Goal: Feedback & Contribution: Leave review/rating

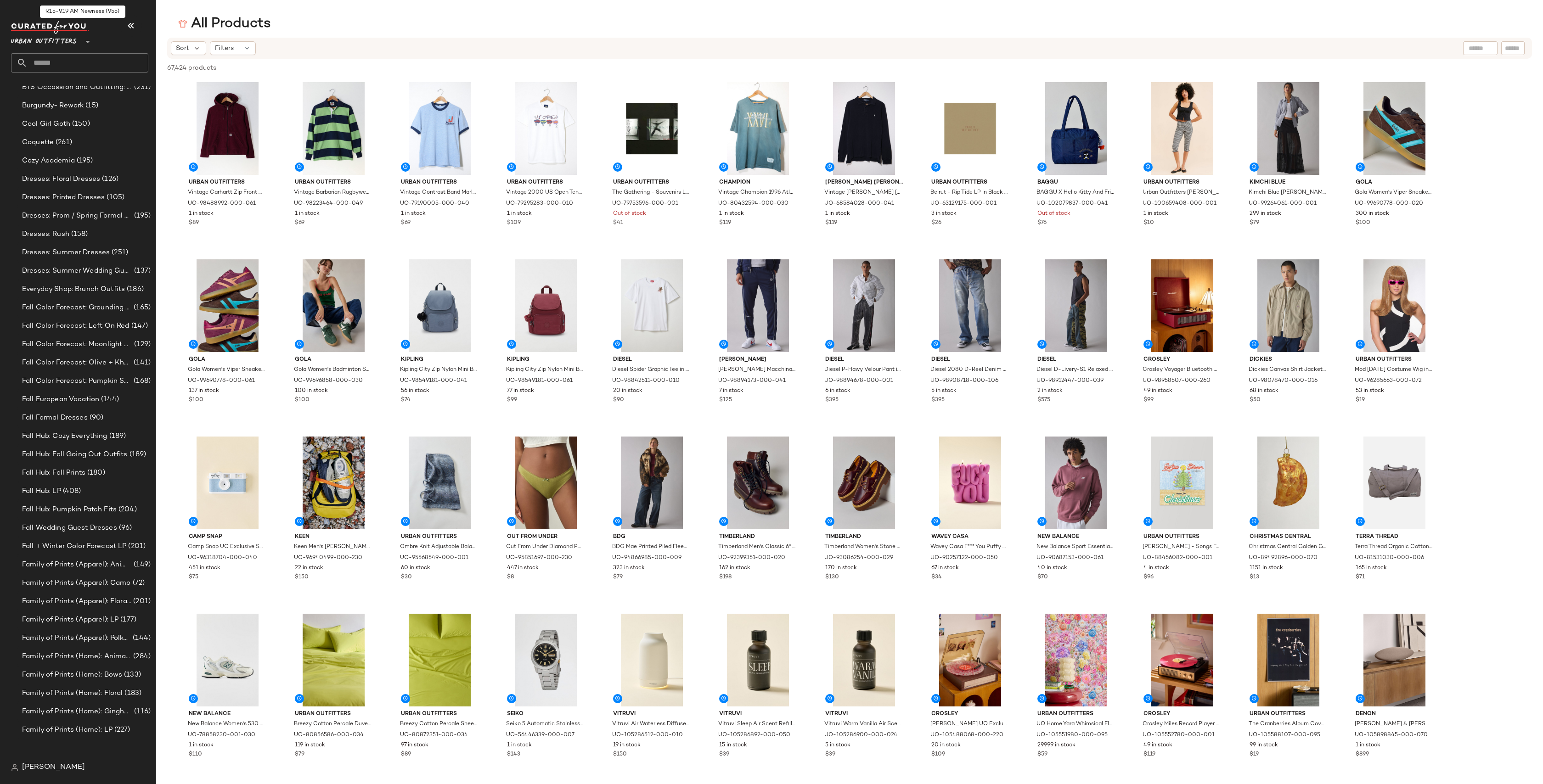
scroll to position [1387, 0]
click at [95, 60] on input "text" at bounding box center [88, 63] width 121 height 19
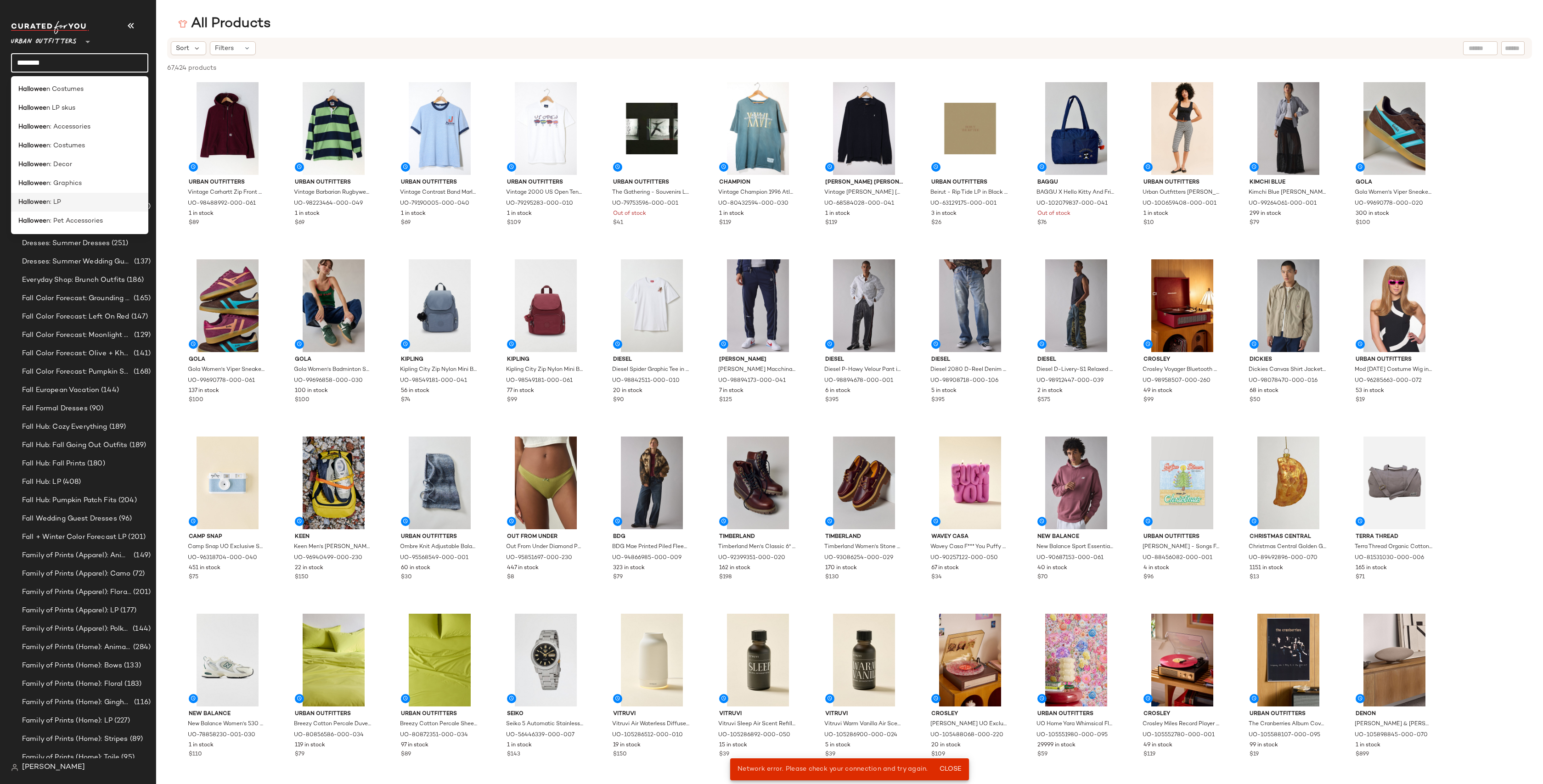
type input "********"
click at [90, 196] on div "Hallowee n: LP" at bounding box center [79, 202] width 137 height 19
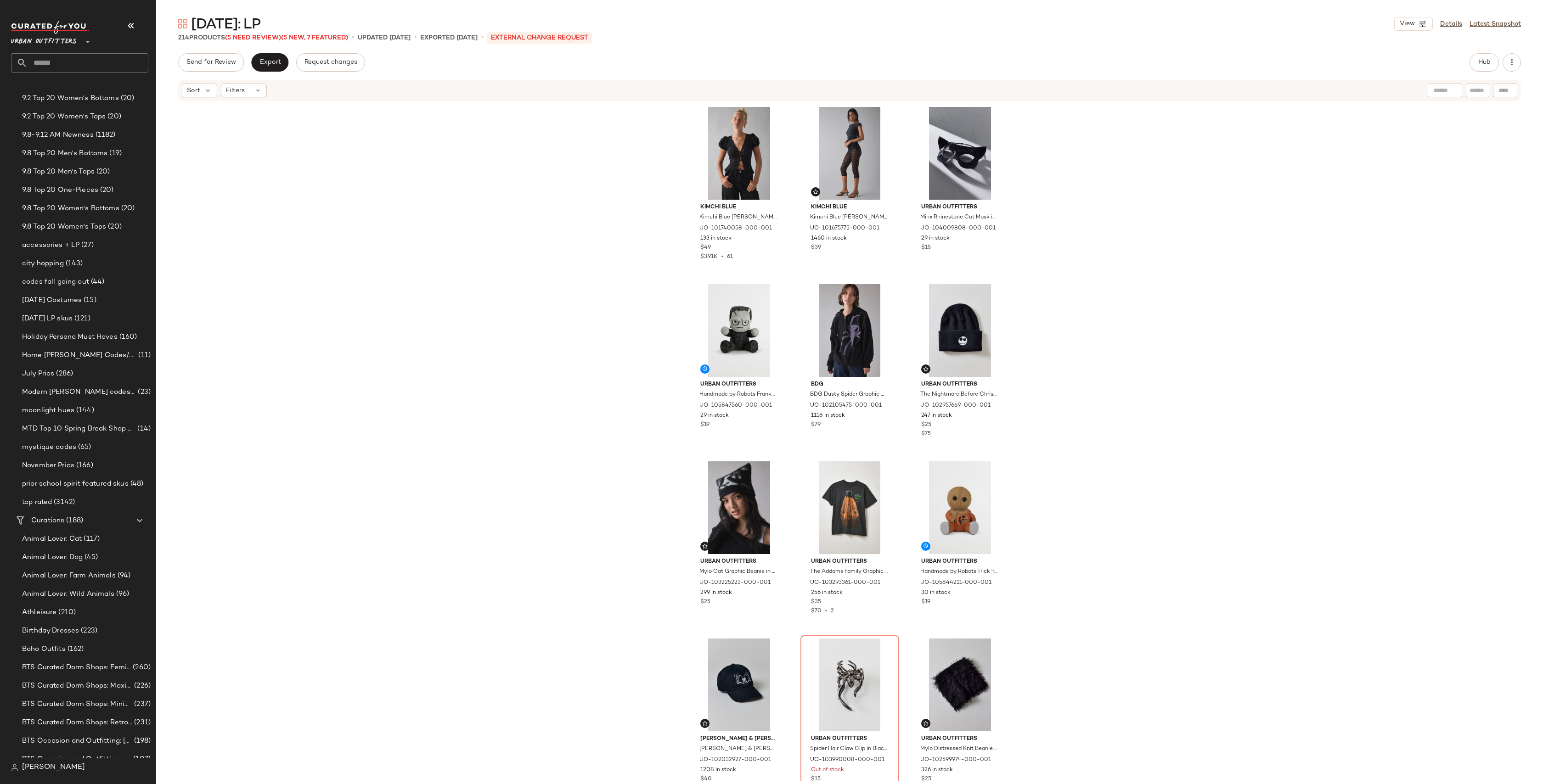
scroll to position [639, 0]
click at [114, 324] on div "Open in Split View" at bounding box center [164, 331] width 122 height 22
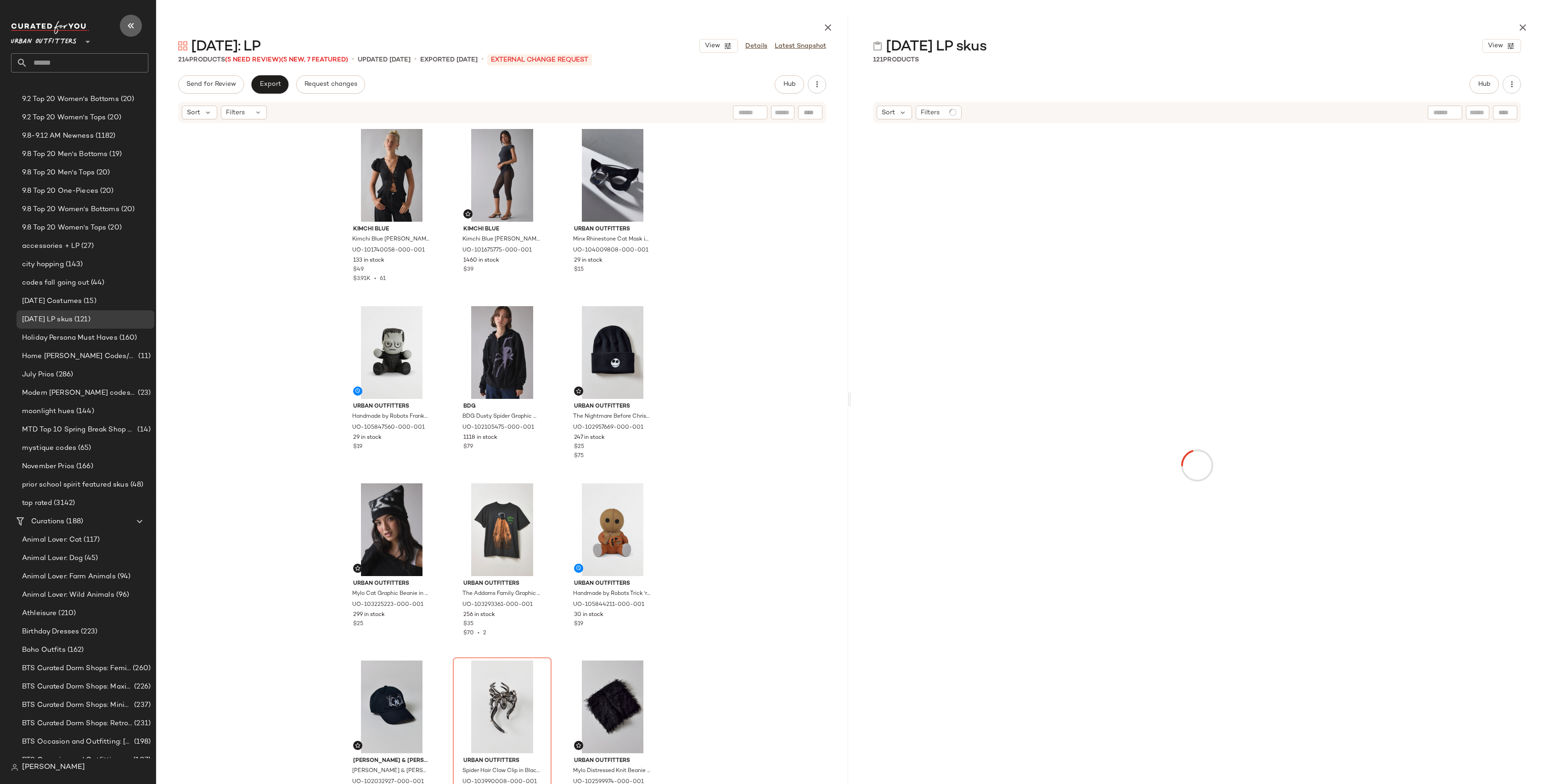
click at [132, 21] on icon "button" at bounding box center [131, 26] width 11 height 11
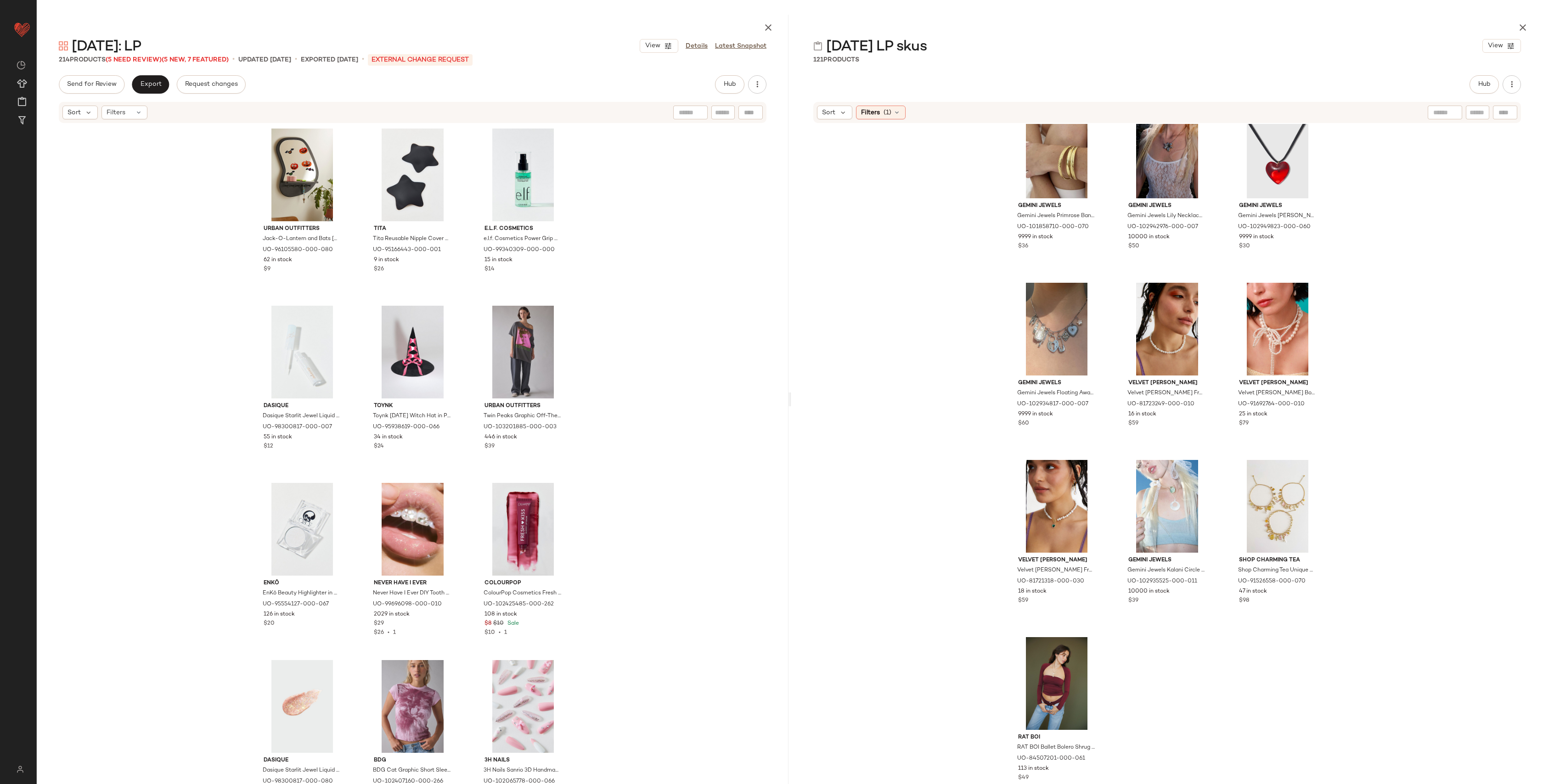
scroll to position [6145, 0]
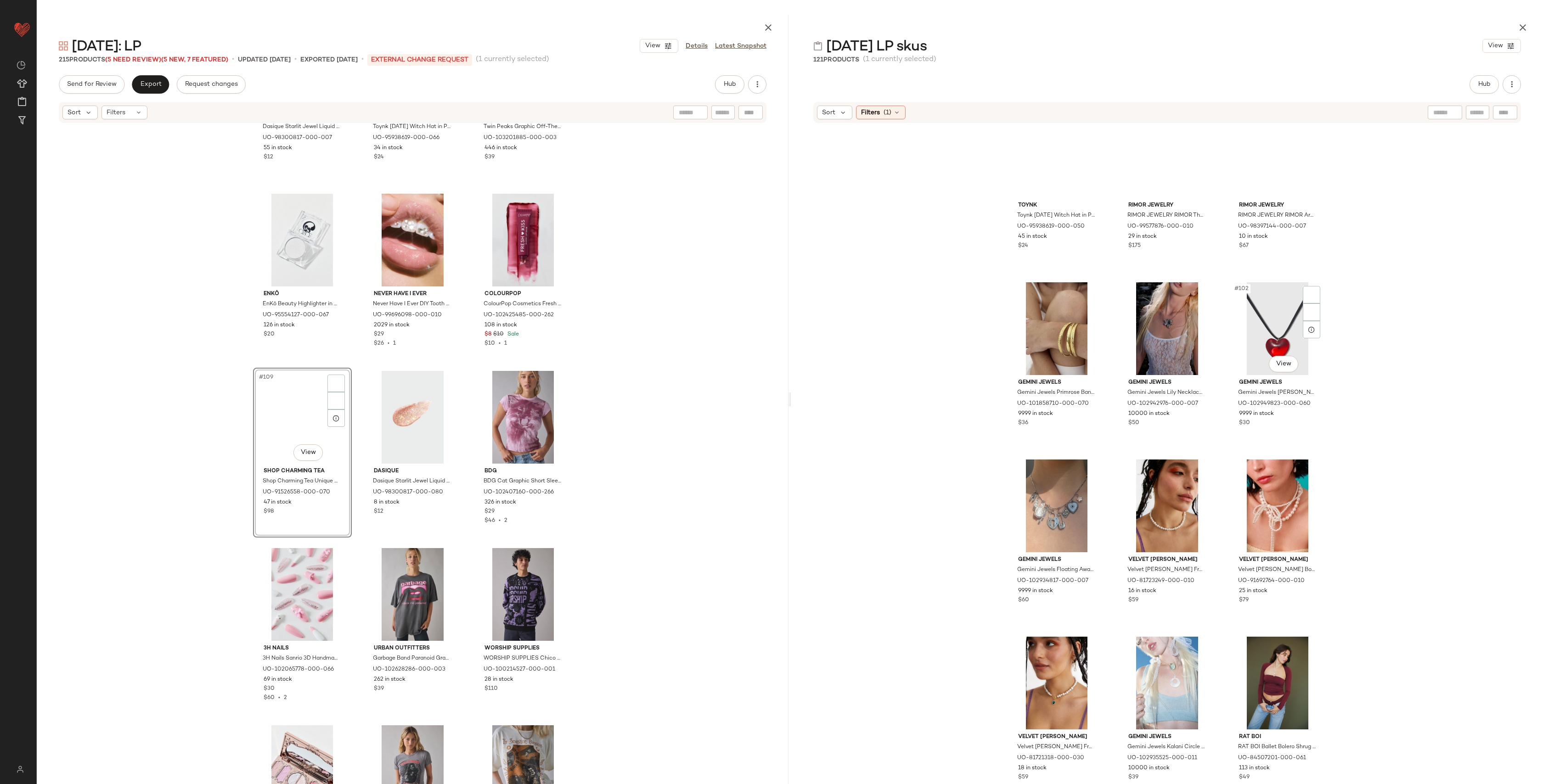
scroll to position [5702, 0]
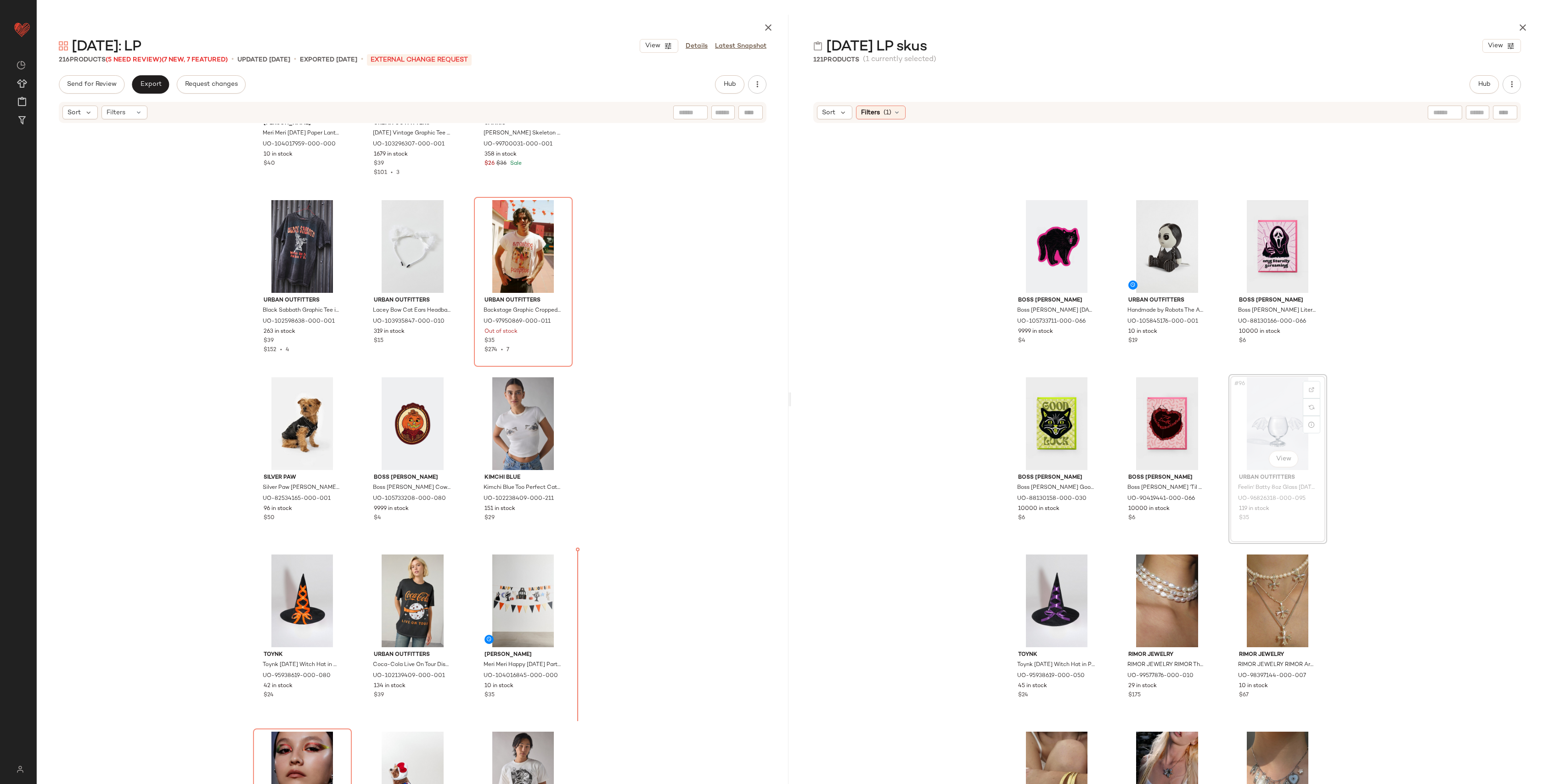
scroll to position [3304, 0]
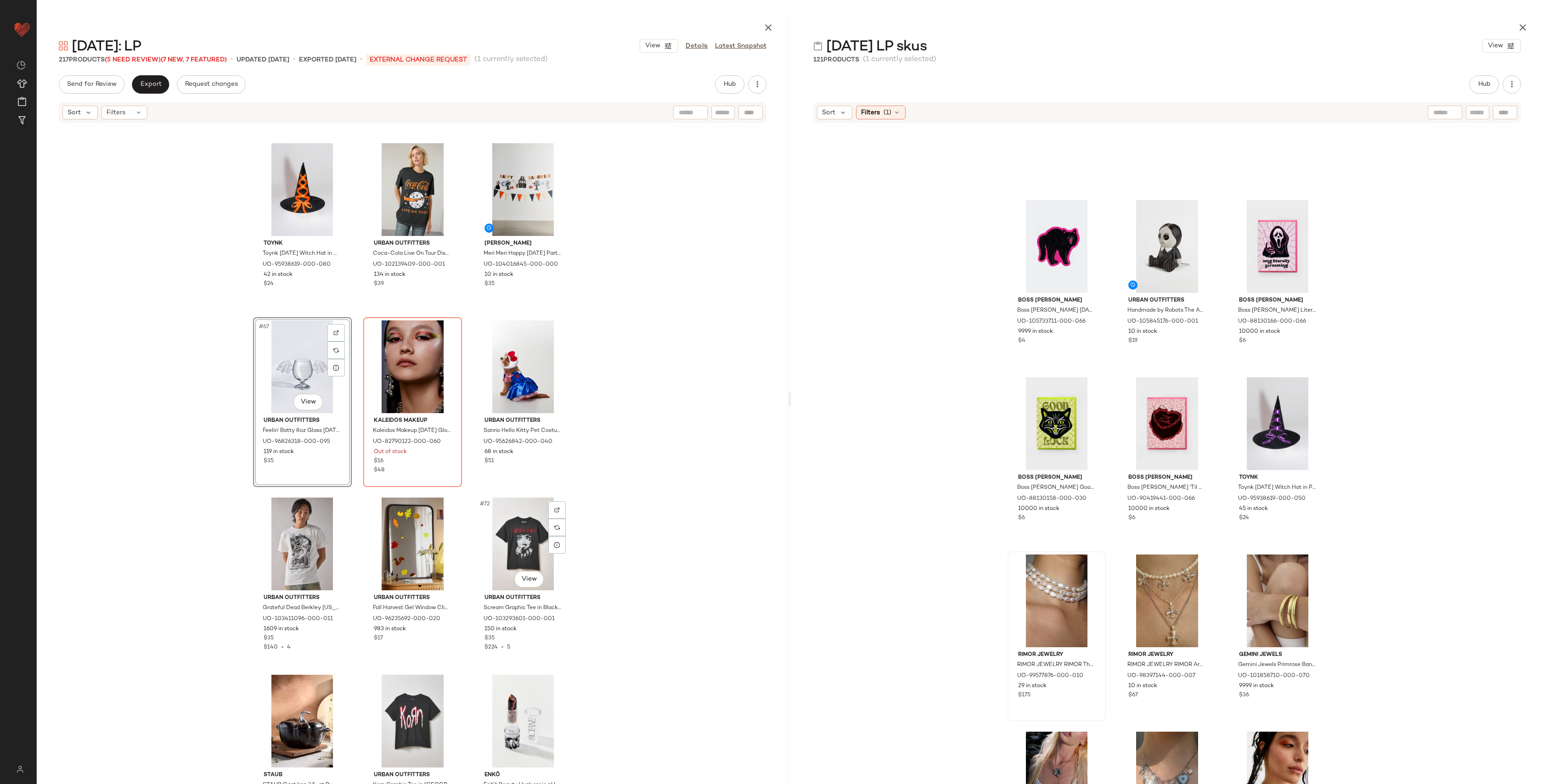
scroll to position [3713, 0]
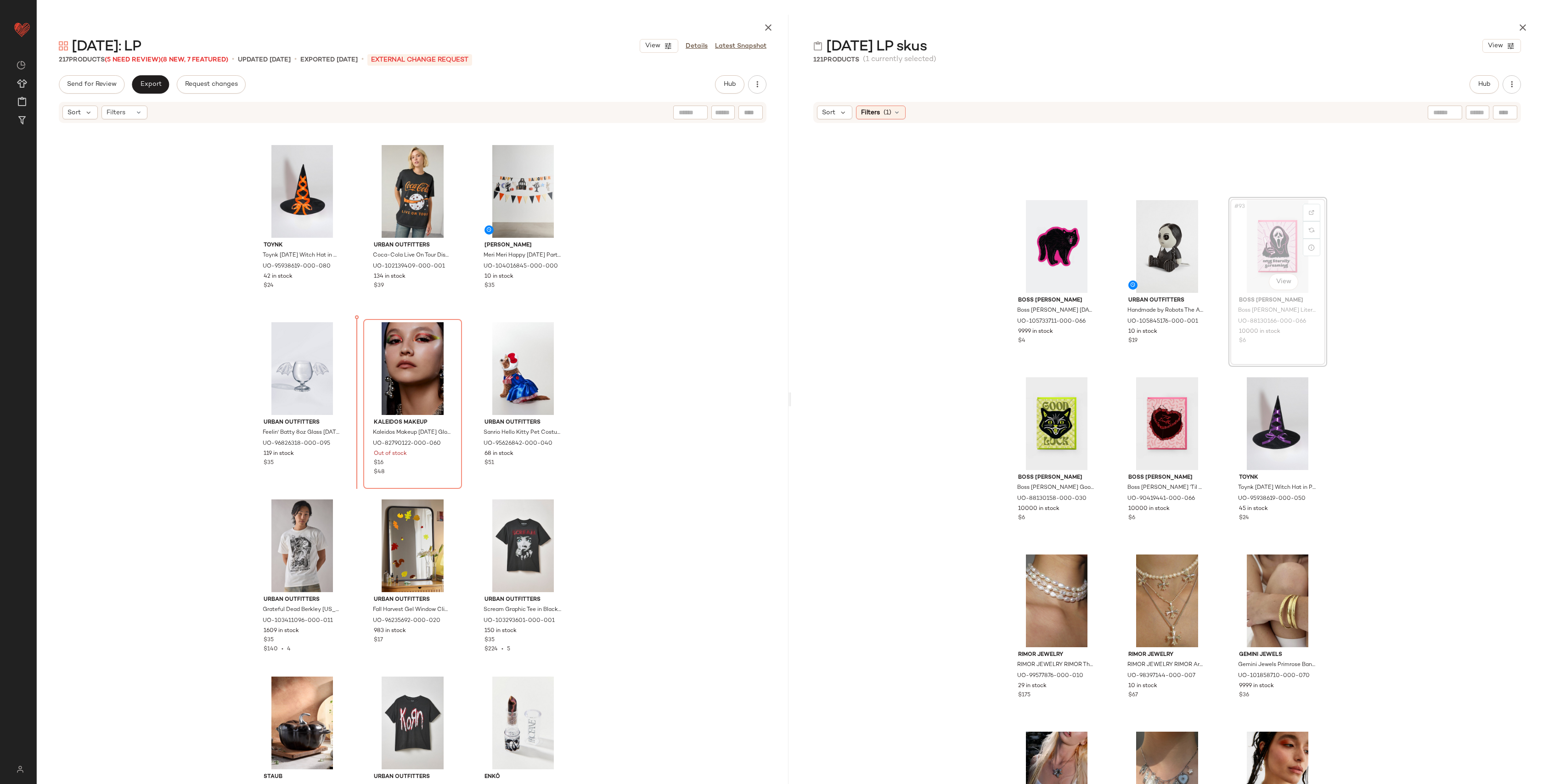
drag, startPoint x: 1297, startPoint y: 232, endPoint x: 1293, endPoint y: 234, distance: 4.5
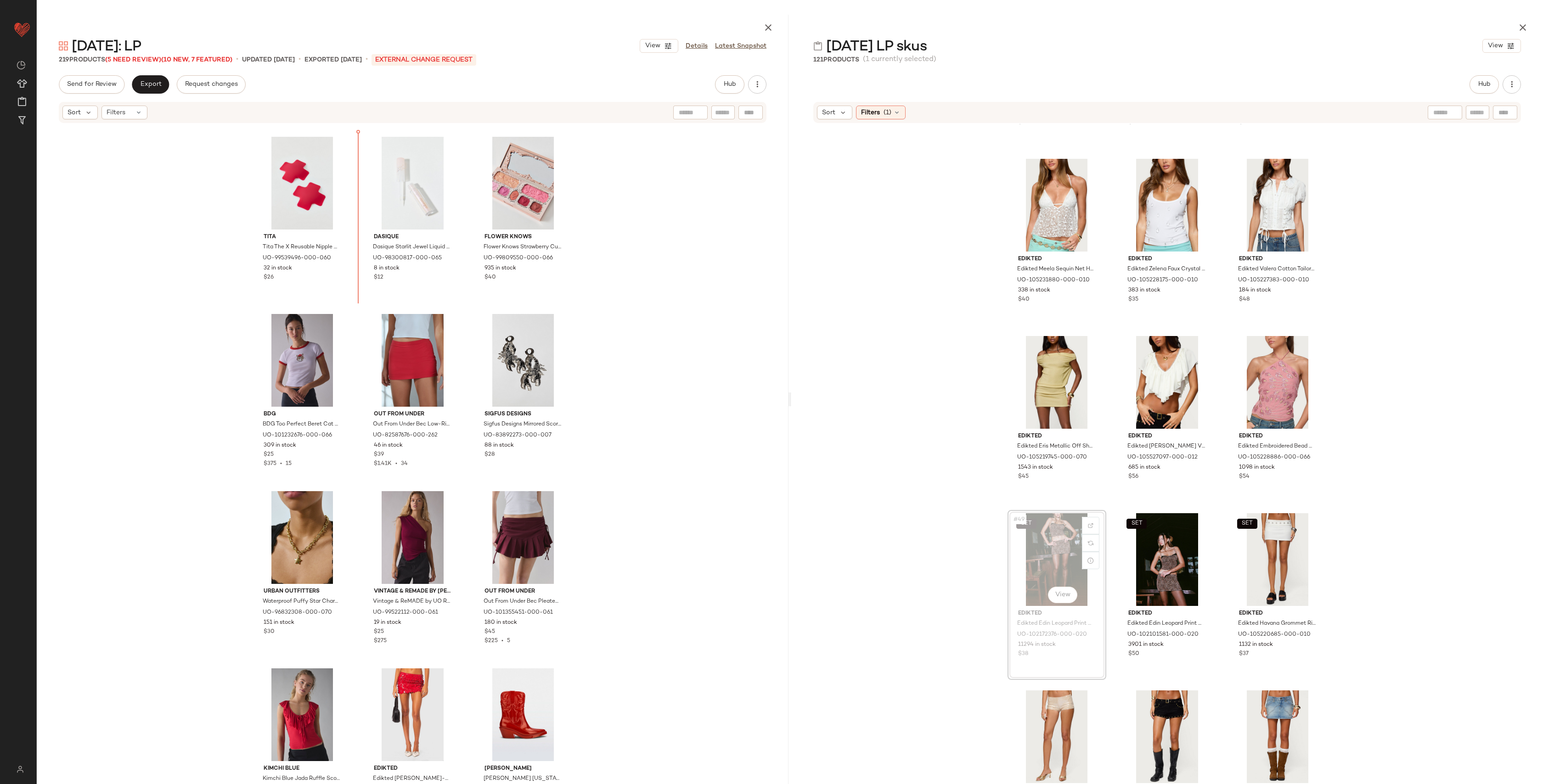
scroll to position [10948, 0]
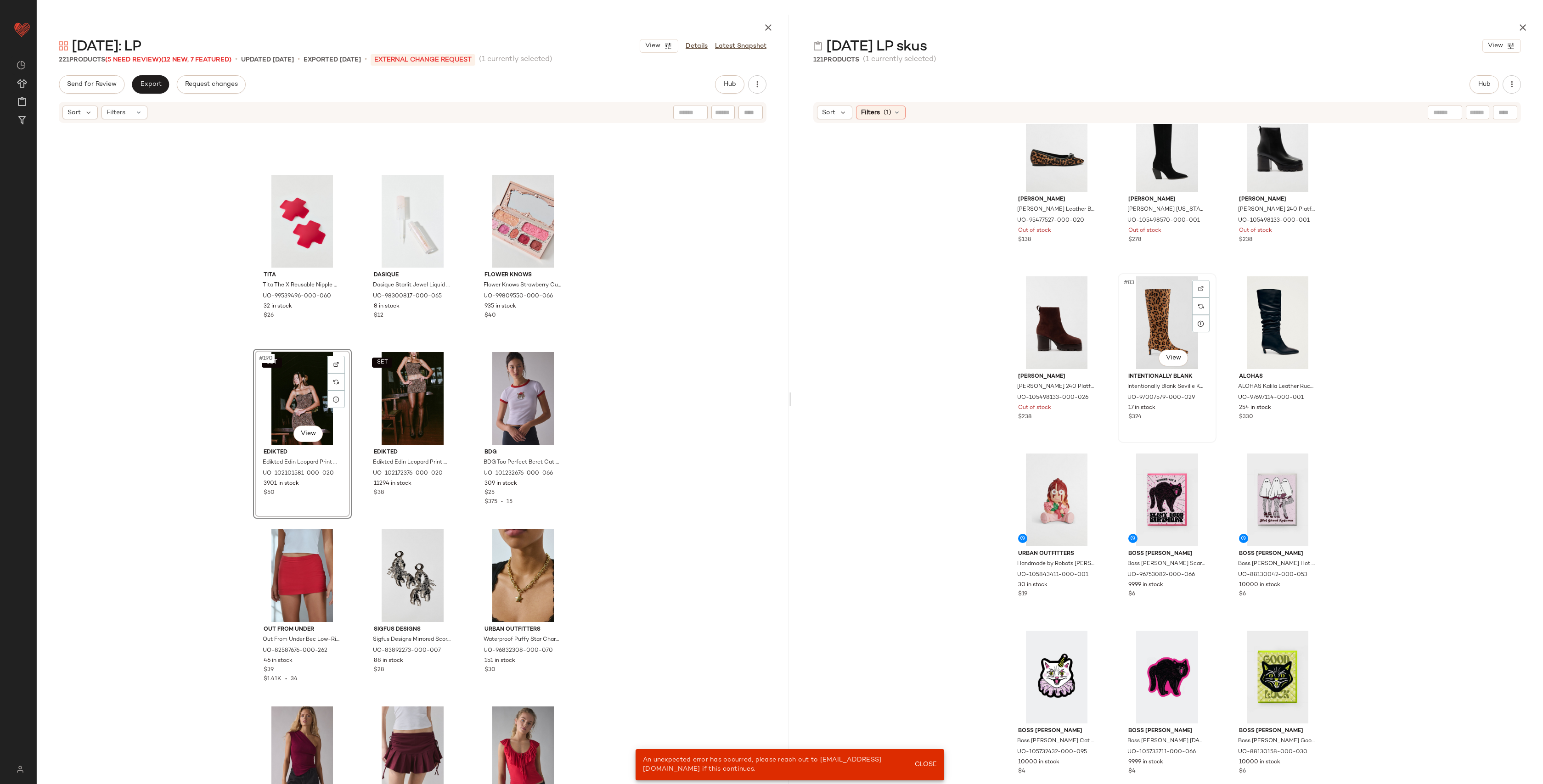
scroll to position [4635, 0]
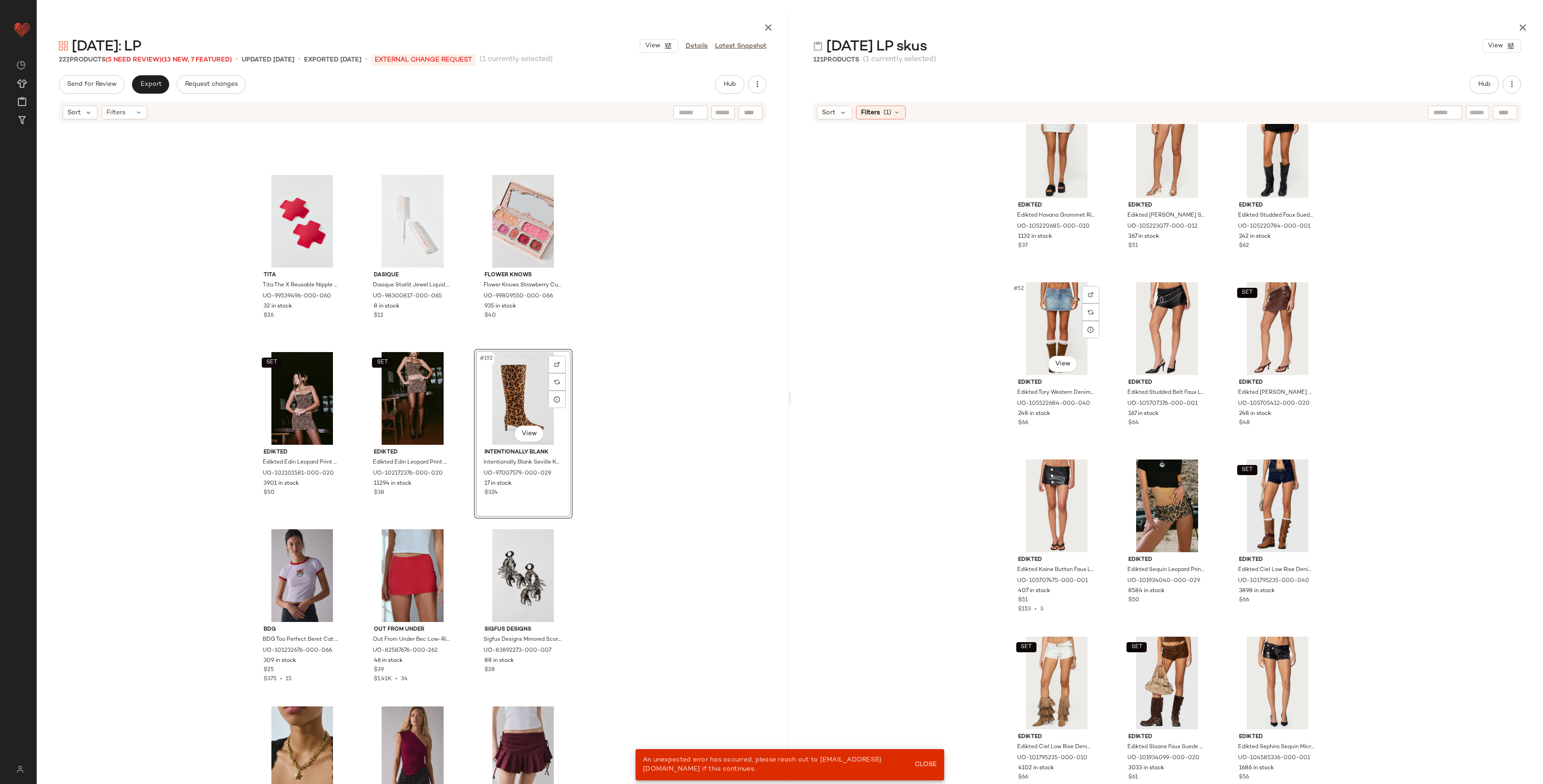
scroll to position [2863, 0]
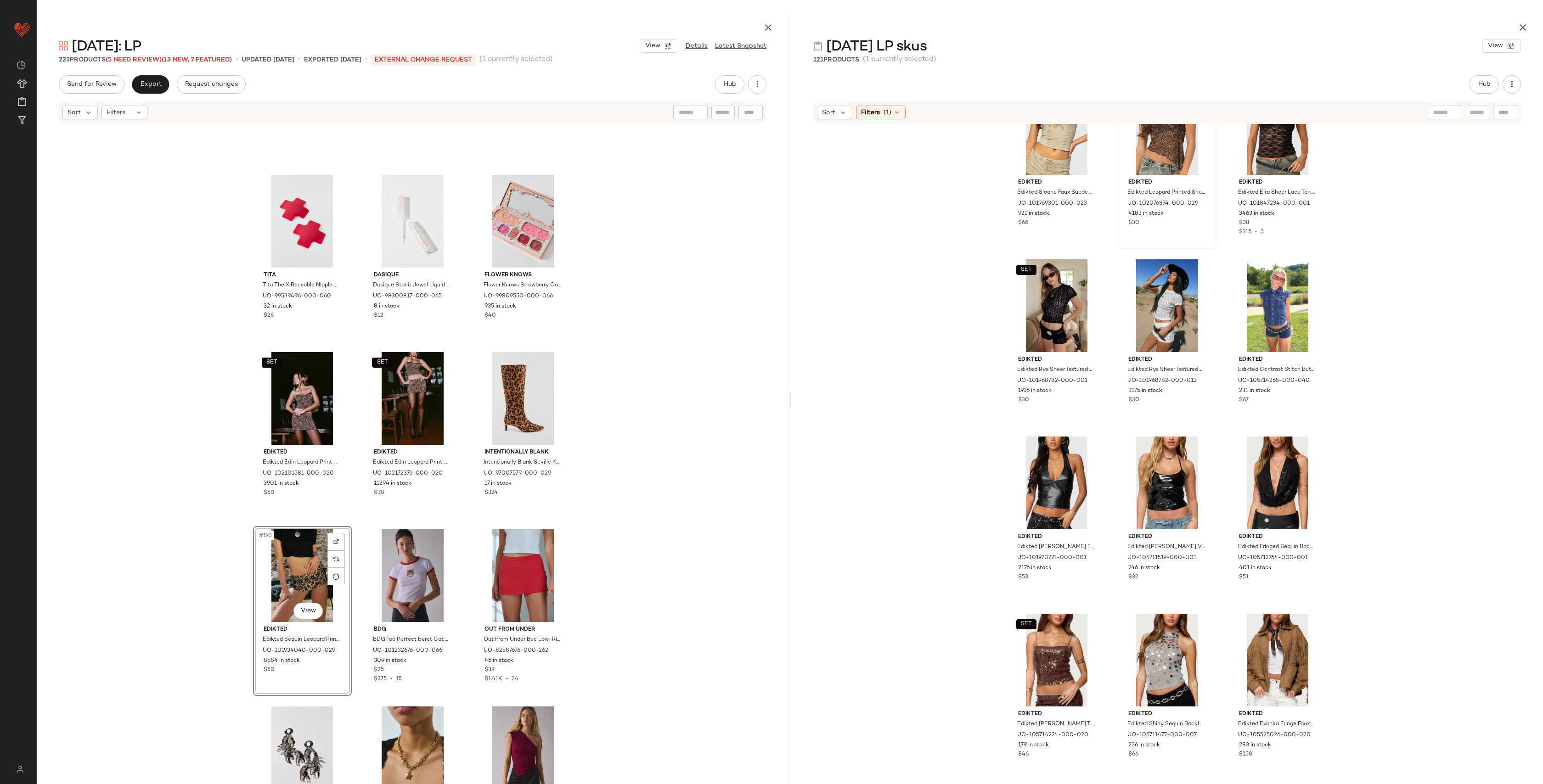
scroll to position [1670, 0]
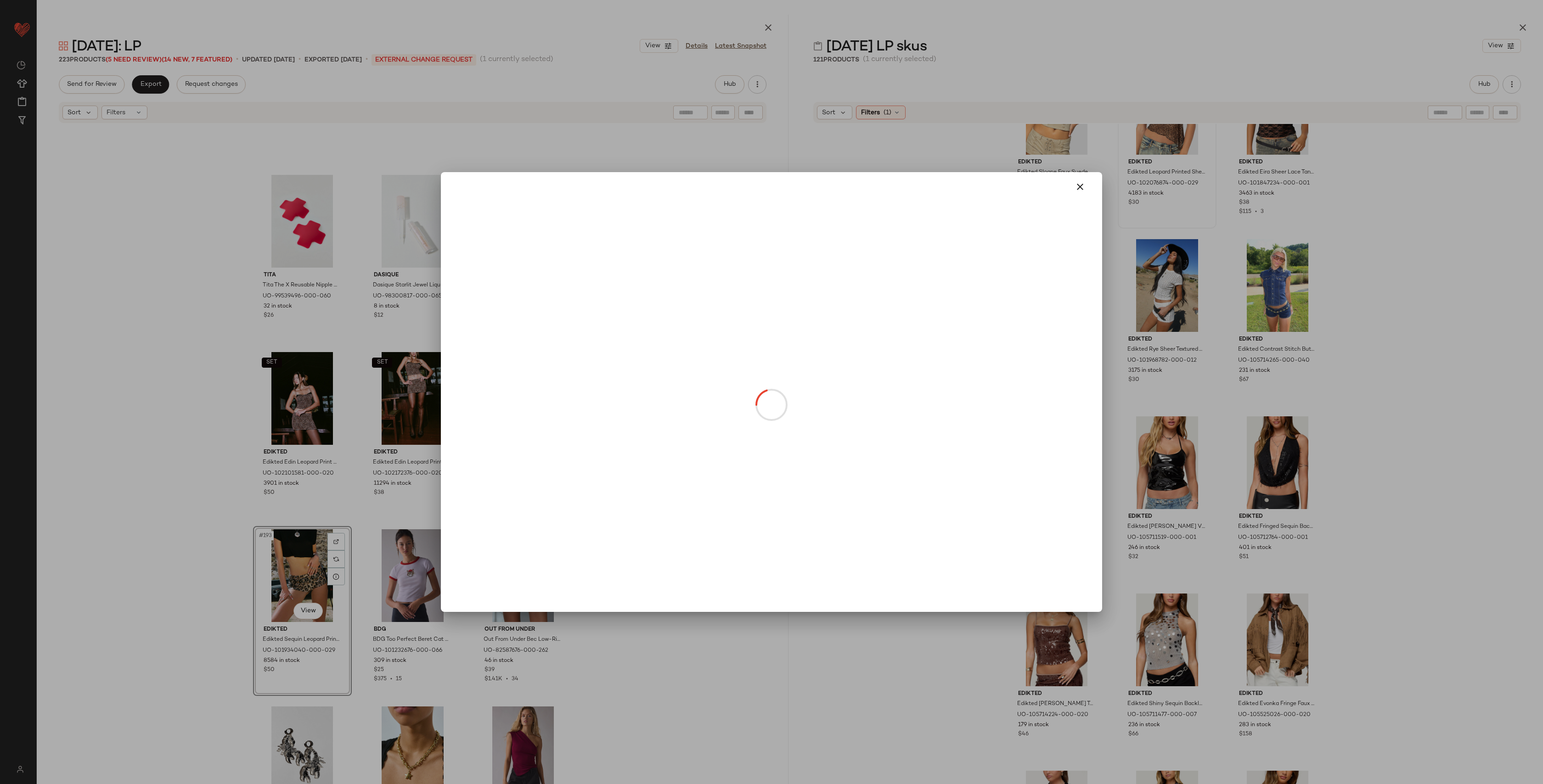
drag, startPoint x: 1166, startPoint y: 134, endPoint x: 311, endPoint y: 562, distance: 956.1
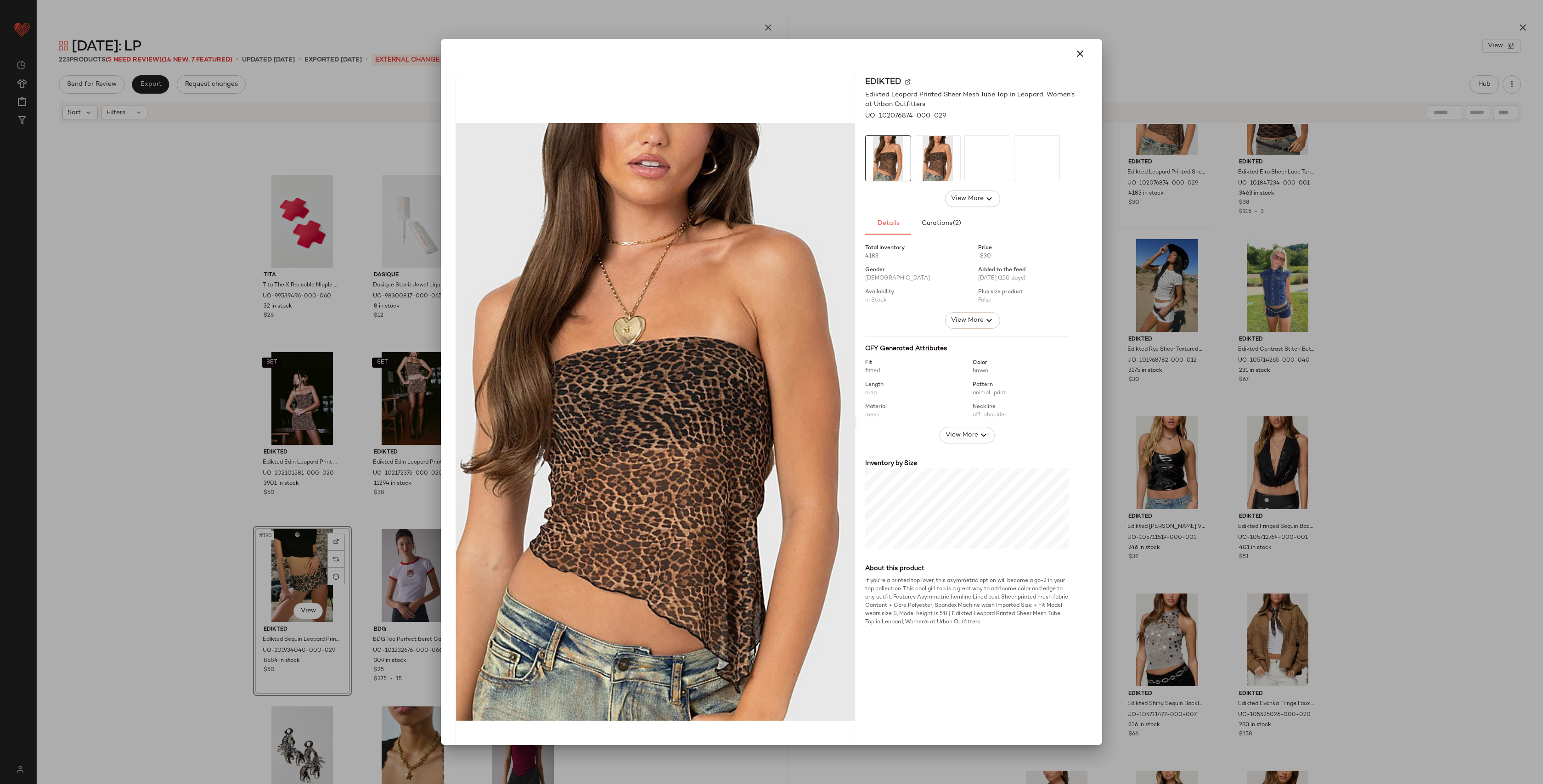
click at [1084, 54] on button "button" at bounding box center [1080, 54] width 22 height 22
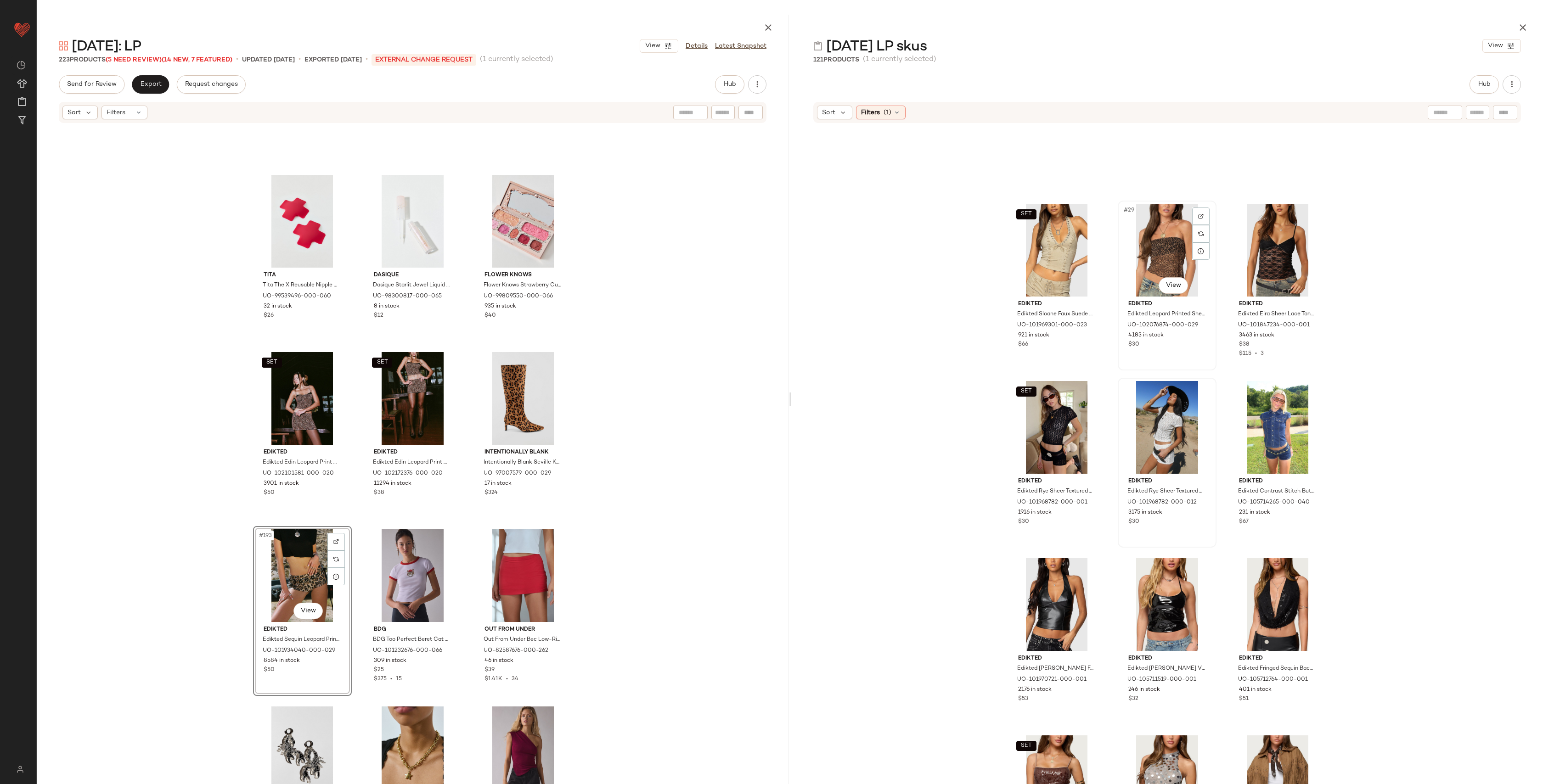
scroll to position [1525, 0]
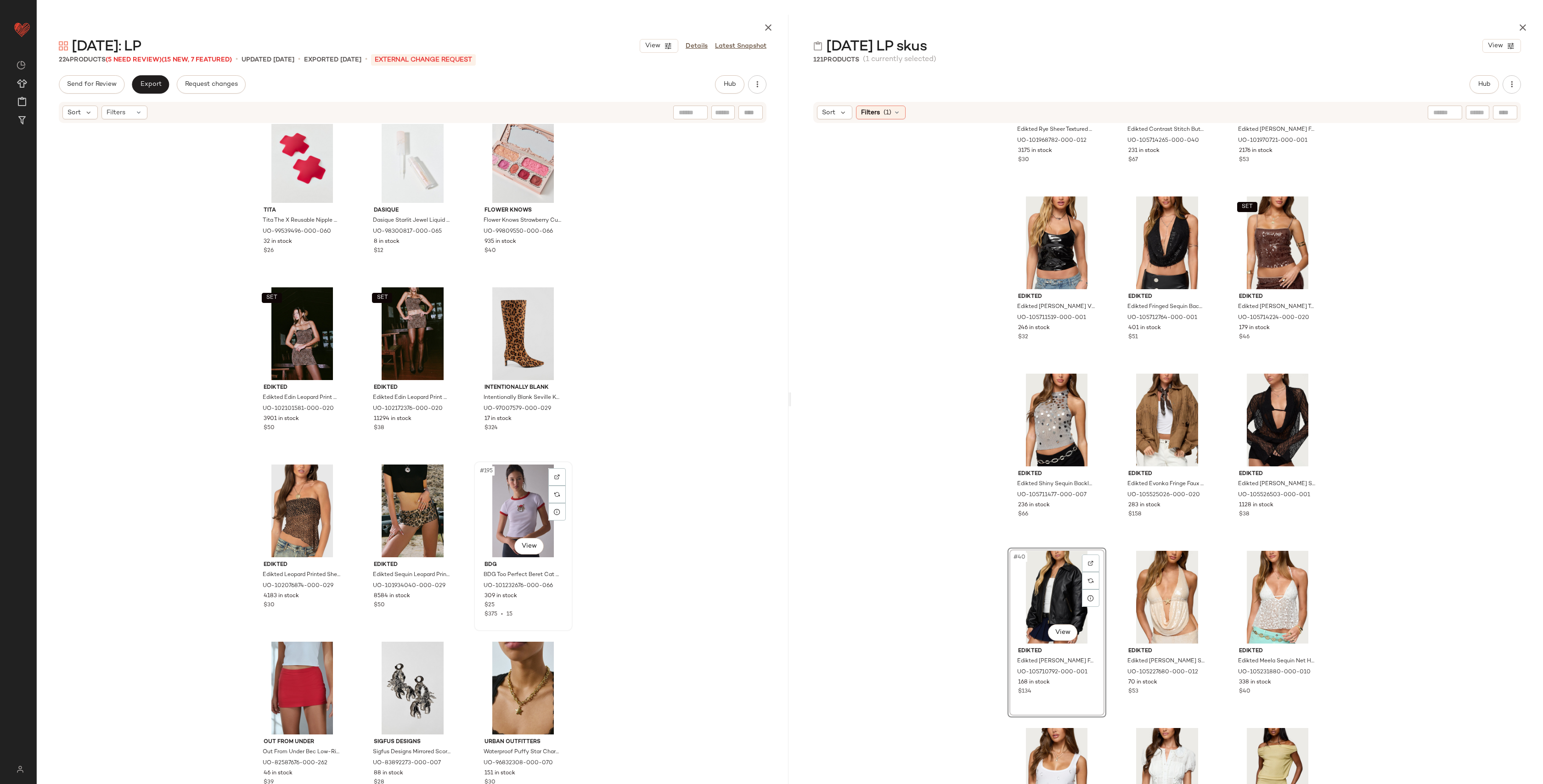
scroll to position [11015, 0]
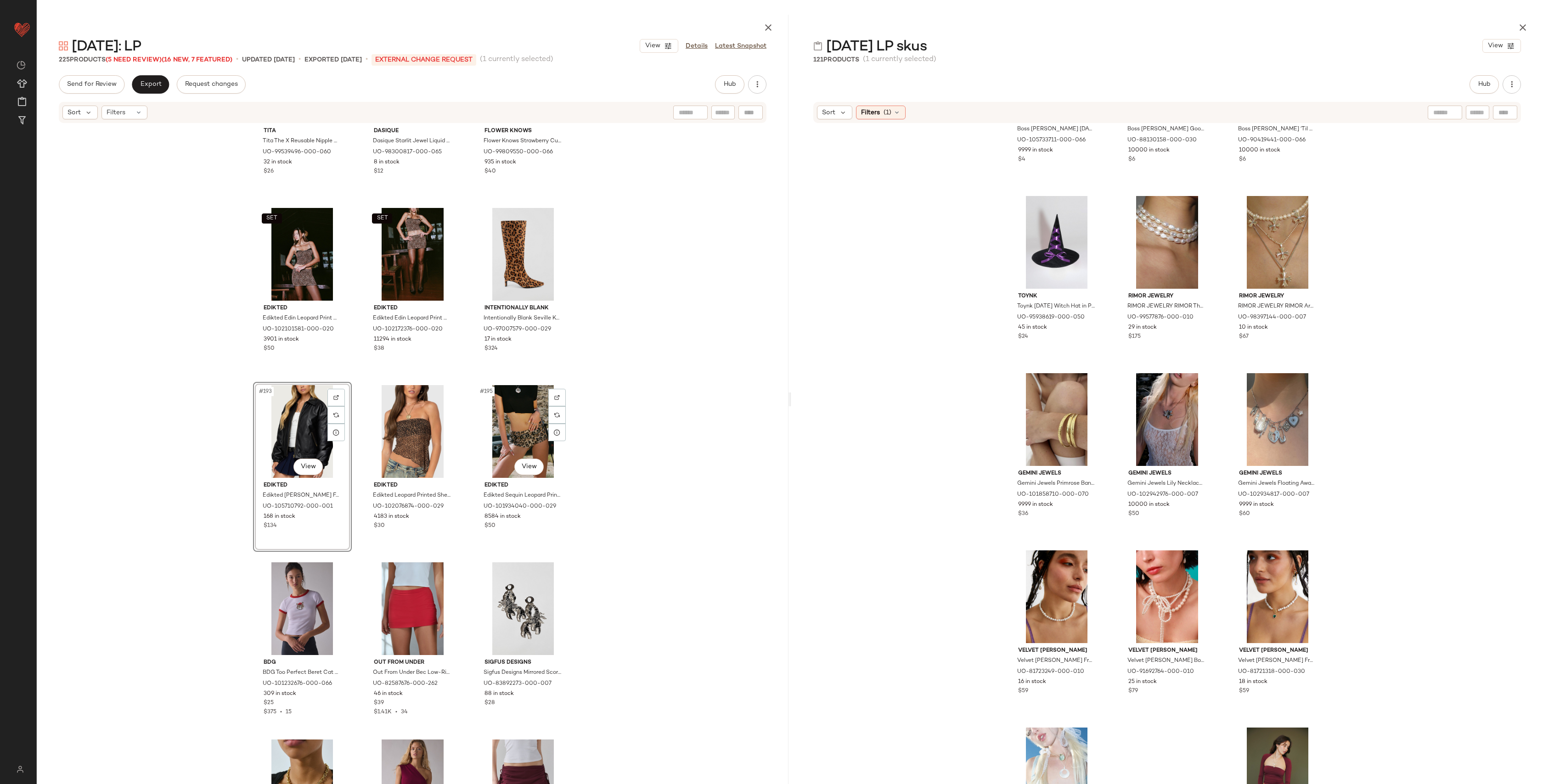
scroll to position [11118, 0]
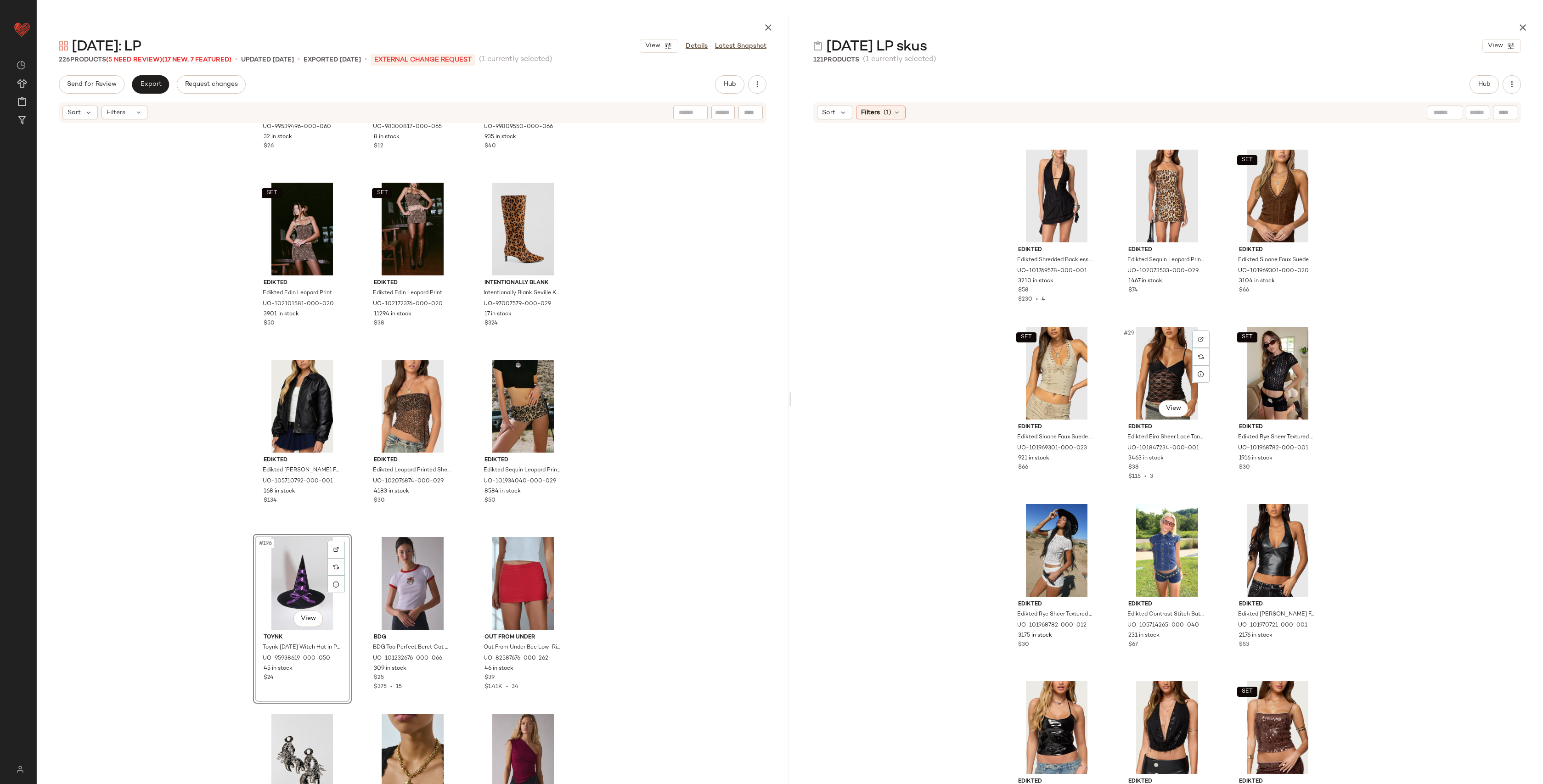
scroll to position [1388, 0]
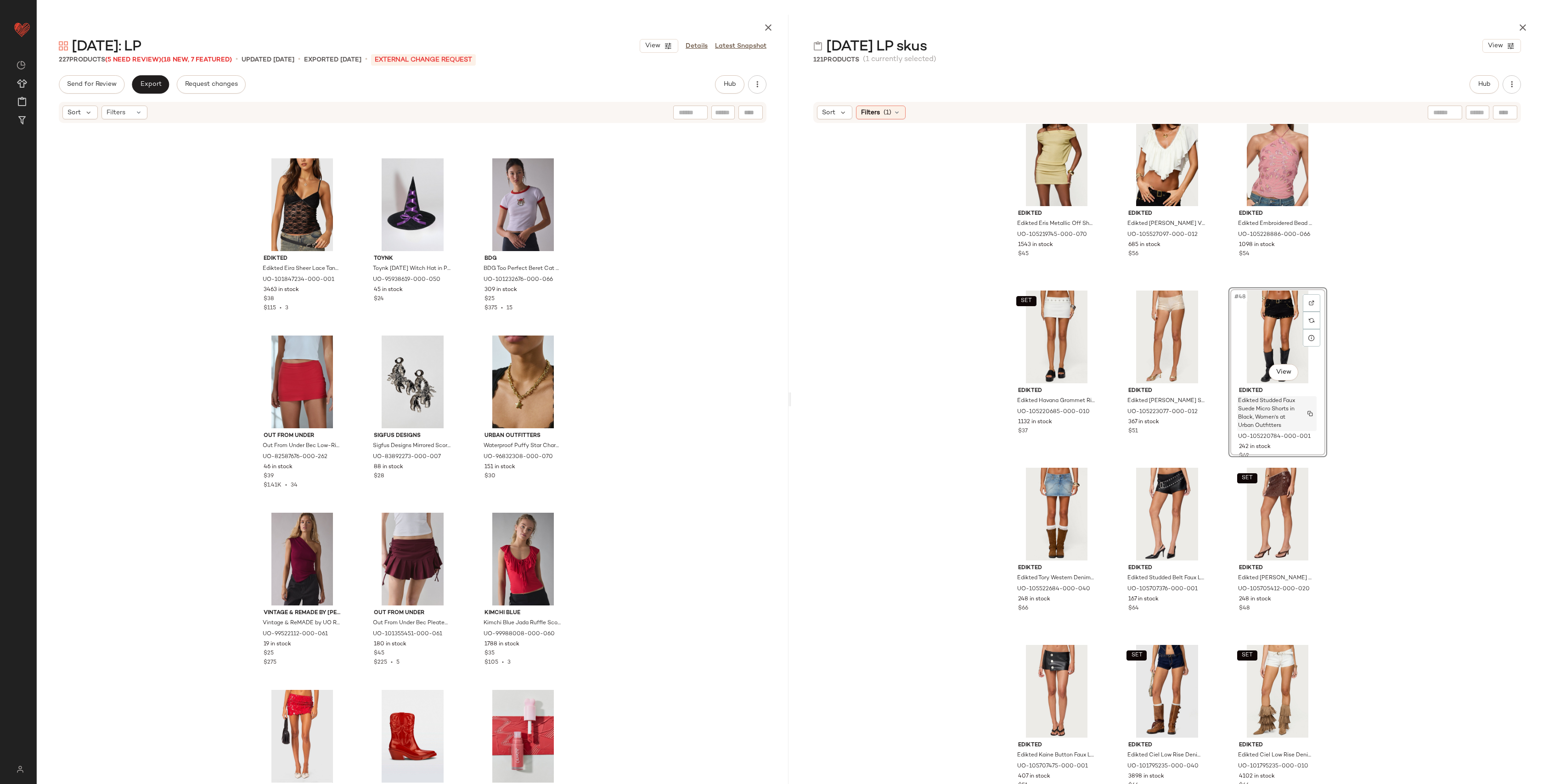
scroll to position [2506, 0]
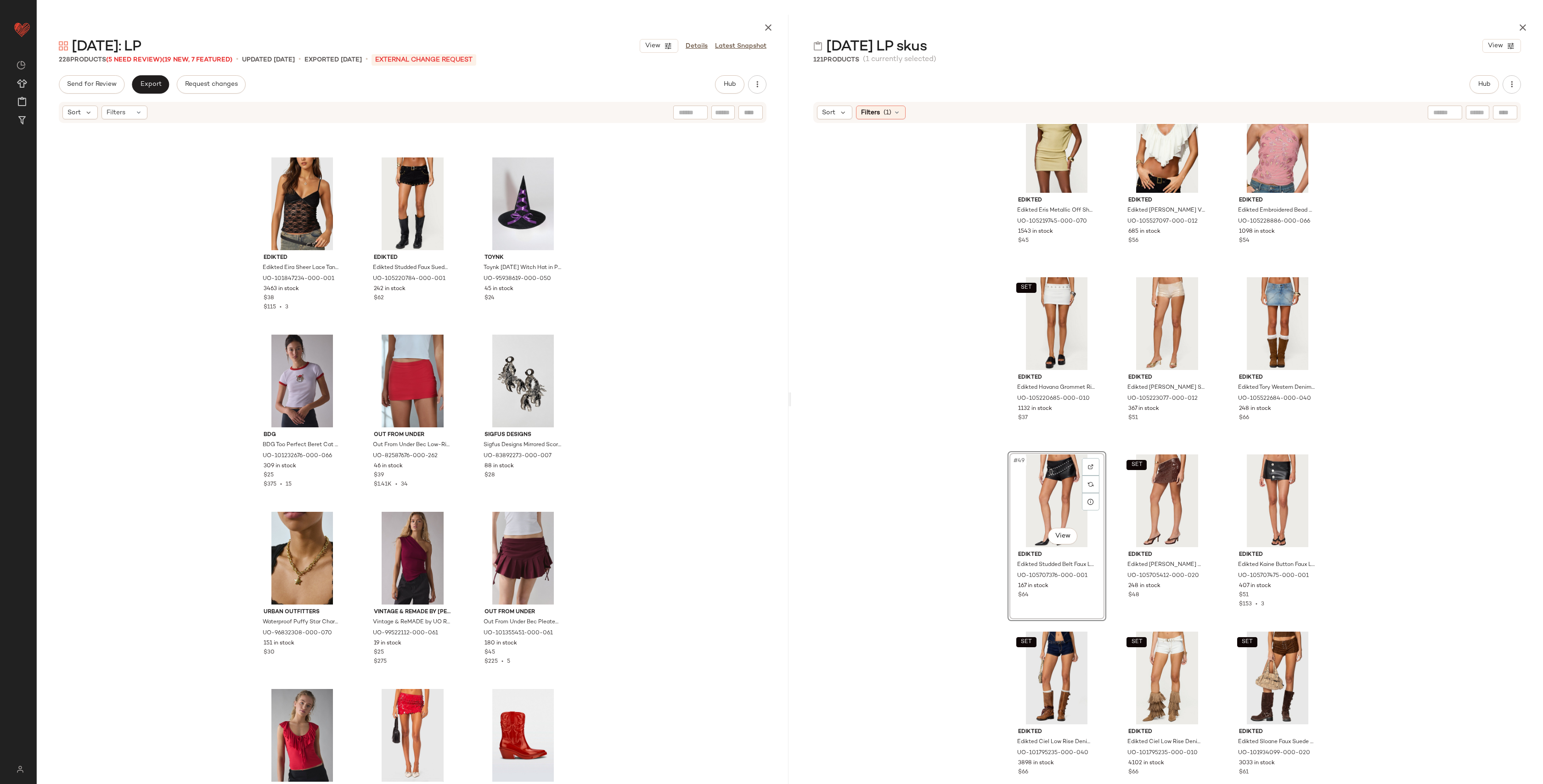
scroll to position [2520, 0]
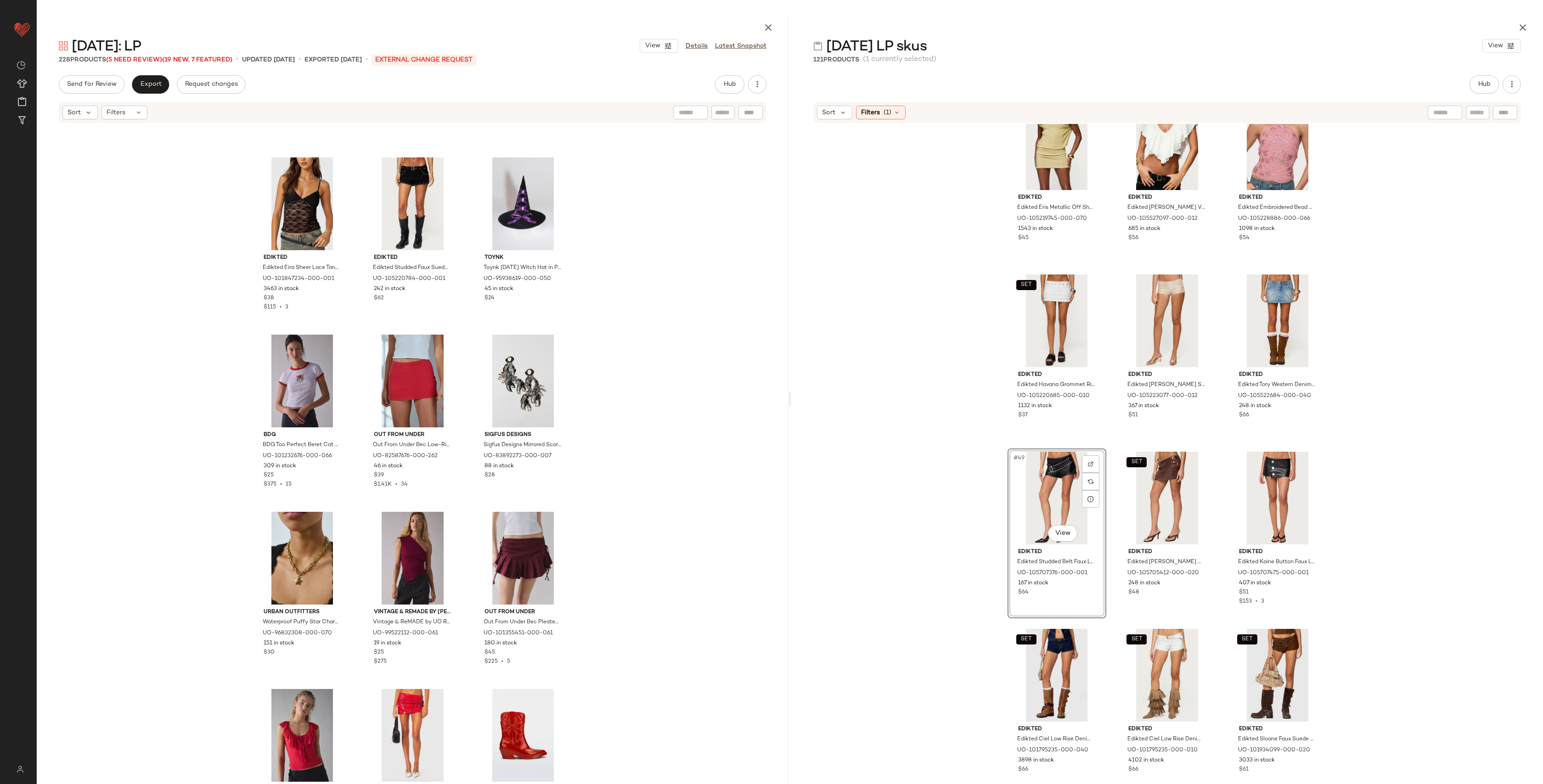
click at [640, 301] on div "Edikted Edikted Halley Faux Leather Bomber Jacket in Black, Women's at Urban Ou…" at bounding box center [413, 463] width 752 height 680
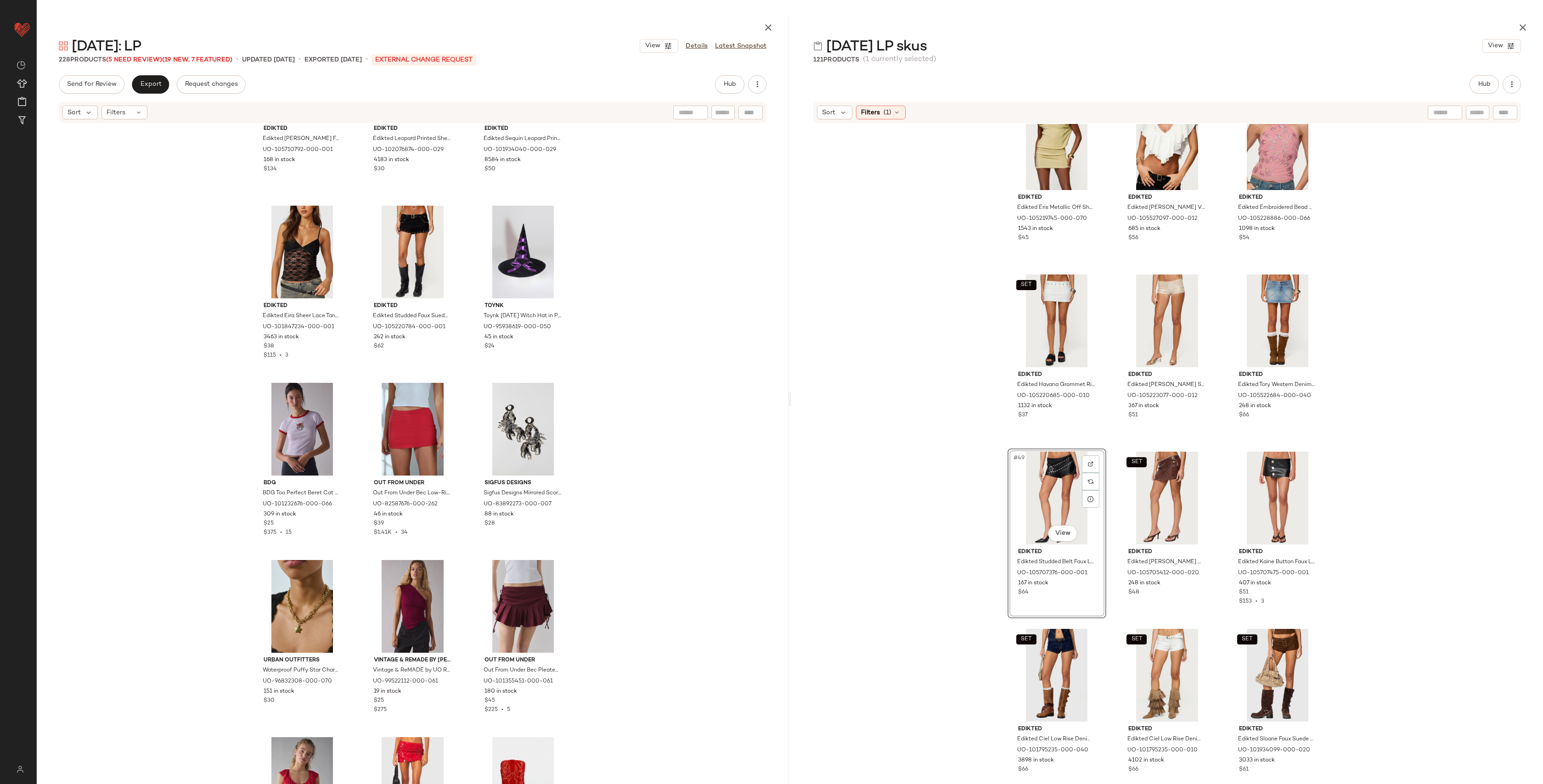
scroll to position [11421, 0]
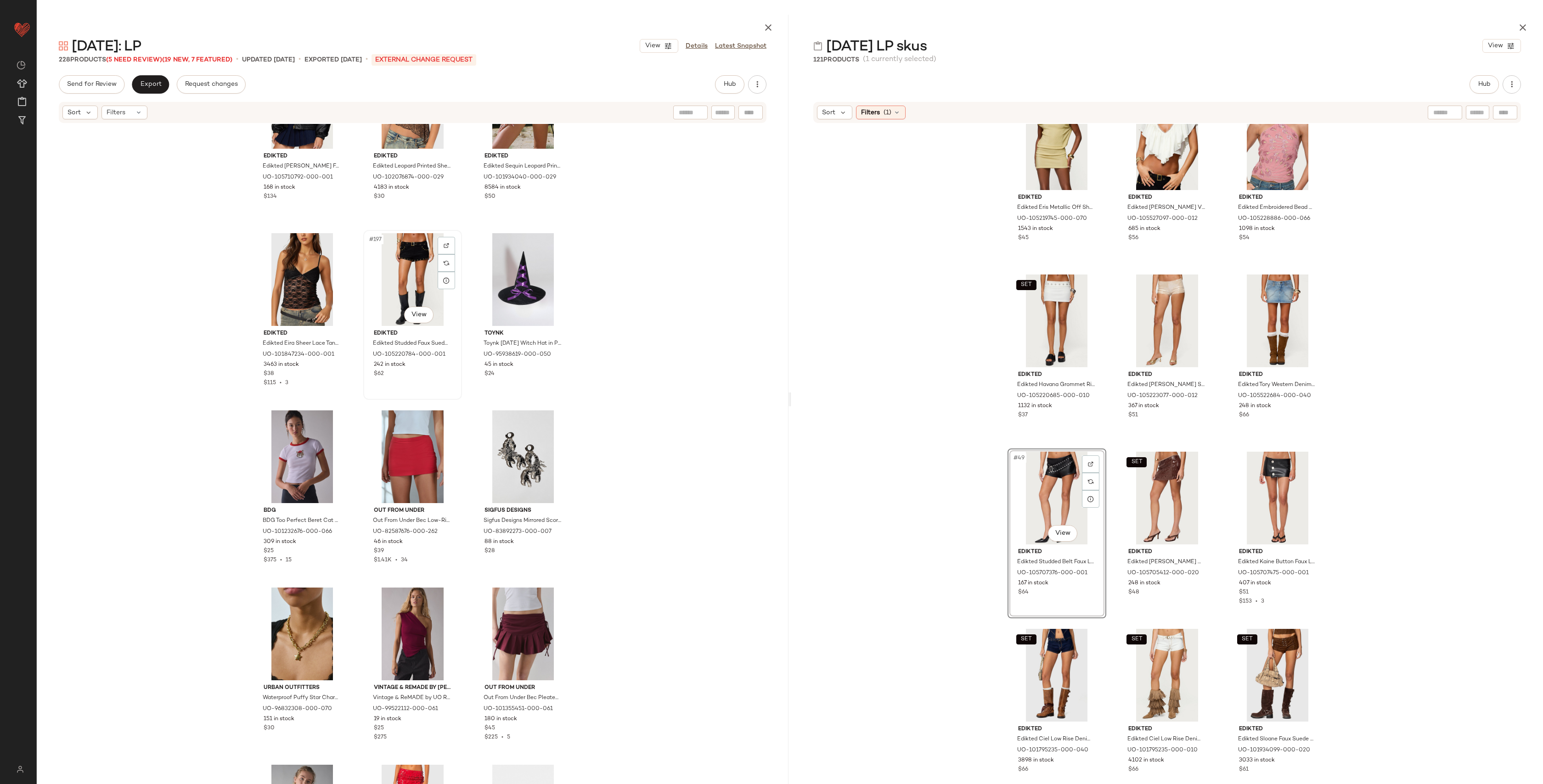
click at [400, 261] on div "#197 View" at bounding box center [413, 279] width 93 height 93
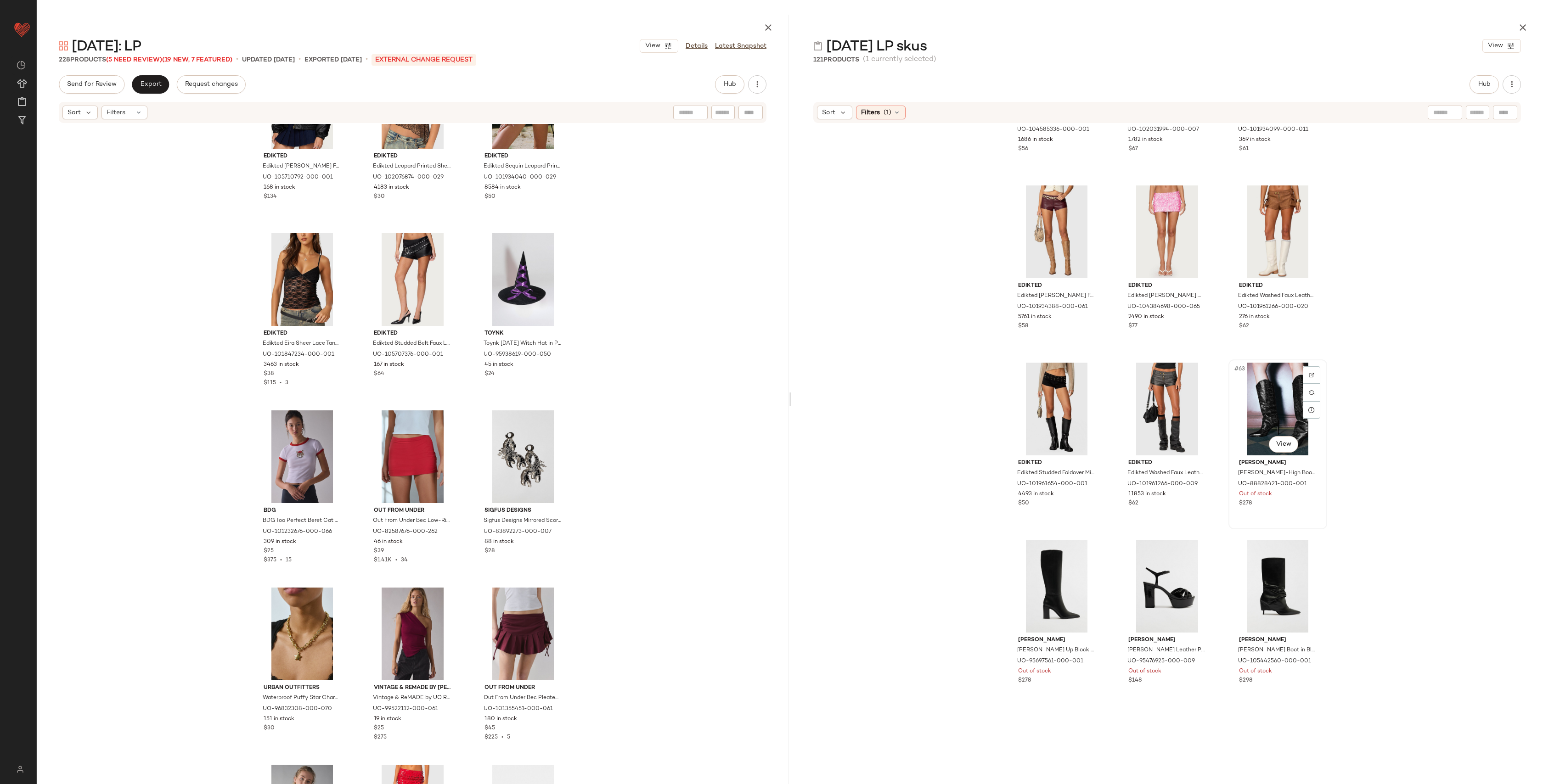
scroll to position [3414, 0]
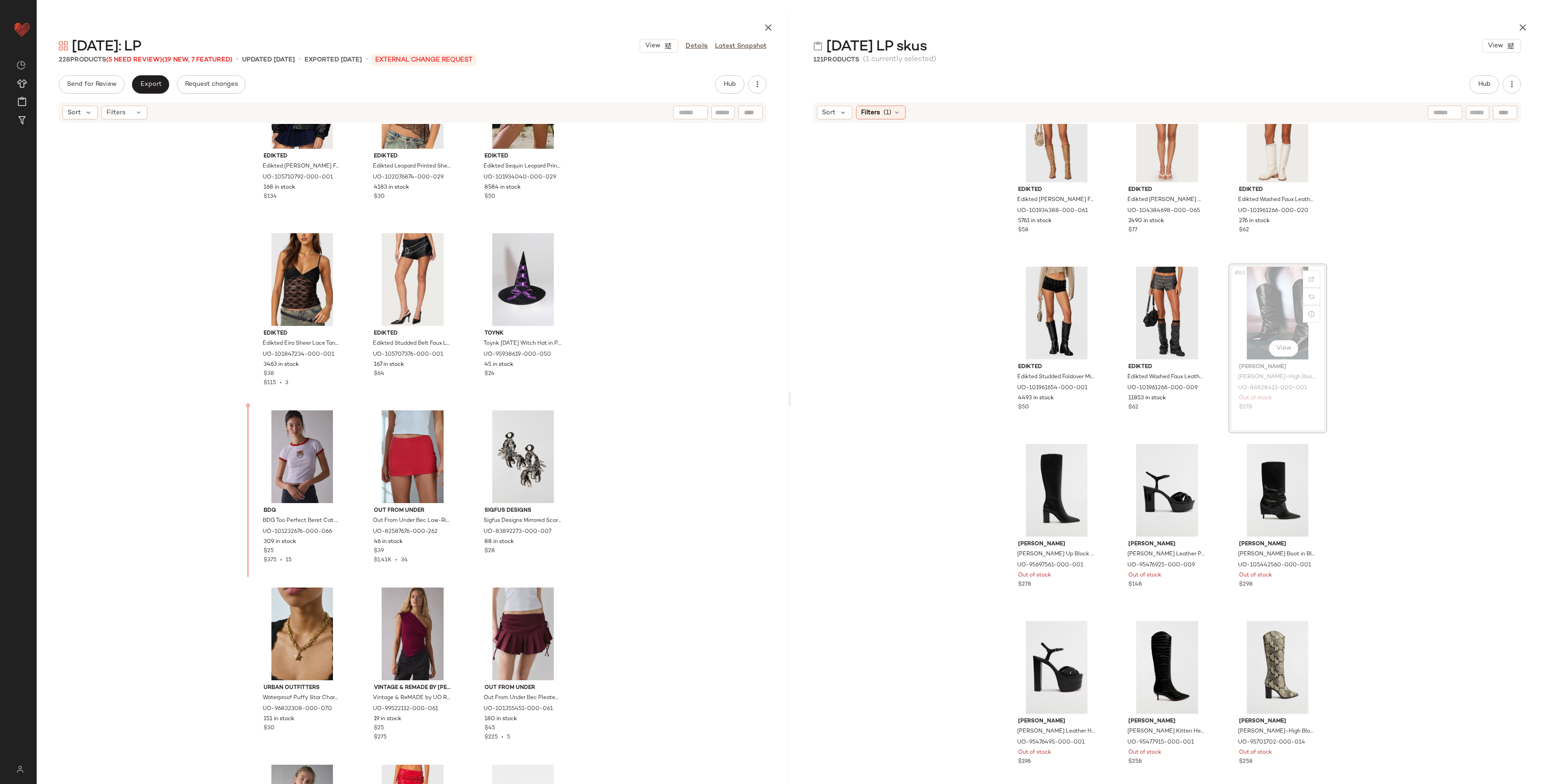
drag, startPoint x: 1261, startPoint y: 312, endPoint x: 1253, endPoint y: 316, distance: 8.9
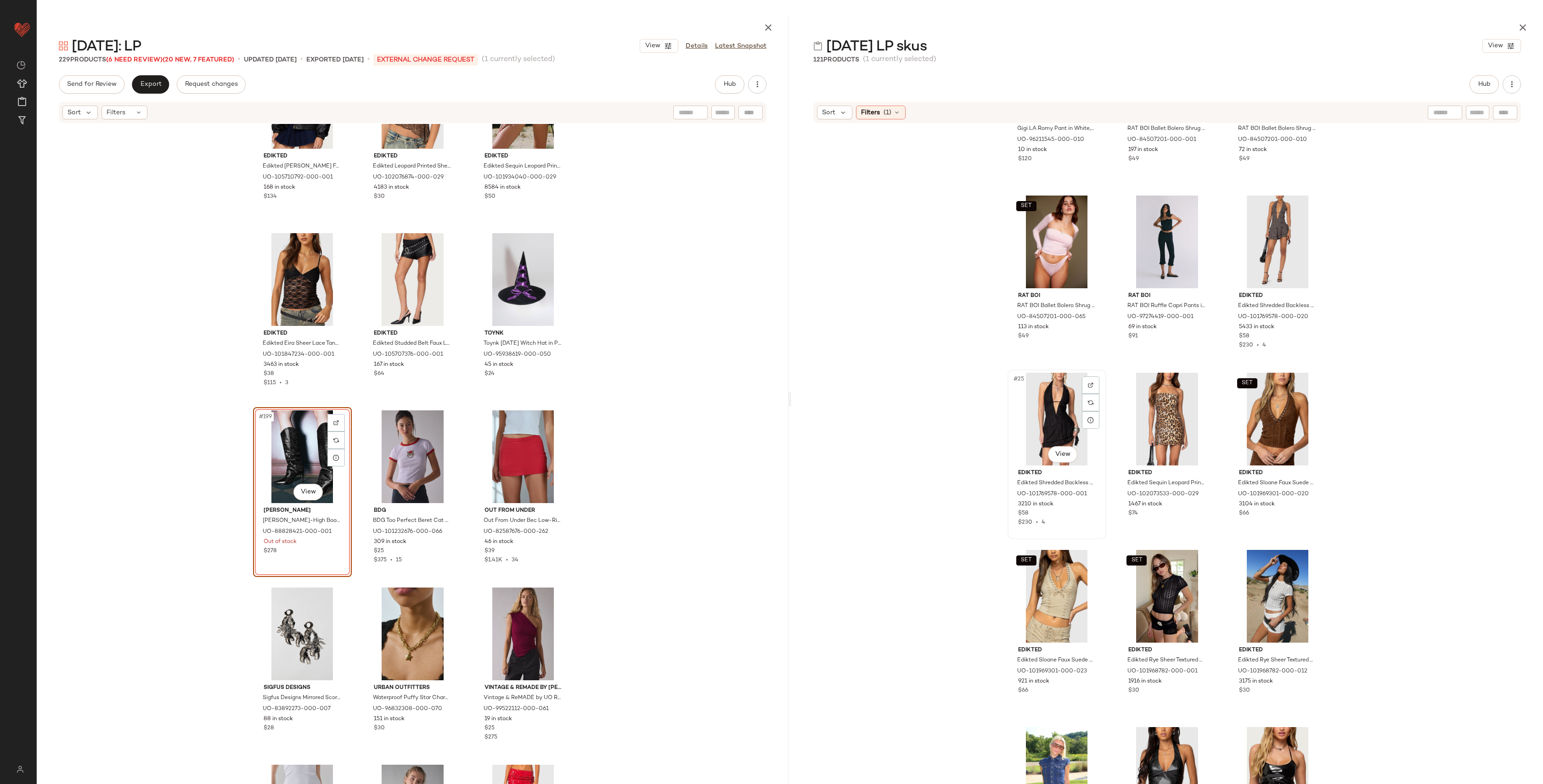
scroll to position [1221, 0]
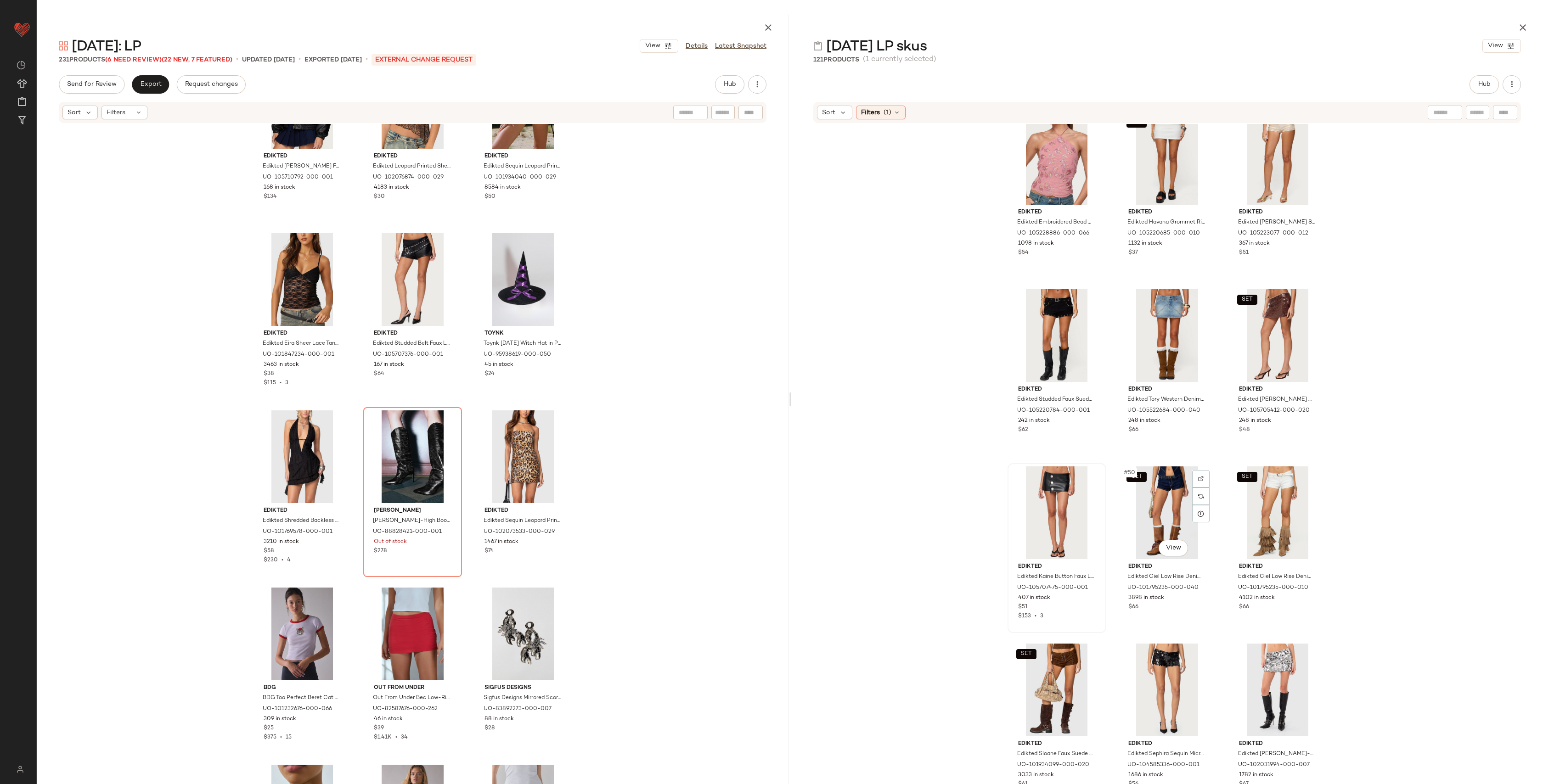
scroll to position [2508, 0]
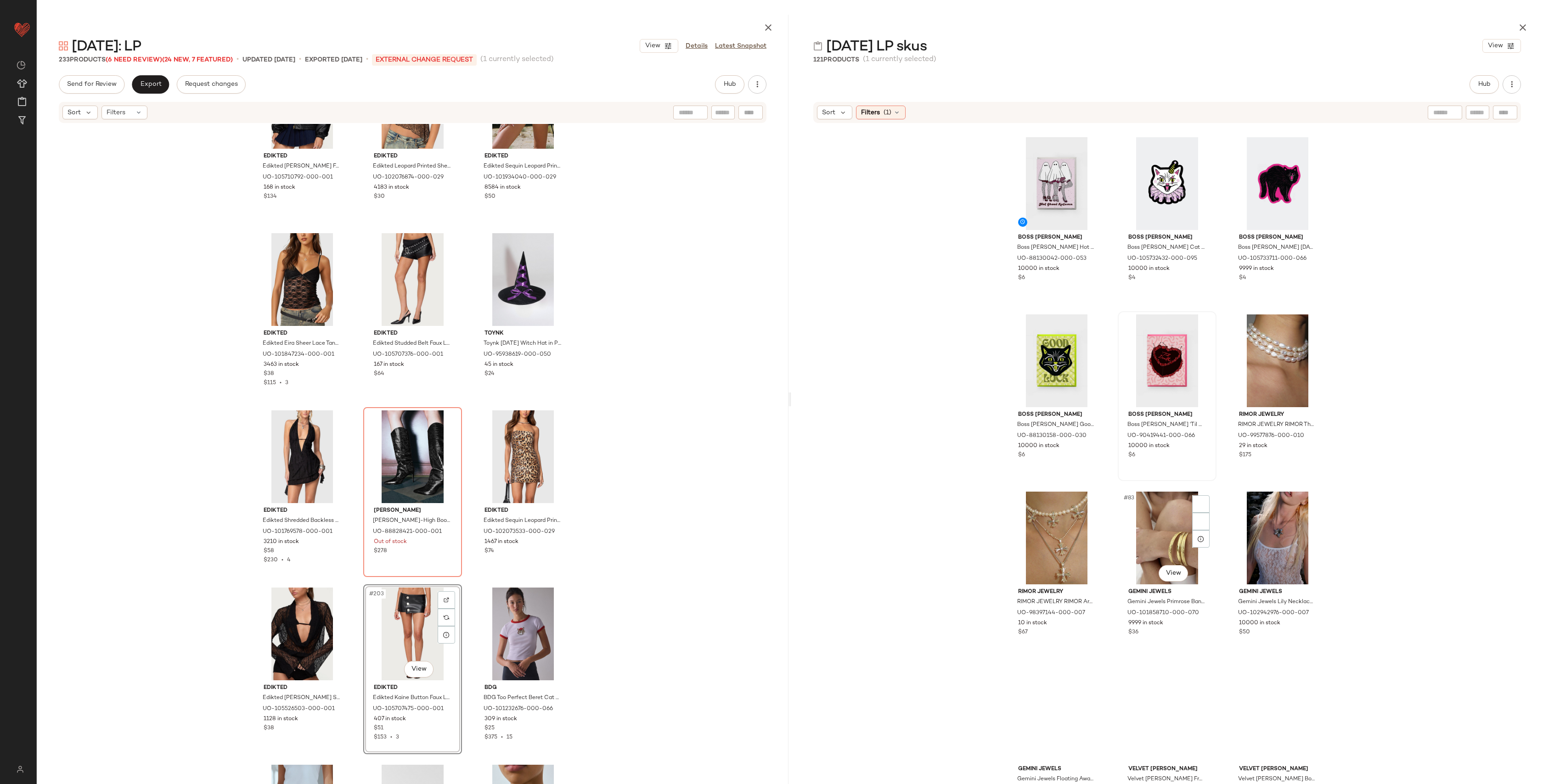
scroll to position [4638, 0]
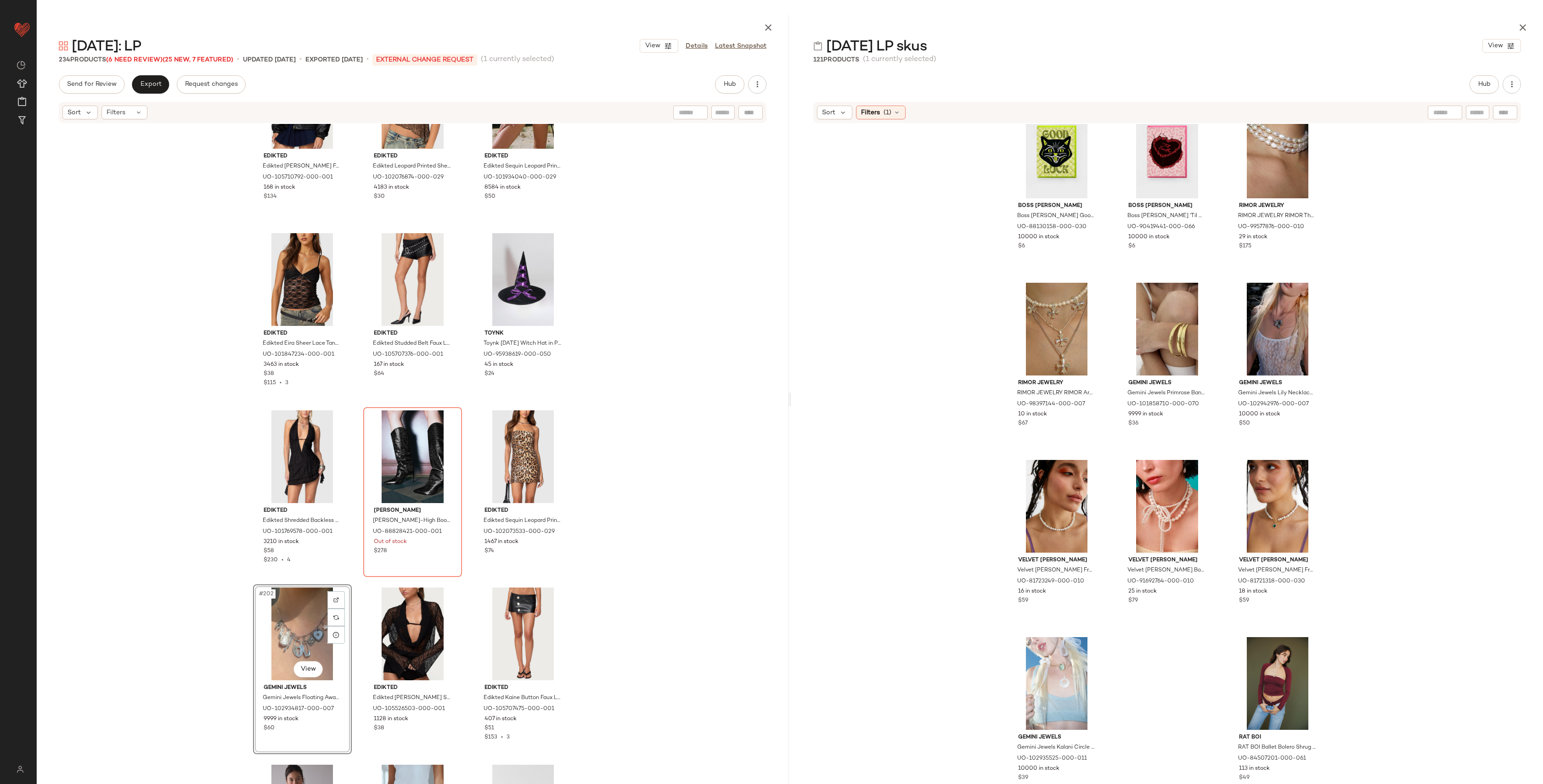
click at [687, 506] on div "Edikted Edikted Halley Faux Leather Bomber Jacket in Black, Women's at Urban Ou…" at bounding box center [413, 463] width 752 height 680
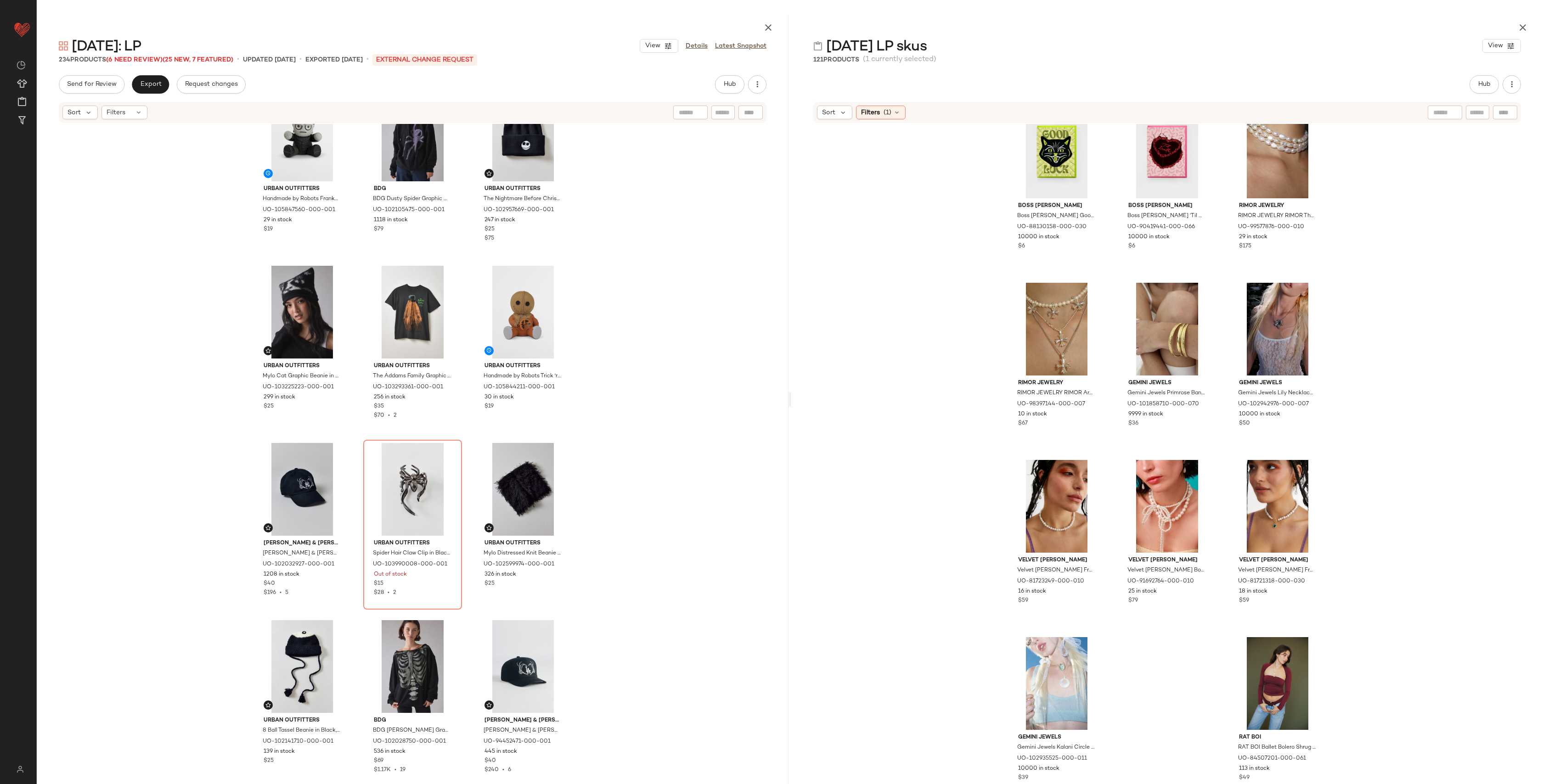
scroll to position [222, 0]
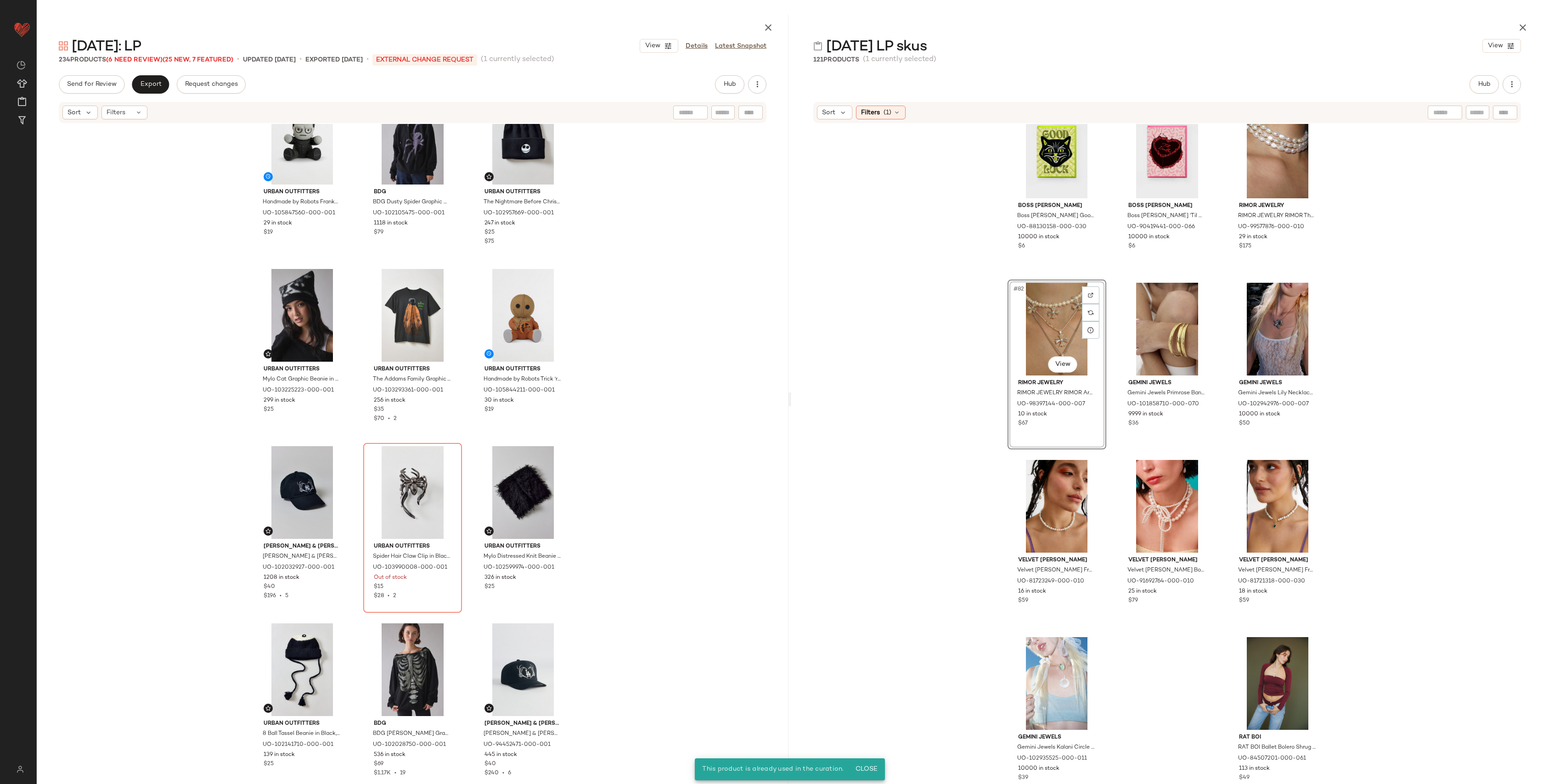
click at [850, 538] on div "Boss Dotty Boss Dotty Hot Ghoul Autumn Greeting Card in Lavender at Urban Outfi…" at bounding box center [1167, 463] width 752 height 680
click at [405, 486] on div "#11 View" at bounding box center [413, 492] width 93 height 93
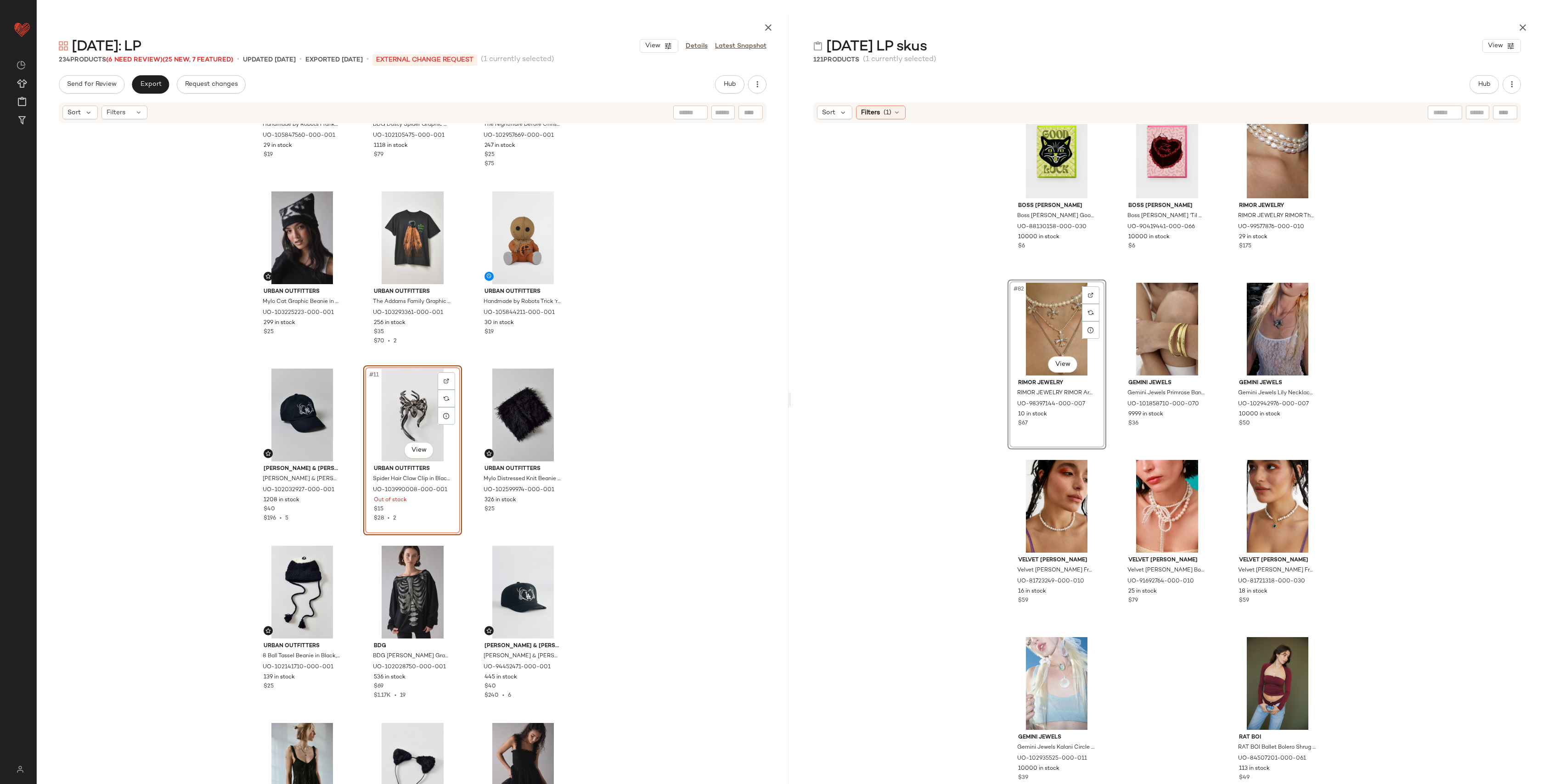
scroll to position [307, 0]
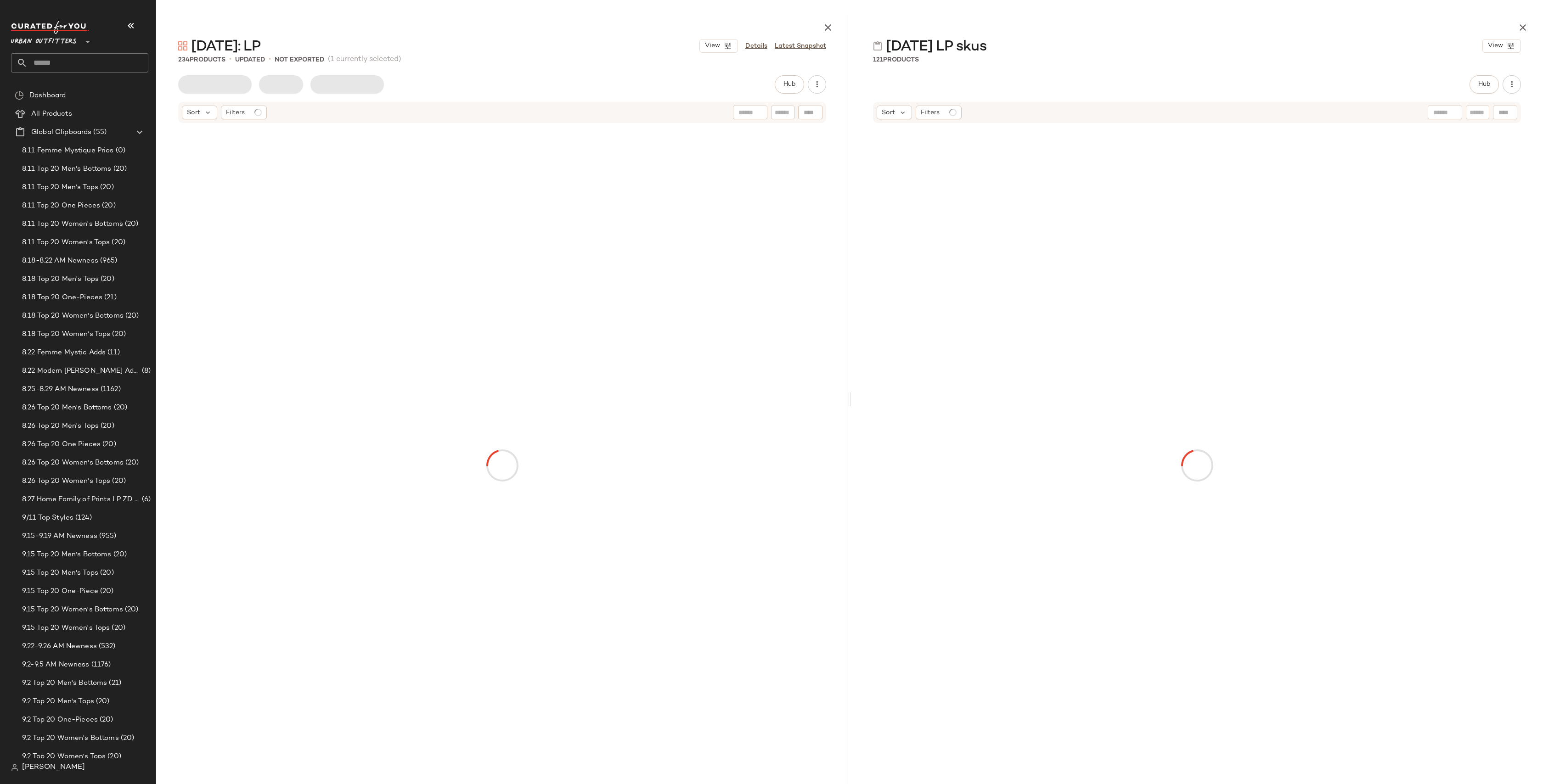
drag, startPoint x: 129, startPoint y: 24, endPoint x: 124, endPoint y: 23, distance: 5.1
click at [129, 24] on icon "button" at bounding box center [131, 26] width 11 height 11
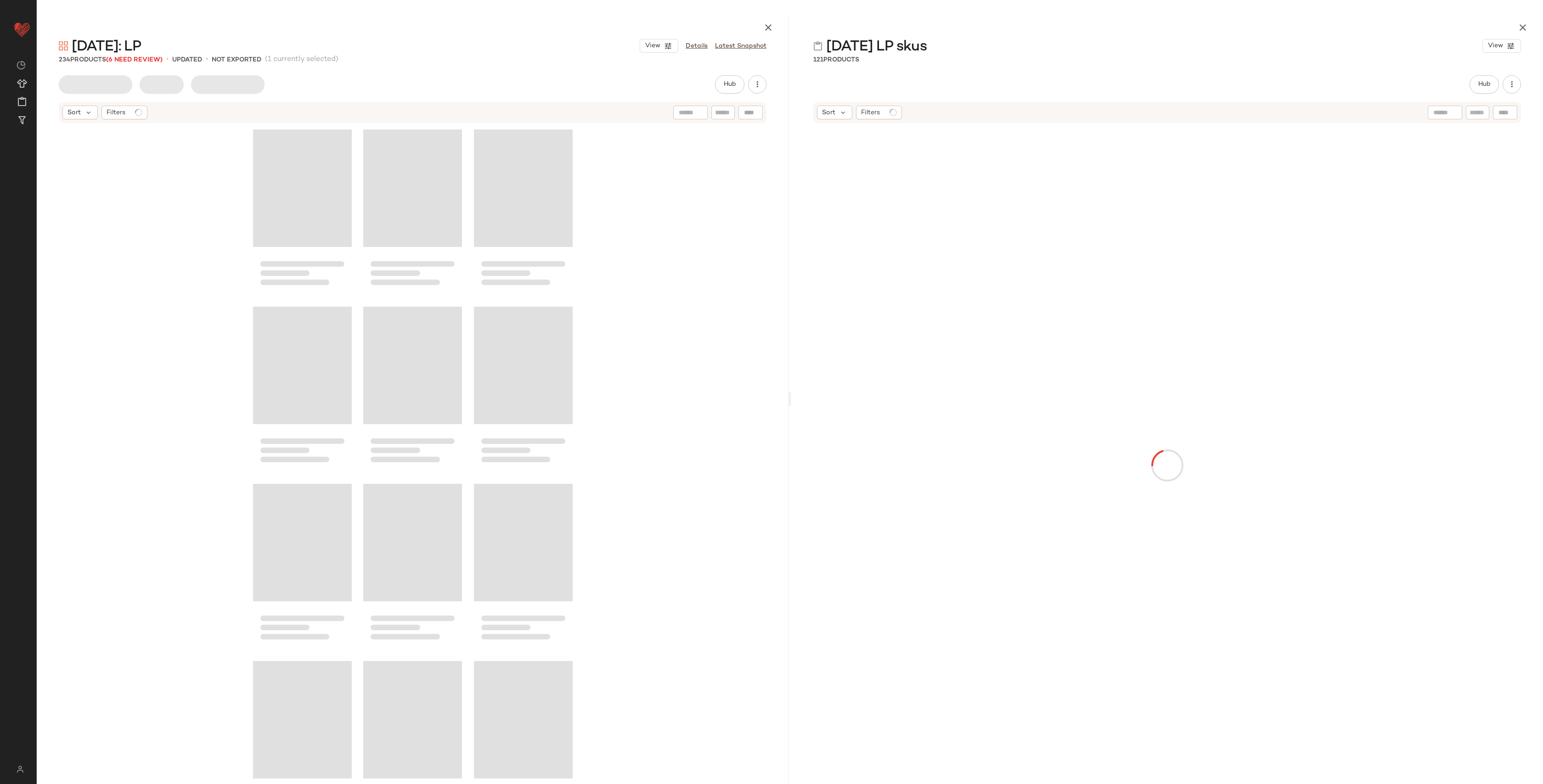
scroll to position [361, 0]
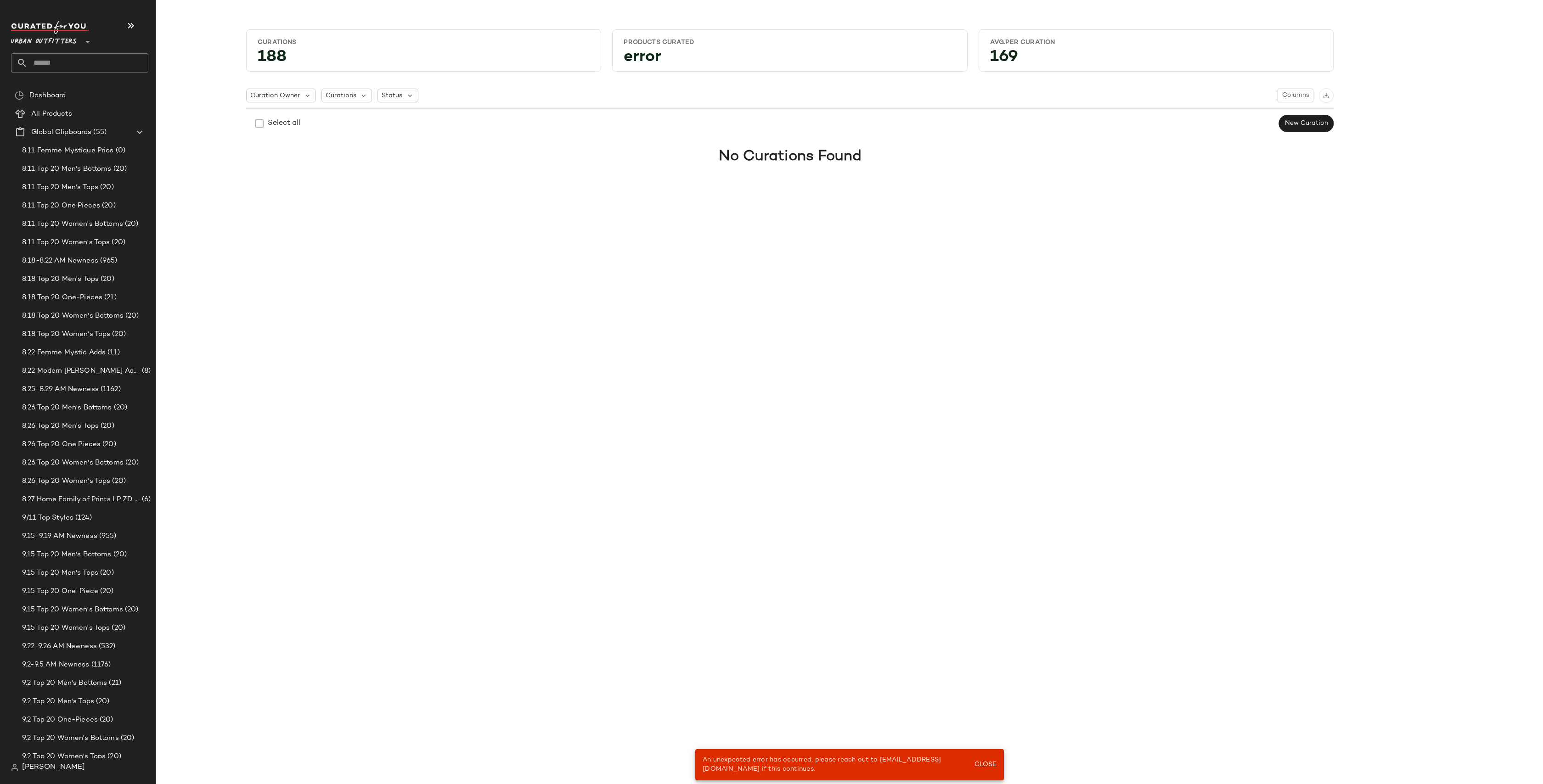
click at [72, 65] on input "text" at bounding box center [88, 63] width 121 height 19
click at [80, 56] on input "***" at bounding box center [79, 63] width 137 height 19
click at [43, 64] on input "text" at bounding box center [88, 63] width 121 height 19
type input "***"
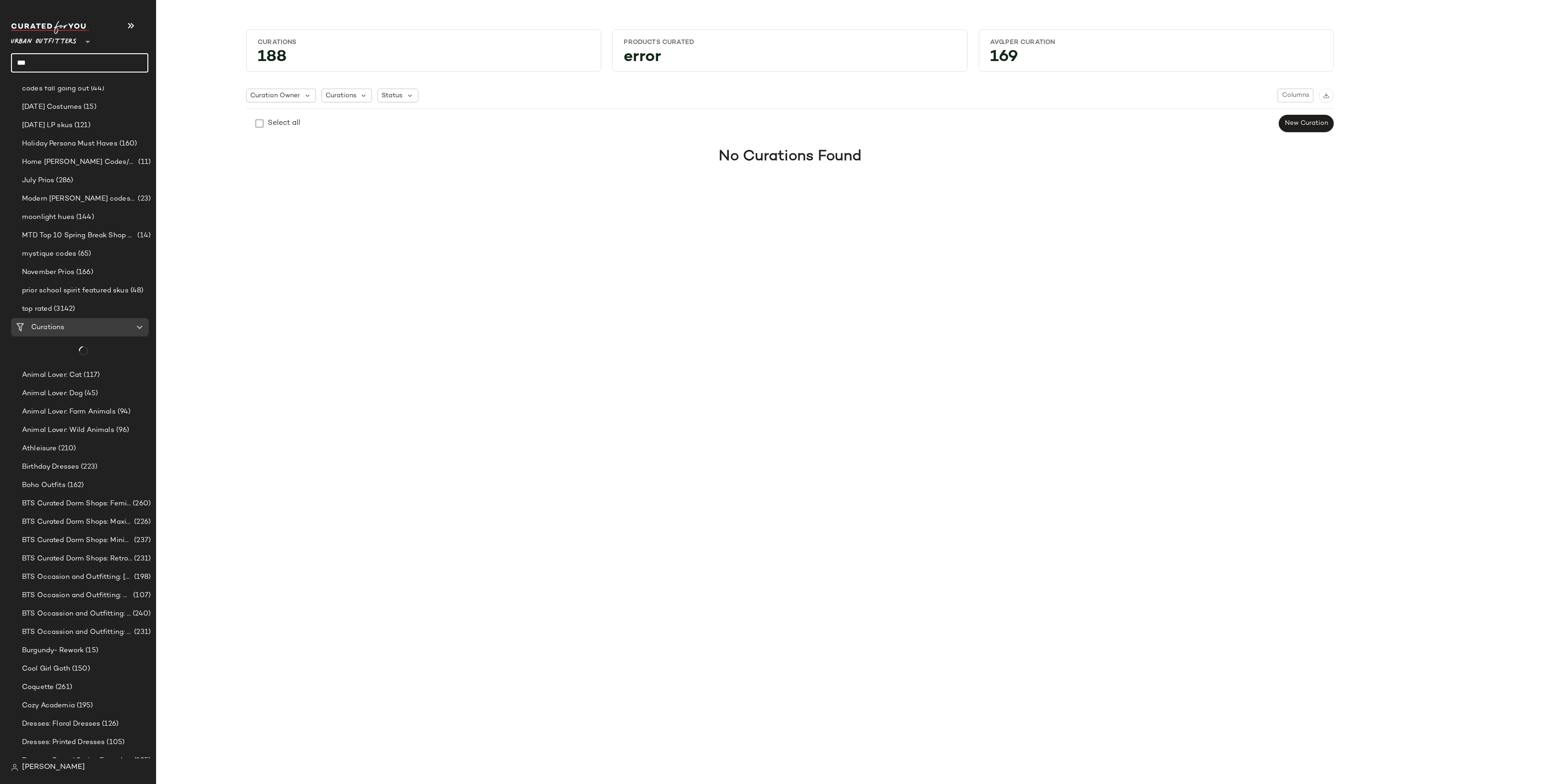
scroll to position [801, 0]
click at [90, 63] on input "***" at bounding box center [79, 63] width 137 height 19
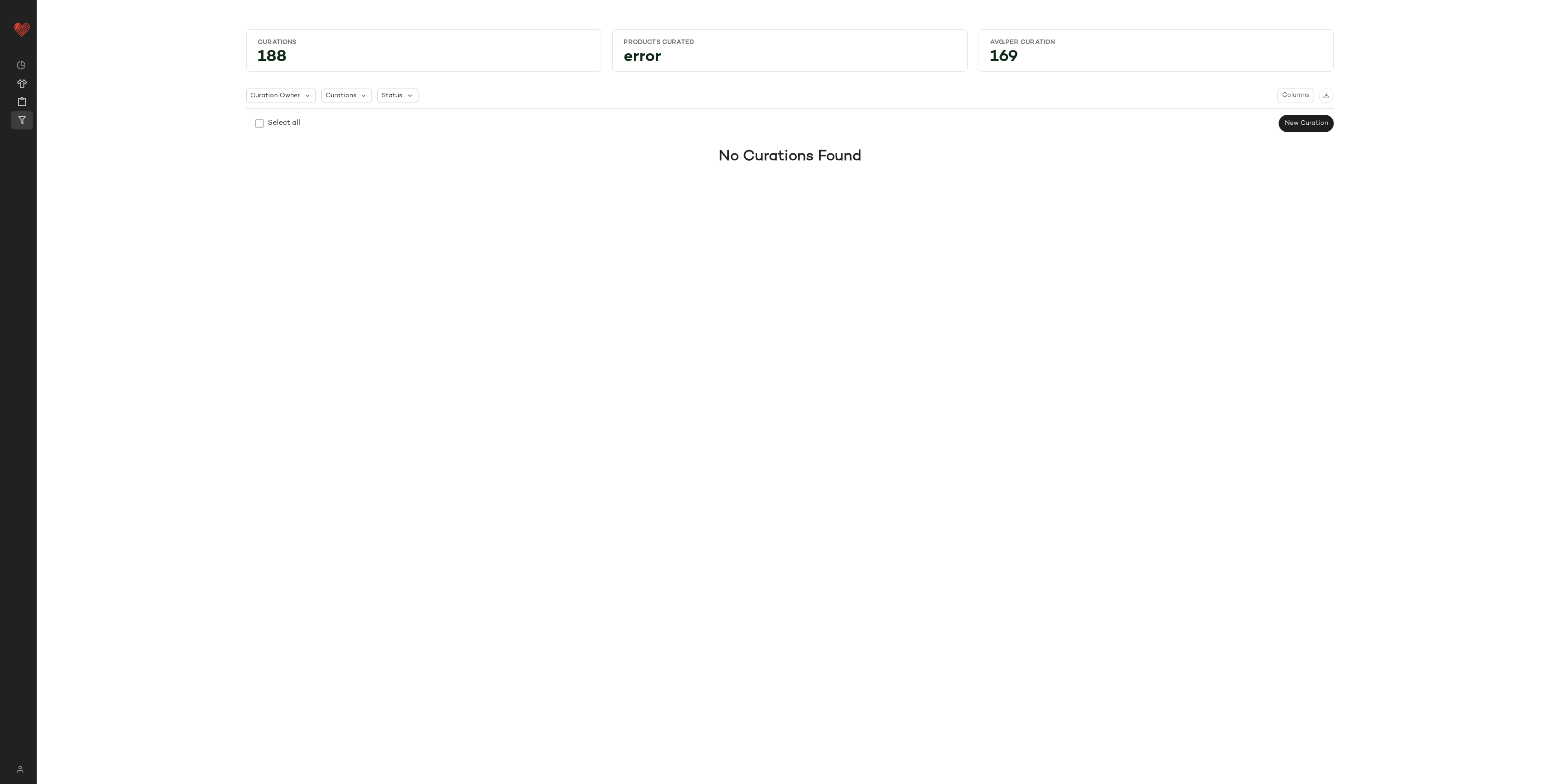
scroll to position [0, 0]
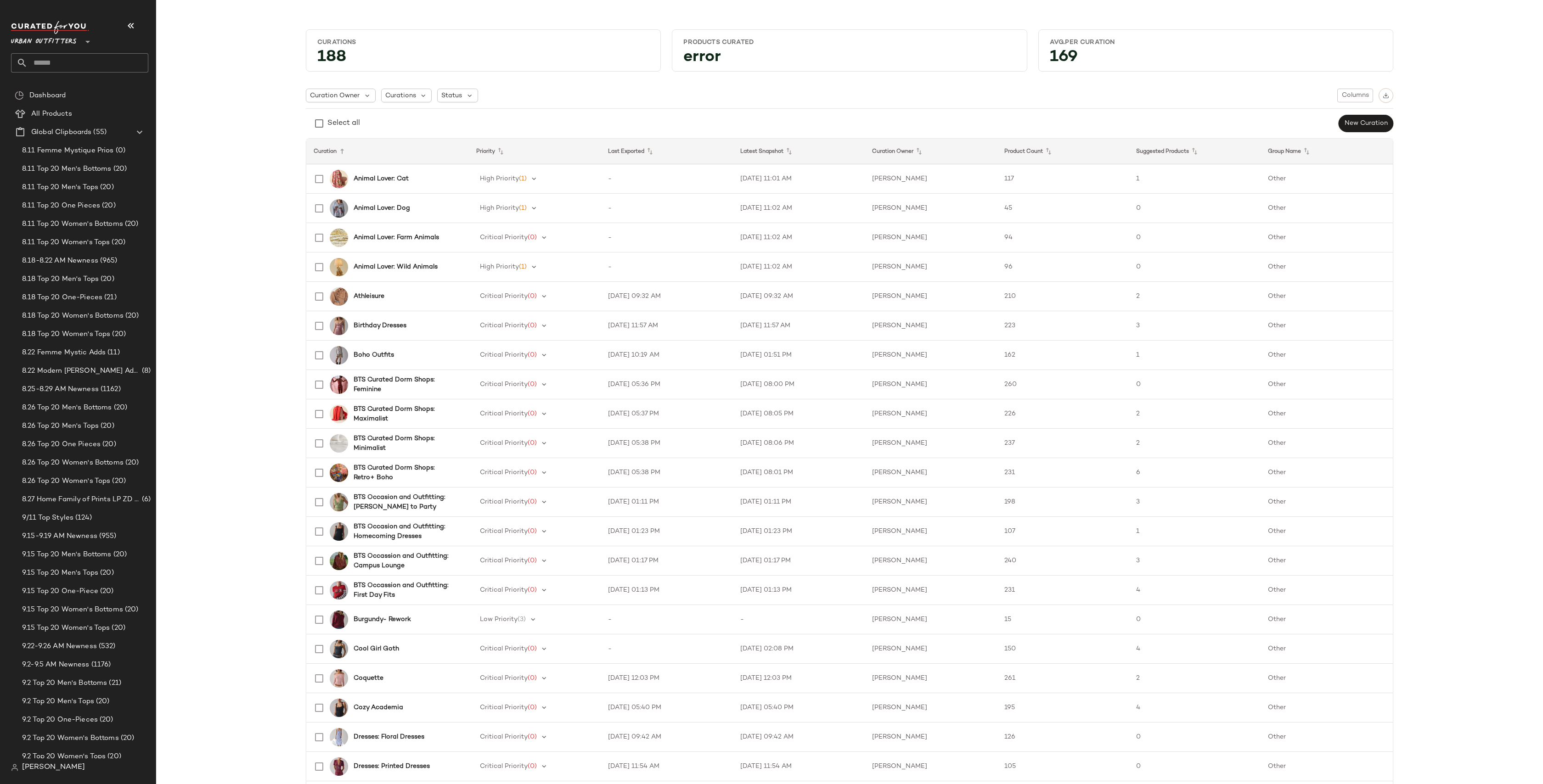
click at [77, 58] on input "text" at bounding box center [88, 63] width 121 height 19
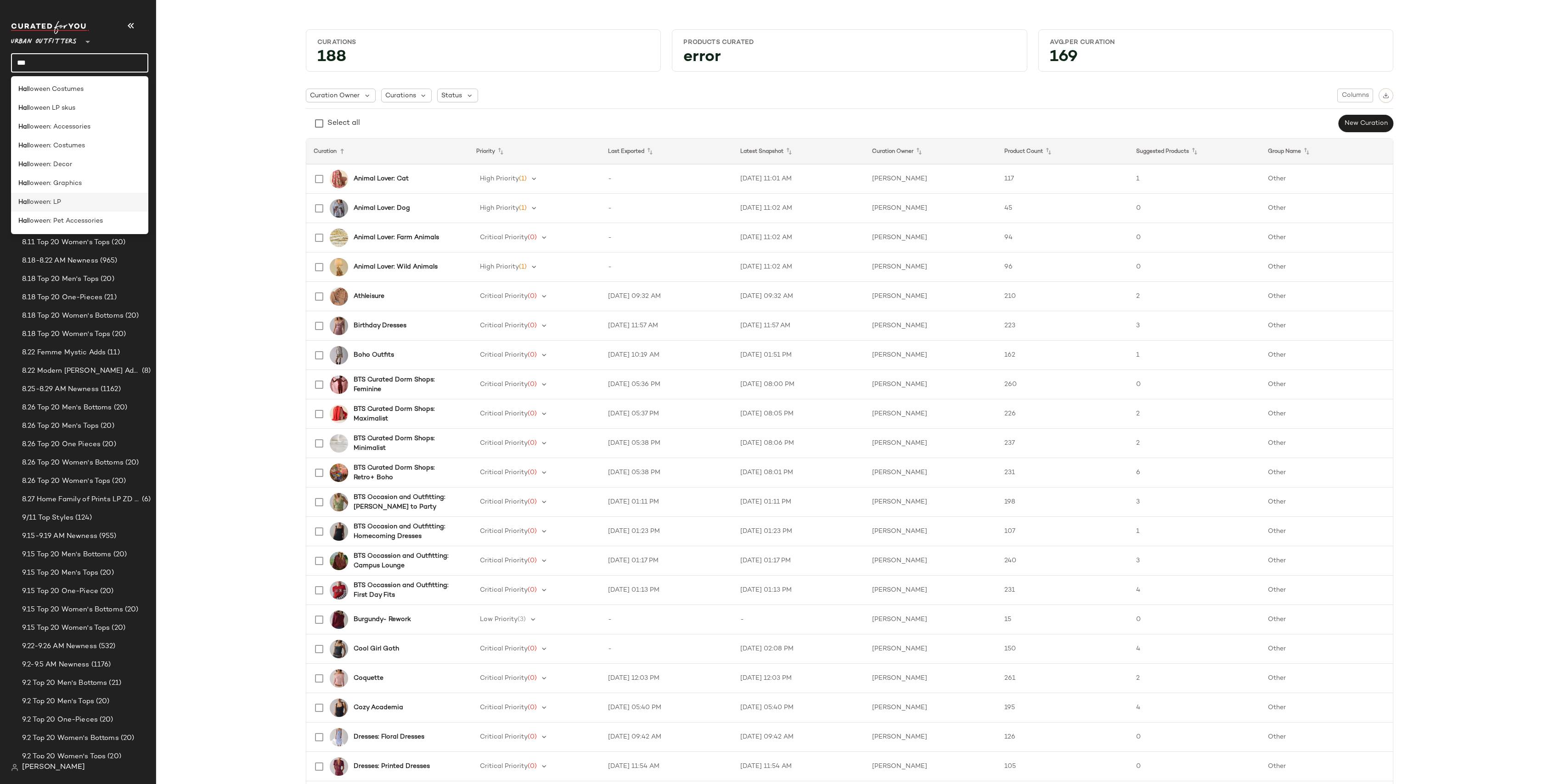
type input "***"
click at [65, 193] on div "Hal loween: LP" at bounding box center [79, 202] width 137 height 19
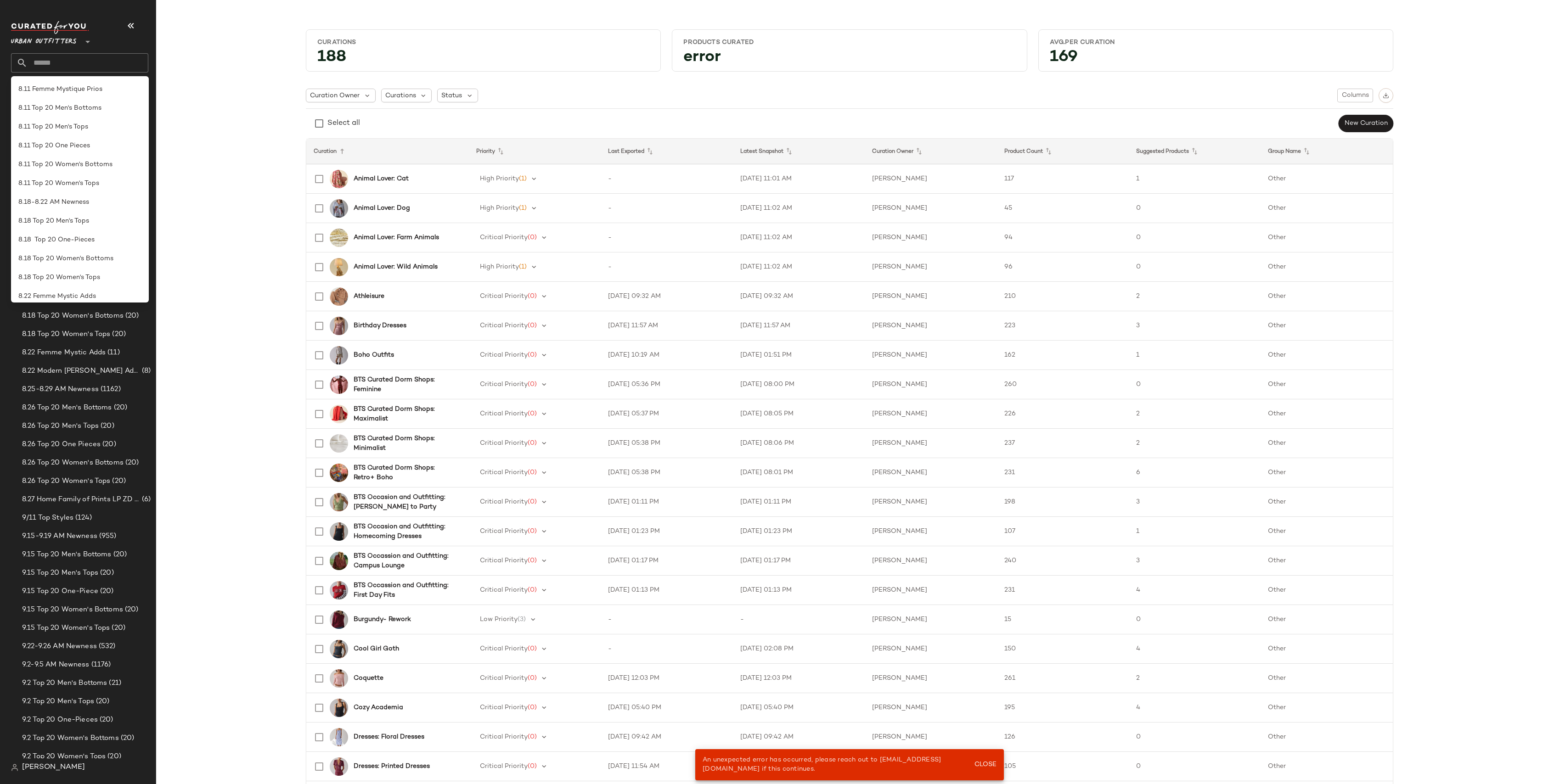
click at [83, 66] on input "text" at bounding box center [88, 63] width 121 height 19
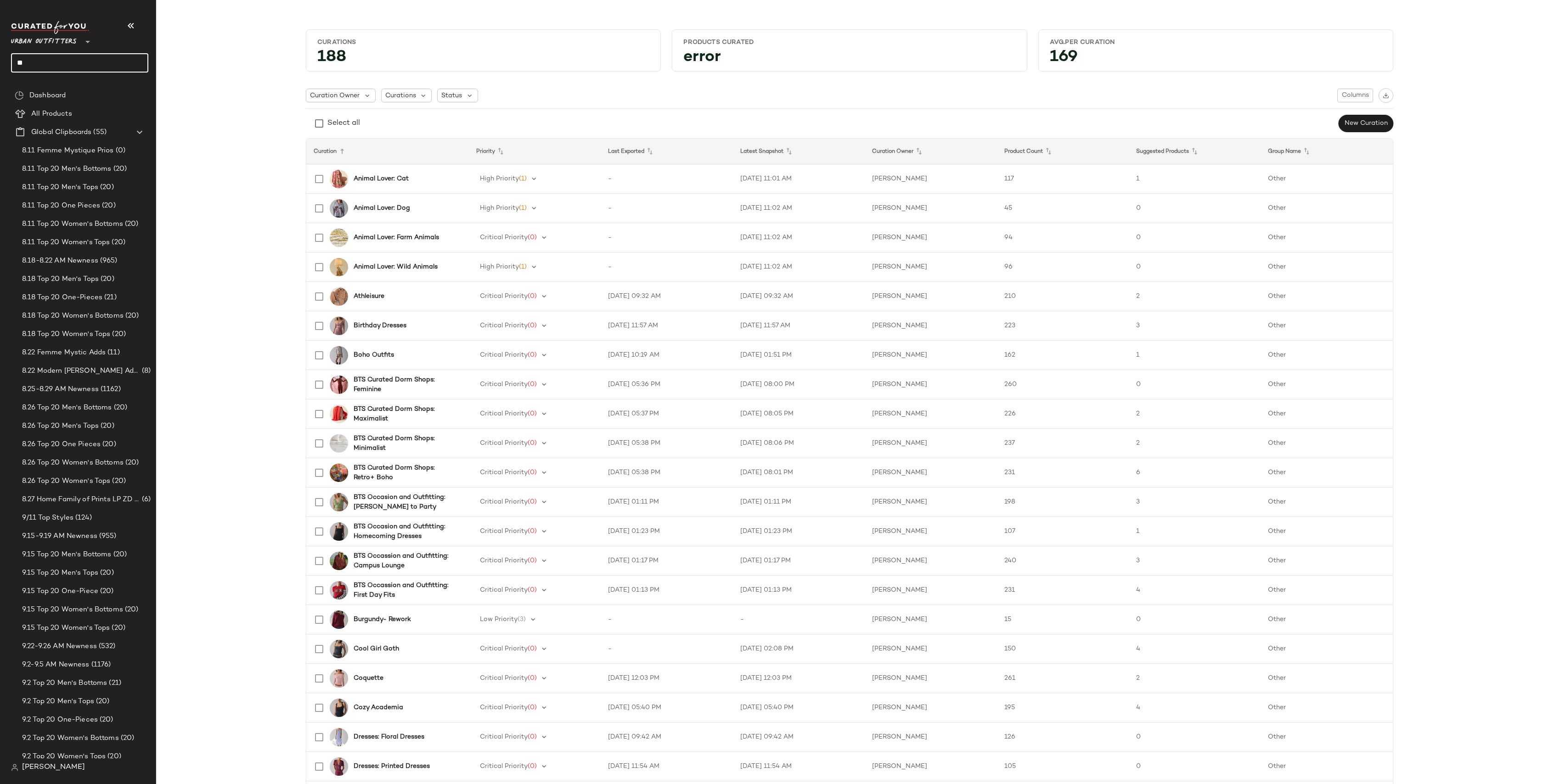
type input "***"
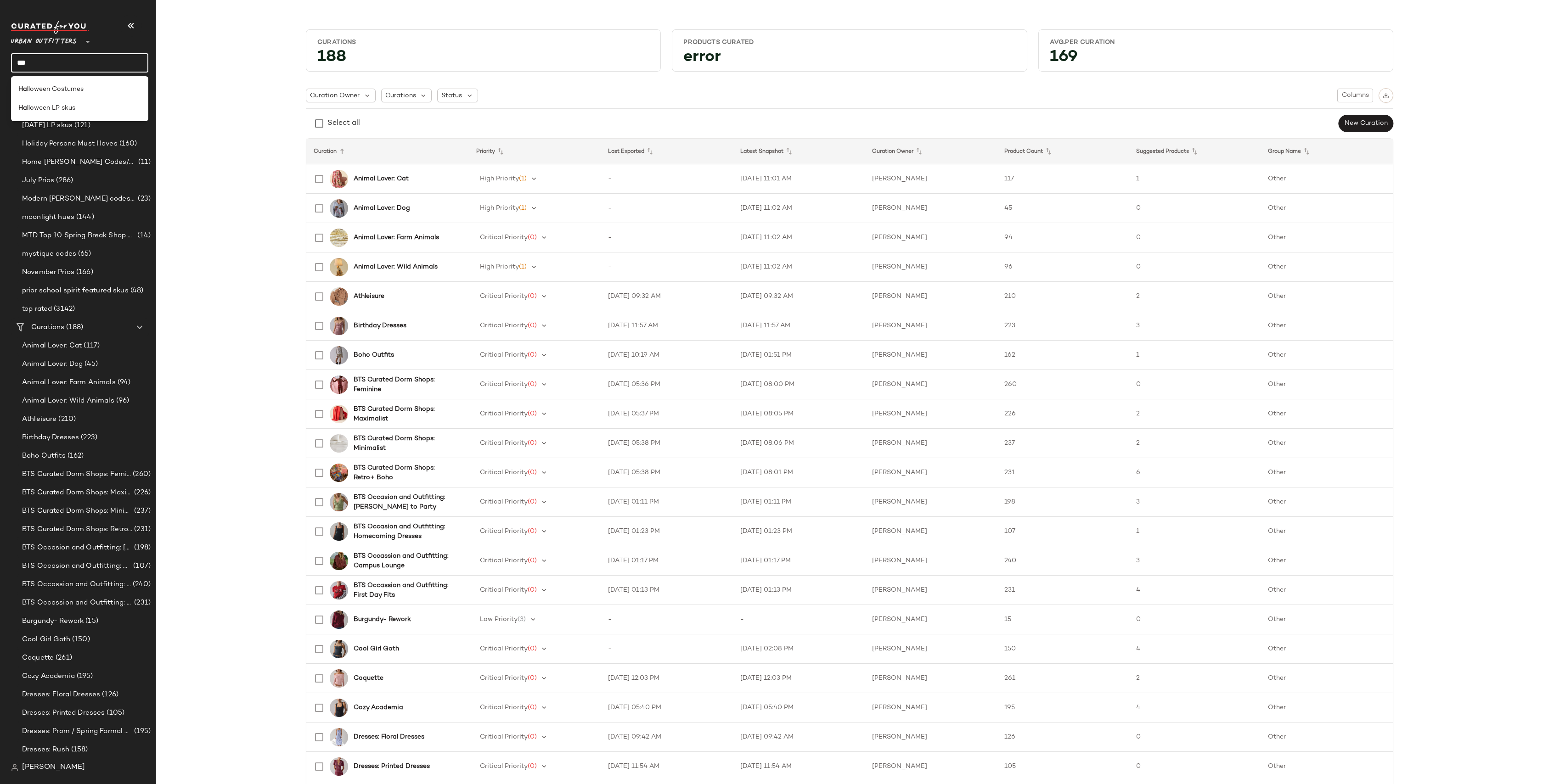
scroll to position [858, 0]
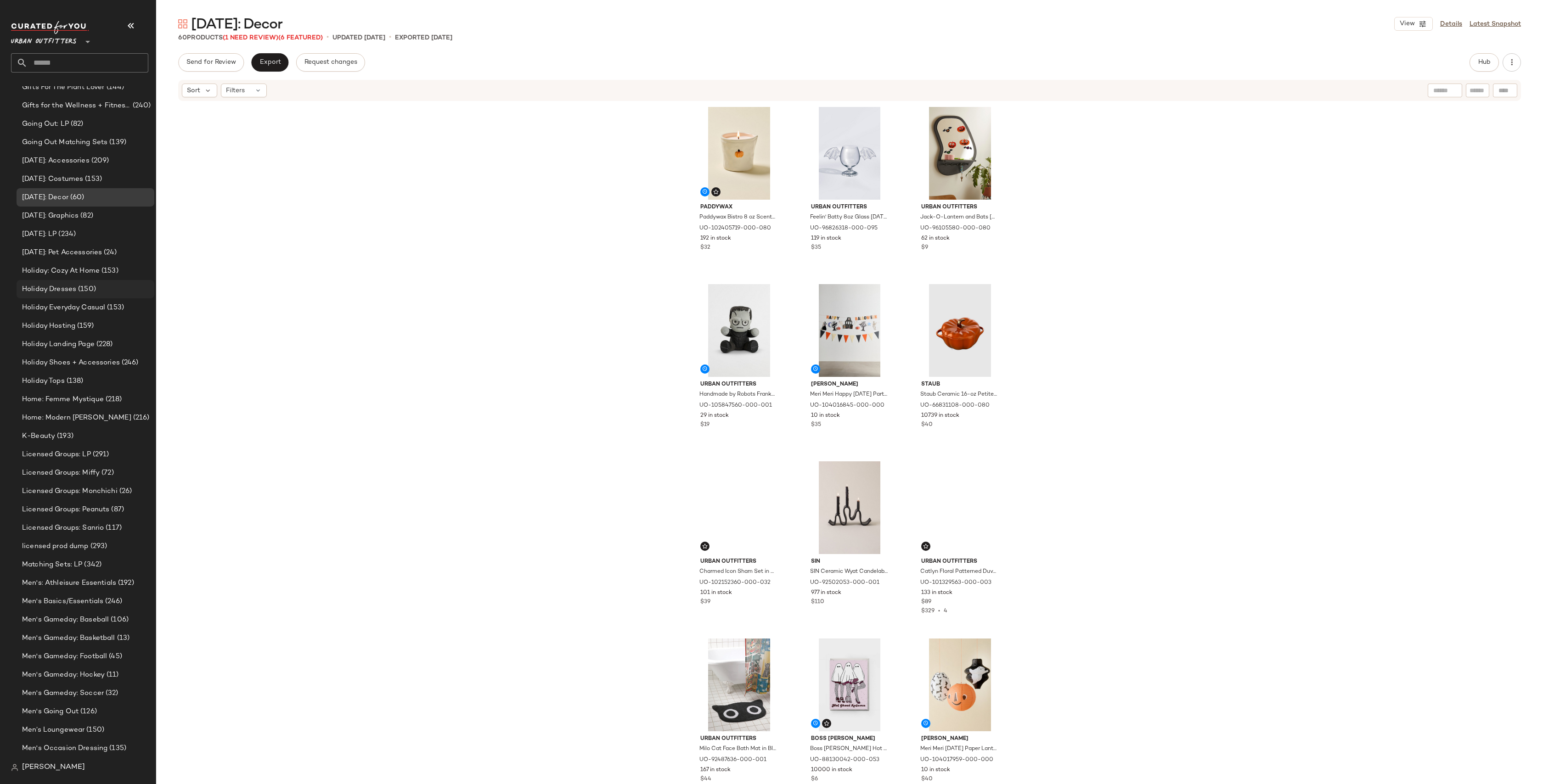
scroll to position [2465, 0]
click at [76, 239] on span "(234)" at bounding box center [66, 238] width 19 height 10
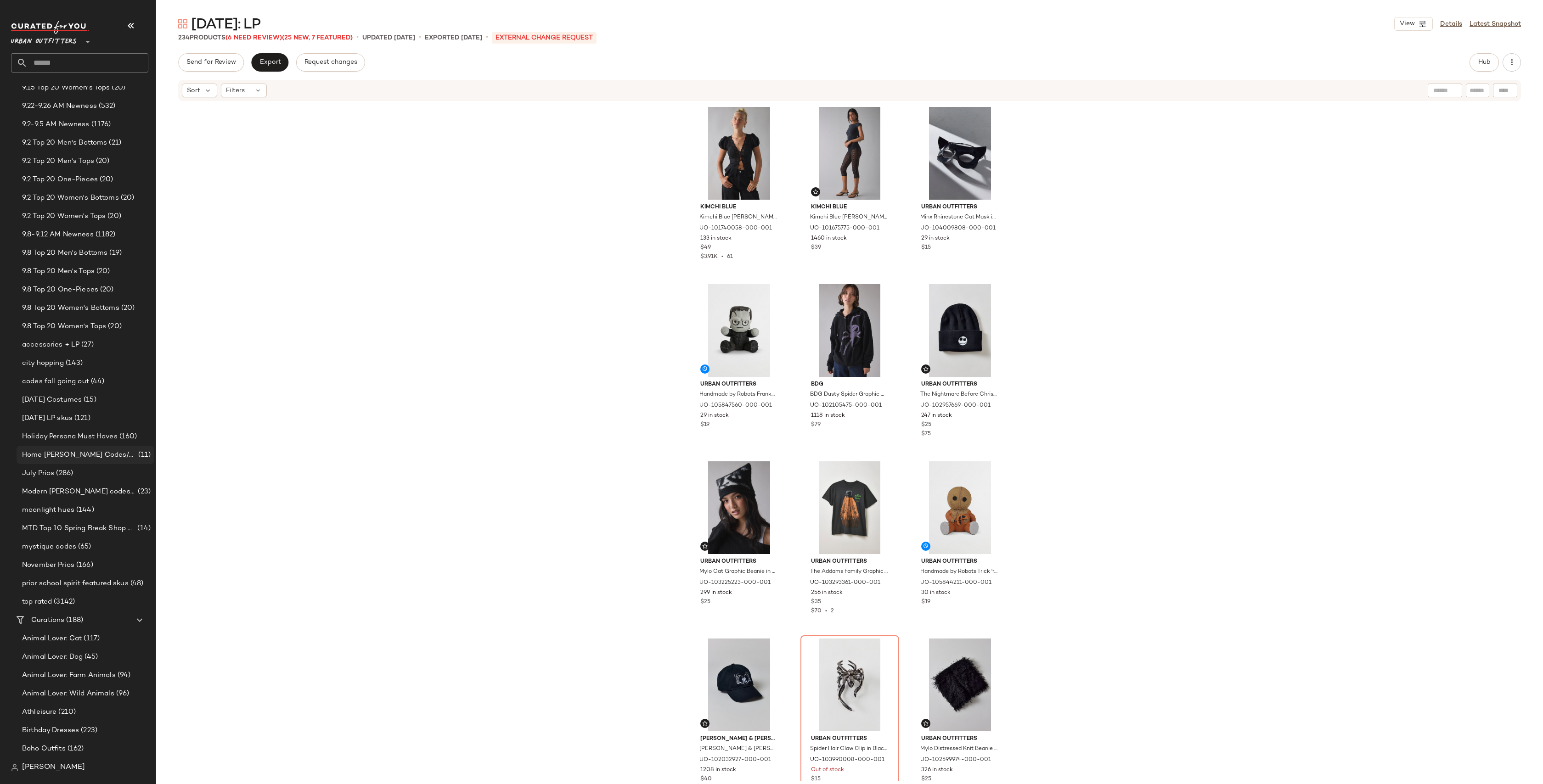
scroll to position [543, 0]
click at [144, 429] on span "Open in Split View" at bounding box center [162, 428] width 108 height 8
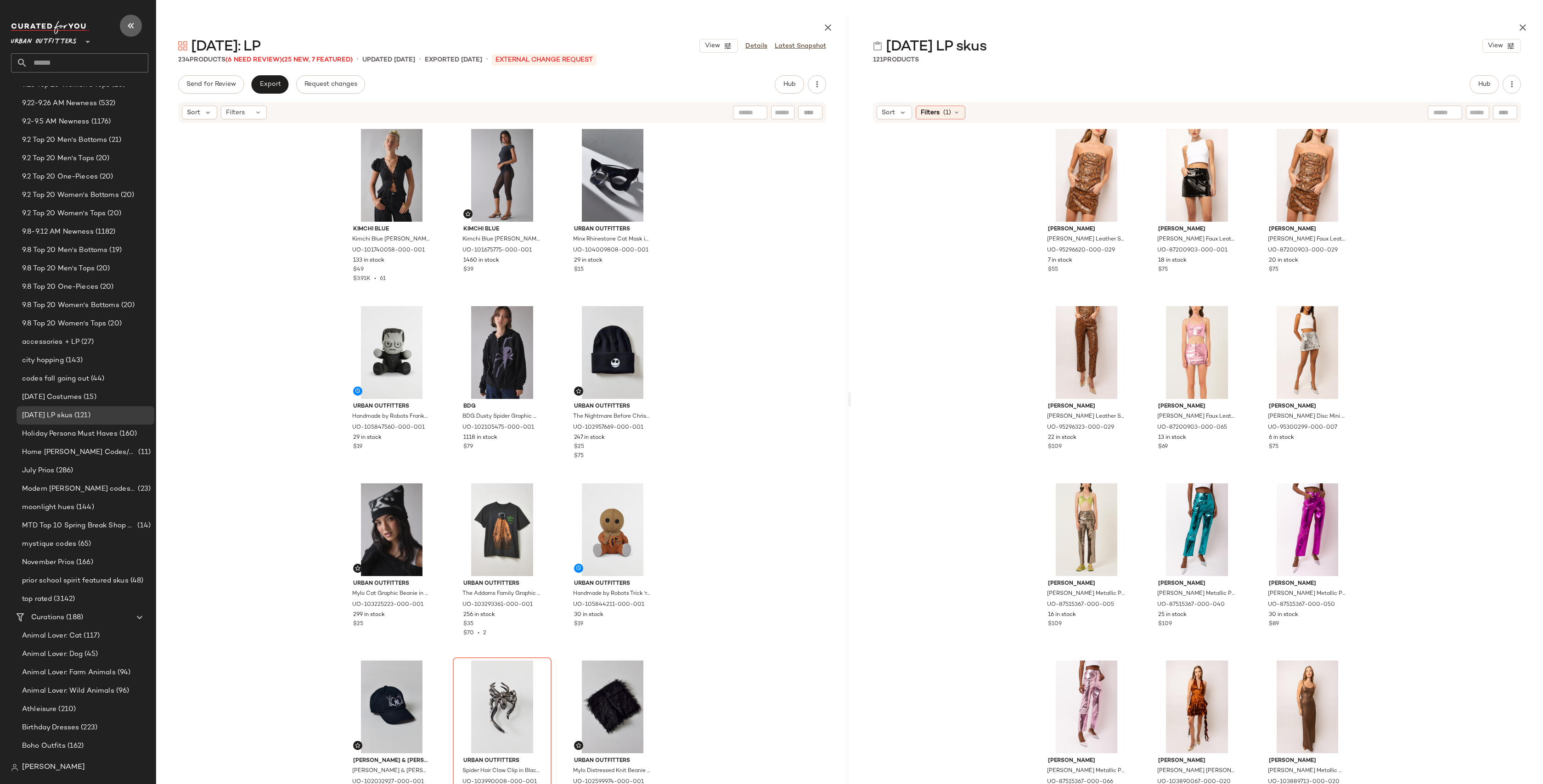
click at [135, 24] on icon "button" at bounding box center [131, 26] width 11 height 11
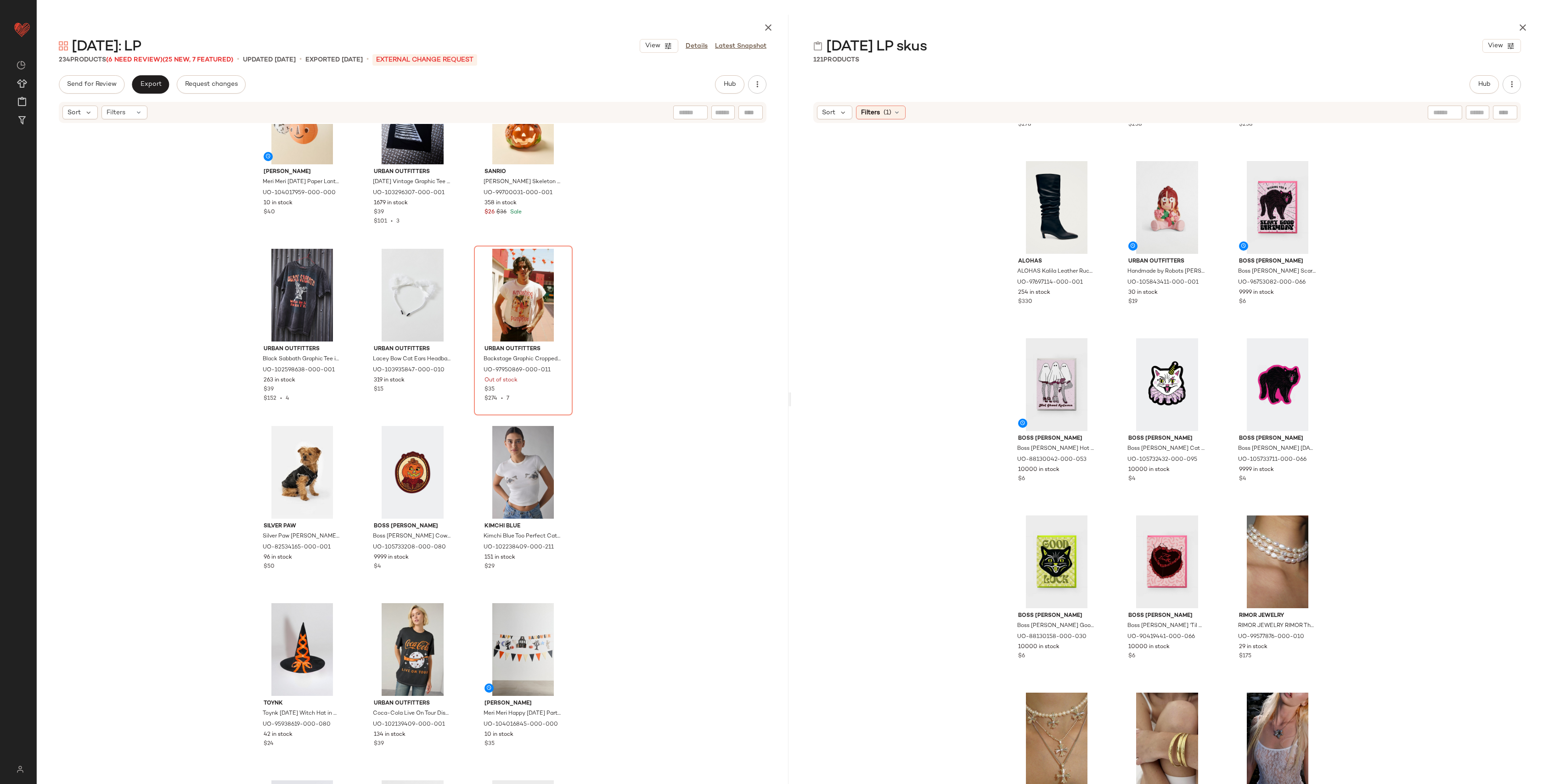
scroll to position [4226, 0]
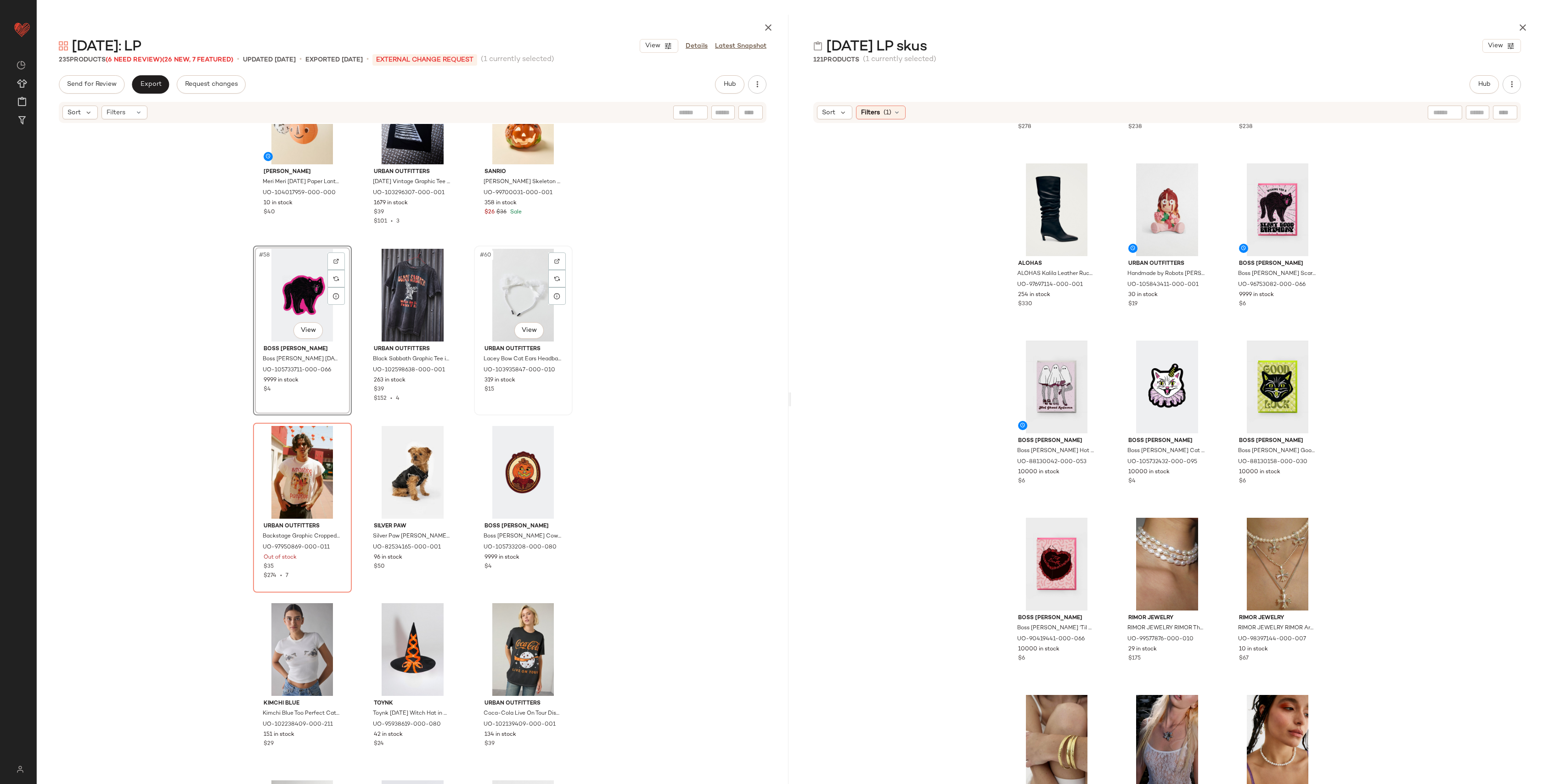
click at [518, 293] on div "#60 View" at bounding box center [523, 295] width 93 height 93
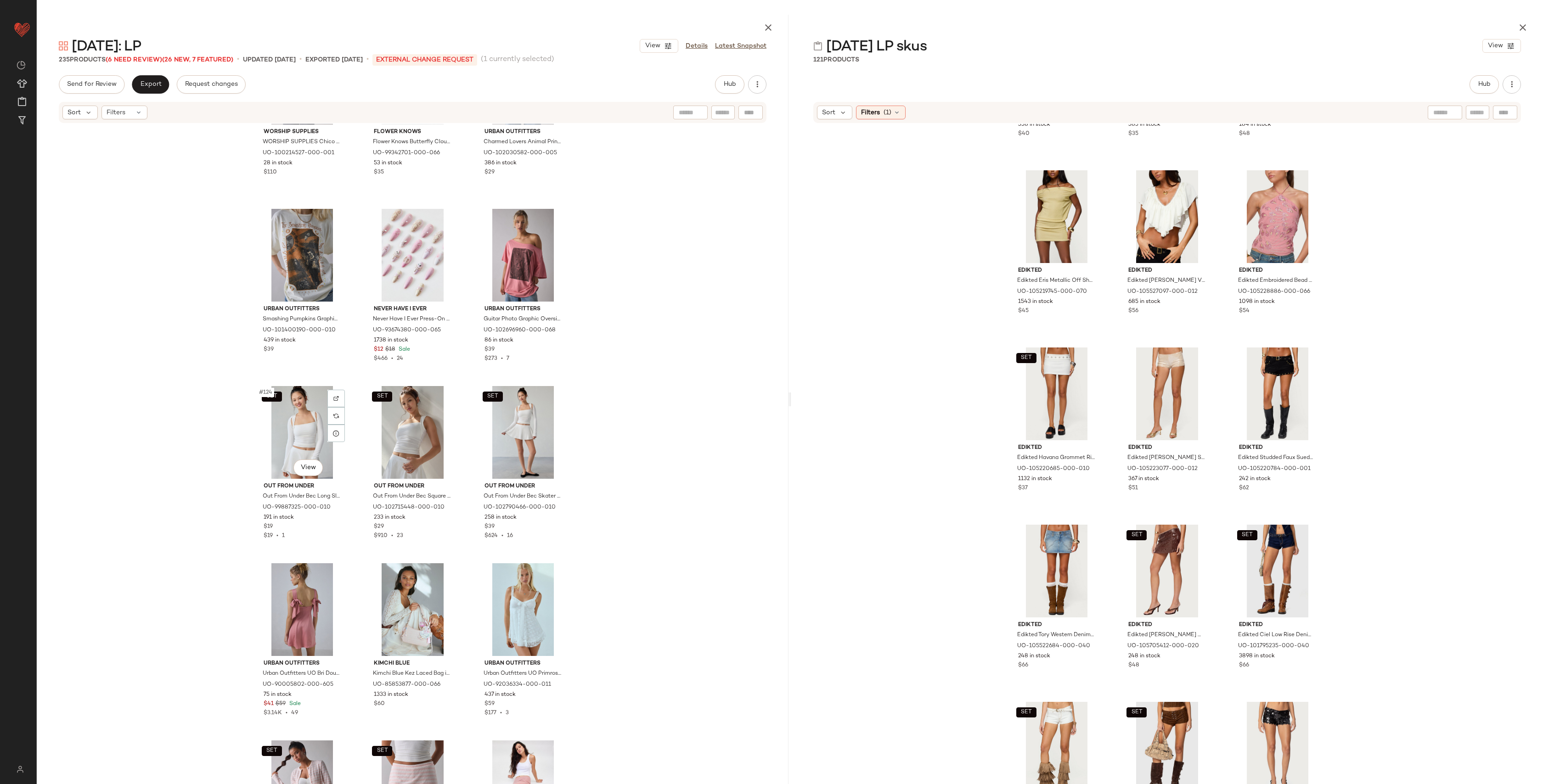
scroll to position [7017, 0]
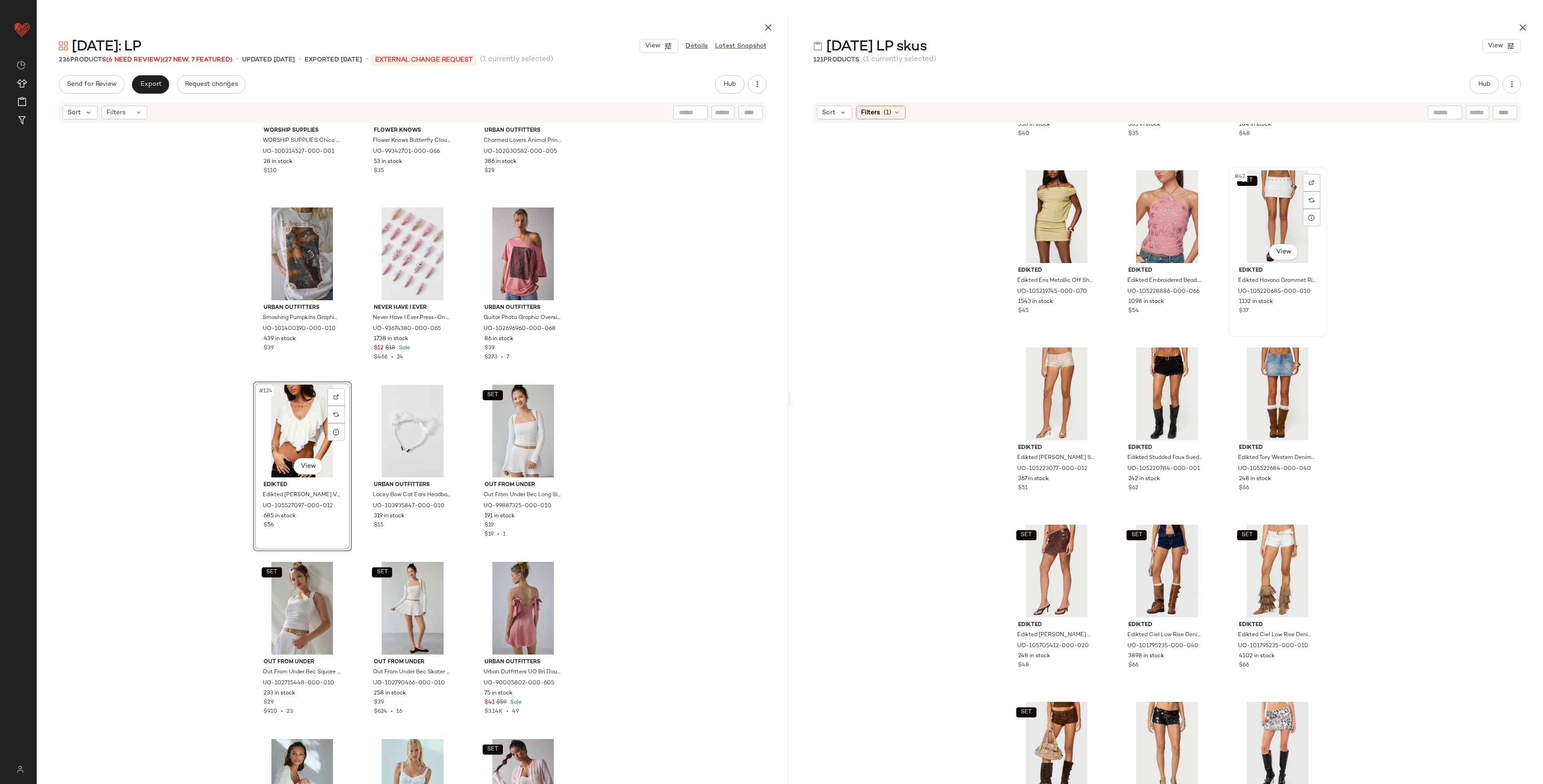
scroll to position [2269, 0]
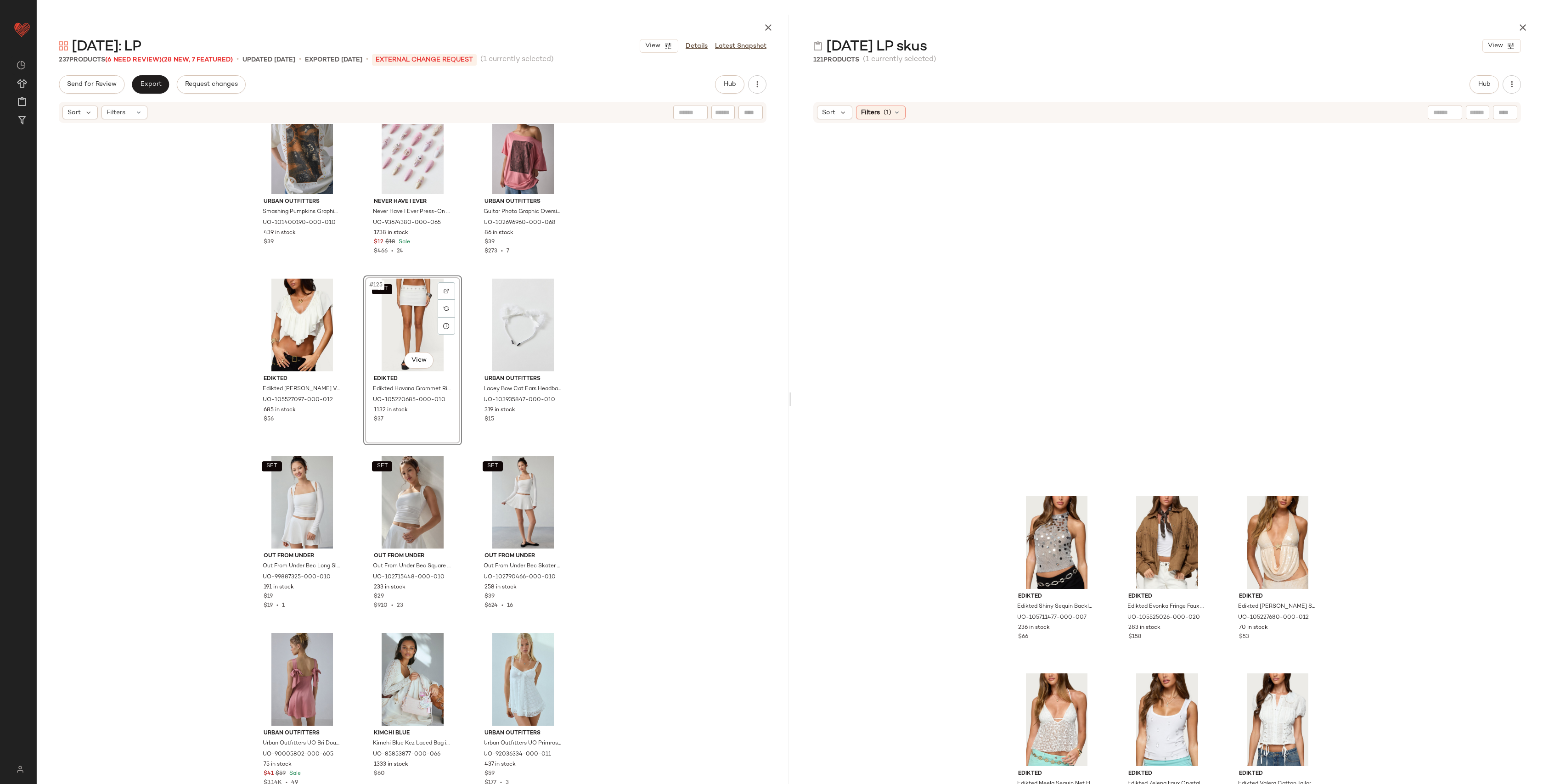
scroll to position [2182, 0]
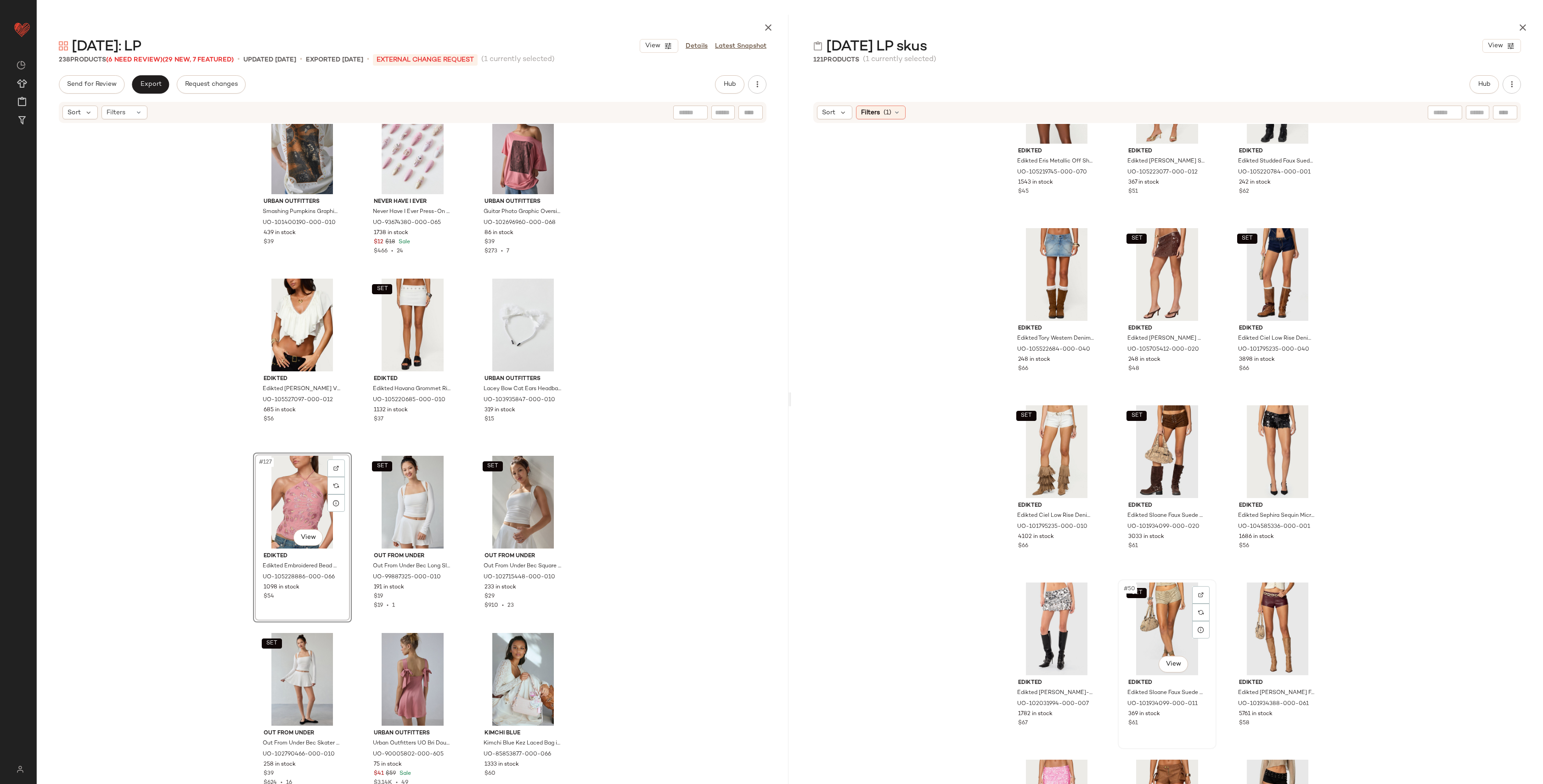
scroll to position [2636, 0]
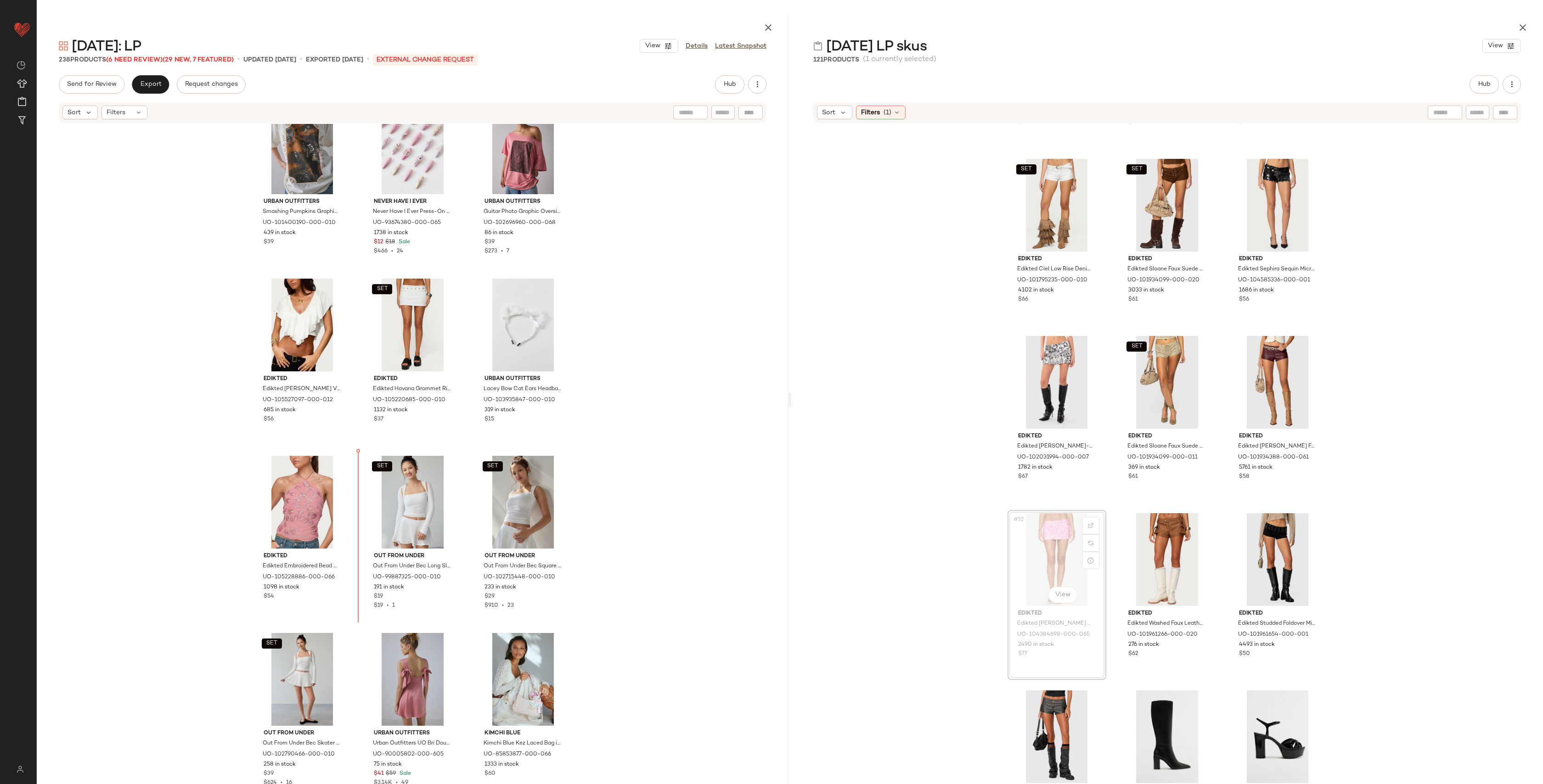
drag, startPoint x: 1037, startPoint y: 534, endPoint x: 1030, endPoint y: 535, distance: 7.1
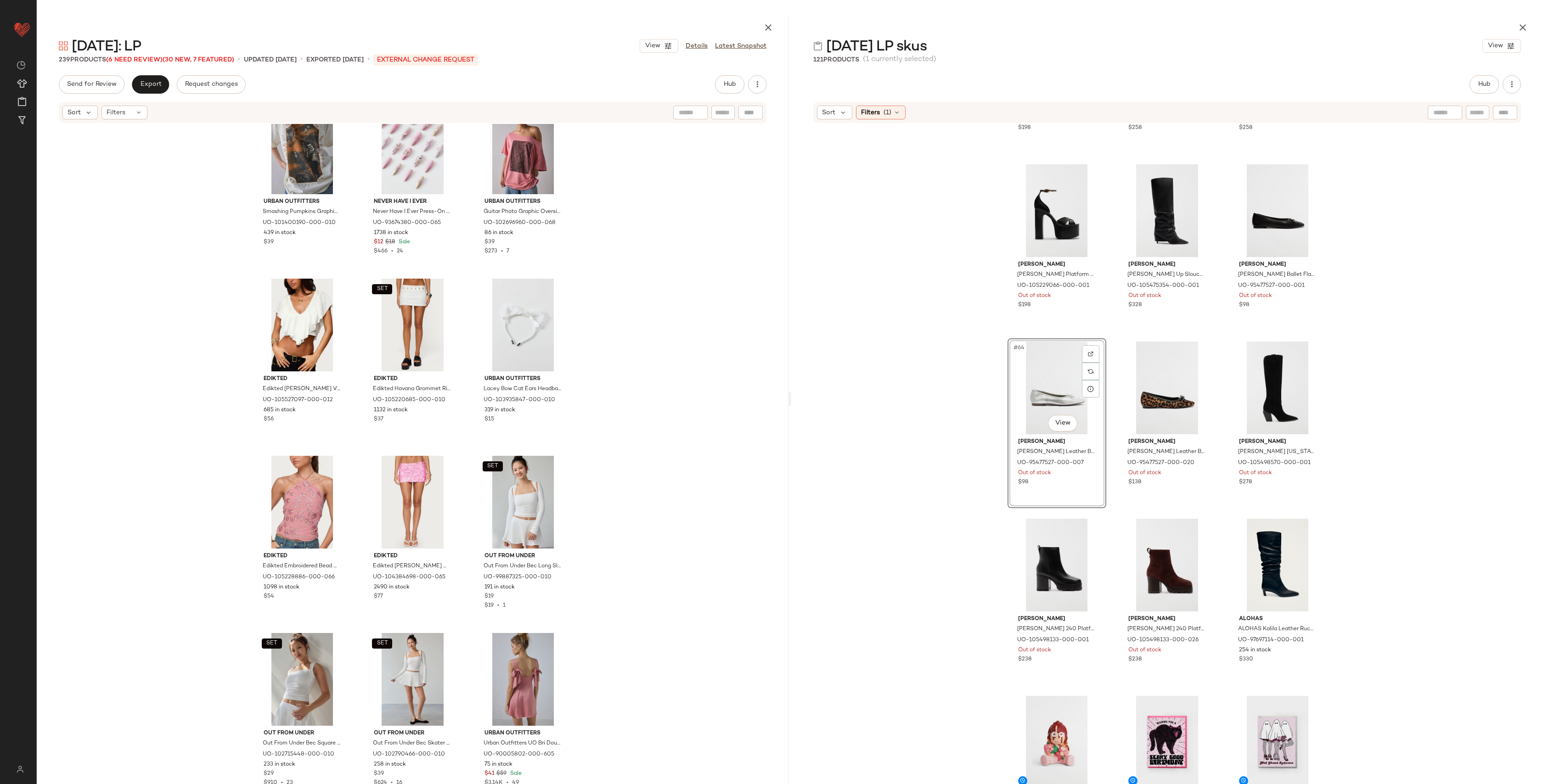
scroll to position [3513, 0]
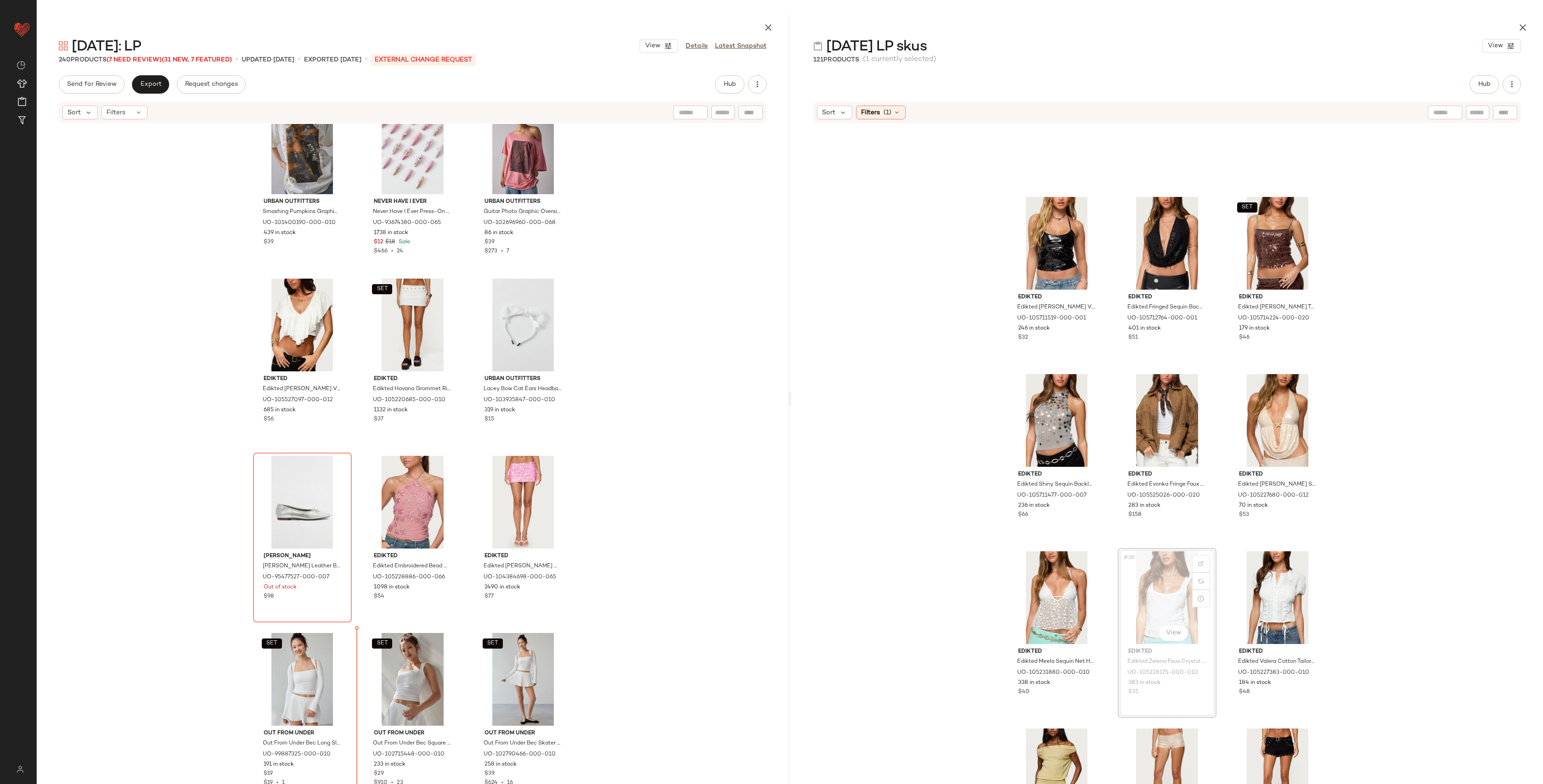
scroll to position [7125, 0]
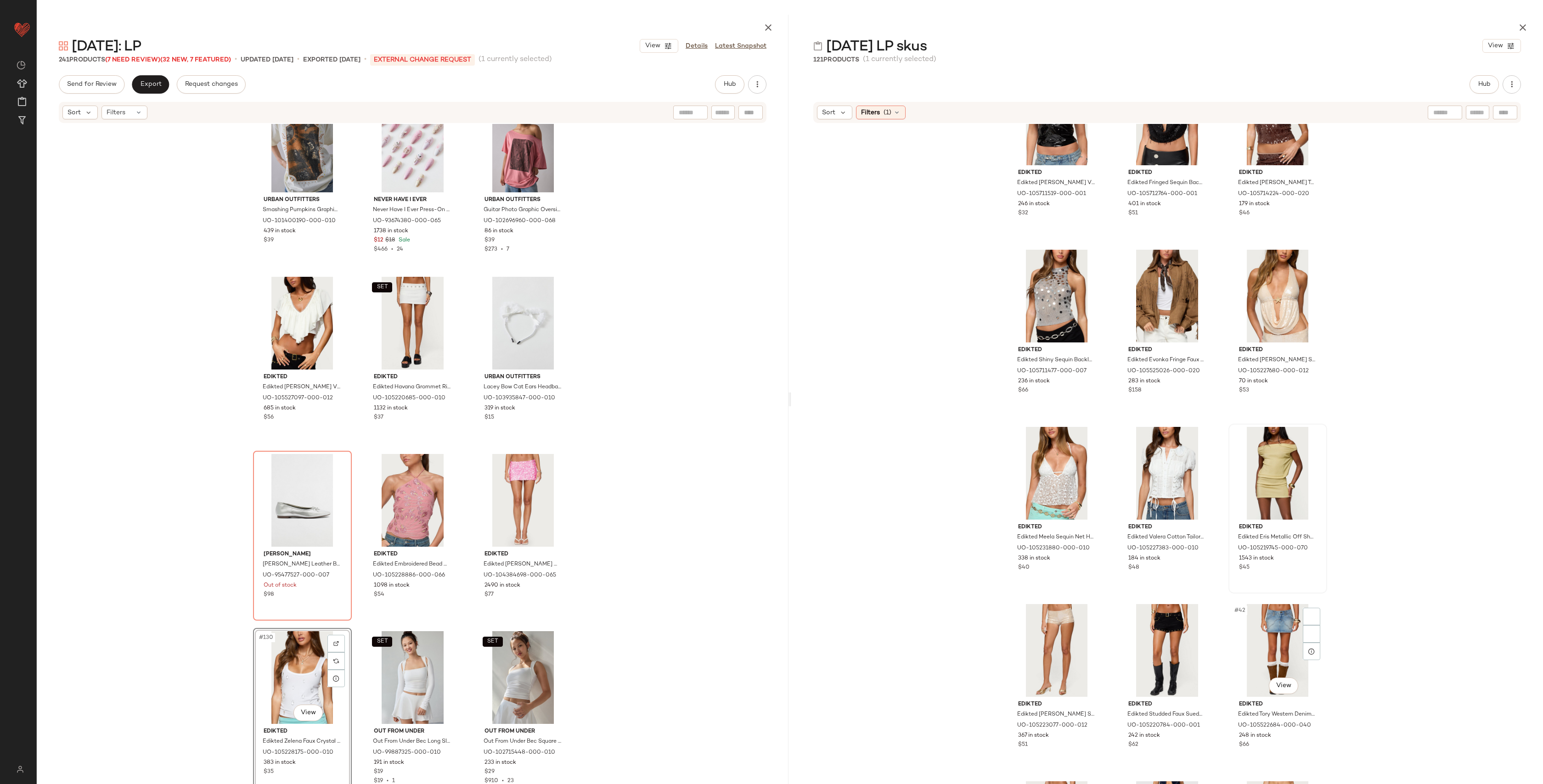
scroll to position [2012, 0]
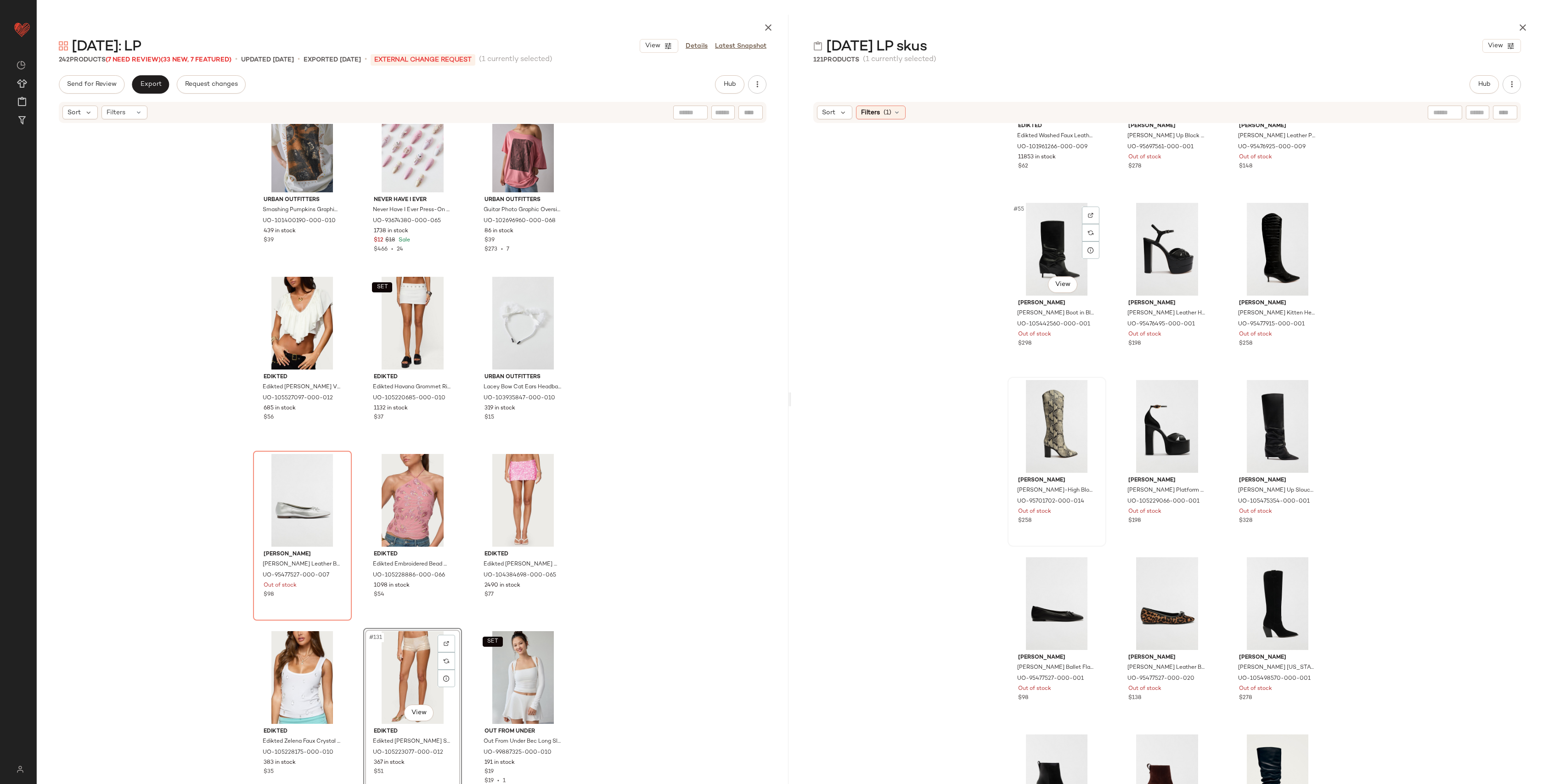
scroll to position [3112, 0]
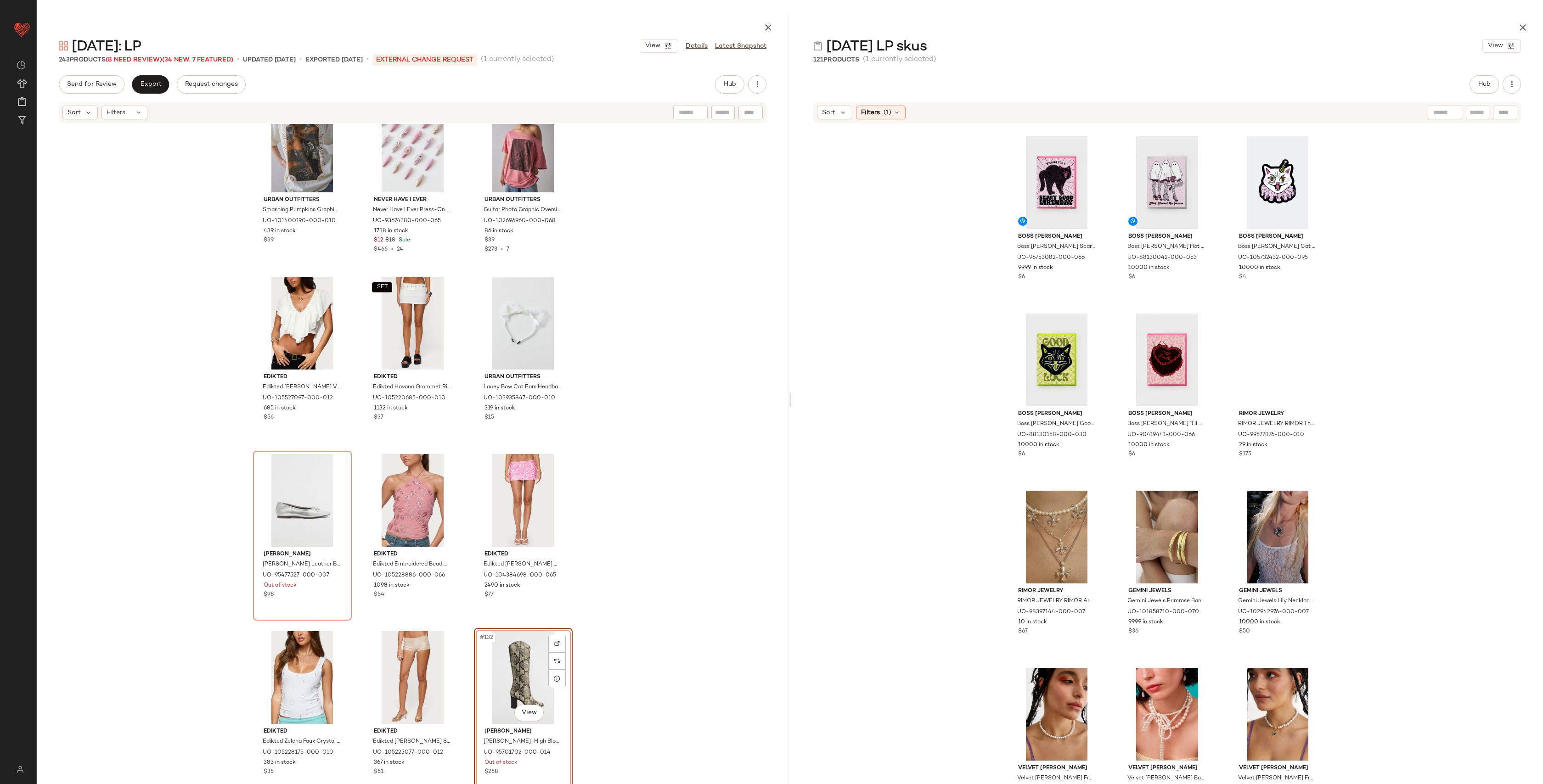
scroll to position [3901, 0]
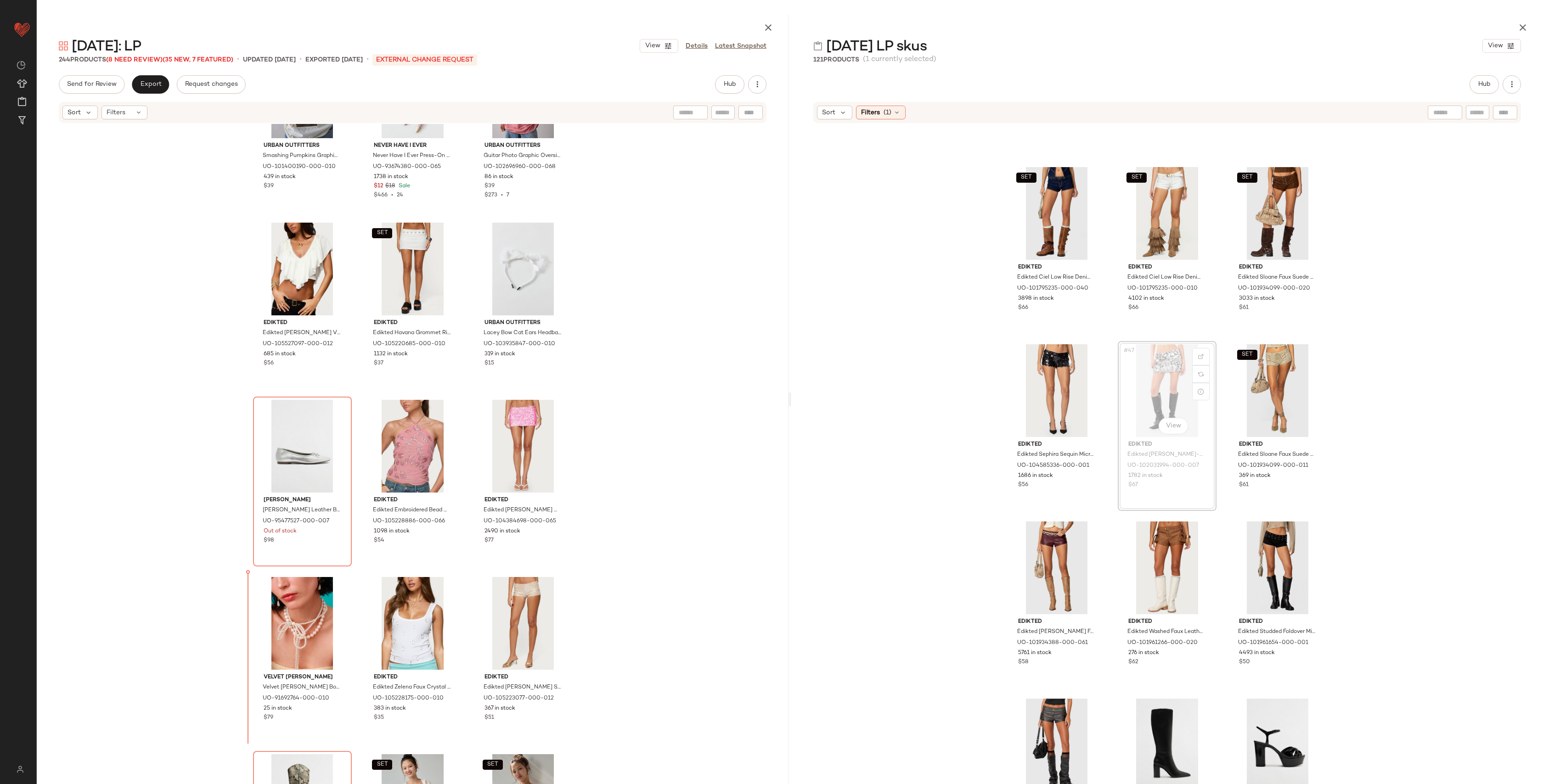
scroll to position [7181, 0]
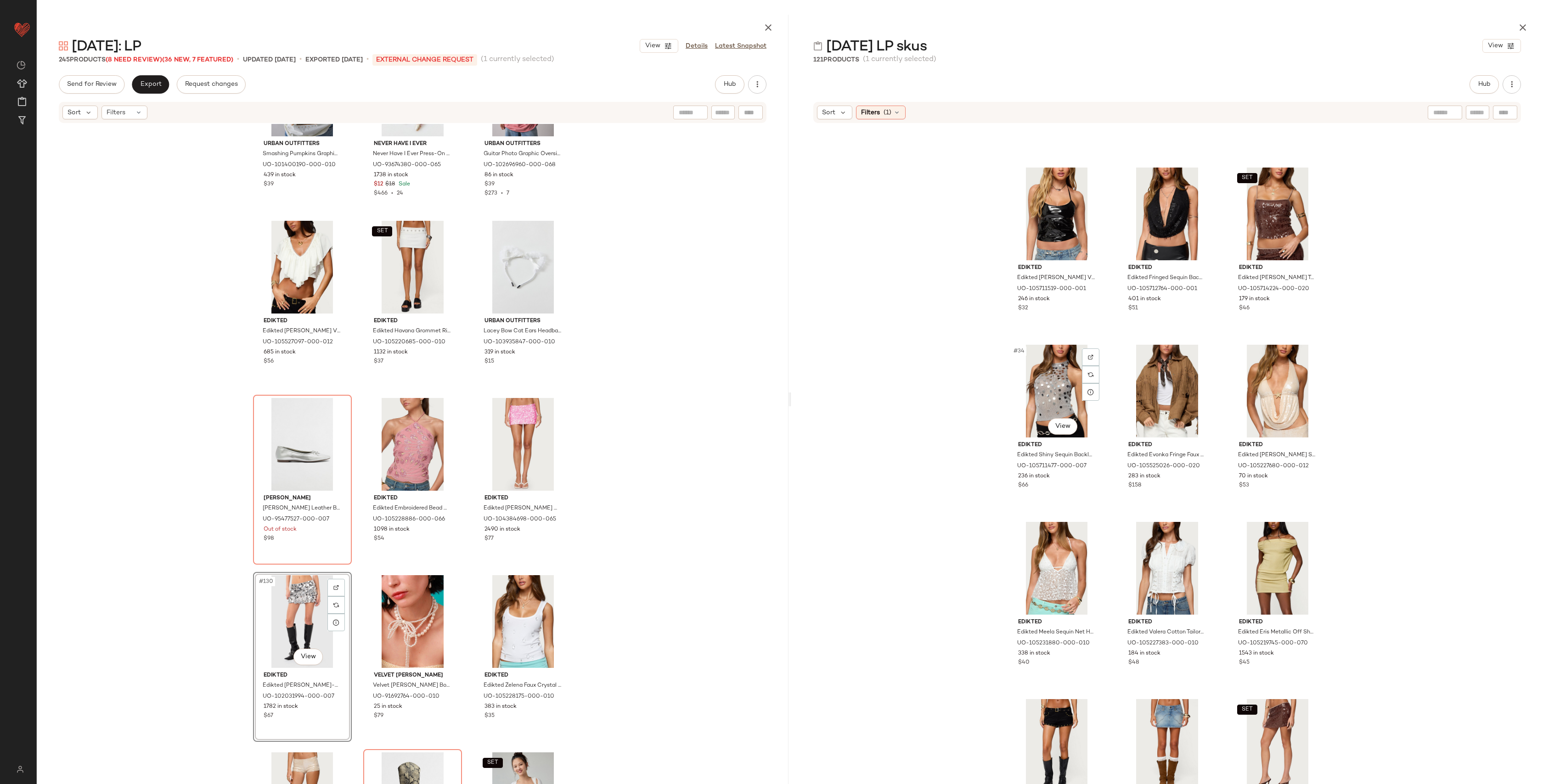
scroll to position [1750, 0]
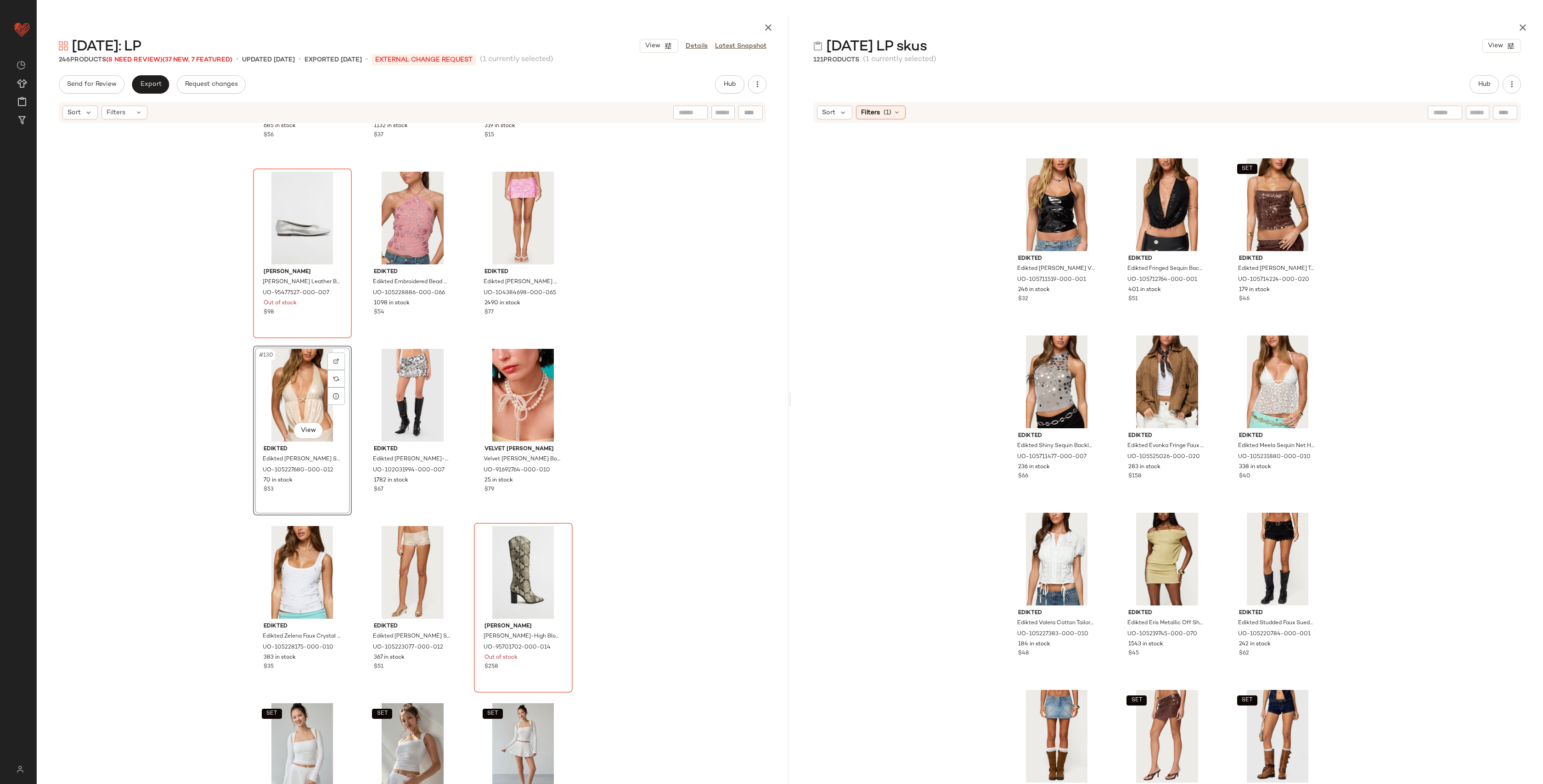
scroll to position [7417, 0]
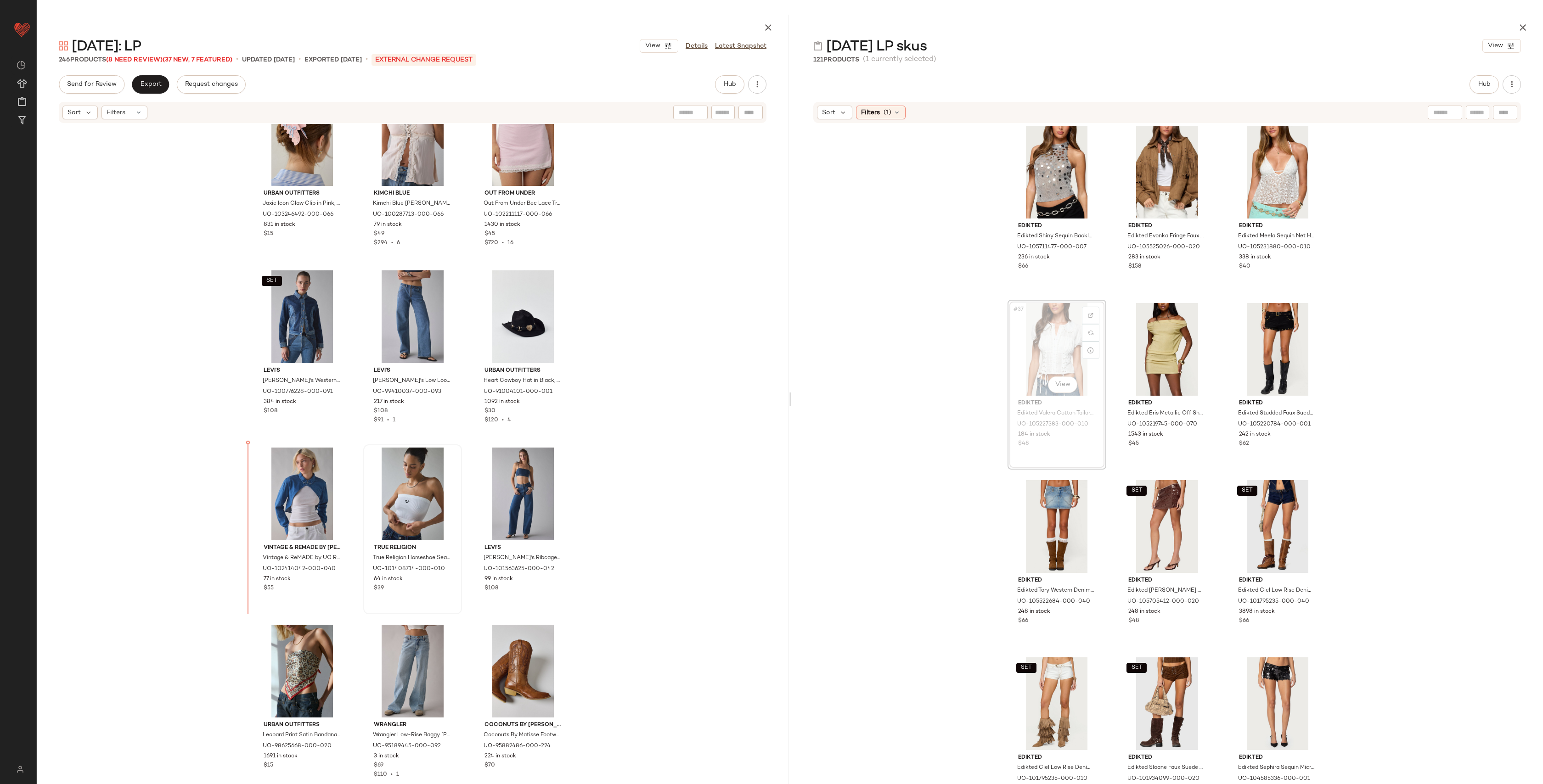
scroll to position [1961, 0]
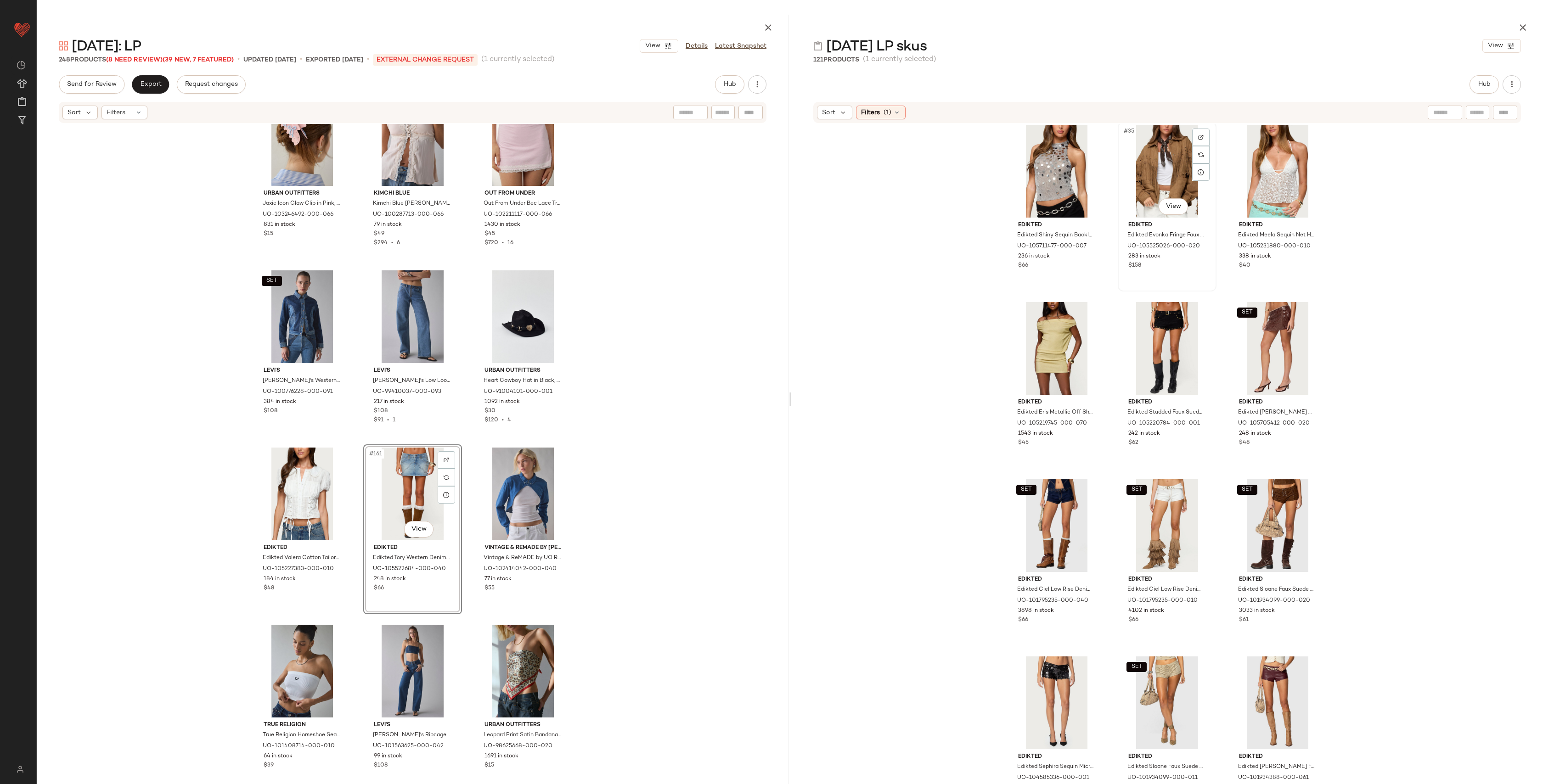
scroll to position [1960, 0]
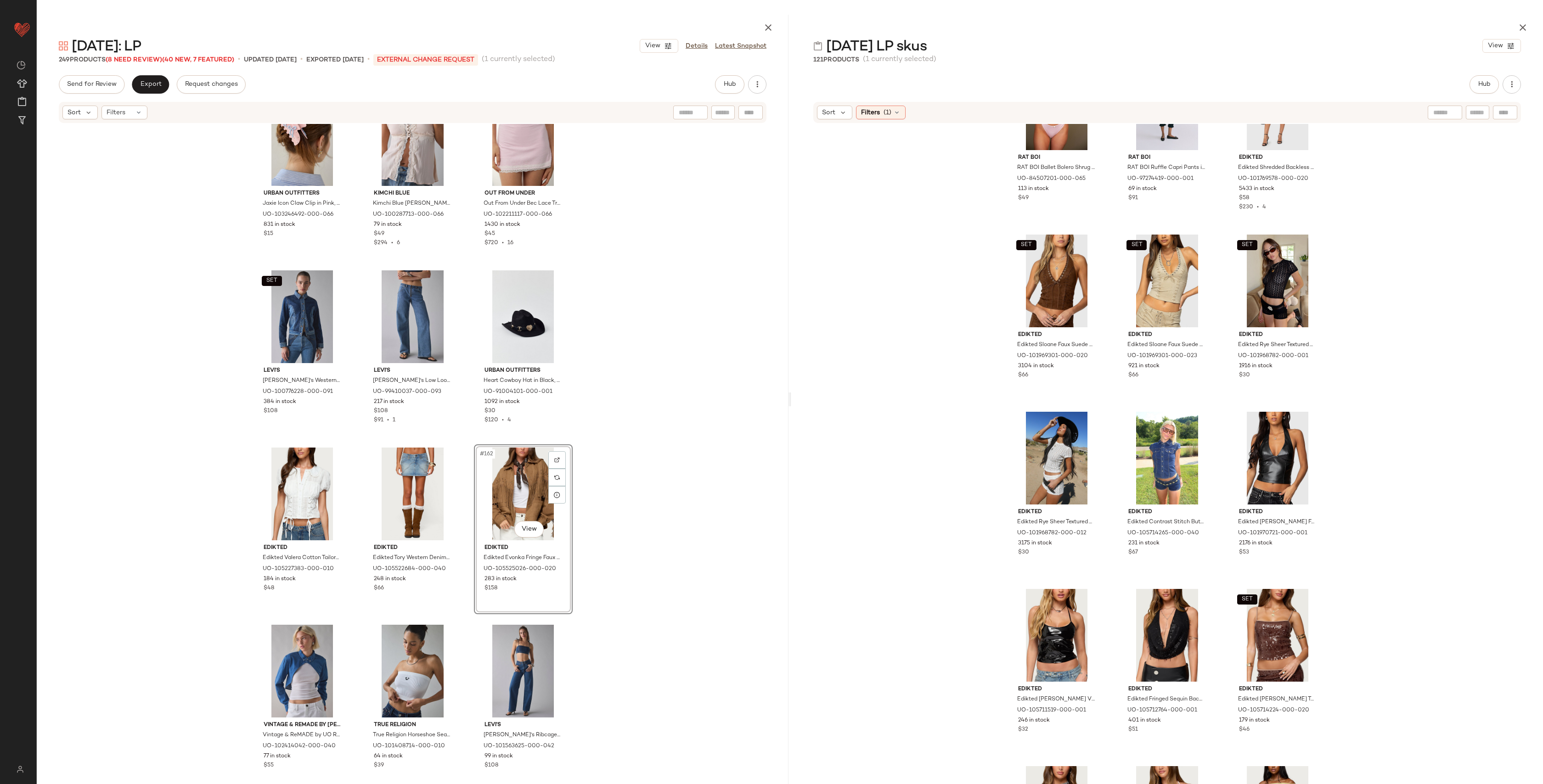
scroll to position [1322, 0]
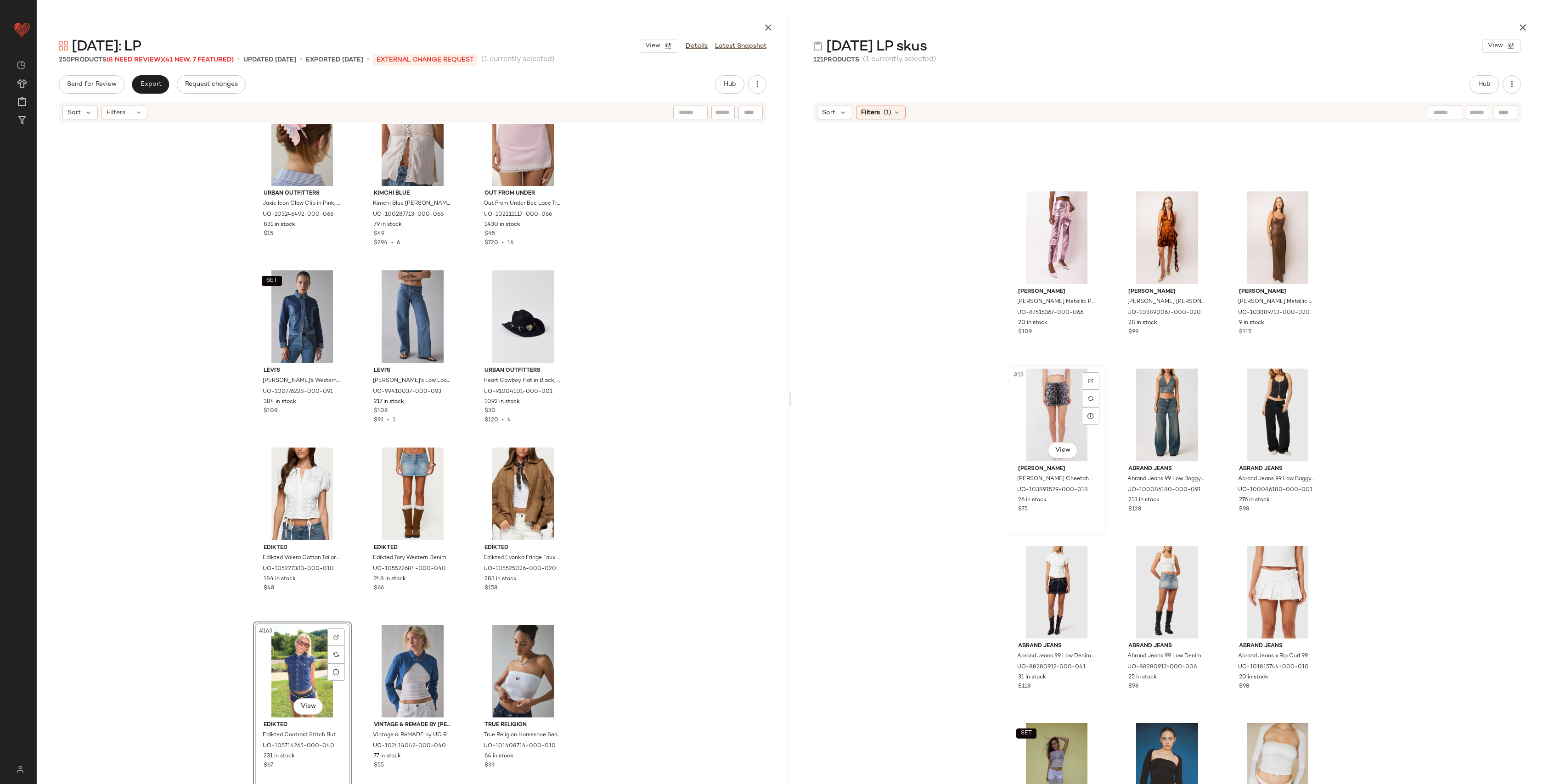
scroll to position [499, 0]
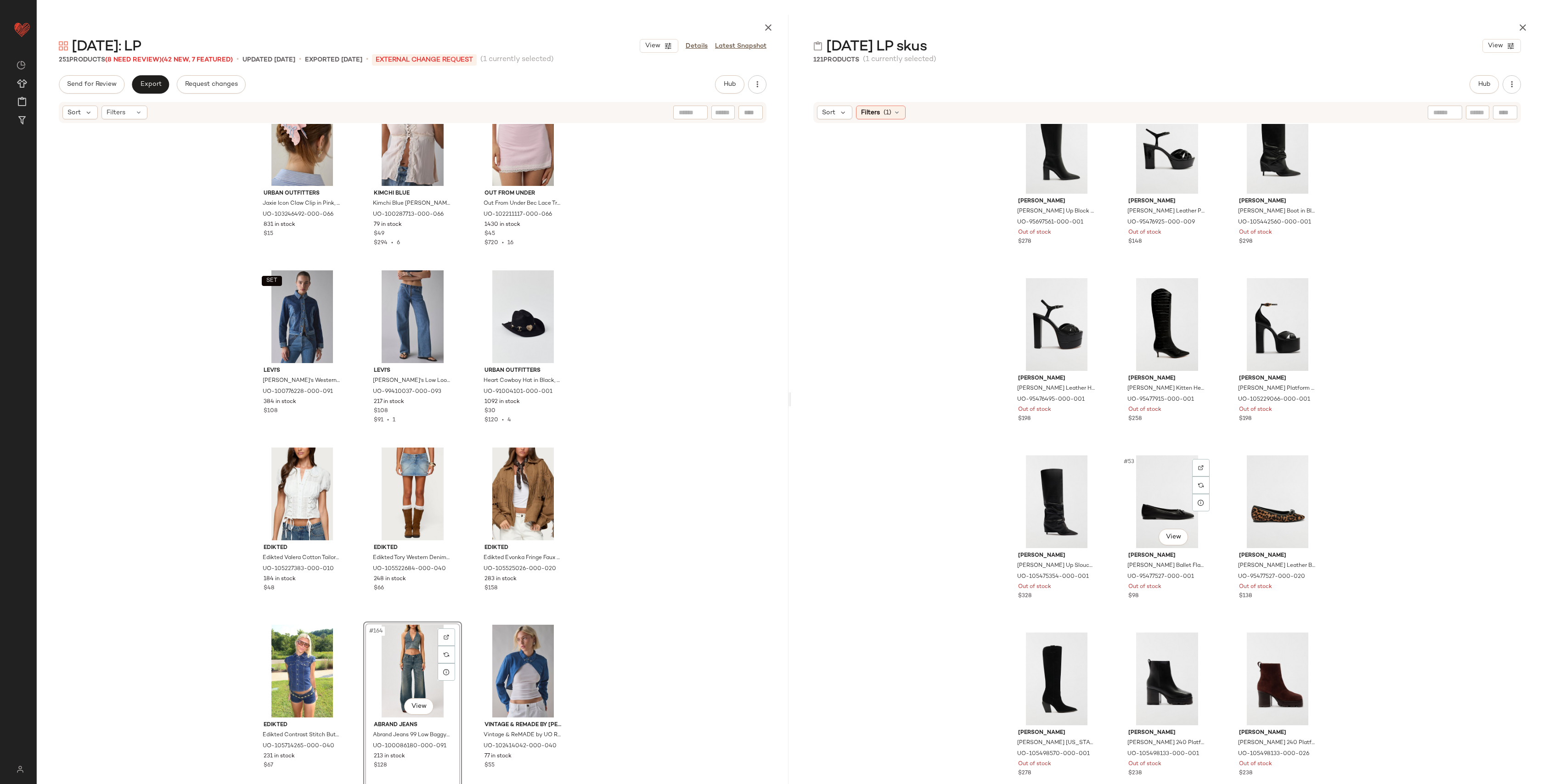
scroll to position [2363, 0]
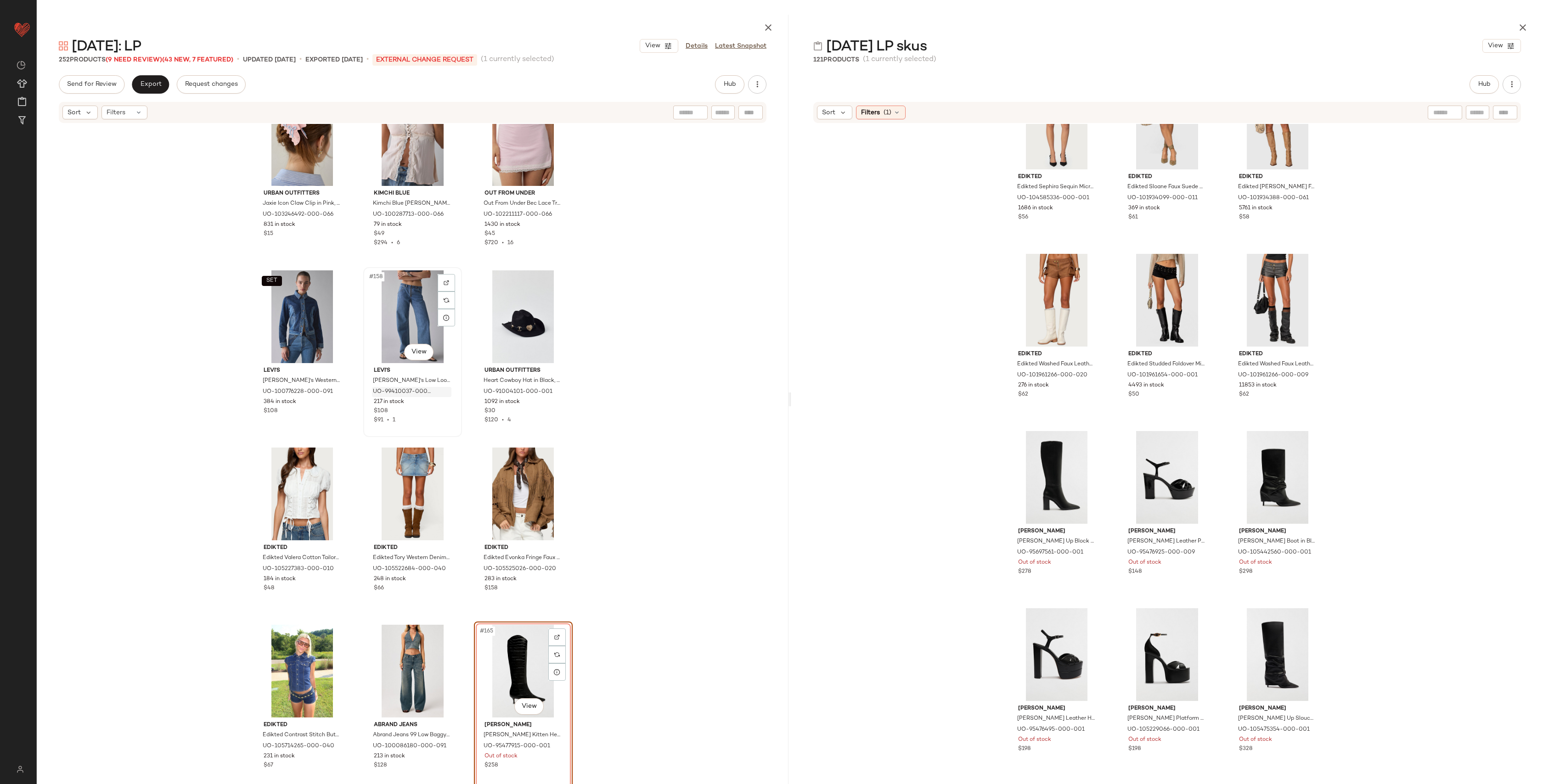
scroll to position [9429, 0]
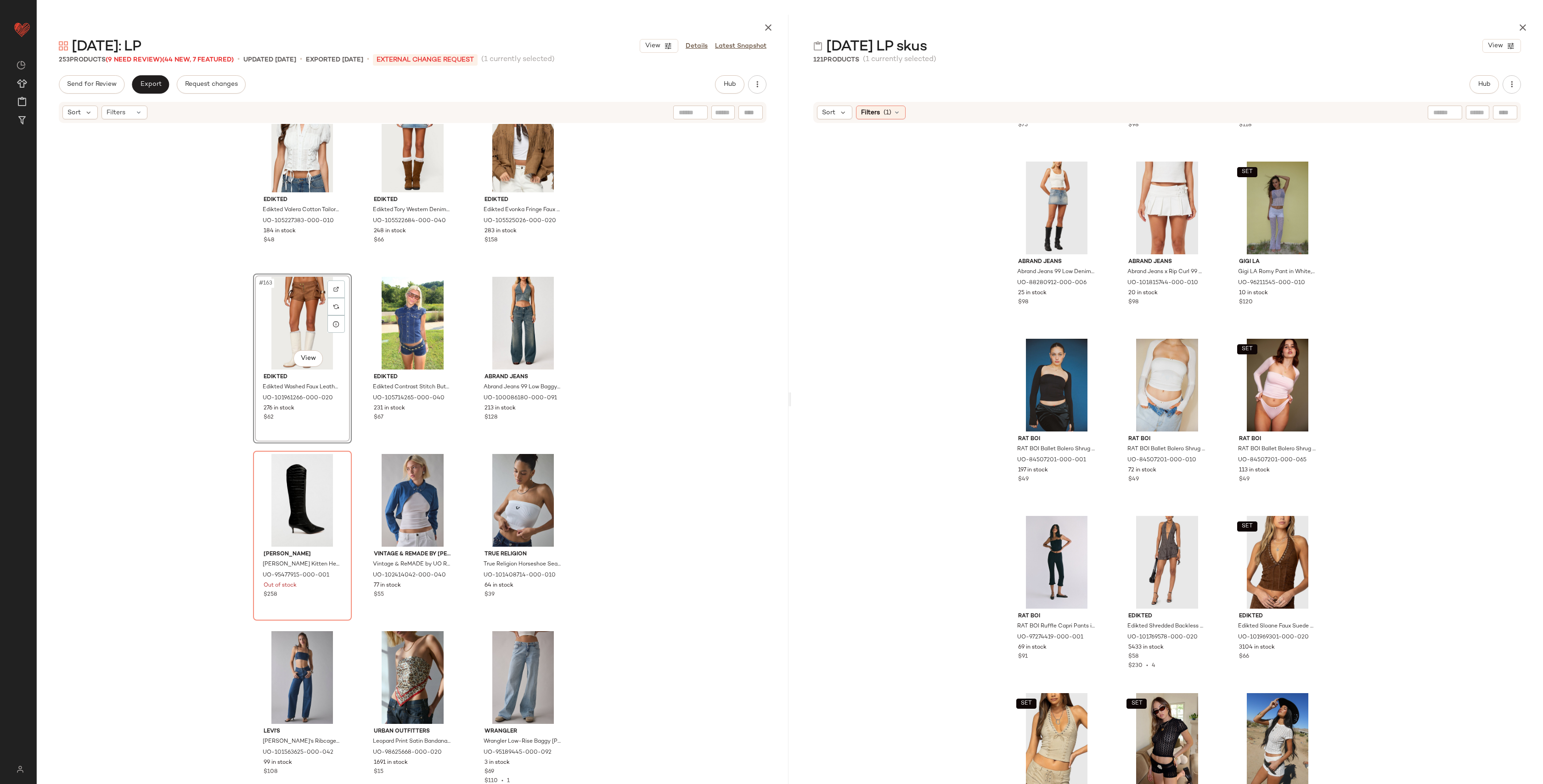
scroll to position [874, 0]
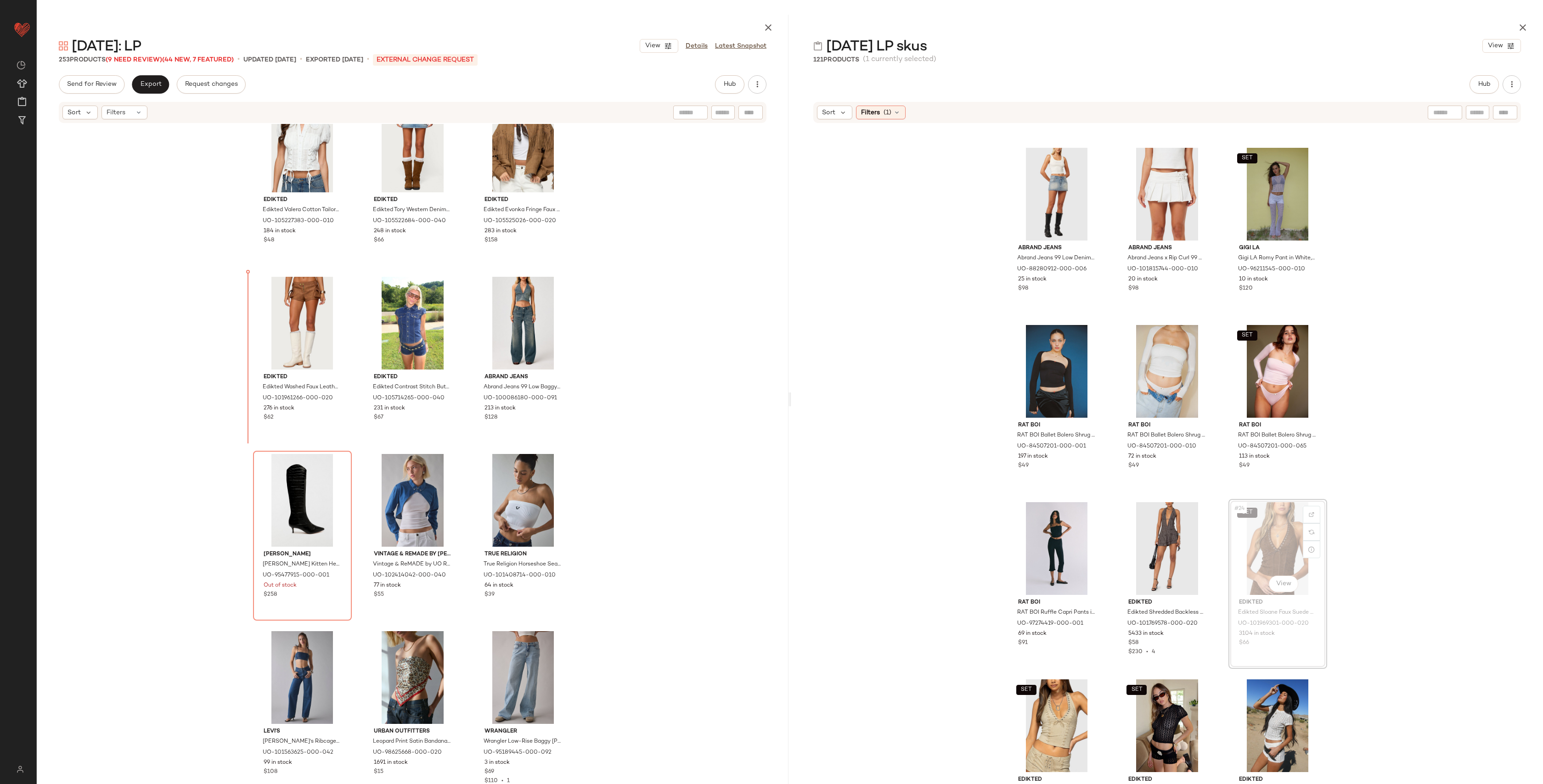
drag, startPoint x: 1256, startPoint y: 536, endPoint x: 1247, endPoint y: 535, distance: 9.1
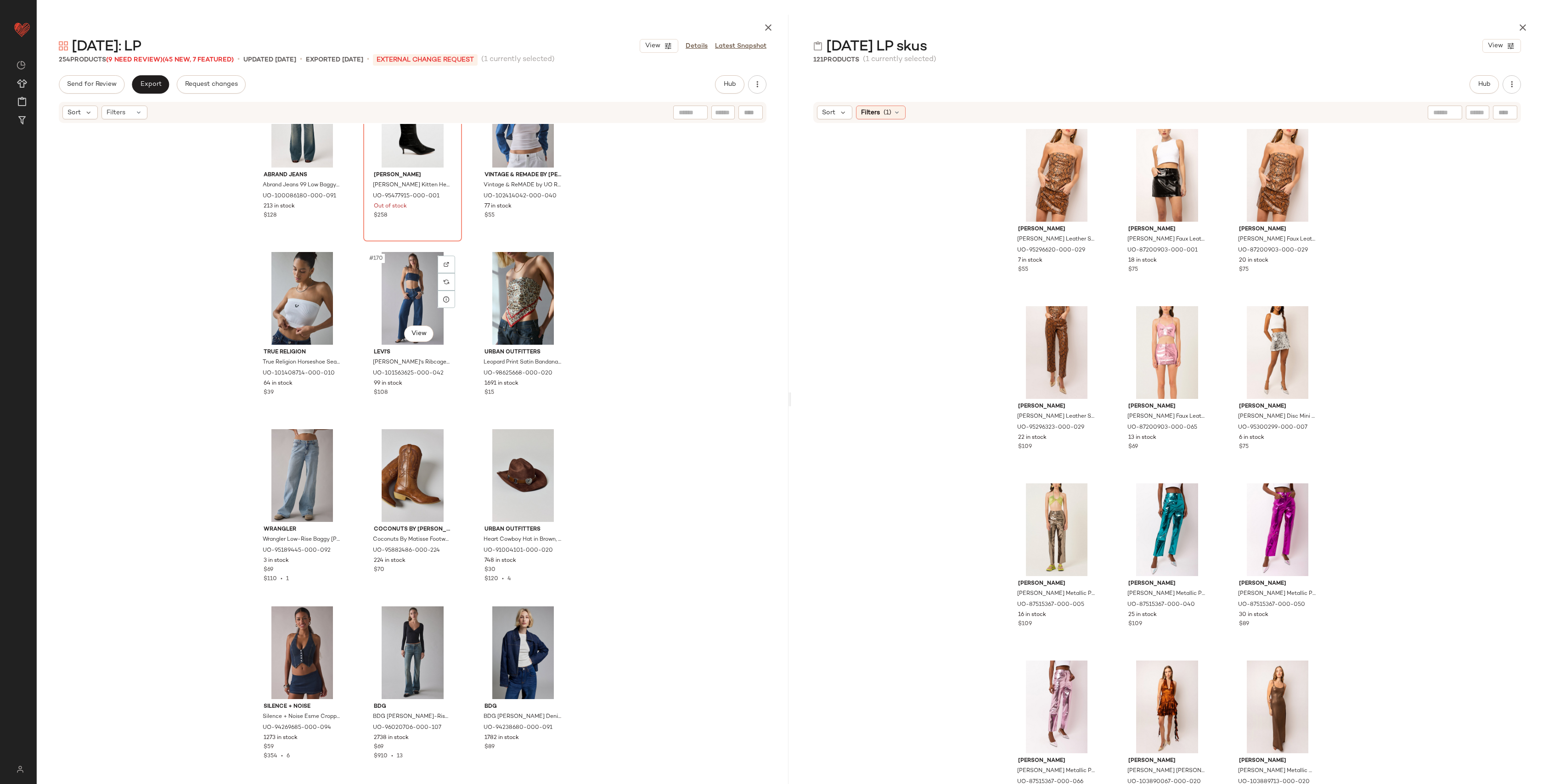
scroll to position [9837, 0]
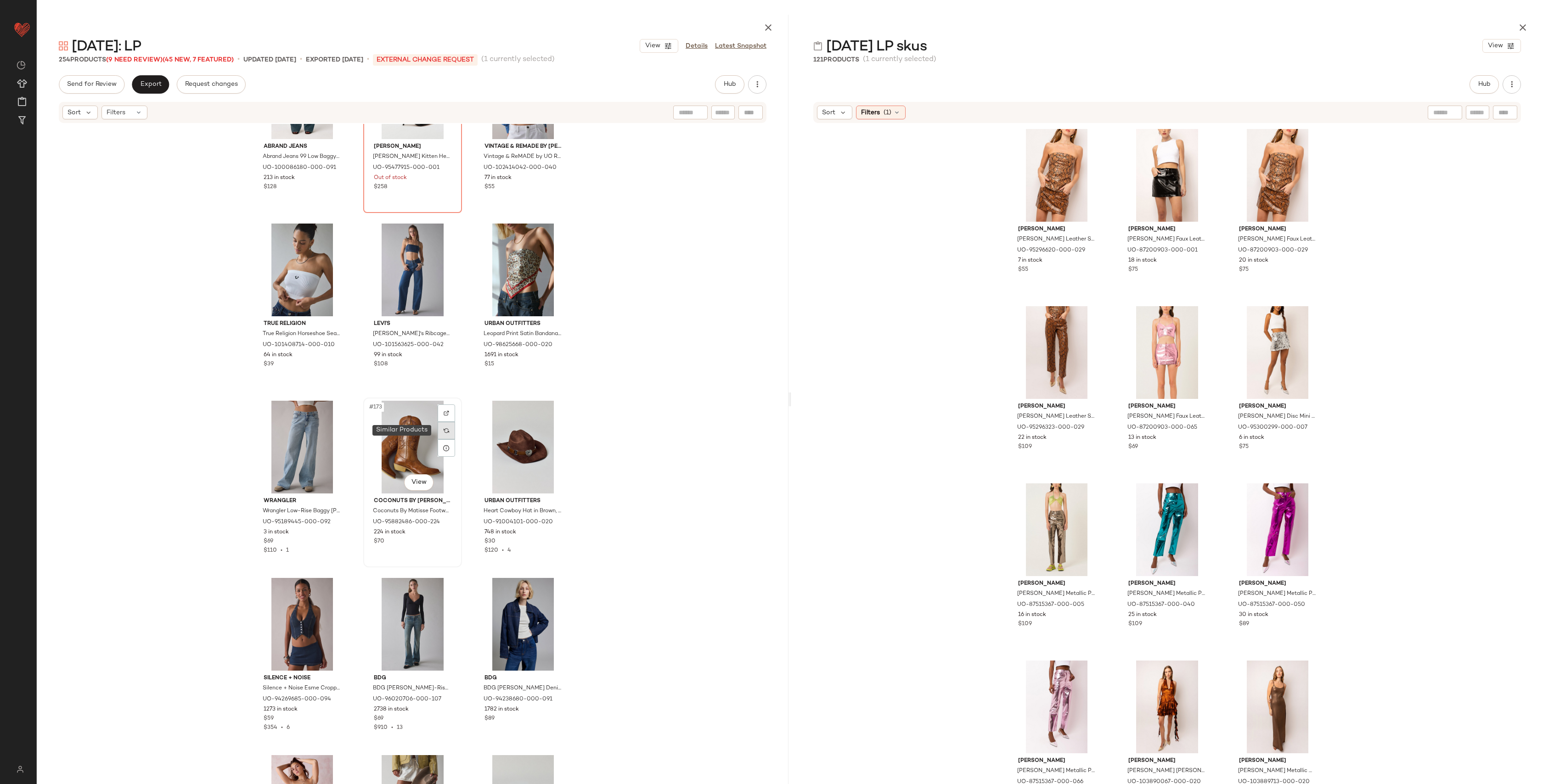
click at [443, 433] on div at bounding box center [446, 430] width 17 height 17
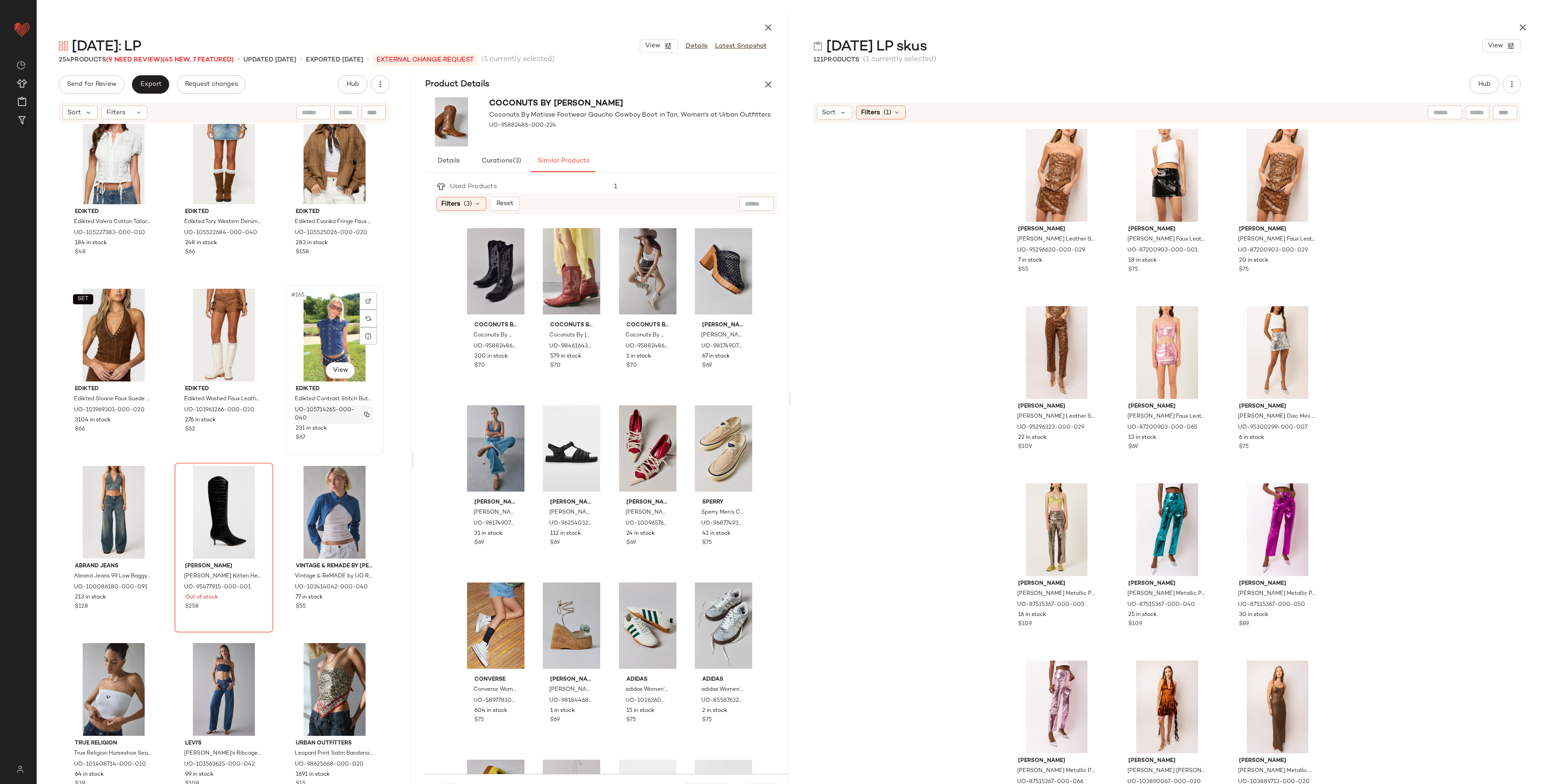
scroll to position [9416, 0]
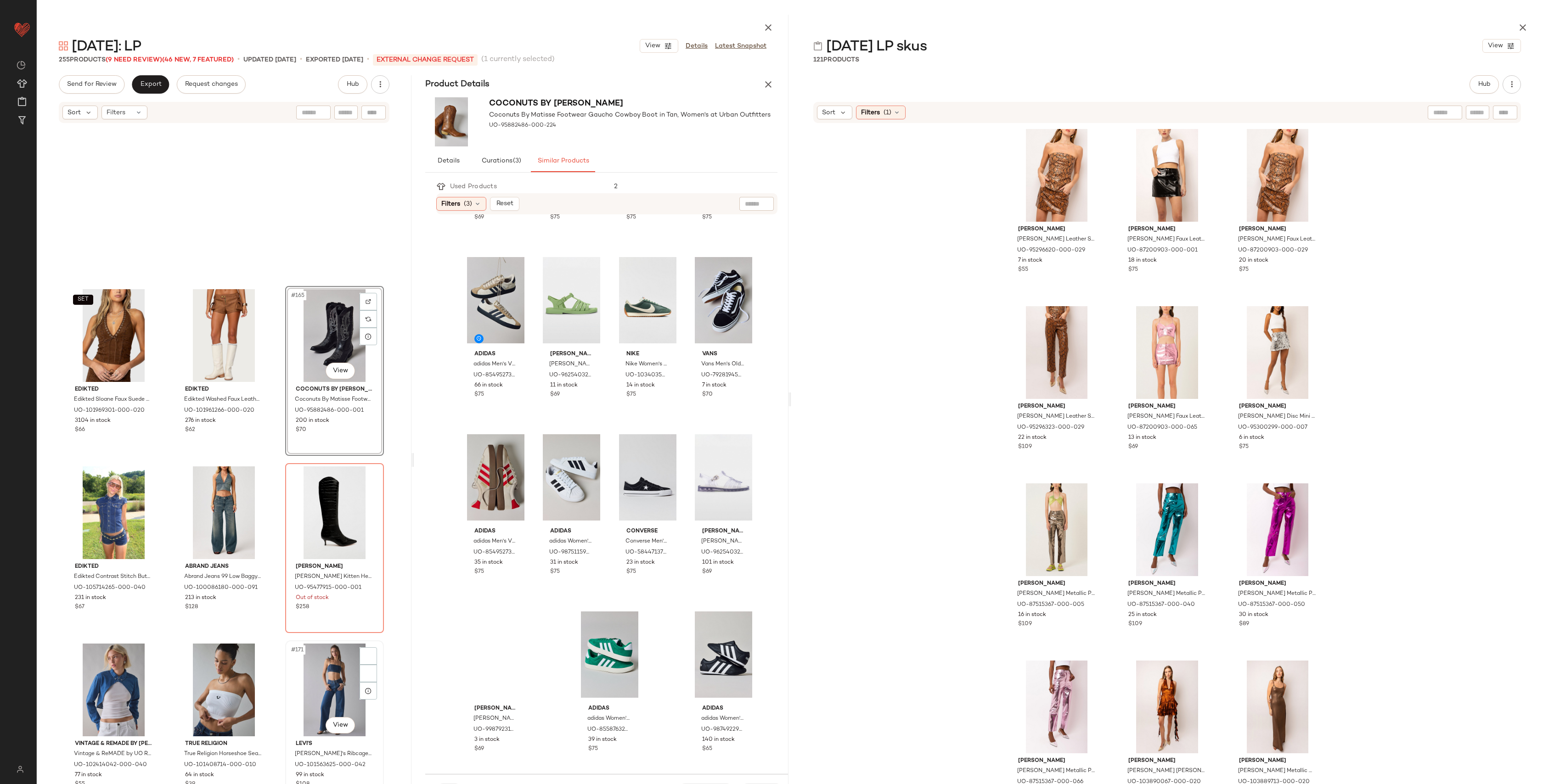
scroll to position [10009, 0]
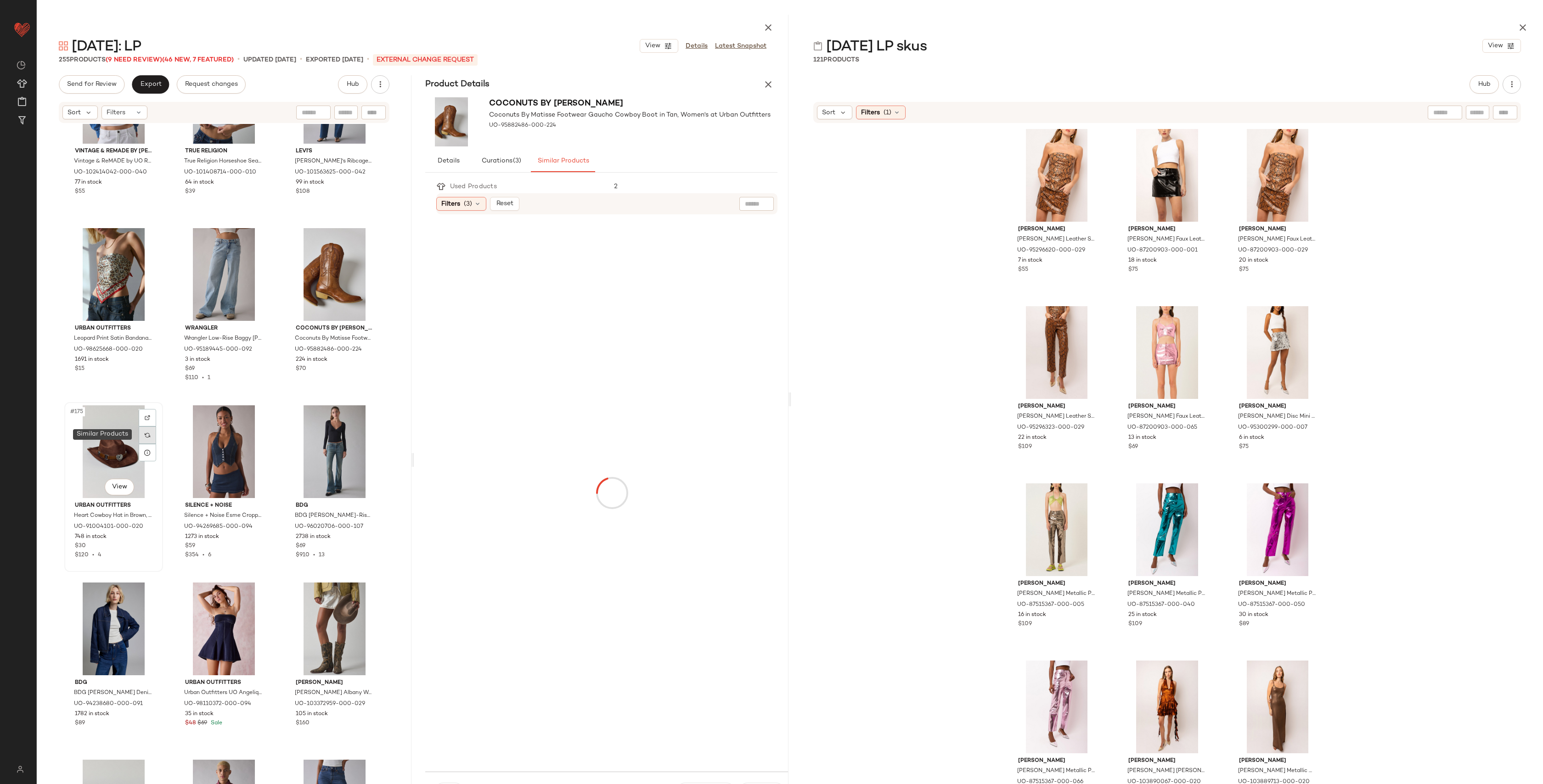
click at [139, 435] on div at bounding box center [147, 435] width 17 height 17
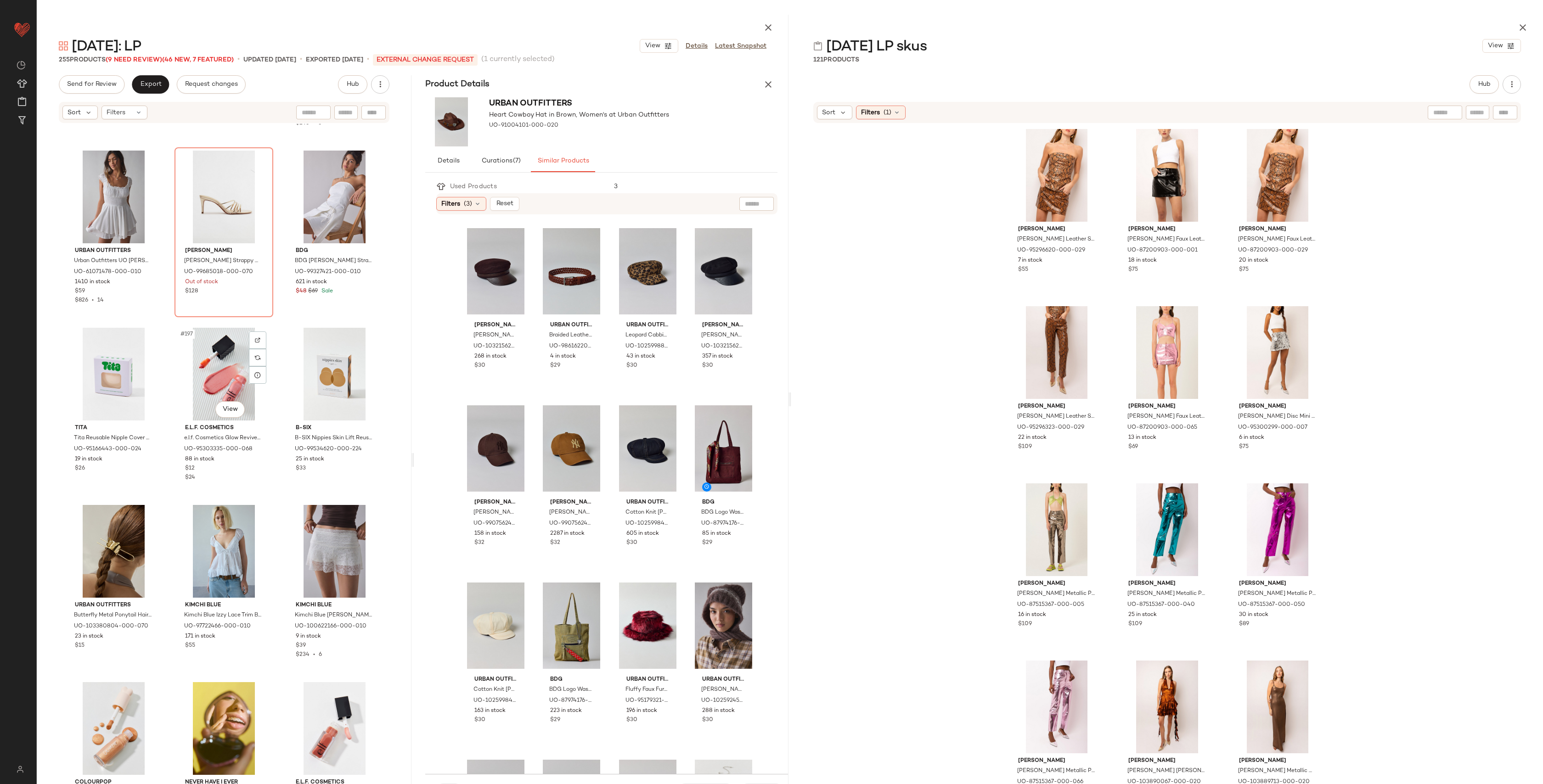
scroll to position [11498, 0]
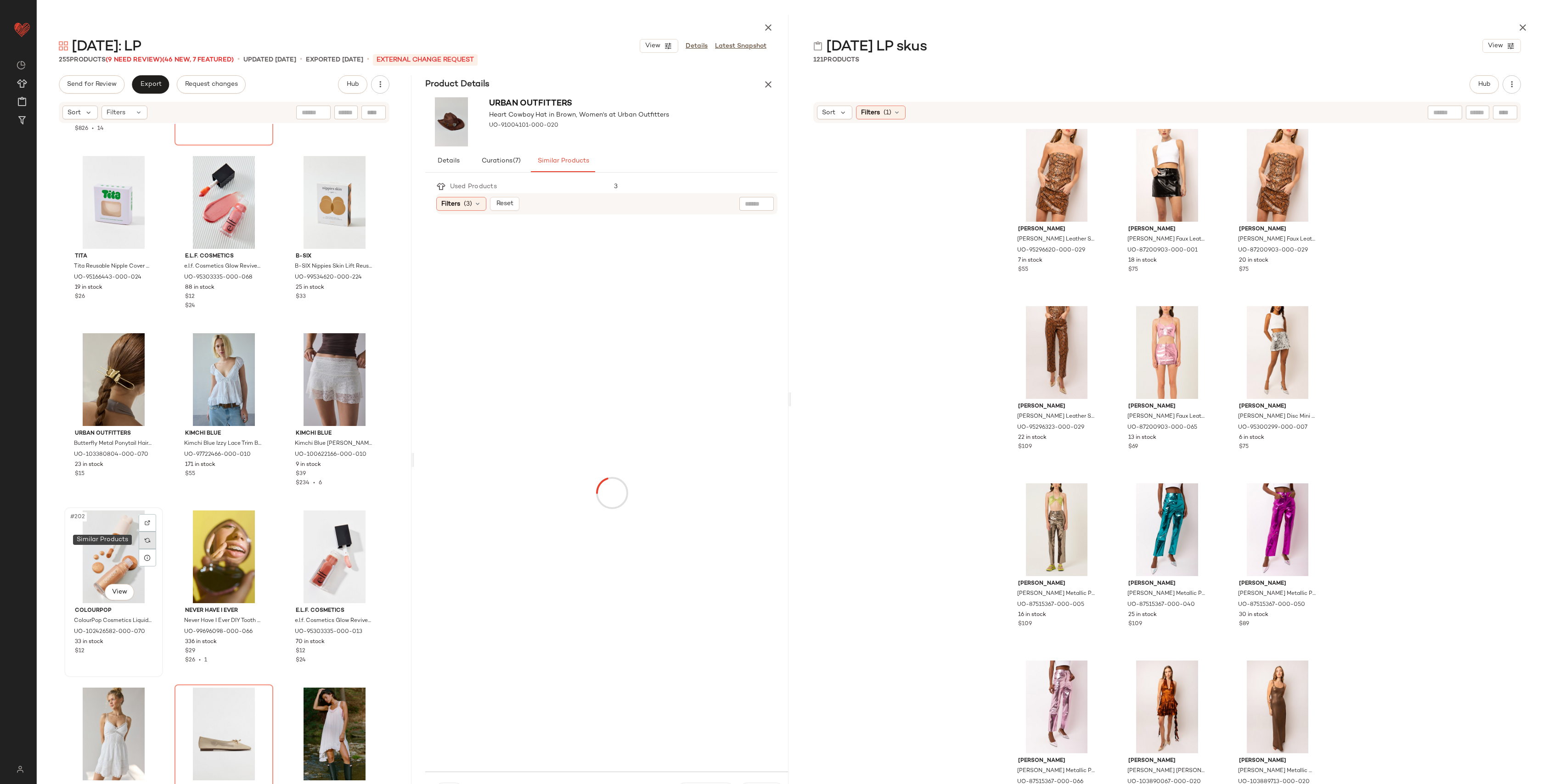
click at [145, 542] on img at bounding box center [148, 541] width 6 height 6
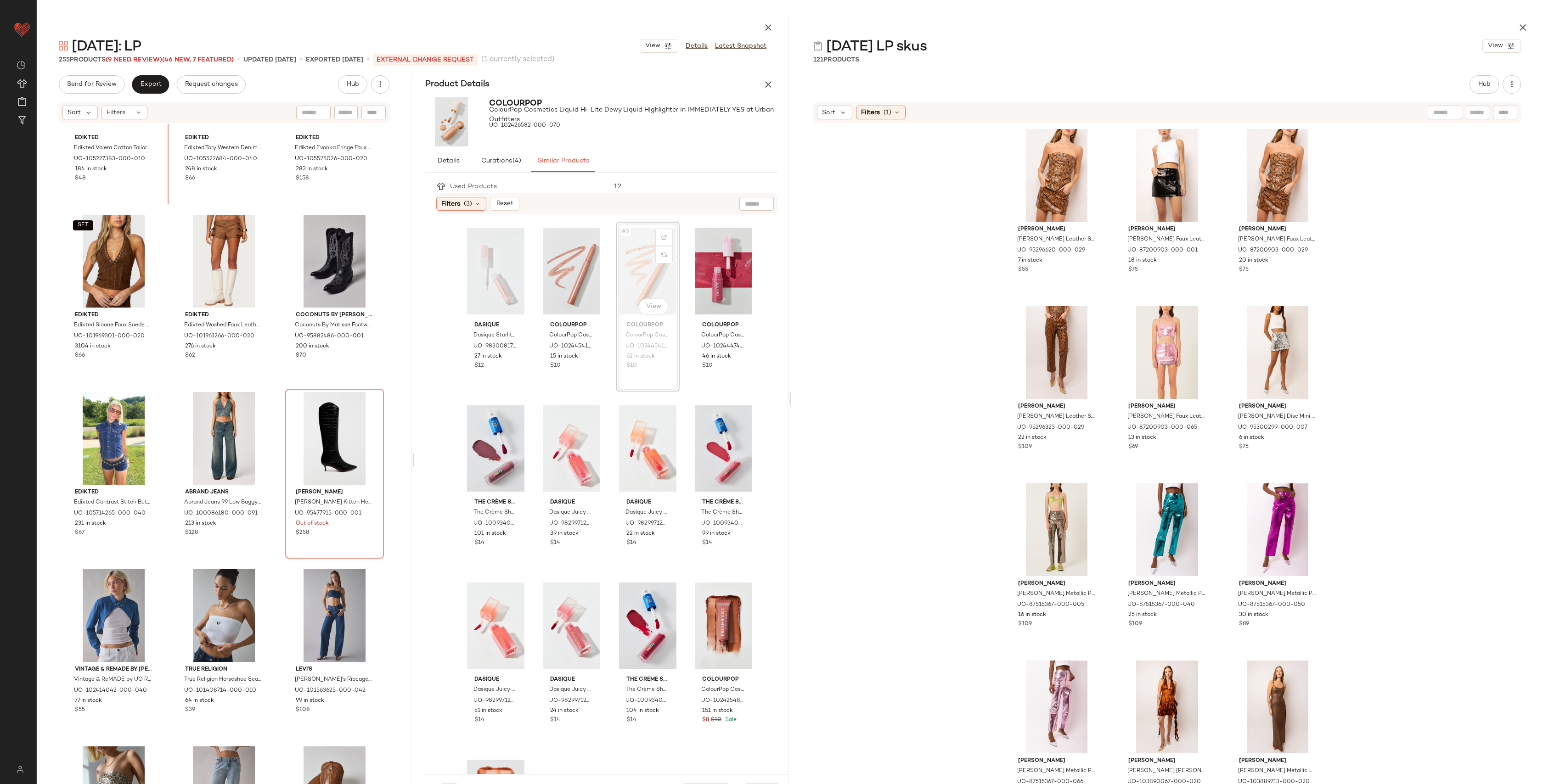
scroll to position [9482, 0]
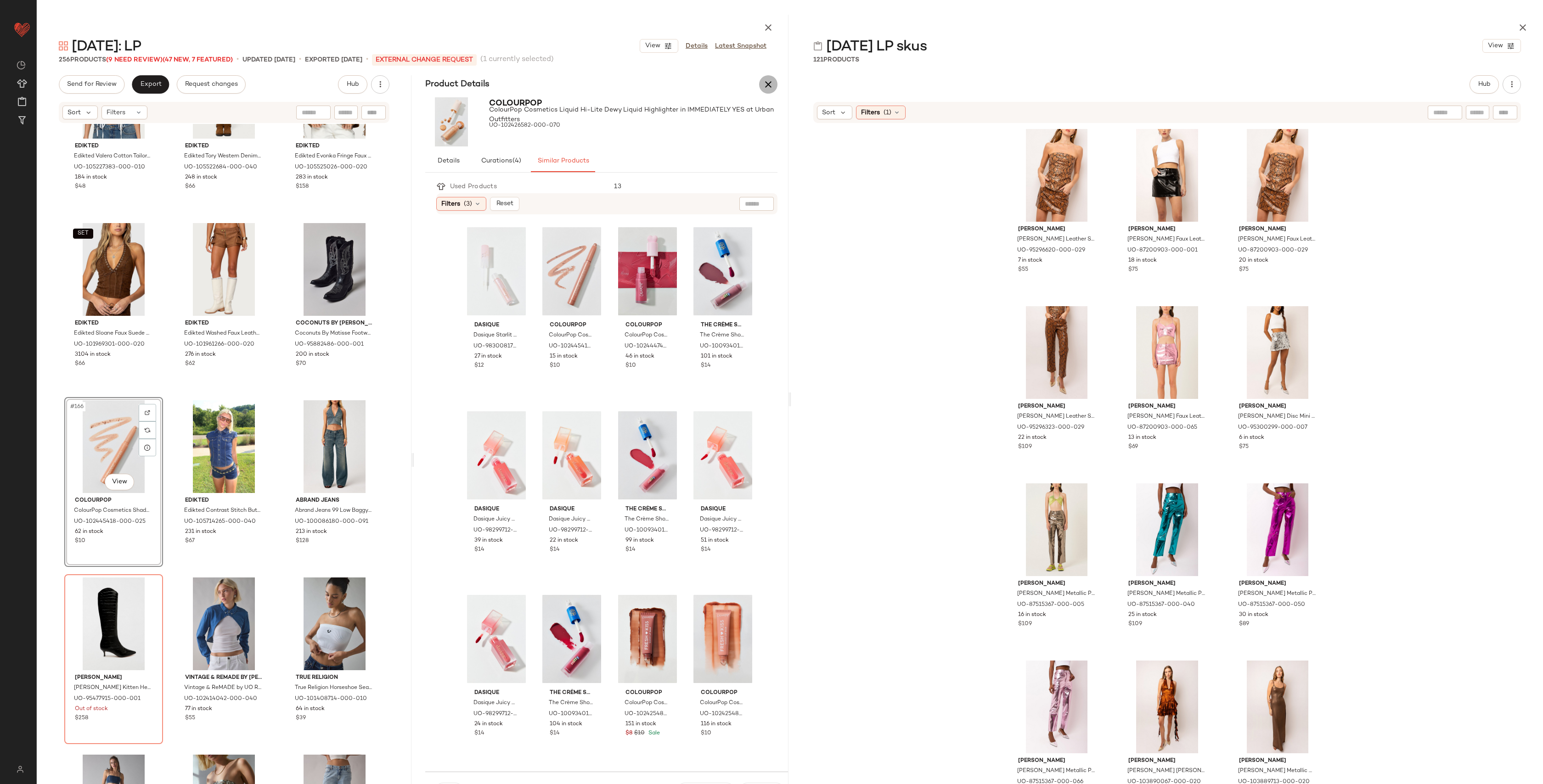
click at [768, 93] on button "button" at bounding box center [768, 84] width 18 height 18
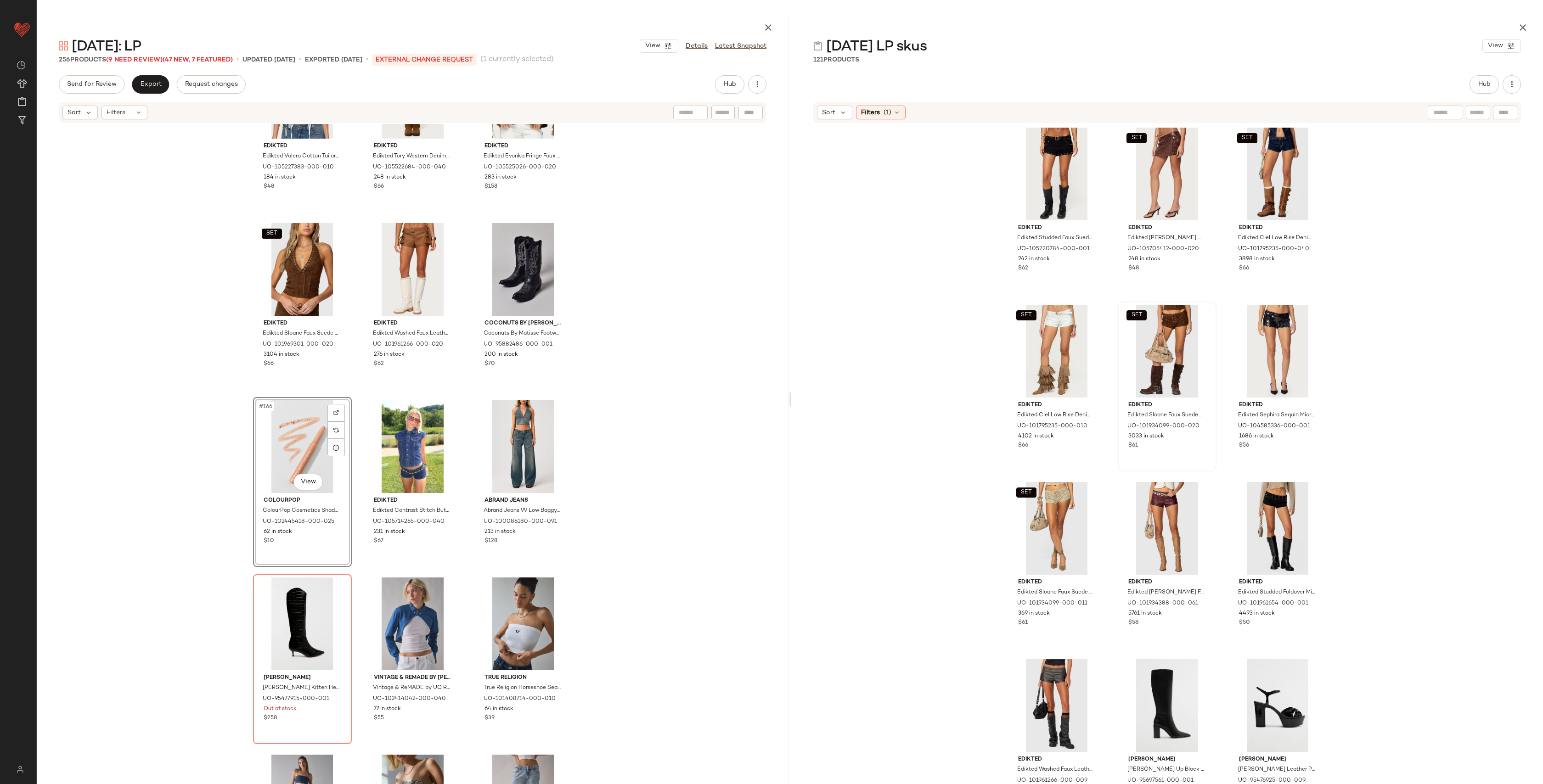
scroll to position [1961, 0]
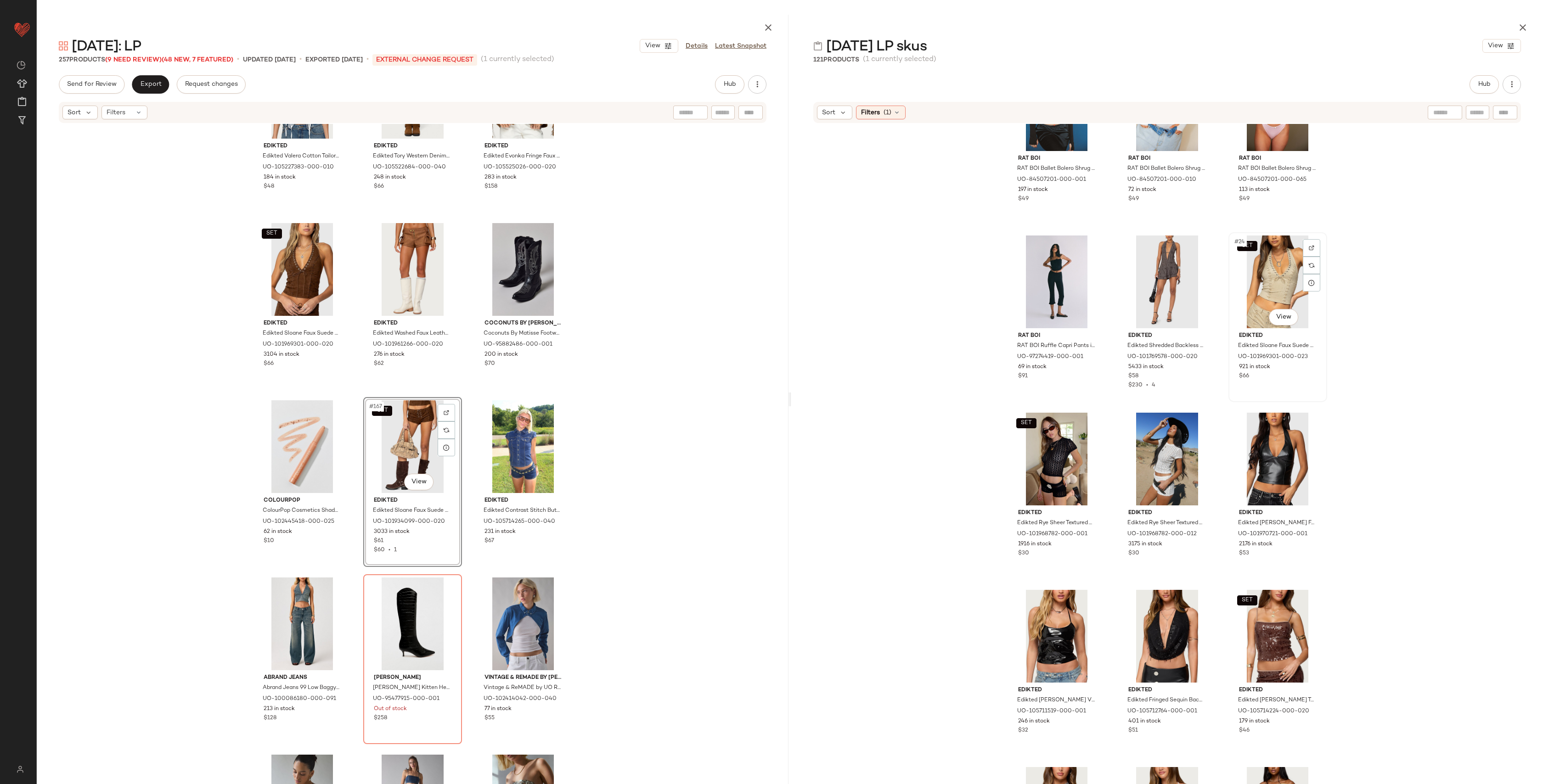
scroll to position [1147, 0]
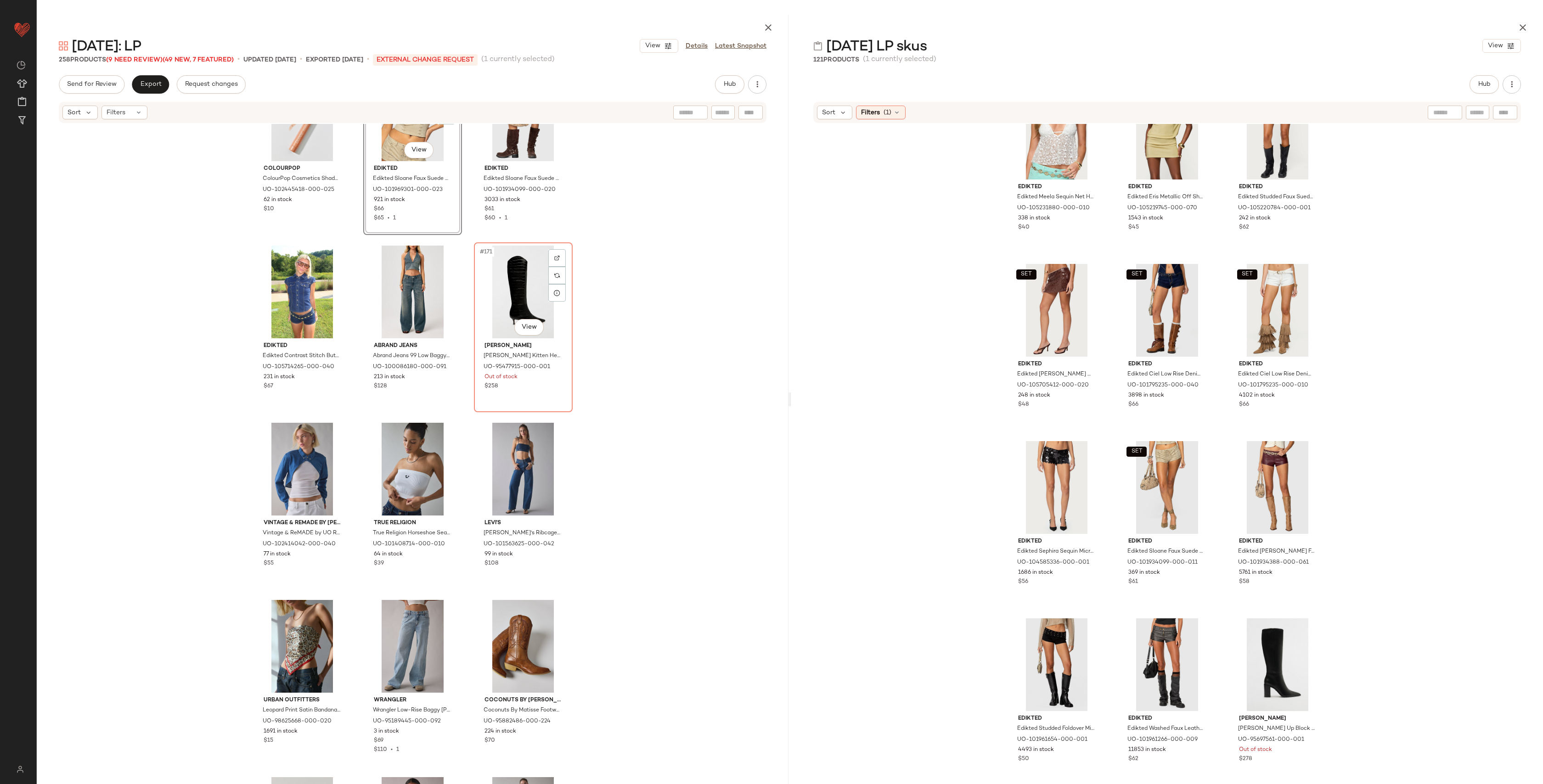
scroll to position [9813, 0]
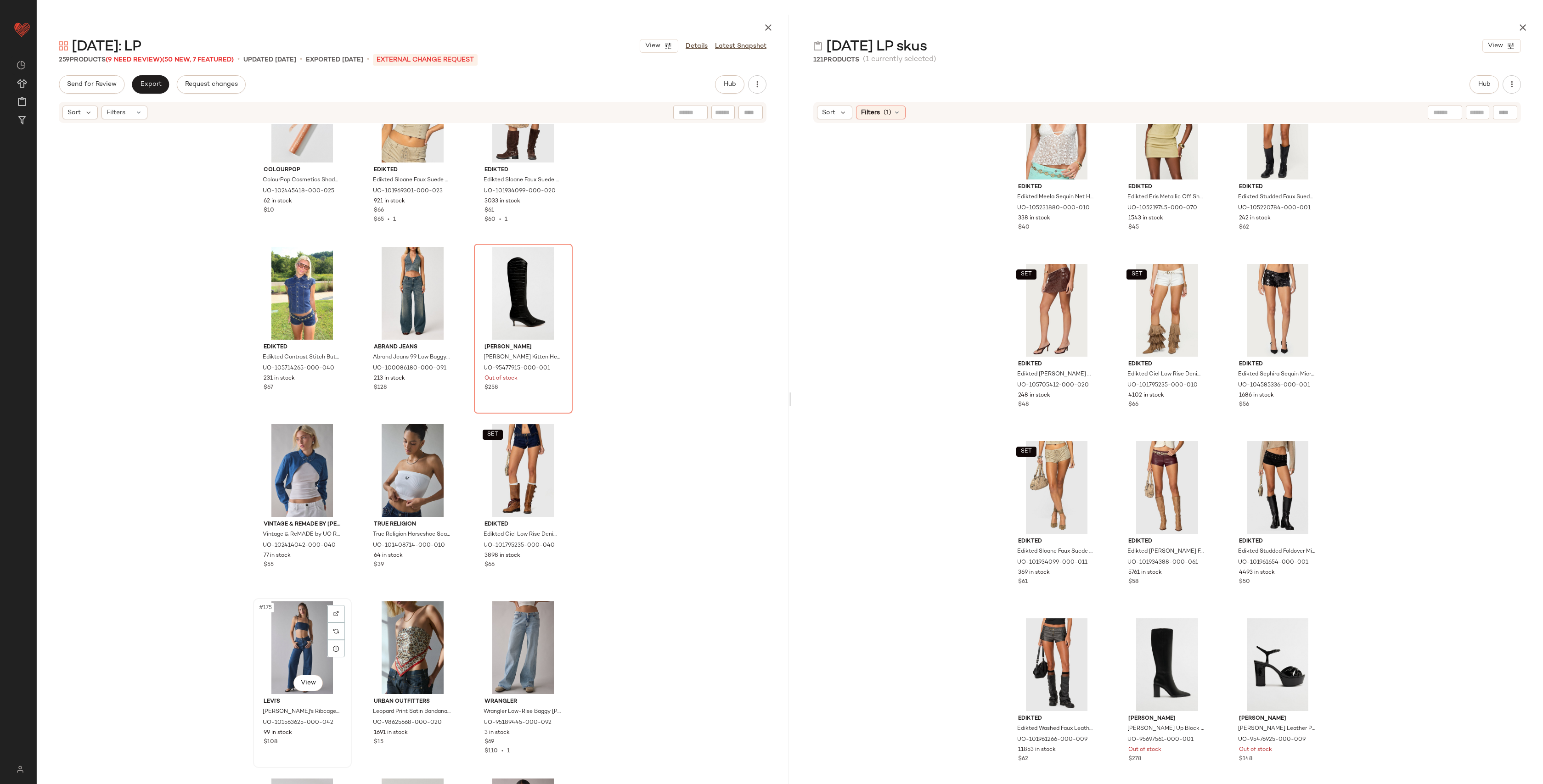
click at [297, 643] on div "#175 View" at bounding box center [302, 648] width 93 height 93
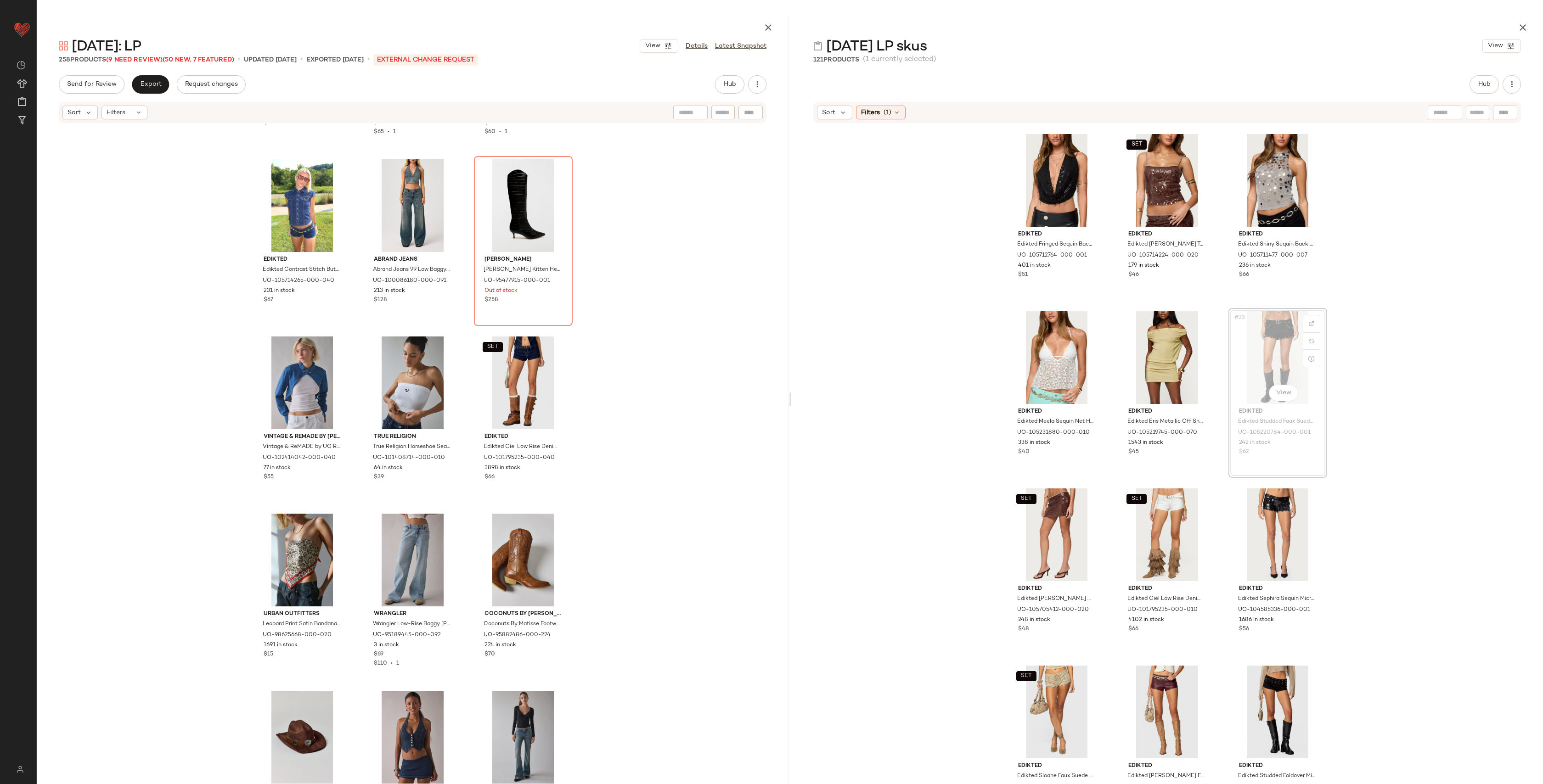
scroll to position [9903, 0]
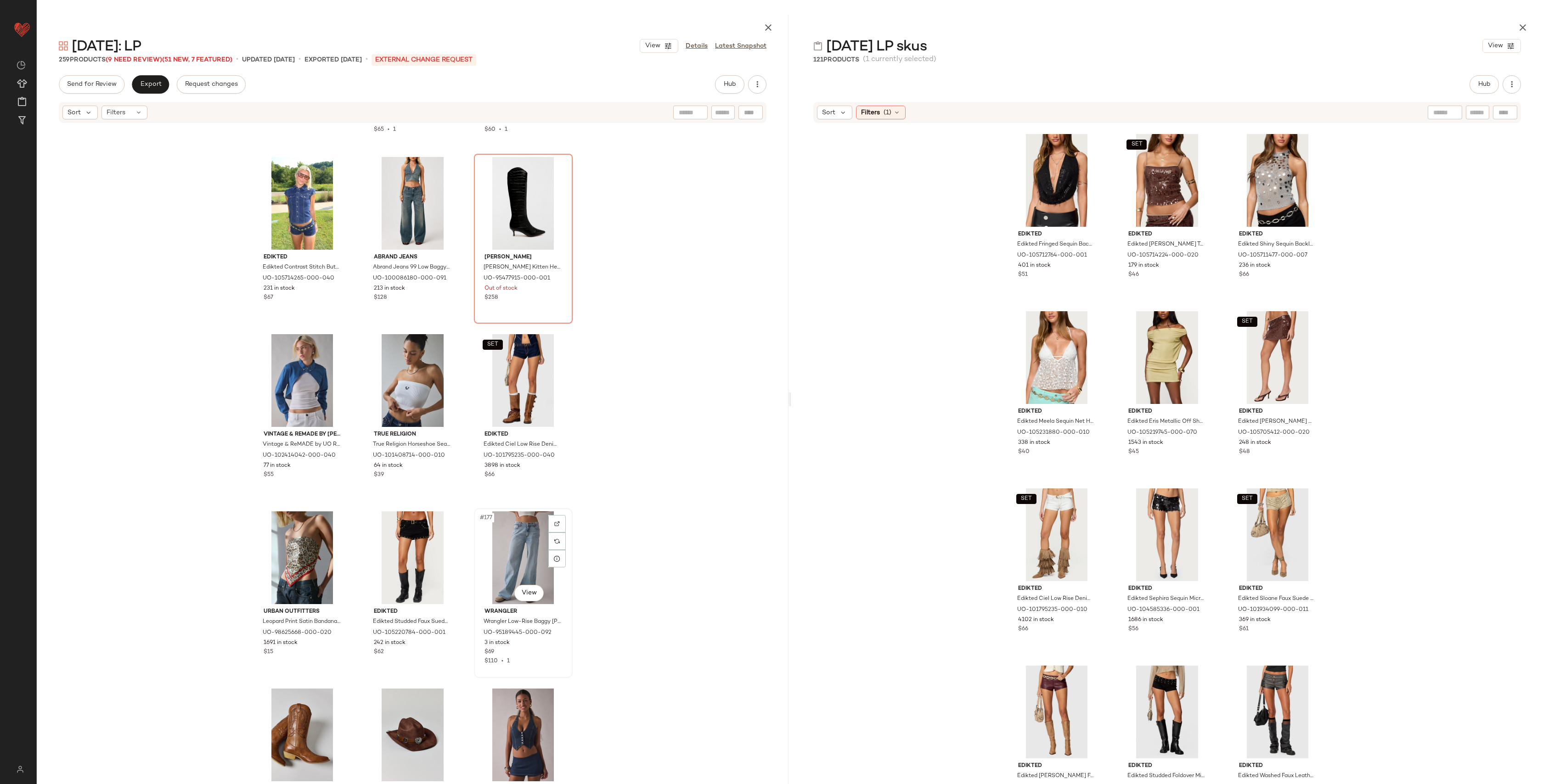
click at [525, 537] on div "#177 View" at bounding box center [523, 557] width 93 height 93
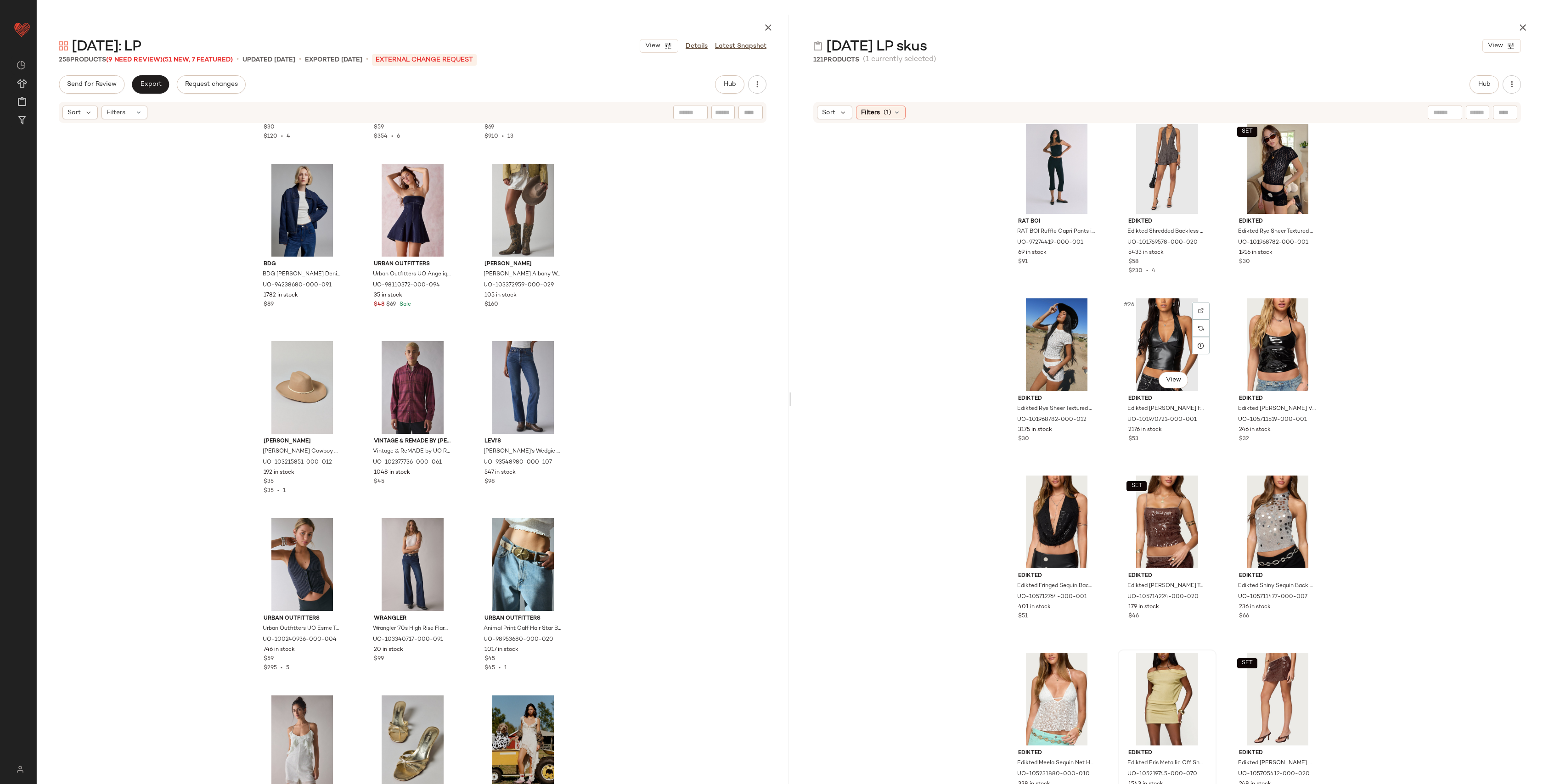
scroll to position [1245, 0]
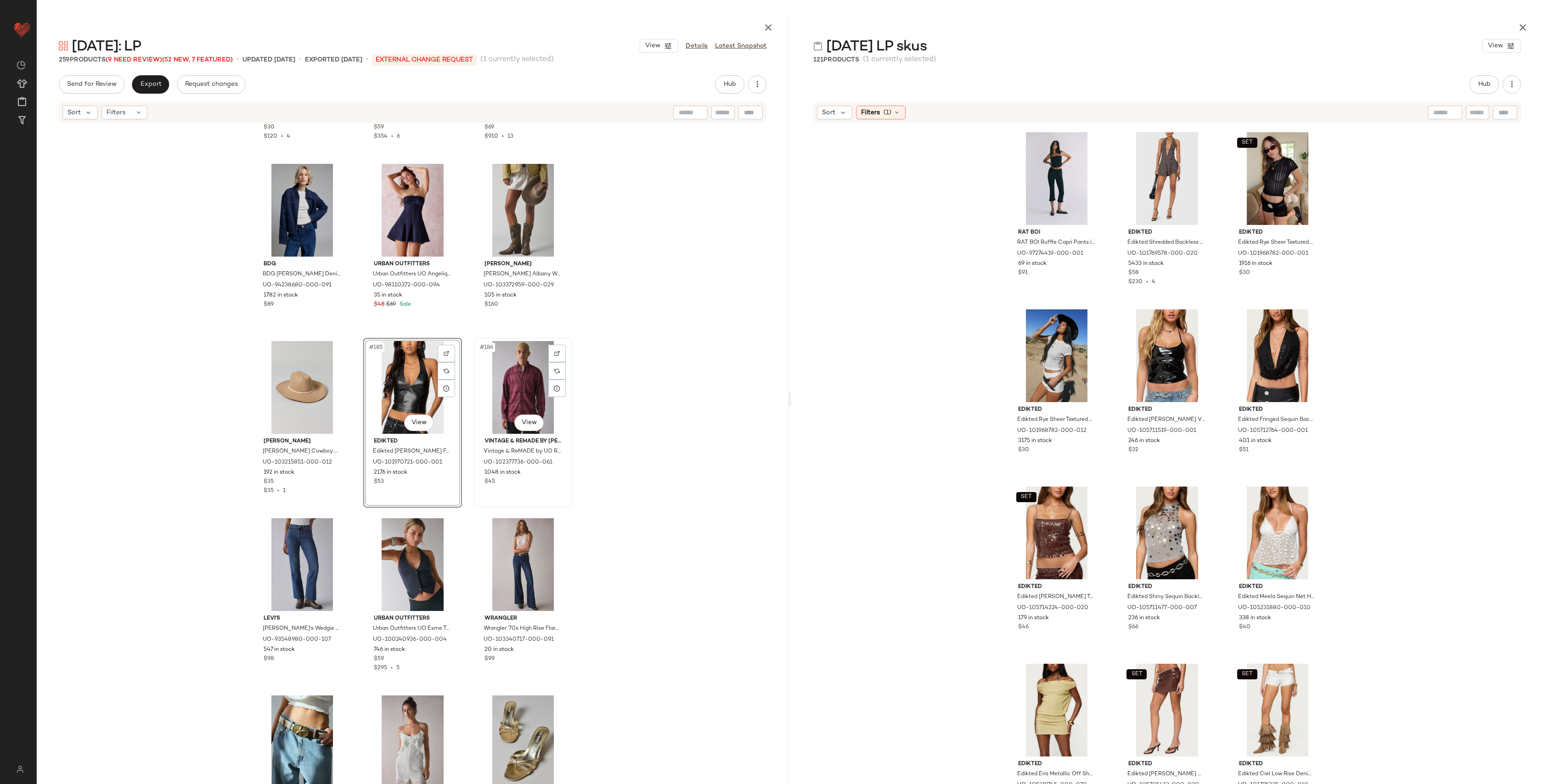
click at [516, 381] on div "#186 View" at bounding box center [523, 387] width 93 height 93
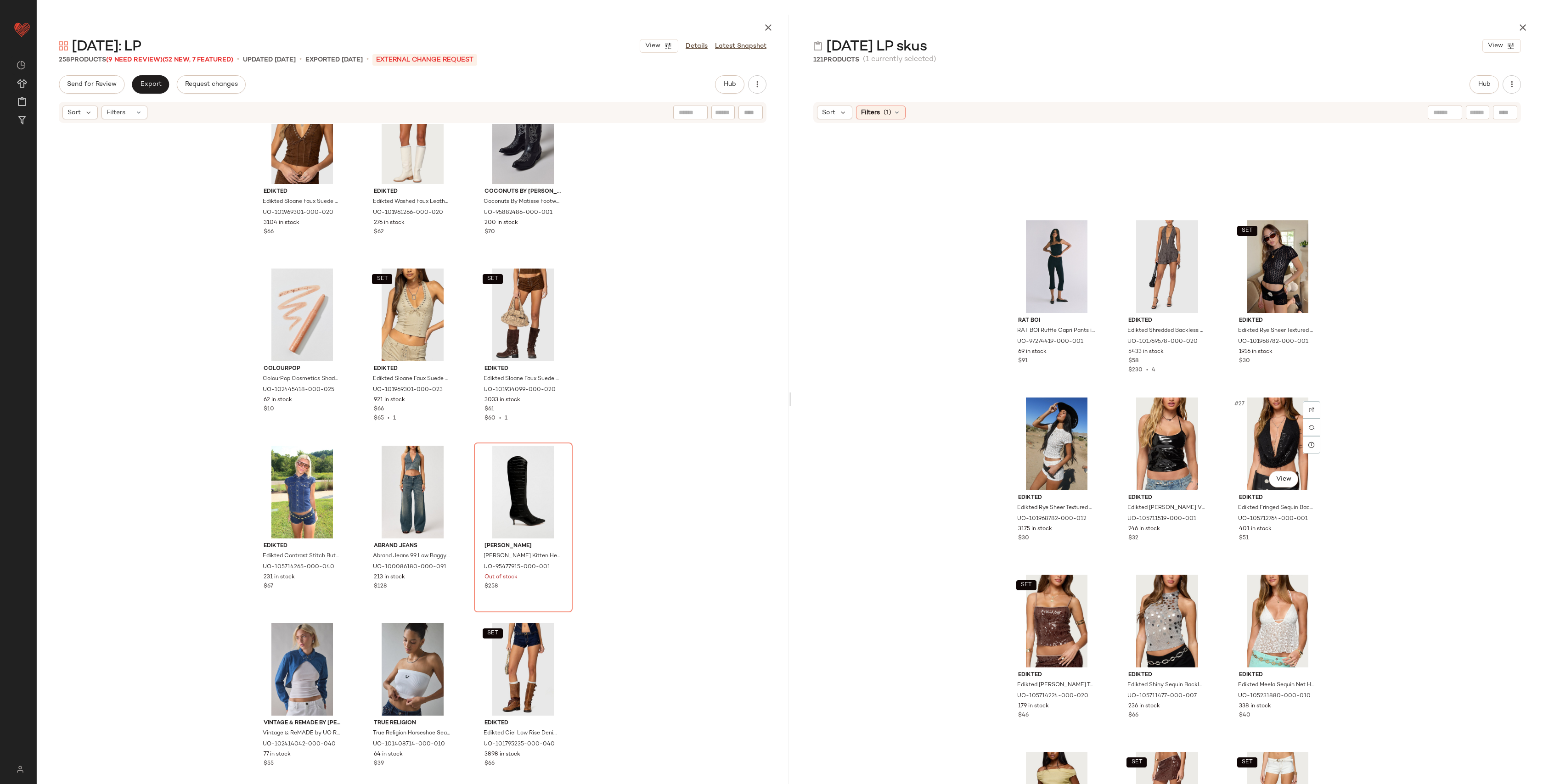
scroll to position [1459, 0]
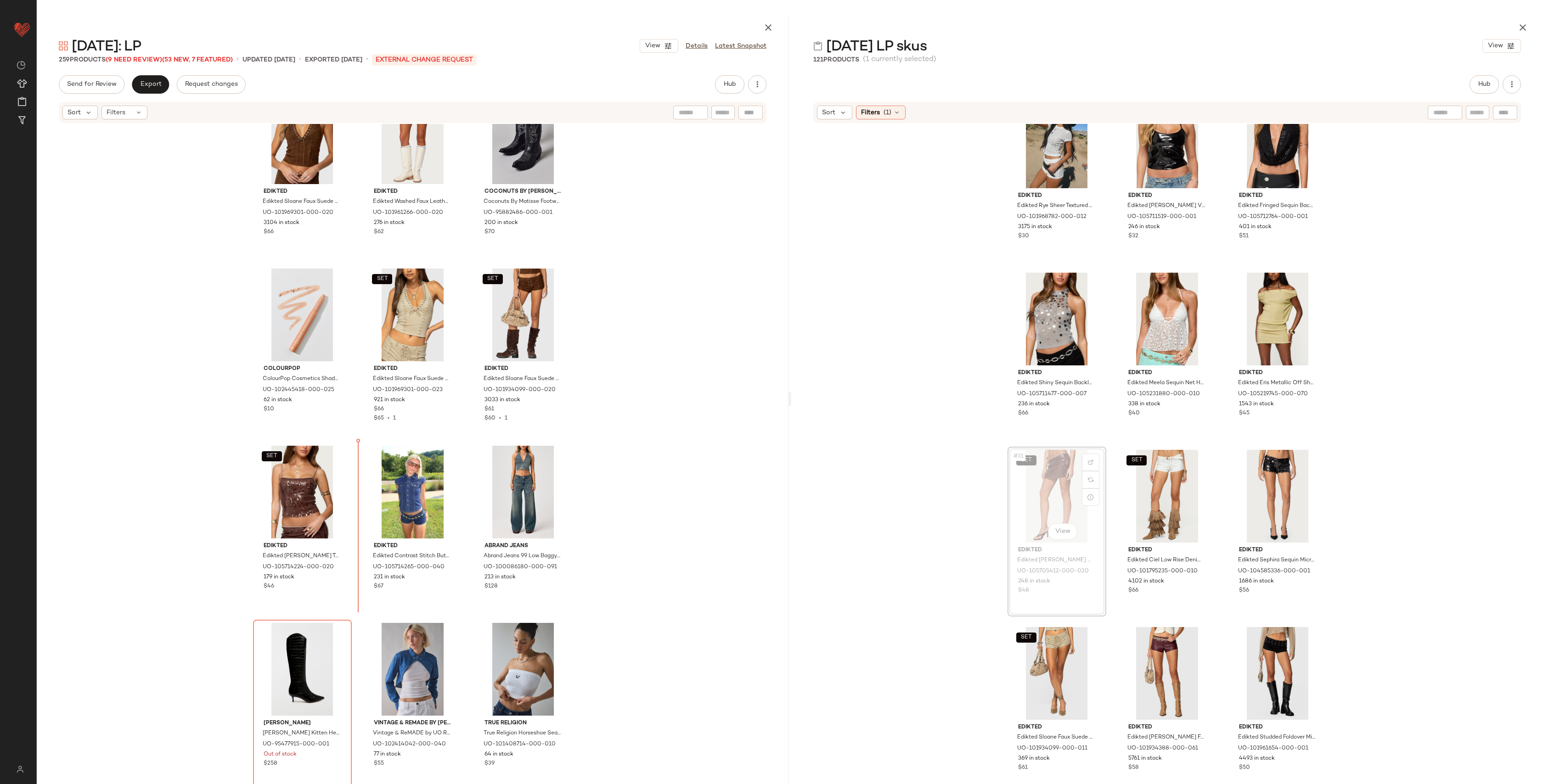
drag, startPoint x: 1054, startPoint y: 489, endPoint x: 1045, endPoint y: 490, distance: 9.1
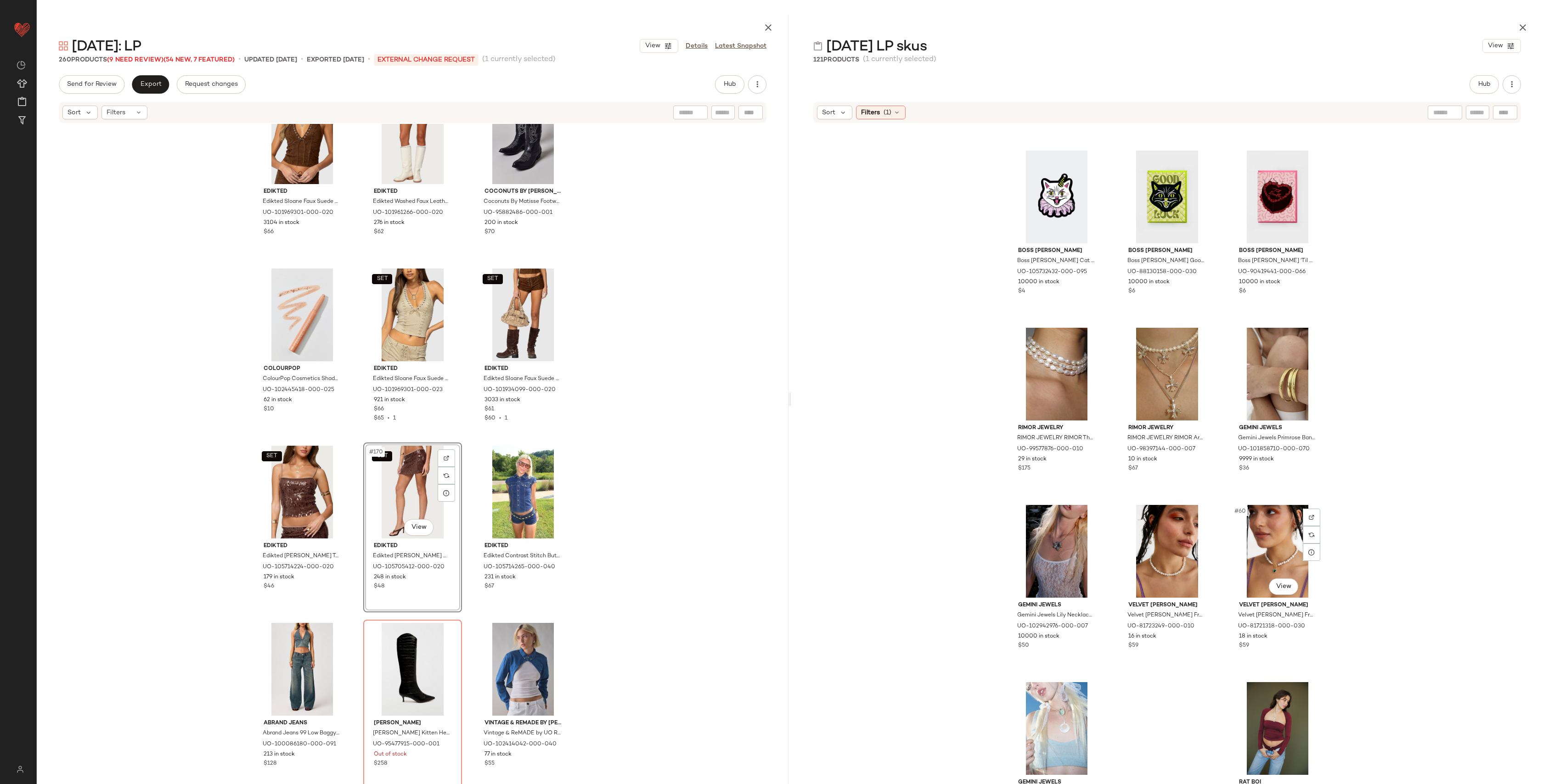
scroll to position [3043, 0]
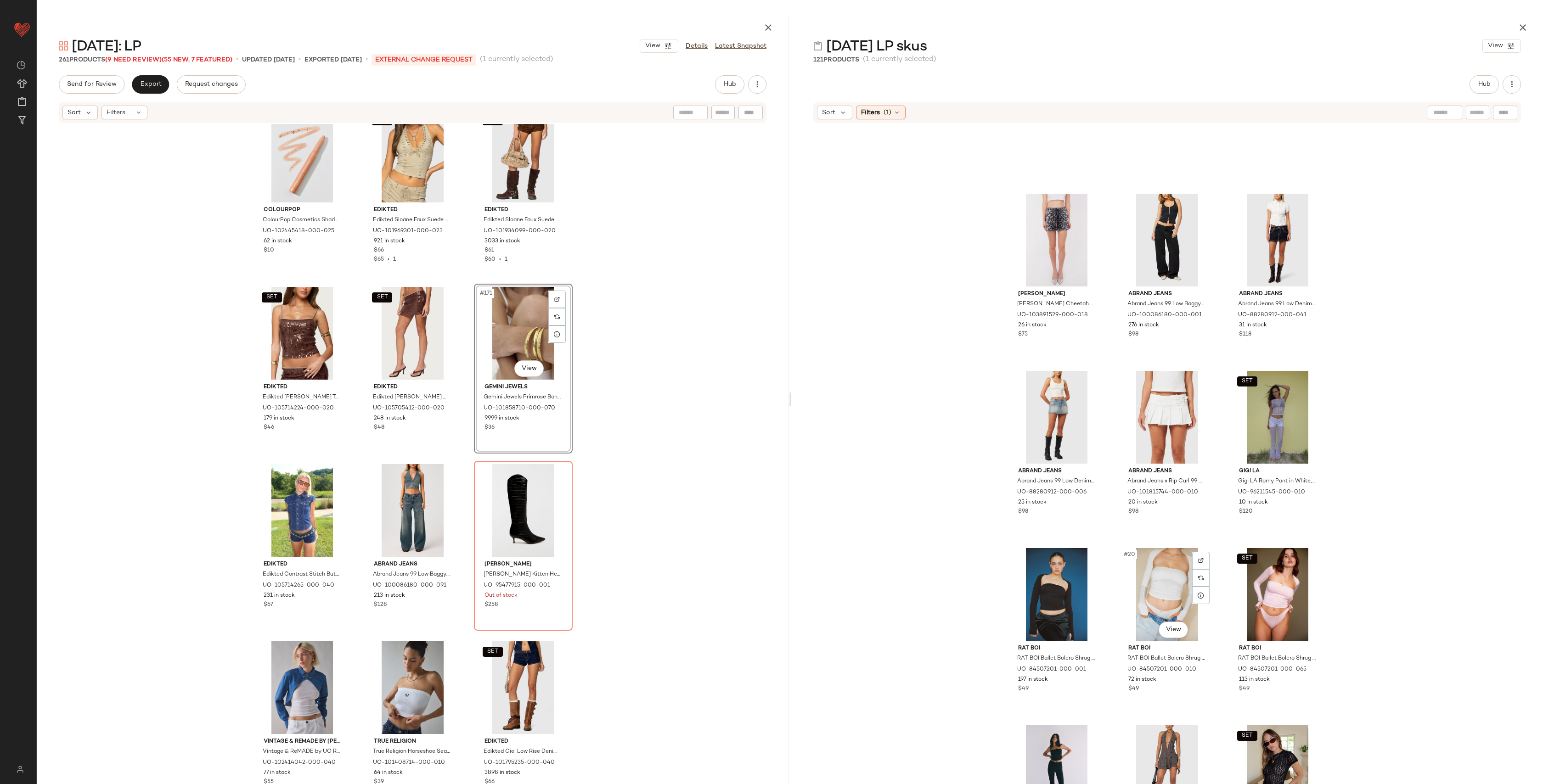
scroll to position [645, 0]
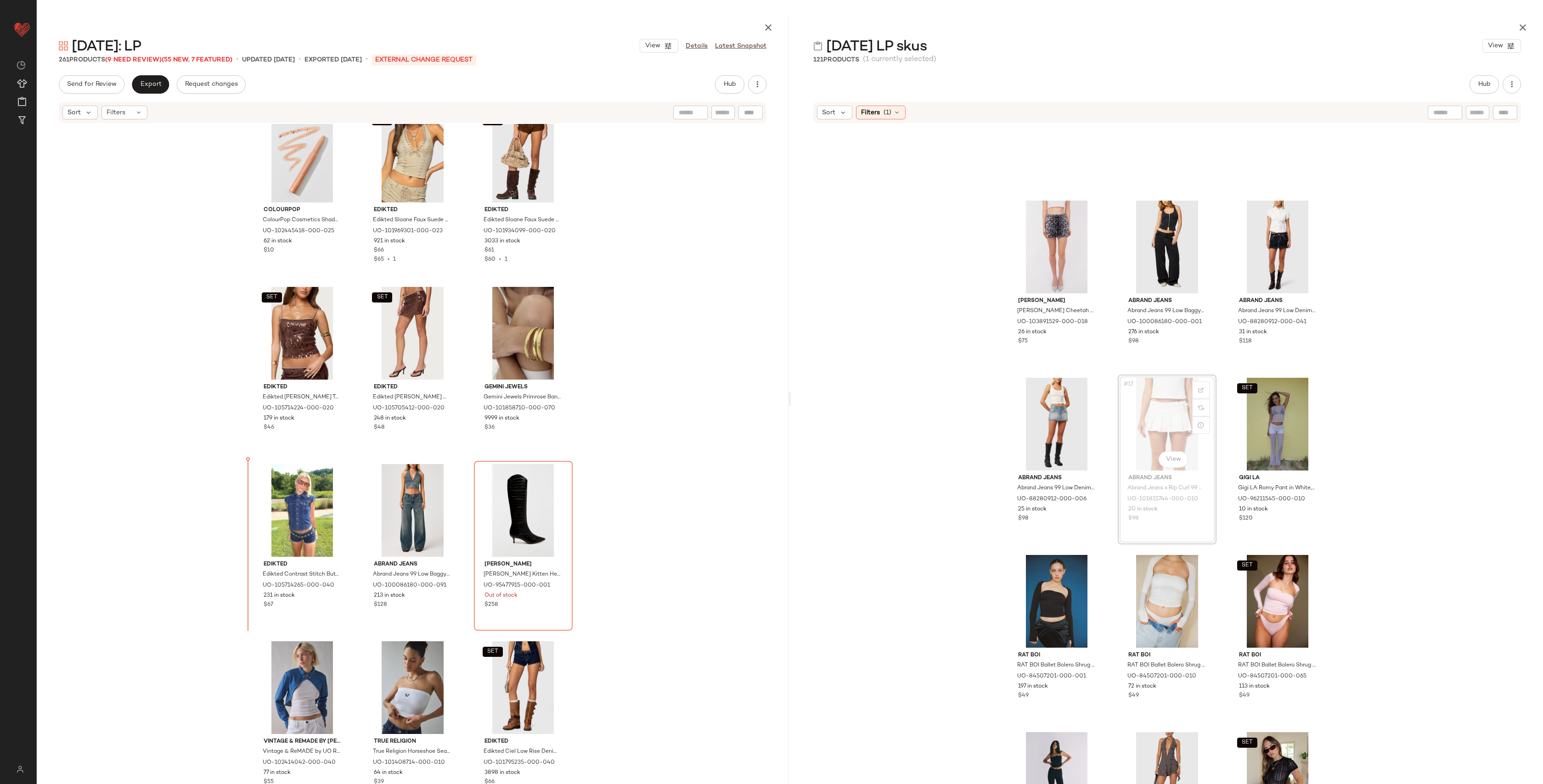
drag, startPoint x: 1158, startPoint y: 406, endPoint x: 1146, endPoint y: 410, distance: 12.6
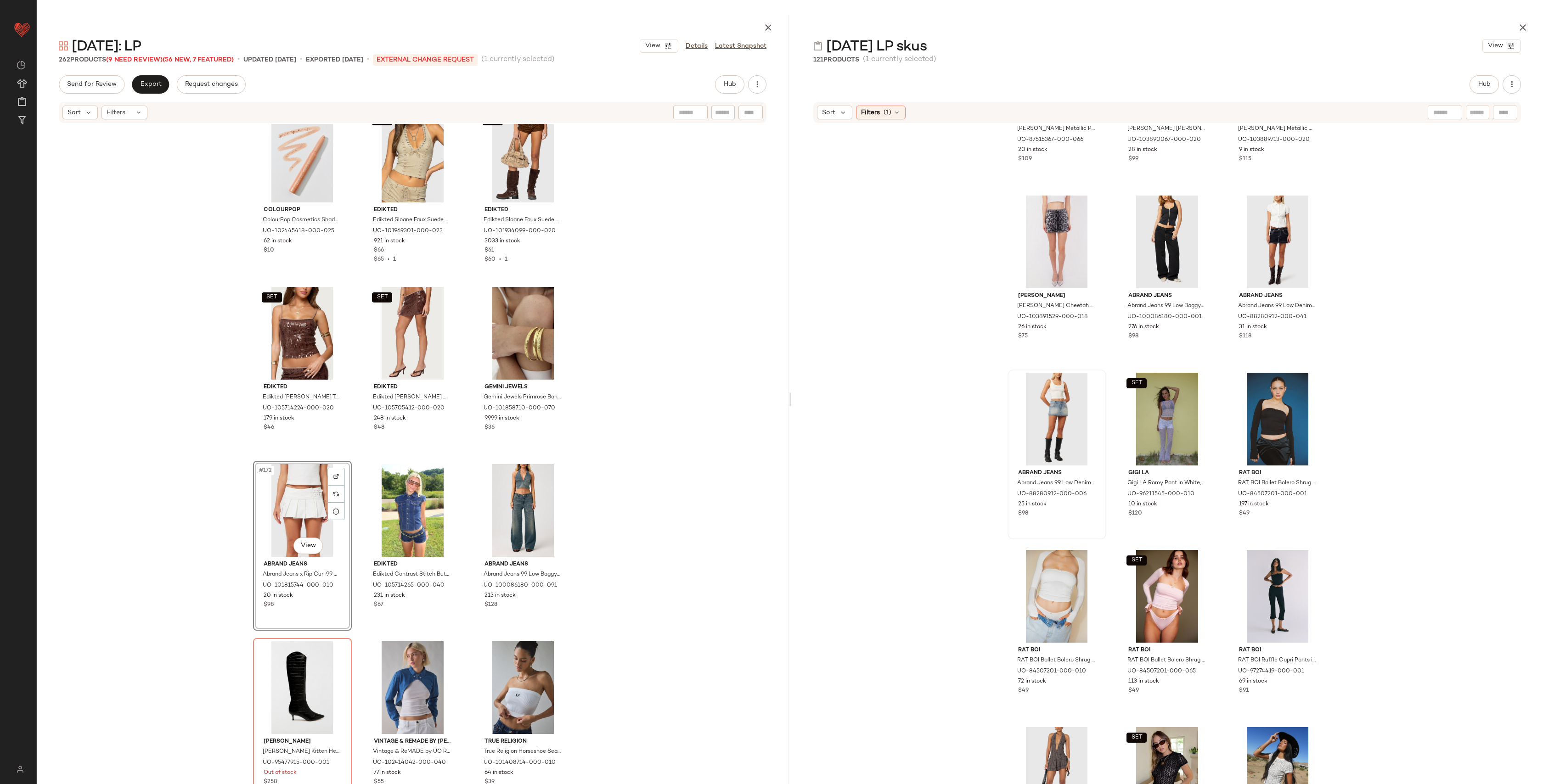
scroll to position [653, 0]
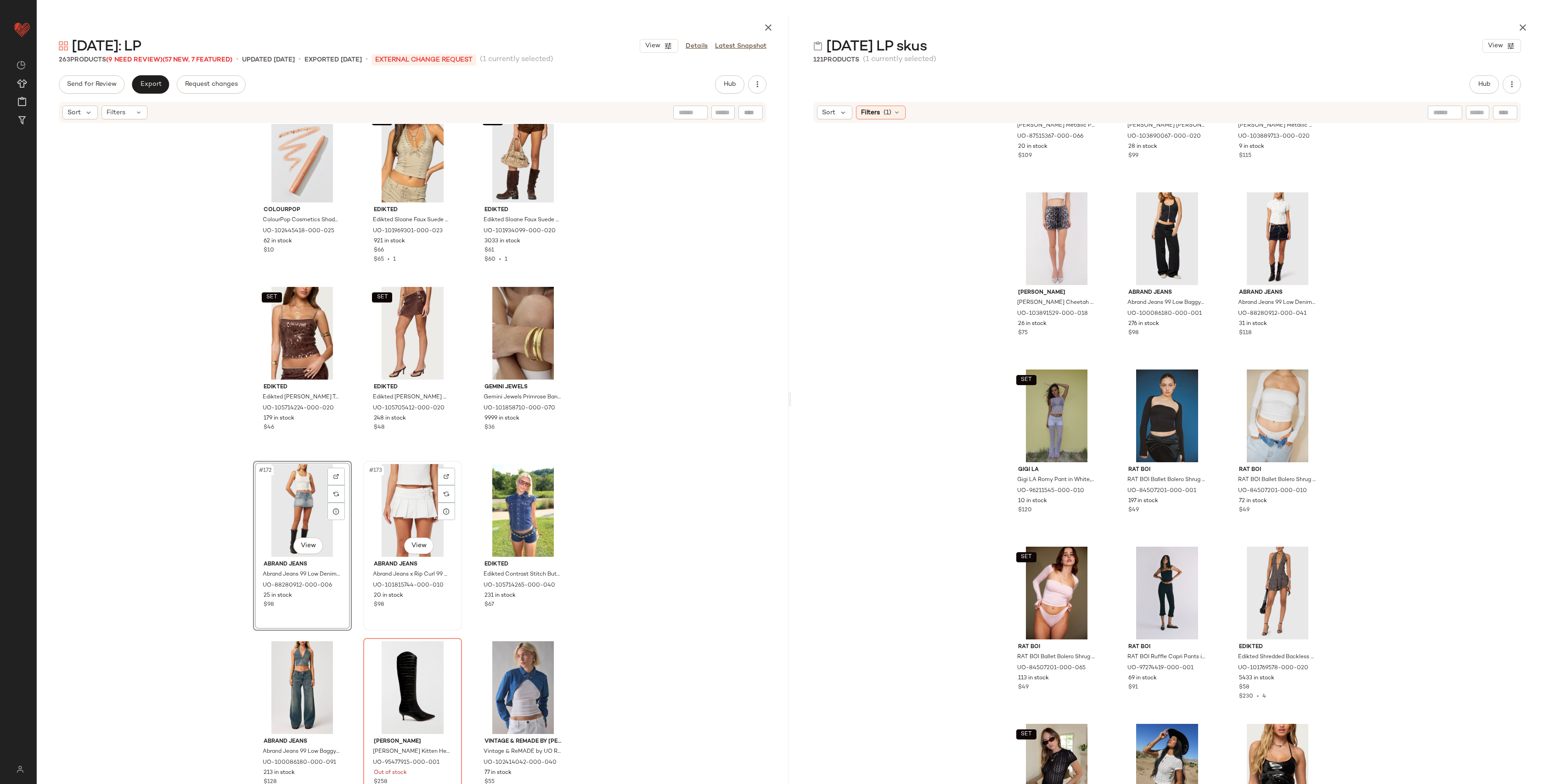
click at [425, 503] on div "#173 View" at bounding box center [413, 510] width 93 height 93
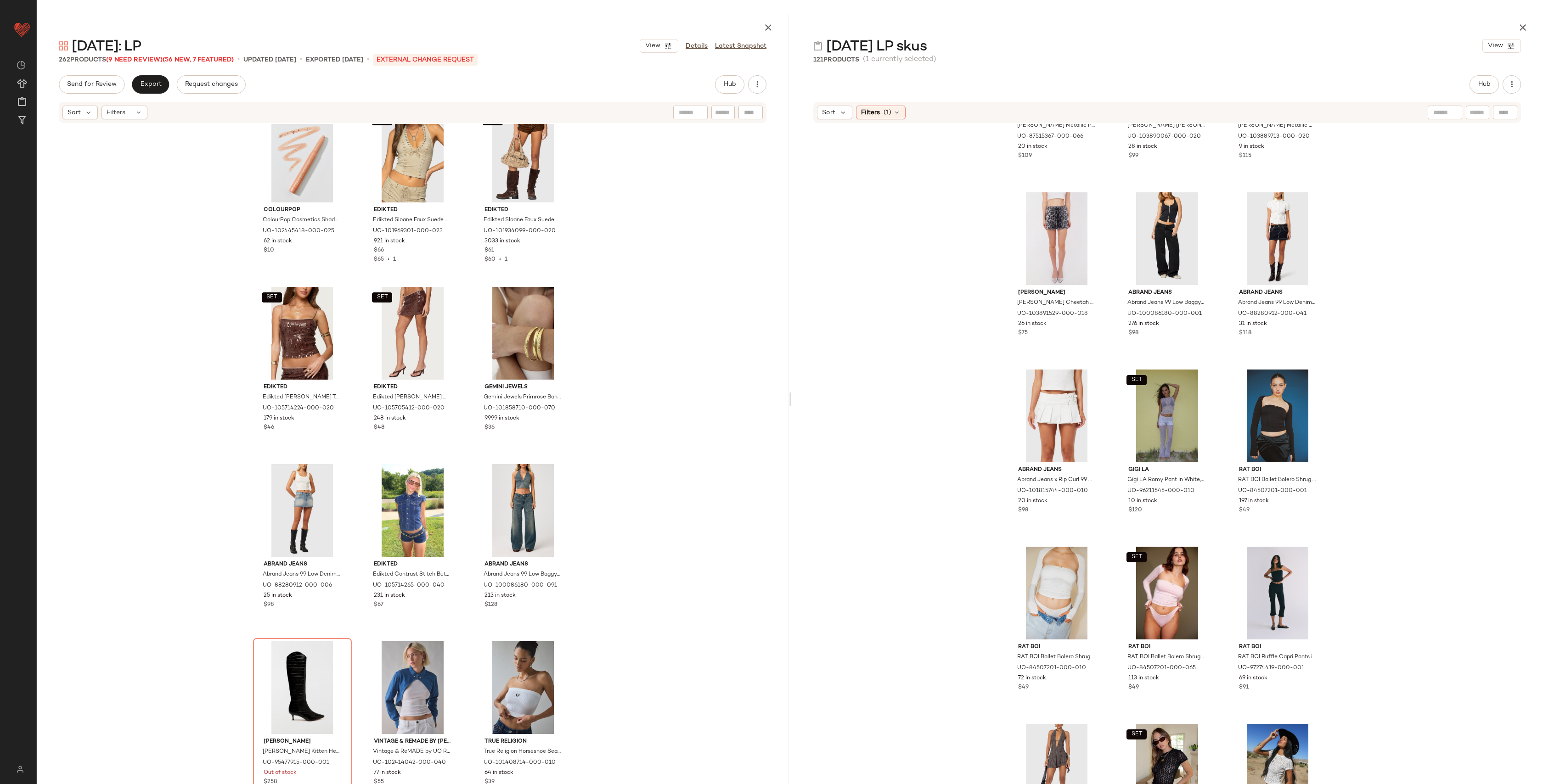
scroll to position [848, 0]
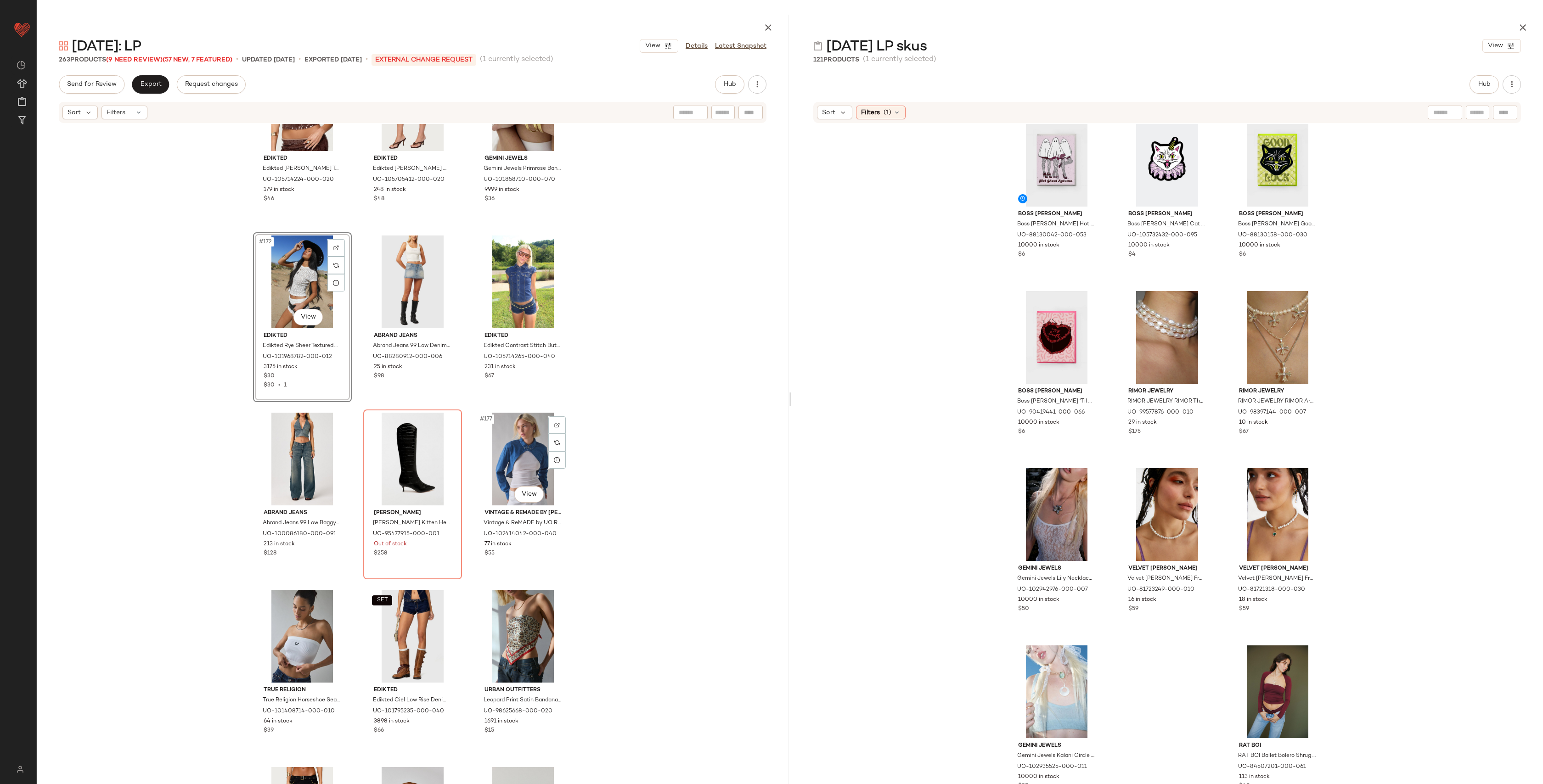
scroll to position [9980, 0]
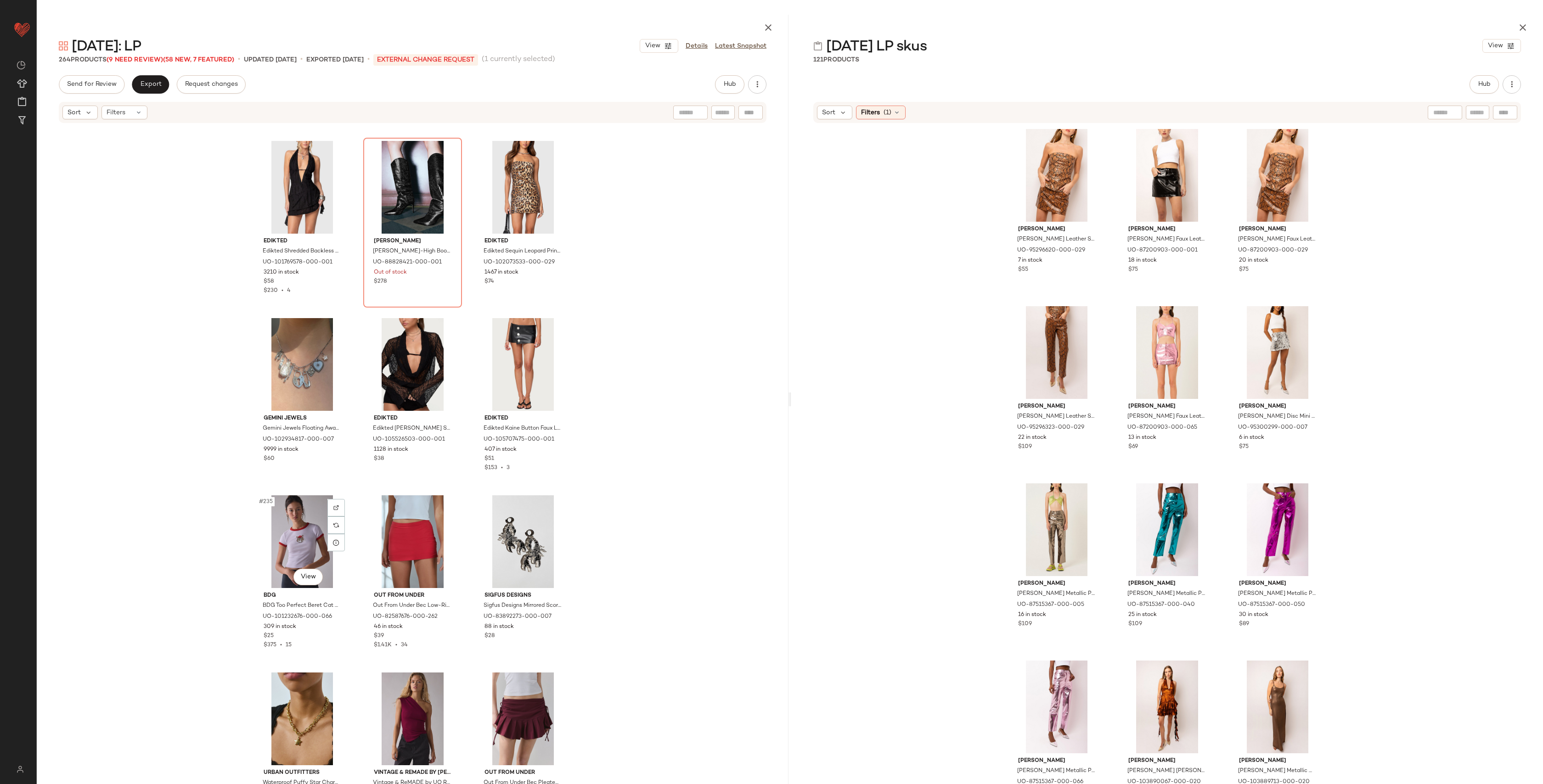
scroll to position [13304, 0]
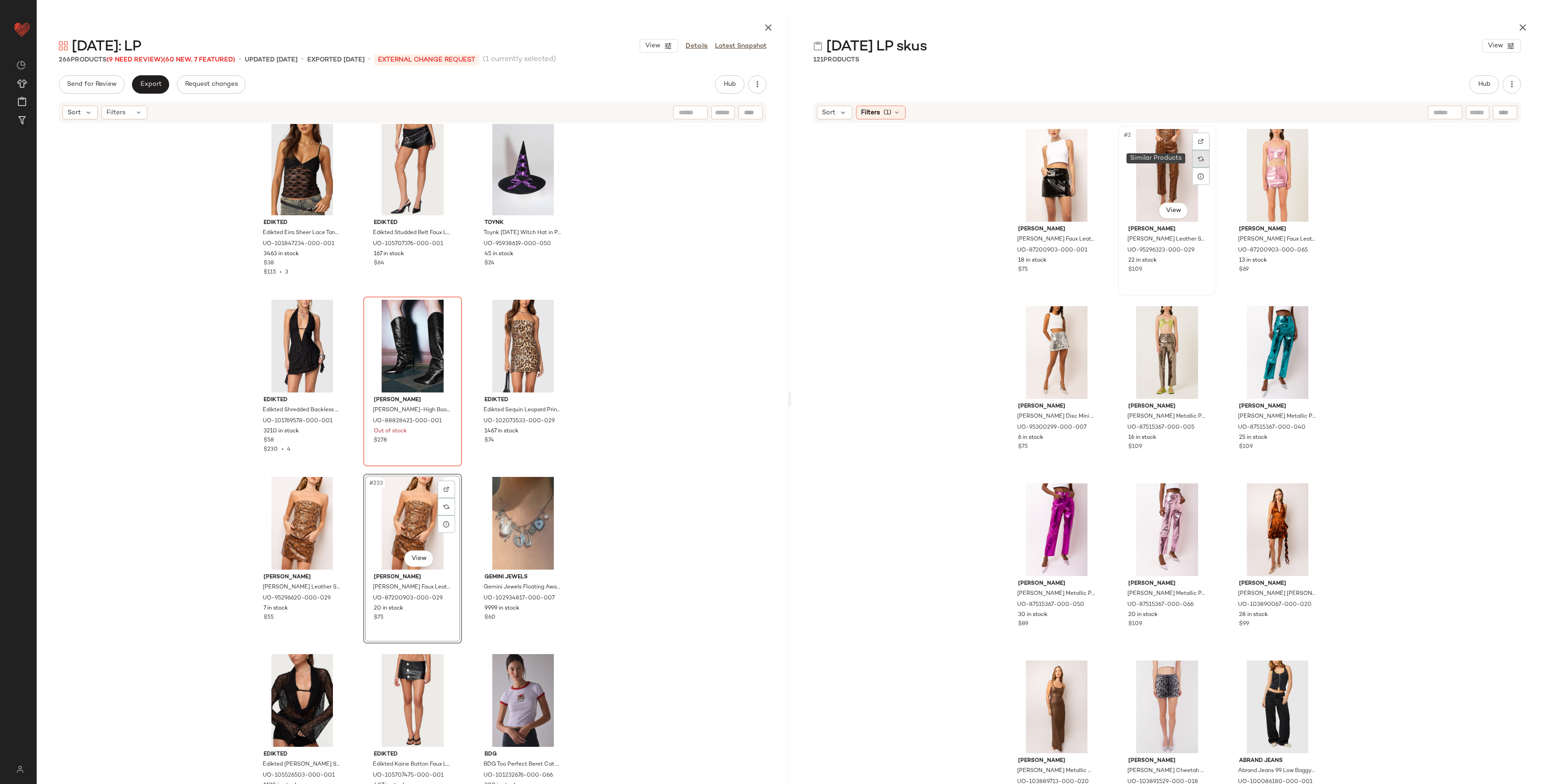
drag, startPoint x: 1208, startPoint y: 153, endPoint x: 1198, endPoint y: 158, distance: 11.2
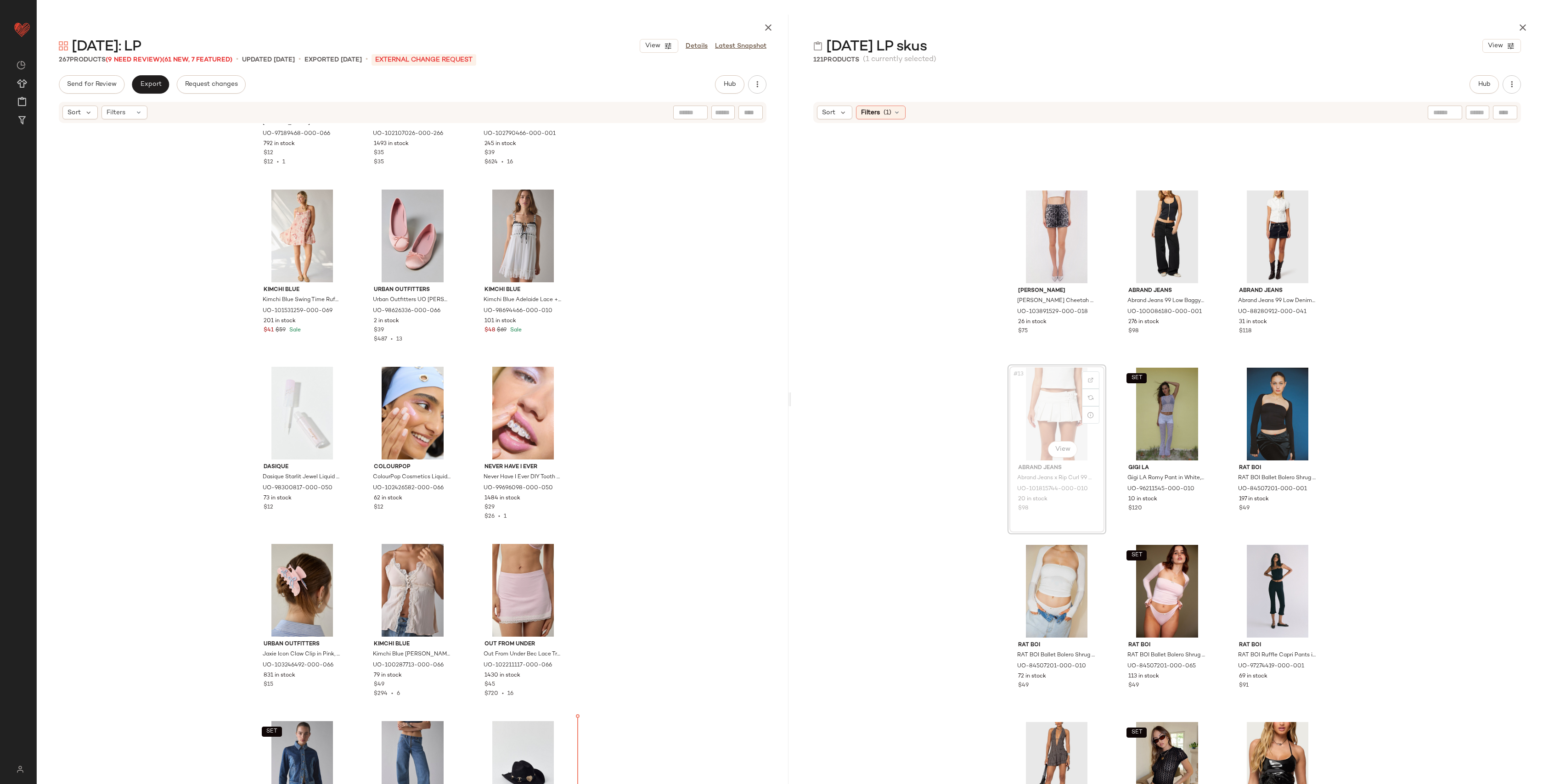
scroll to position [8630, 0]
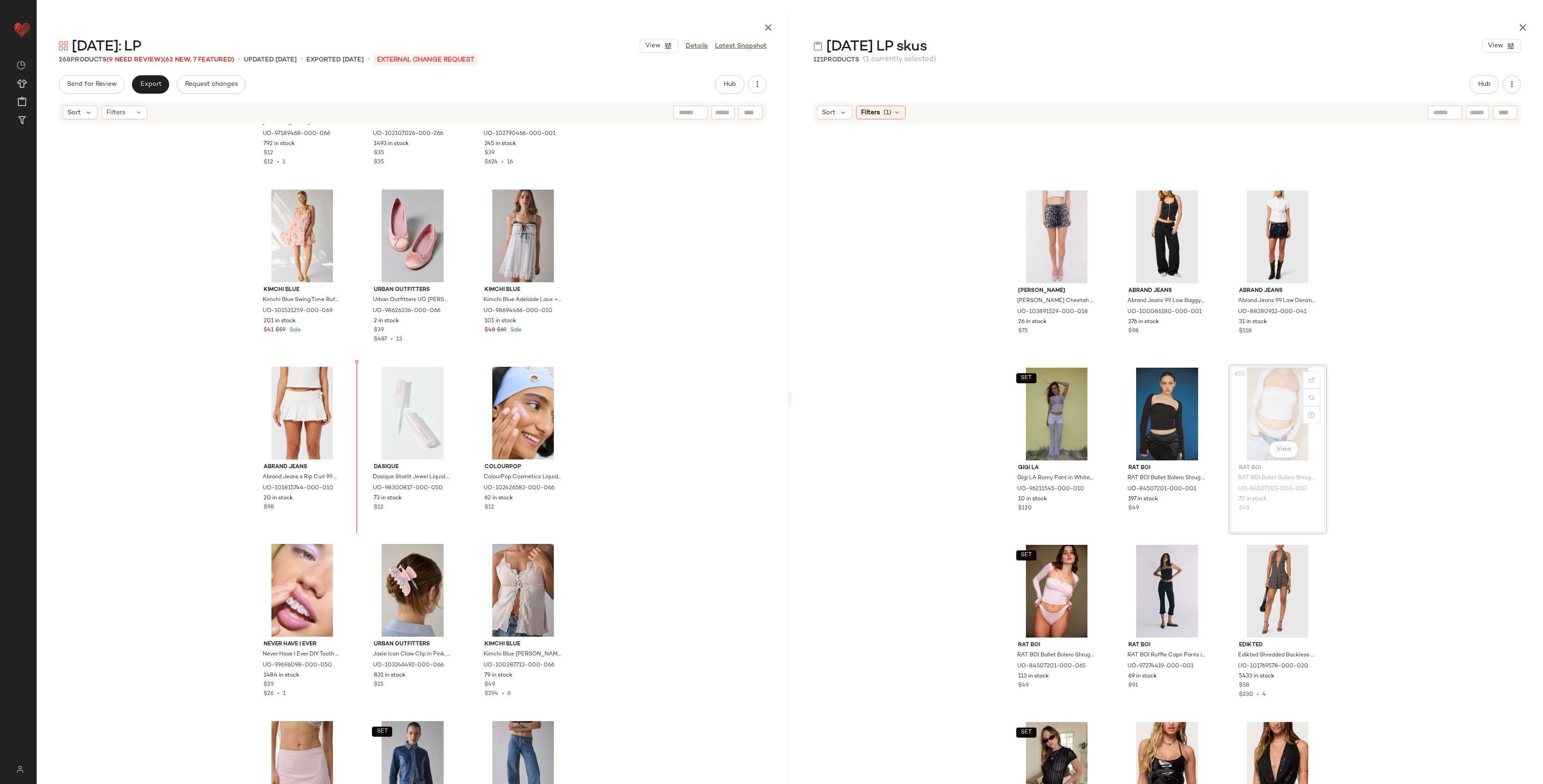
drag, startPoint x: 1281, startPoint y: 409, endPoint x: 1276, endPoint y: 410, distance: 5.1
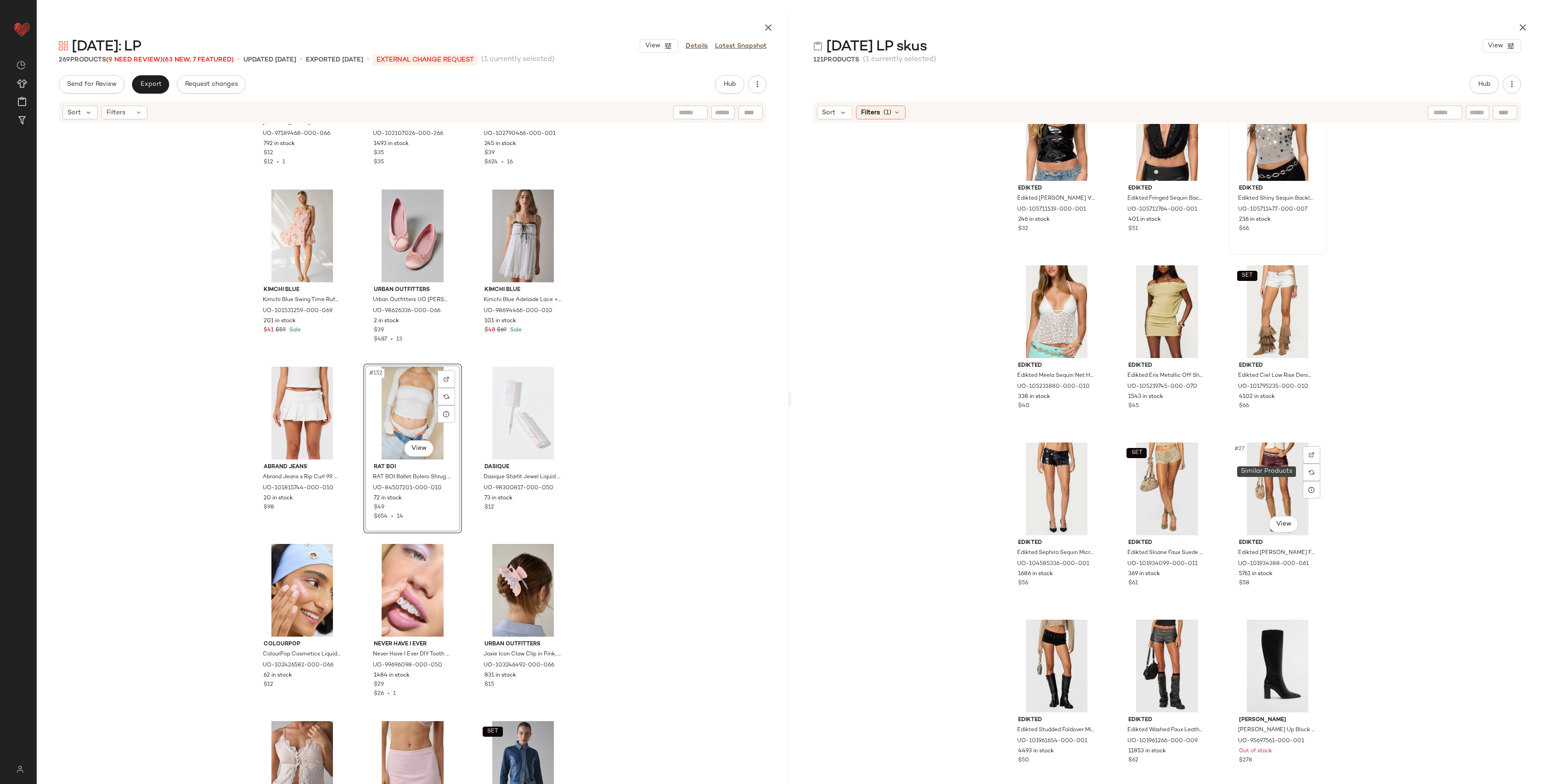
scroll to position [842, 0]
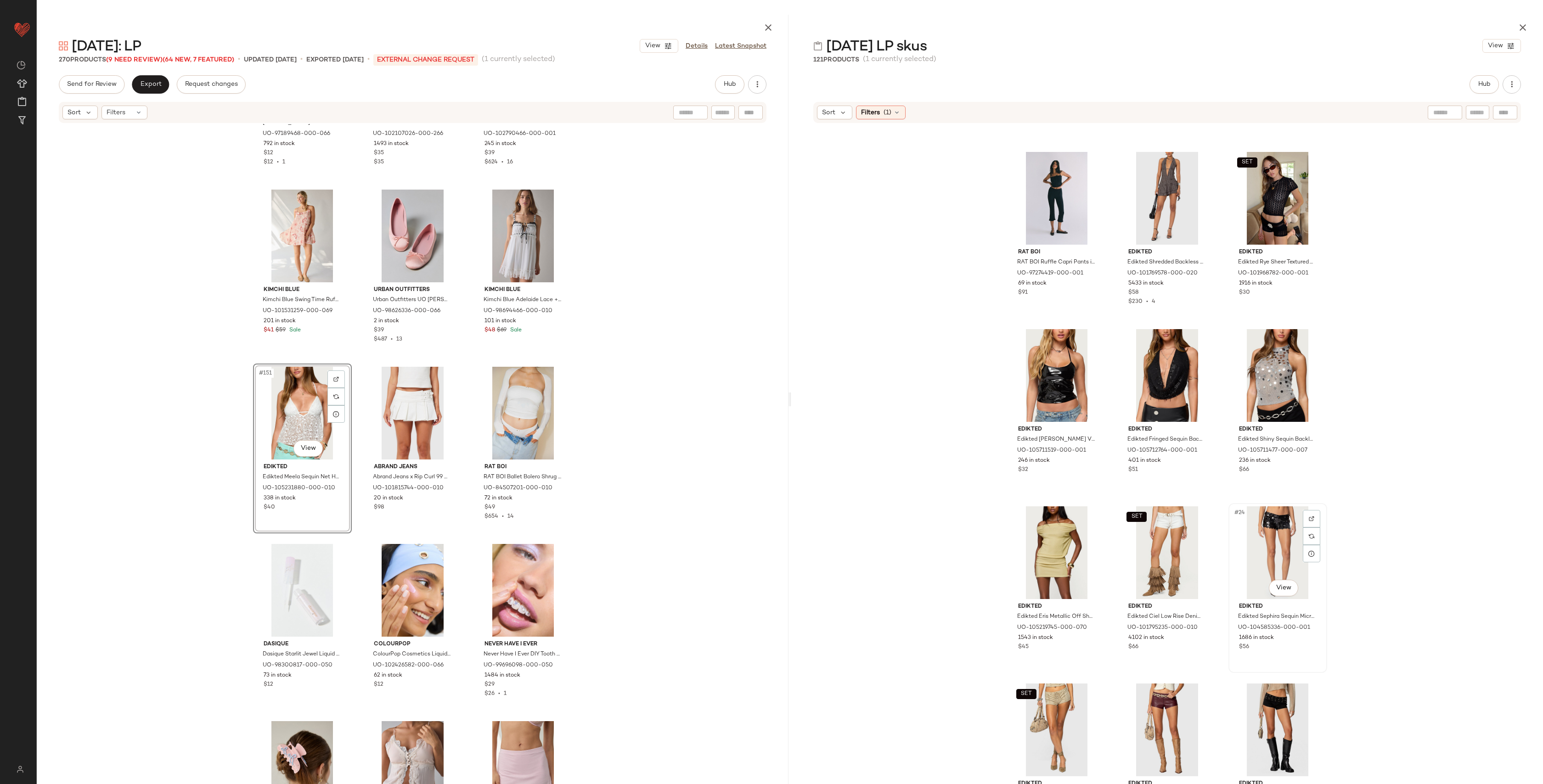
scroll to position [876, 0]
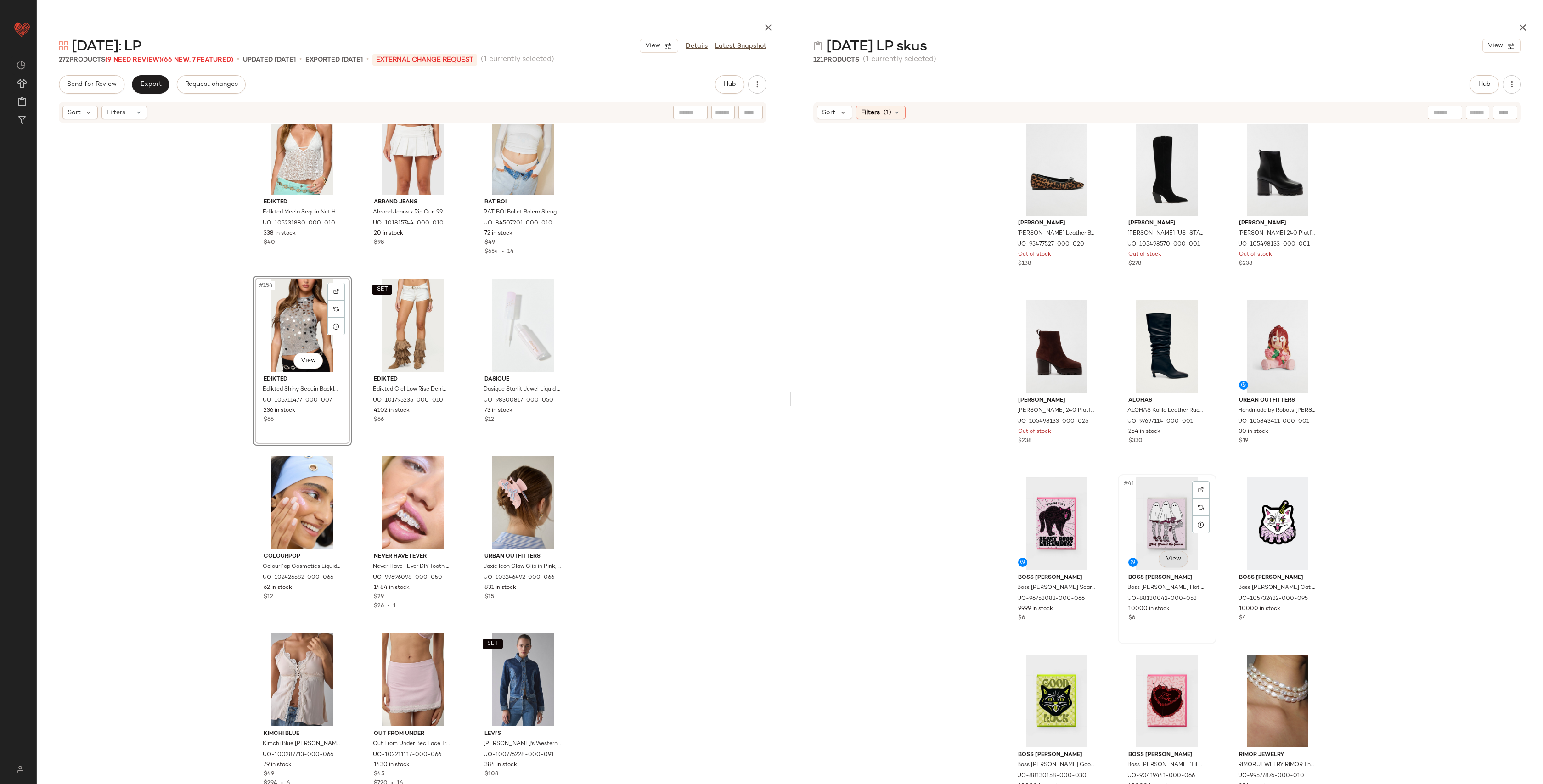
scroll to position [1964, 0]
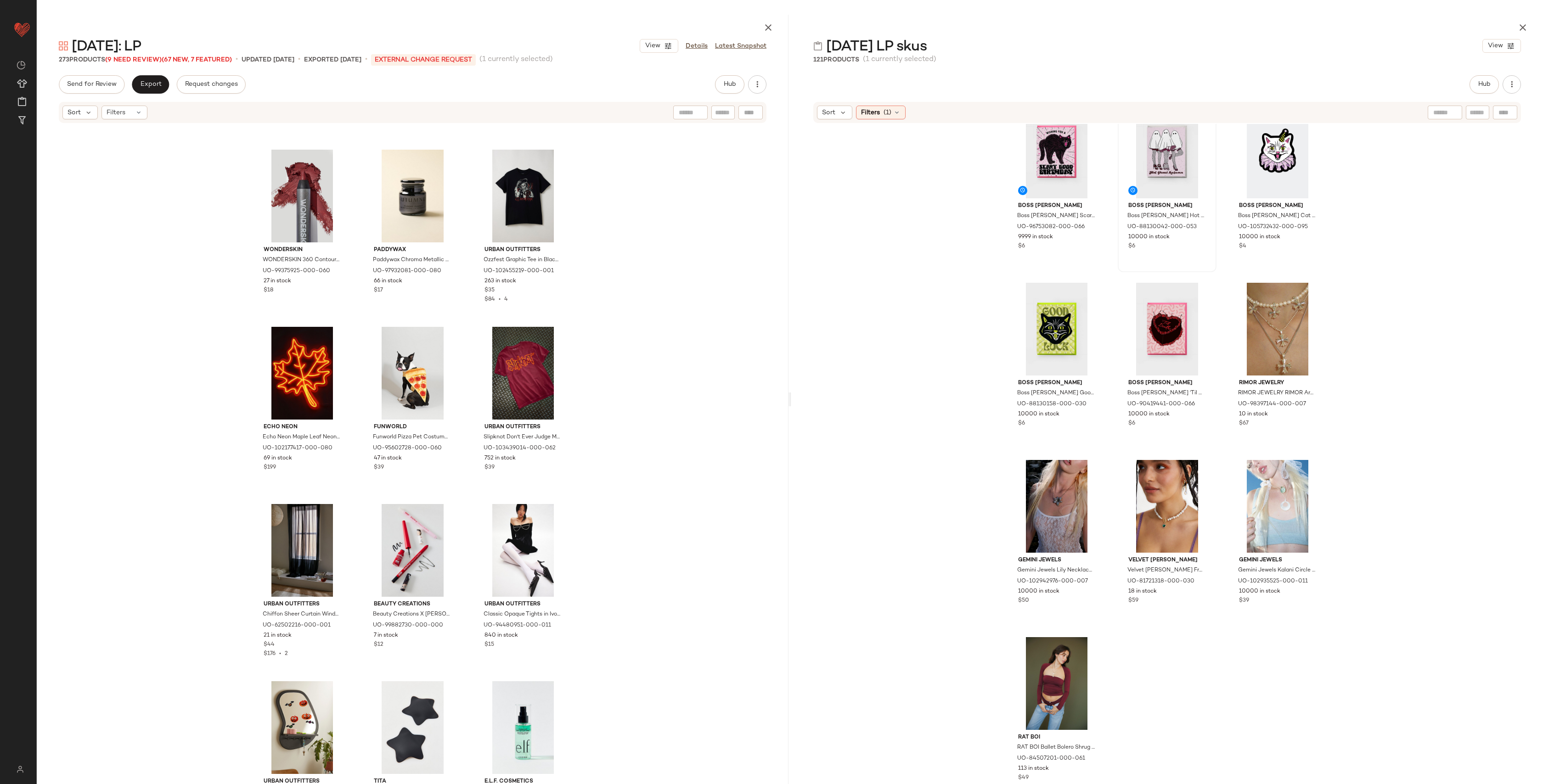
scroll to position [5453, 0]
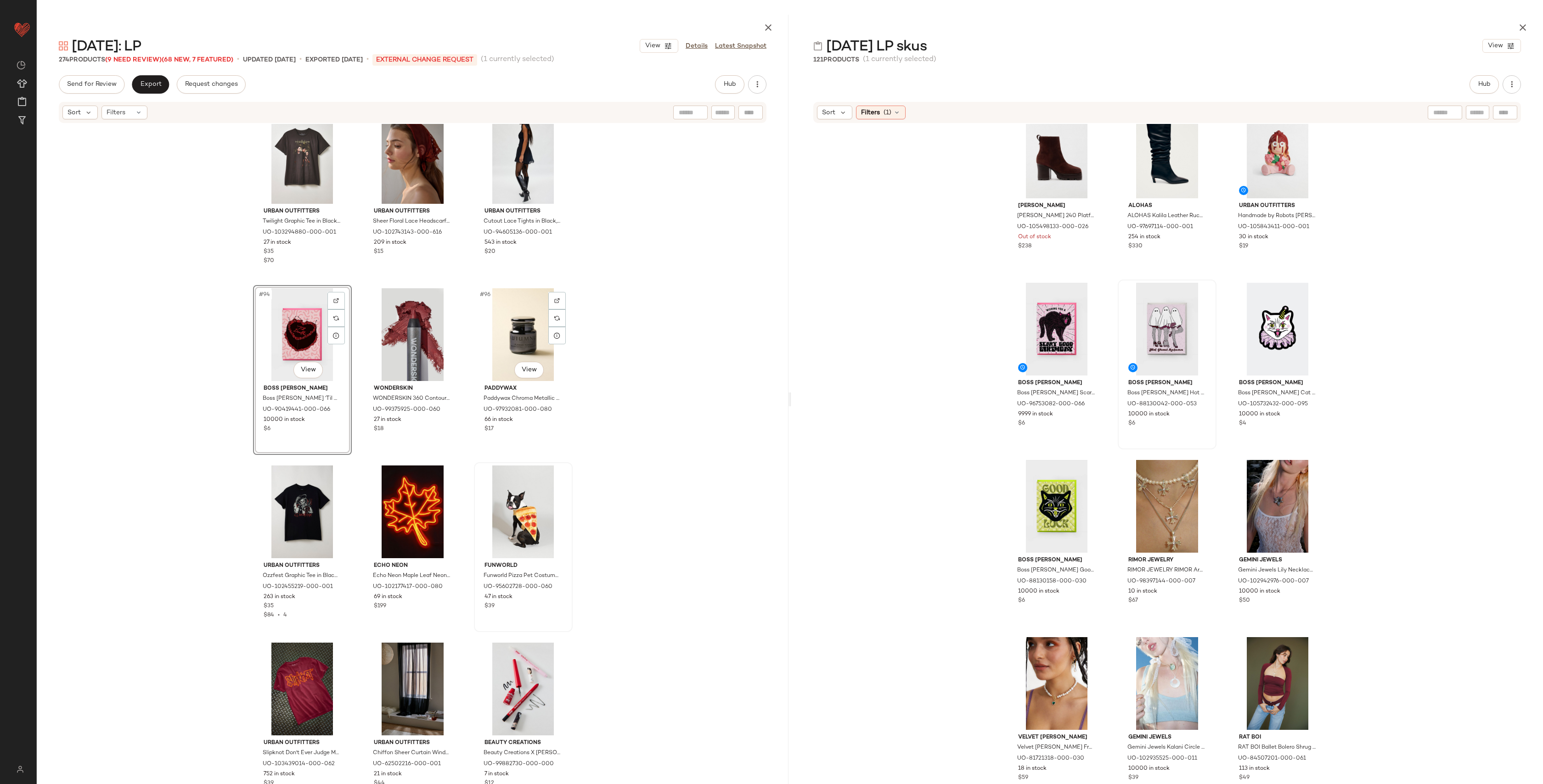
scroll to position [5313, 0]
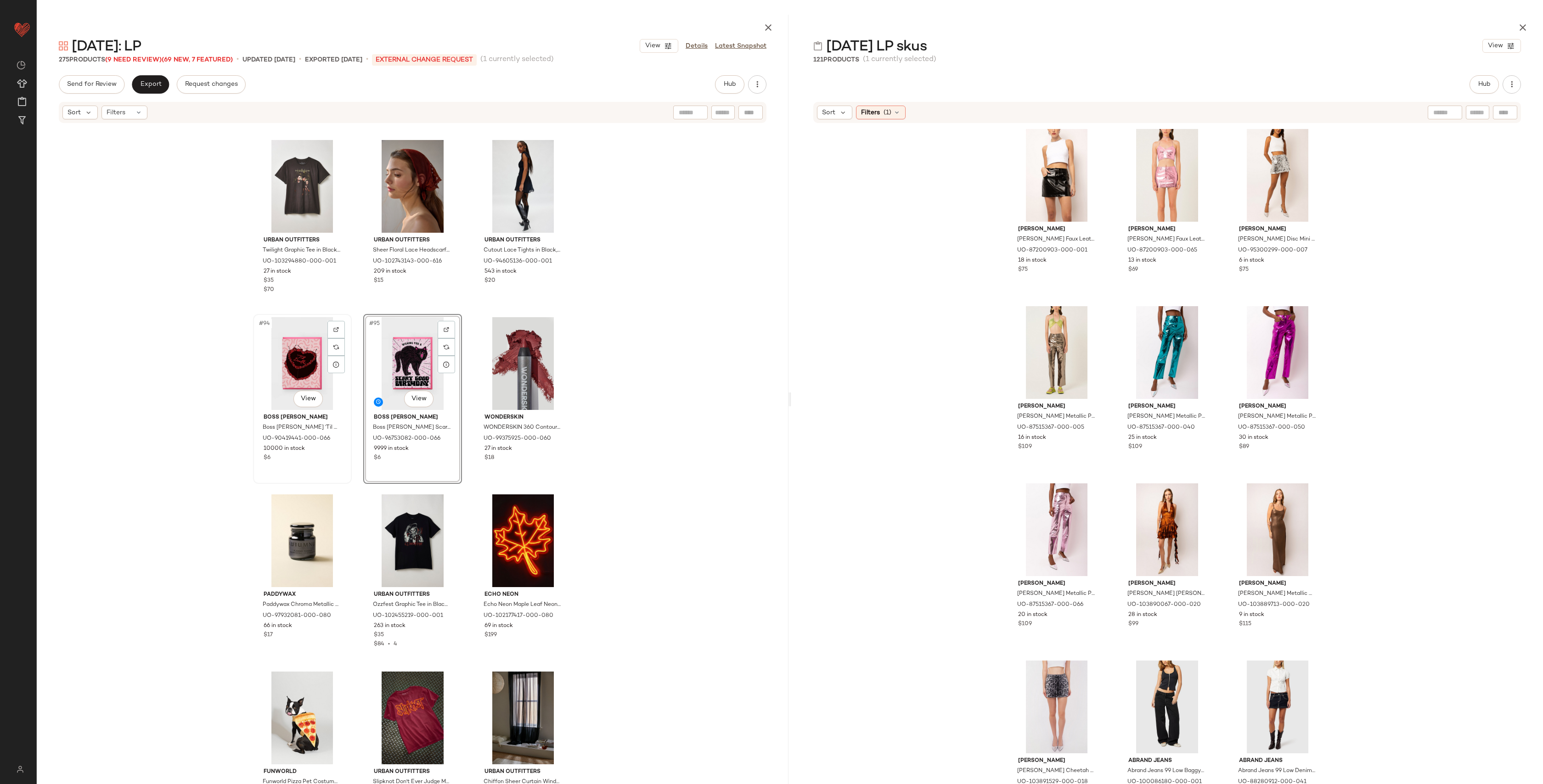
click at [280, 351] on div "#94 View" at bounding box center [302, 363] width 93 height 93
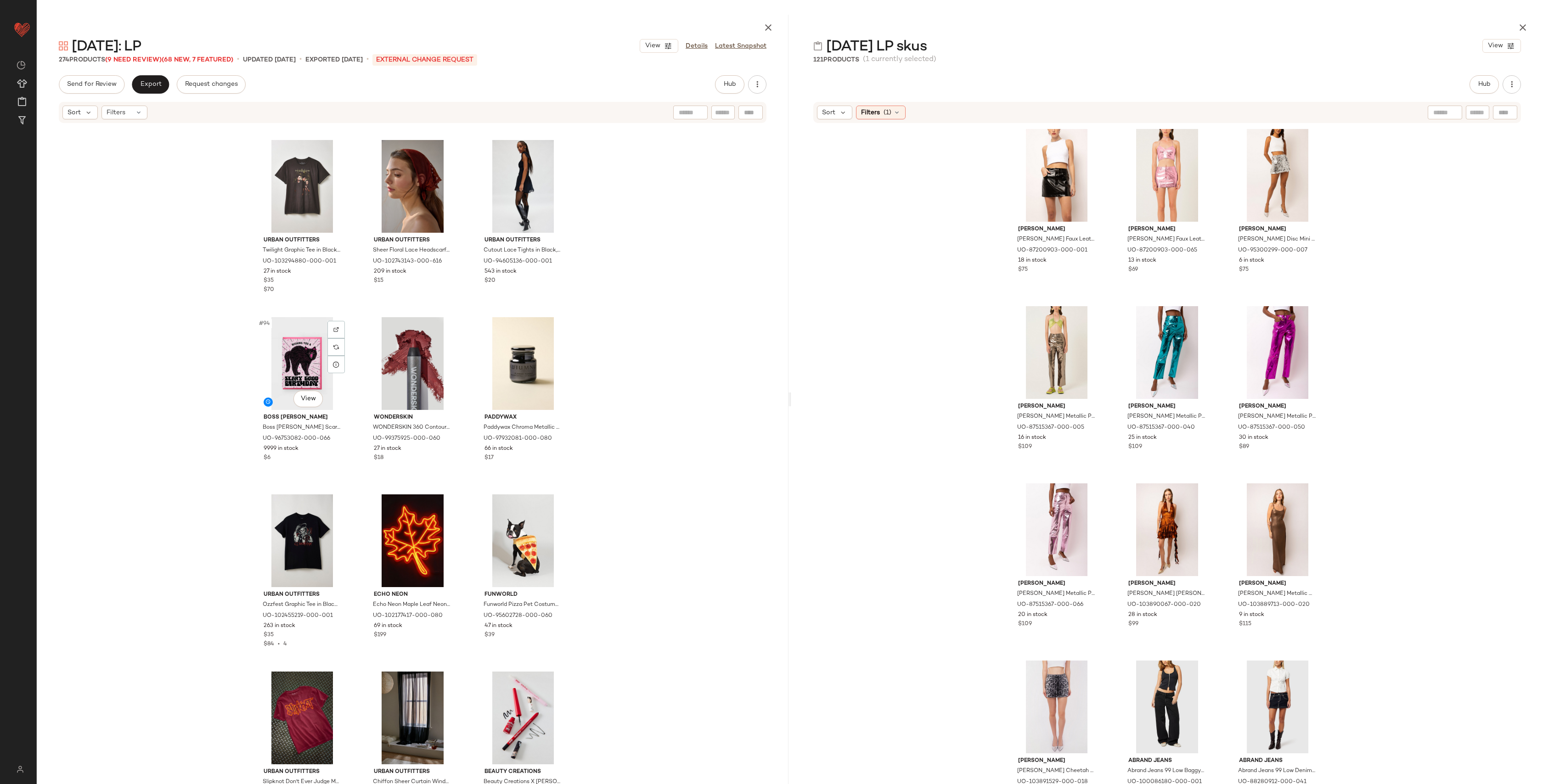
click at [280, 351] on div "#94 View" at bounding box center [302, 363] width 93 height 93
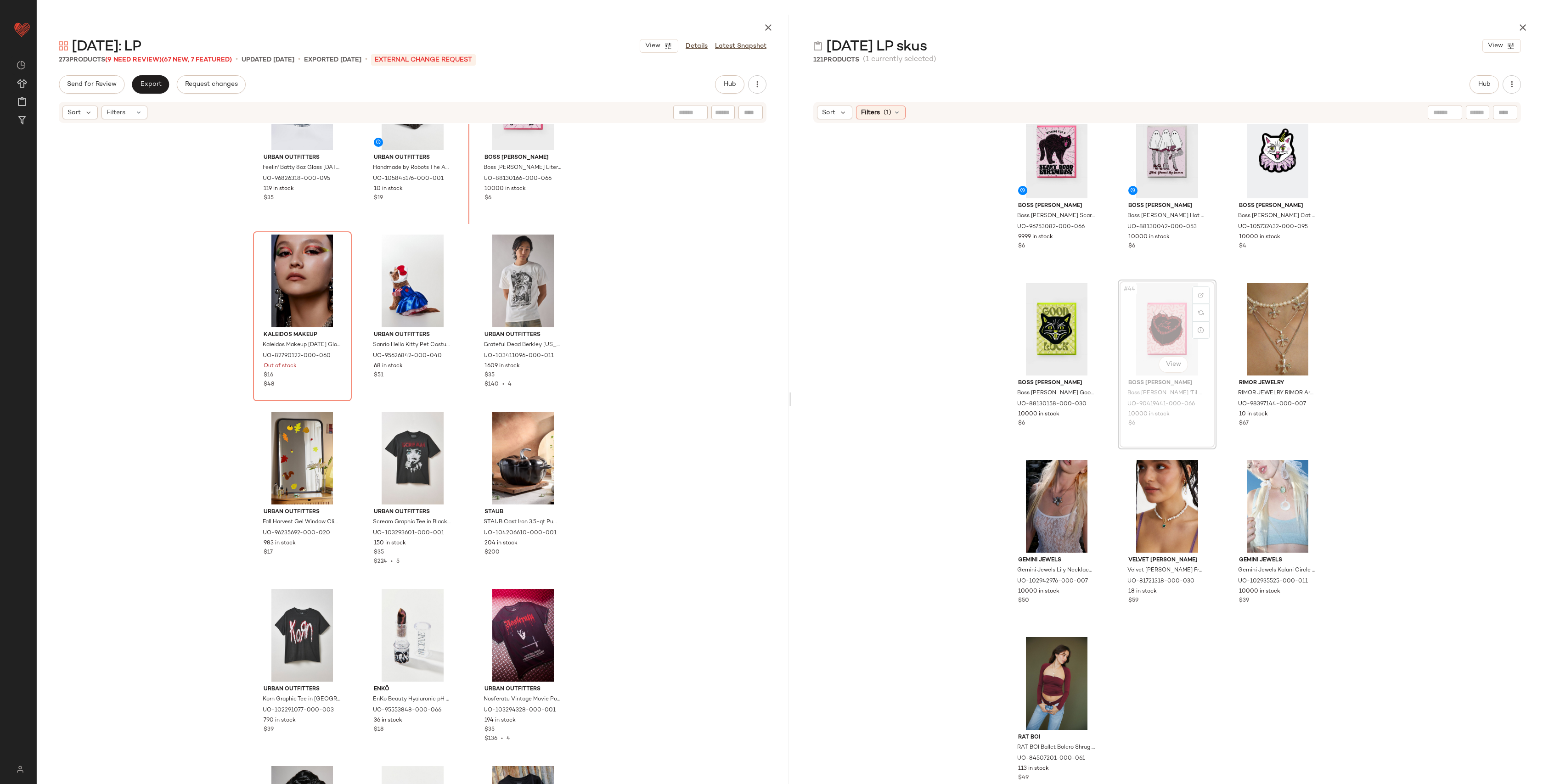
scroll to position [3953, 0]
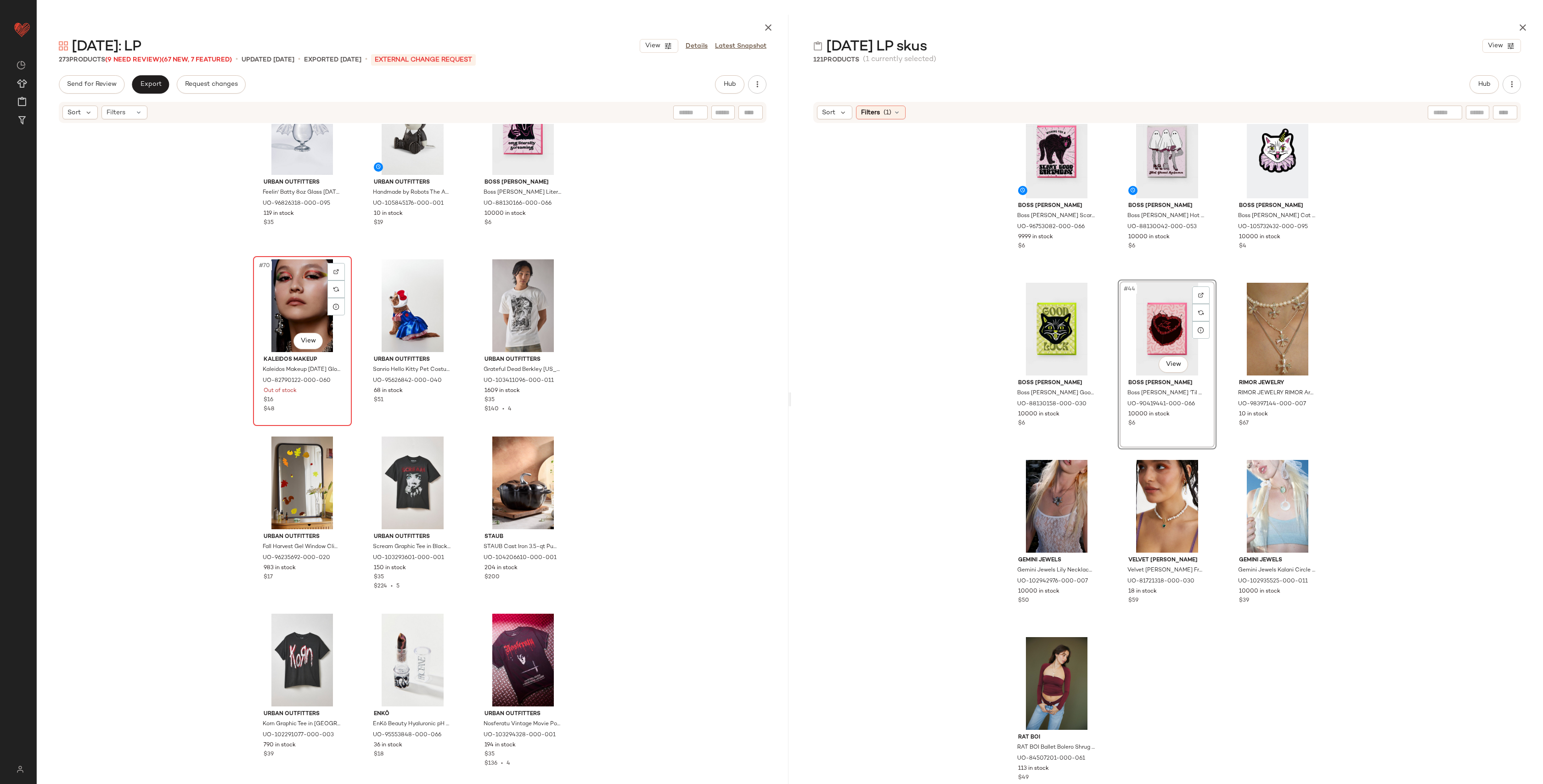
scroll to position [2157, 0]
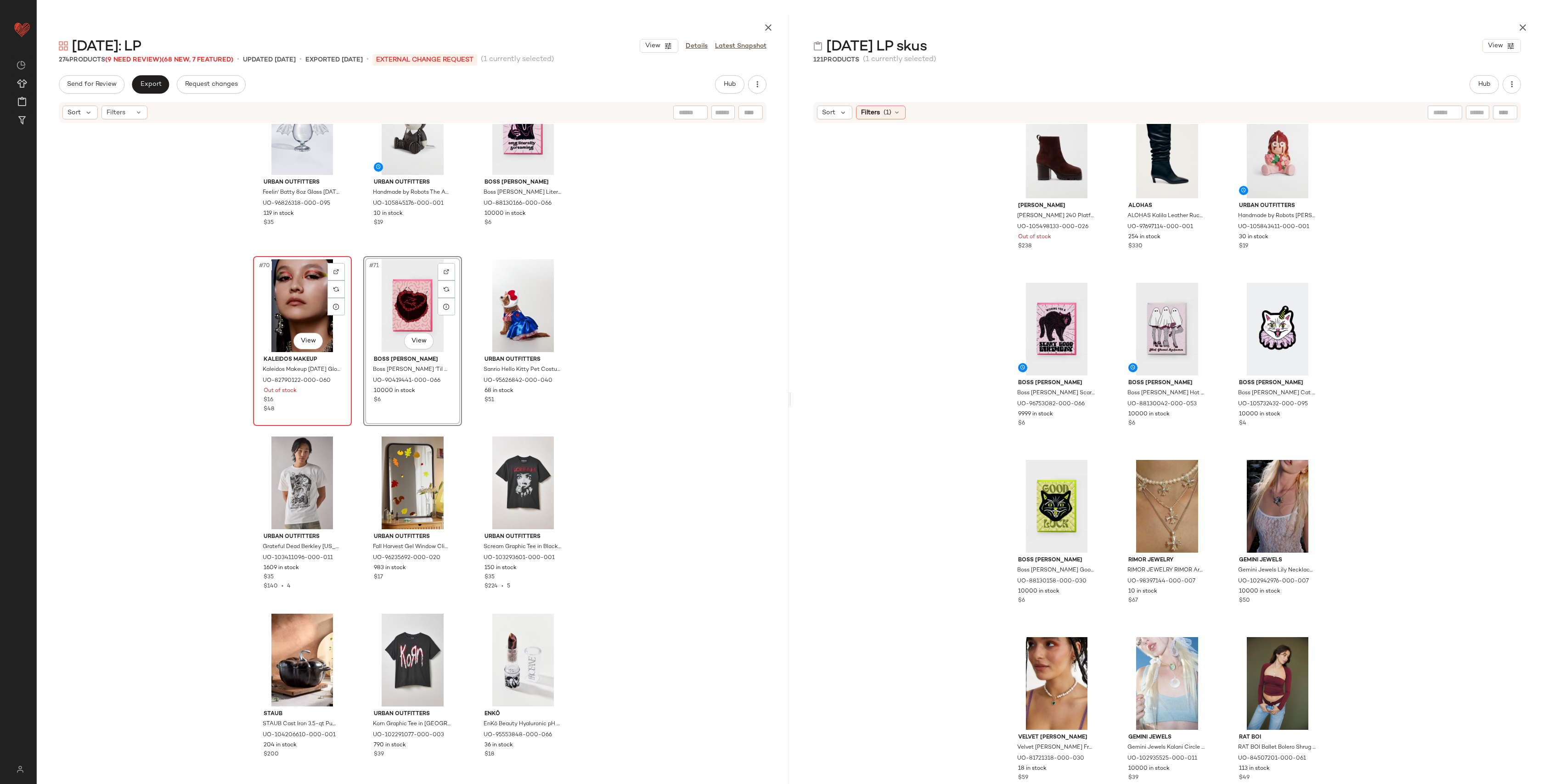
click at [288, 302] on div "#70 View" at bounding box center [302, 305] width 93 height 93
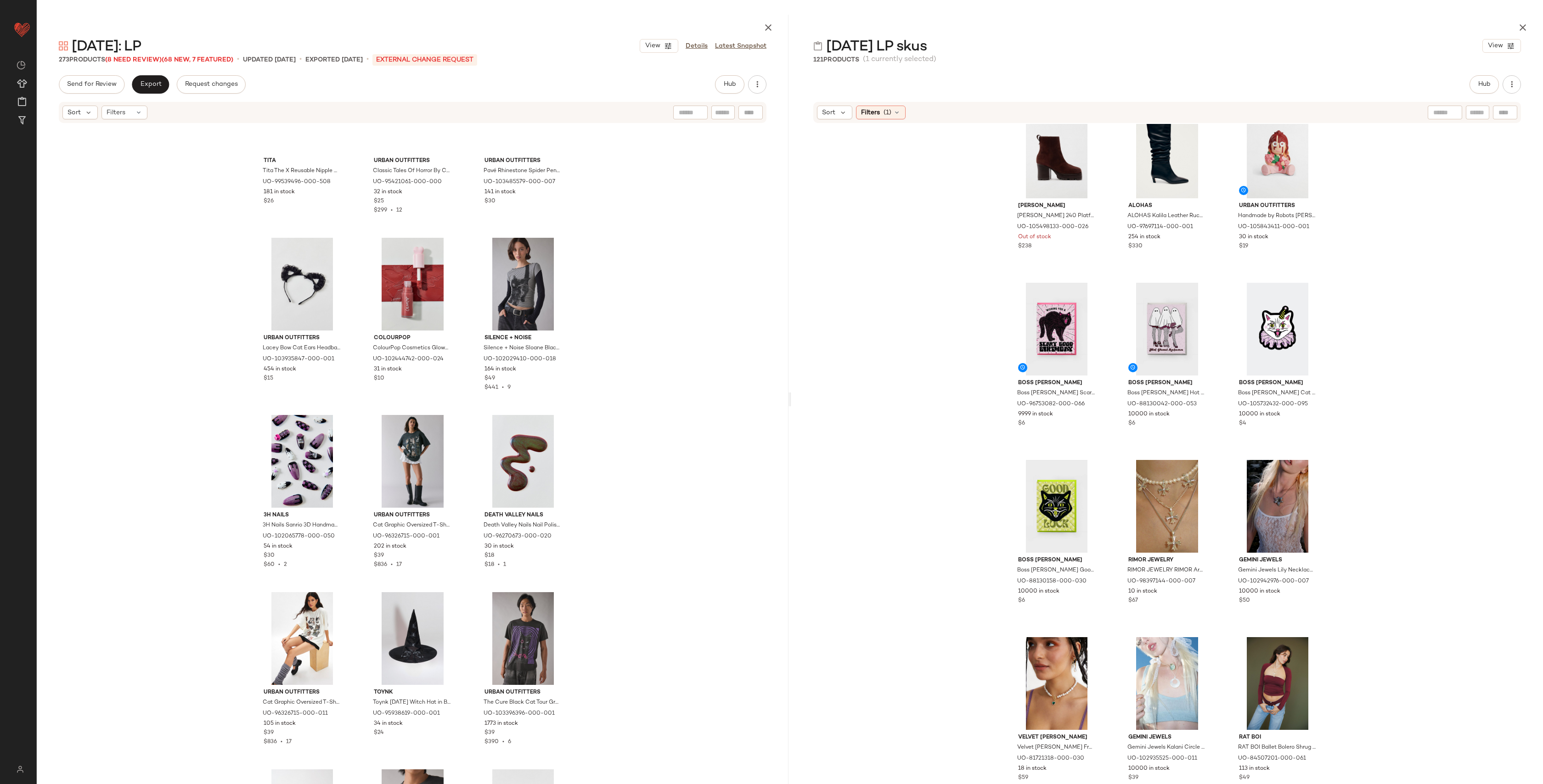
scroll to position [1630, 0]
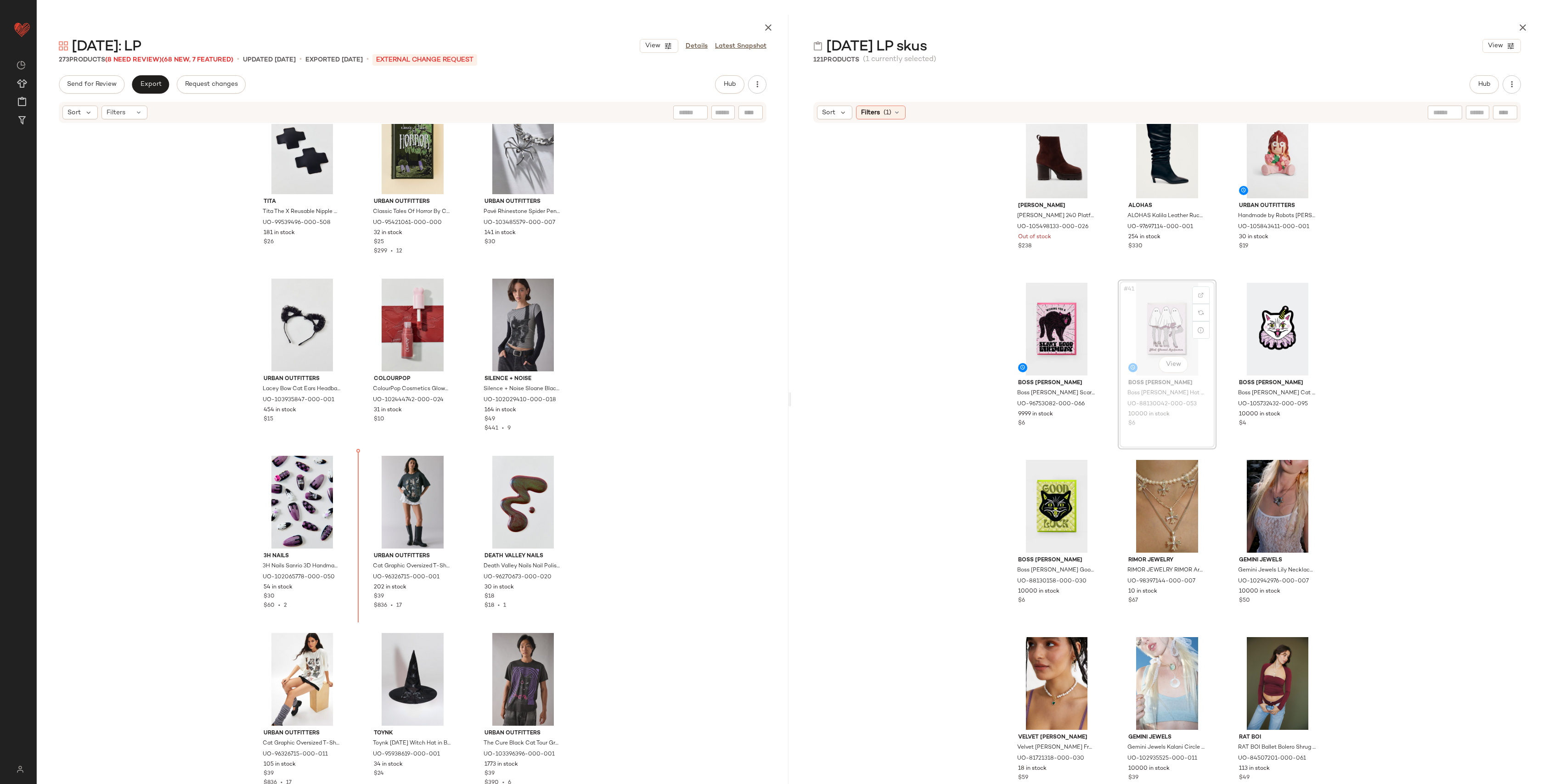
drag, startPoint x: 1155, startPoint y: 326, endPoint x: 1146, endPoint y: 332, distance: 10.8
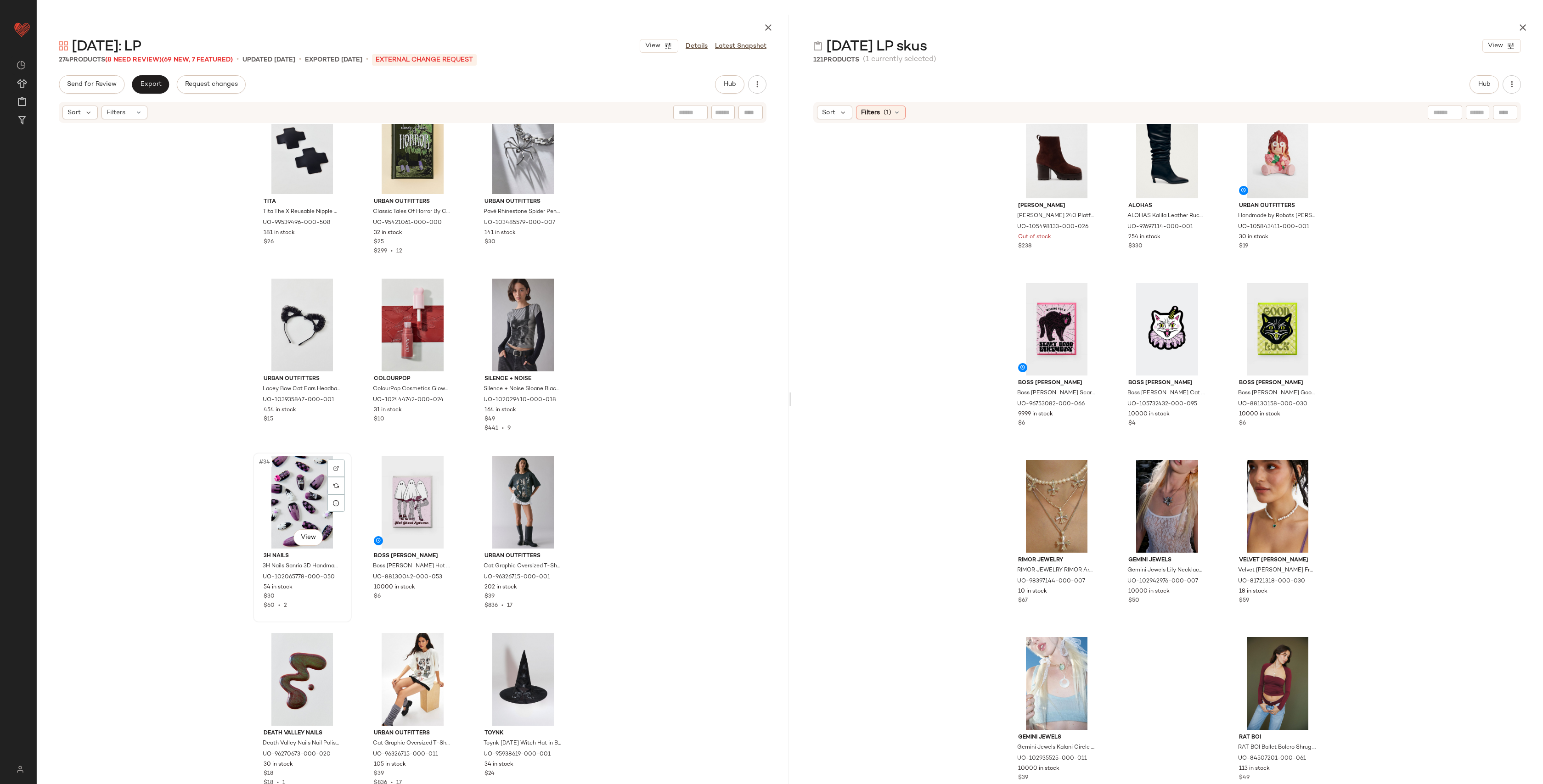
click at [308, 496] on div "#34 View" at bounding box center [302, 502] width 93 height 93
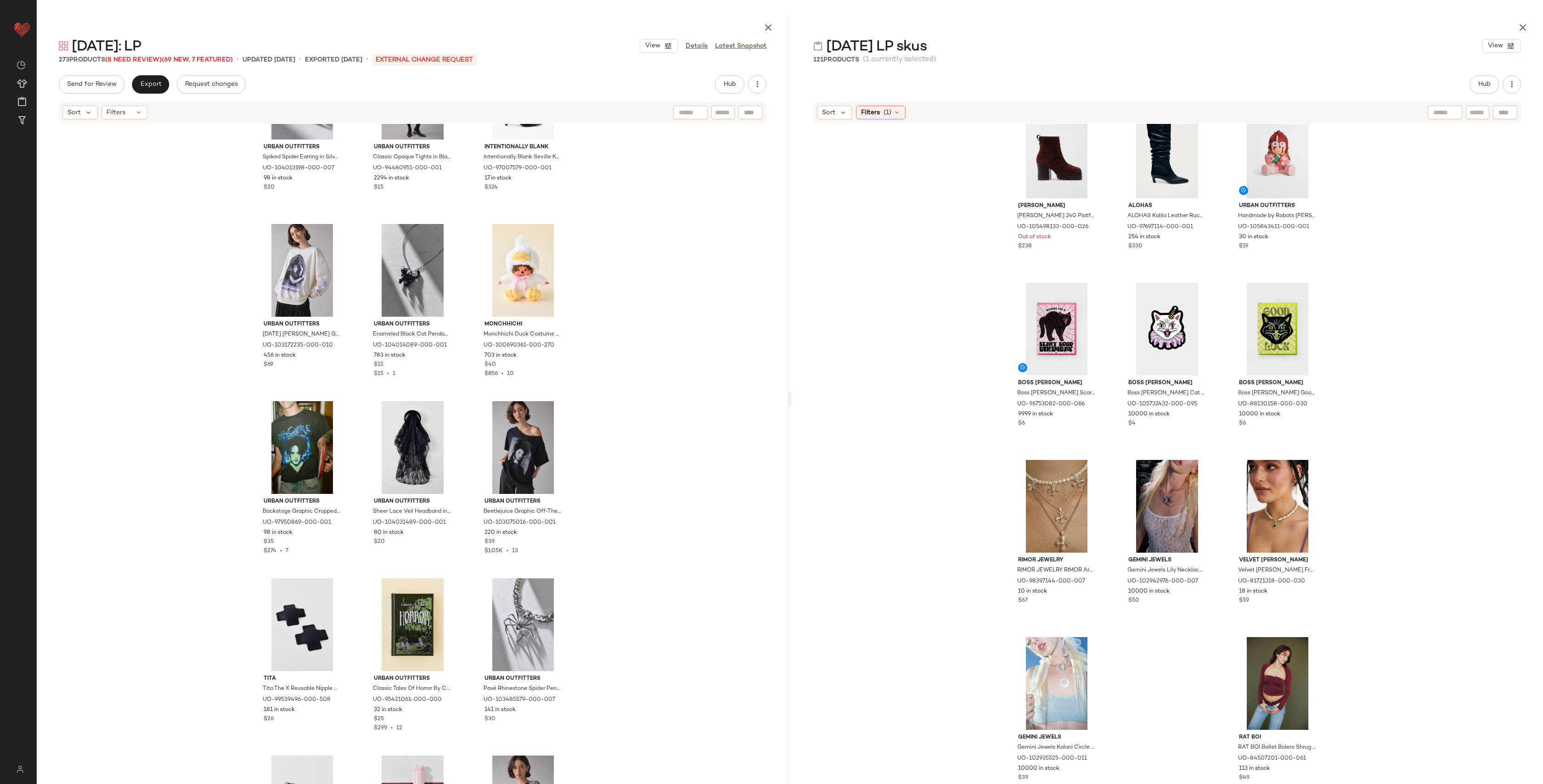
scroll to position [1154, 0]
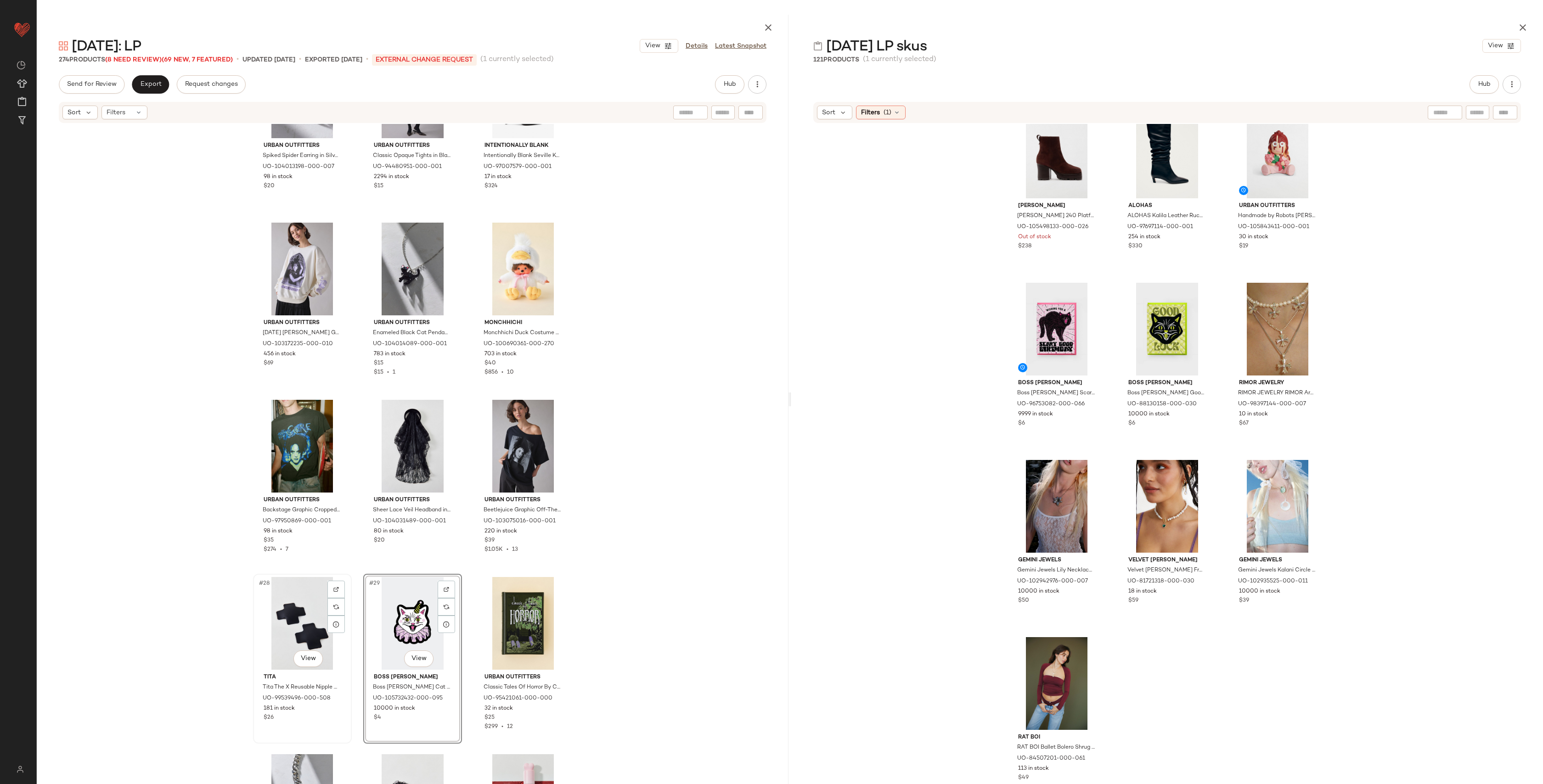
click at [308, 601] on div "#28 View" at bounding box center [302, 623] width 93 height 93
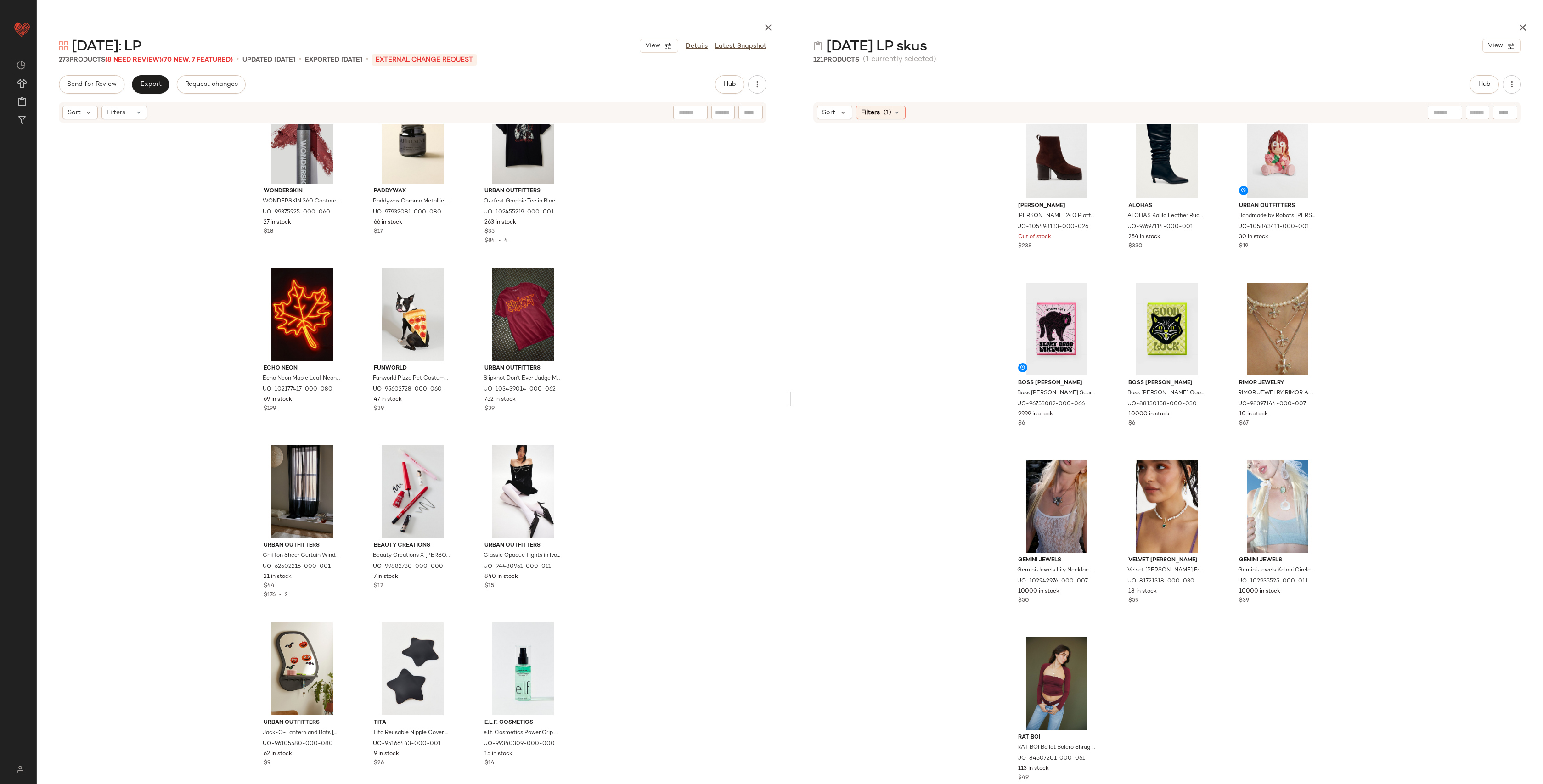
scroll to position [5553, 0]
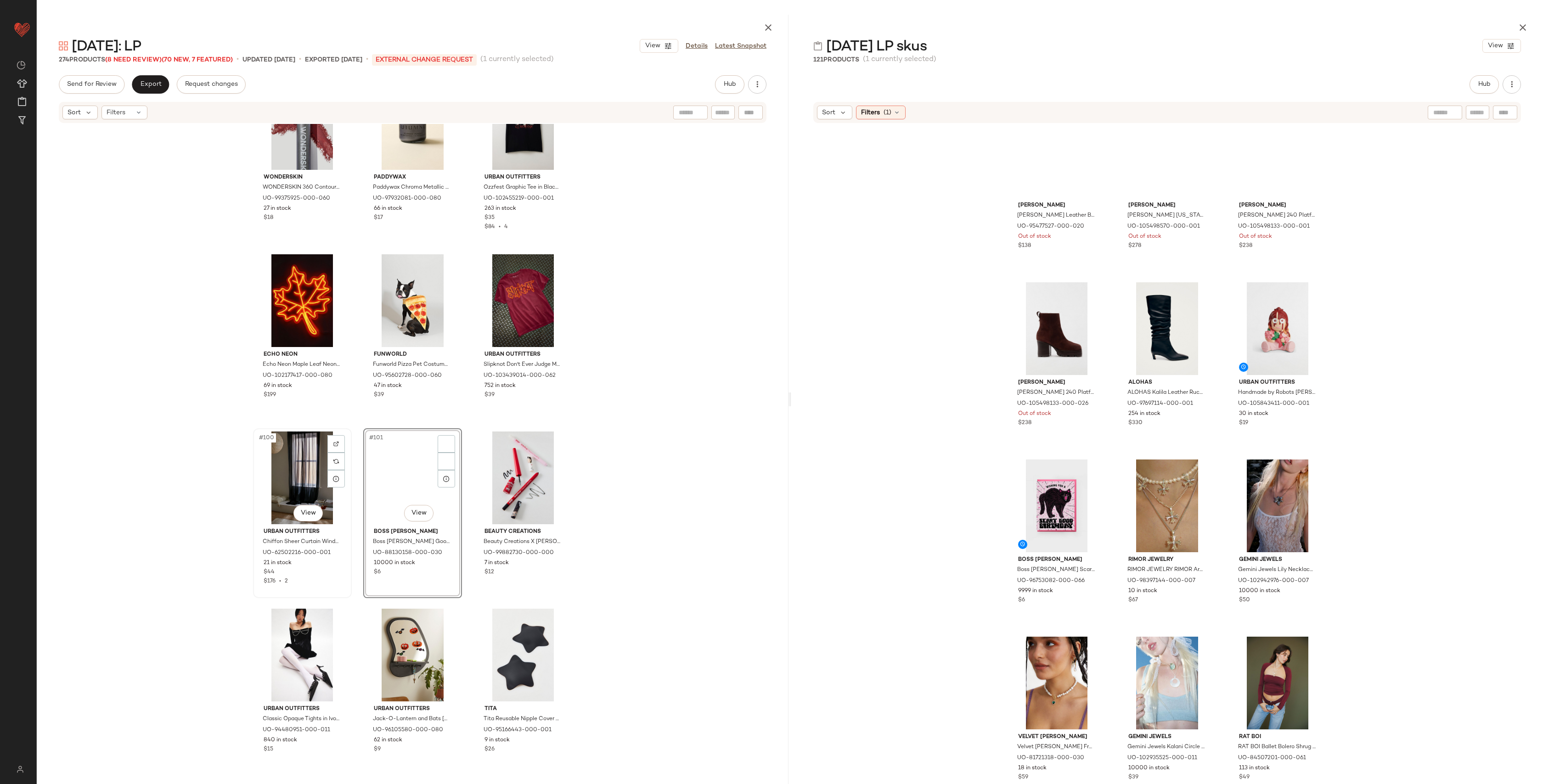
scroll to position [1980, 0]
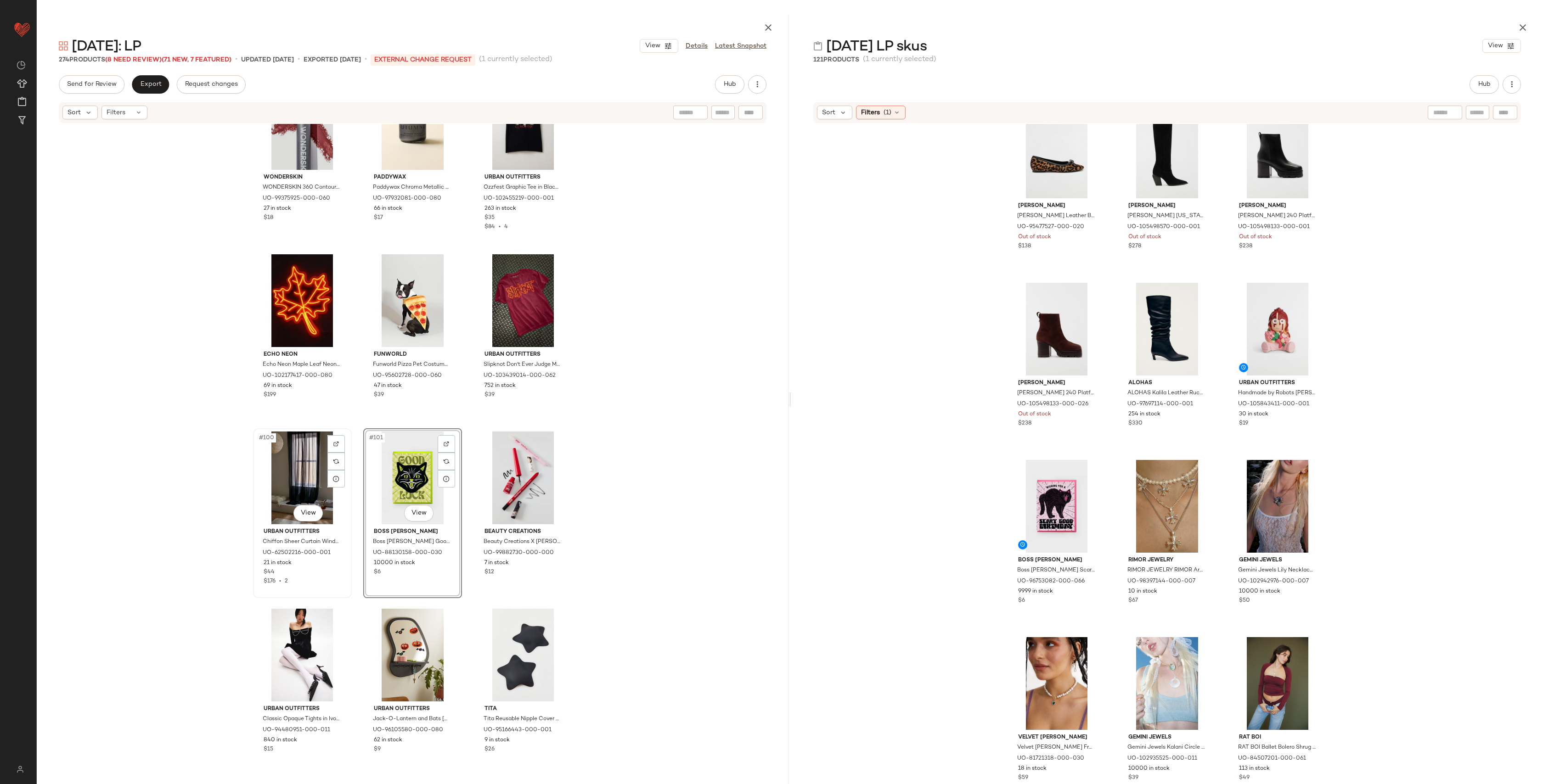
click at [296, 486] on div "#100 View" at bounding box center [302, 477] width 93 height 93
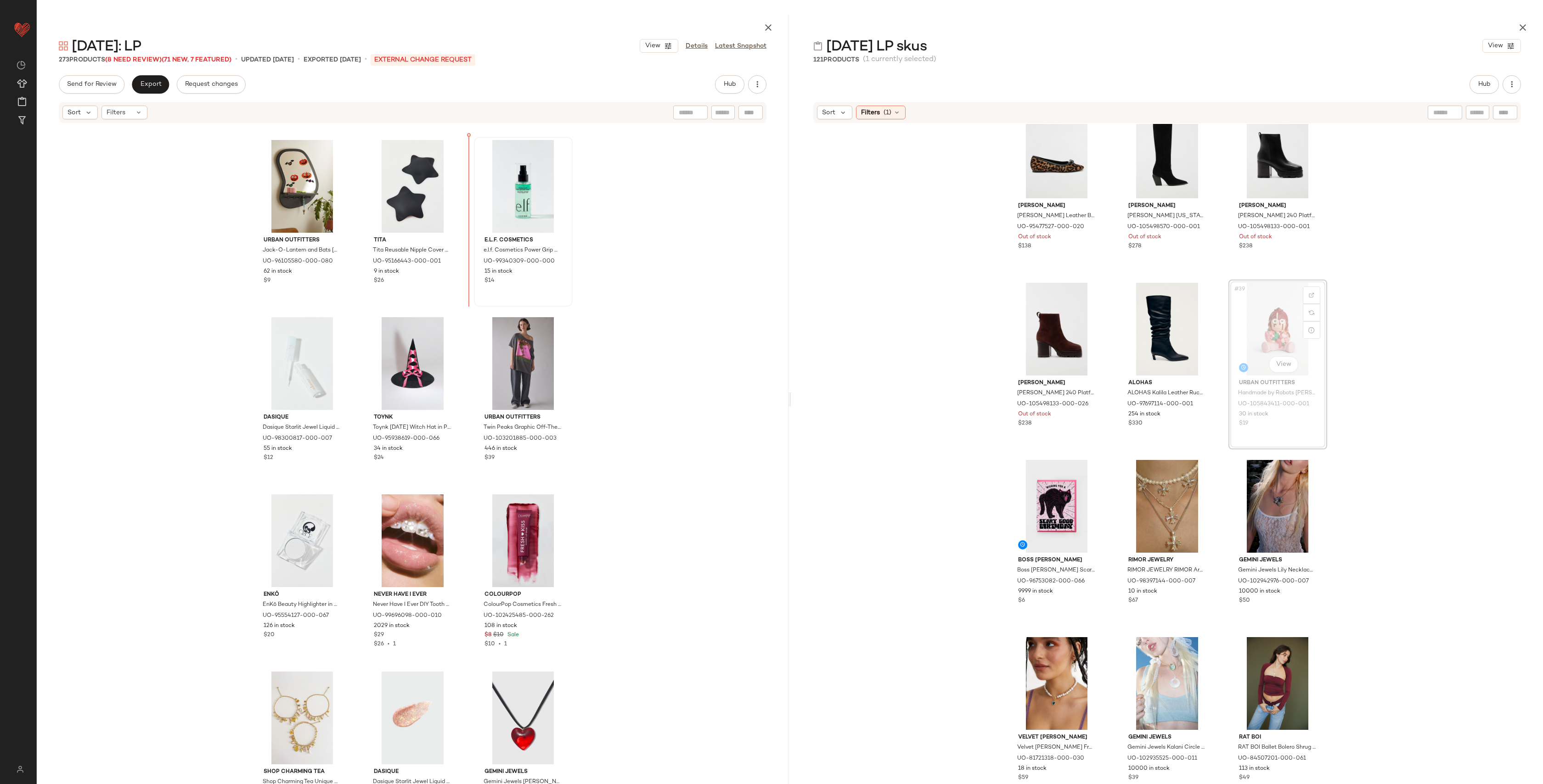
scroll to position [6024, 0]
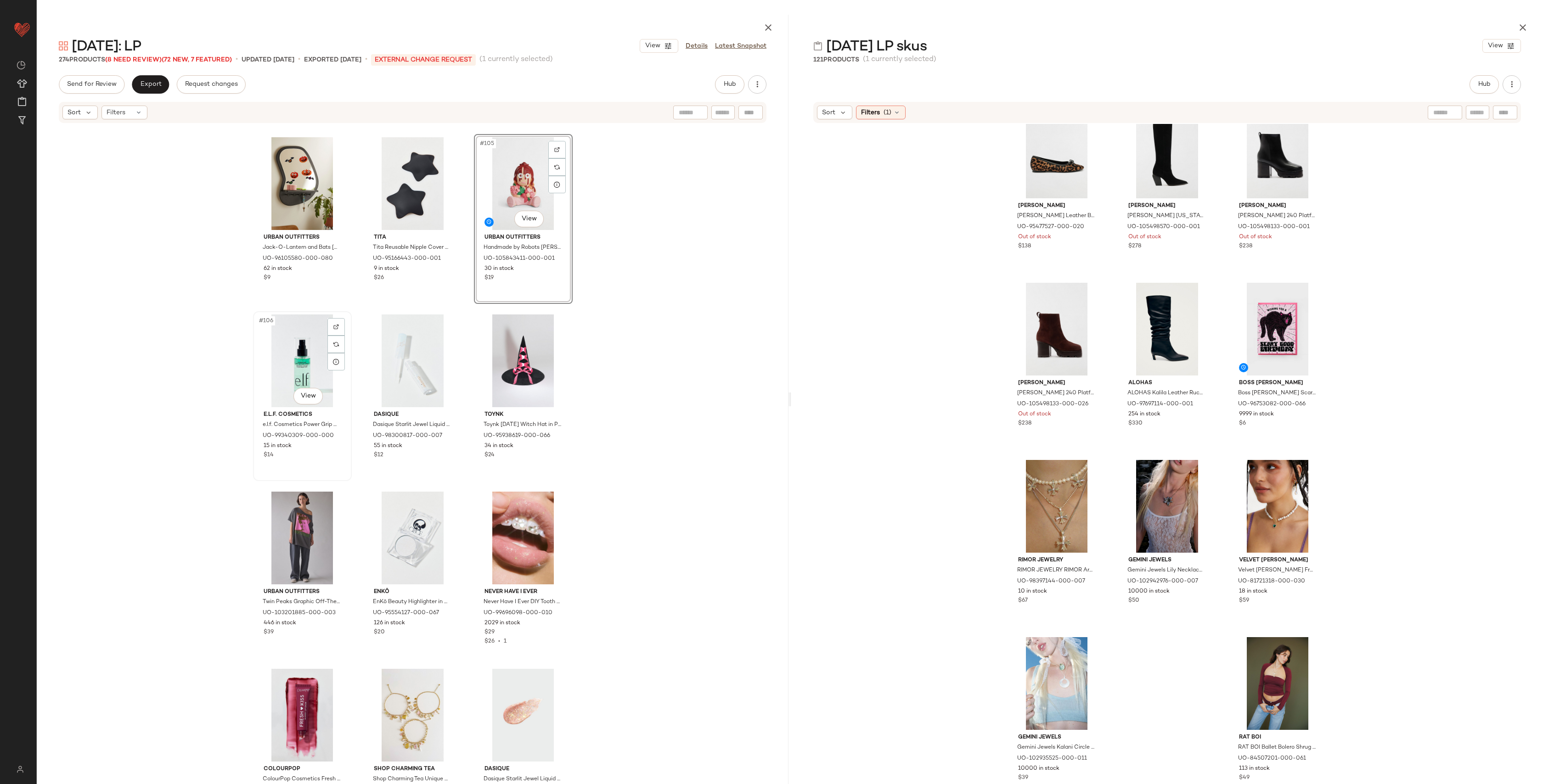
click at [291, 353] on div "#106 View" at bounding box center [302, 360] width 93 height 93
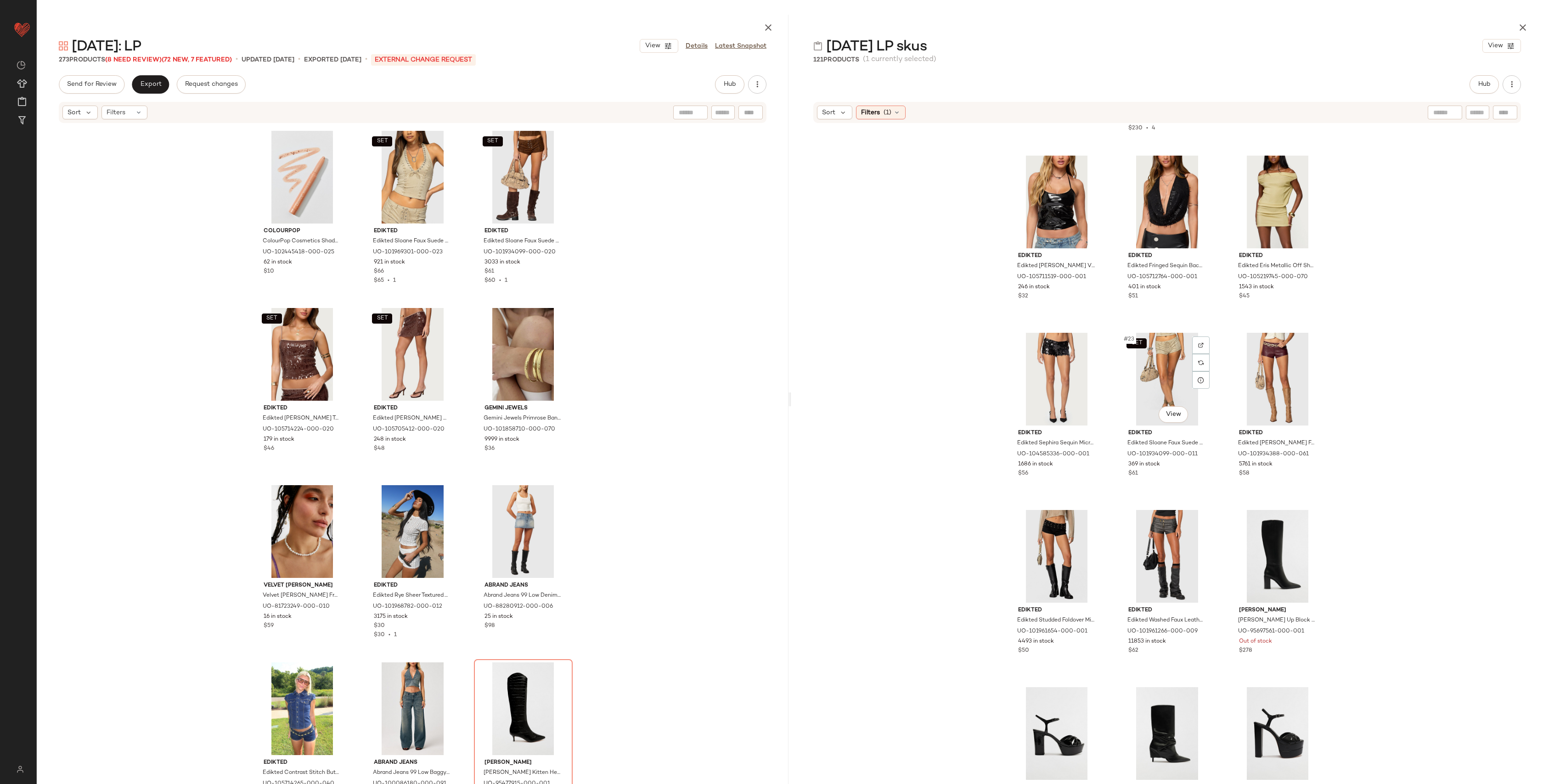
scroll to position [1046, 0]
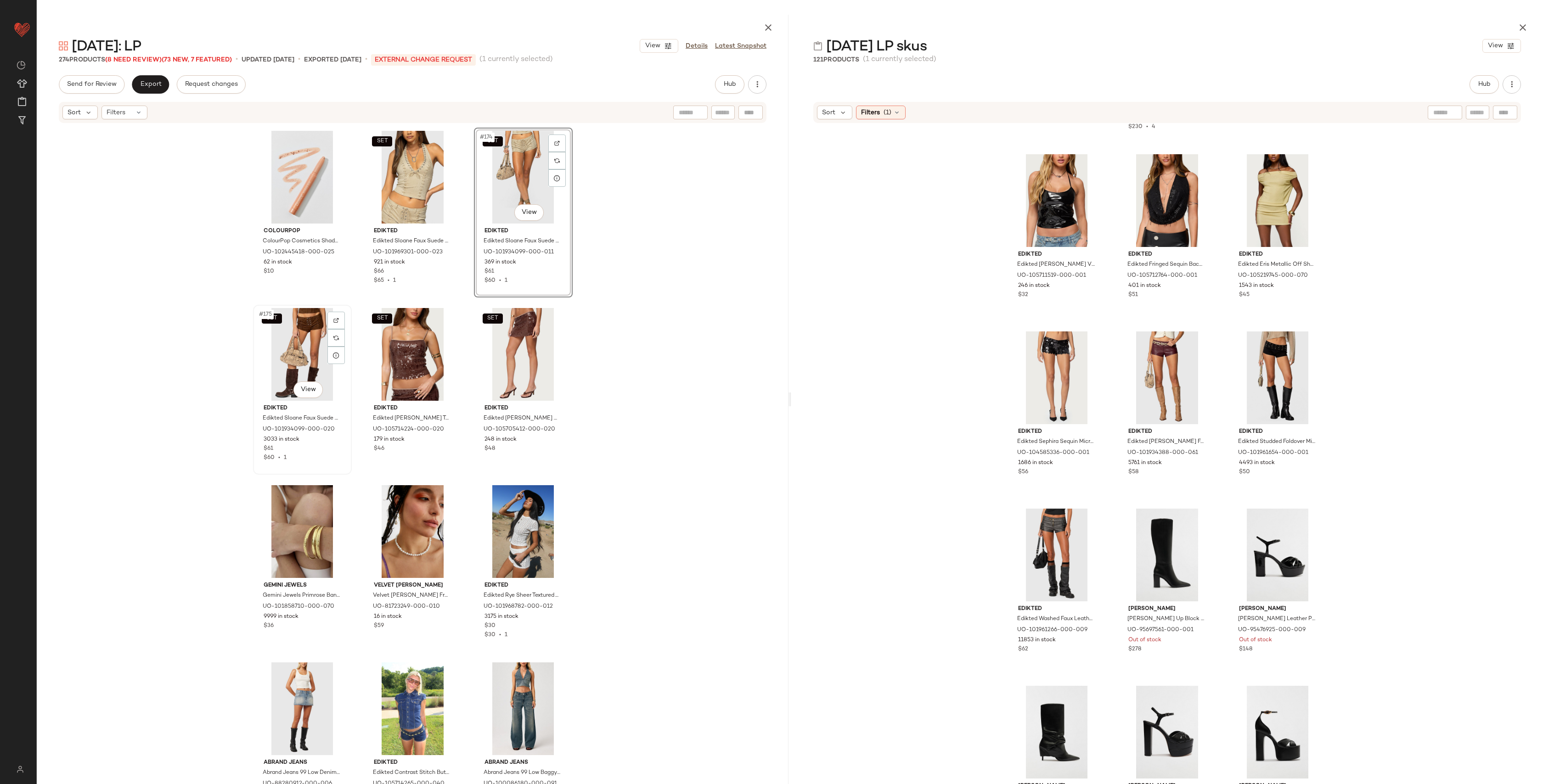
click at [301, 341] on div "SET #175 View" at bounding box center [302, 354] width 93 height 93
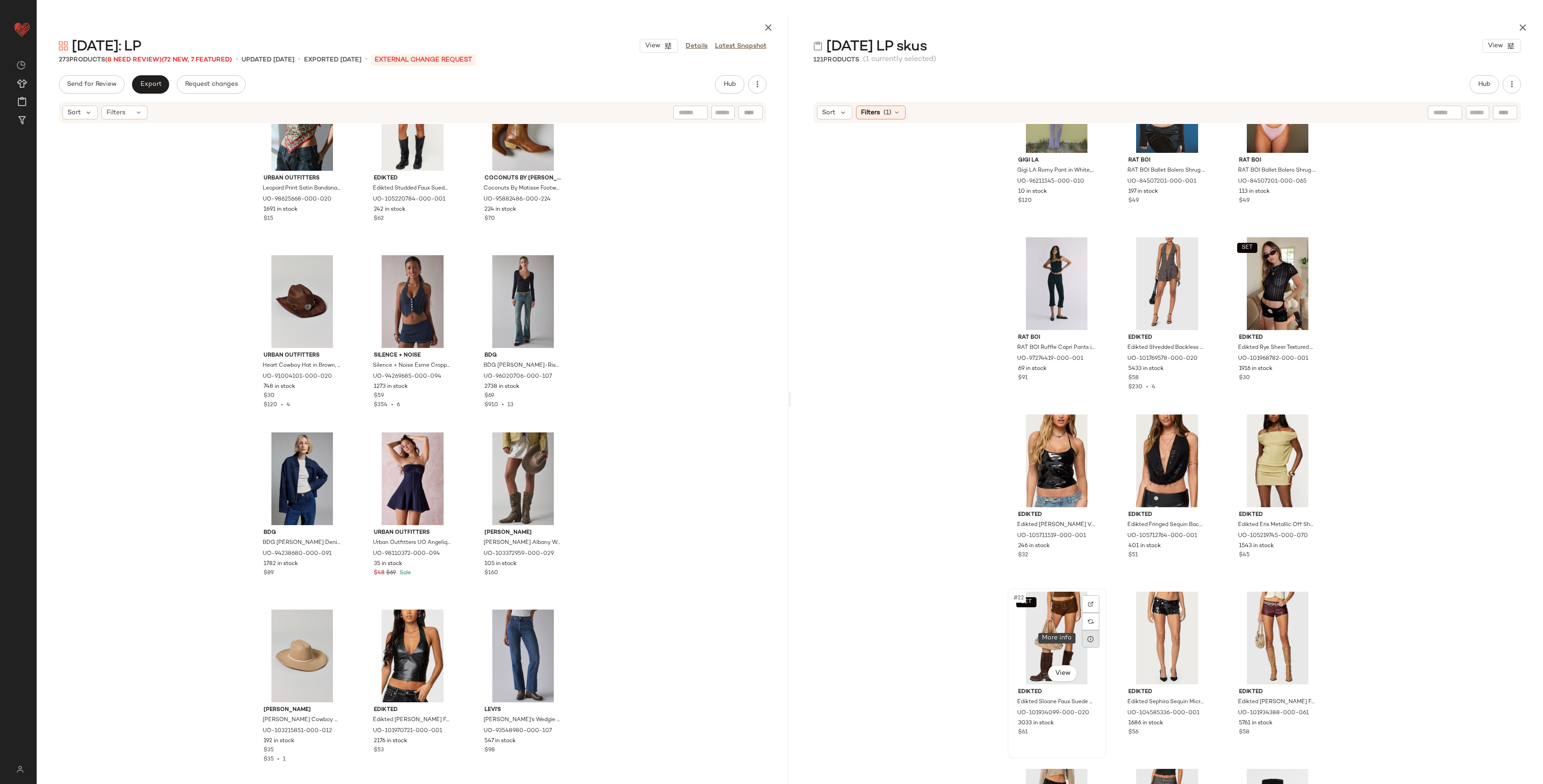
scroll to position [786, 0]
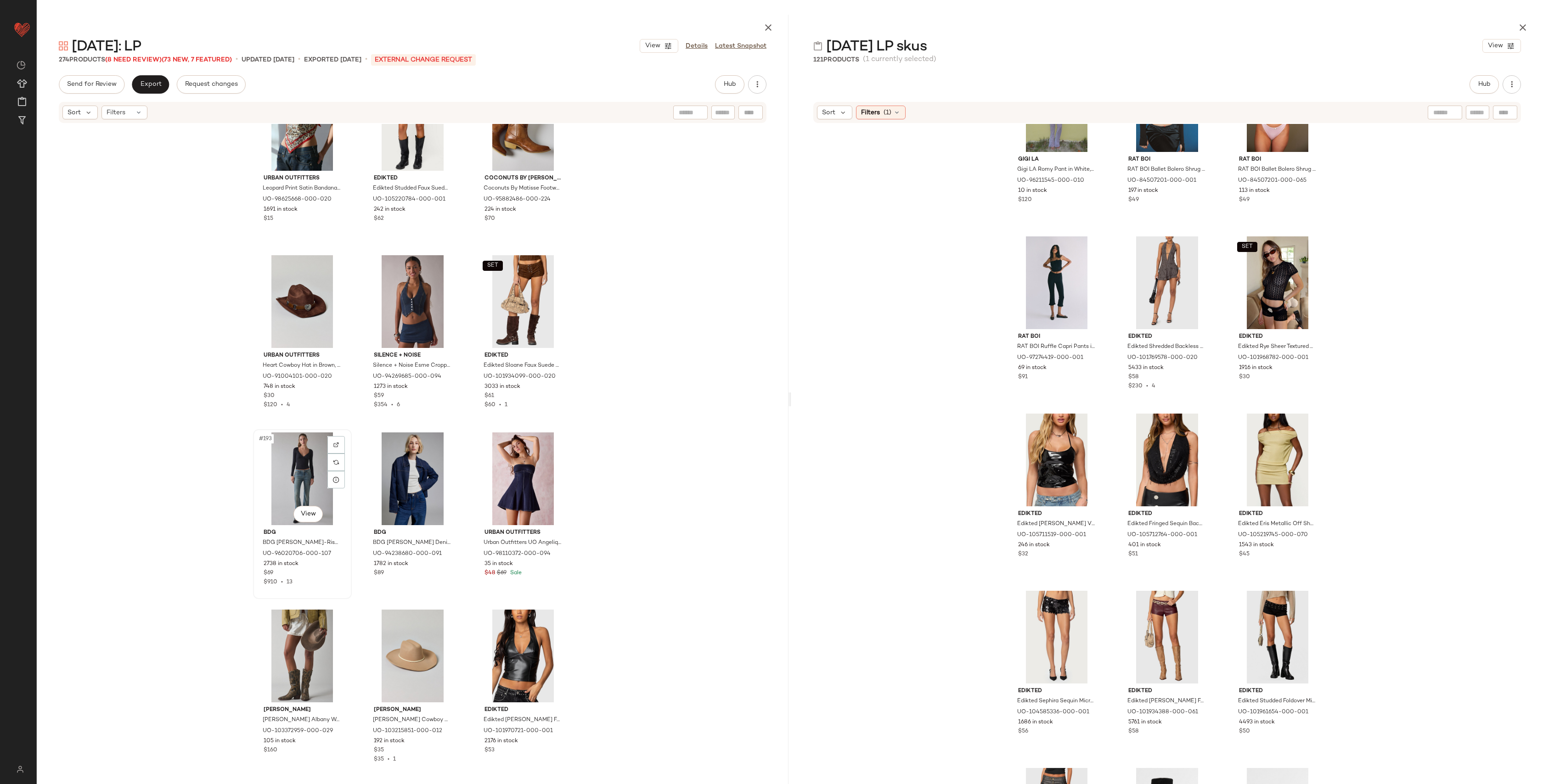
click at [294, 458] on div "#193 View" at bounding box center [302, 479] width 93 height 93
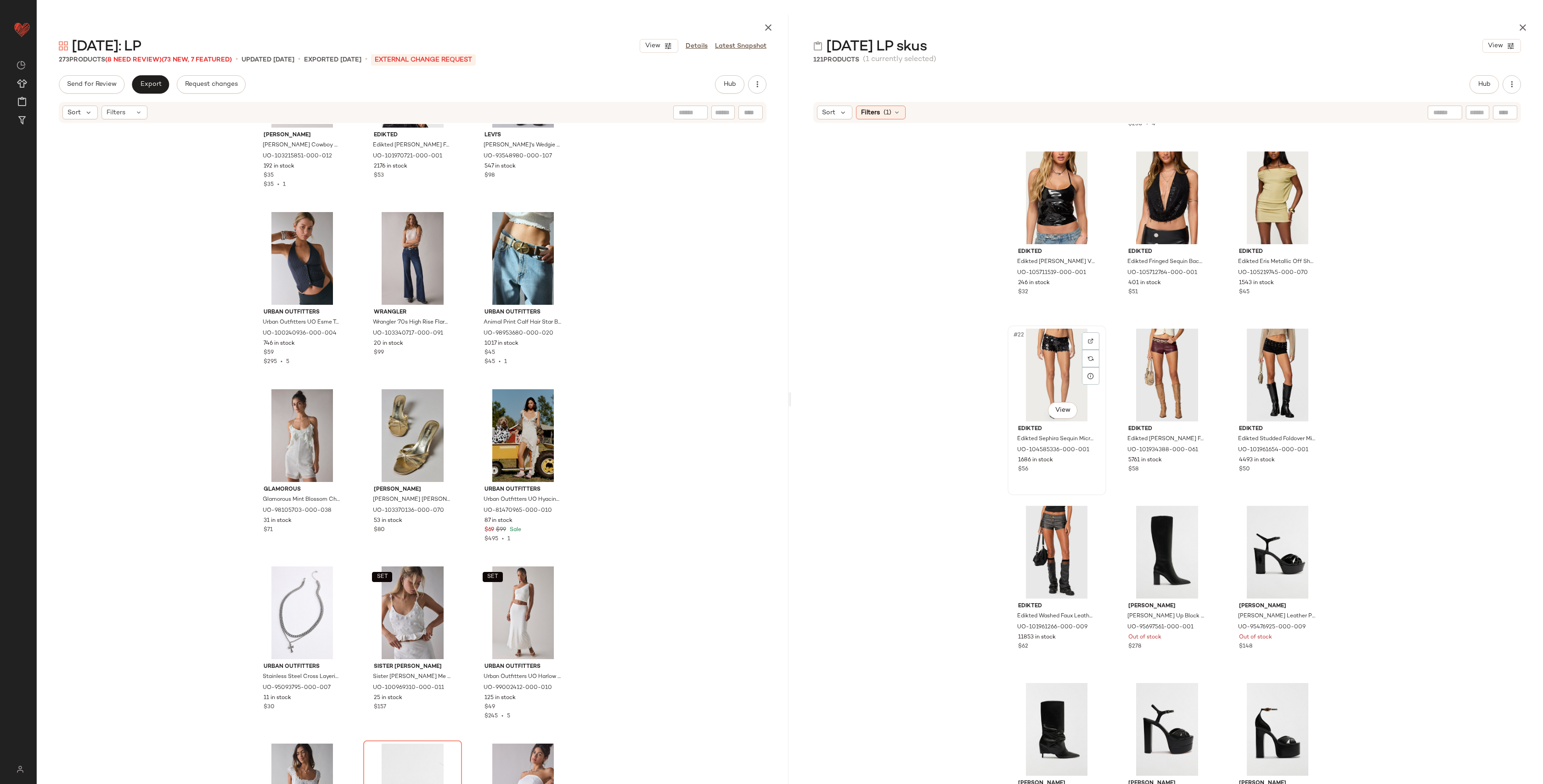
scroll to position [11622, 0]
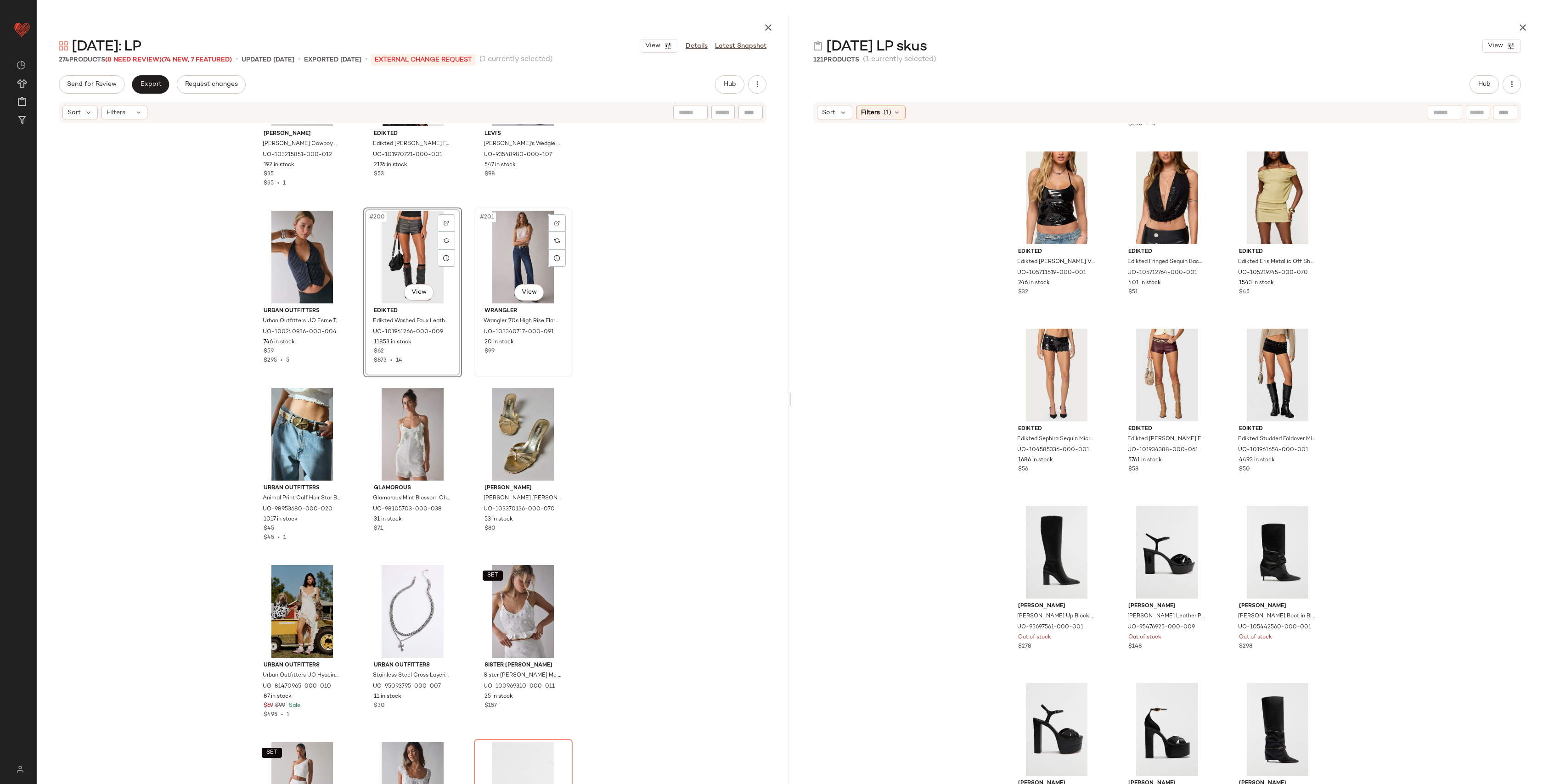
click at [514, 248] on div "#201 View" at bounding box center [523, 257] width 93 height 93
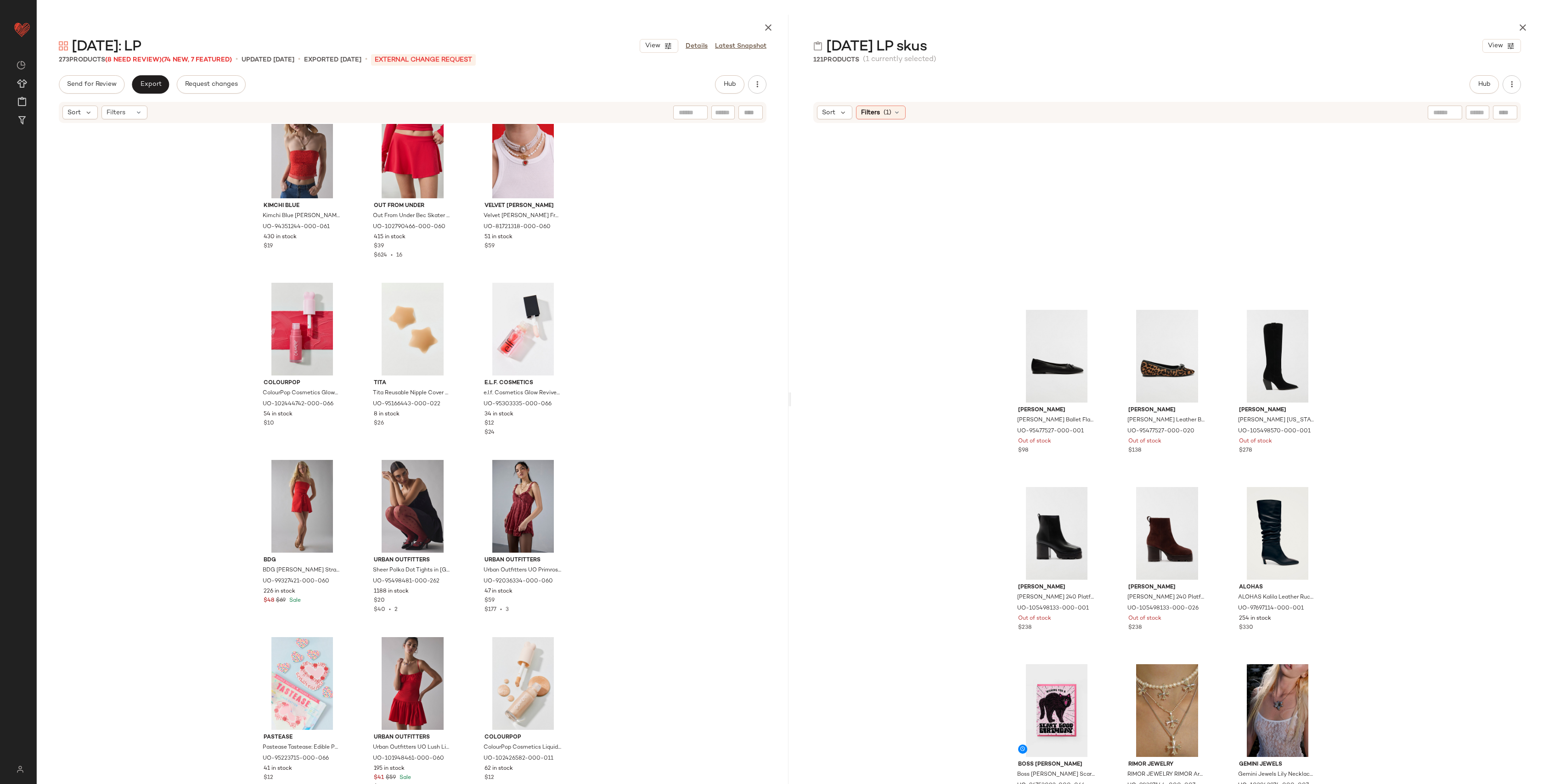
scroll to position [1803, 0]
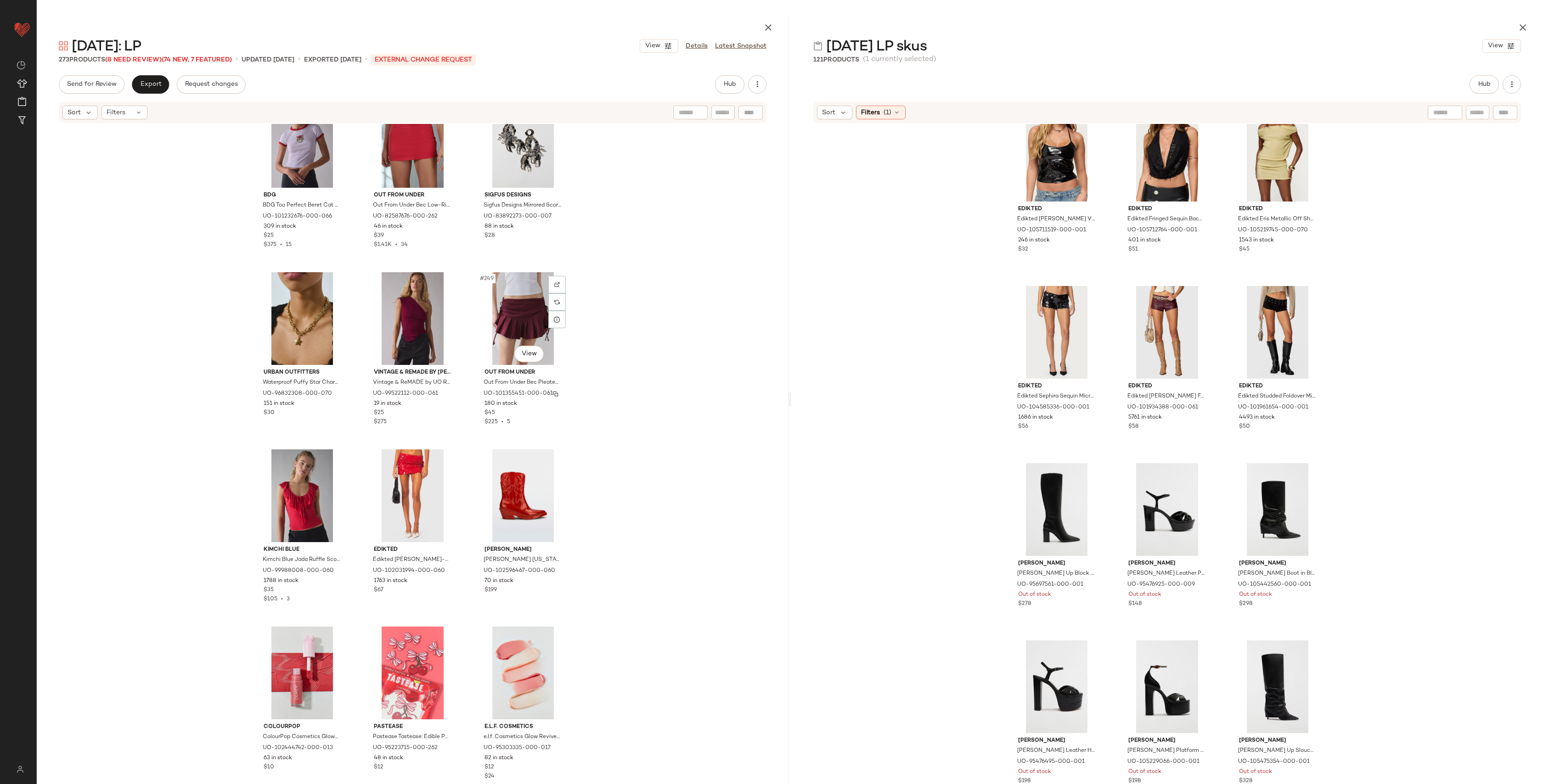
scroll to position [14406, 0]
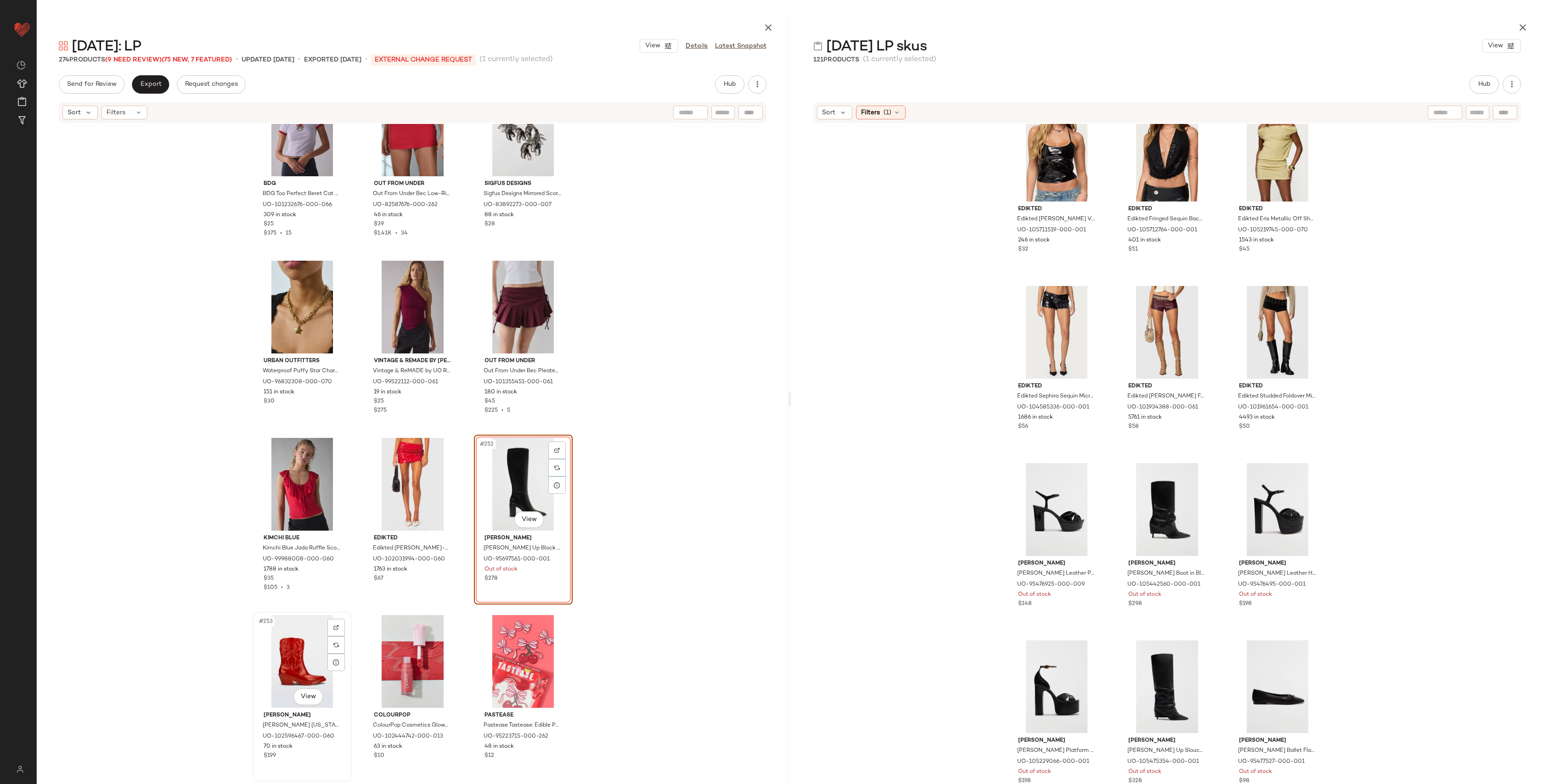
click at [282, 631] on div "#253 View" at bounding box center [302, 661] width 93 height 93
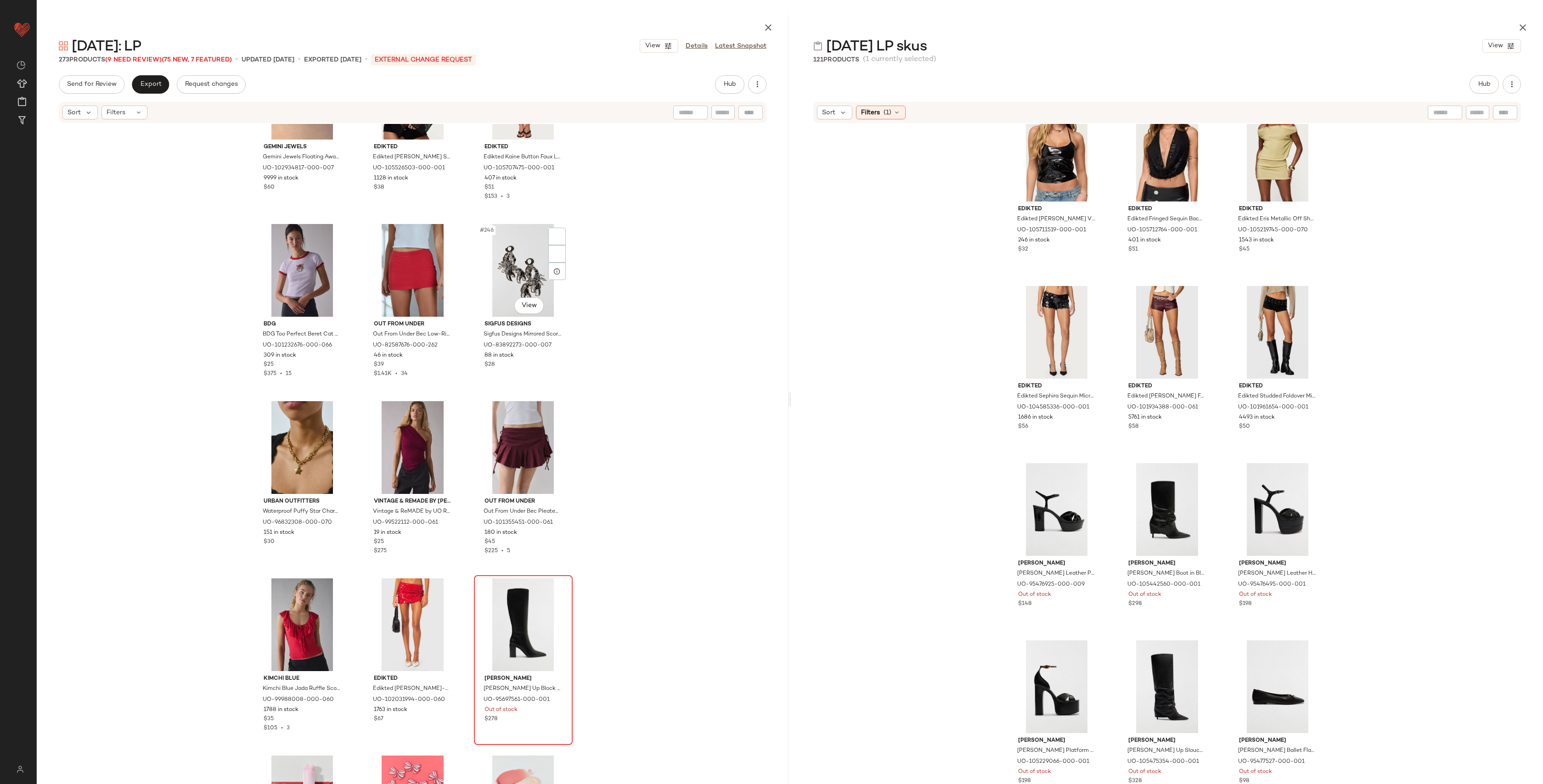
scroll to position [14131, 0]
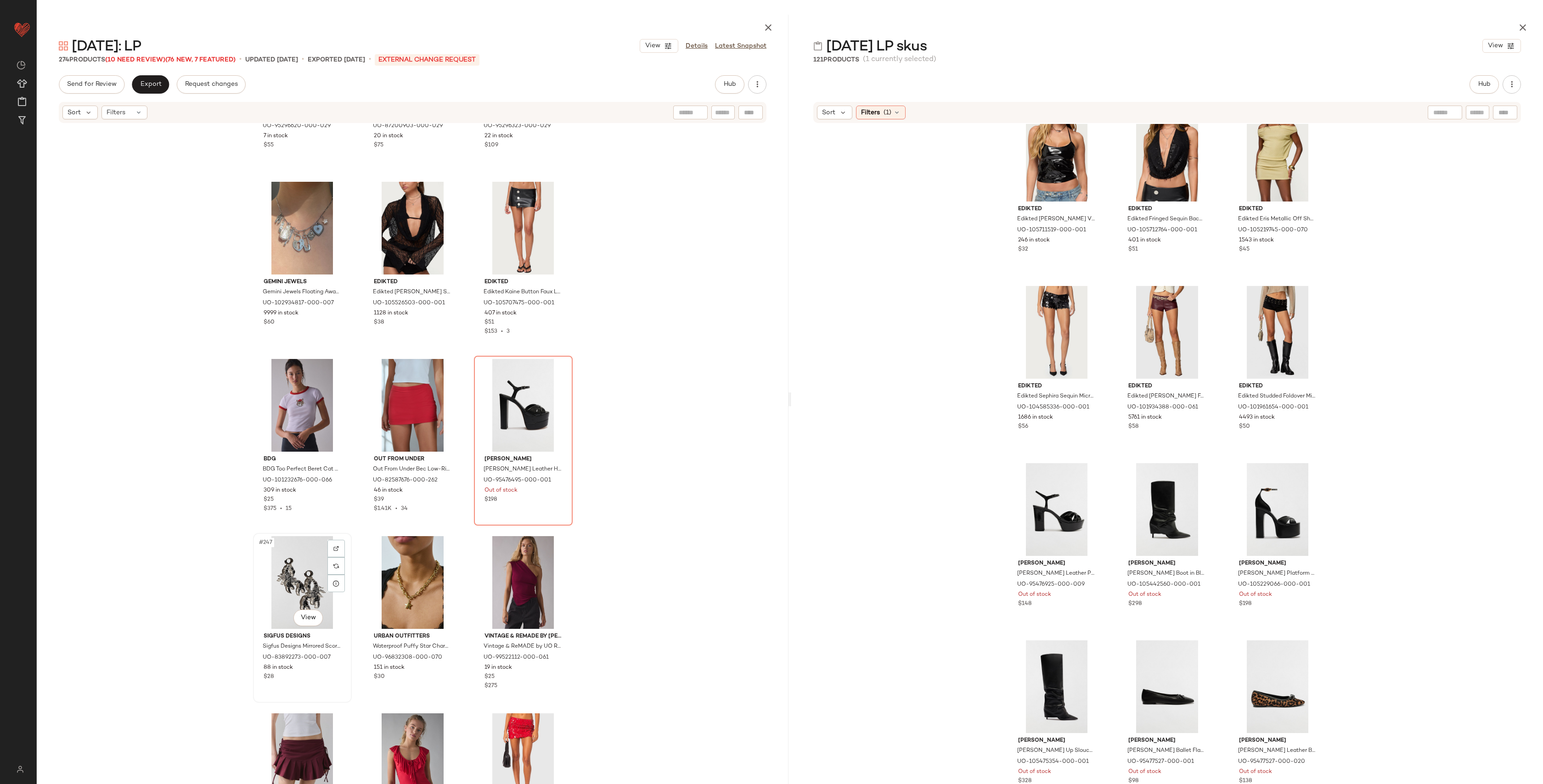
click at [289, 559] on div "#247 View" at bounding box center [302, 582] width 93 height 93
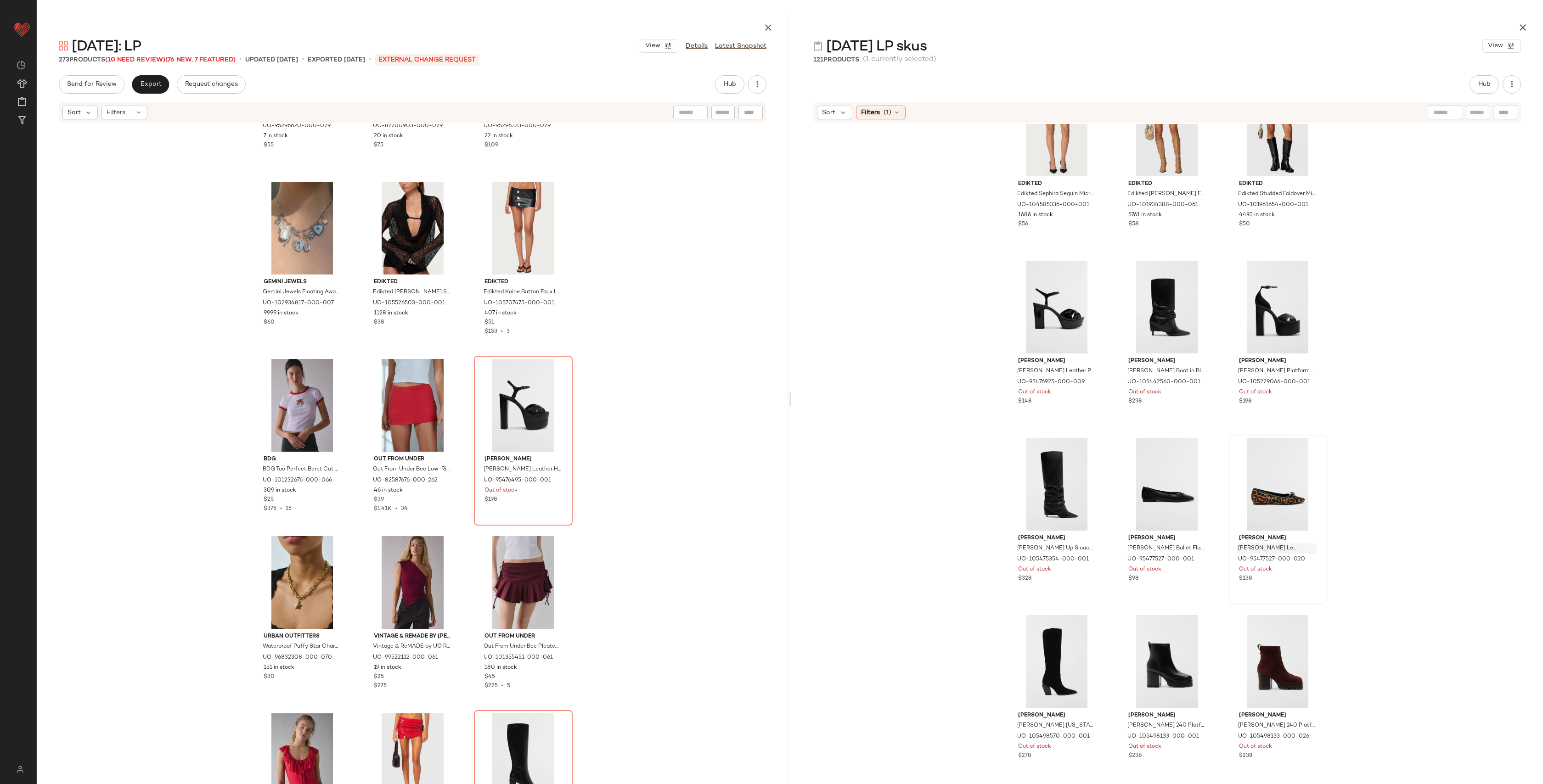
scroll to position [1556, 0]
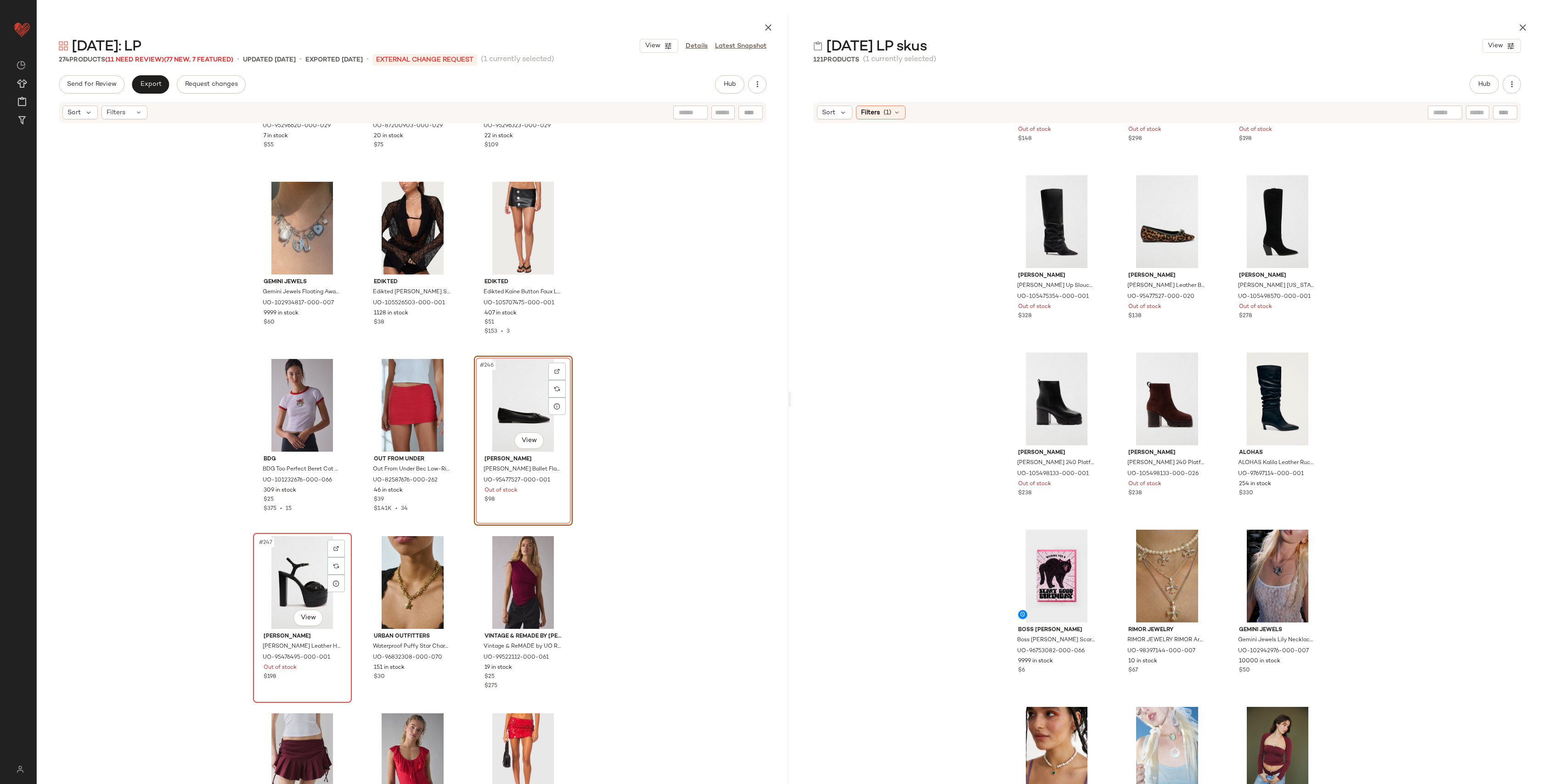
click at [287, 569] on div "#247 View" at bounding box center [302, 582] width 93 height 93
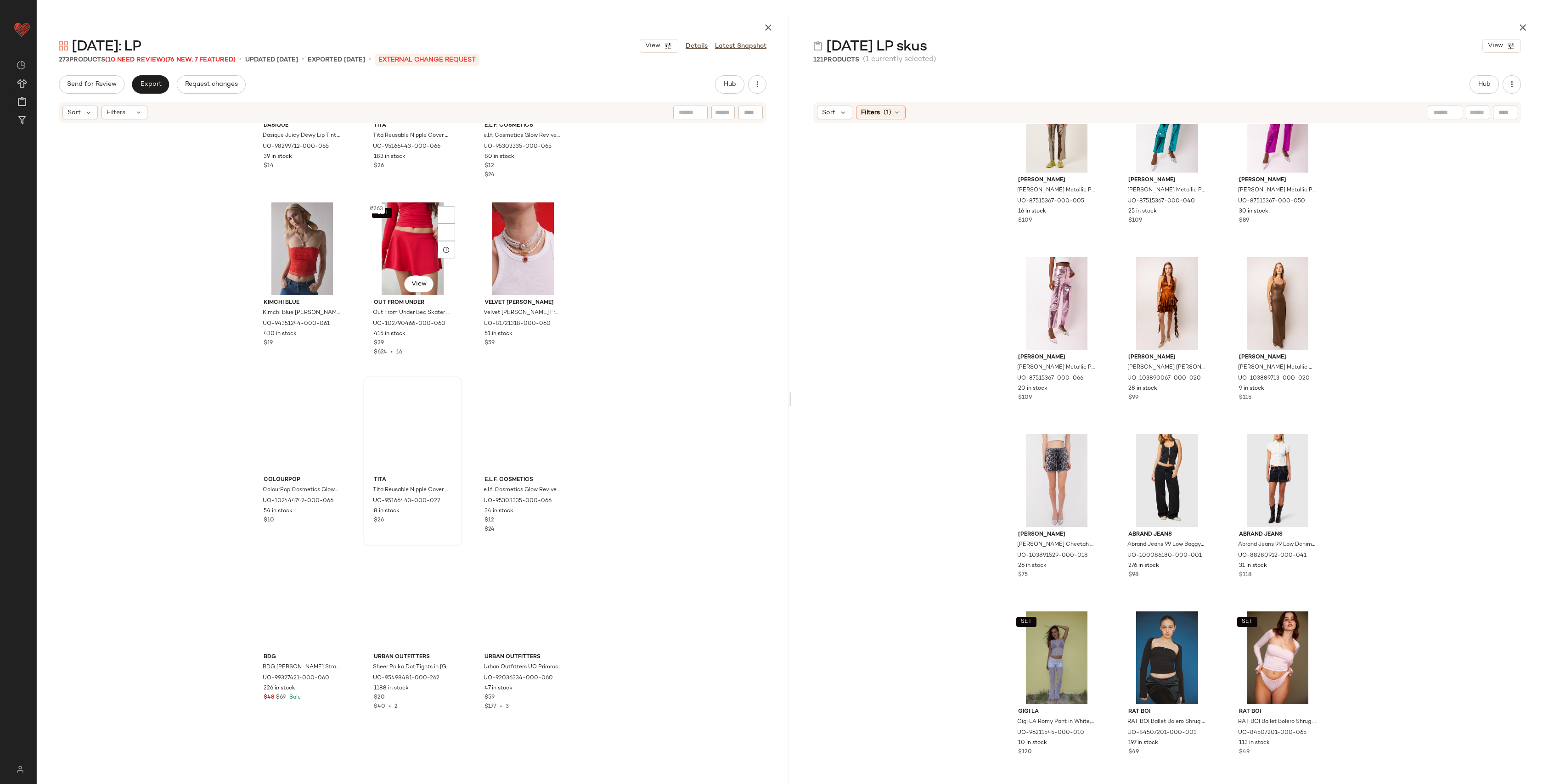
scroll to position [15448, 0]
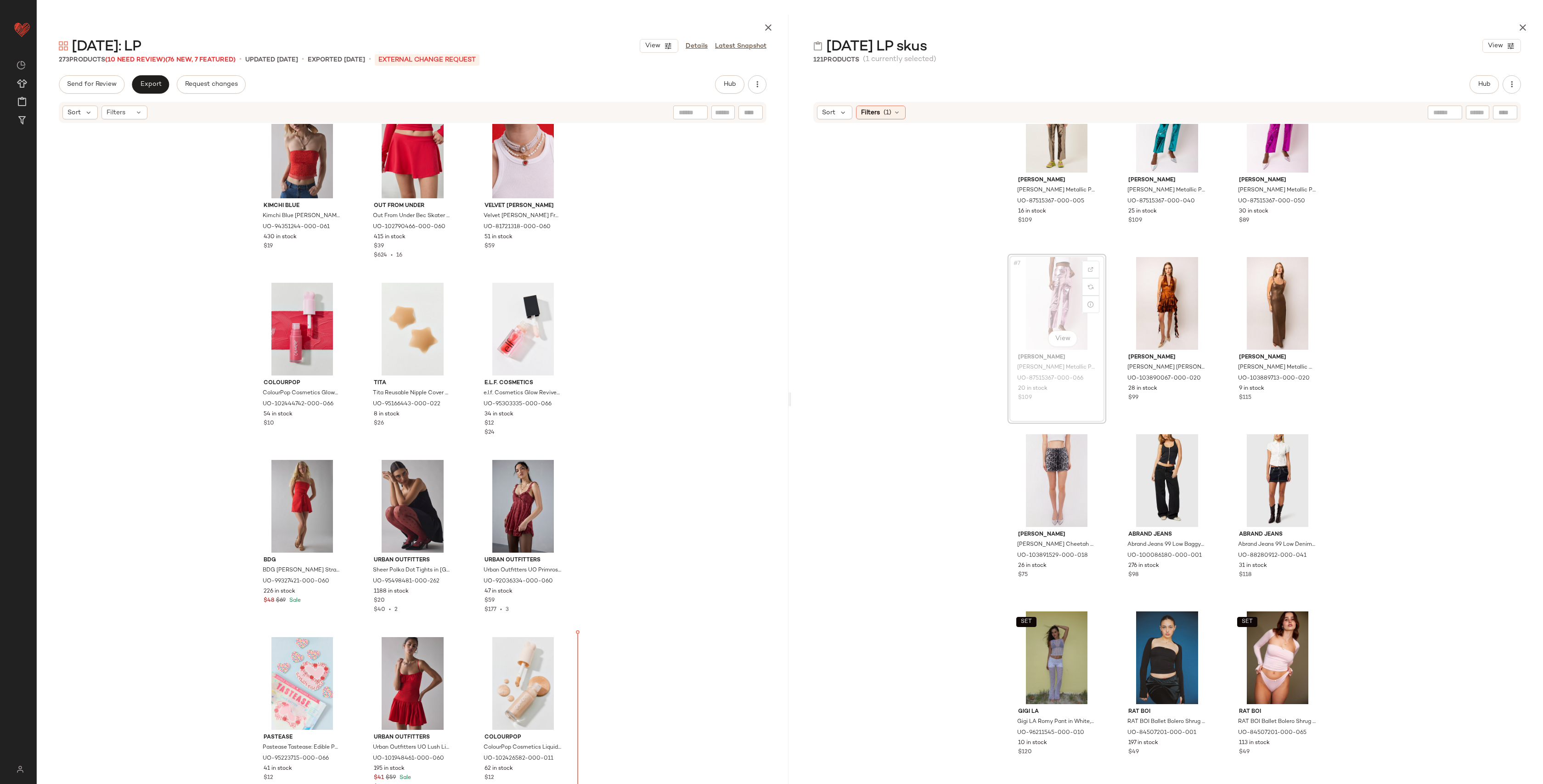
drag, startPoint x: 1050, startPoint y: 290, endPoint x: 1043, endPoint y: 302, distance: 13.9
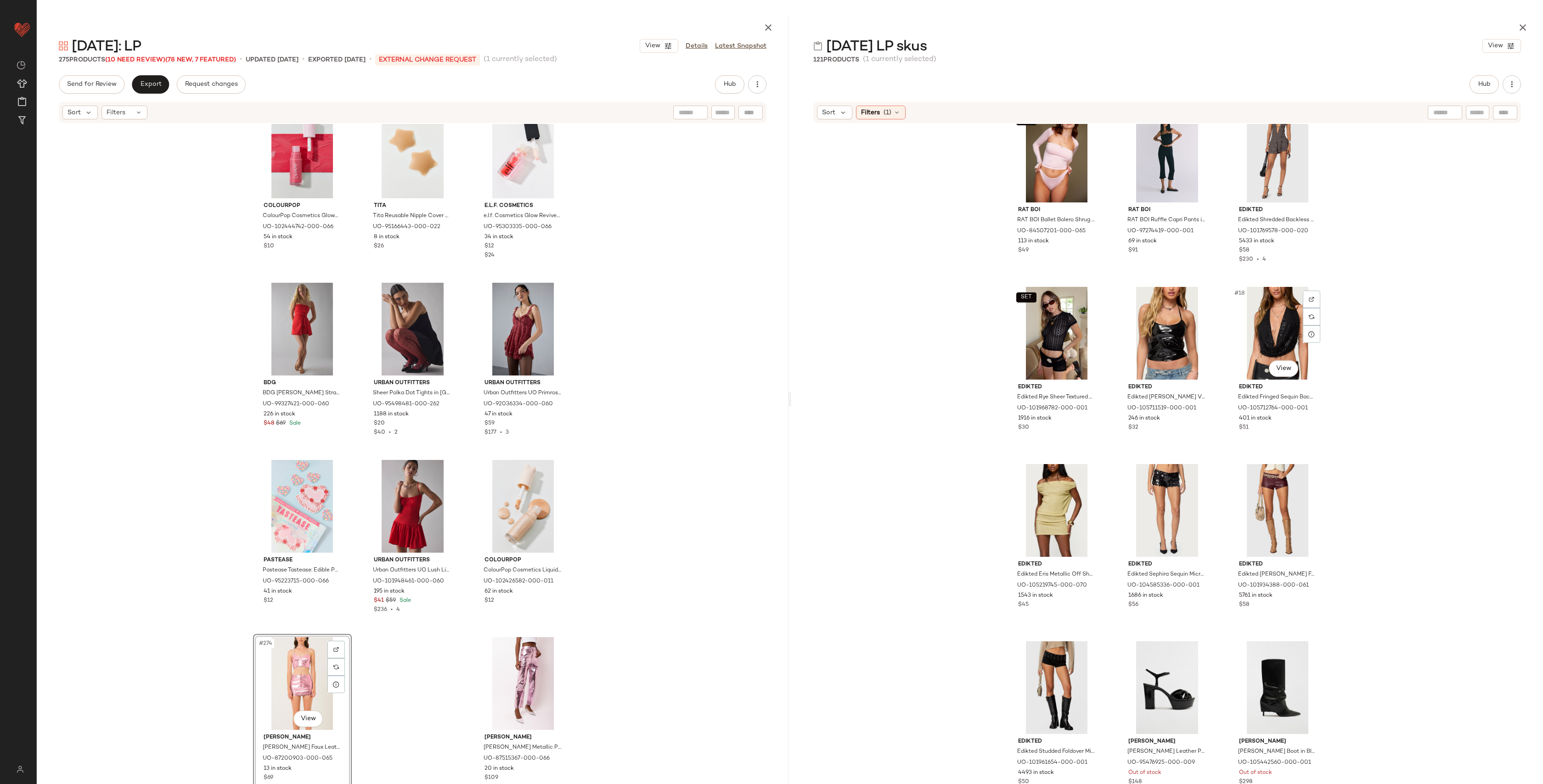
scroll to position [731, 0]
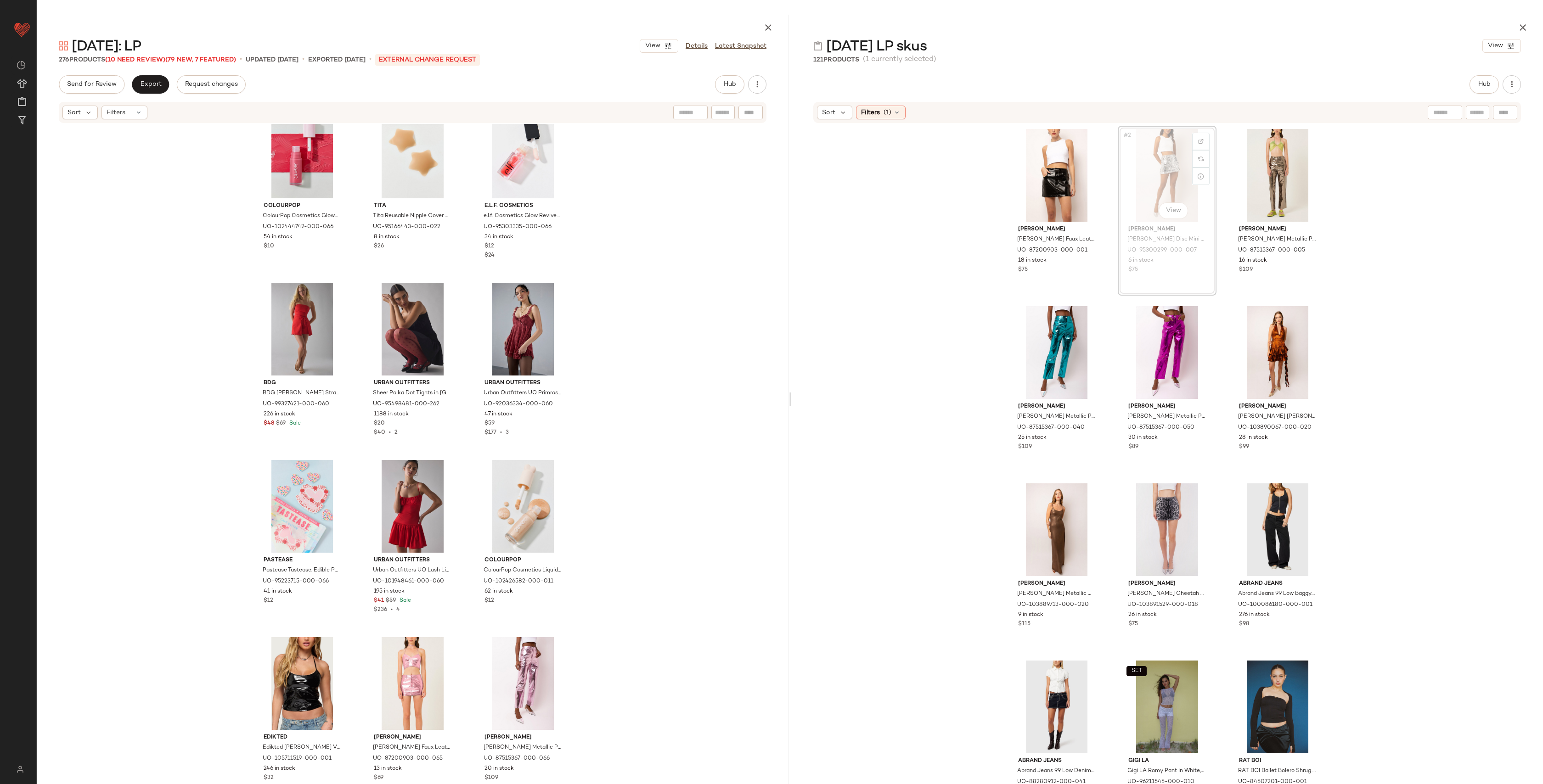
drag, startPoint x: 1150, startPoint y: 167, endPoint x: 1144, endPoint y: 173, distance: 8.5
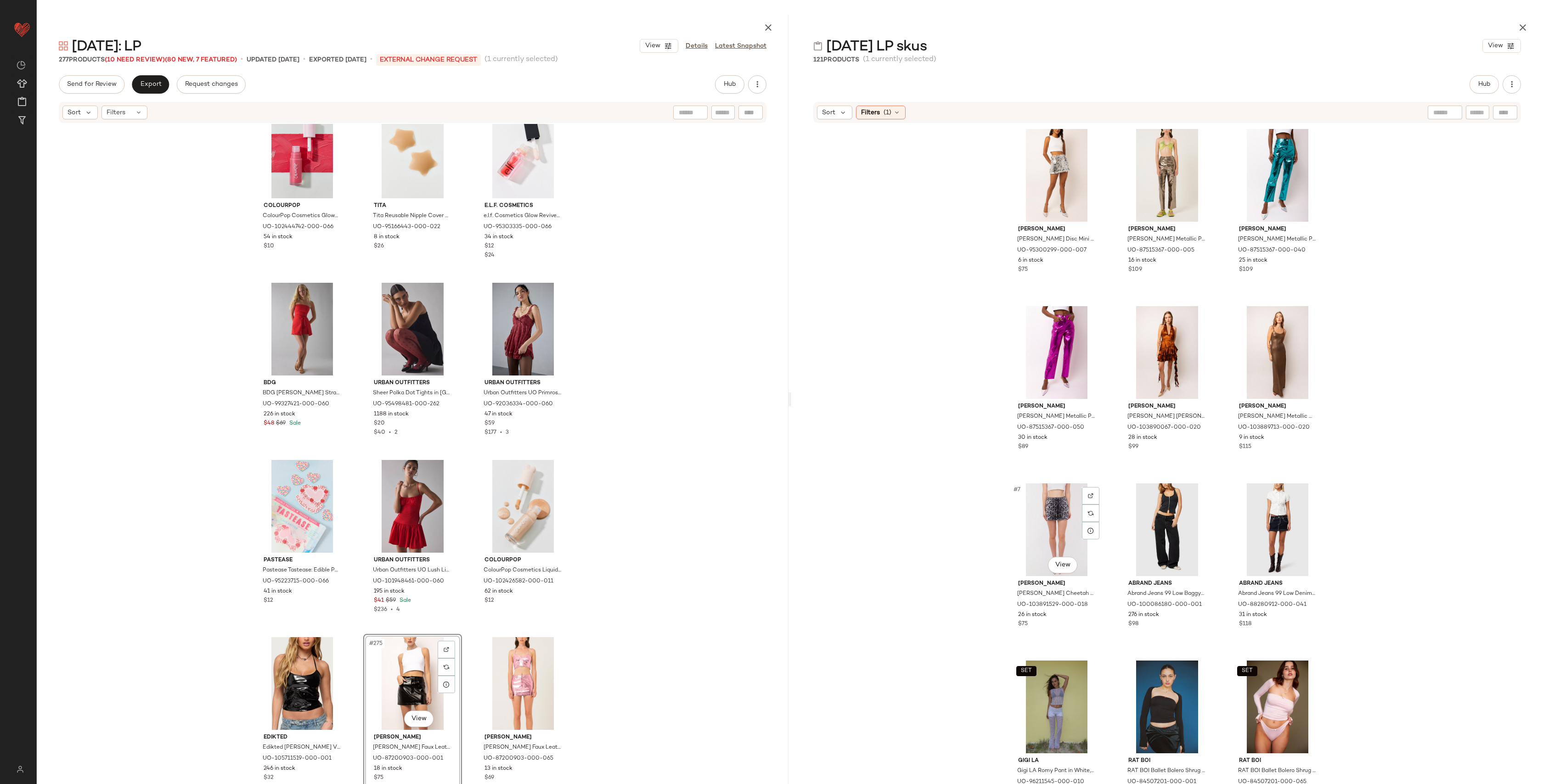
scroll to position [1205, 0]
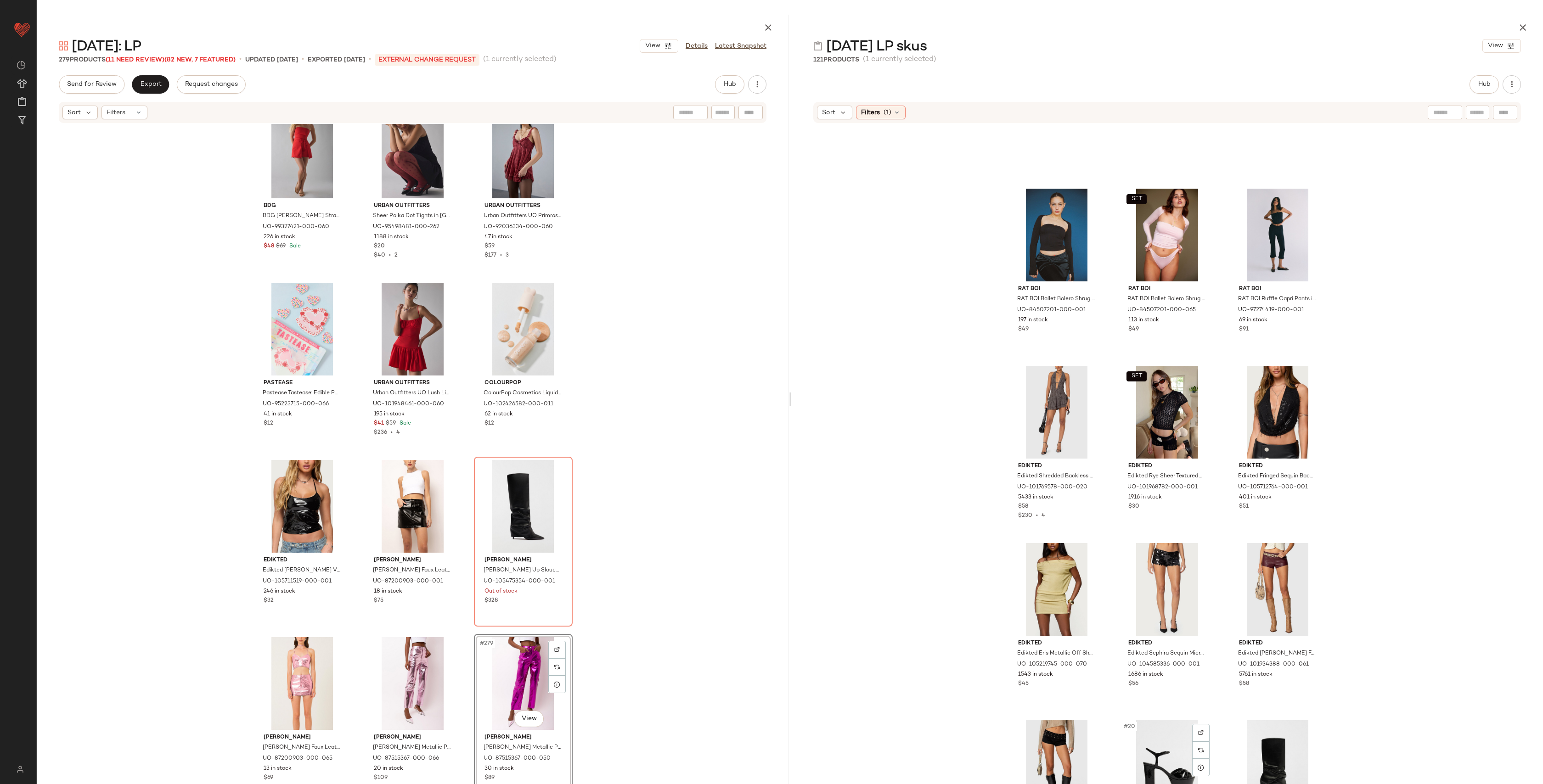
scroll to position [479, 0]
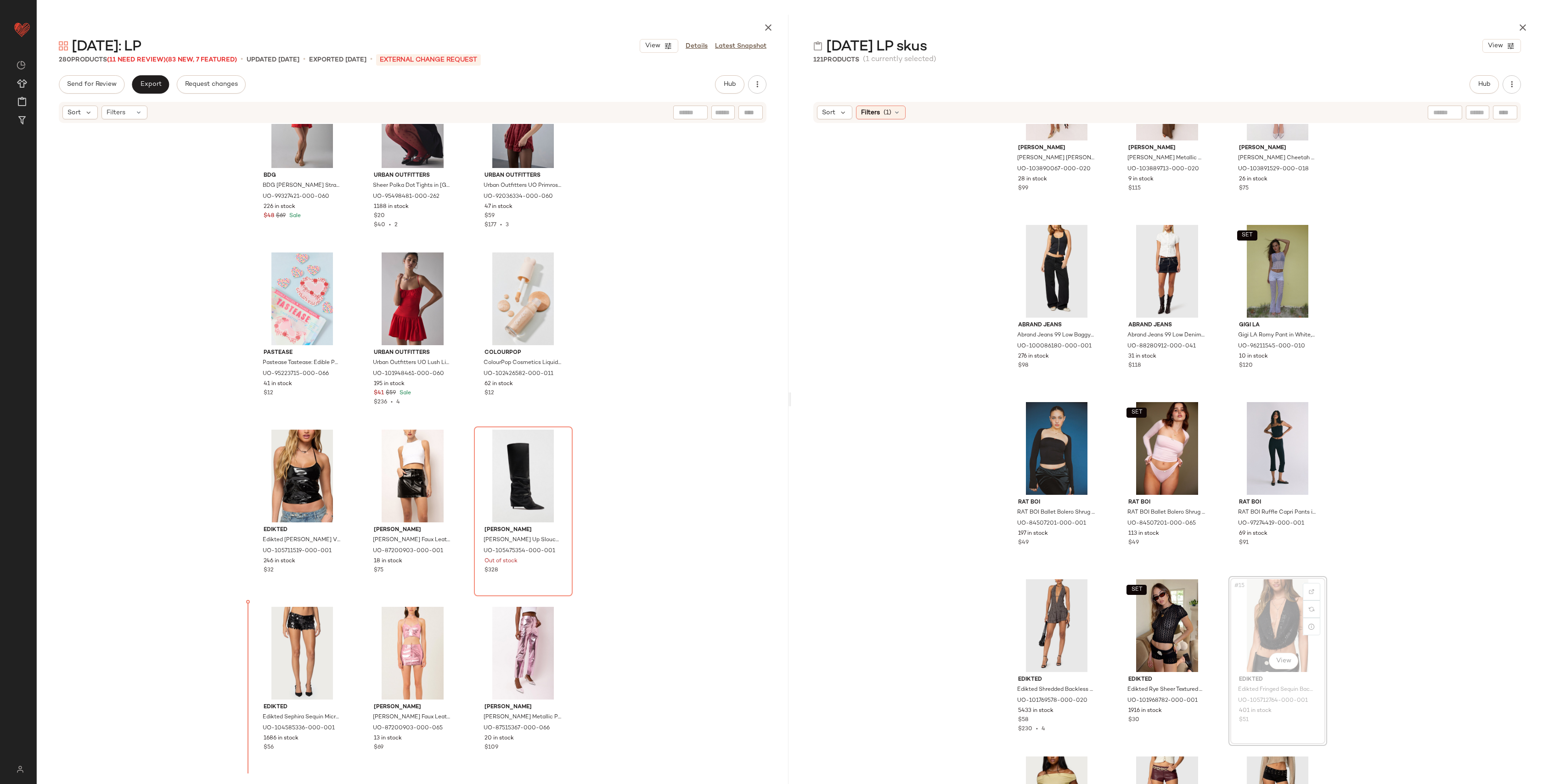
scroll to position [15854, 0]
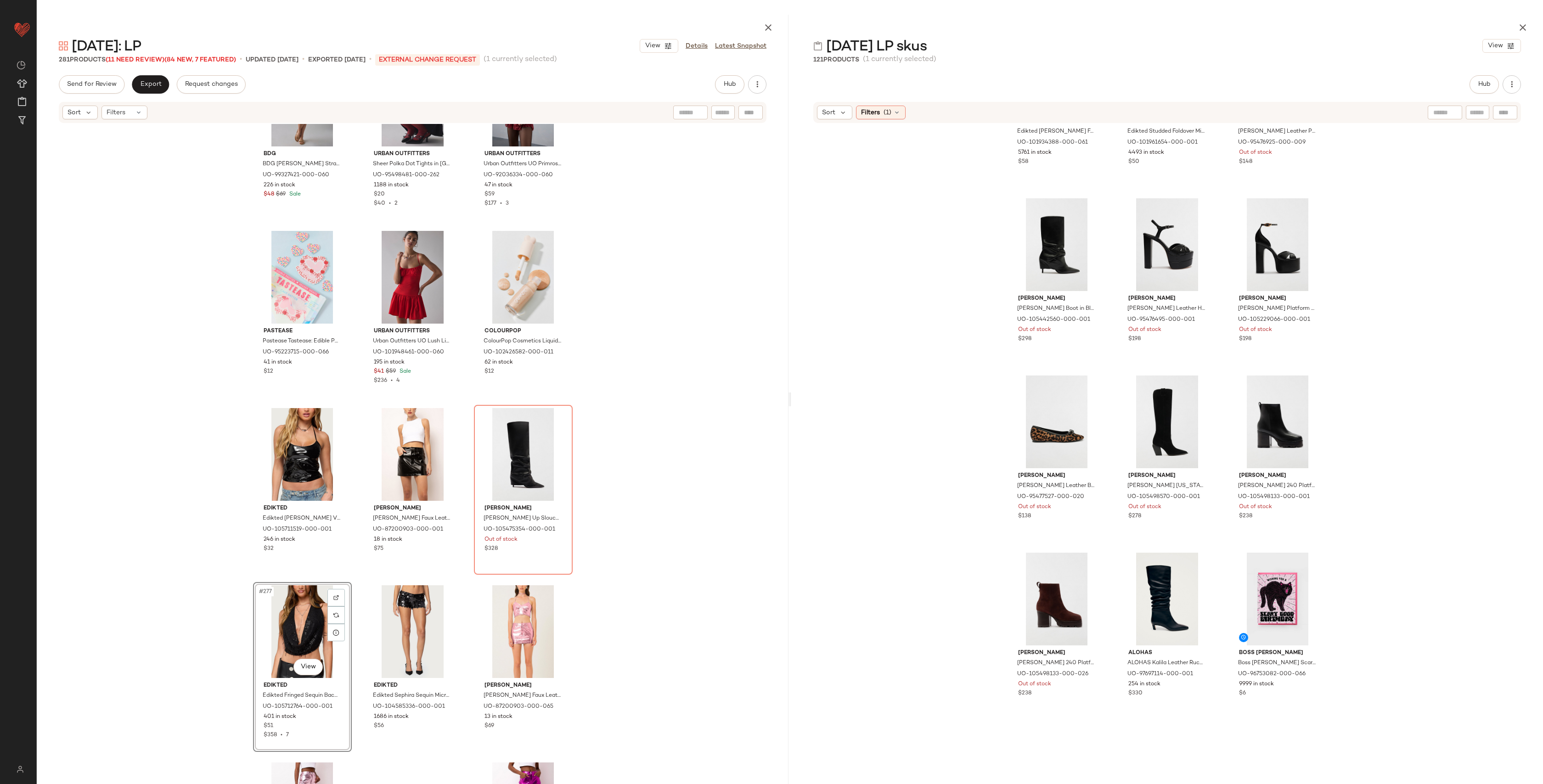
scroll to position [1082, 0]
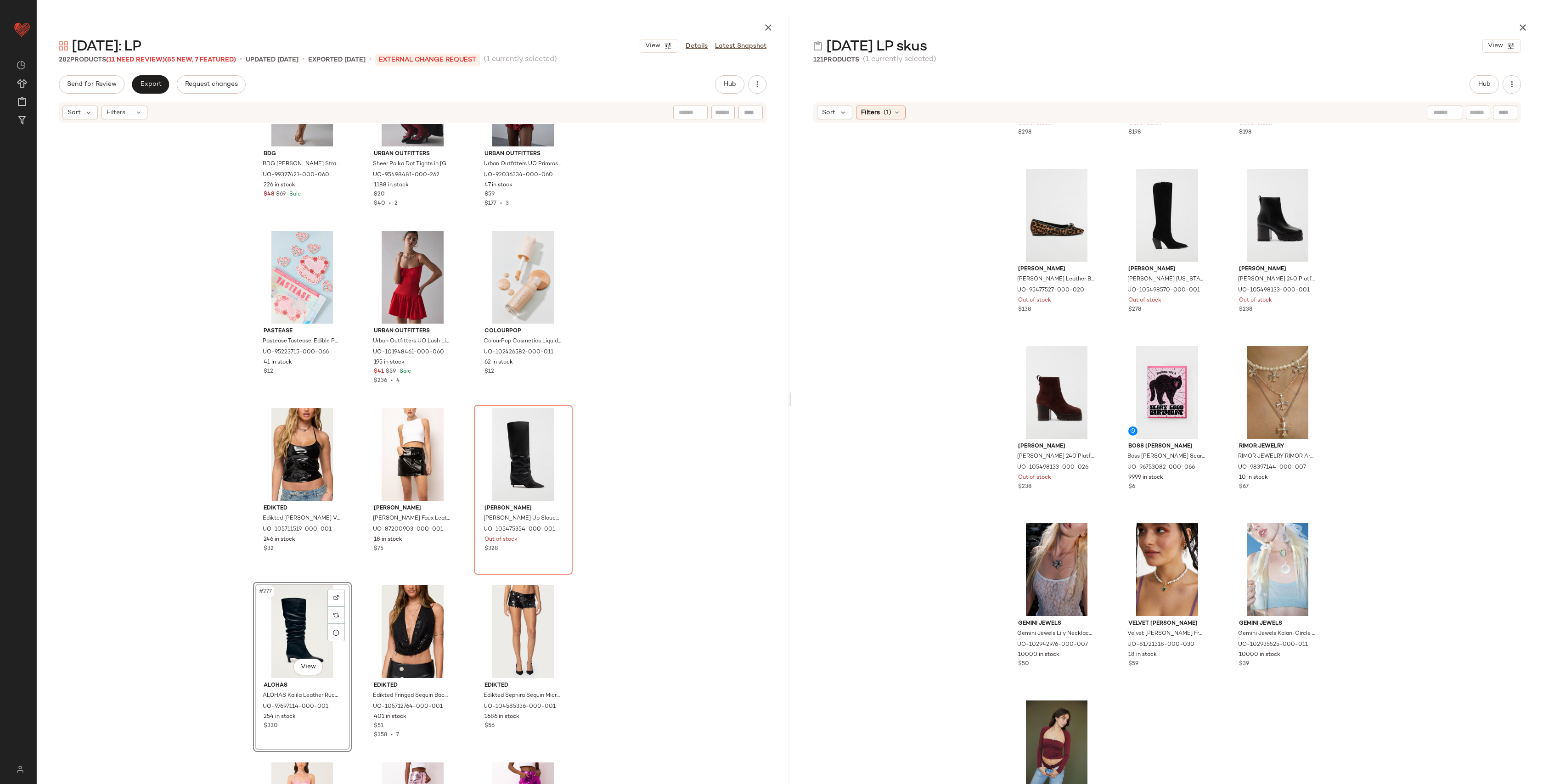
scroll to position [1271, 0]
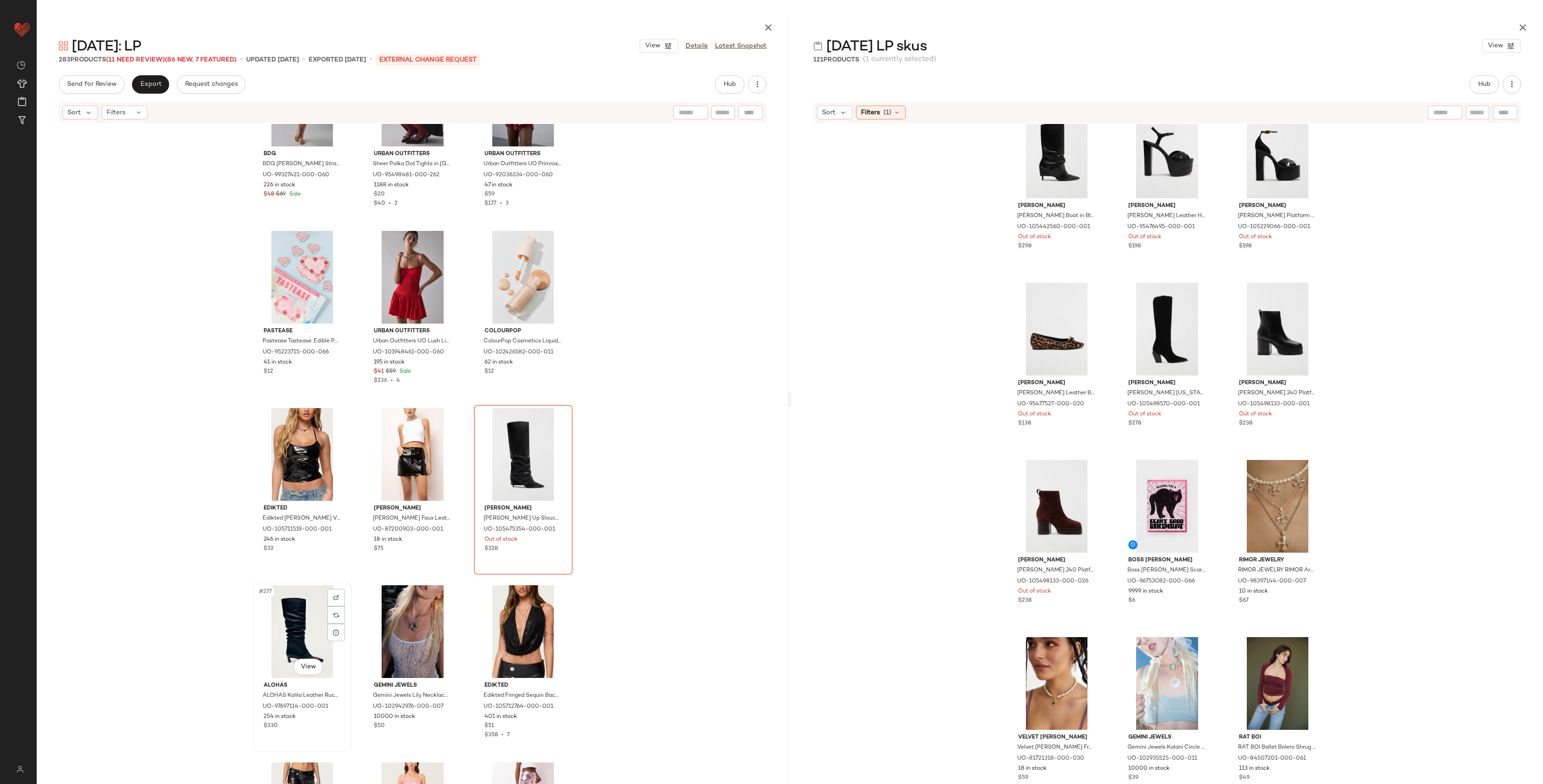
click at [291, 612] on div "#277 View" at bounding box center [302, 631] width 93 height 93
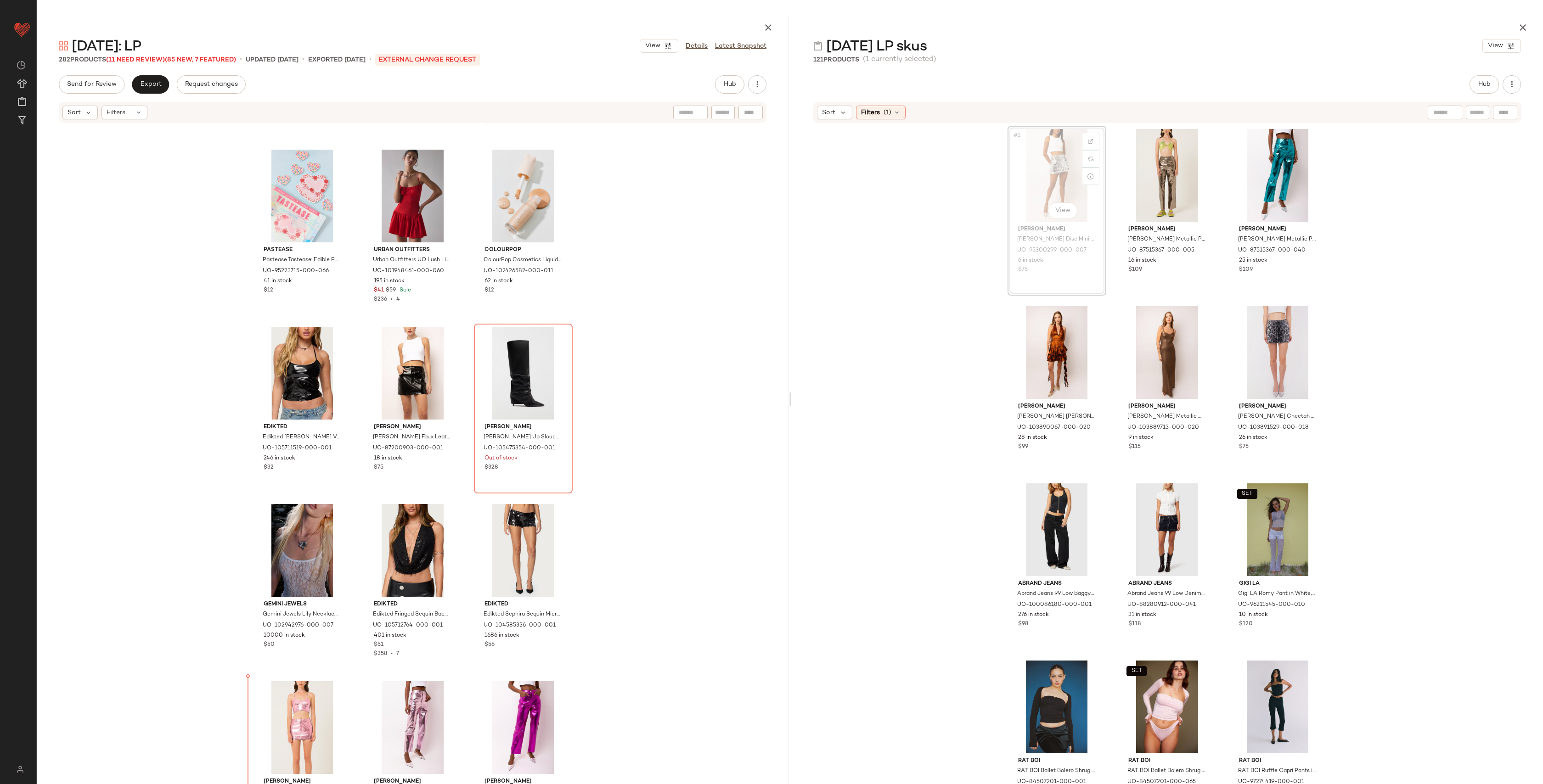
scroll to position [15979, 0]
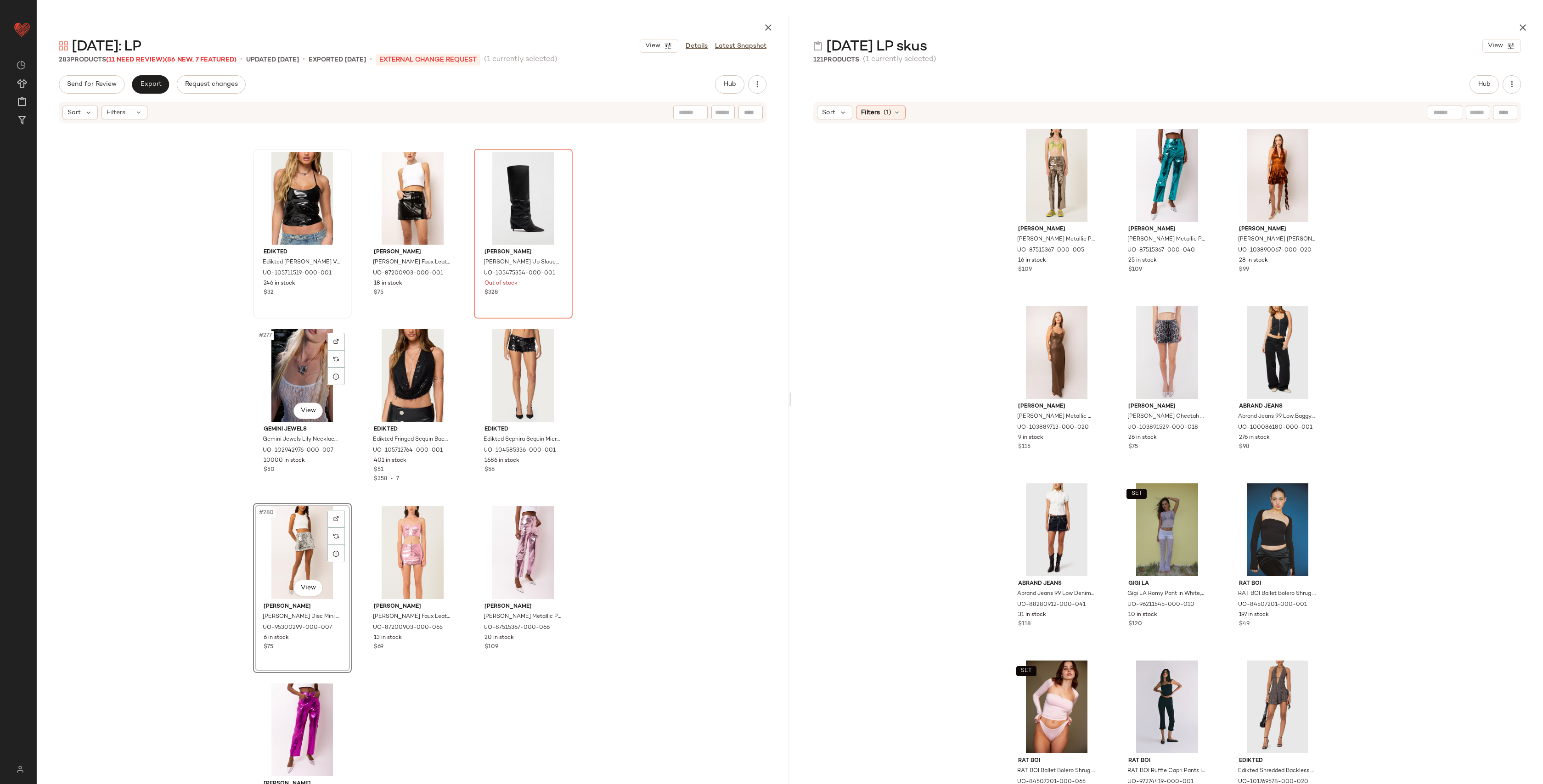
scroll to position [16157, 0]
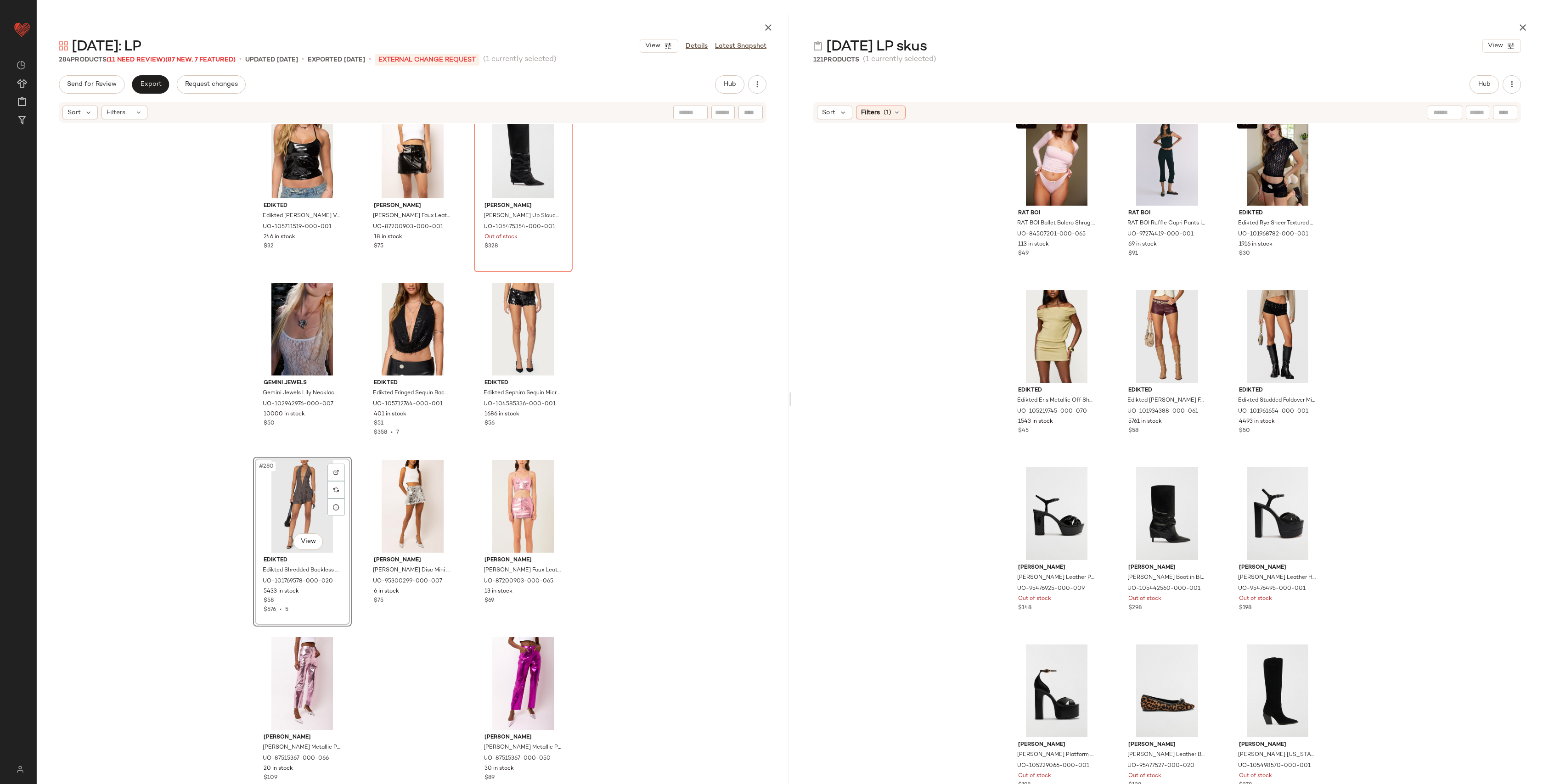
scroll to position [557, 0]
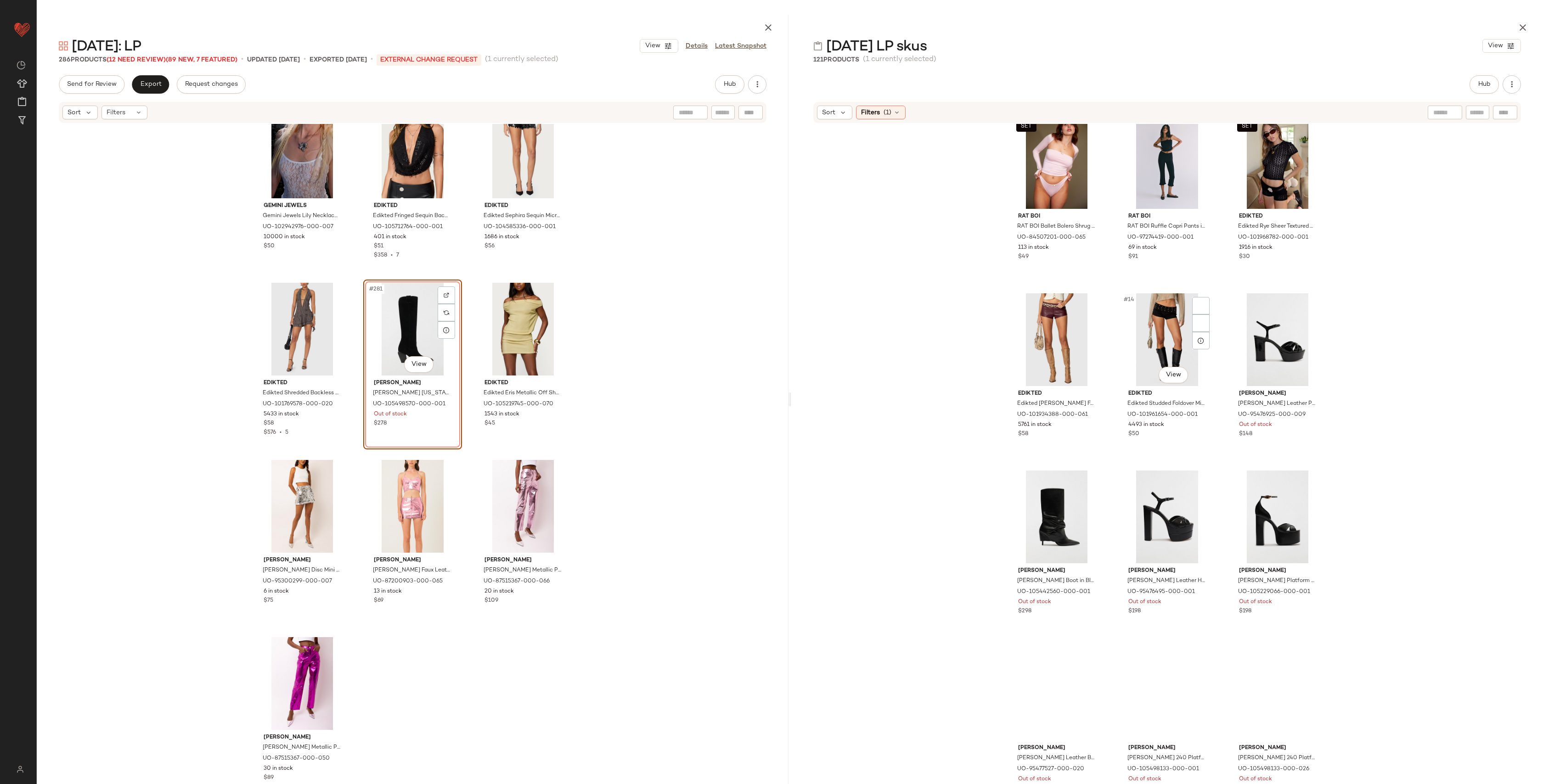
scroll to position [917, 0]
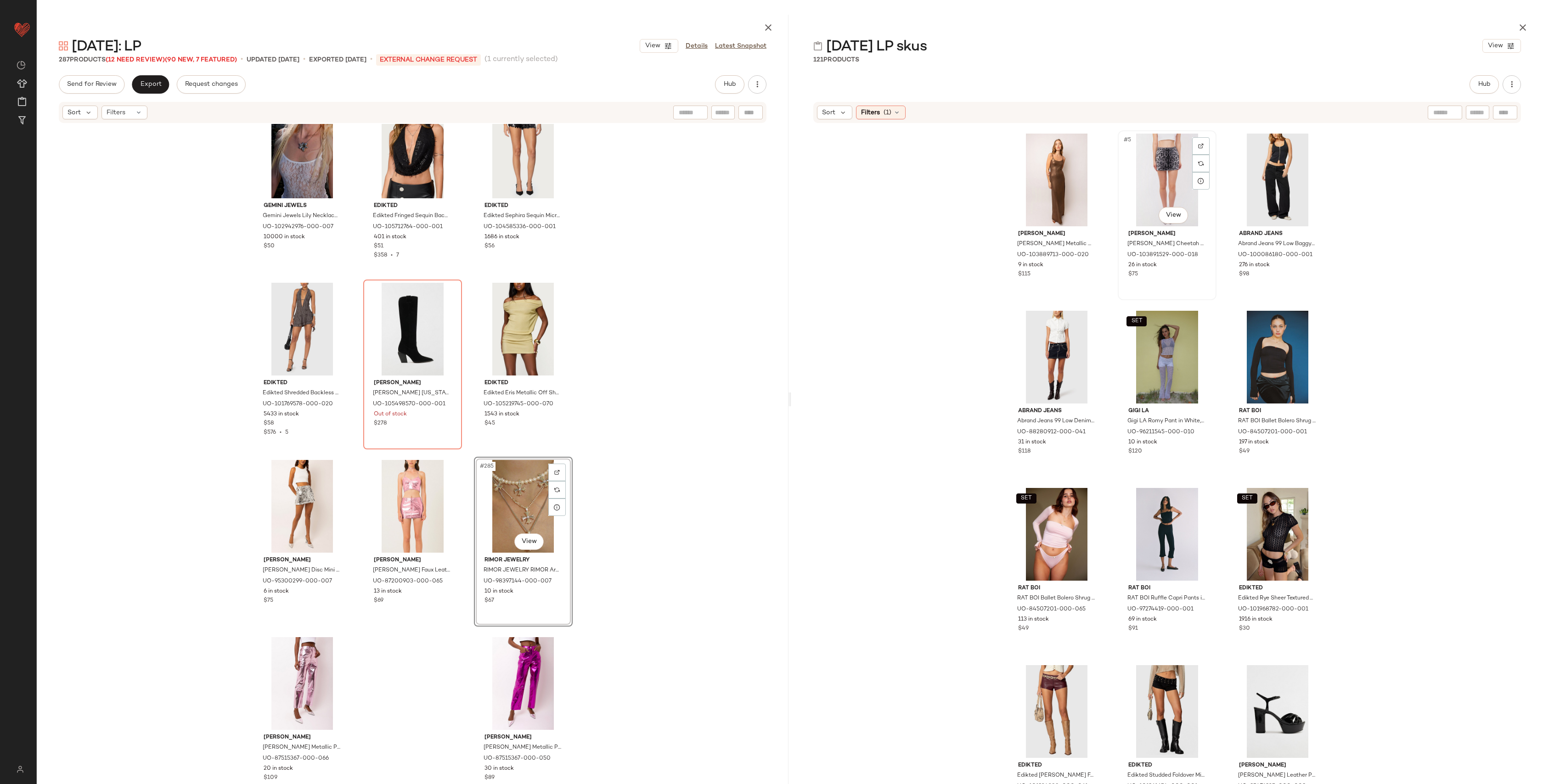
scroll to position [175, 0]
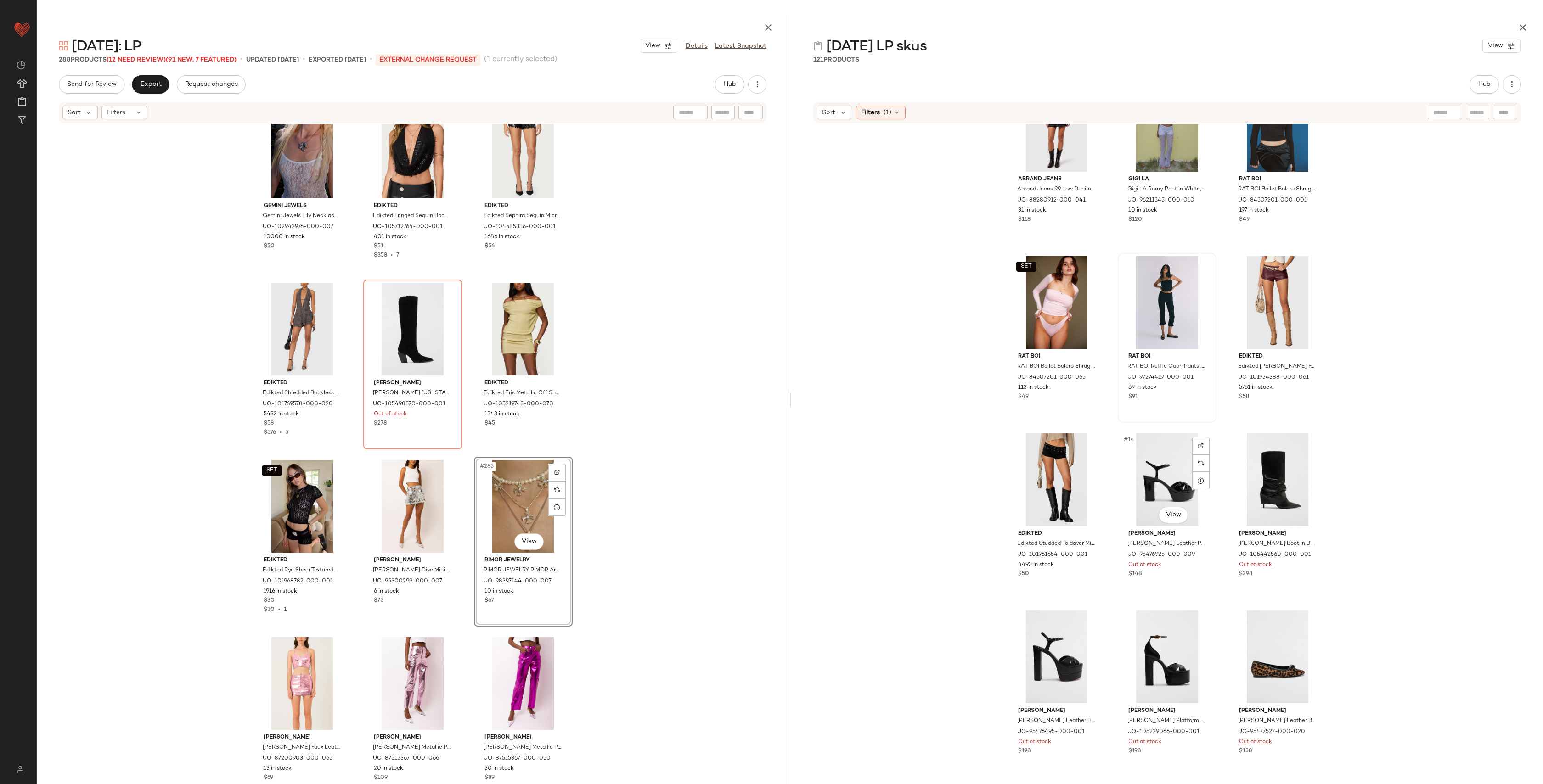
scroll to position [420, 0]
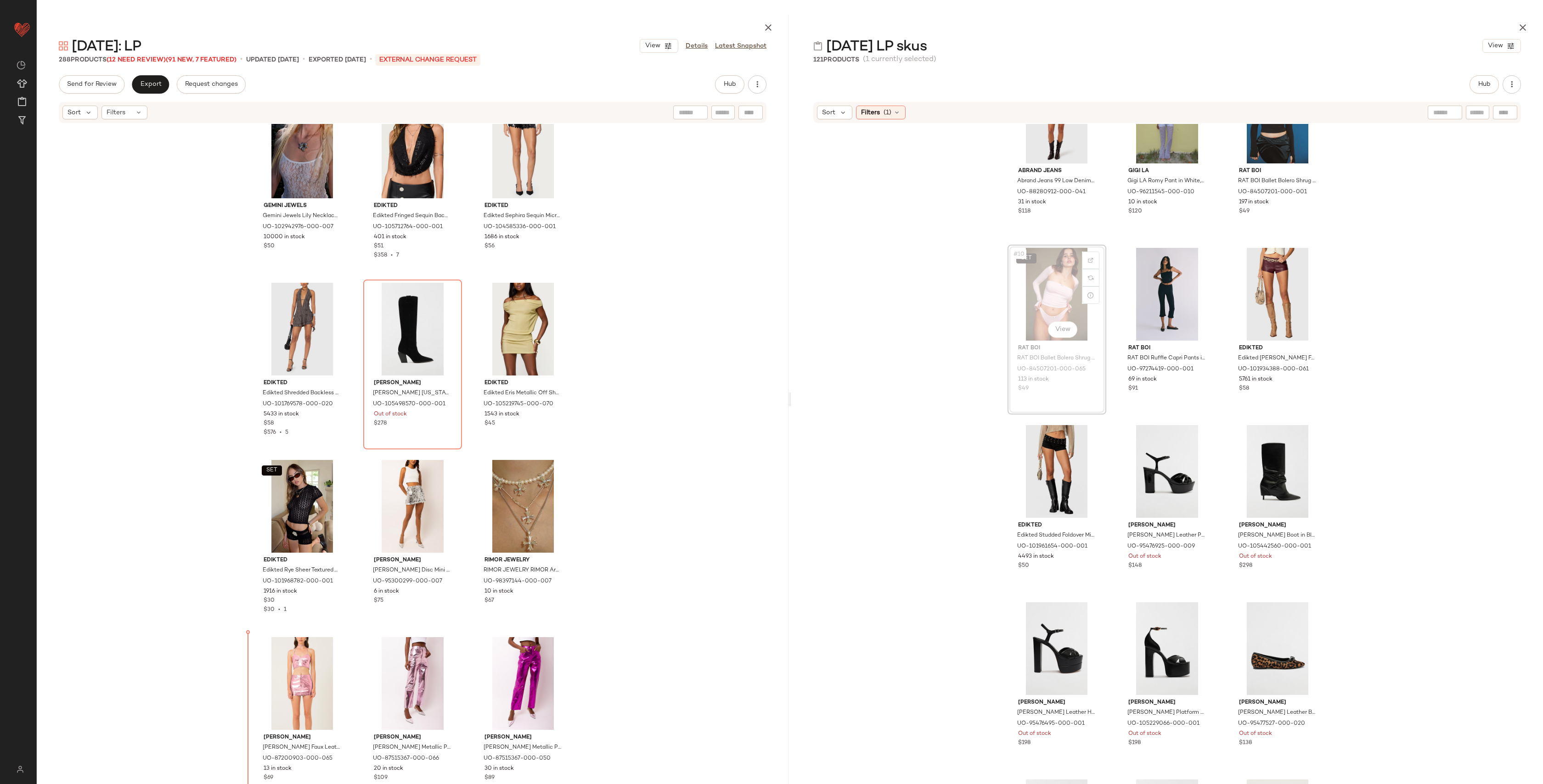
drag, startPoint x: 1052, startPoint y: 266, endPoint x: 1047, endPoint y: 271, distance: 7.1
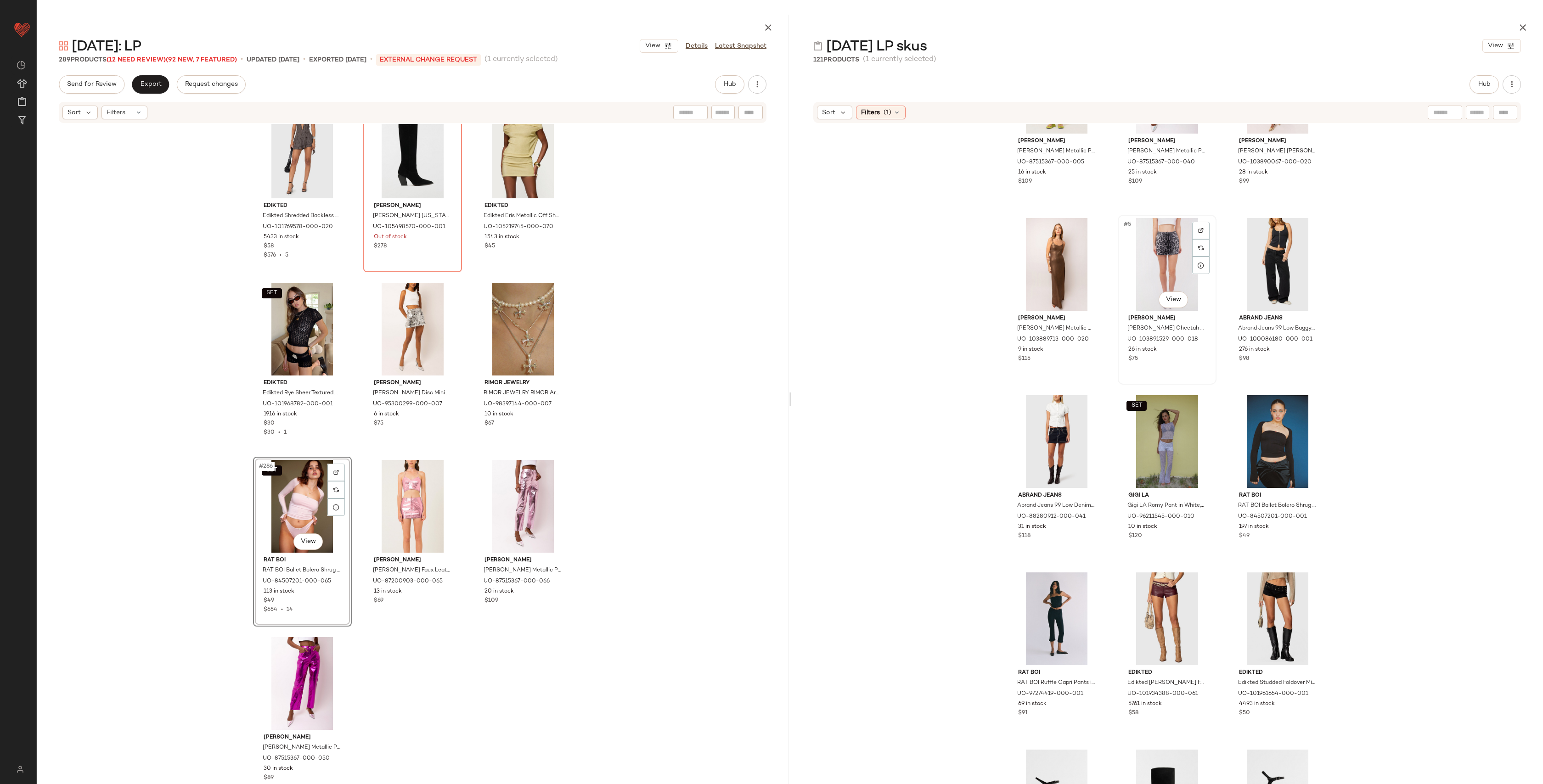
scroll to position [139, 0]
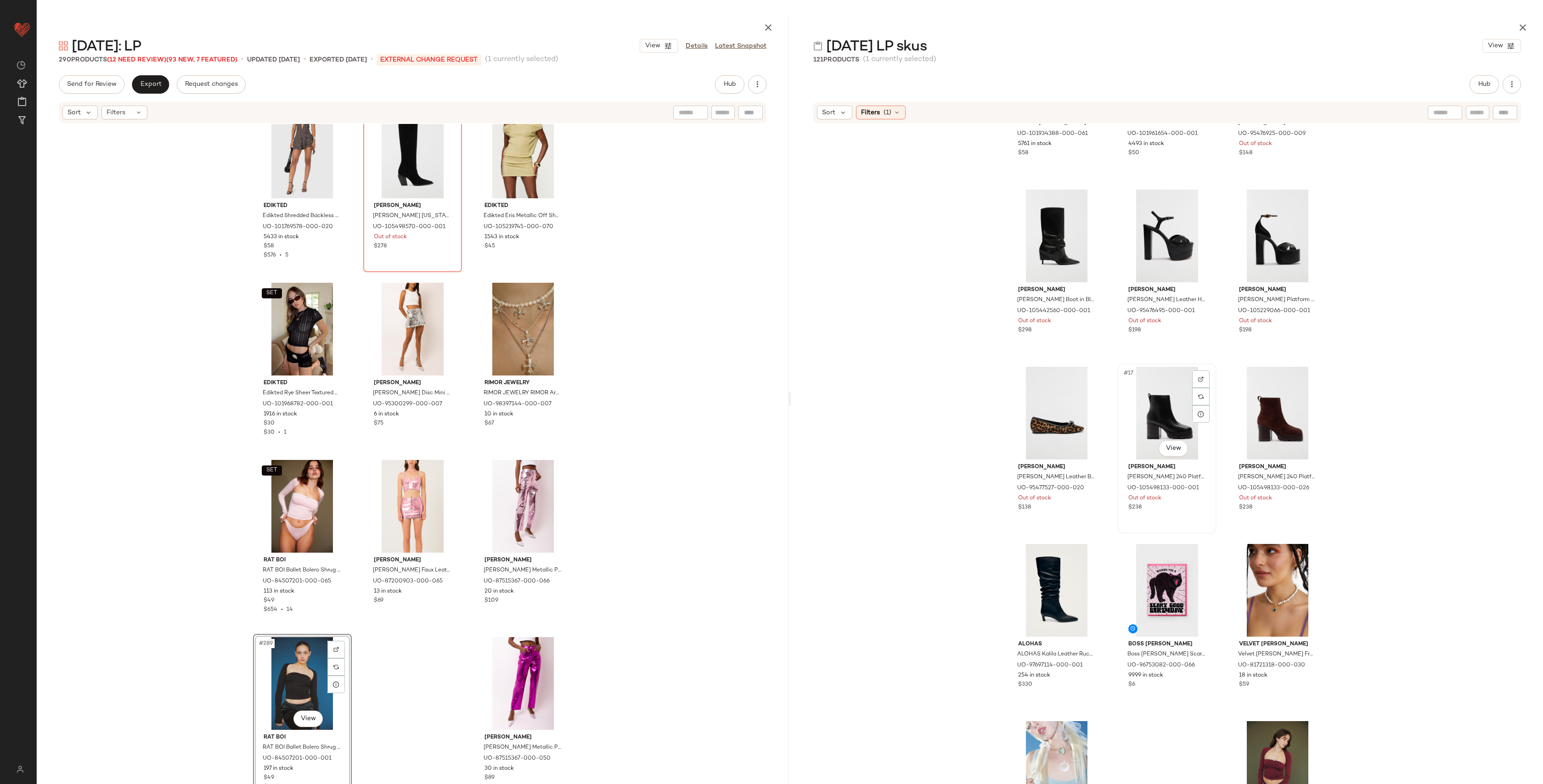
scroll to position [657, 0]
drag, startPoint x: 1169, startPoint y: 418, endPoint x: 1166, endPoint y: 423, distance: 5.8
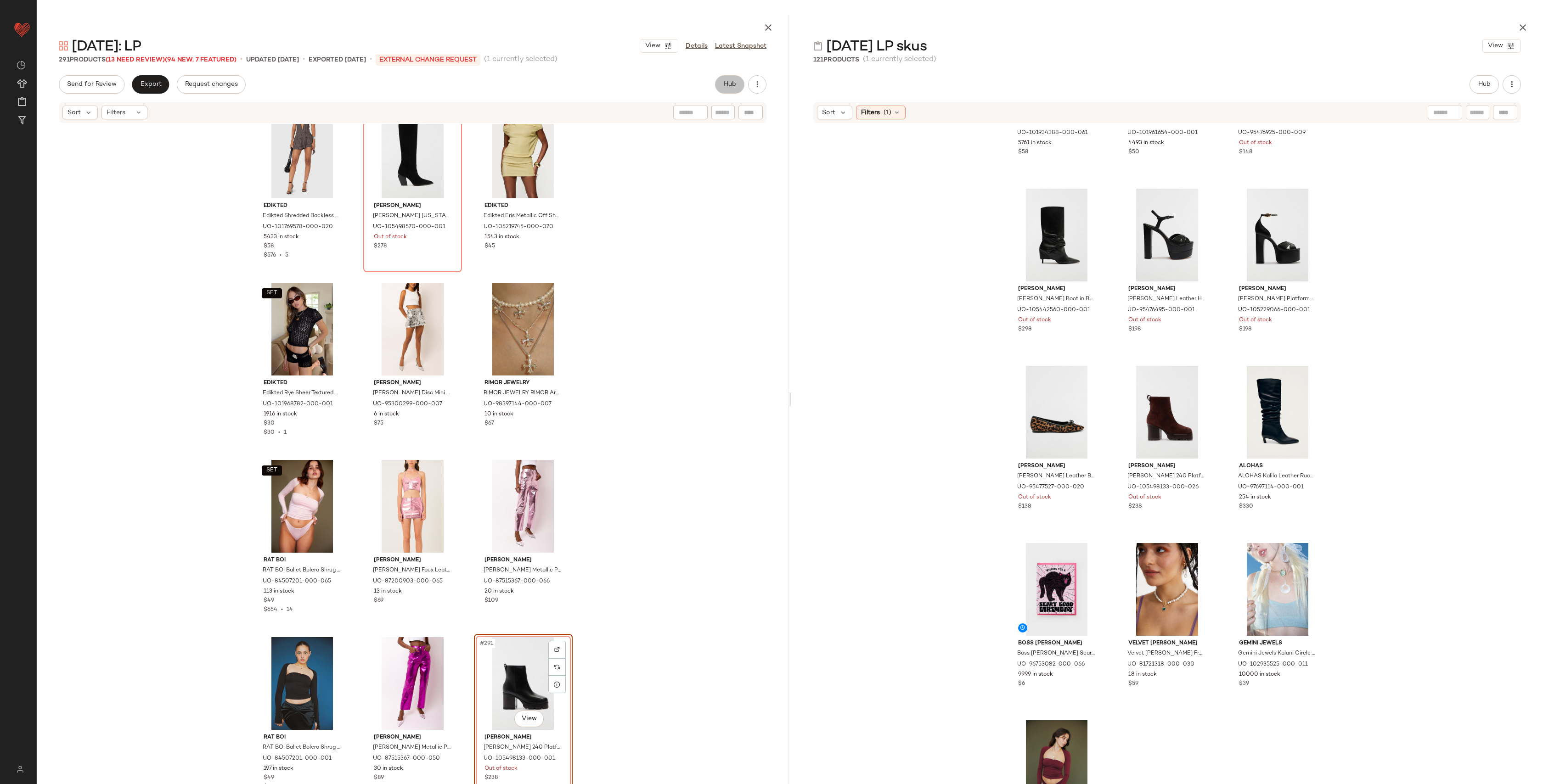
click at [734, 88] on button "Hub" at bounding box center [730, 84] width 29 height 18
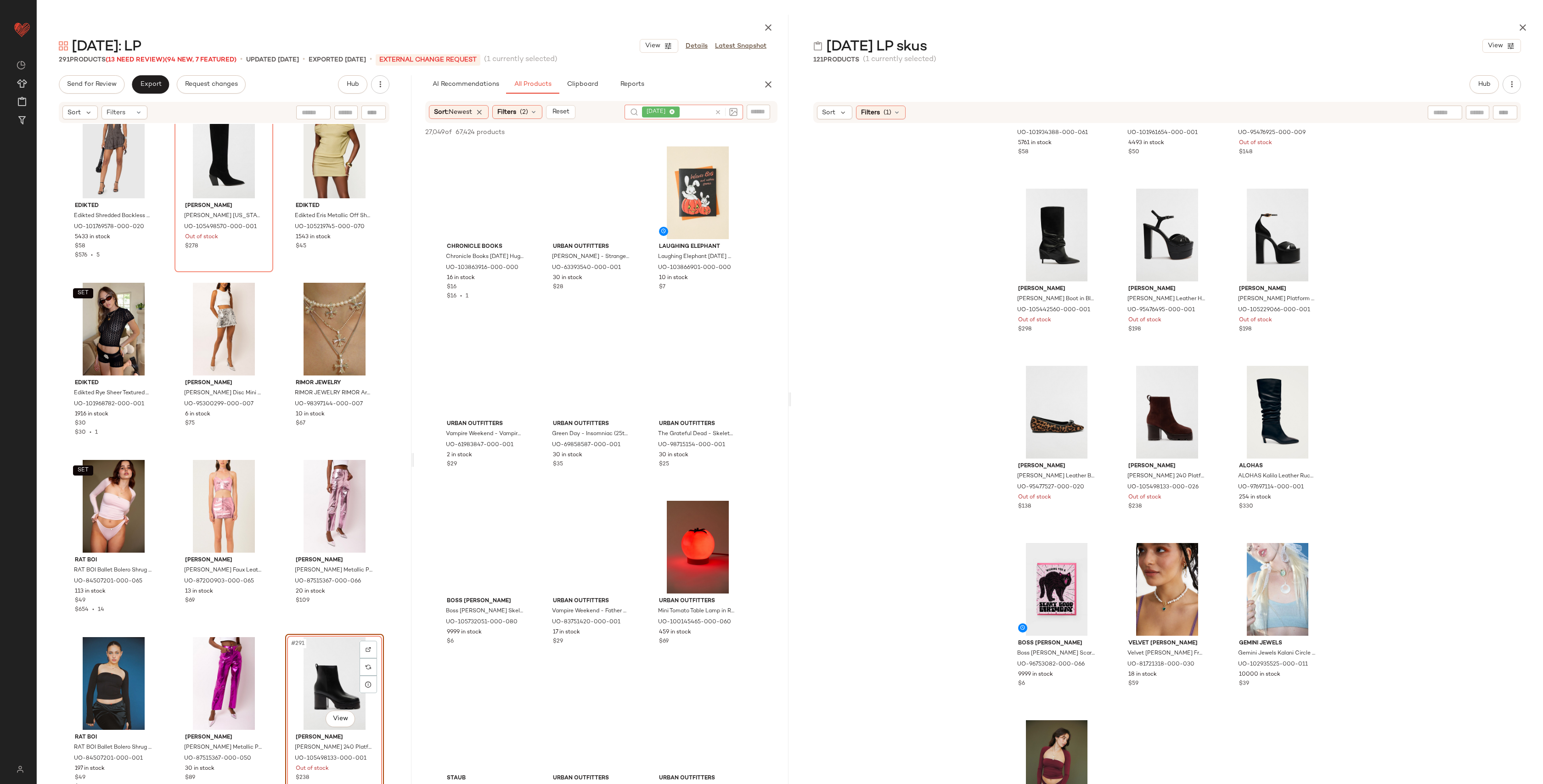
click at [720, 113] on icon at bounding box center [718, 112] width 7 height 7
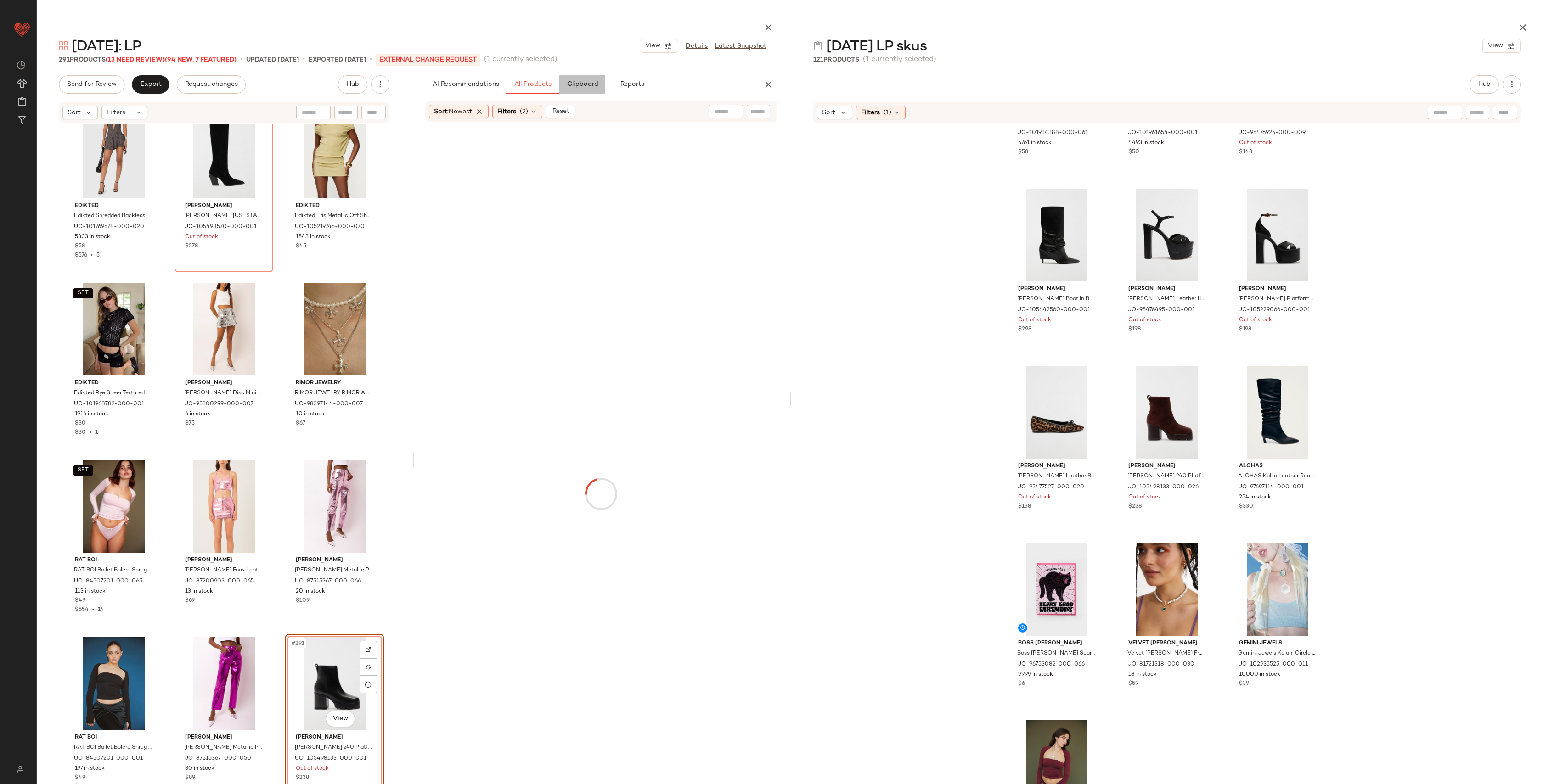
click at [591, 83] on span "Clipboard" at bounding box center [583, 84] width 32 height 8
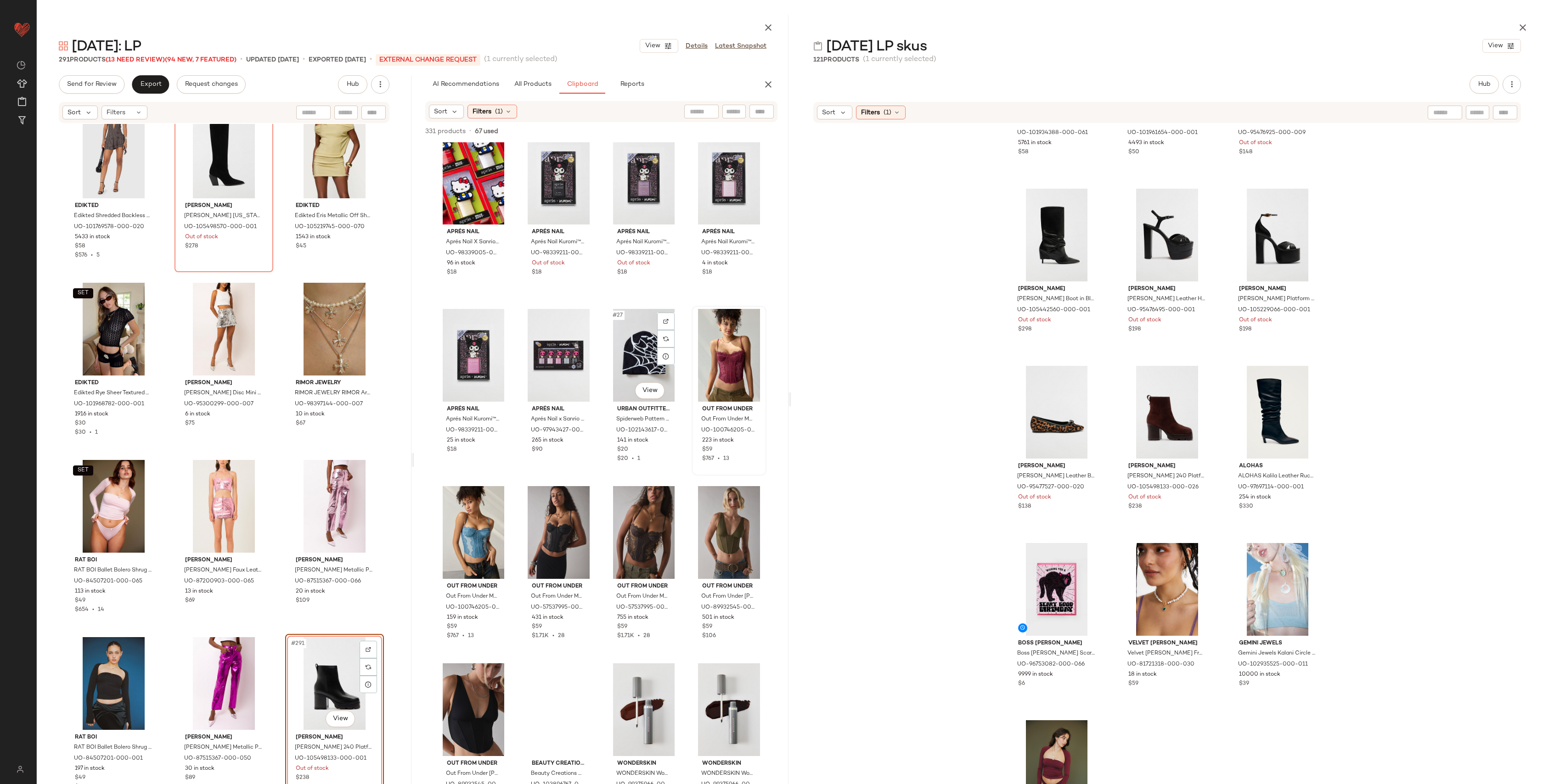
scroll to position [917, 0]
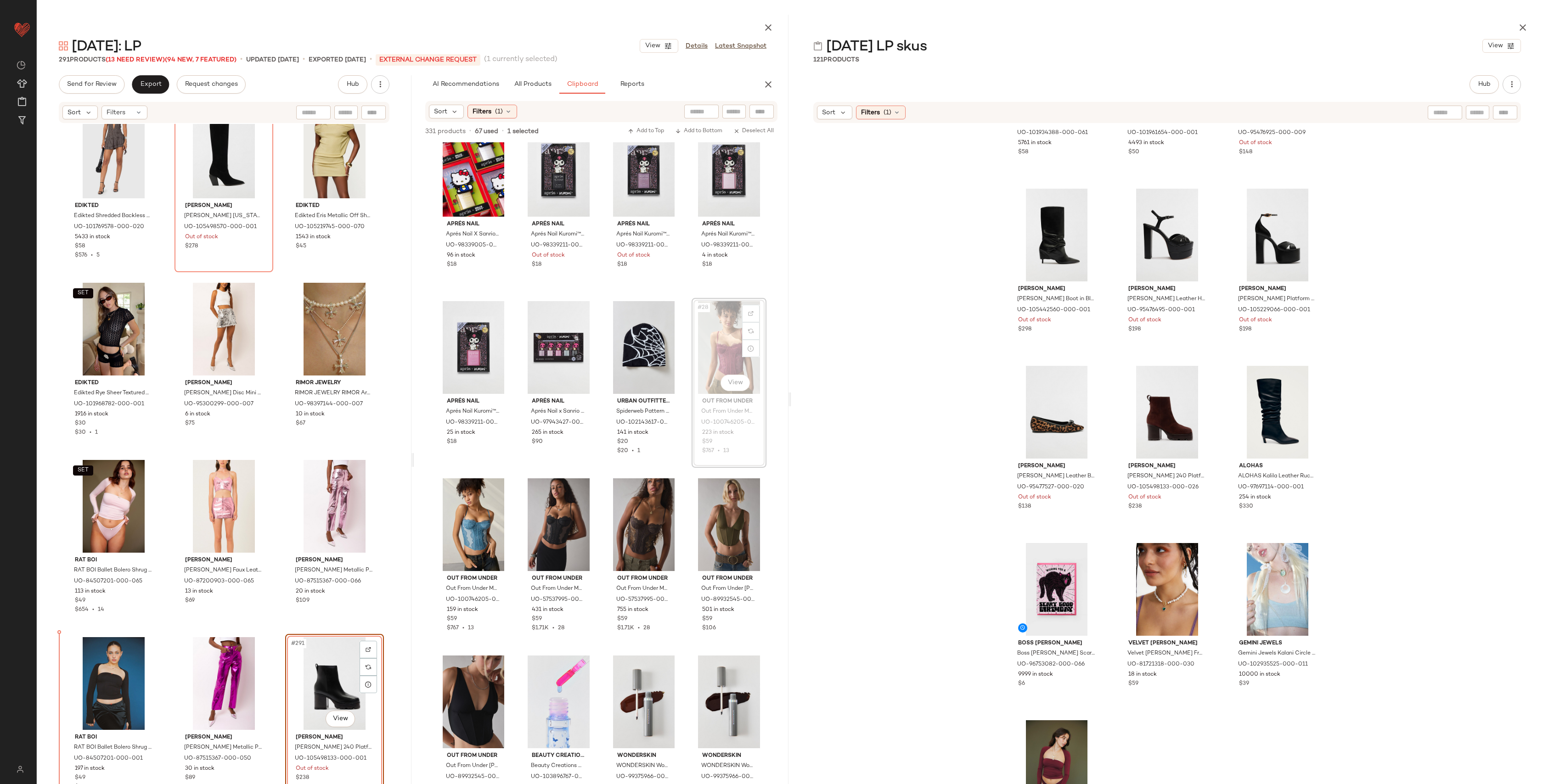
drag, startPoint x: 719, startPoint y: 338, endPoint x: 714, endPoint y: 344, distance: 7.8
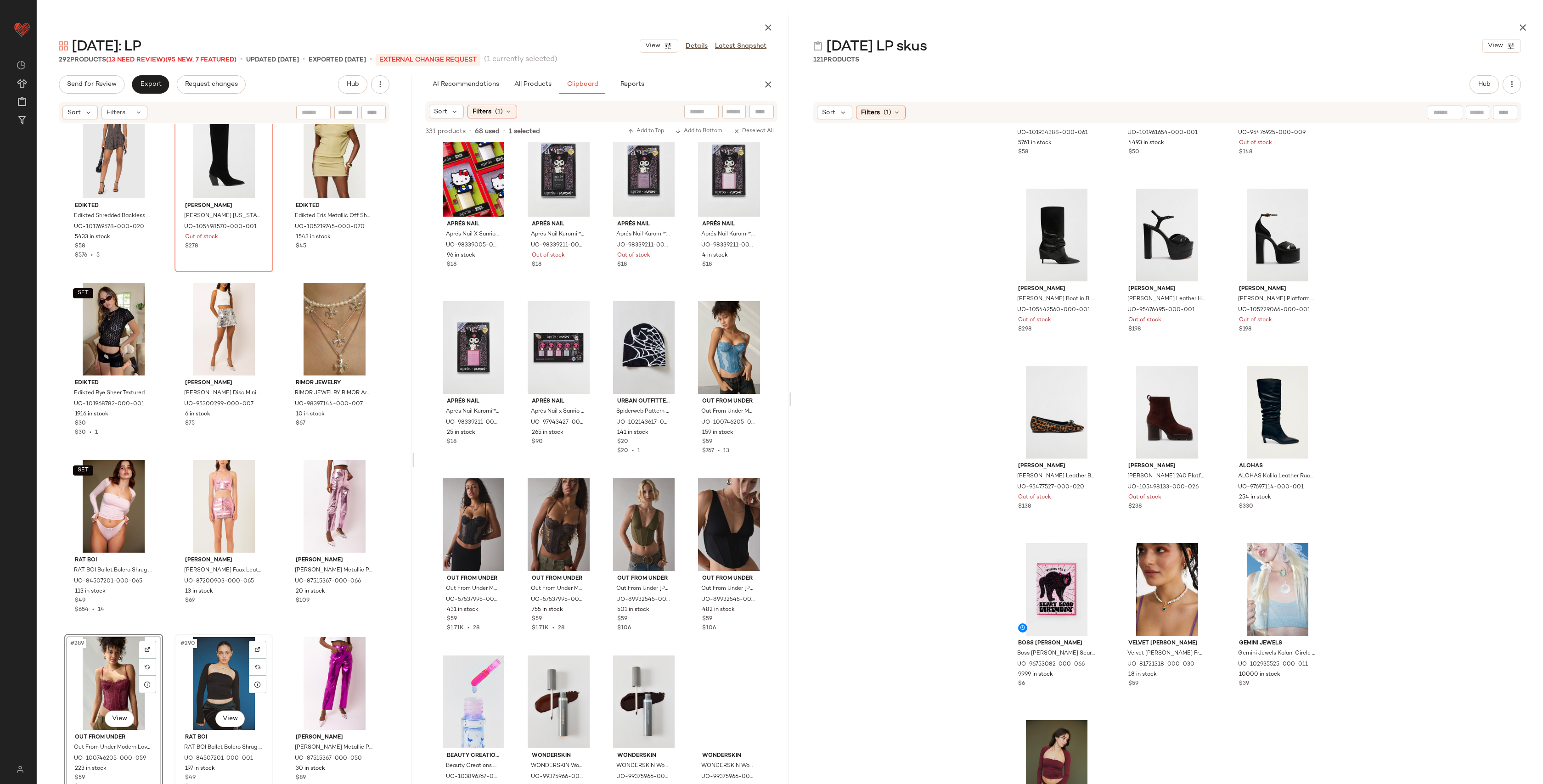
scroll to position [16688, 0]
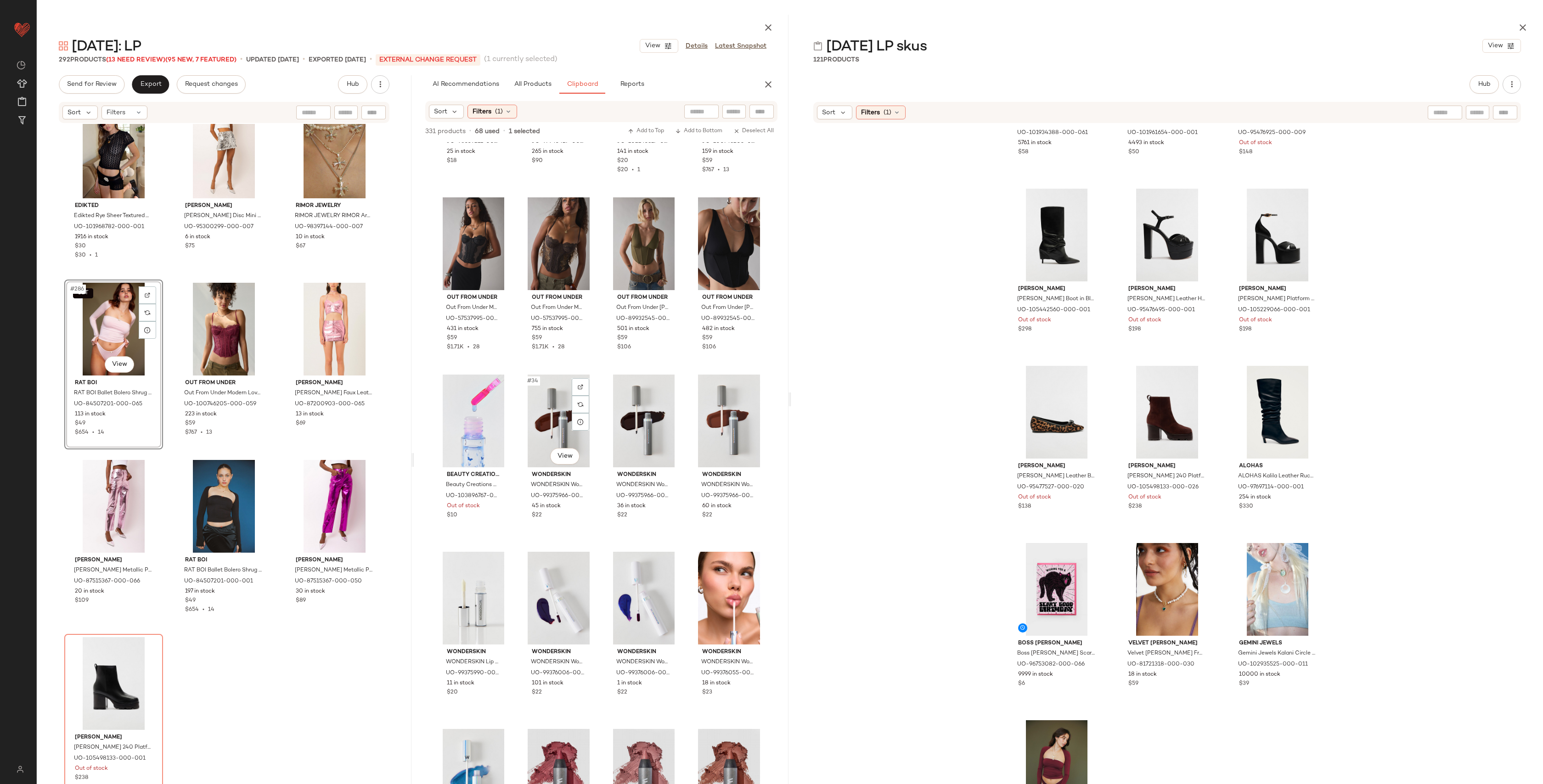
scroll to position [1213, 0]
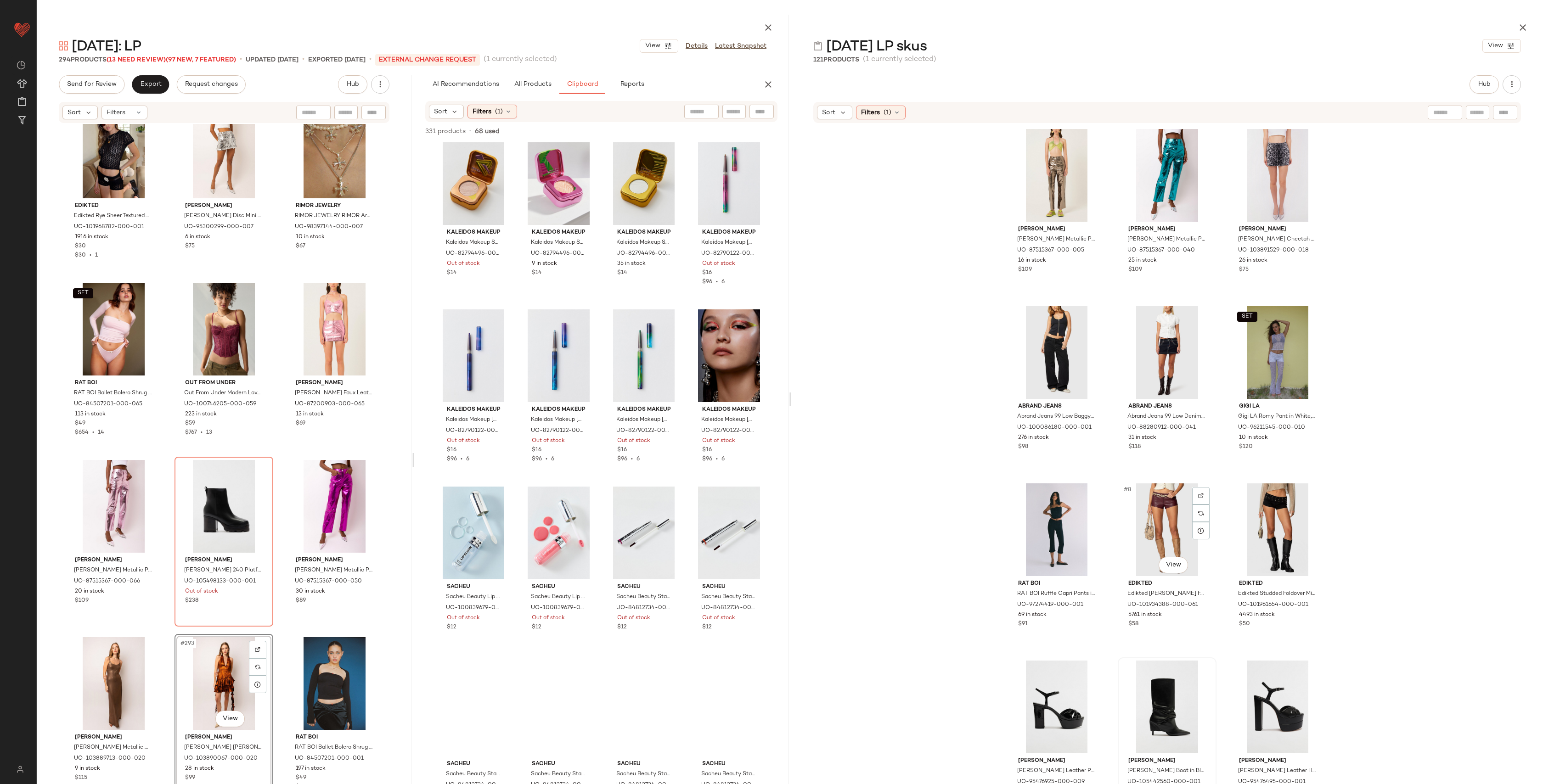
scroll to position [562, 0]
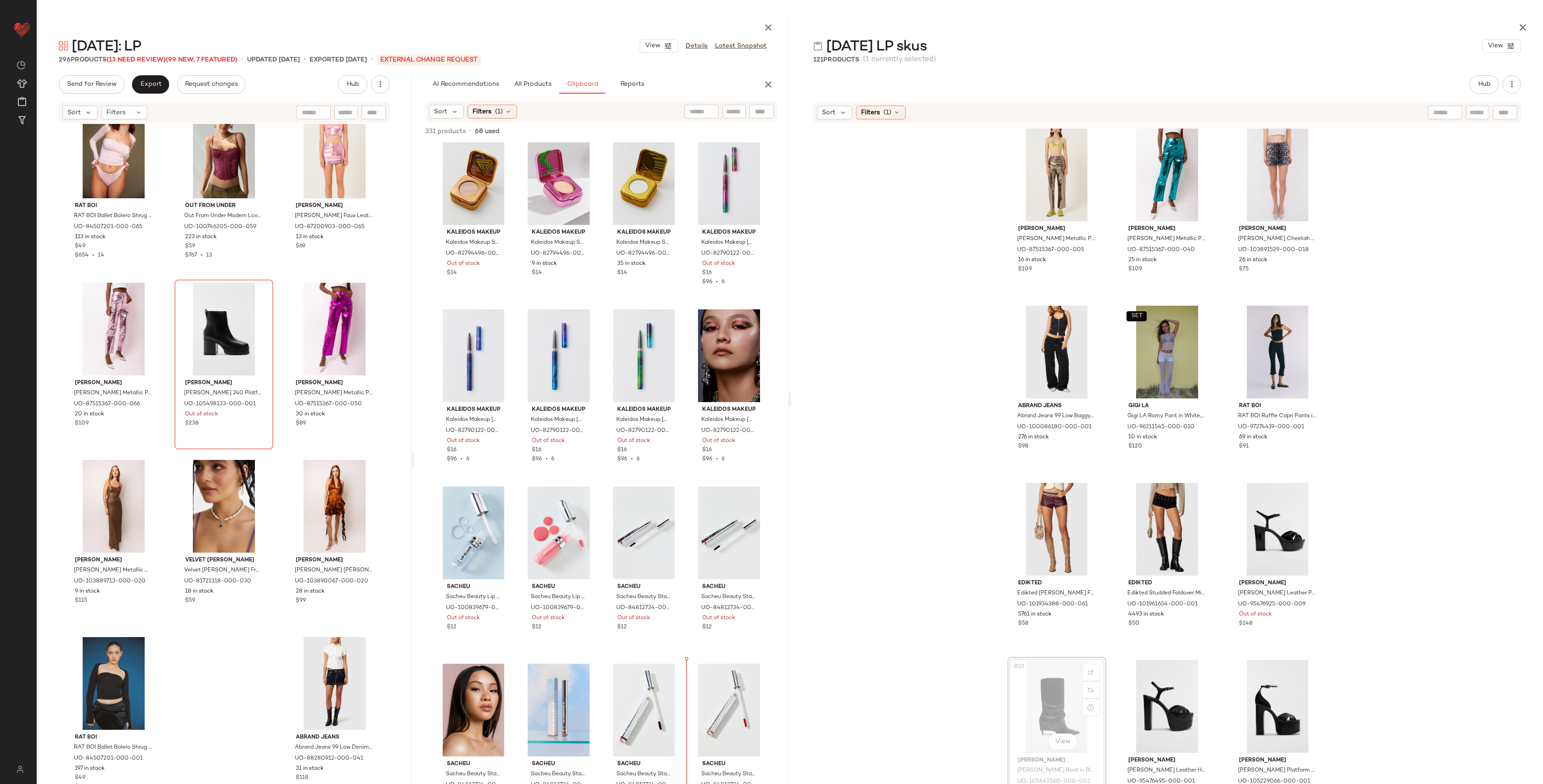
scroll to position [2858, 0]
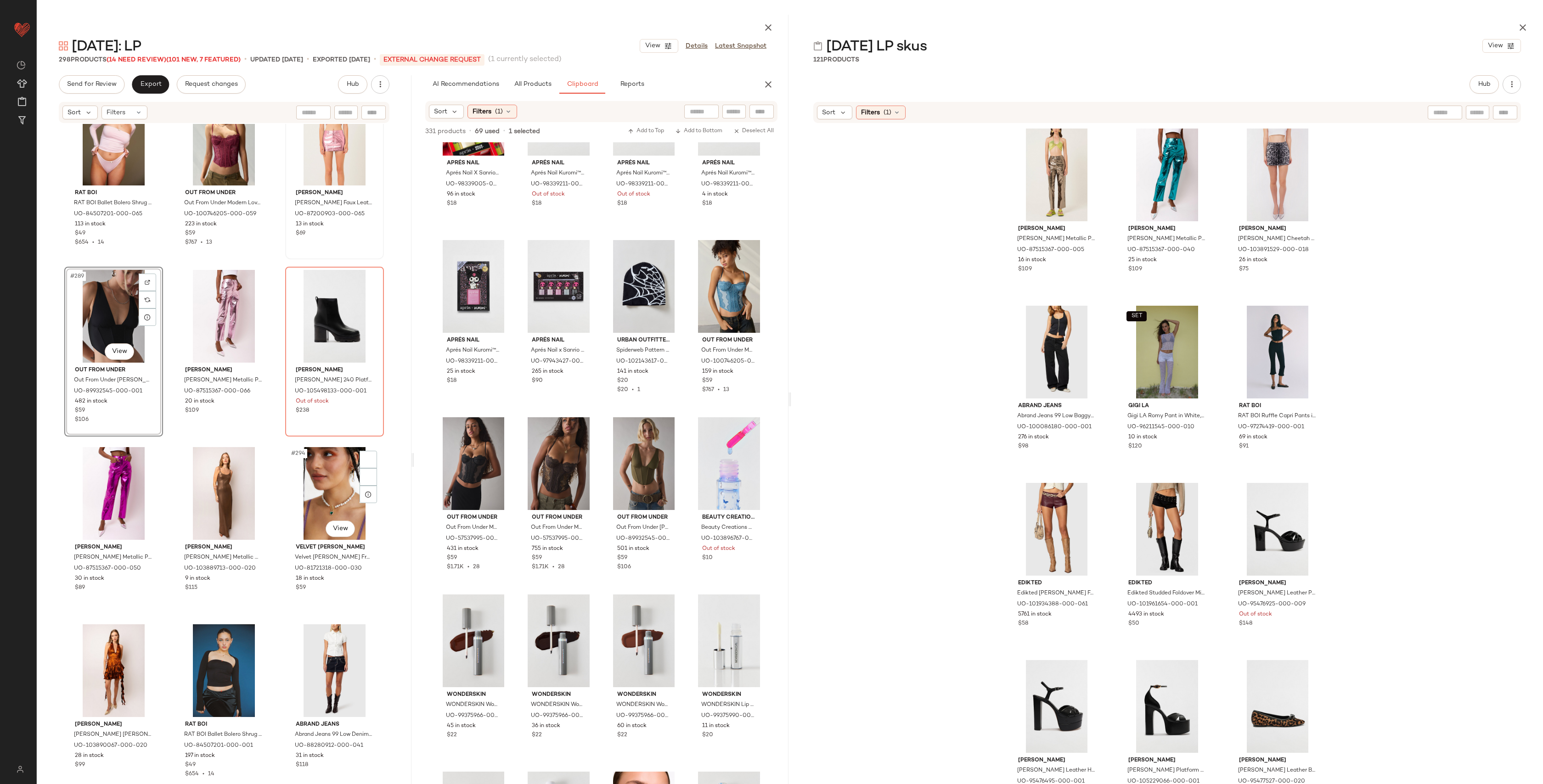
scroll to position [17043, 0]
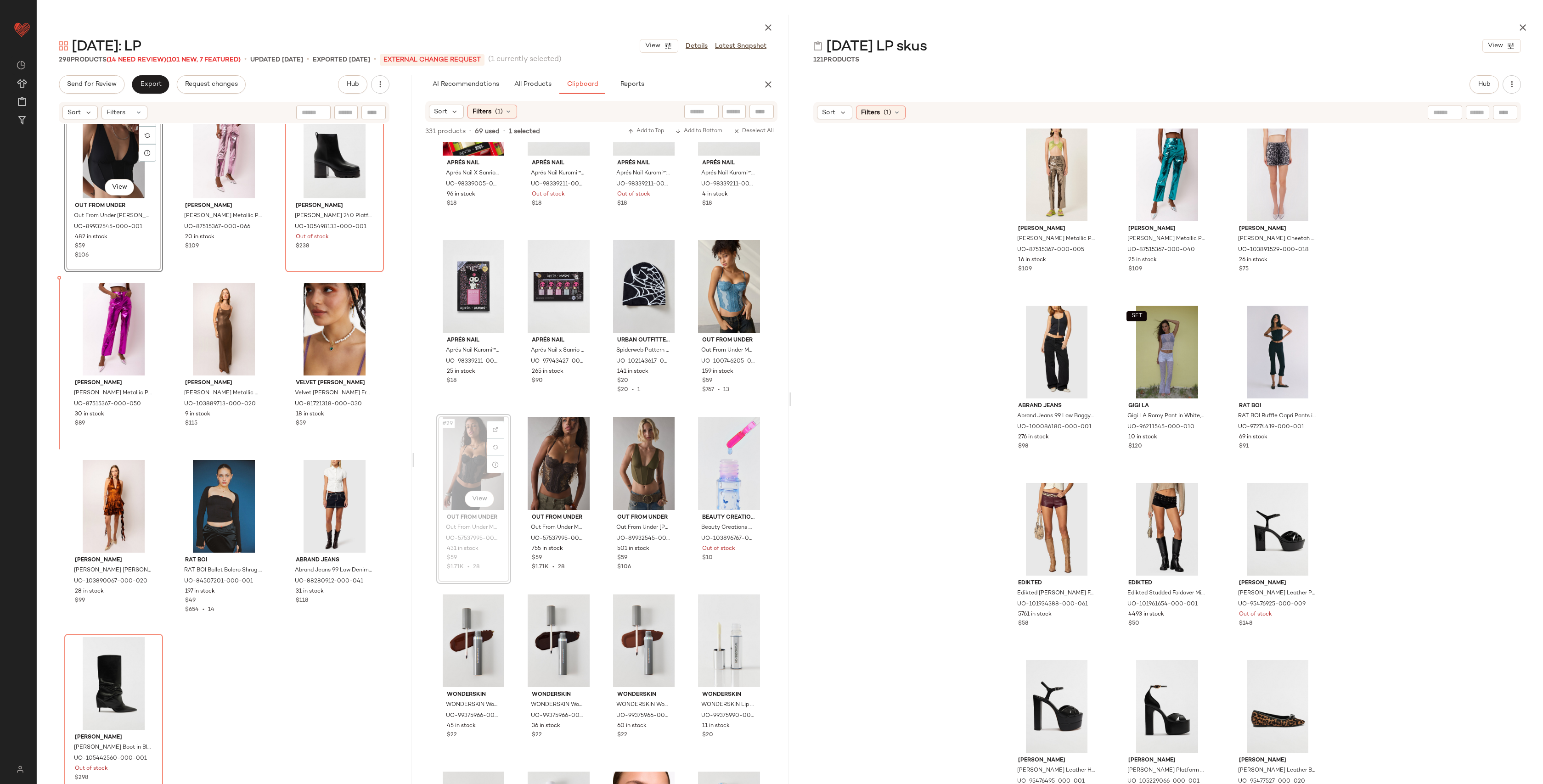
drag, startPoint x: 461, startPoint y: 456, endPoint x: 455, endPoint y: 456, distance: 6.0
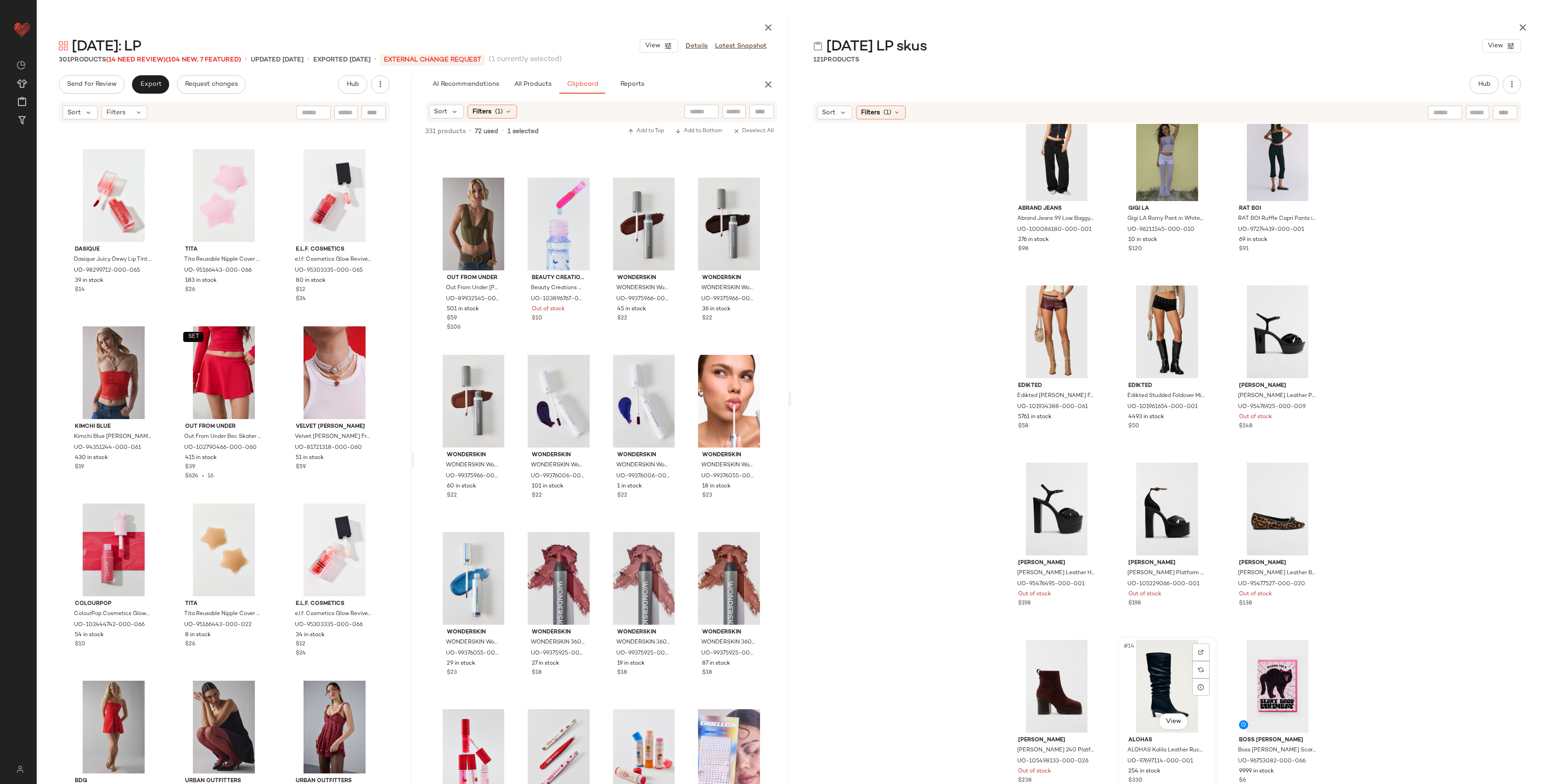
scroll to position [339, 0]
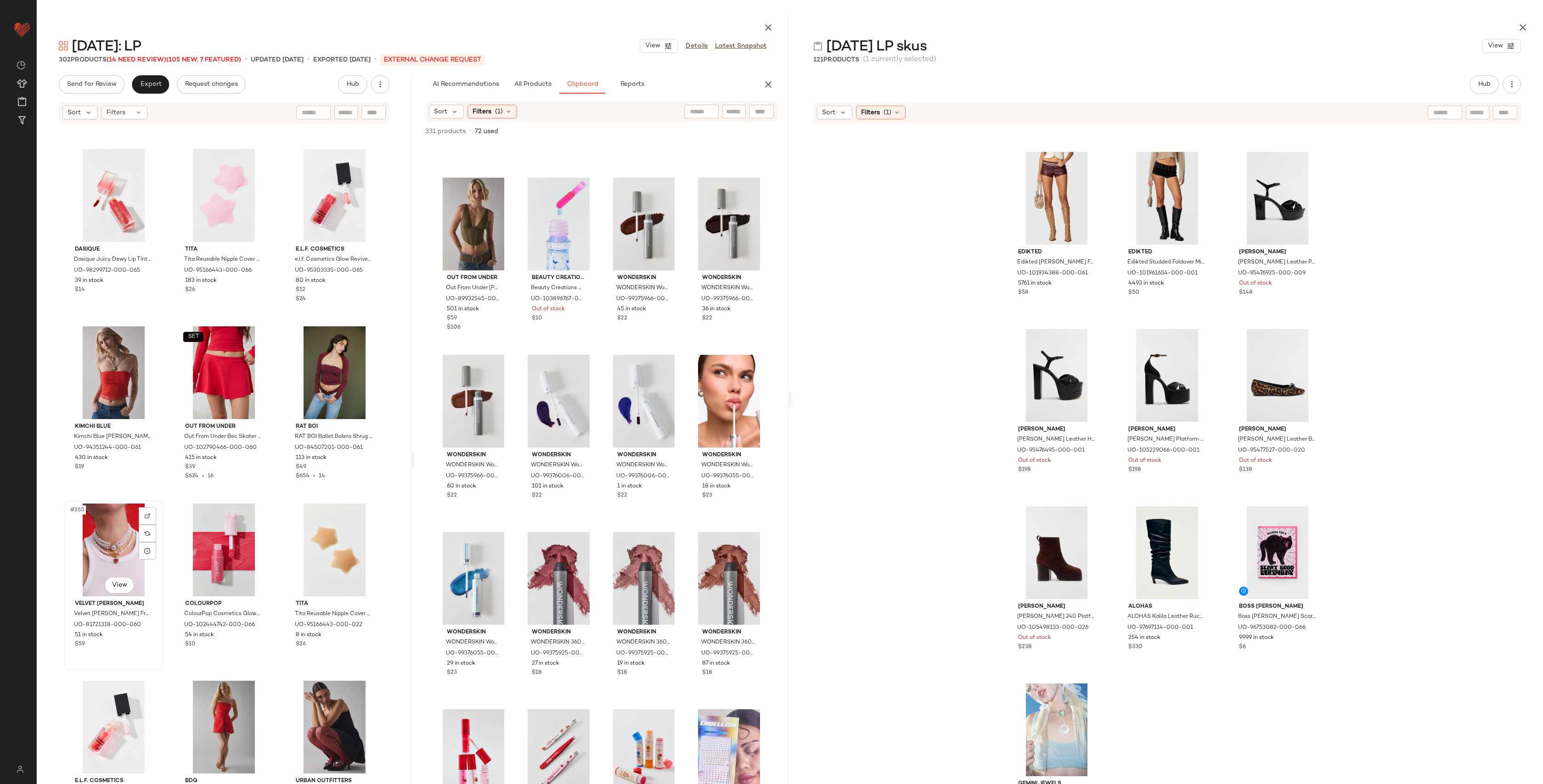
click at [122, 516] on div "#265 View" at bounding box center [113, 550] width 93 height 93
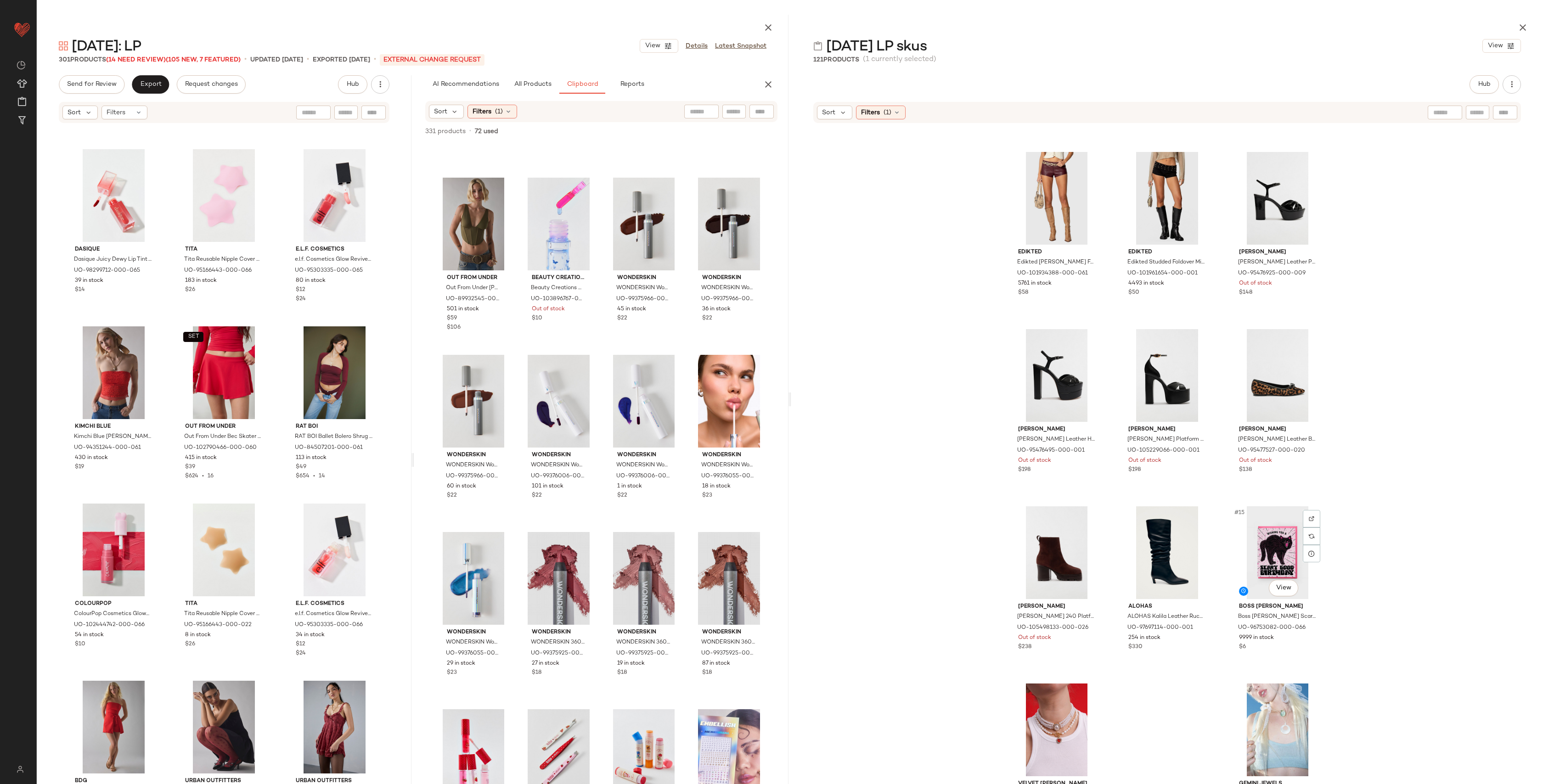
scroll to position [346, 0]
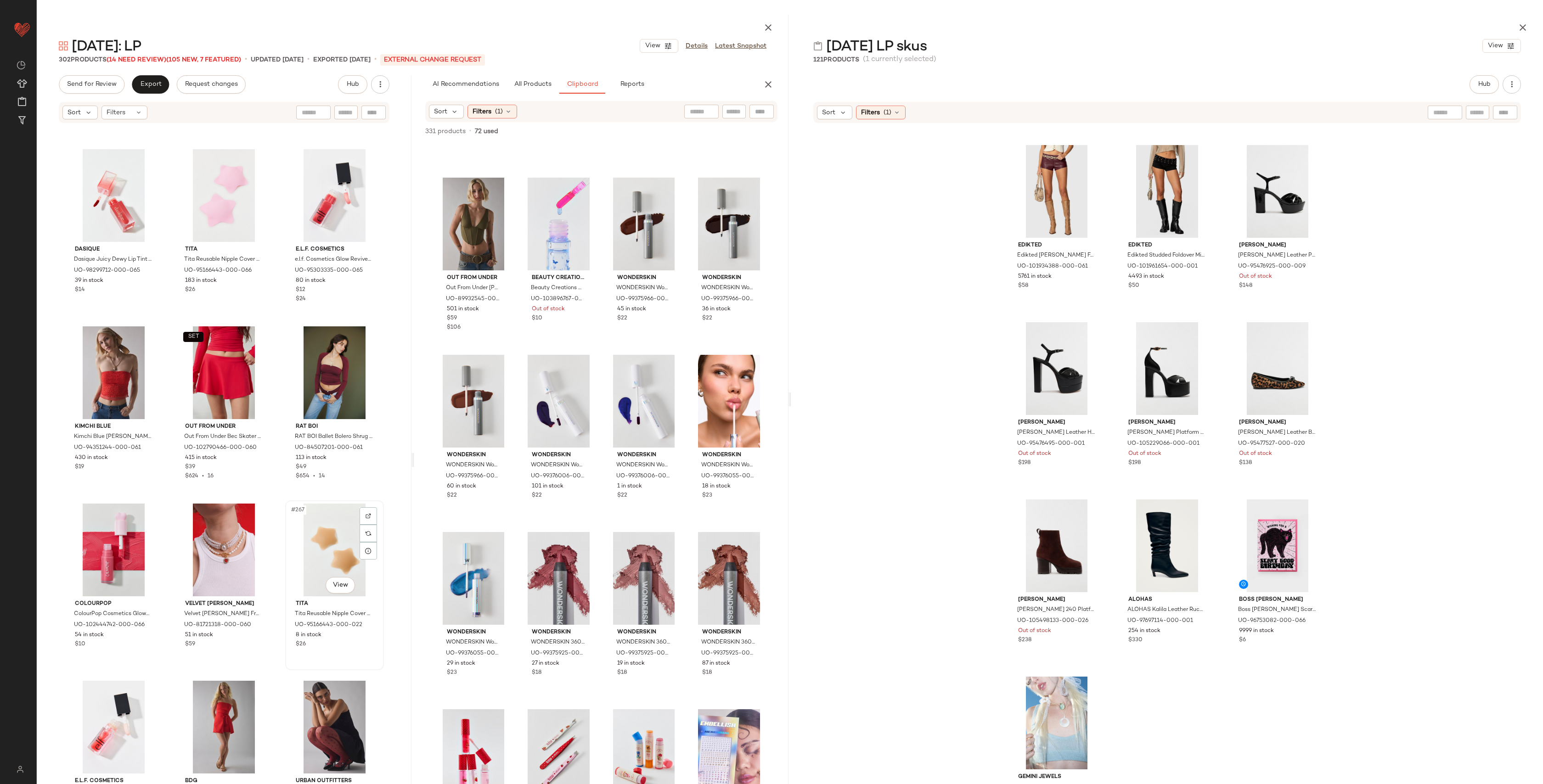
click at [334, 549] on div "#267 View" at bounding box center [334, 550] width 93 height 93
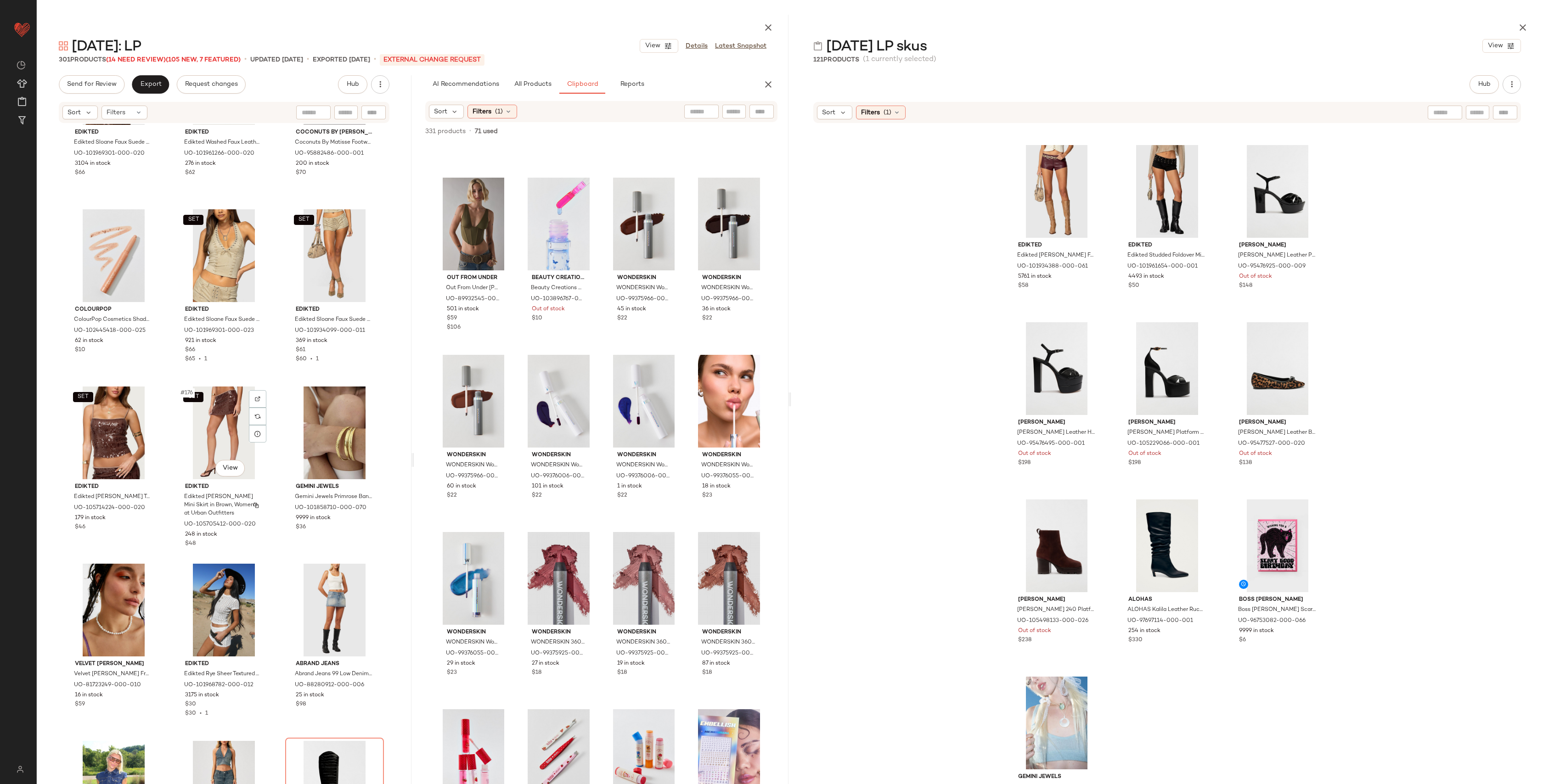
scroll to position [10030, 0]
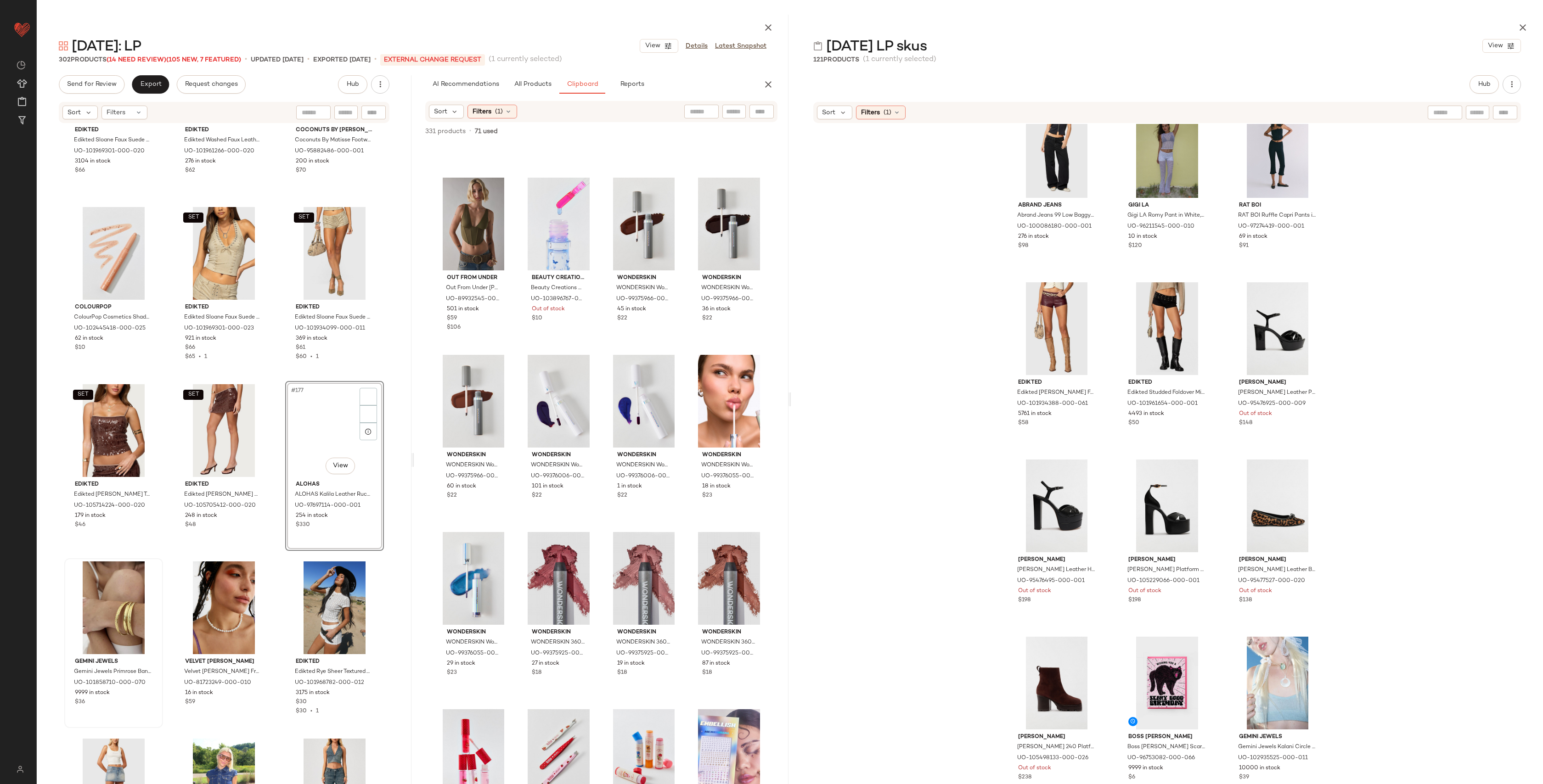
scroll to position [208, 0]
click at [109, 598] on div "#178 View" at bounding box center [113, 607] width 93 height 93
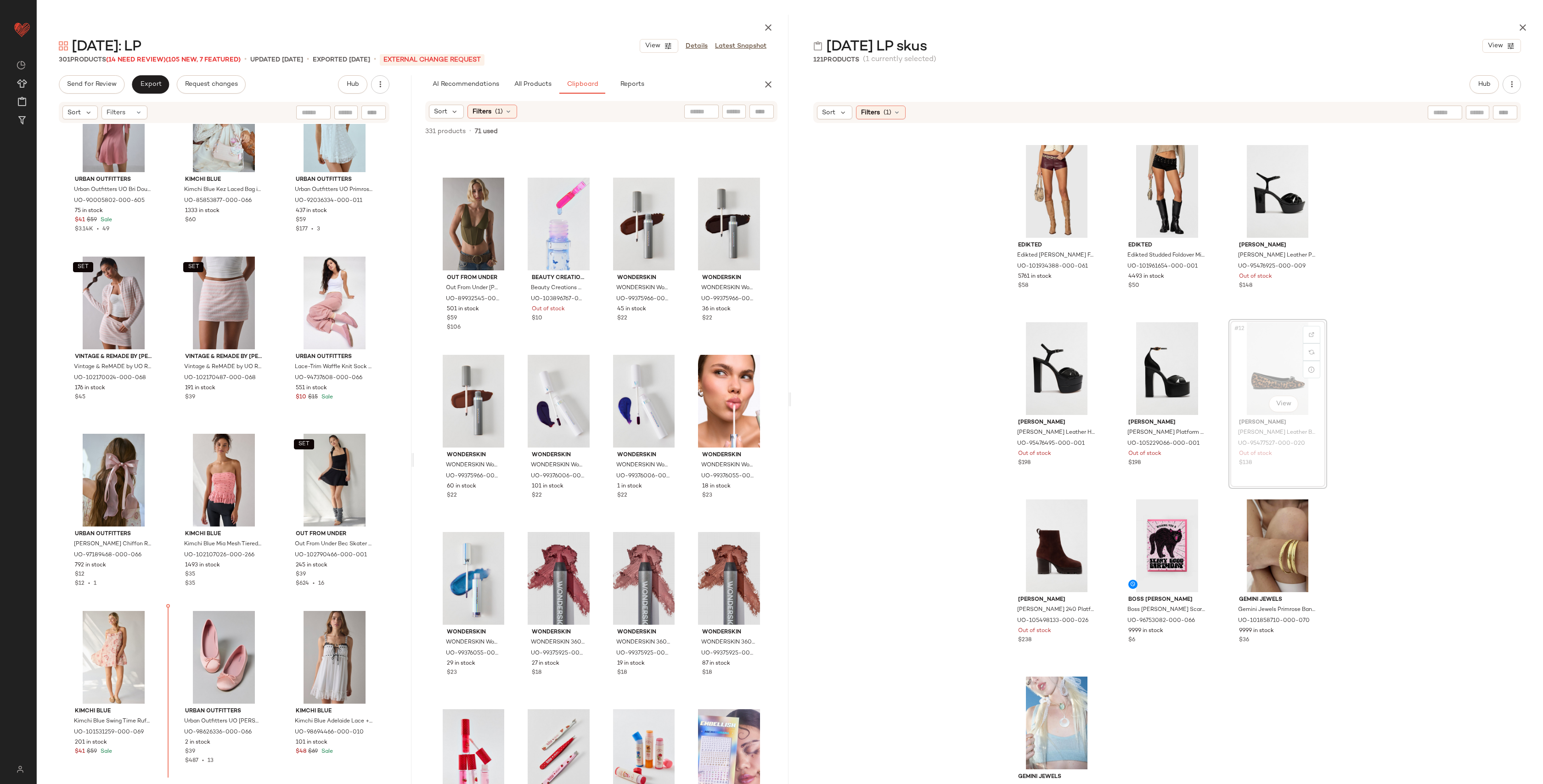
scroll to position [8226, 0]
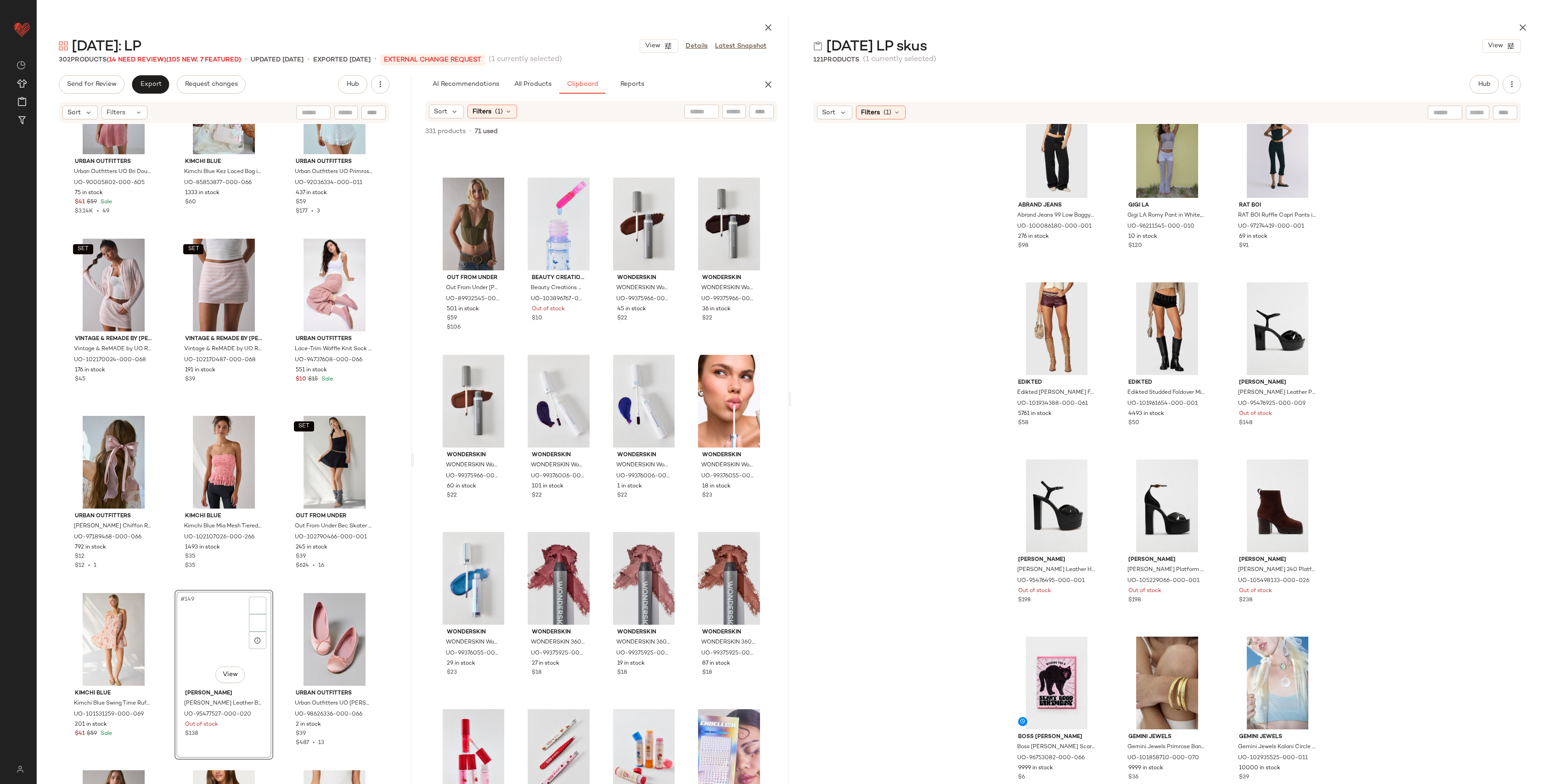
scroll to position [208, 0]
click at [331, 639] on div "#150 View" at bounding box center [334, 639] width 93 height 93
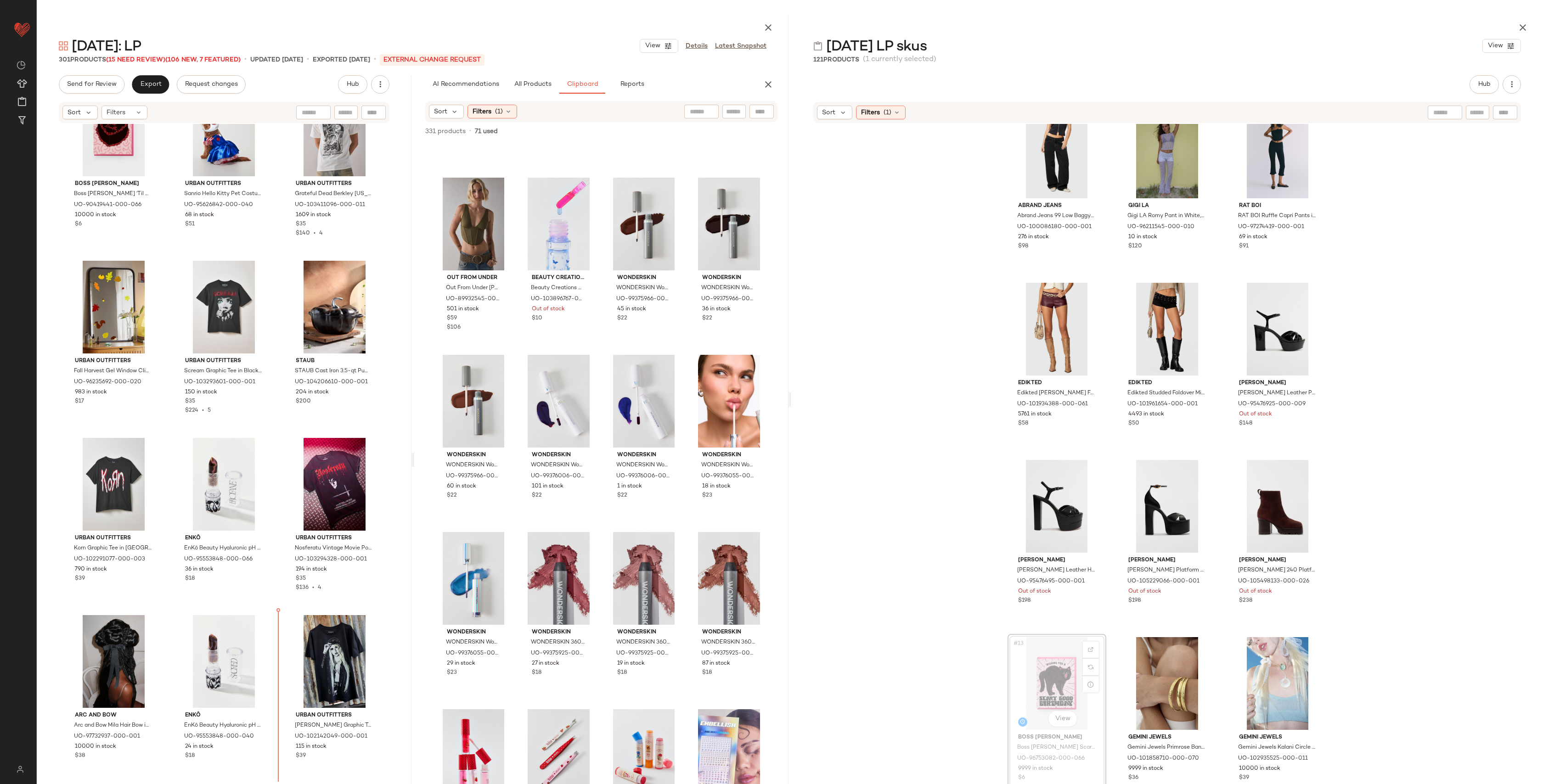
scroll to position [4130, 0]
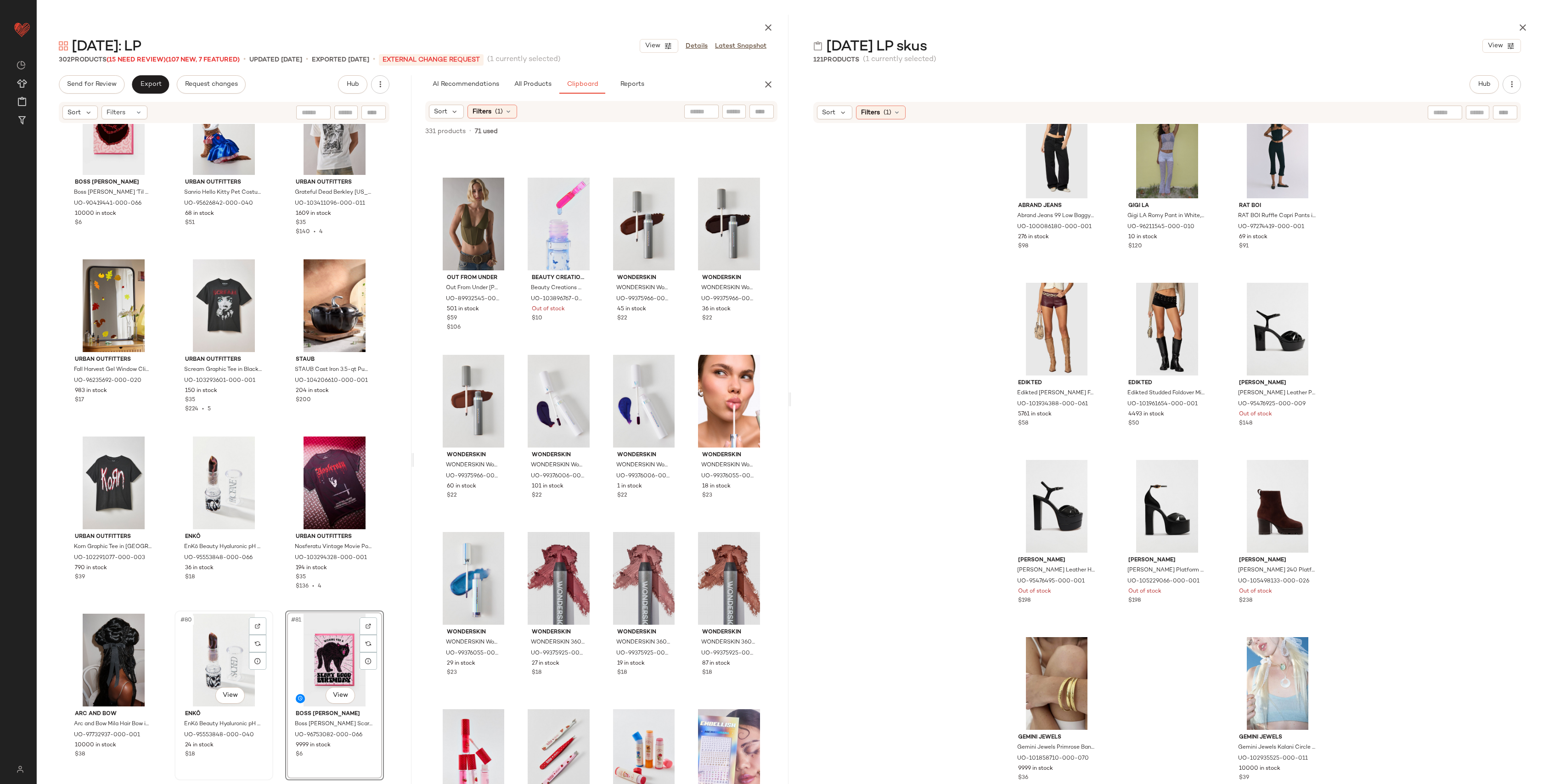
click at [211, 653] on div "#80 View" at bounding box center [223, 659] width 93 height 93
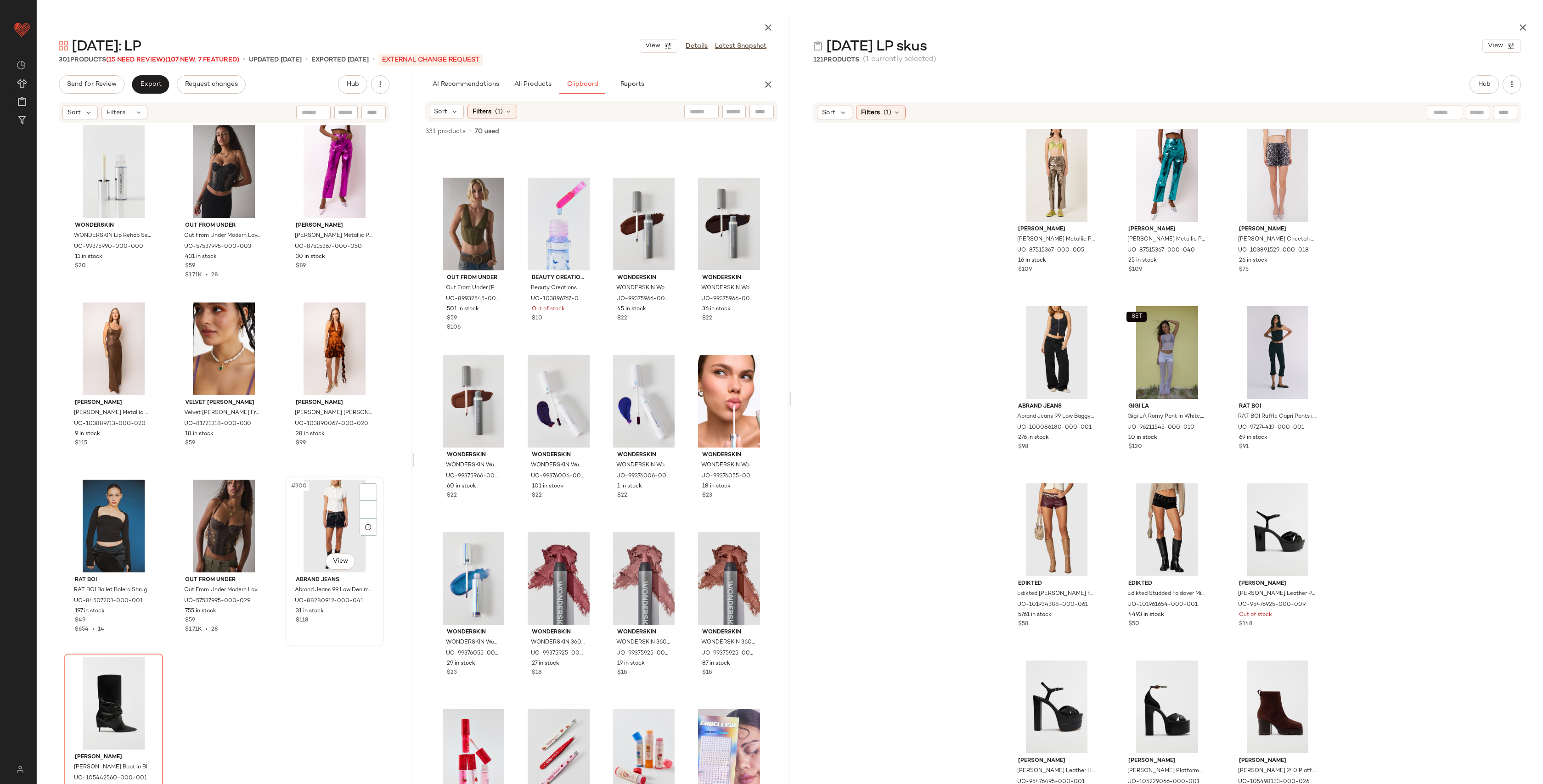
scroll to position [17219, 0]
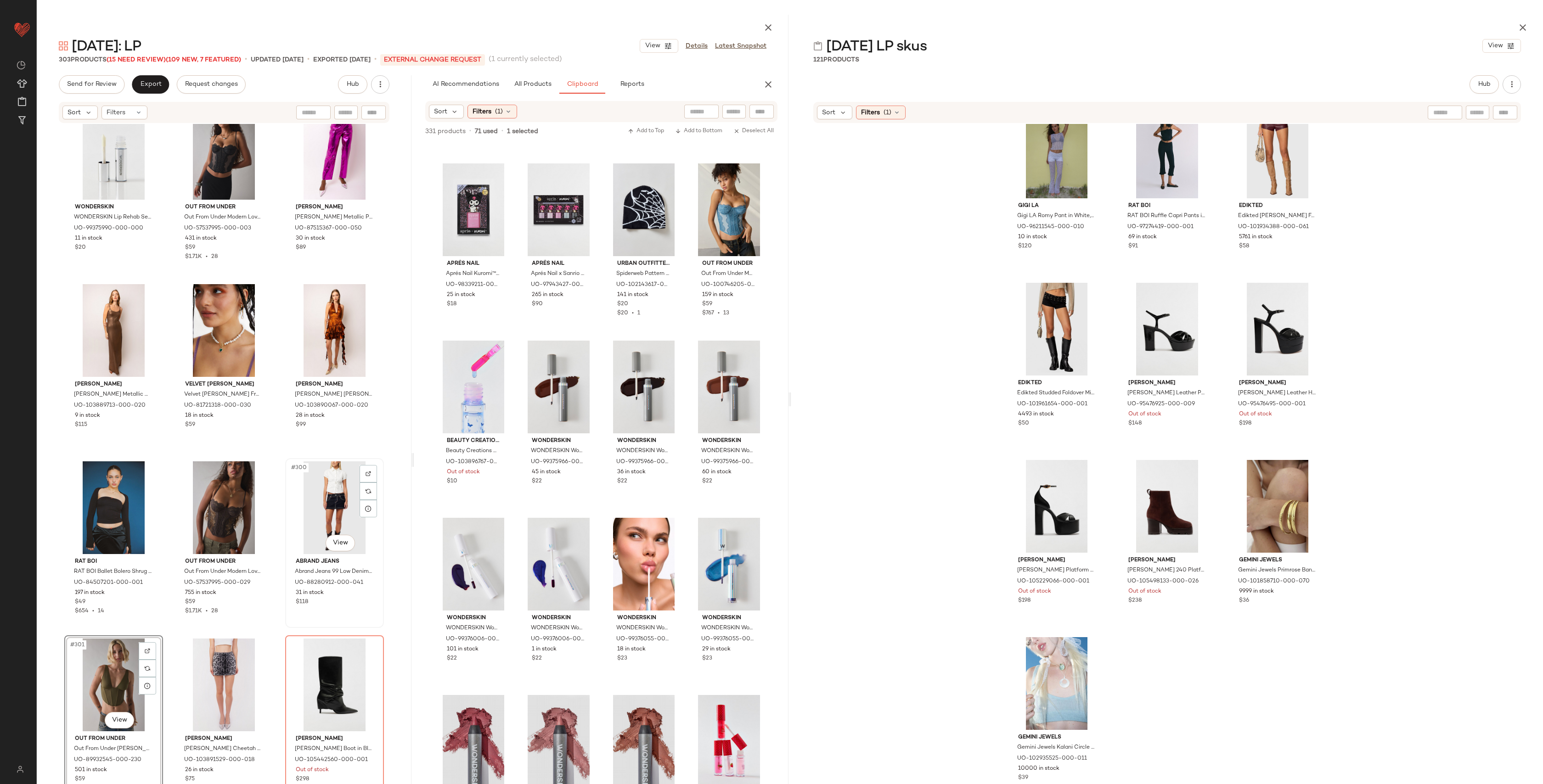
scroll to position [17219, 0]
drag, startPoint x: 310, startPoint y: 671, endPoint x: 304, endPoint y: 673, distance: 6.3
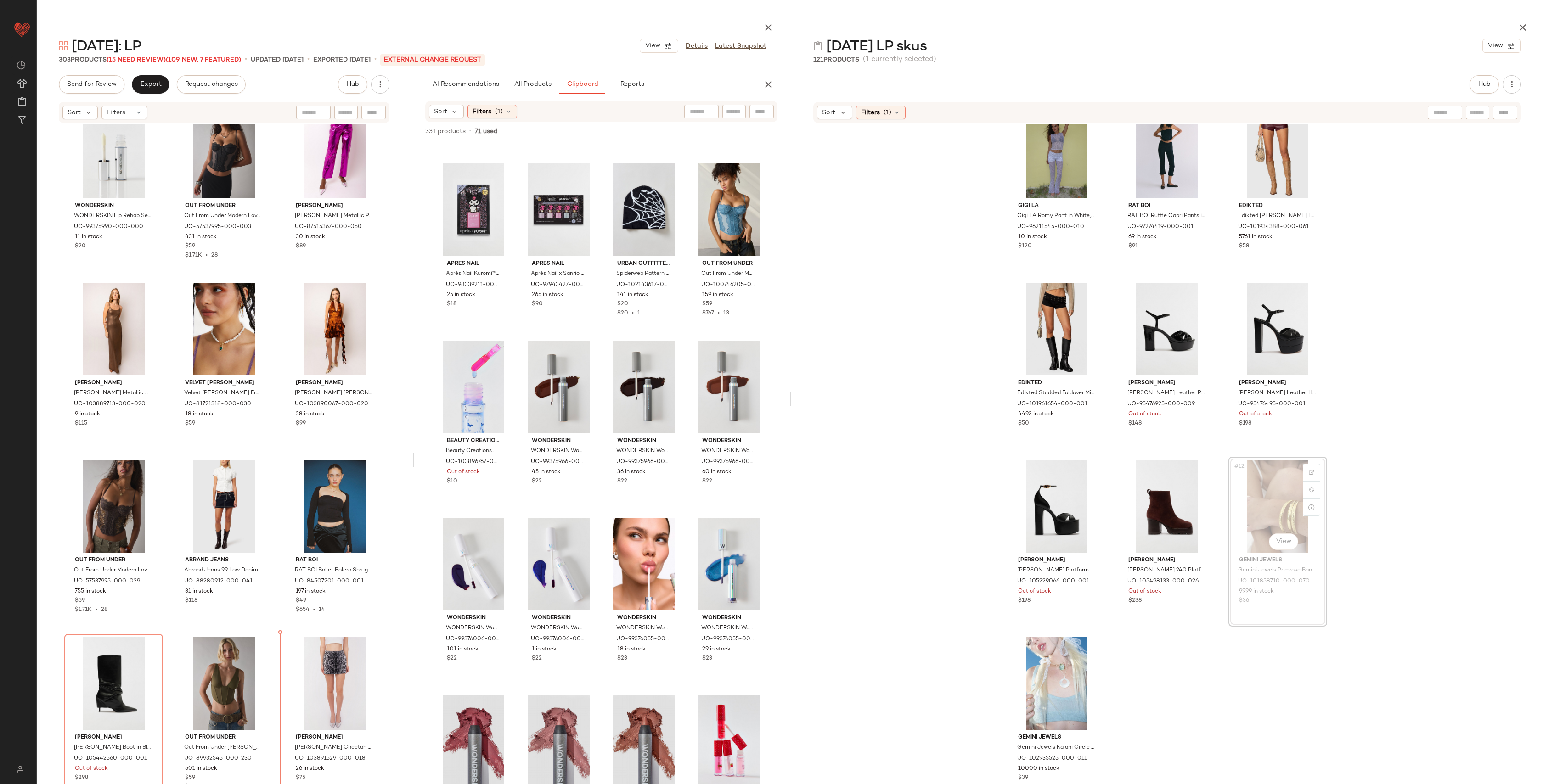
scroll to position [1055, 0]
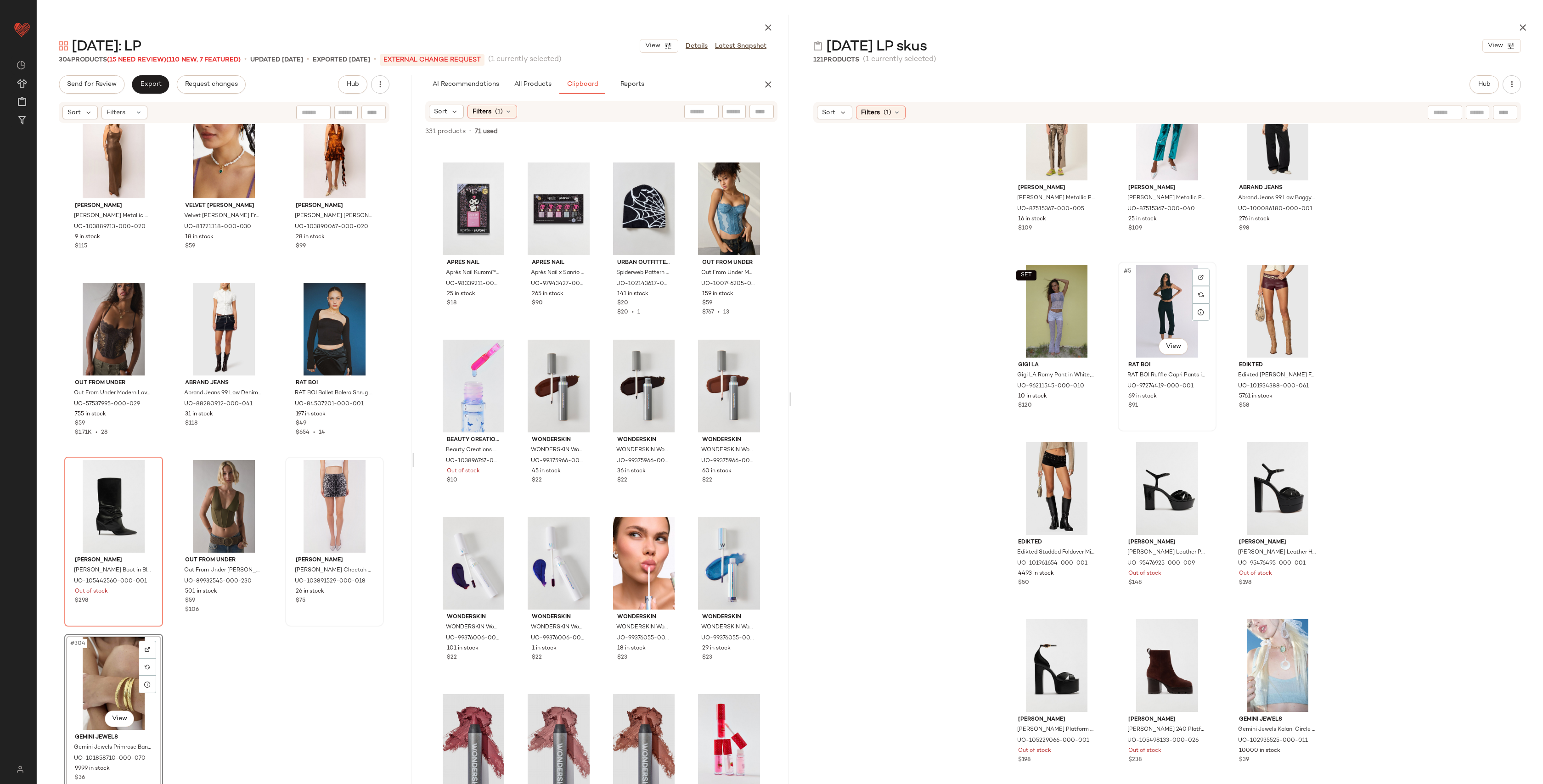
scroll to position [38, 0]
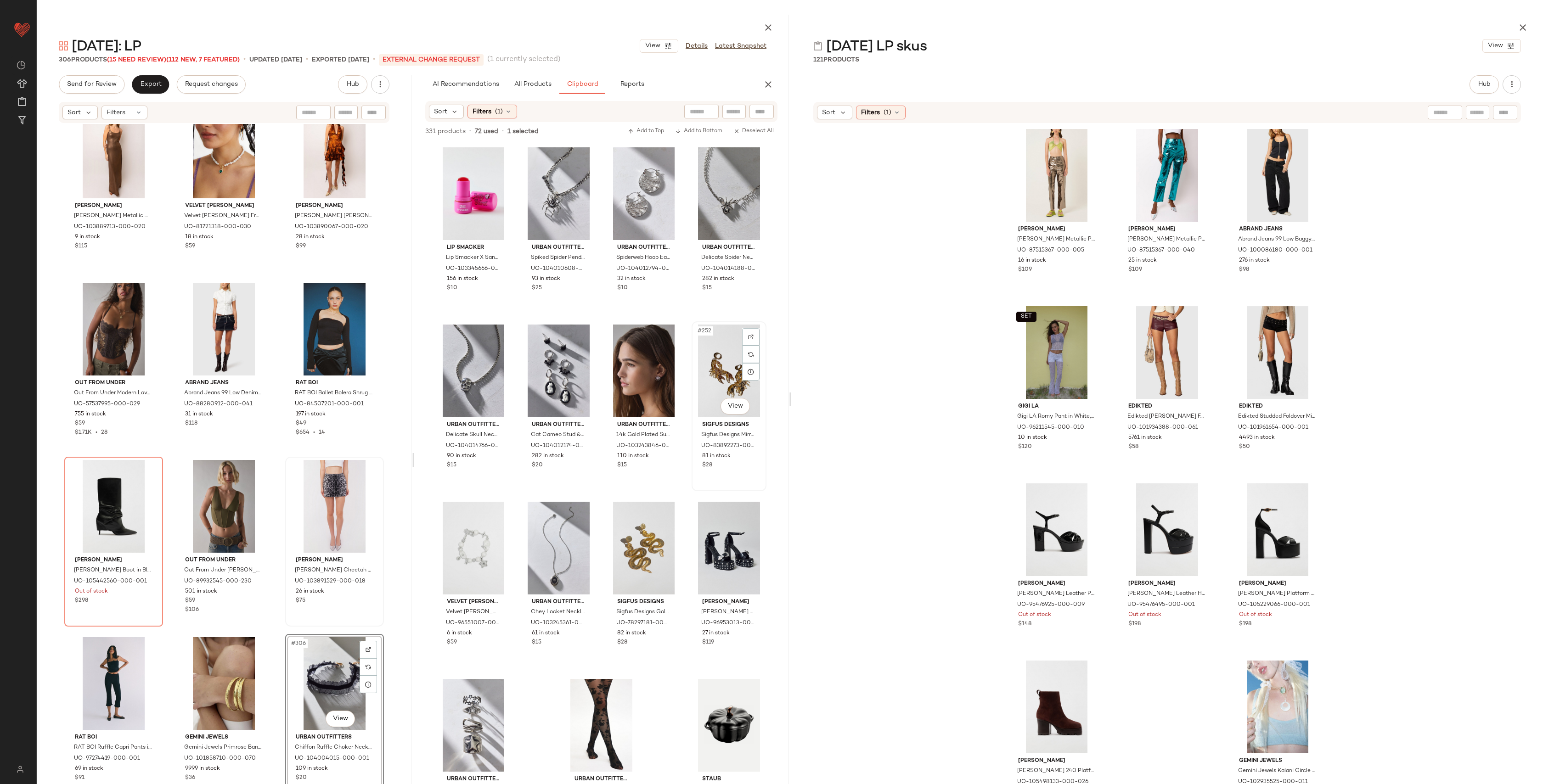
scroll to position [10817, 0]
click at [525, 91] on button "All Products" at bounding box center [532, 84] width 54 height 18
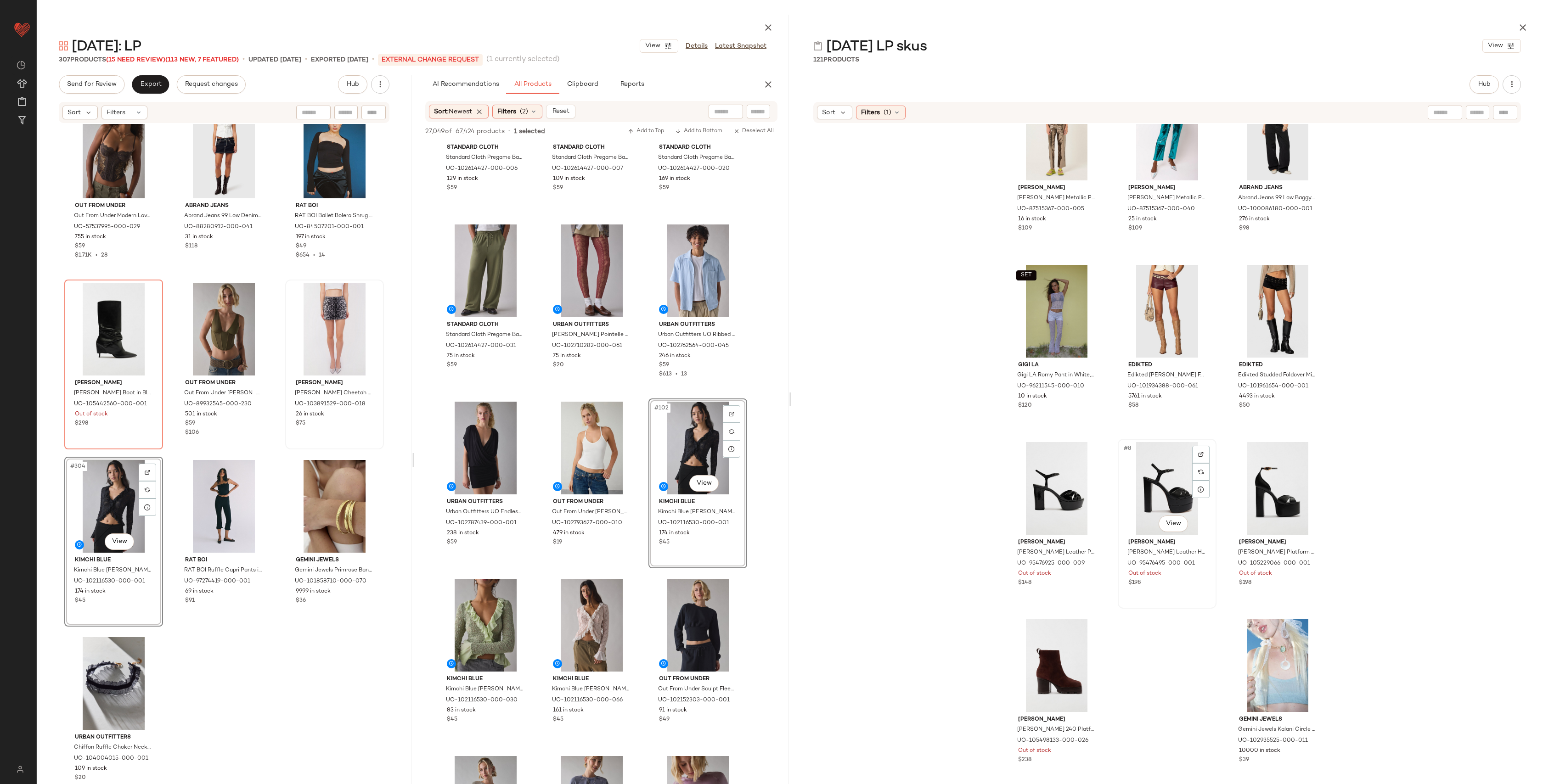
scroll to position [0, 0]
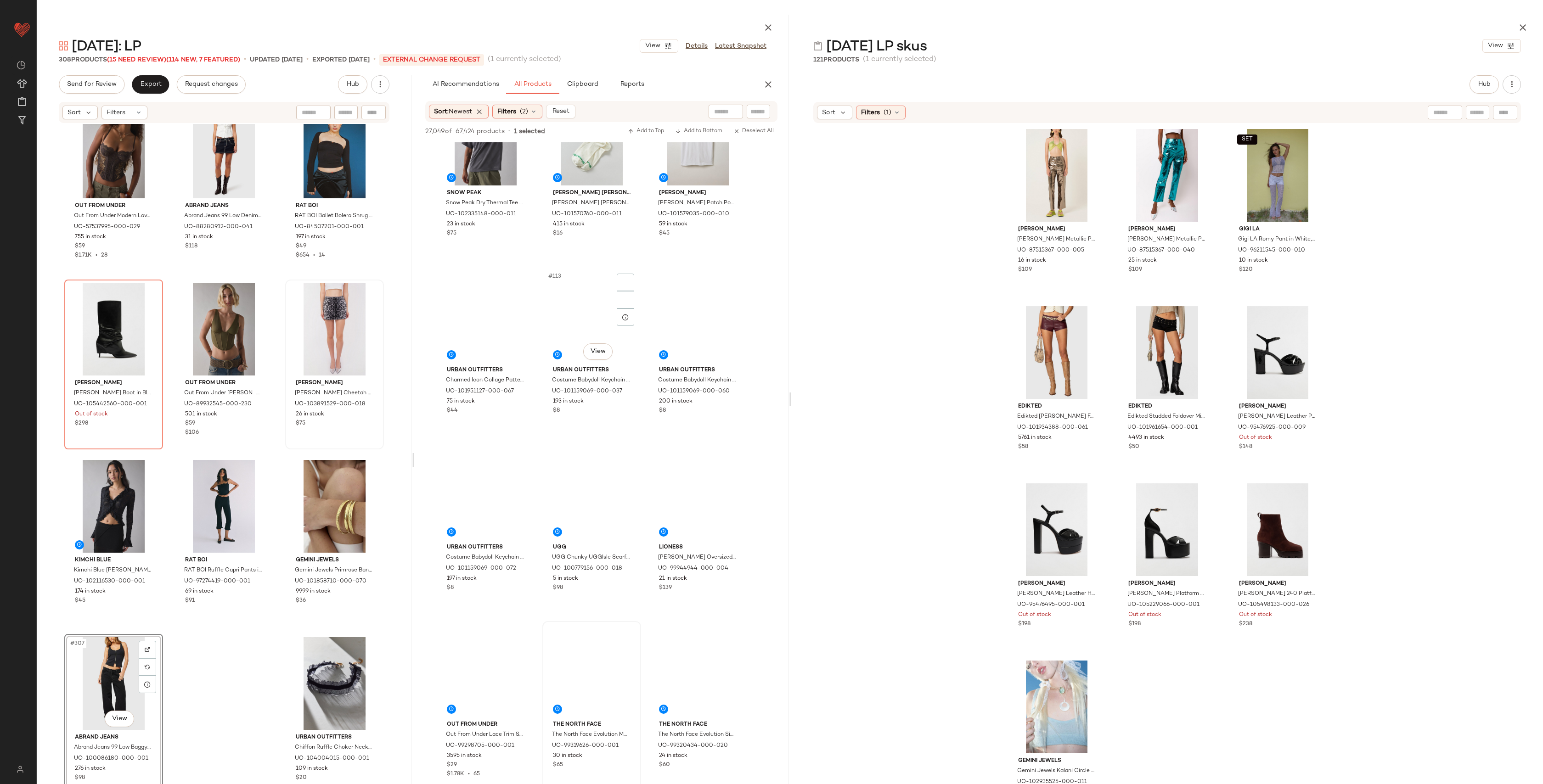
scroll to position [6579, 0]
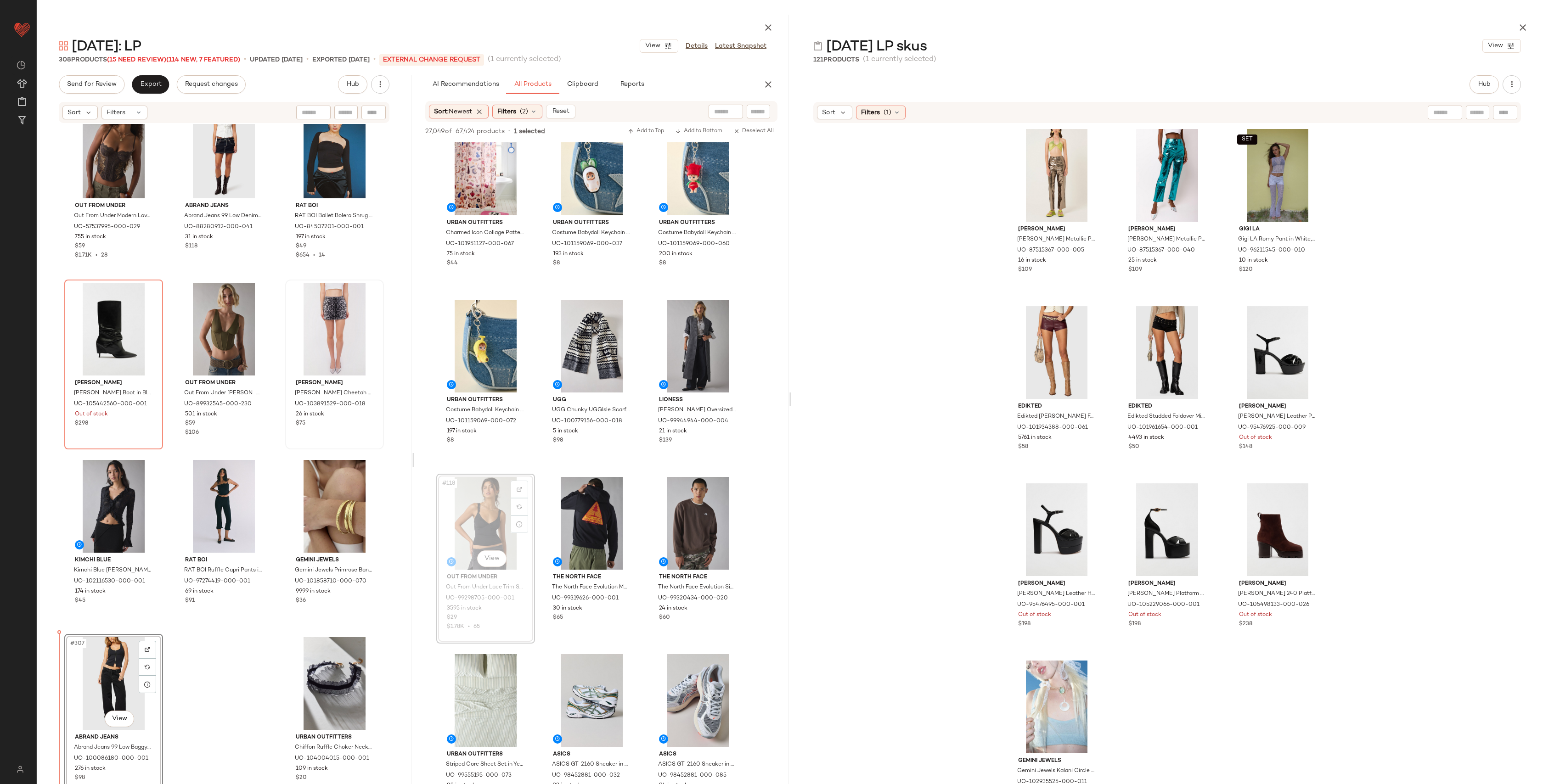
drag, startPoint x: 496, startPoint y: 517, endPoint x: 447, endPoint y: 541, distance: 54.6
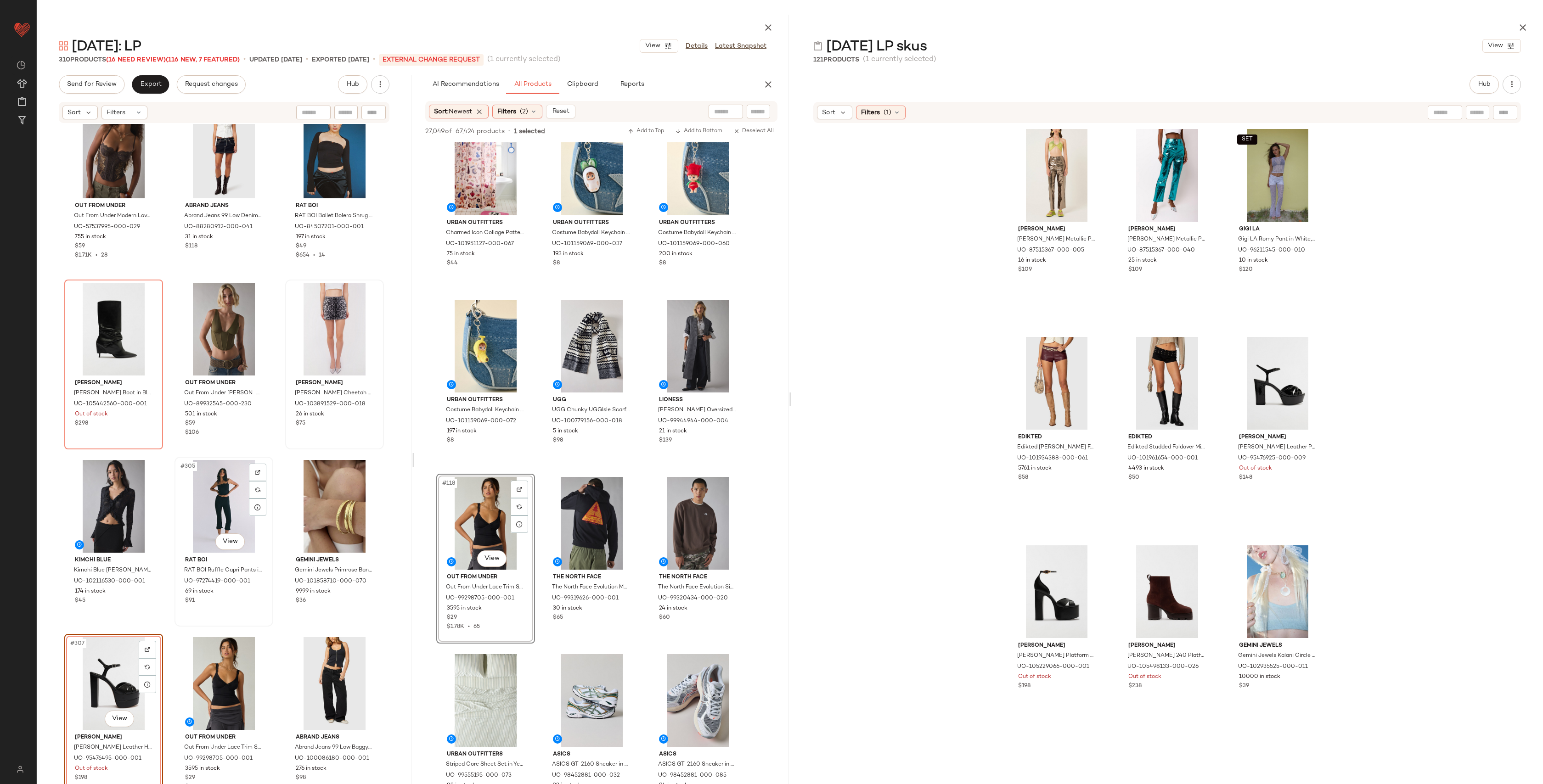
scroll to position [17752, 0]
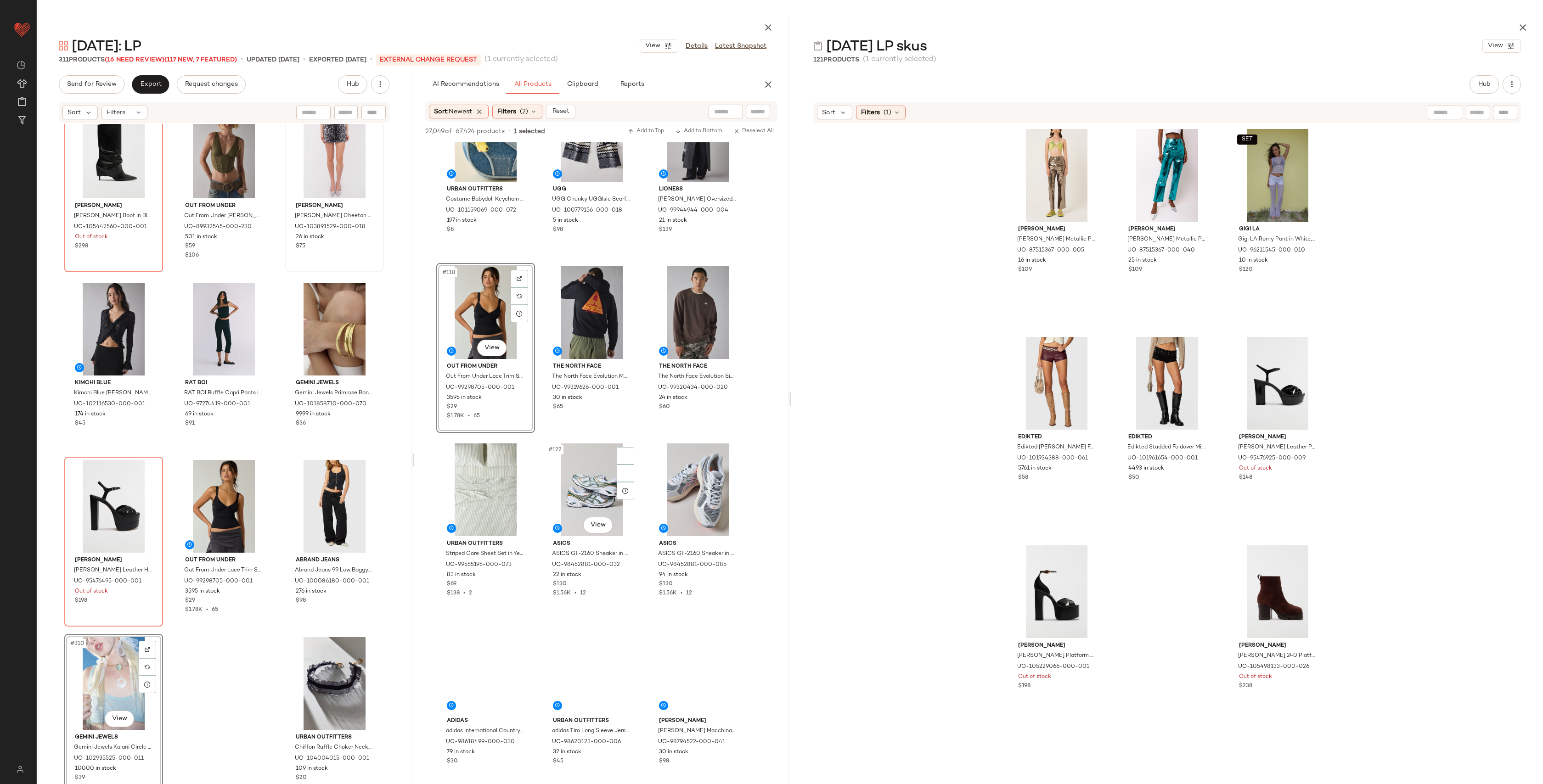
scroll to position [7052, 0]
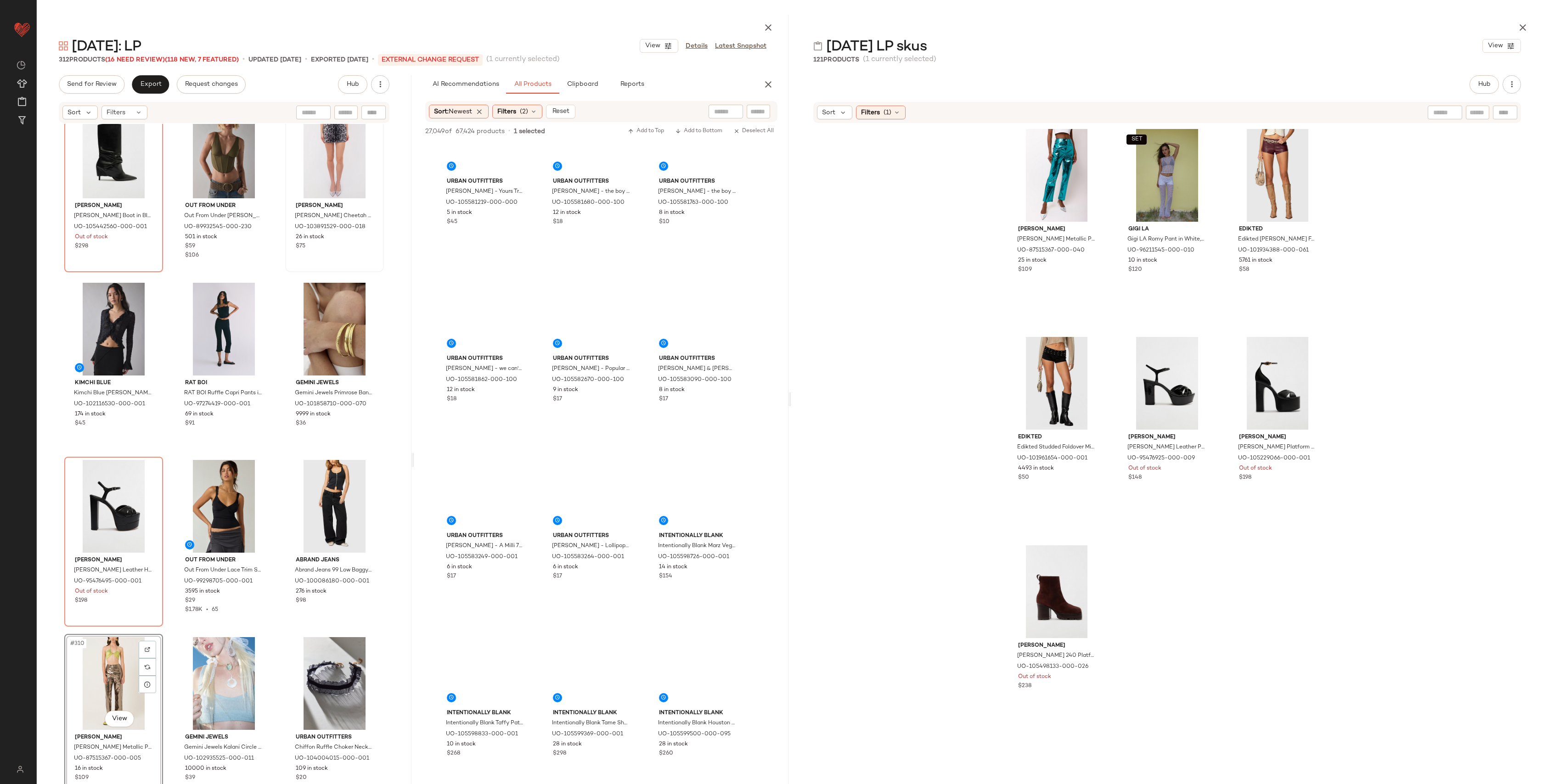
scroll to position [9247, 0]
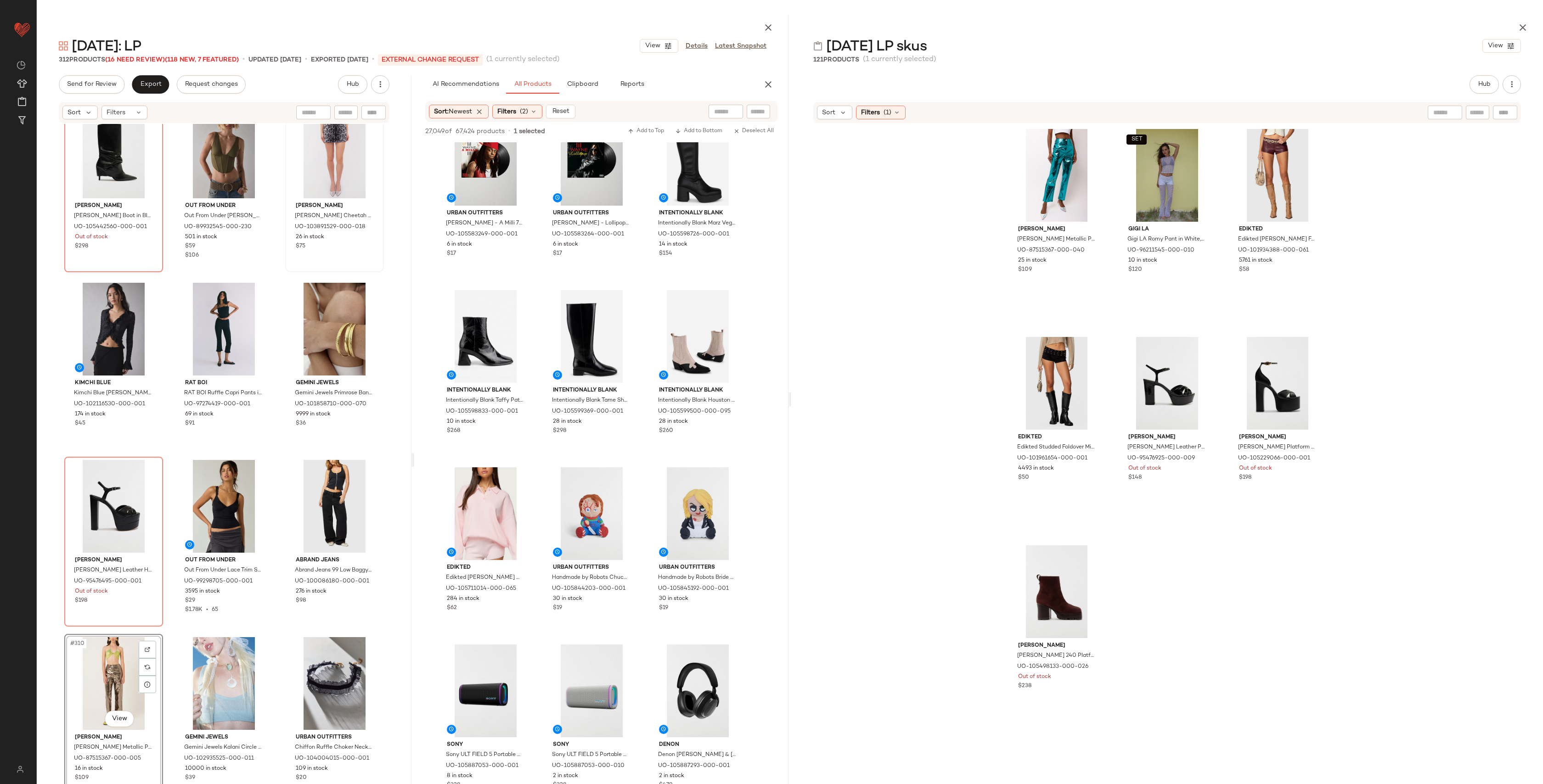
click at [733, 116] on div at bounding box center [725, 111] width 34 height 14
type input "**********"
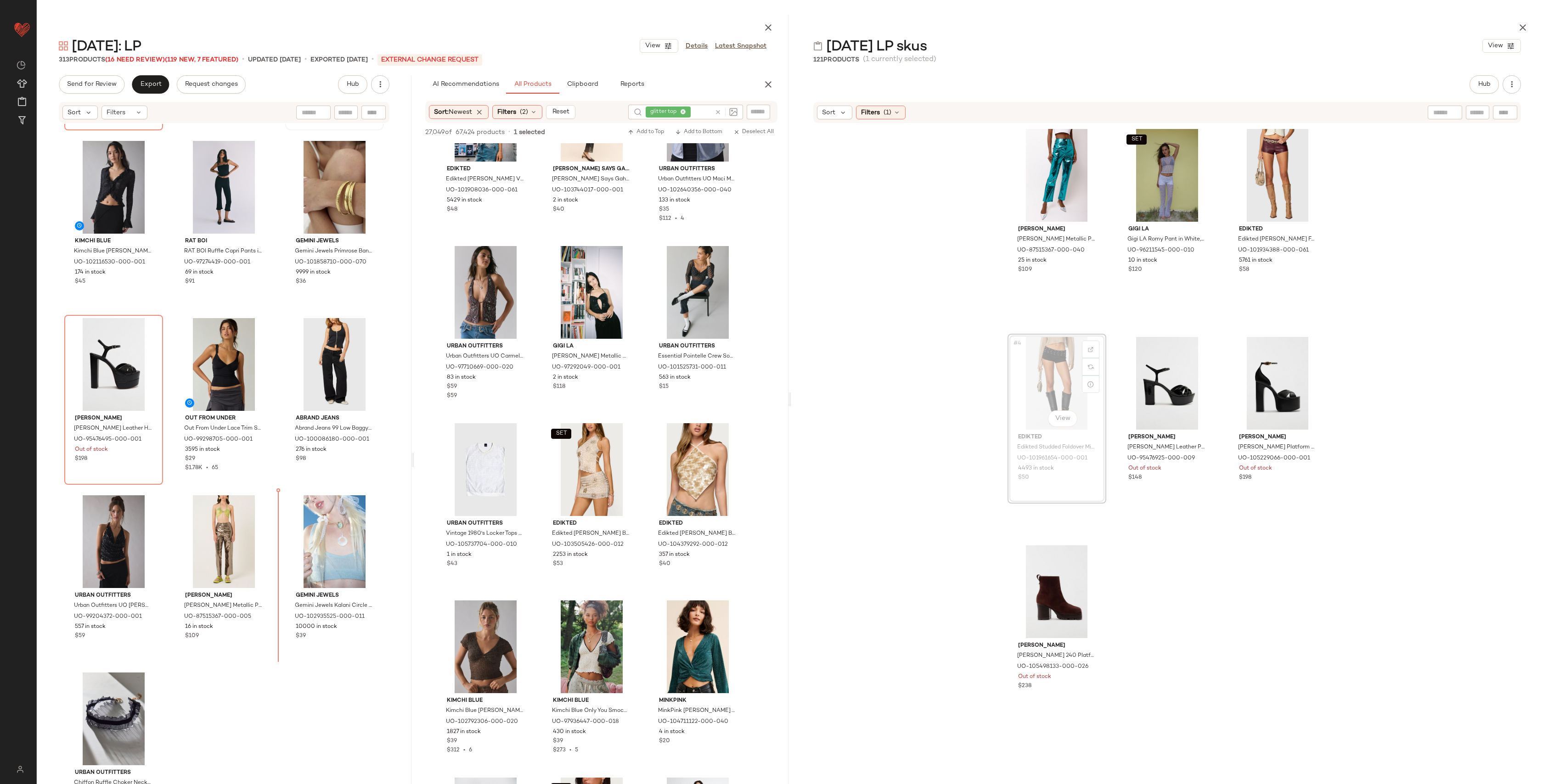
scroll to position [17928, 0]
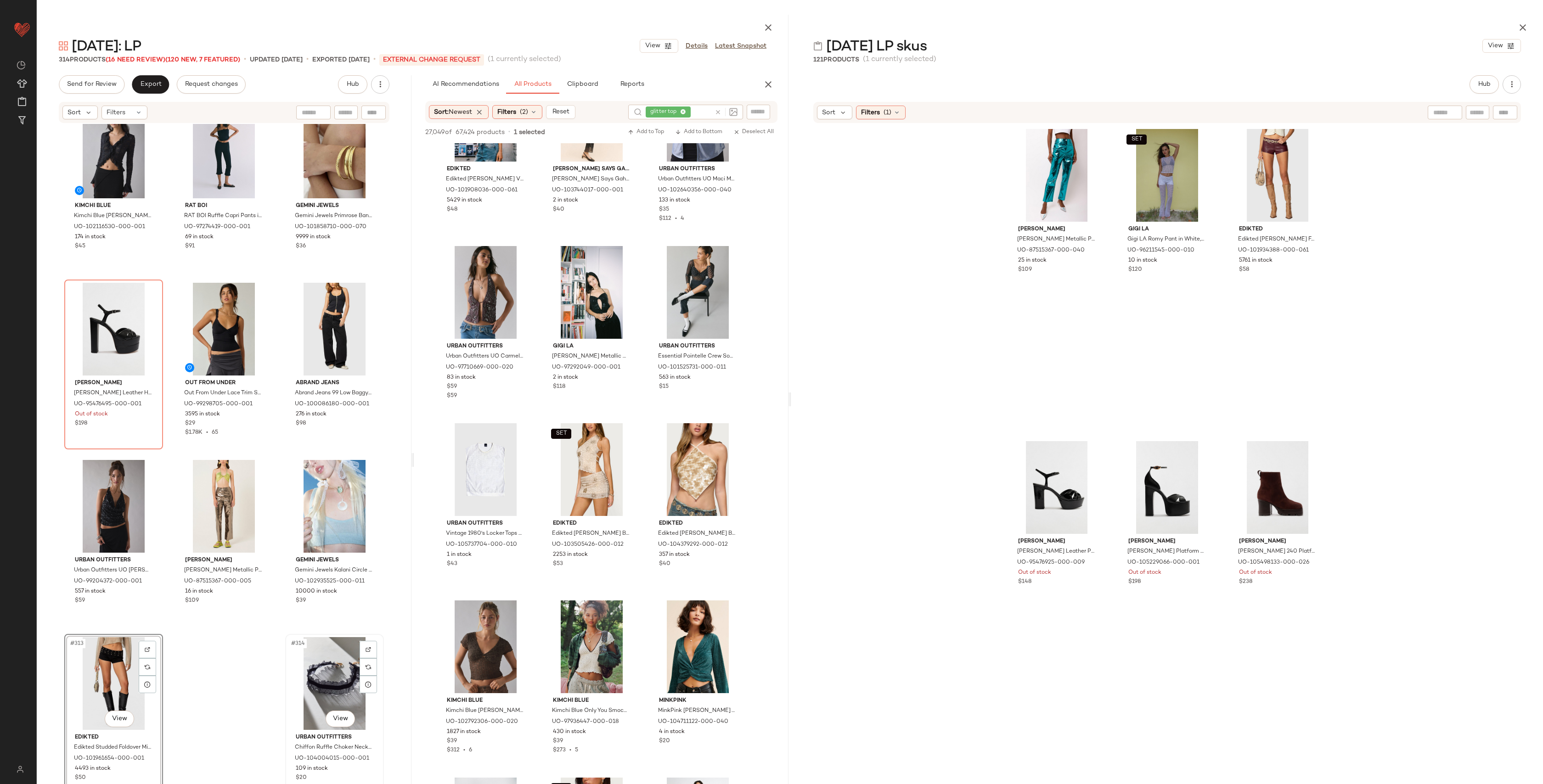
click at [312, 677] on div "#314 View" at bounding box center [334, 683] width 93 height 93
click at [94, 666] on div "#313 View" at bounding box center [113, 683] width 93 height 93
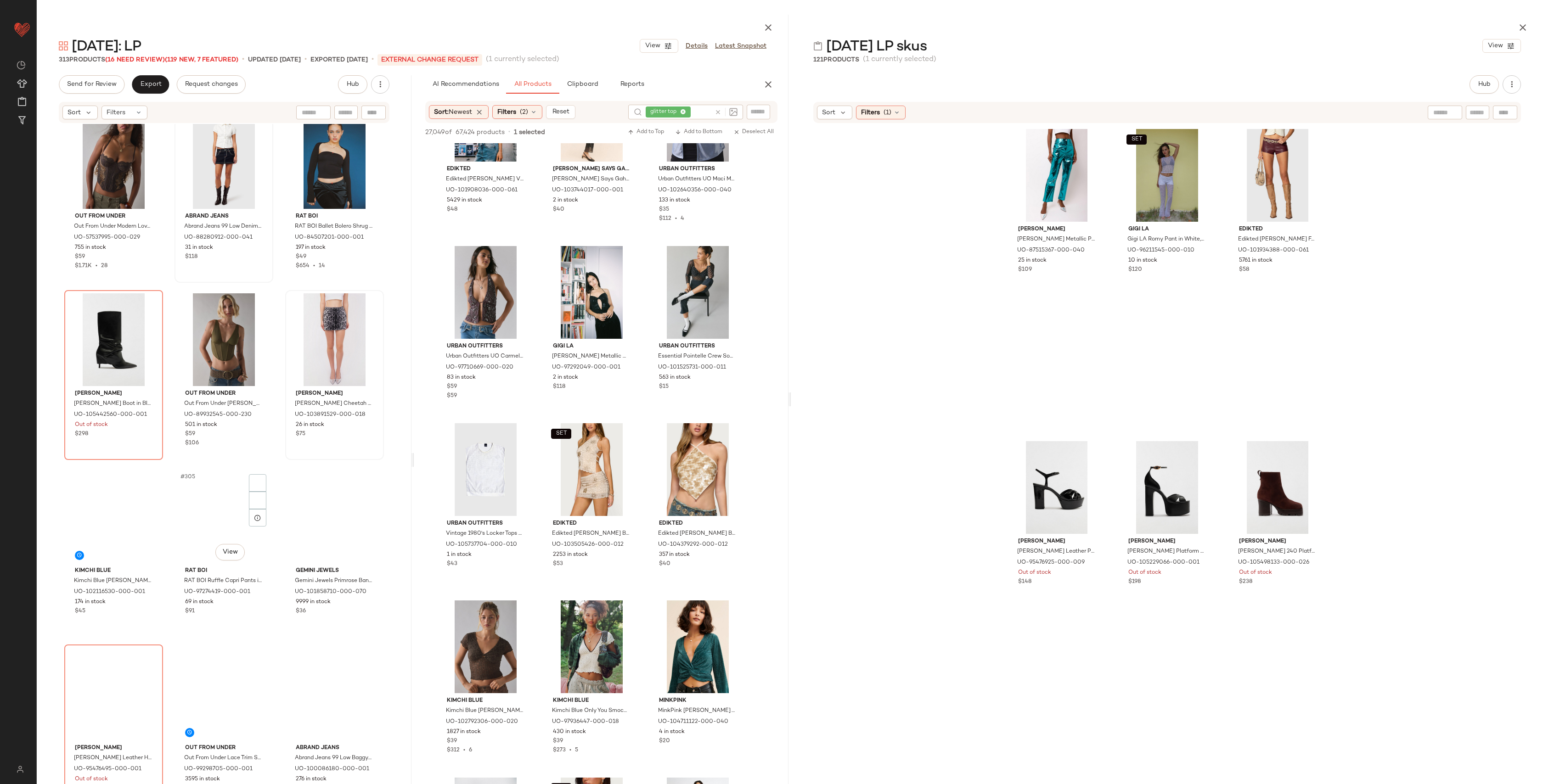
scroll to position [17928, 0]
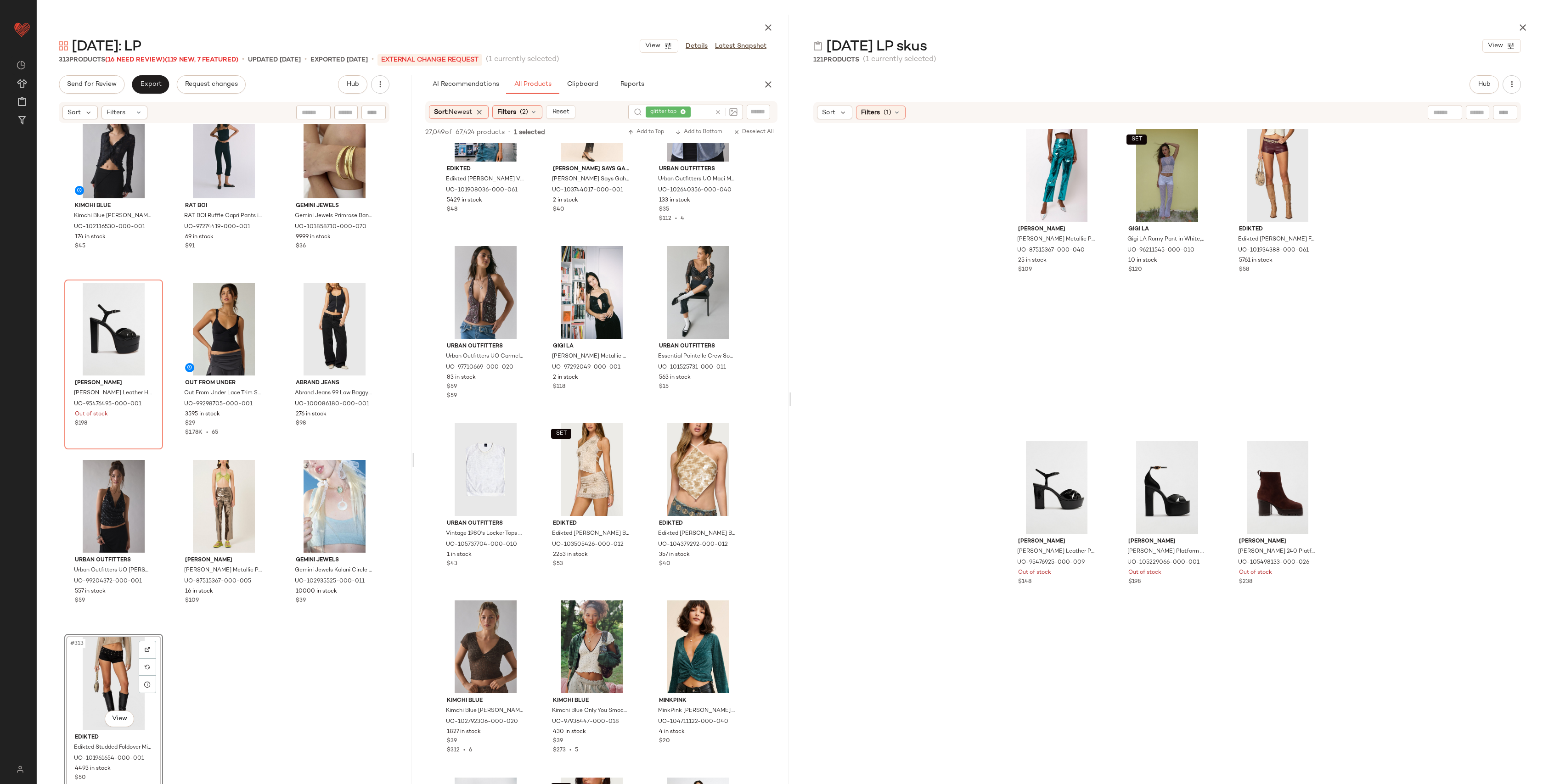
click at [102, 654] on div "#313 View" at bounding box center [113, 683] width 93 height 93
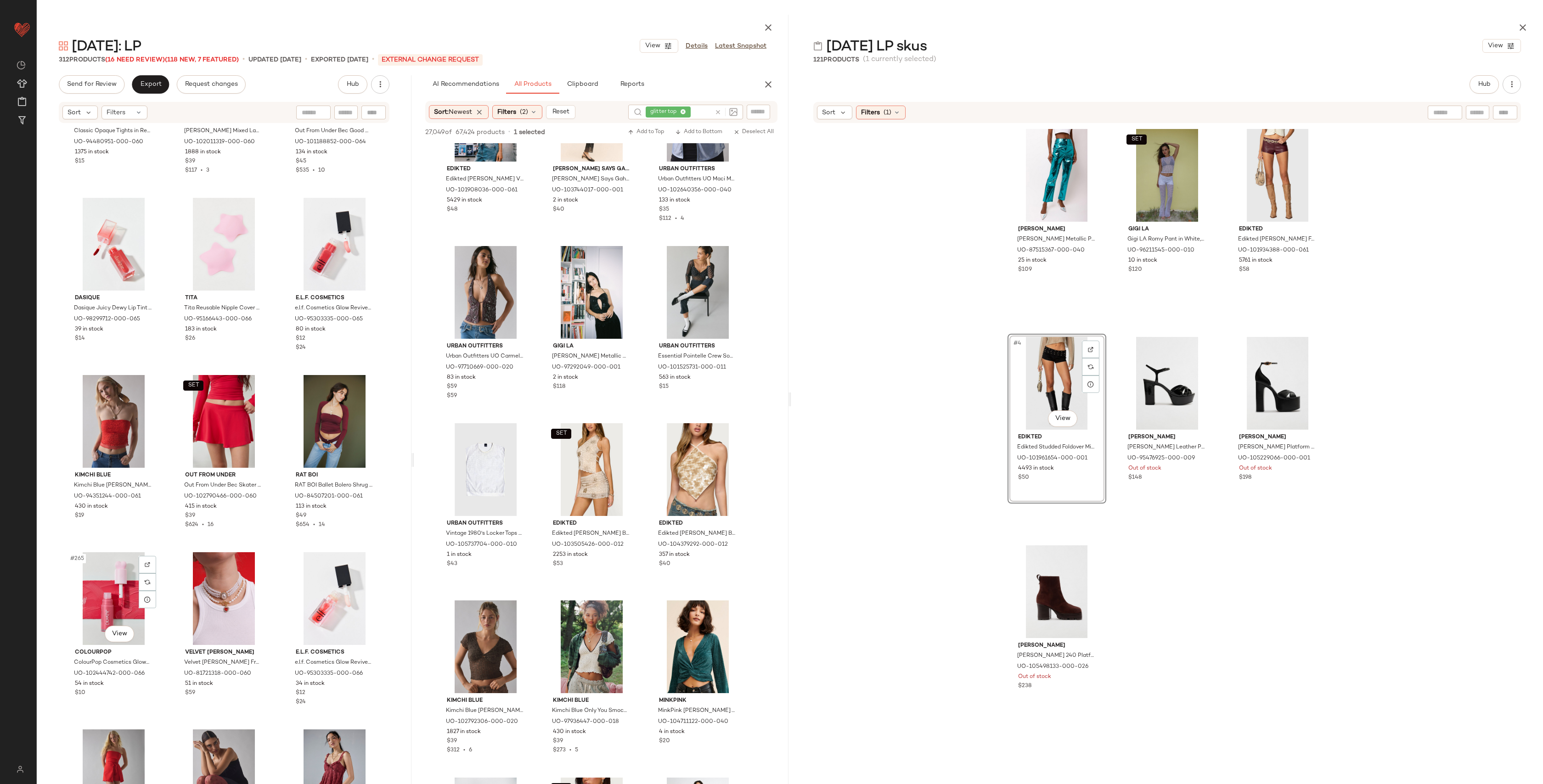
scroll to position [15164, 0]
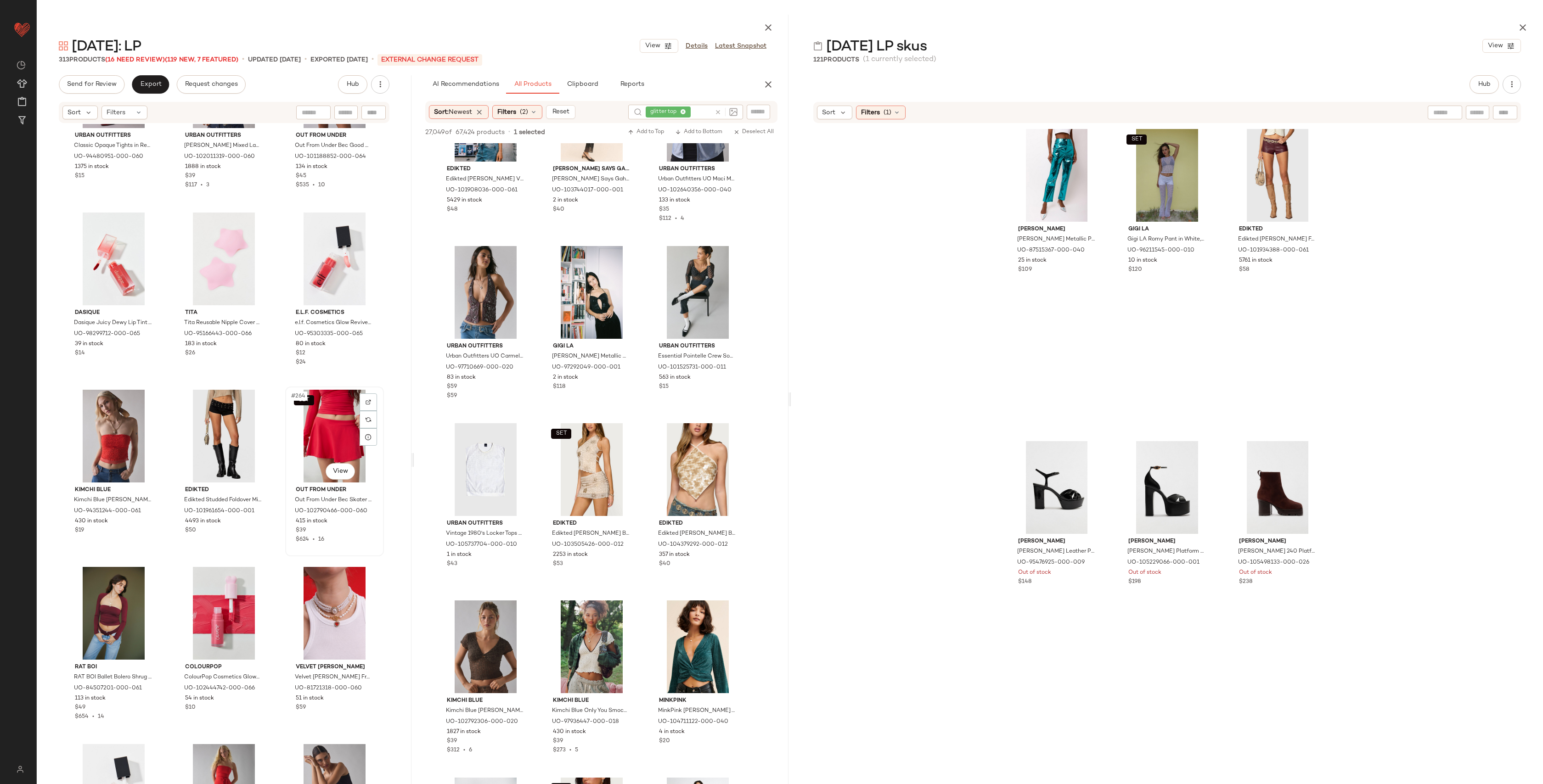
click at [324, 435] on div "SET #264 View" at bounding box center [334, 435] width 93 height 93
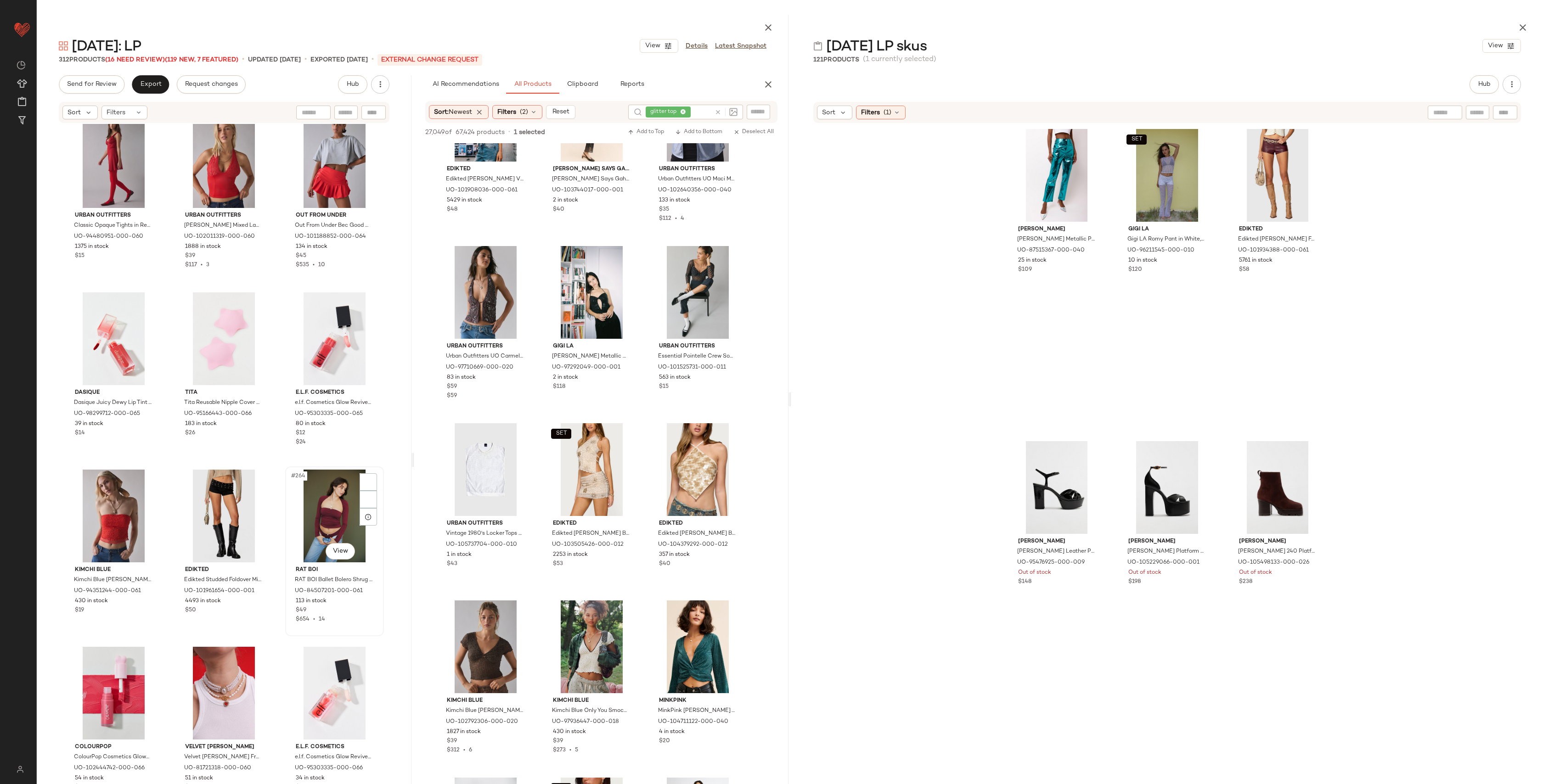
scroll to position [15073, 0]
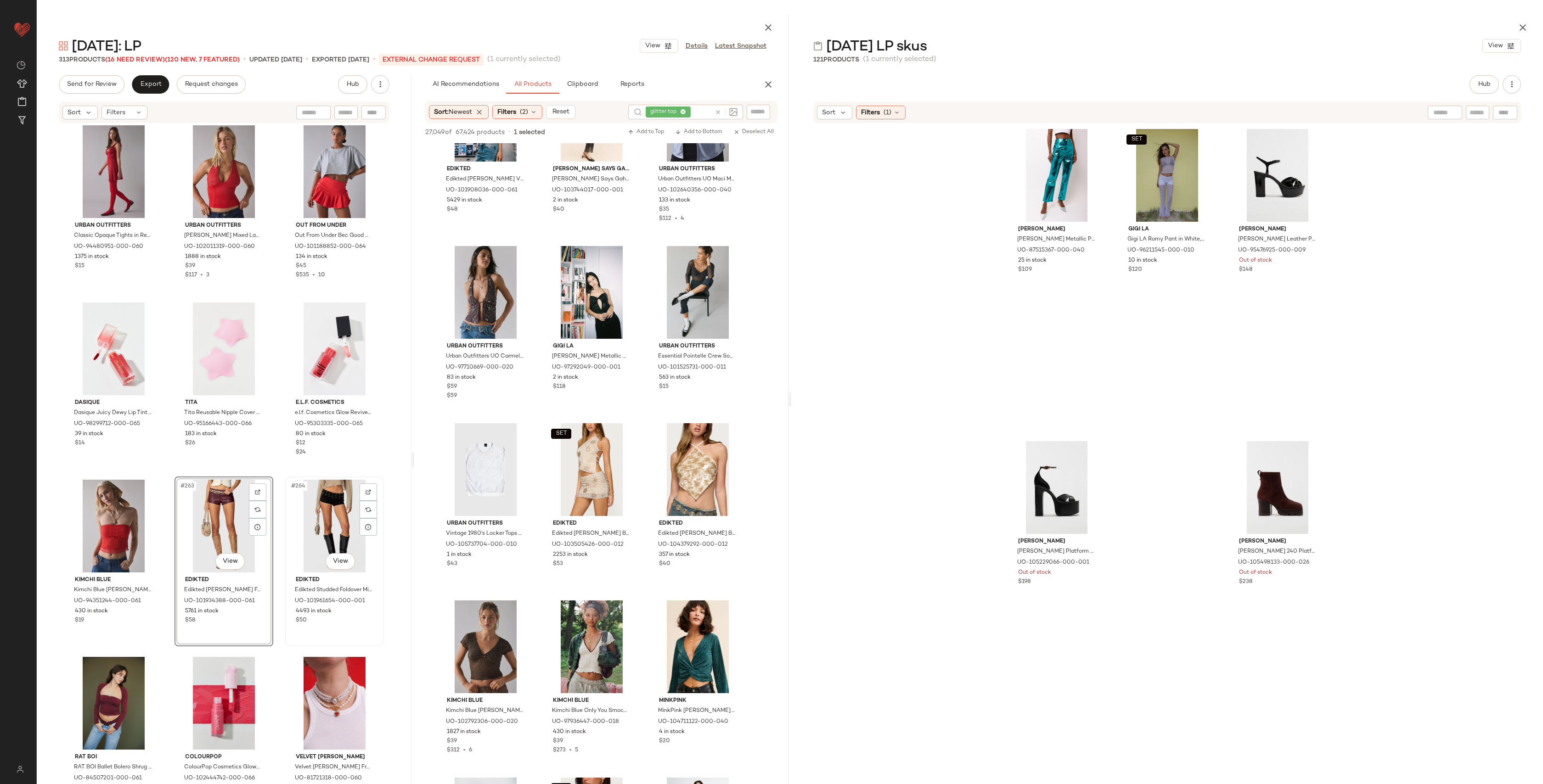
click at [303, 525] on div "#264 View" at bounding box center [334, 526] width 93 height 93
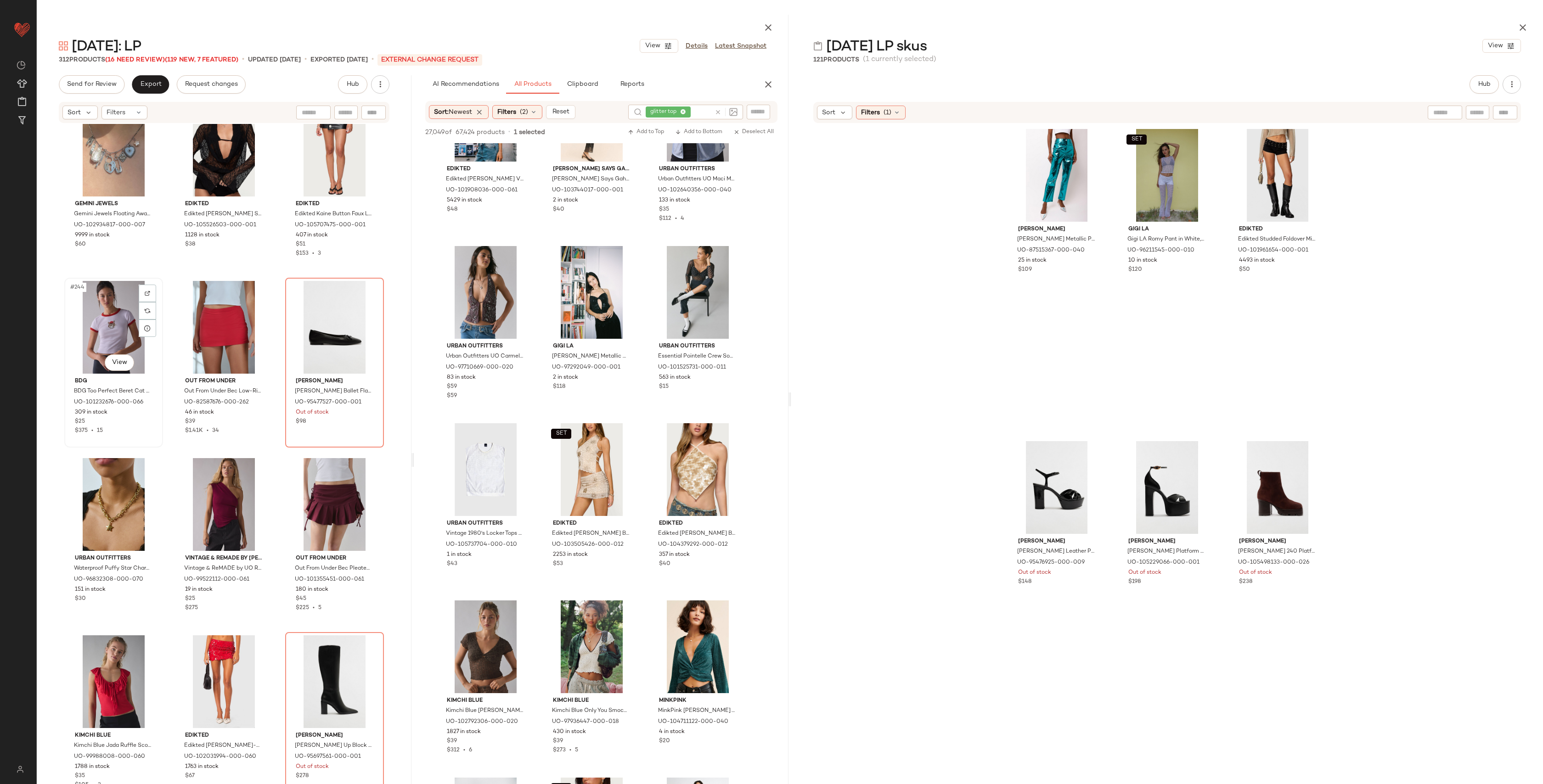
scroll to position [14147, 0]
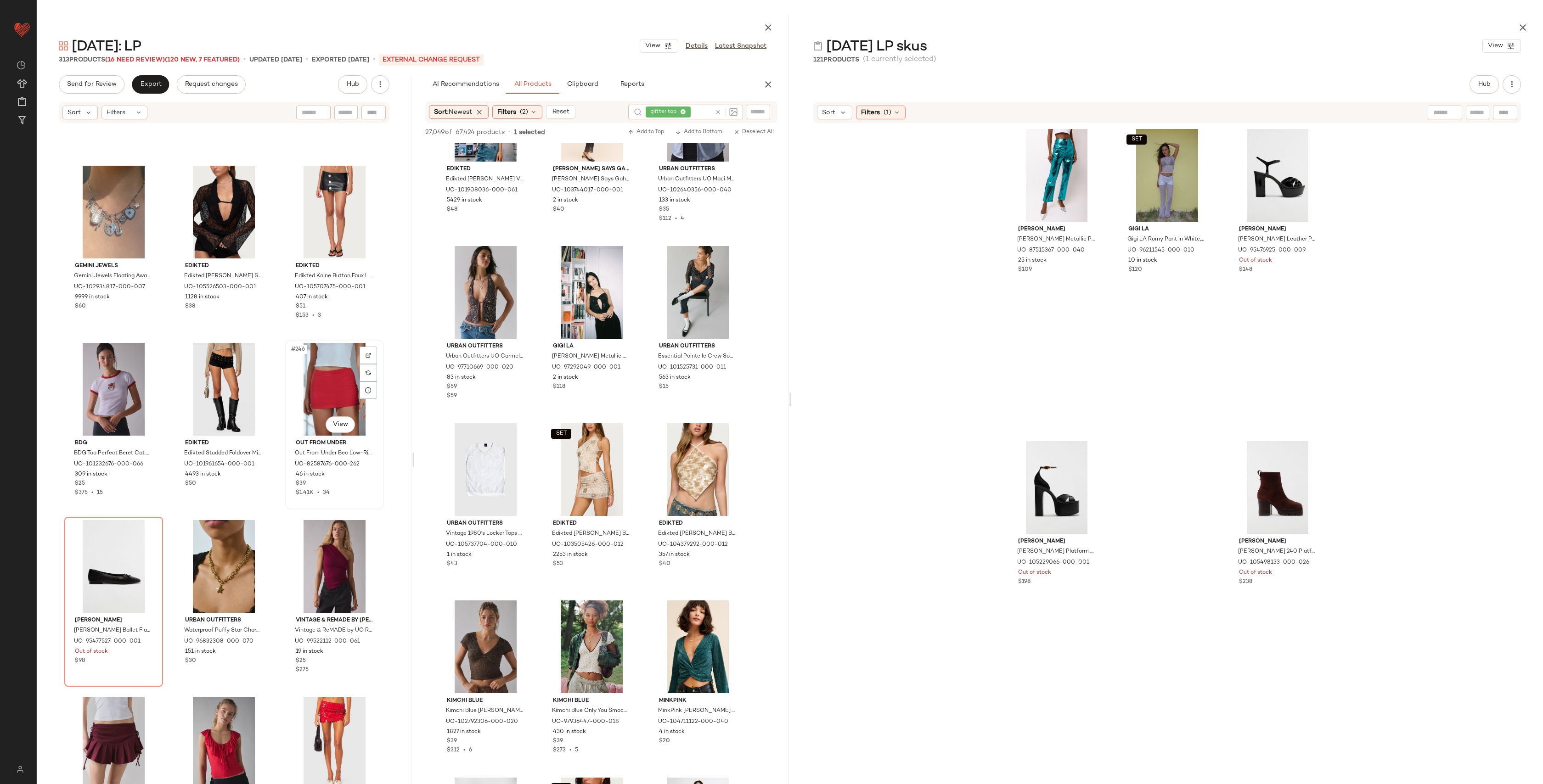
click at [316, 381] on div "#246 View" at bounding box center [334, 389] width 93 height 93
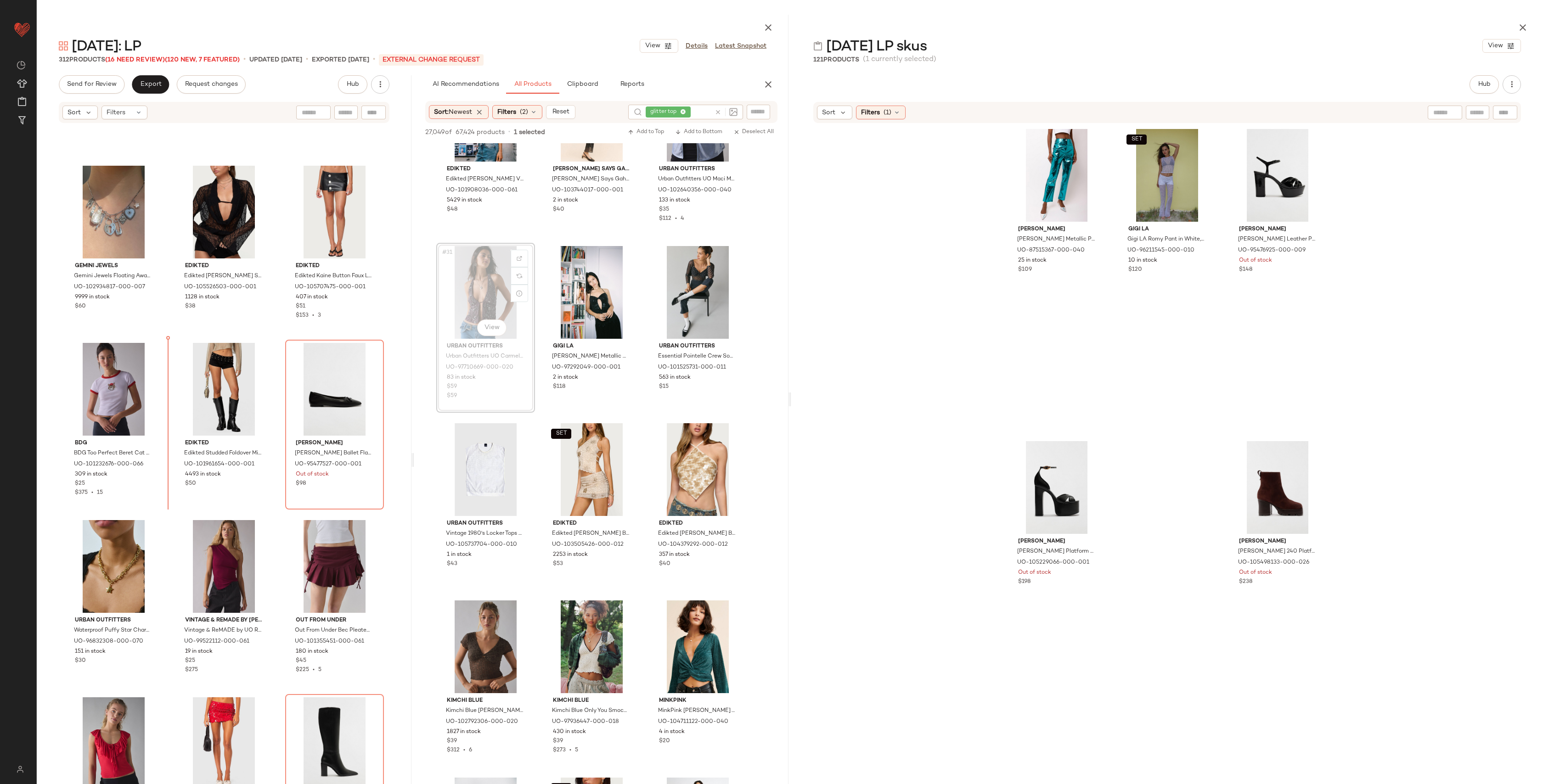
drag, startPoint x: 479, startPoint y: 296, endPoint x: 419, endPoint y: 315, distance: 62.9
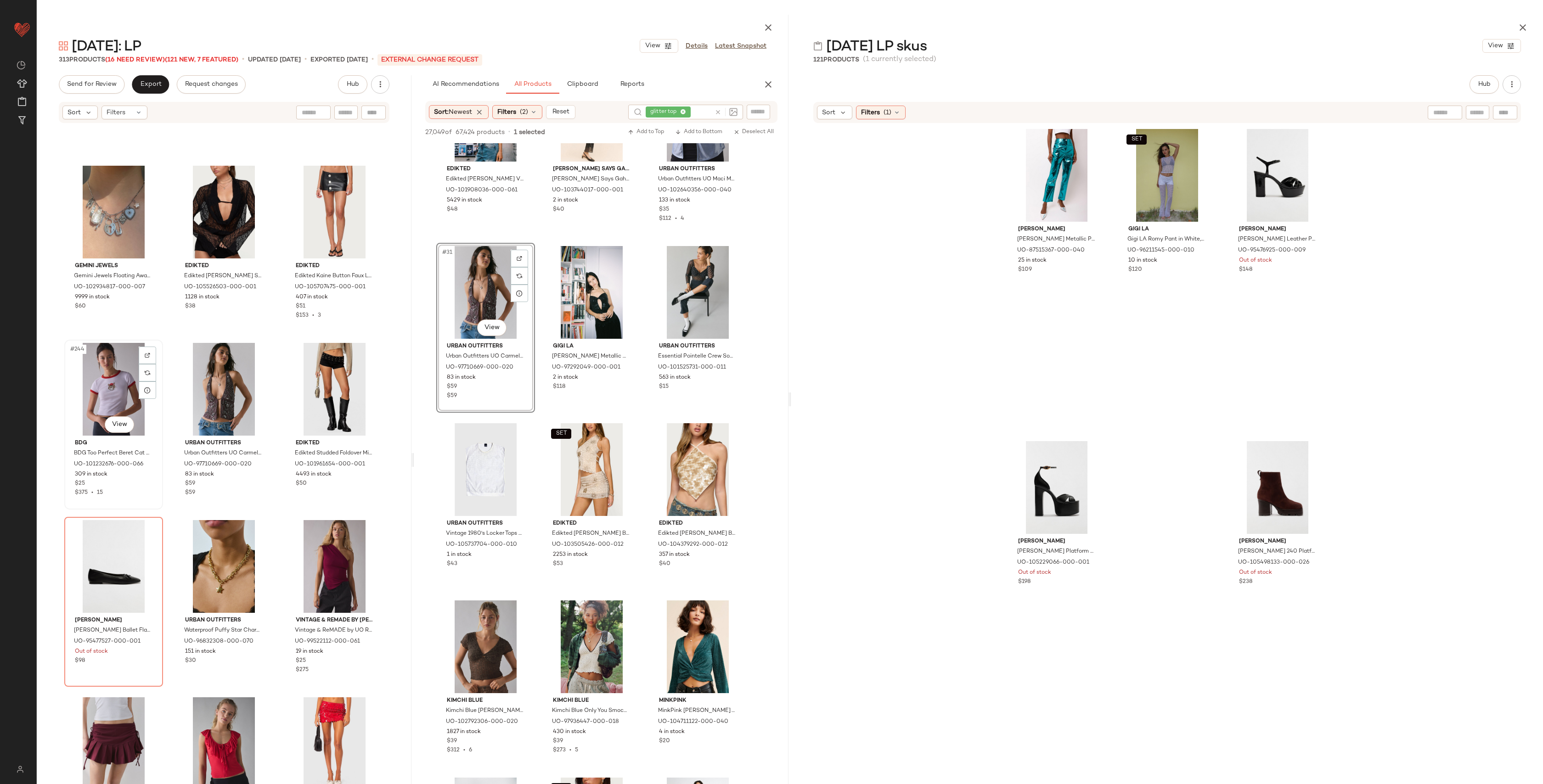
click at [92, 381] on div "#244 View" at bounding box center [113, 389] width 93 height 93
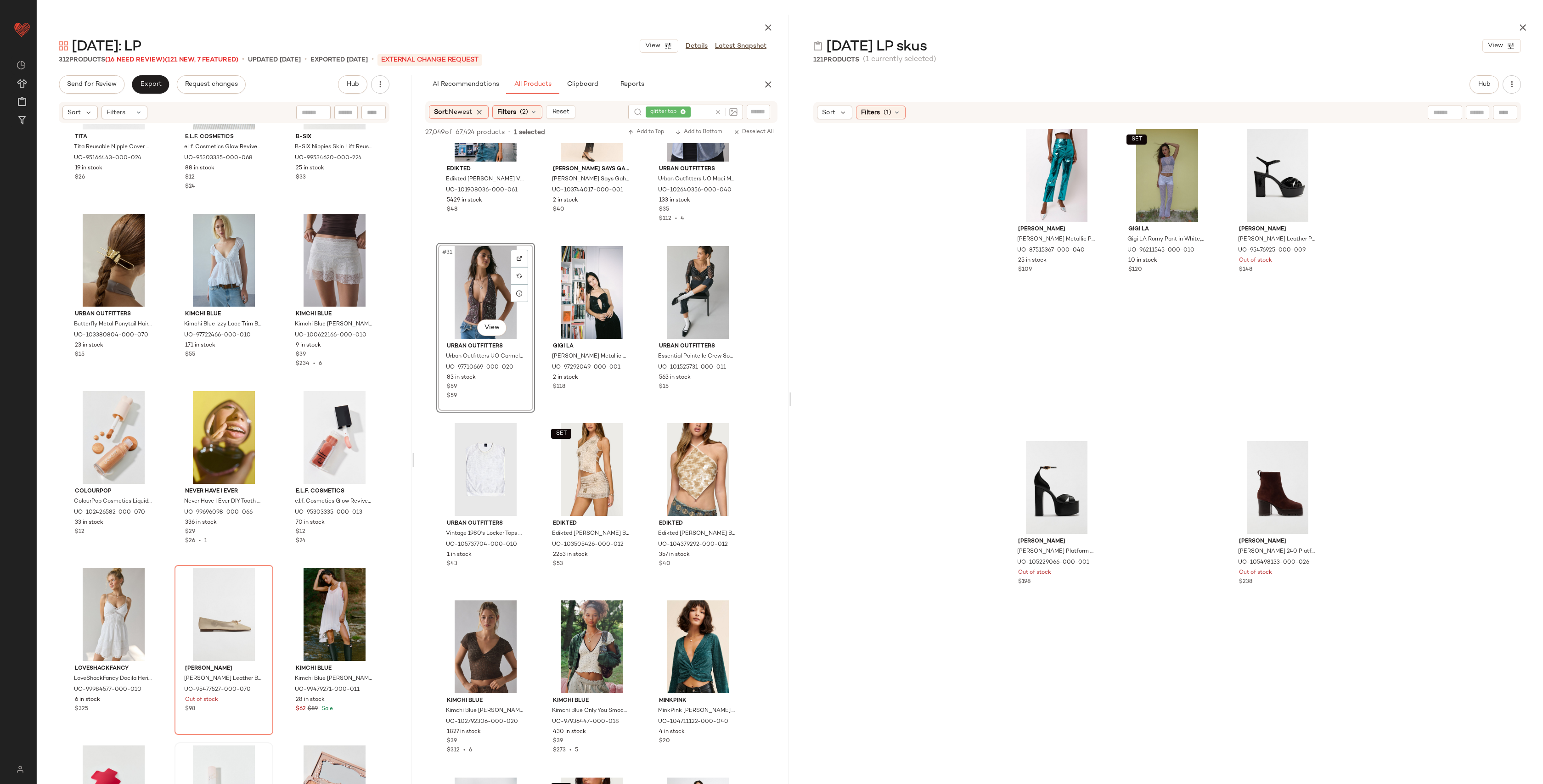
scroll to position [12493, 0]
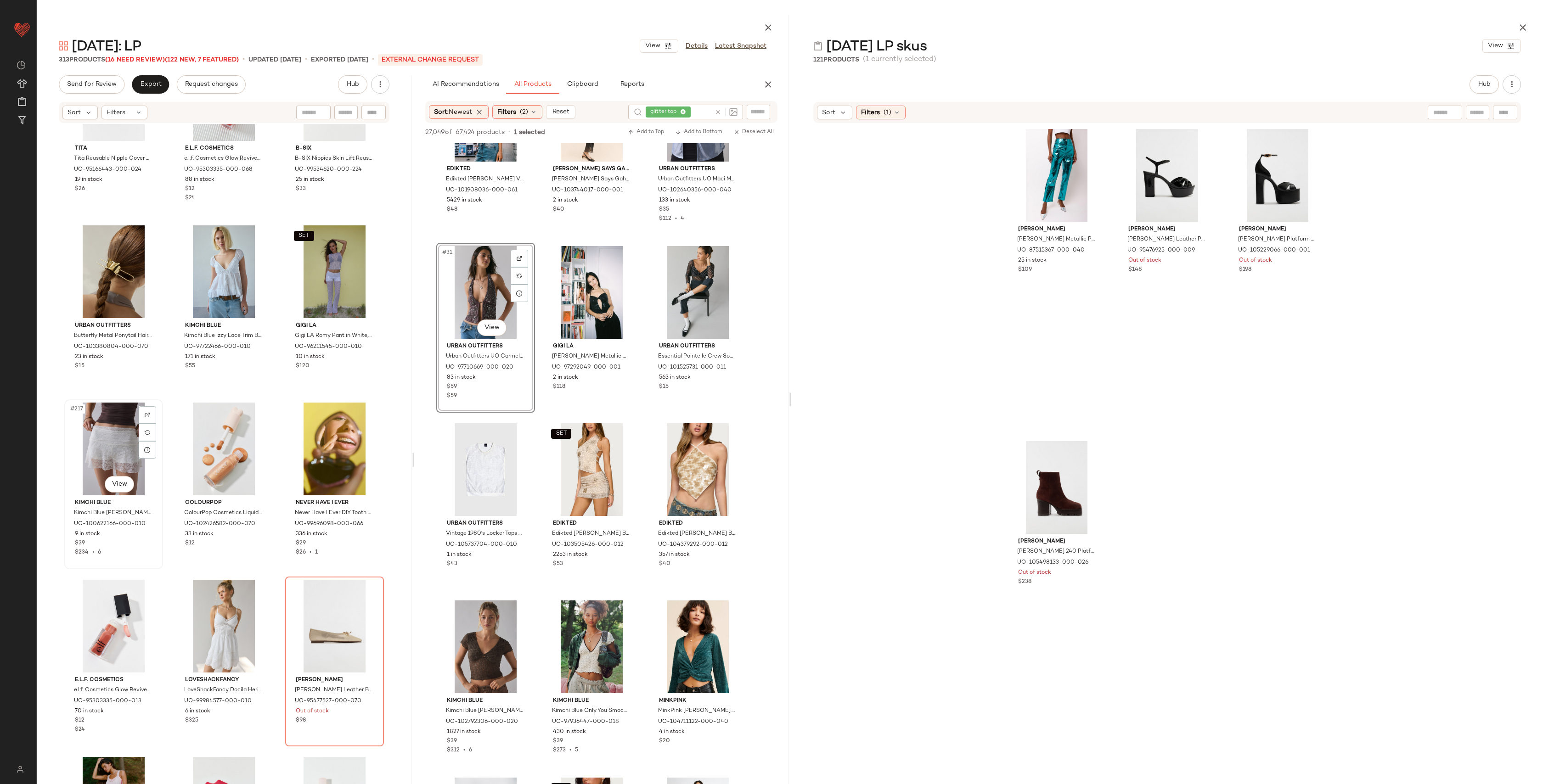
click at [118, 423] on div "#217 View" at bounding box center [113, 449] width 93 height 93
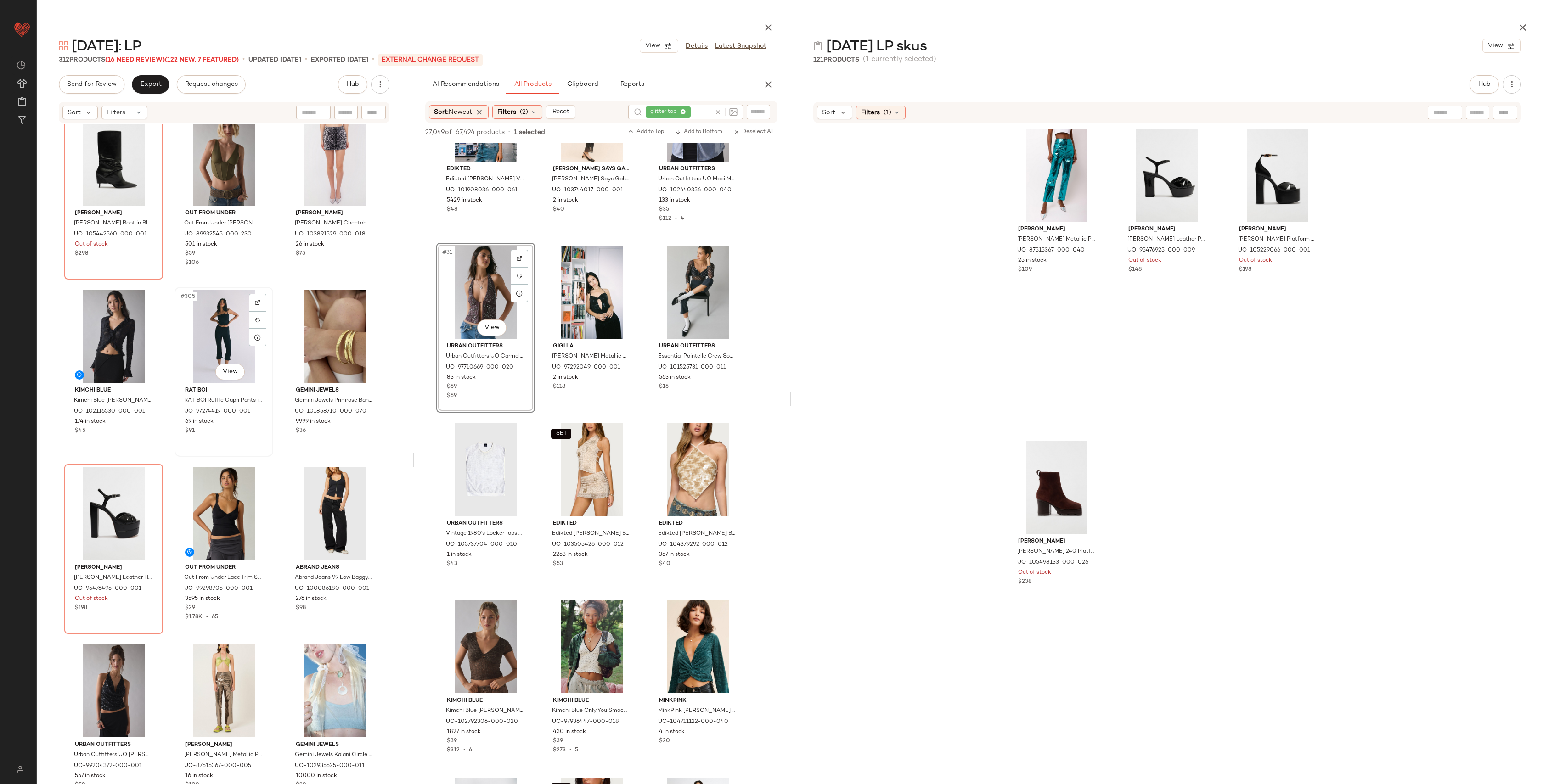
scroll to position [17752, 0]
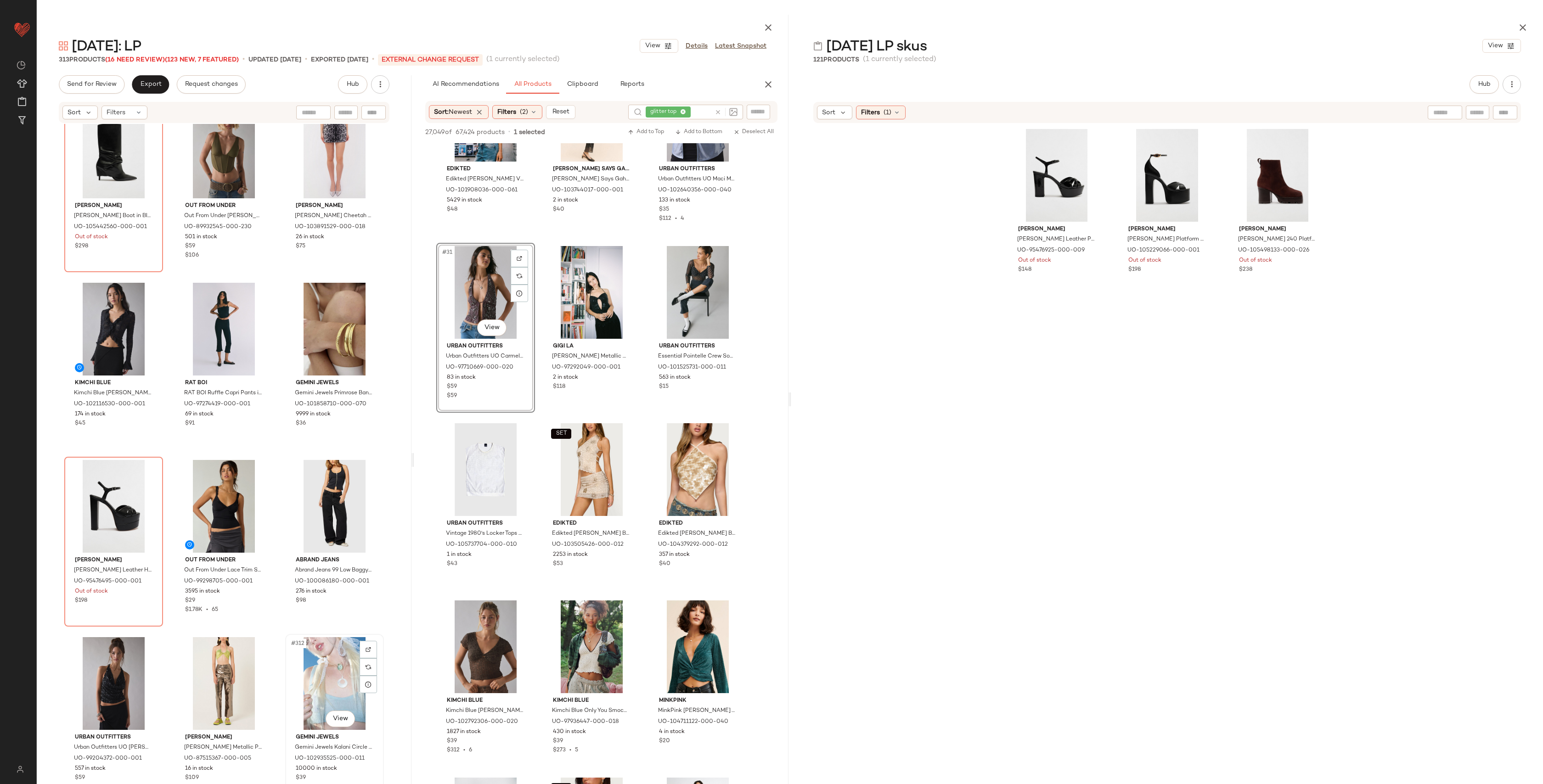
scroll to position [17928, 0]
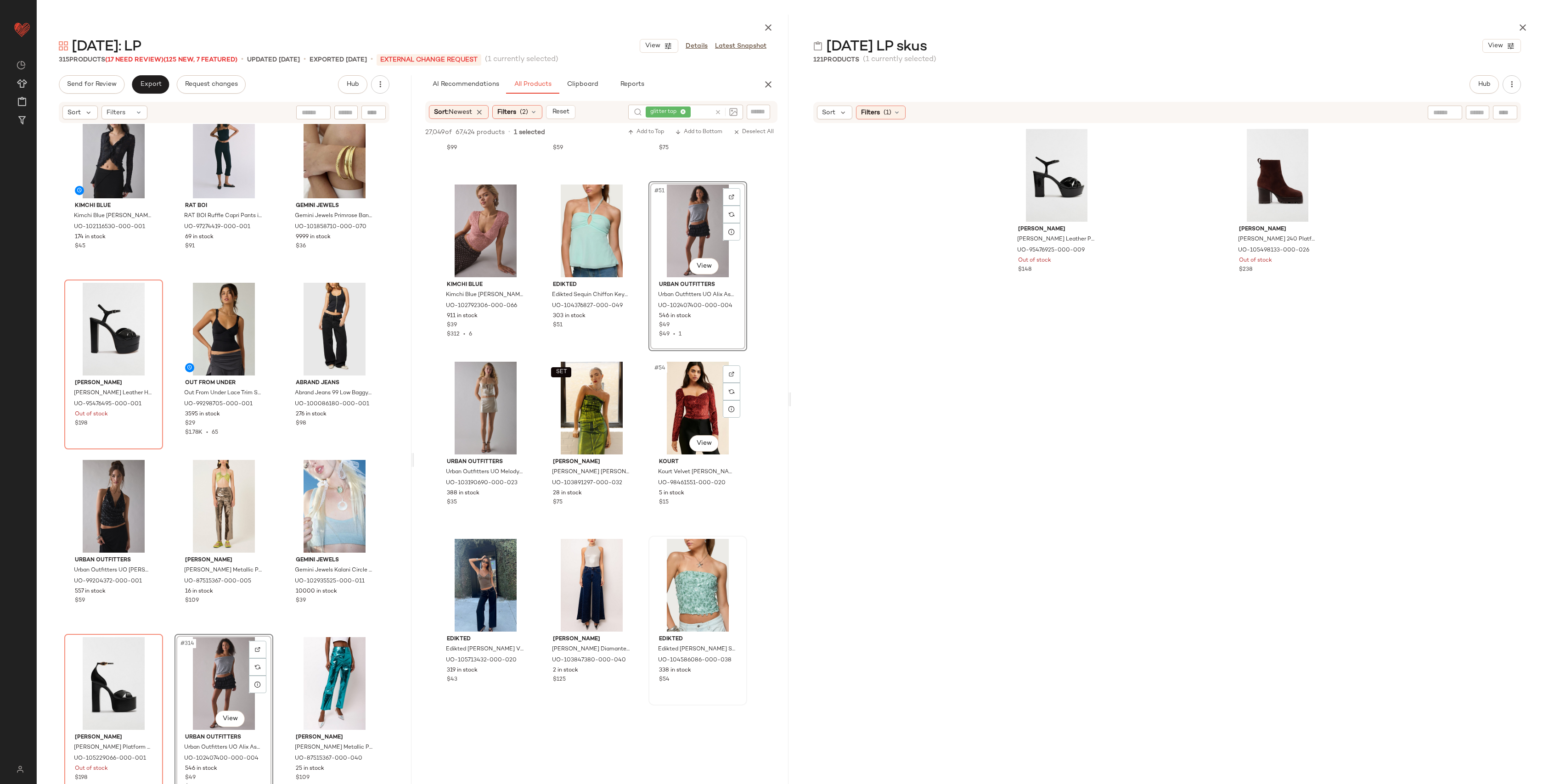
scroll to position [2974, 0]
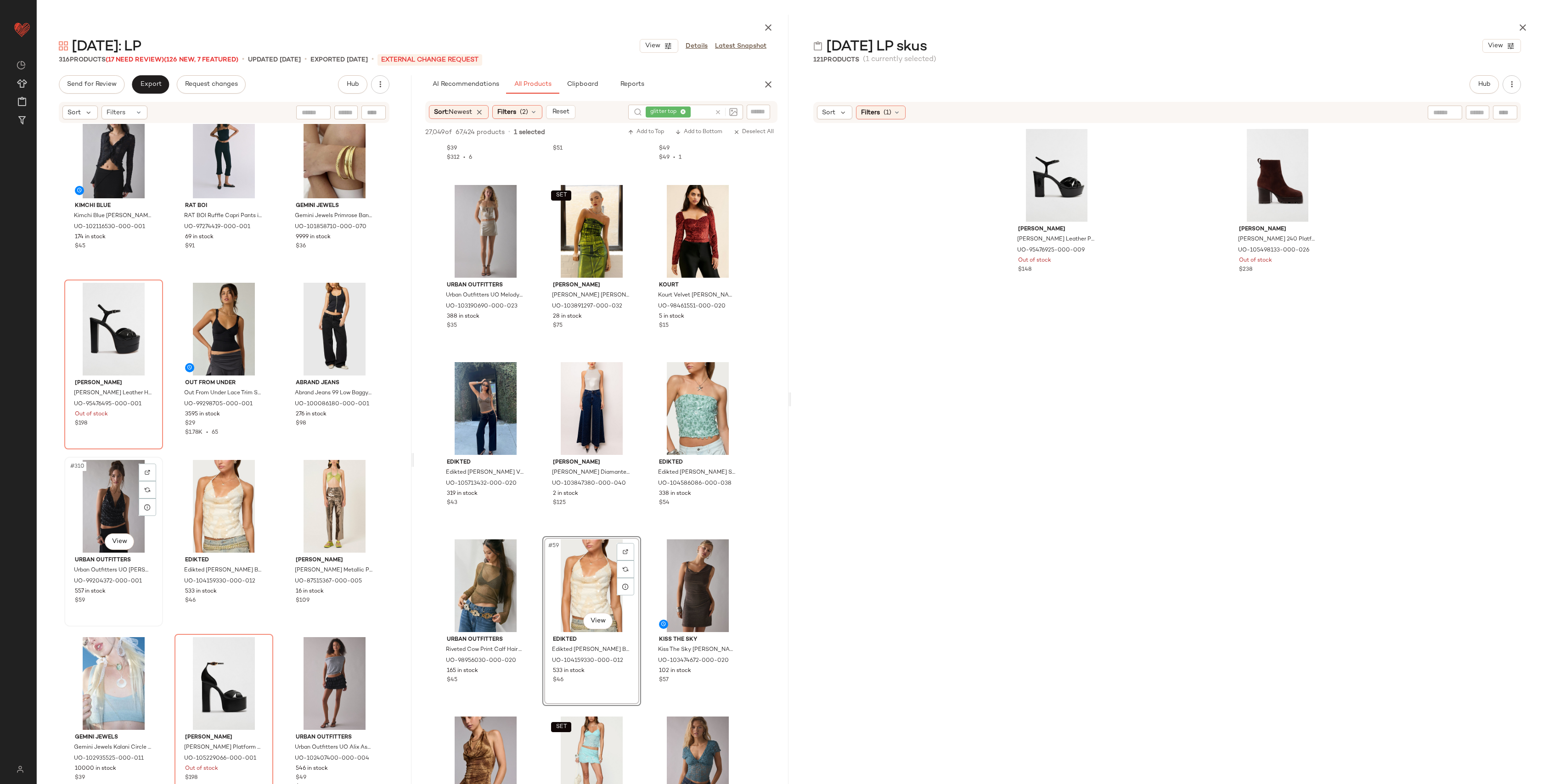
click at [100, 507] on div "#310 View" at bounding box center [113, 506] width 93 height 93
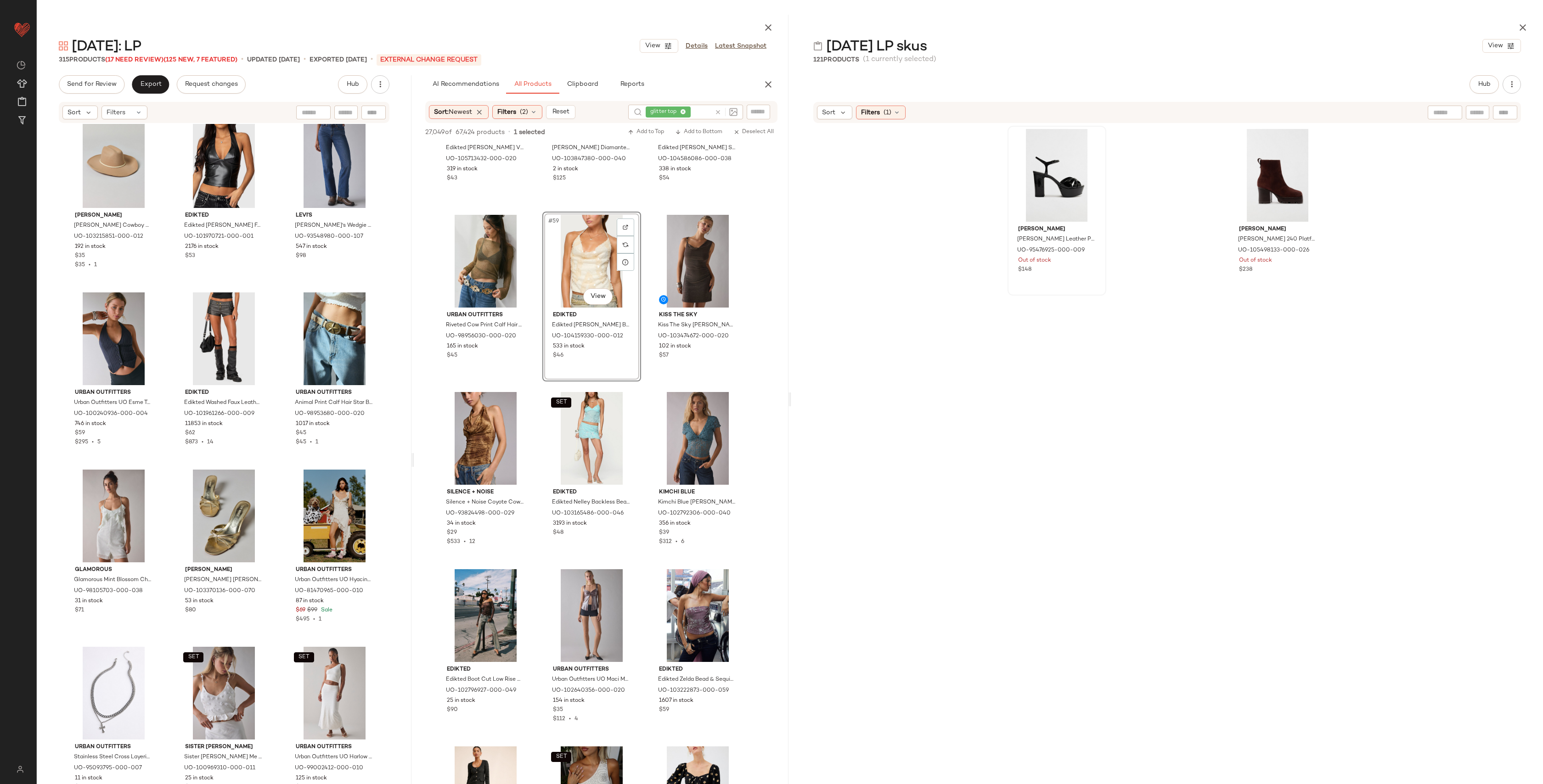
scroll to position [11547, 0]
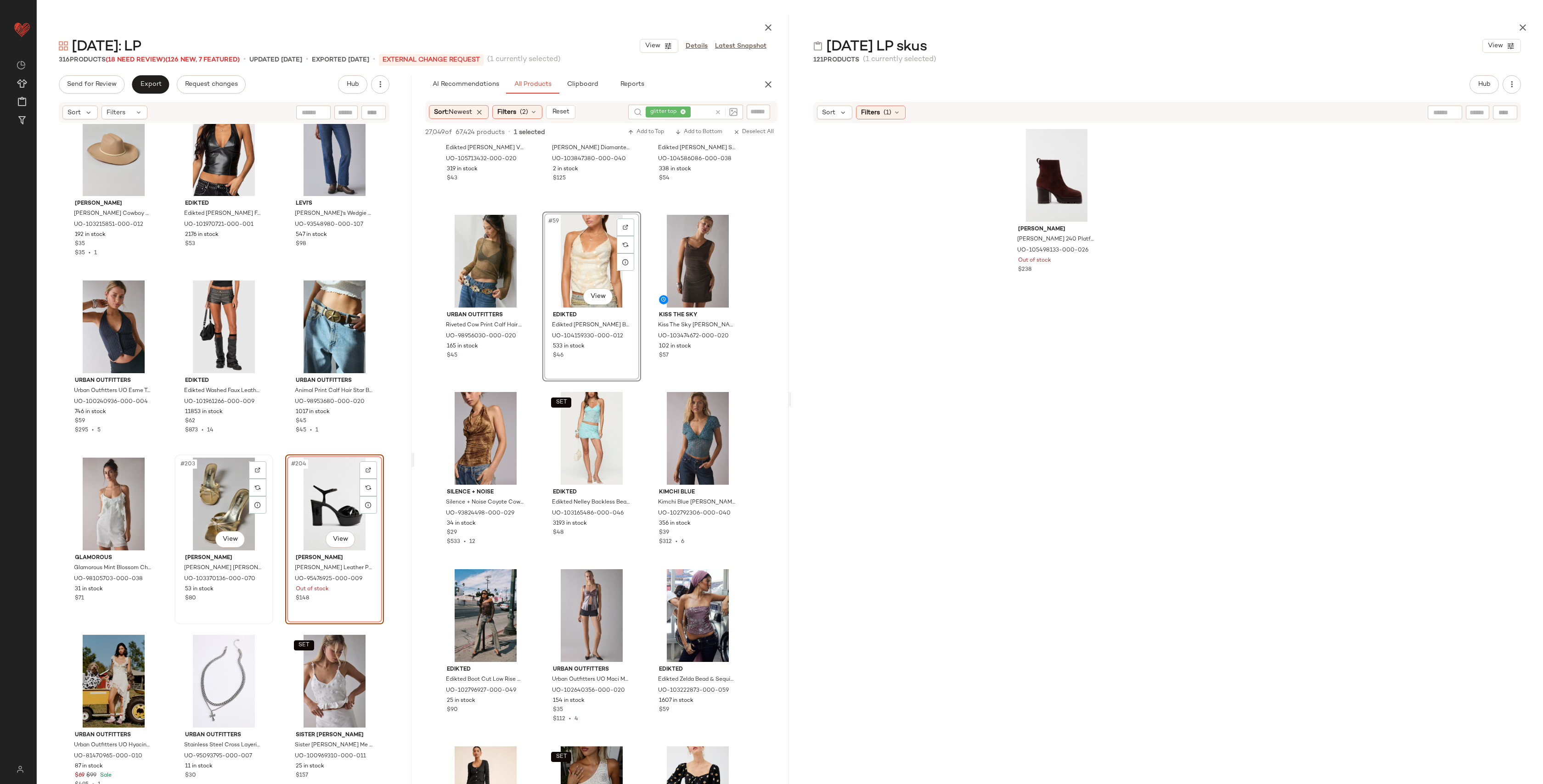
click at [205, 515] on div "#203 View" at bounding box center [223, 504] width 93 height 93
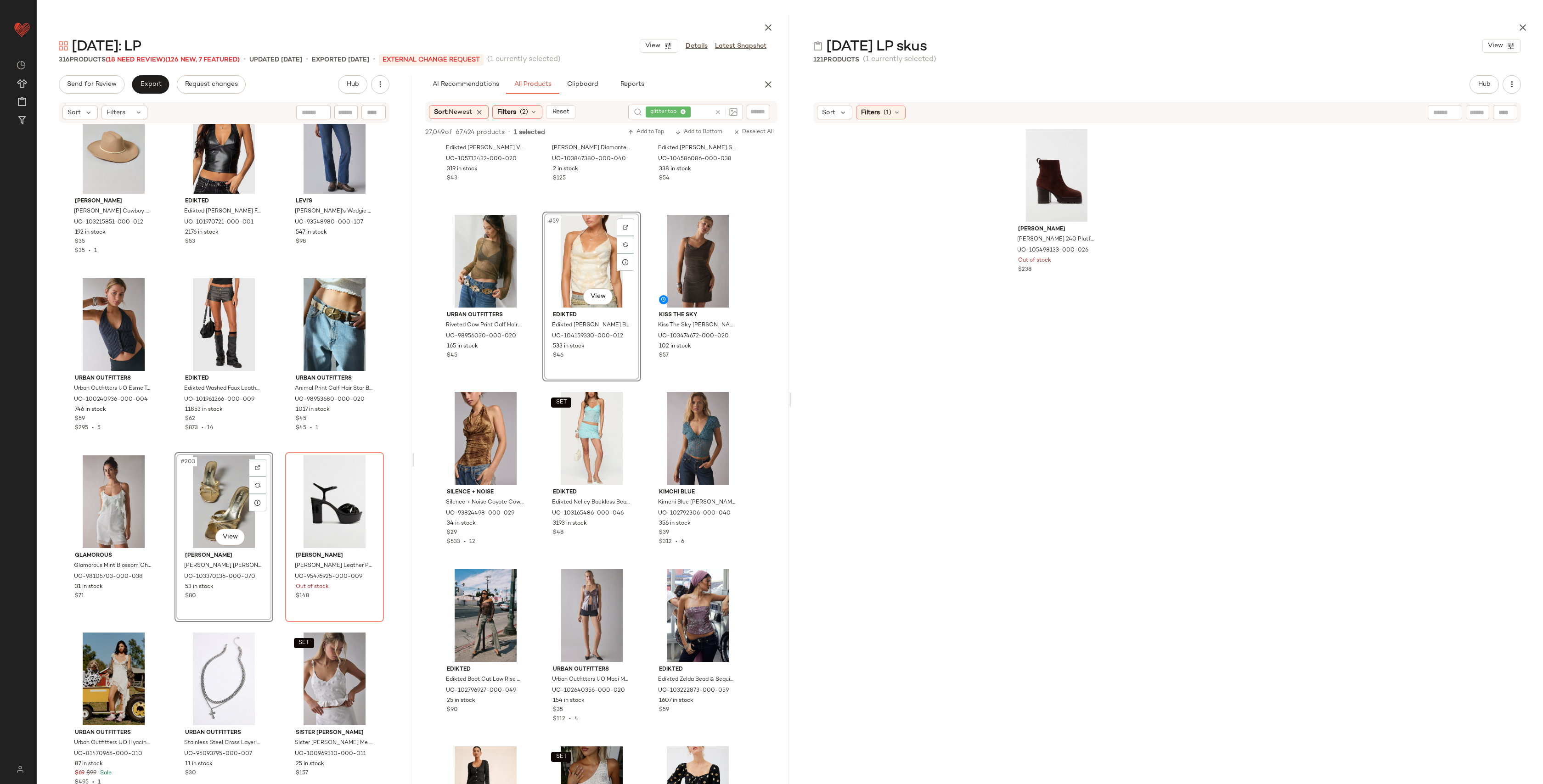
scroll to position [11558, 0]
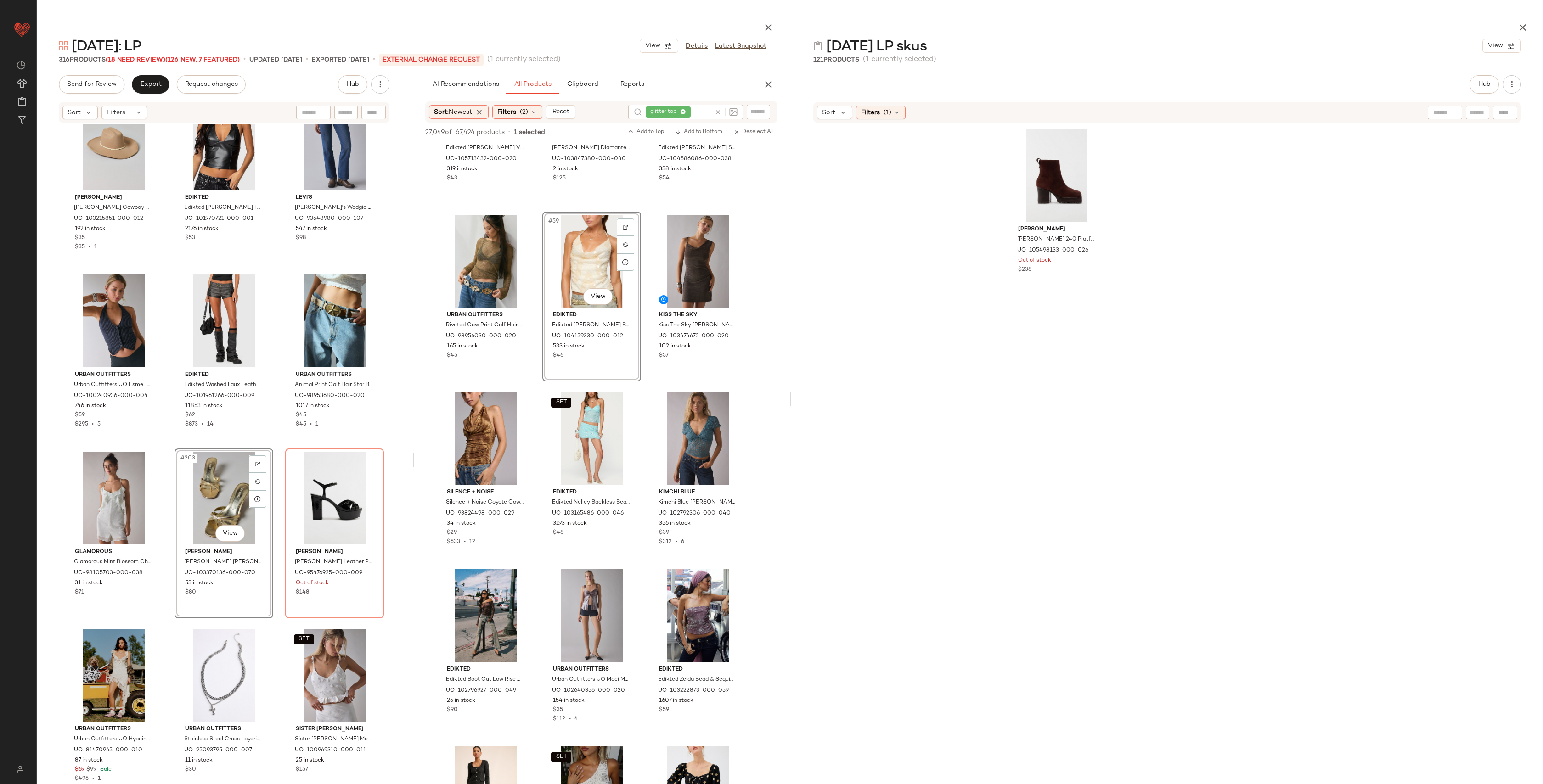
click at [195, 497] on div "#203 View" at bounding box center [223, 497] width 93 height 93
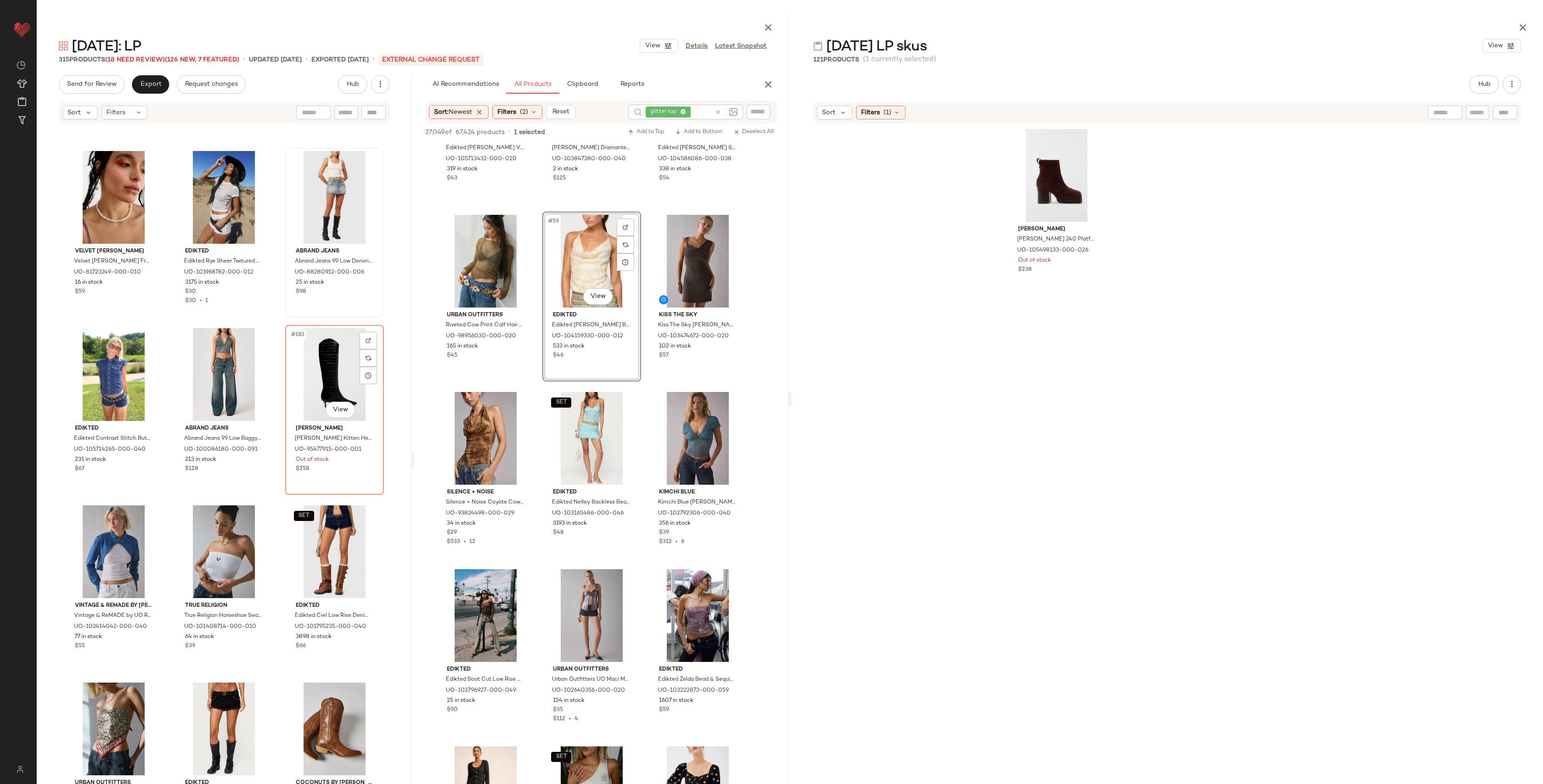
scroll to position [10592, 0]
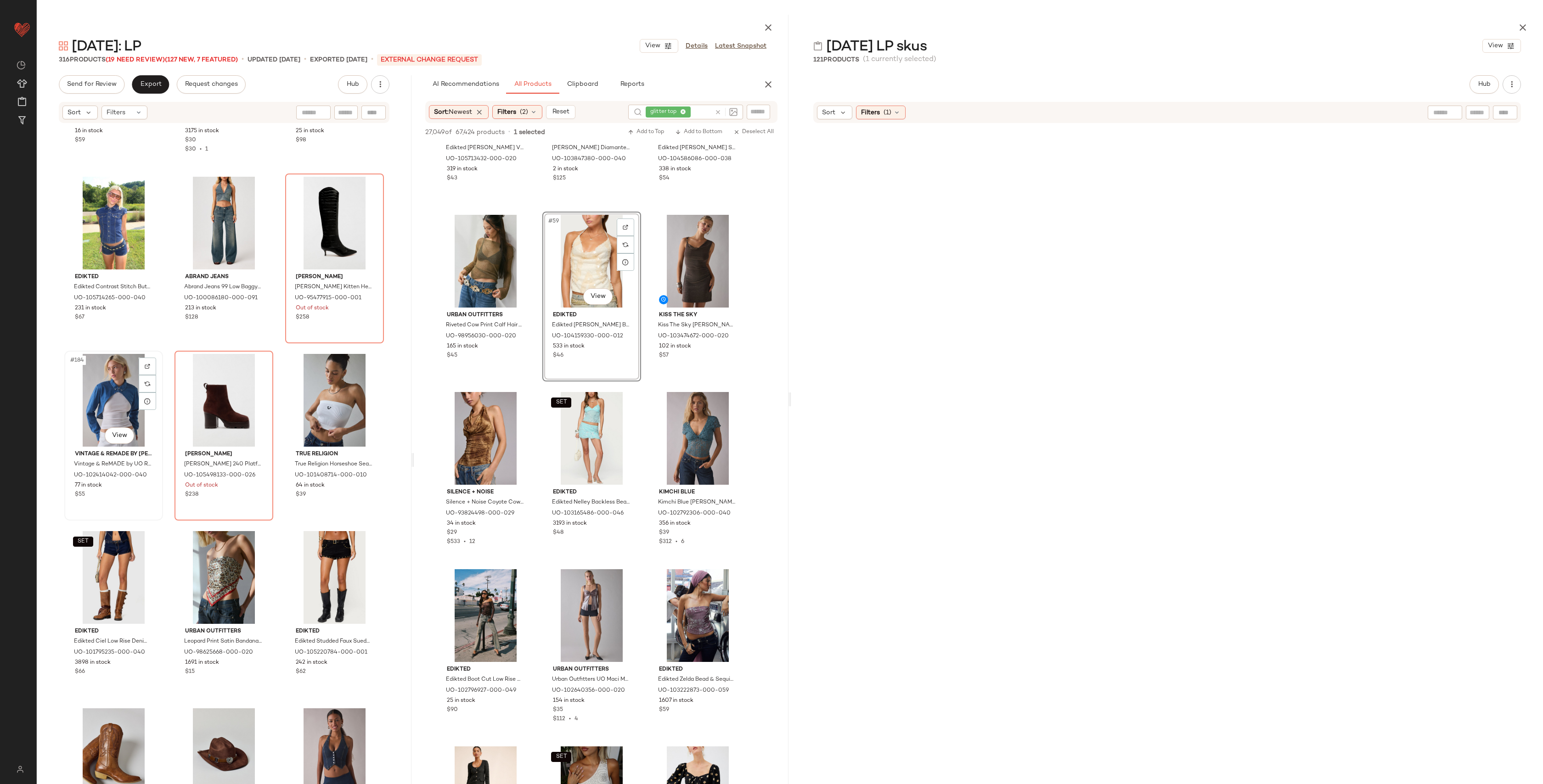
click at [113, 398] on div "#184 View" at bounding box center [113, 400] width 93 height 93
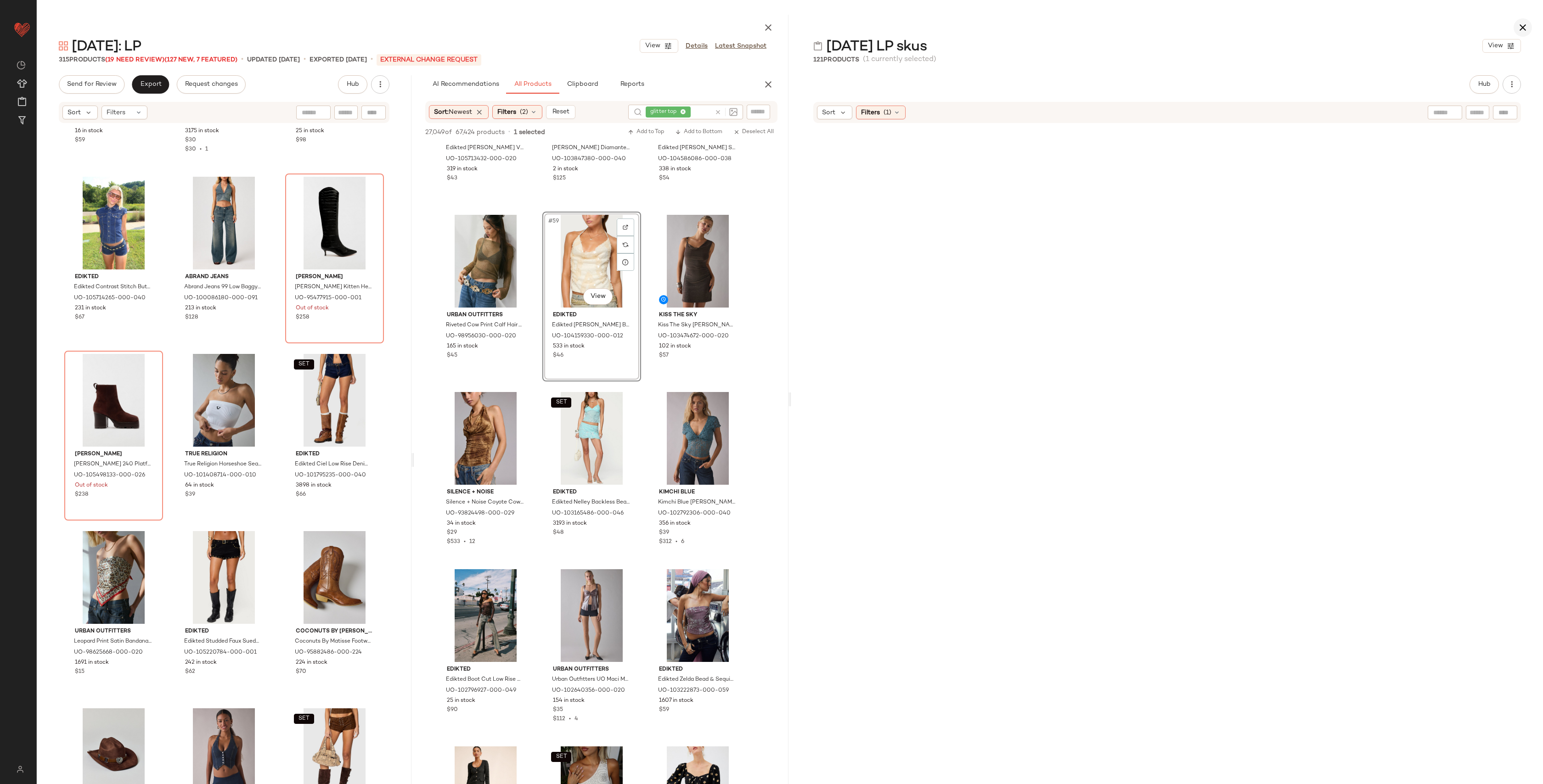
click at [1526, 29] on icon "button" at bounding box center [1523, 28] width 11 height 11
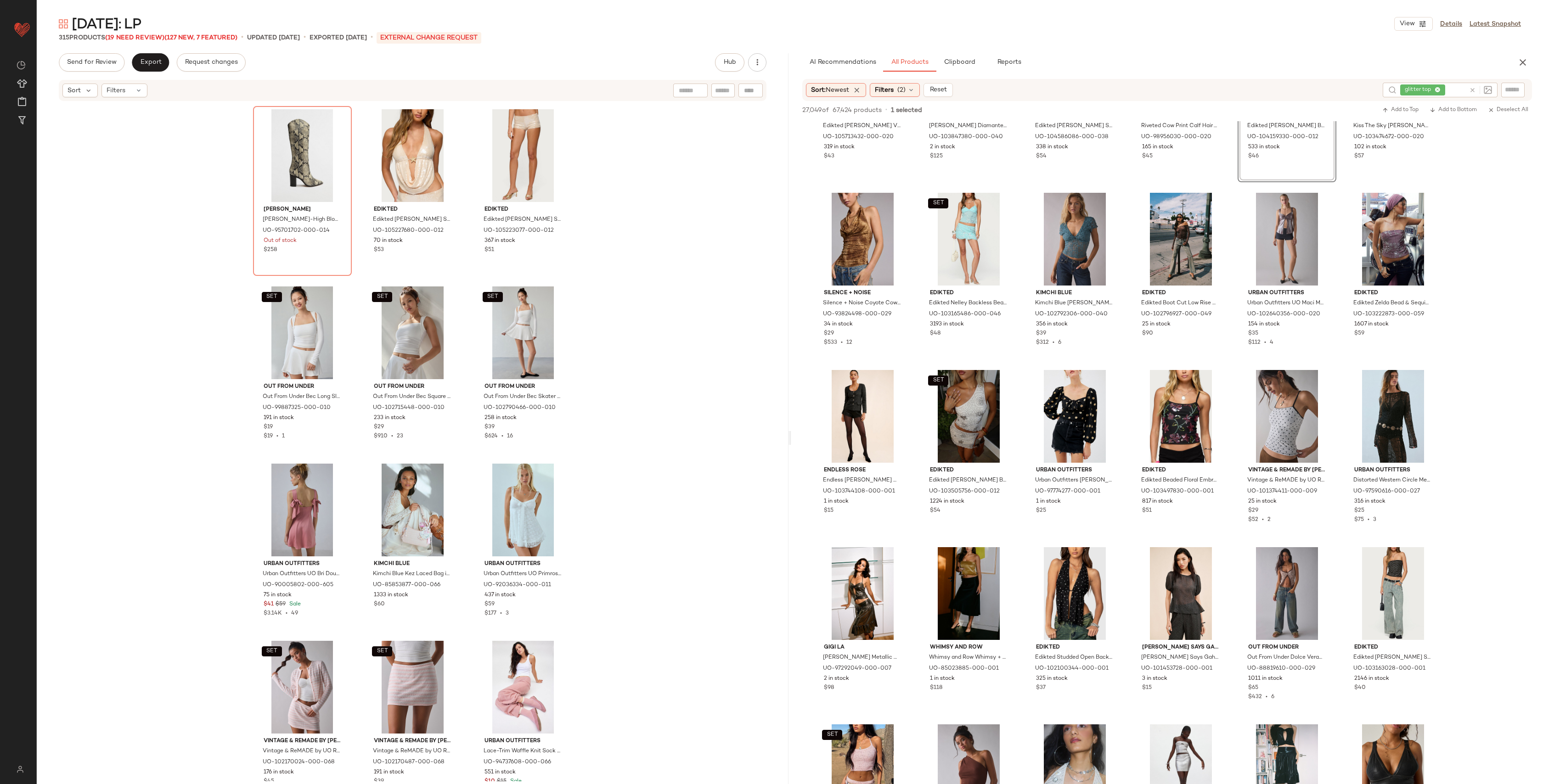
scroll to position [7801, 0]
click at [137, 39] on span "(19 Need Review)" at bounding box center [134, 38] width 59 height 7
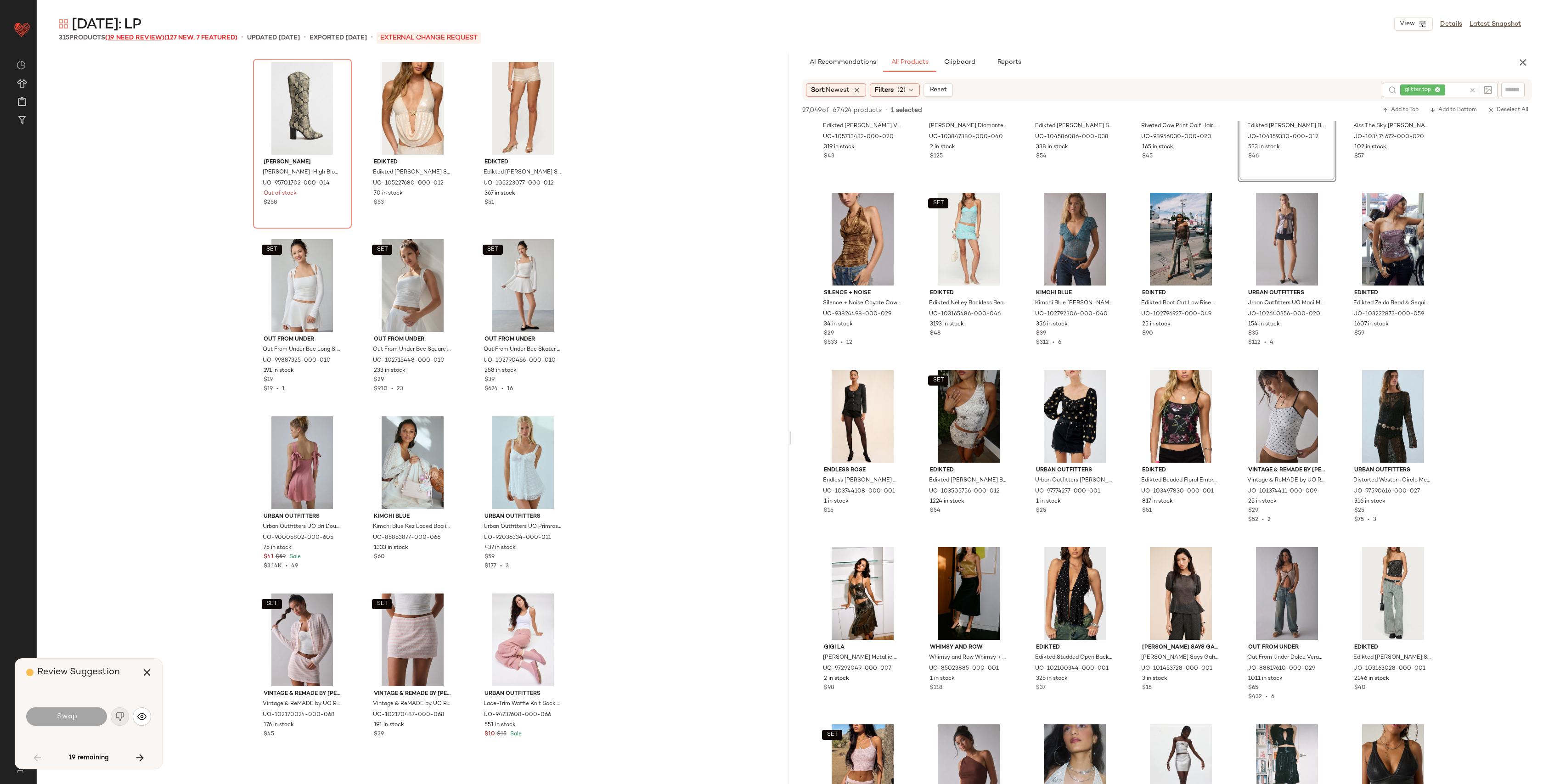
scroll to position [354, 0]
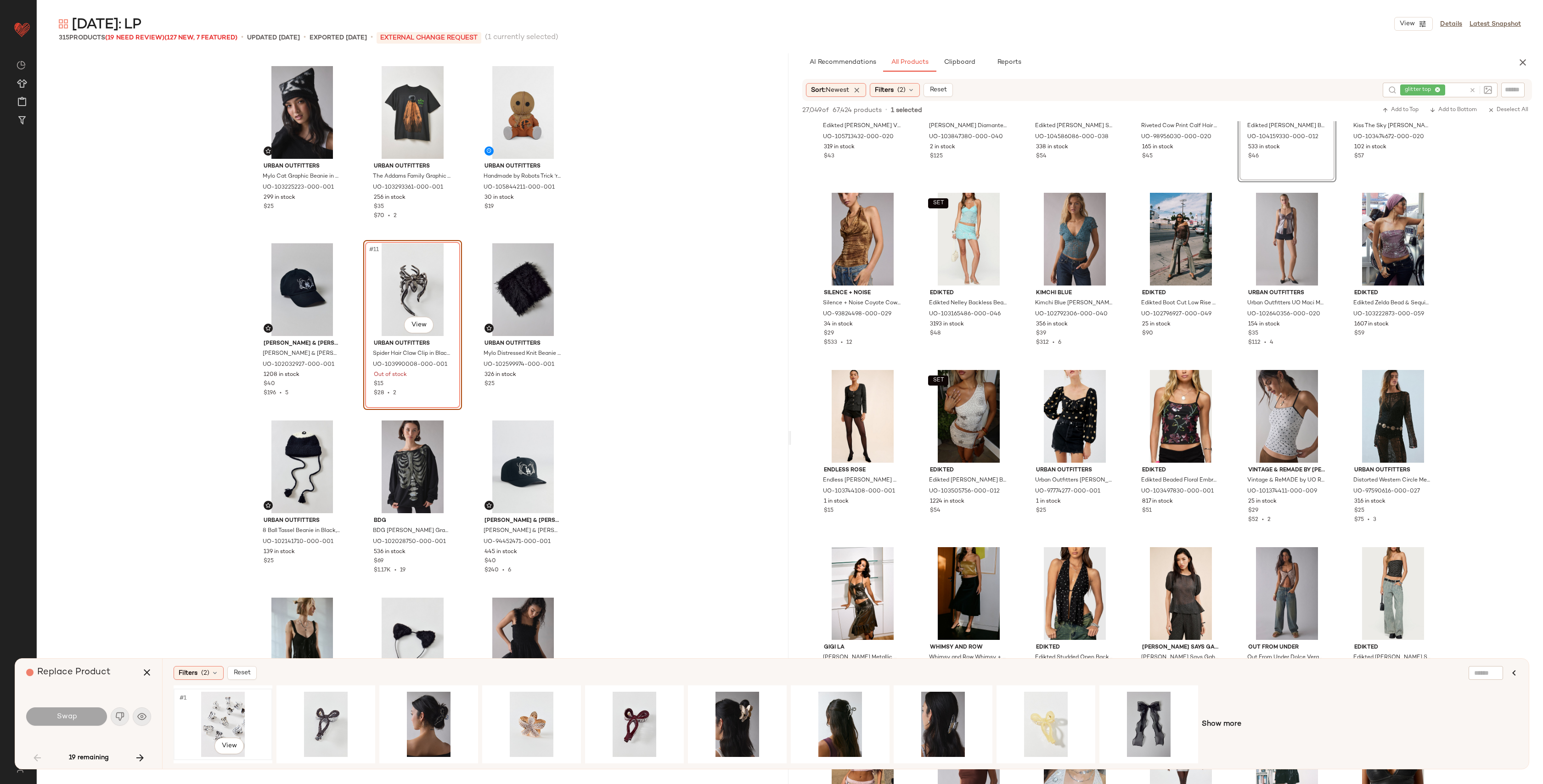
click at [226, 717] on div "#1 View" at bounding box center [223, 725] width 93 height 65
click at [145, 675] on icon "button" at bounding box center [147, 673] width 11 height 11
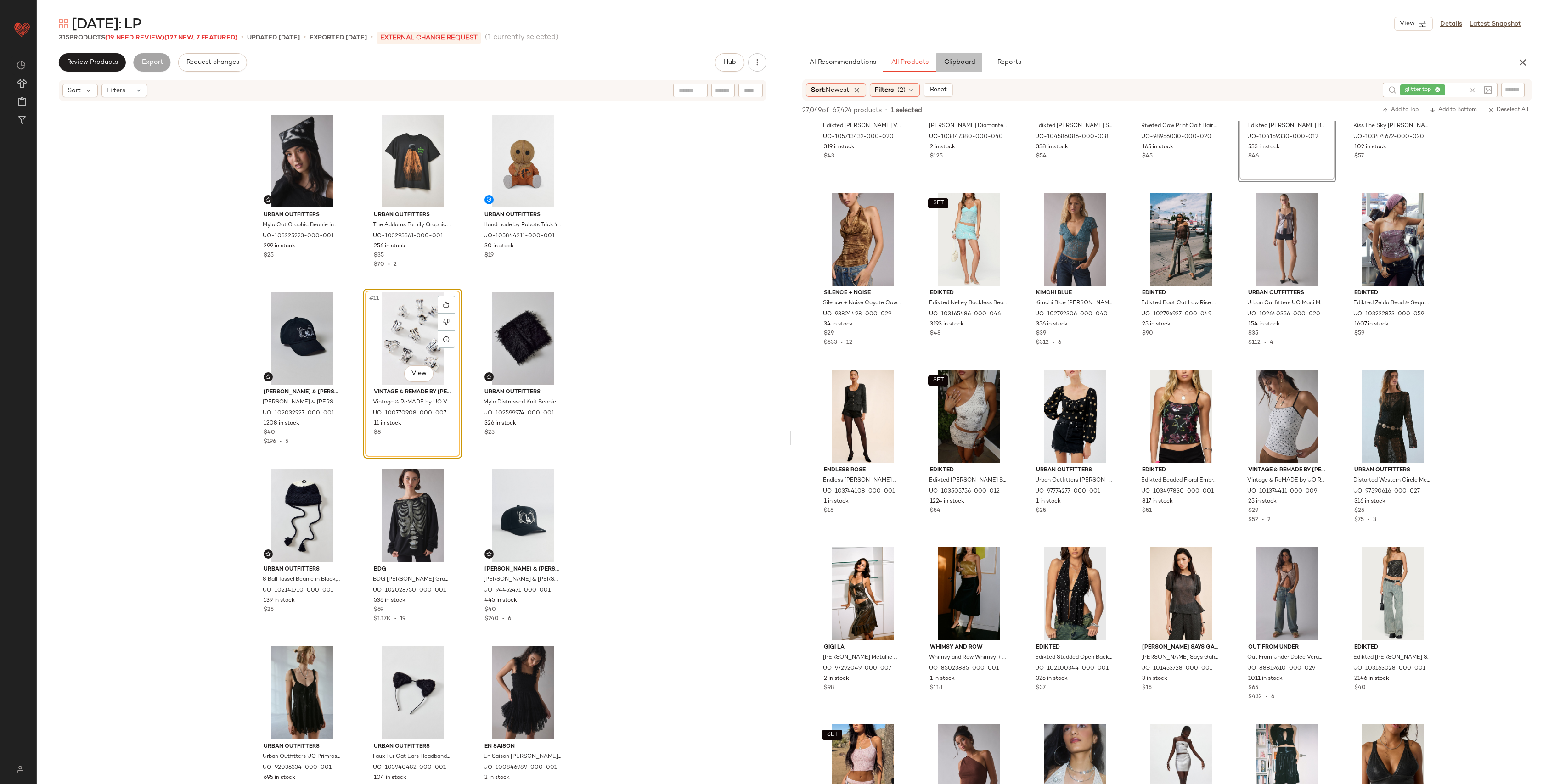
click at [955, 64] on span "Clipboard" at bounding box center [960, 62] width 32 height 8
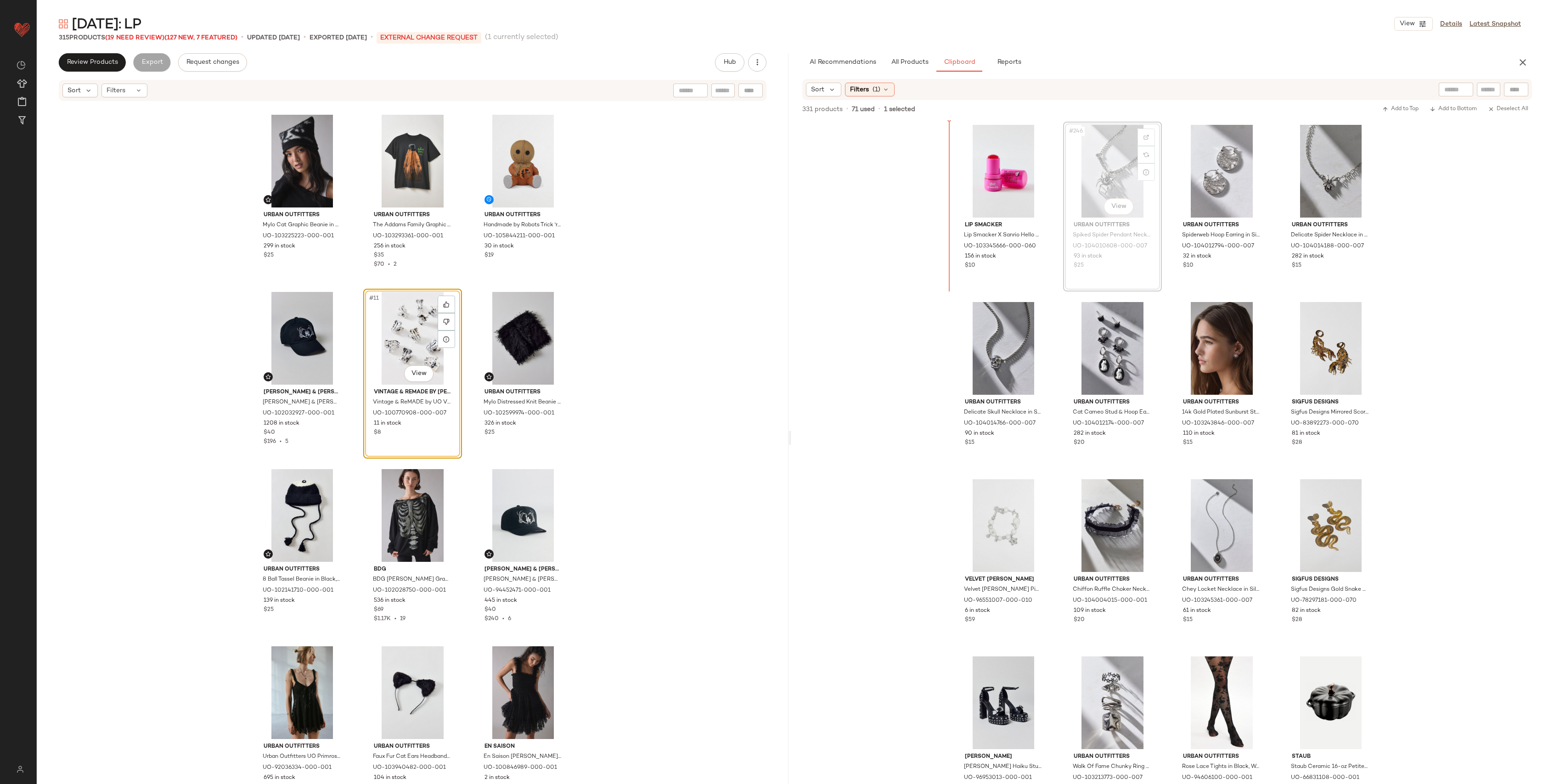
scroll to position [10816, 0]
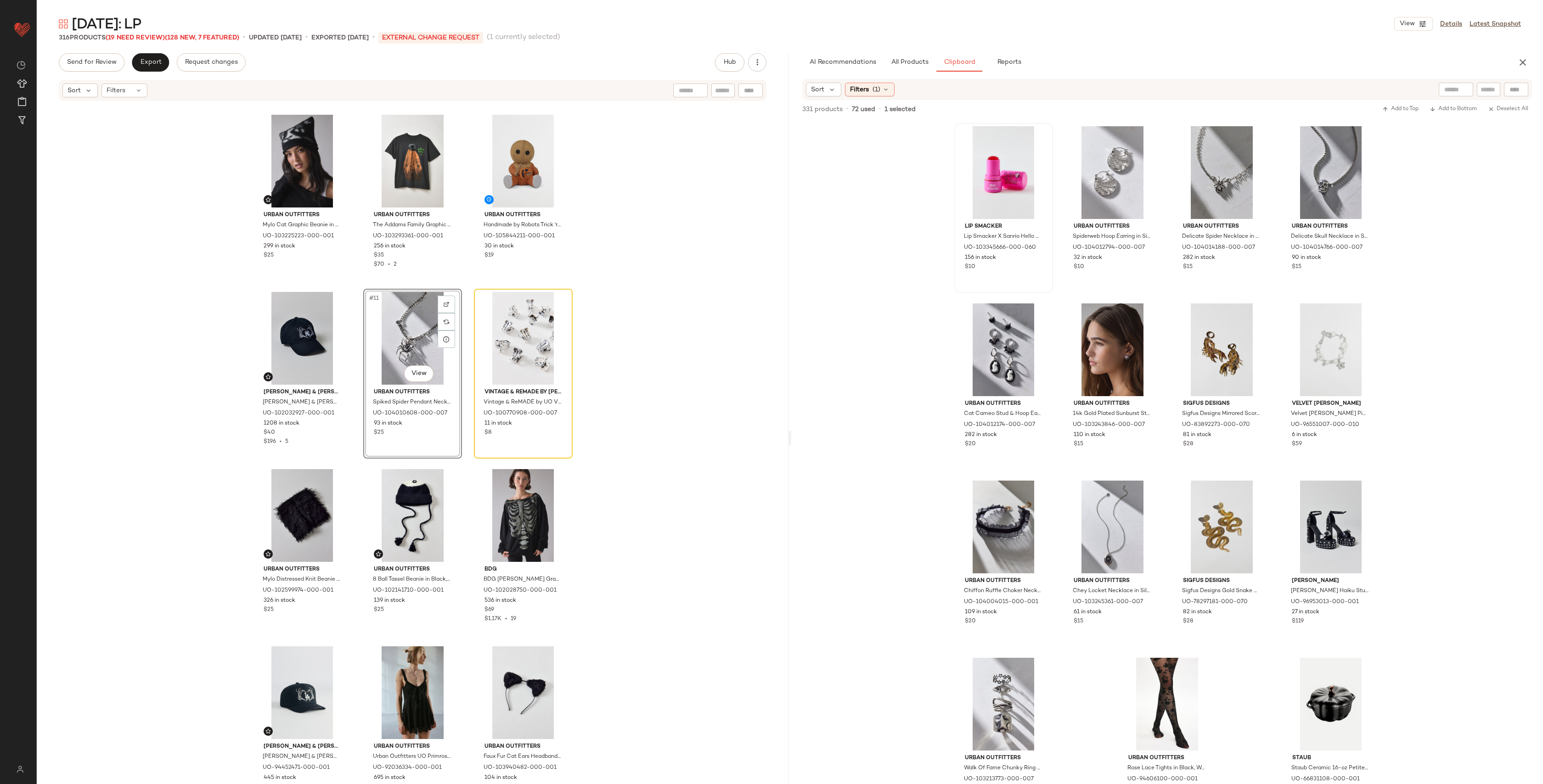
drag, startPoint x: 1519, startPoint y: 59, endPoint x: 958, endPoint y: 174, distance: 572.7
click at [1513, 58] on div "AI Recommendations All Products Clipboard Reports" at bounding box center [1167, 63] width 752 height 18
click at [559, 322] on div at bounding box center [557, 321] width 17 height 17
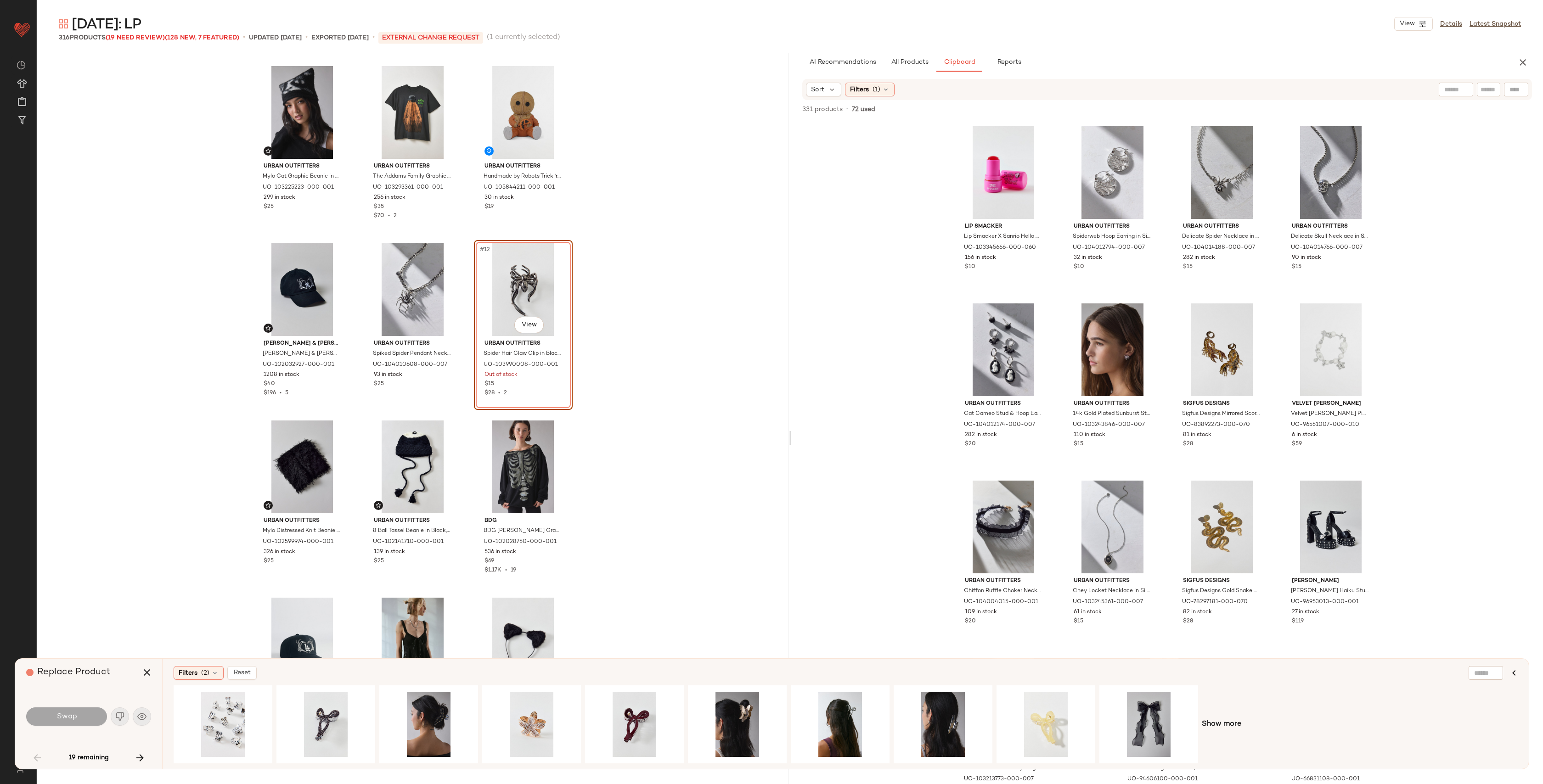
drag, startPoint x: 145, startPoint y: 677, endPoint x: 233, endPoint y: 607, distance: 112.4
click at [145, 676] on icon "button" at bounding box center [147, 673] width 11 height 11
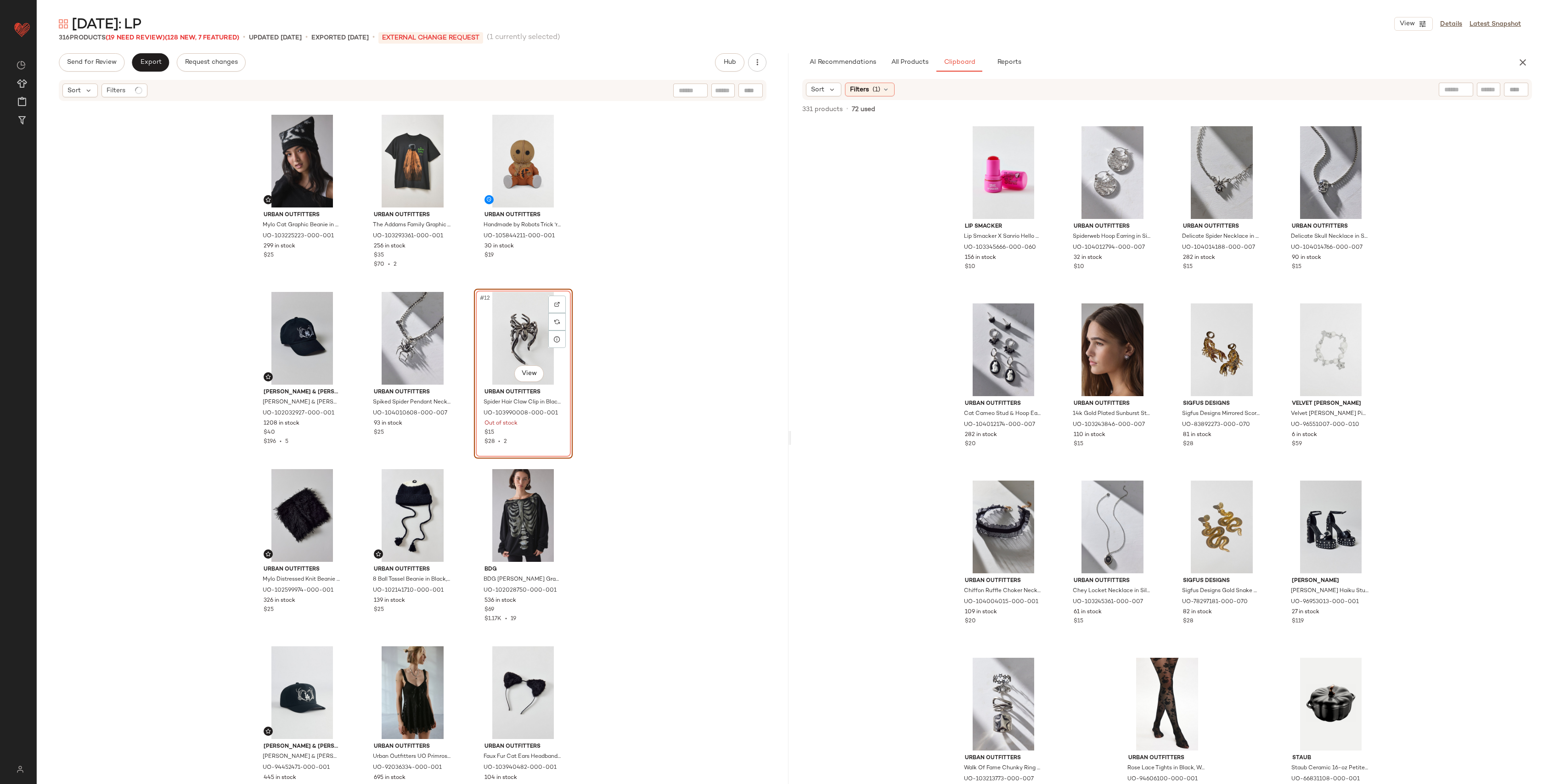
click at [512, 344] on div "#12 View" at bounding box center [523, 338] width 93 height 93
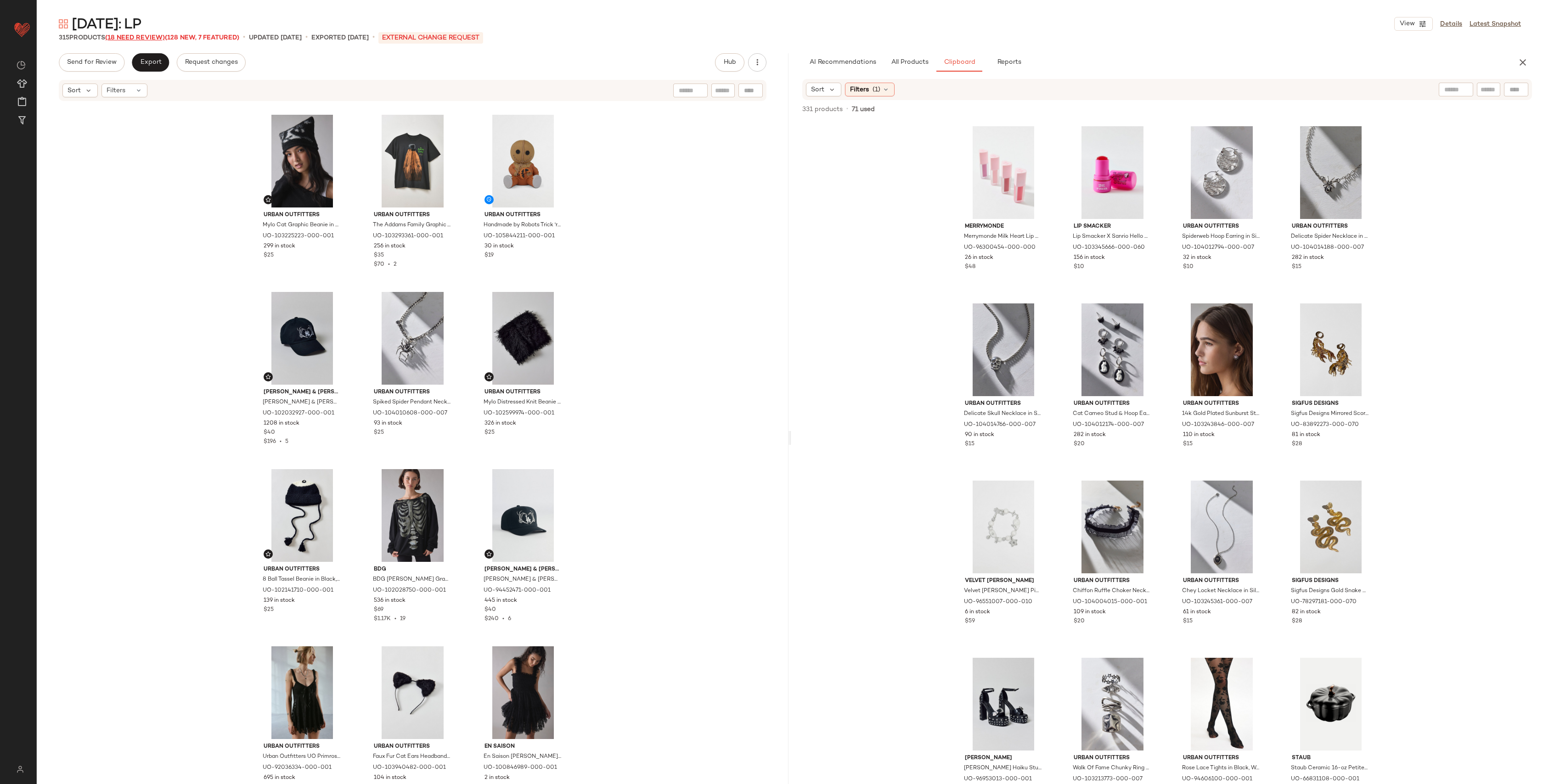
click at [149, 36] on span "(18 Need Review)" at bounding box center [135, 38] width 60 height 7
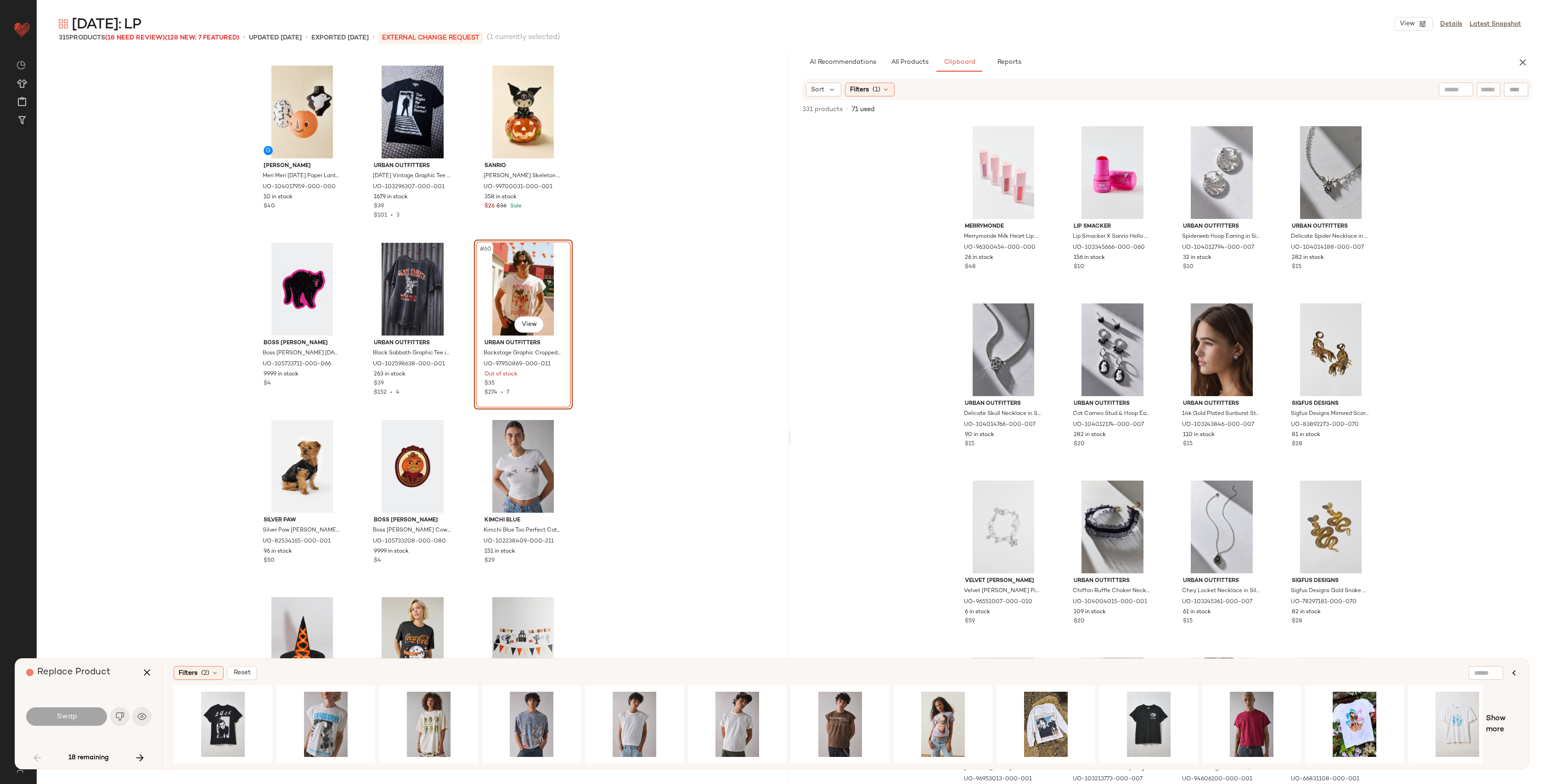
scroll to position [0, 333]
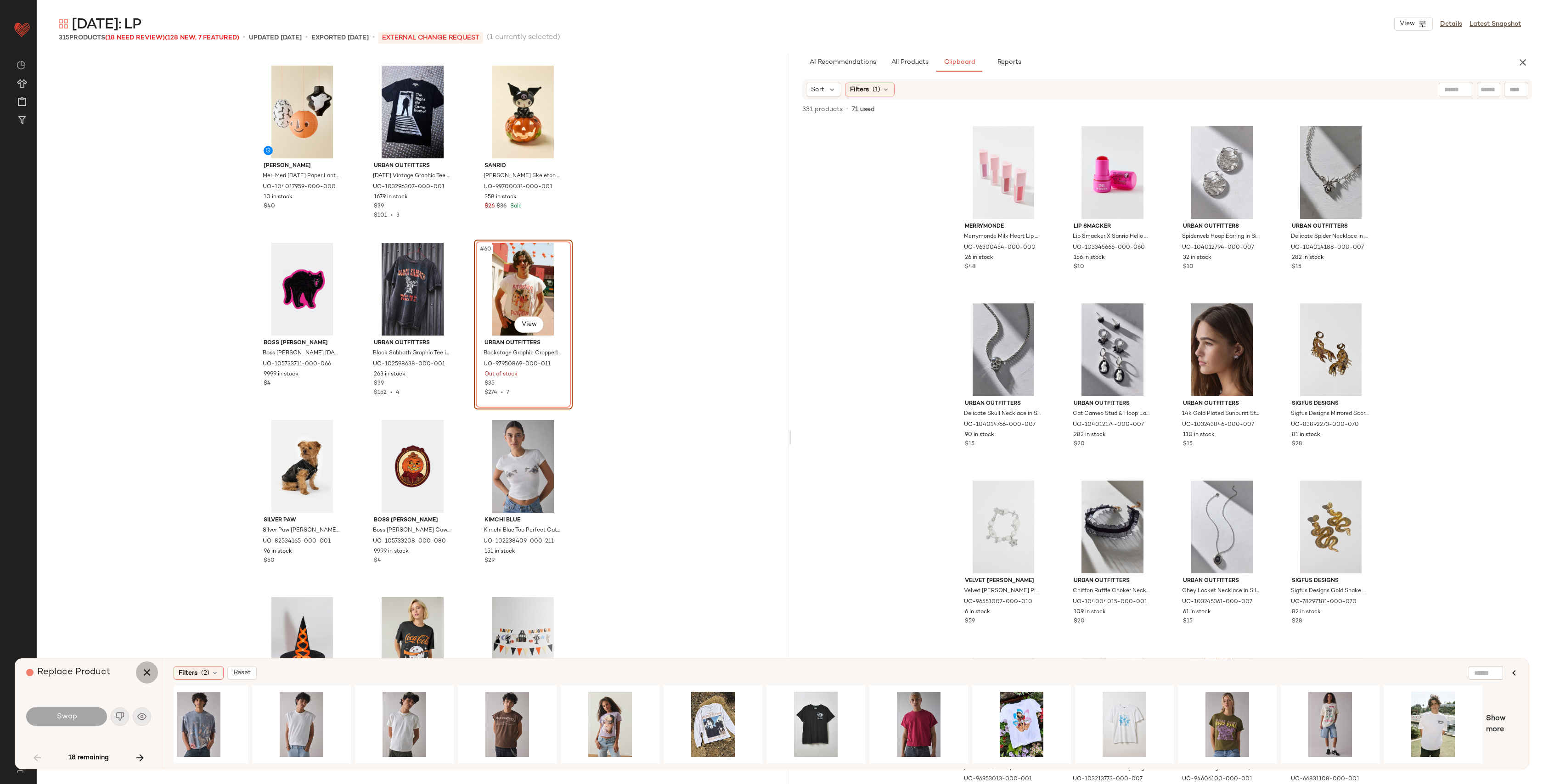
click at [145, 669] on icon "button" at bounding box center [147, 673] width 11 height 11
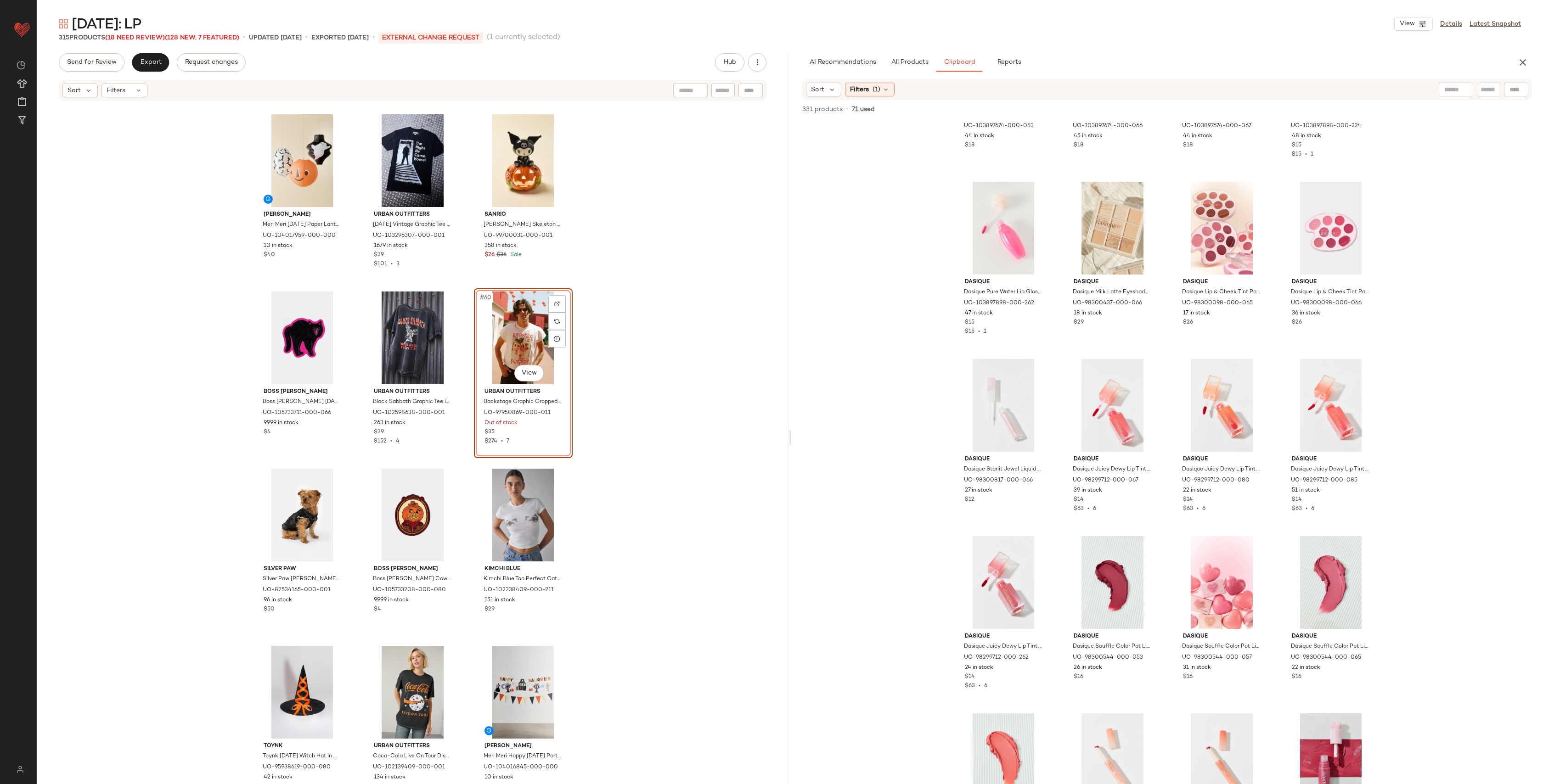
scroll to position [5773, 0]
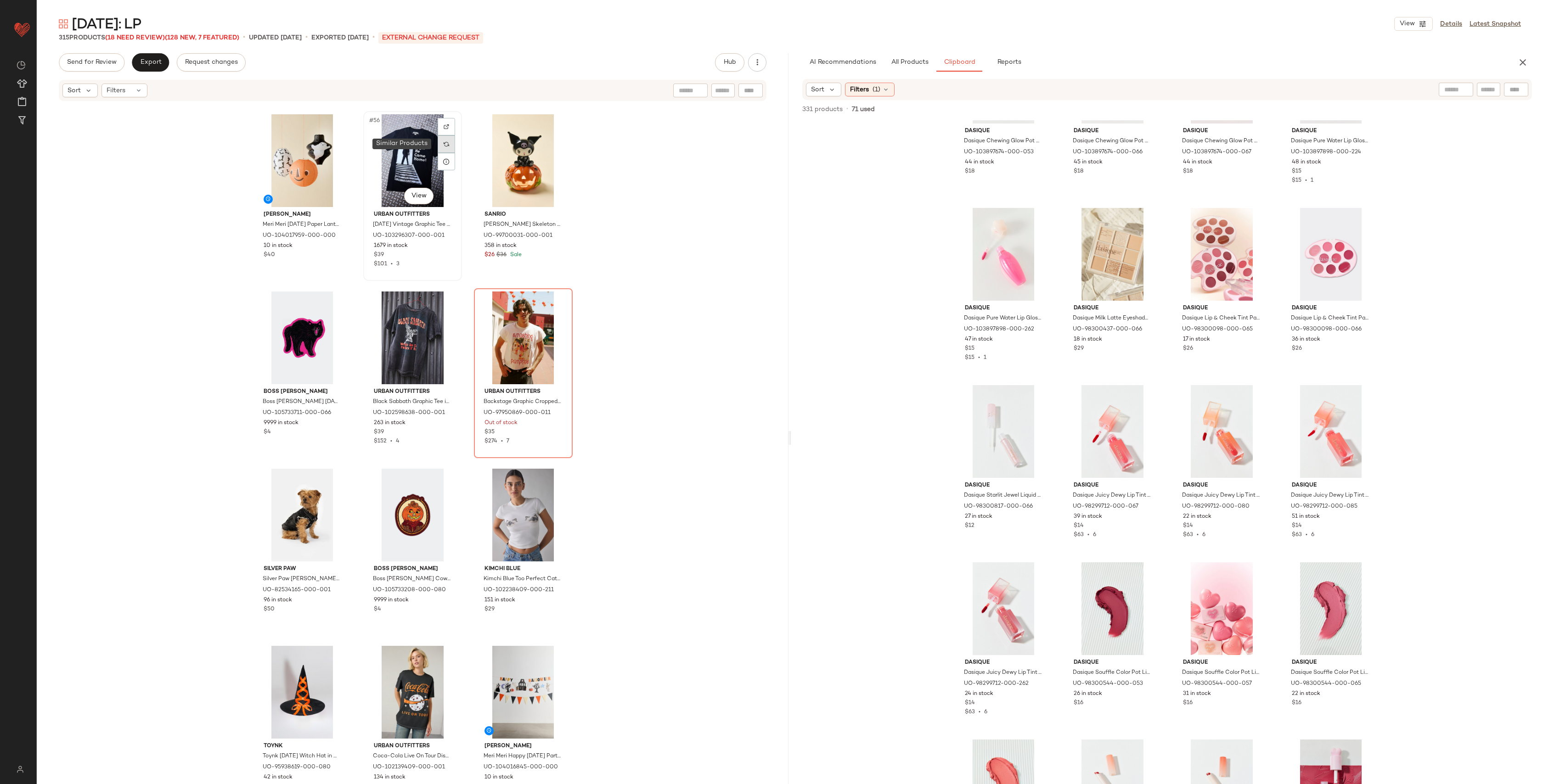
click at [443, 141] on div at bounding box center [446, 144] width 17 height 17
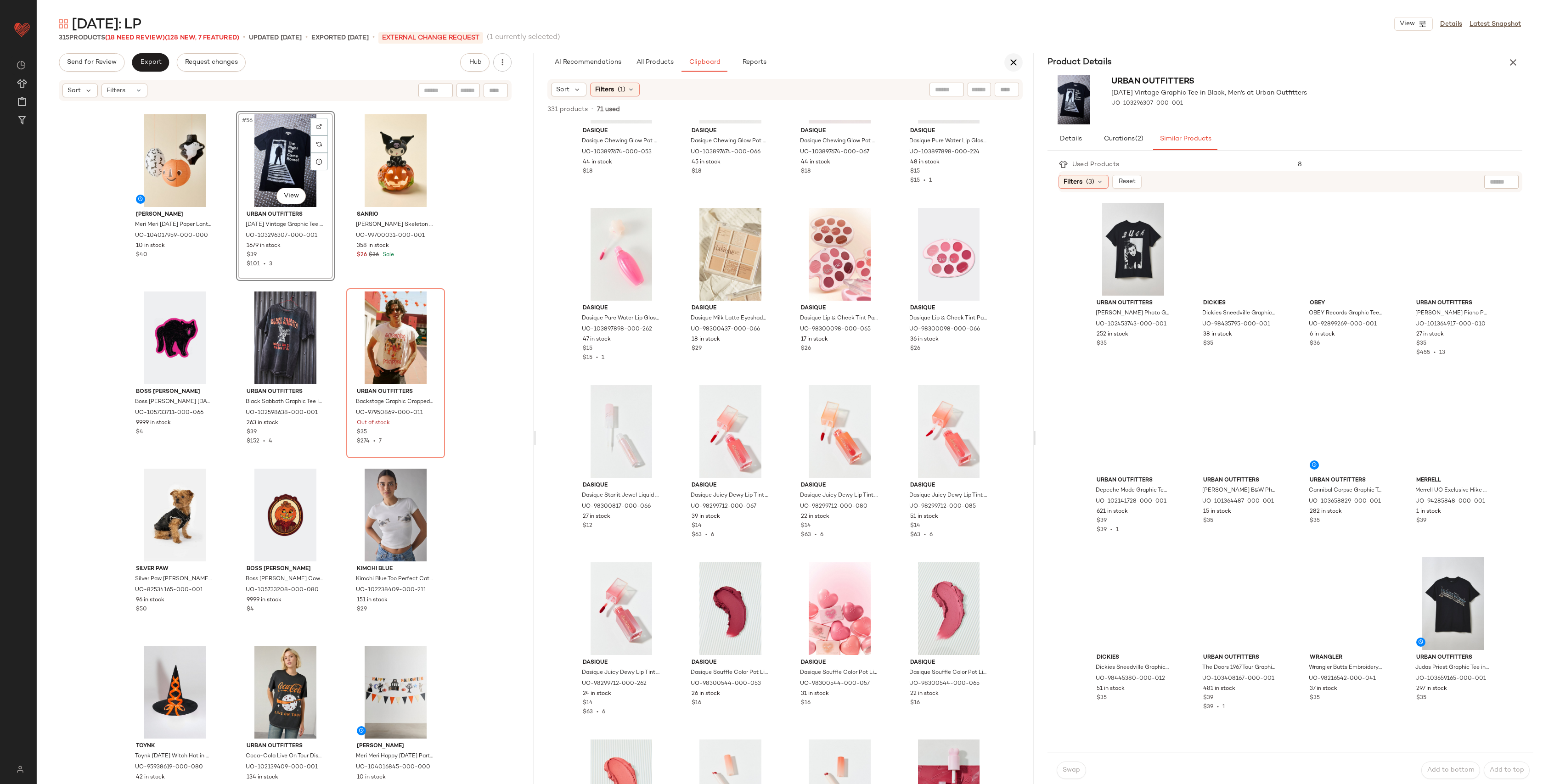
click at [1013, 64] on icon "button" at bounding box center [1014, 63] width 11 height 11
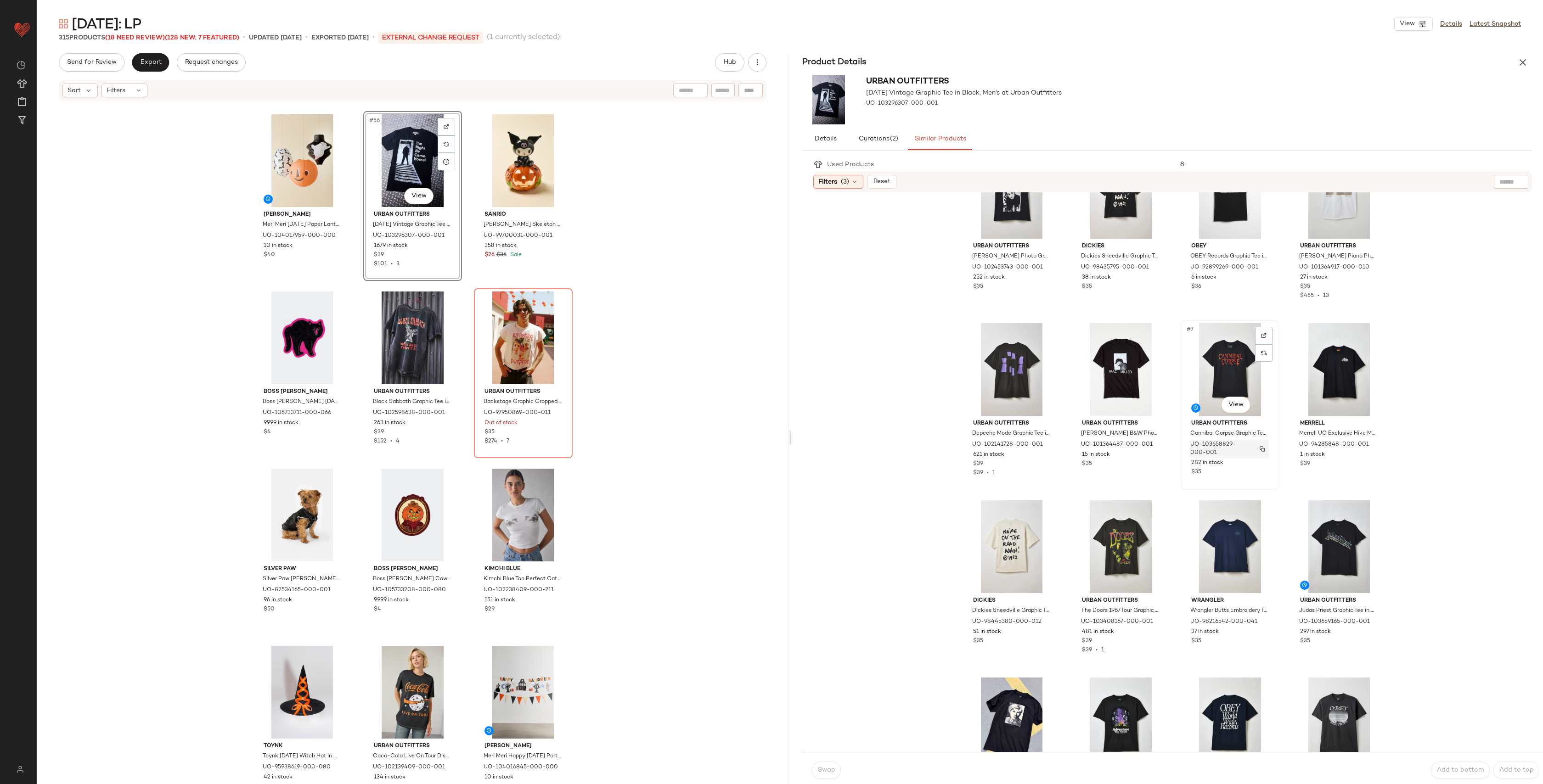
scroll to position [59, 0]
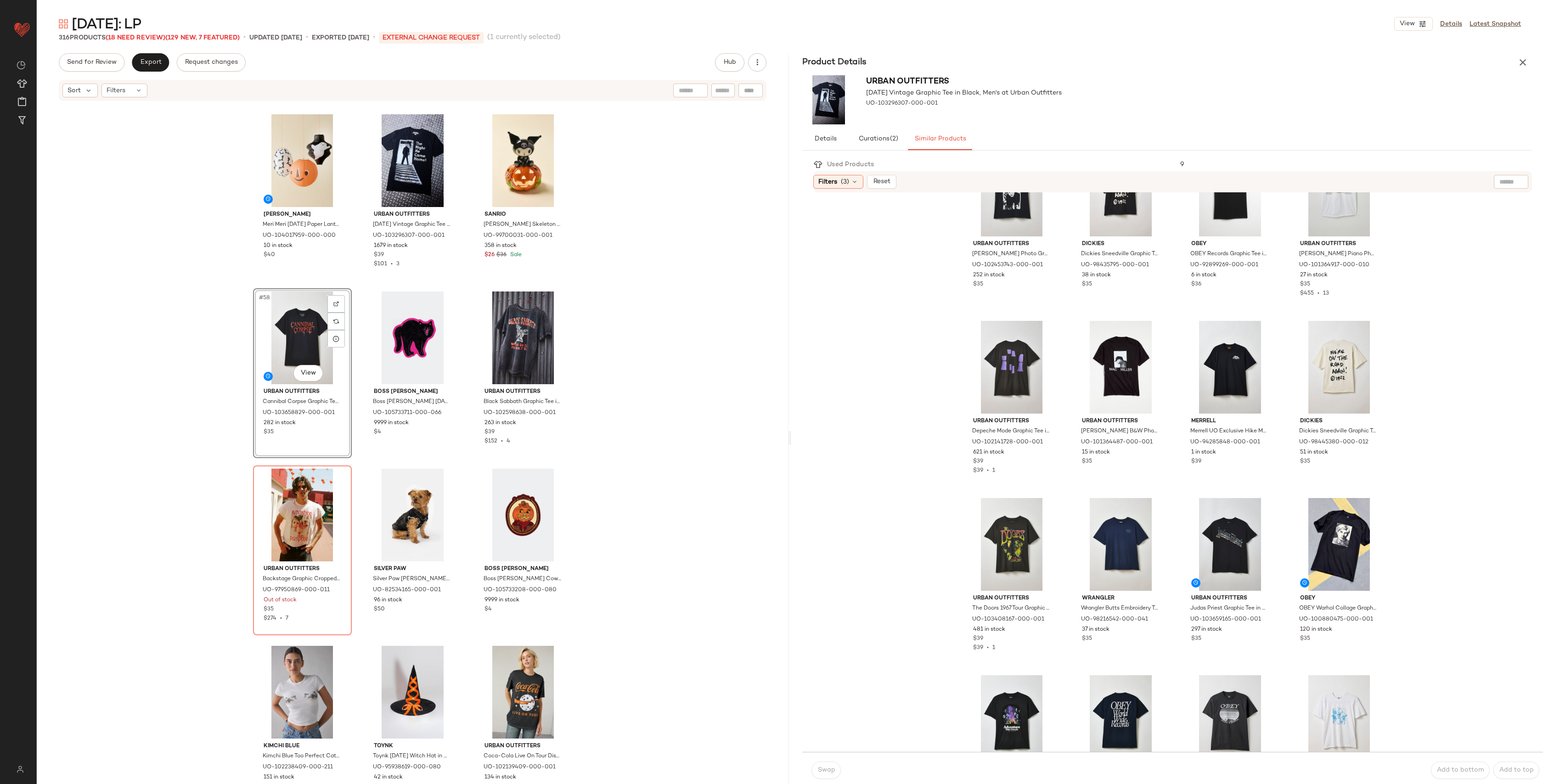
click at [1523, 58] on icon "button" at bounding box center [1523, 63] width 11 height 11
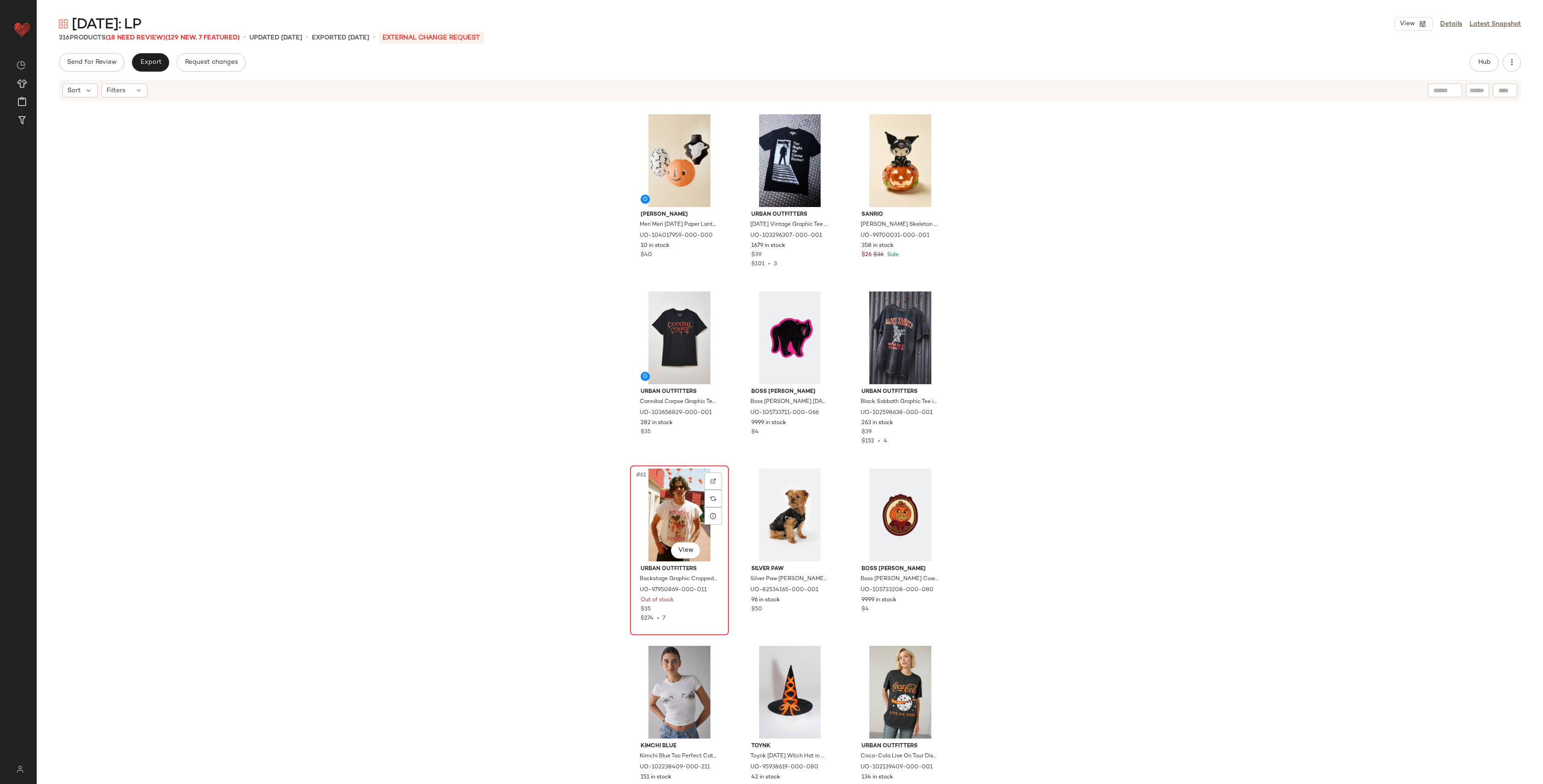
click at [670, 496] on div "#61 View" at bounding box center [679, 515] width 93 height 93
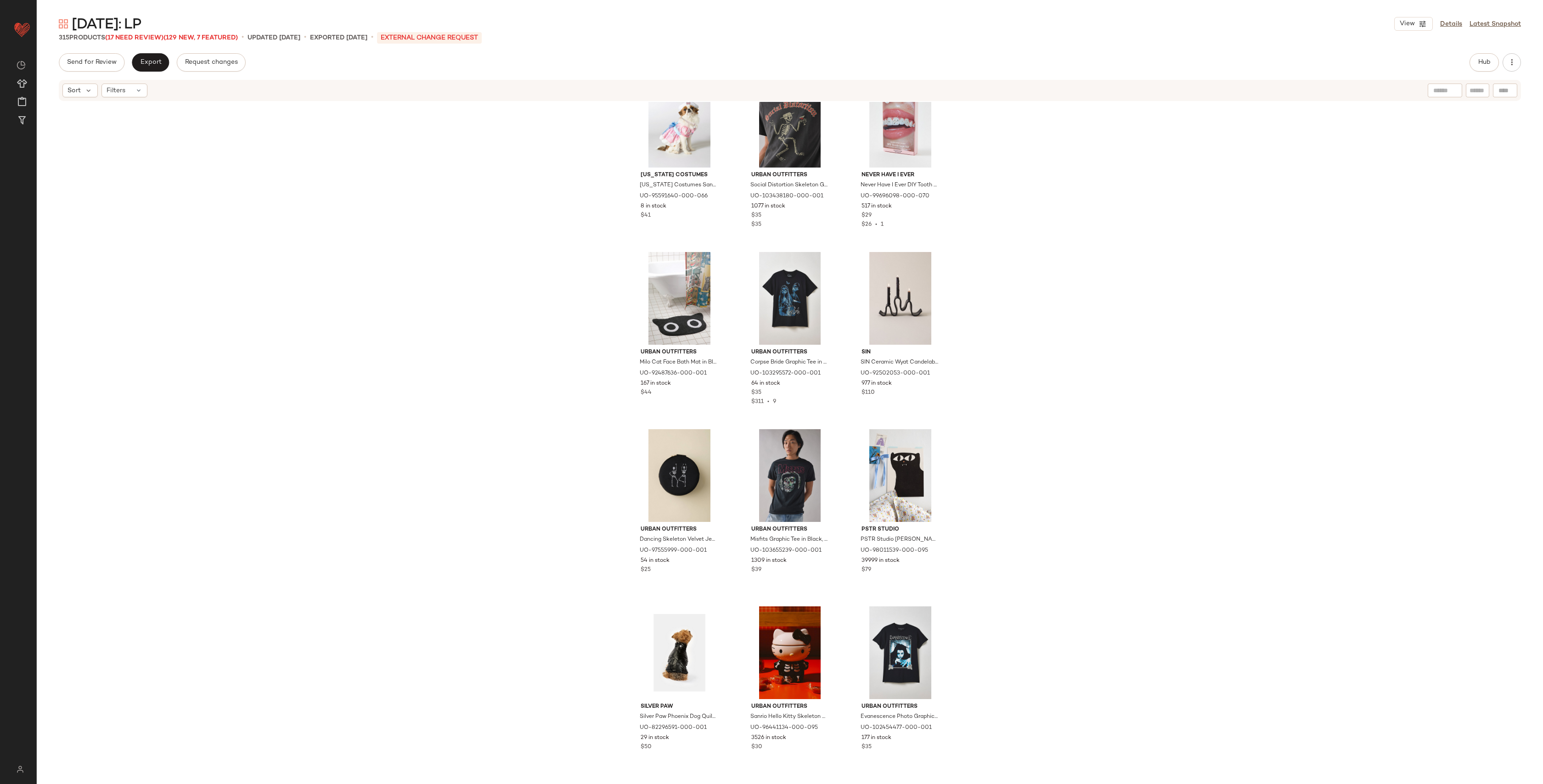
scroll to position [2332, 0]
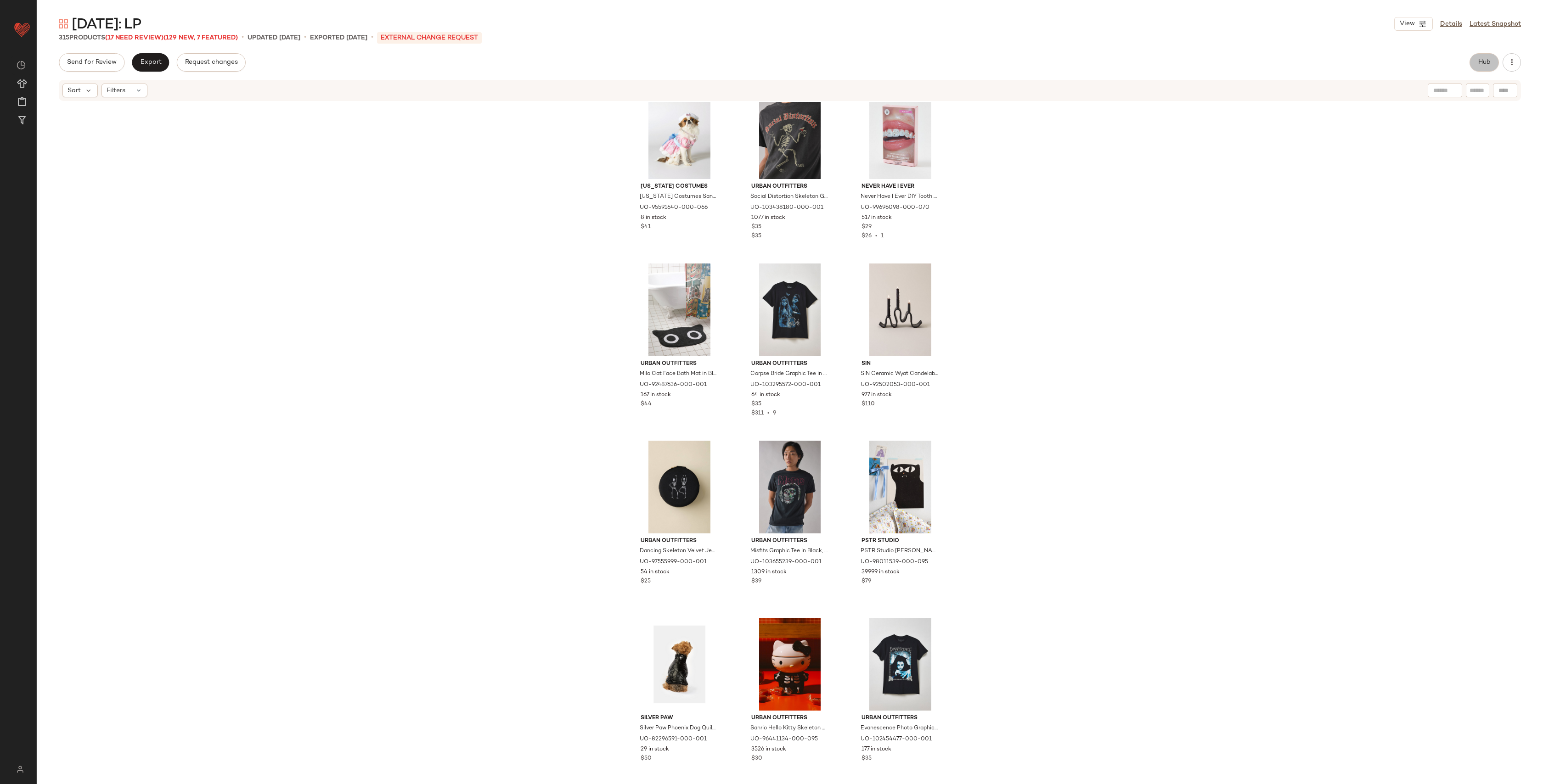
click at [1491, 64] on button "Hub" at bounding box center [1485, 63] width 29 height 18
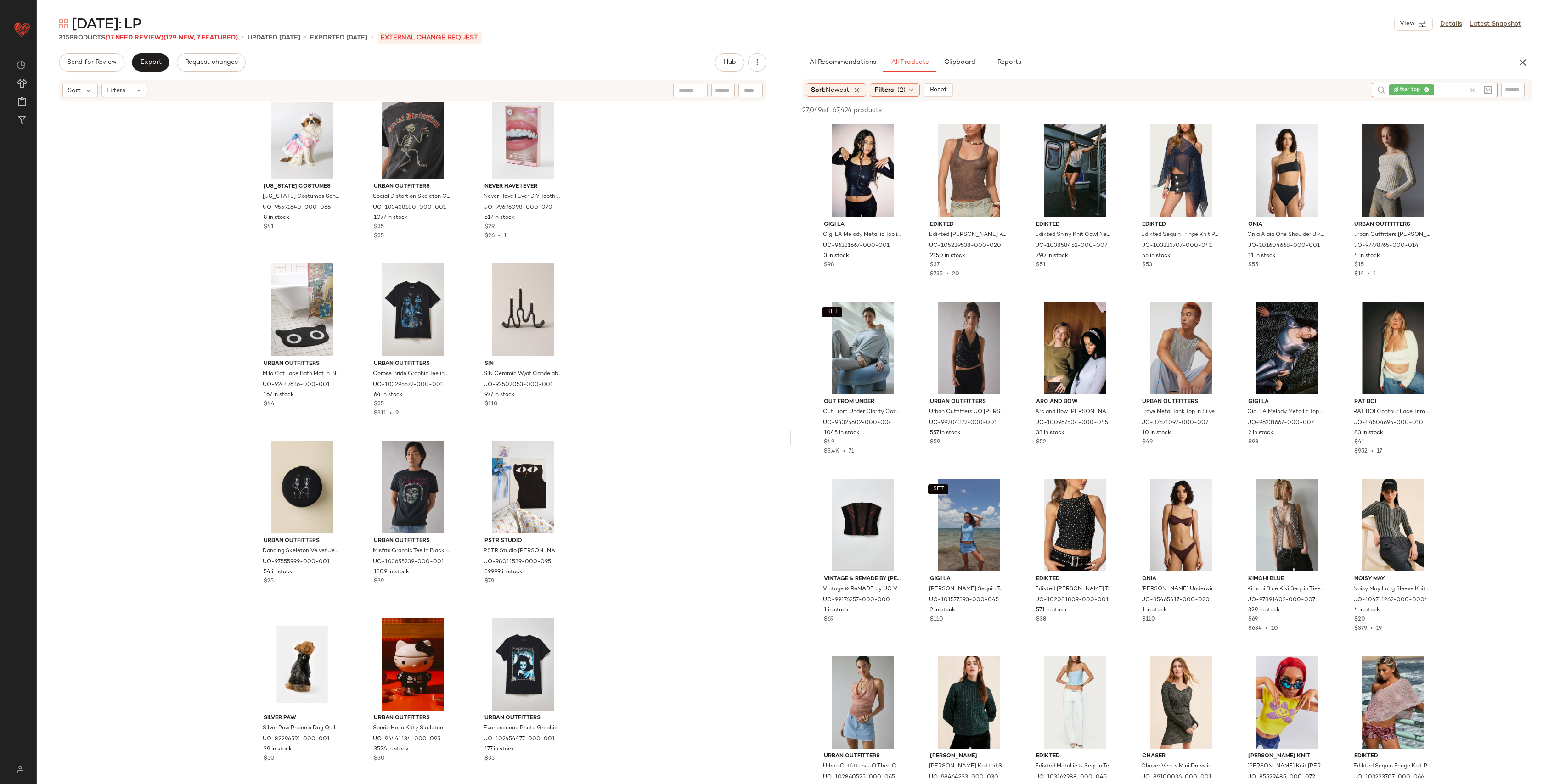
click at [1471, 87] on icon at bounding box center [1473, 90] width 7 height 7
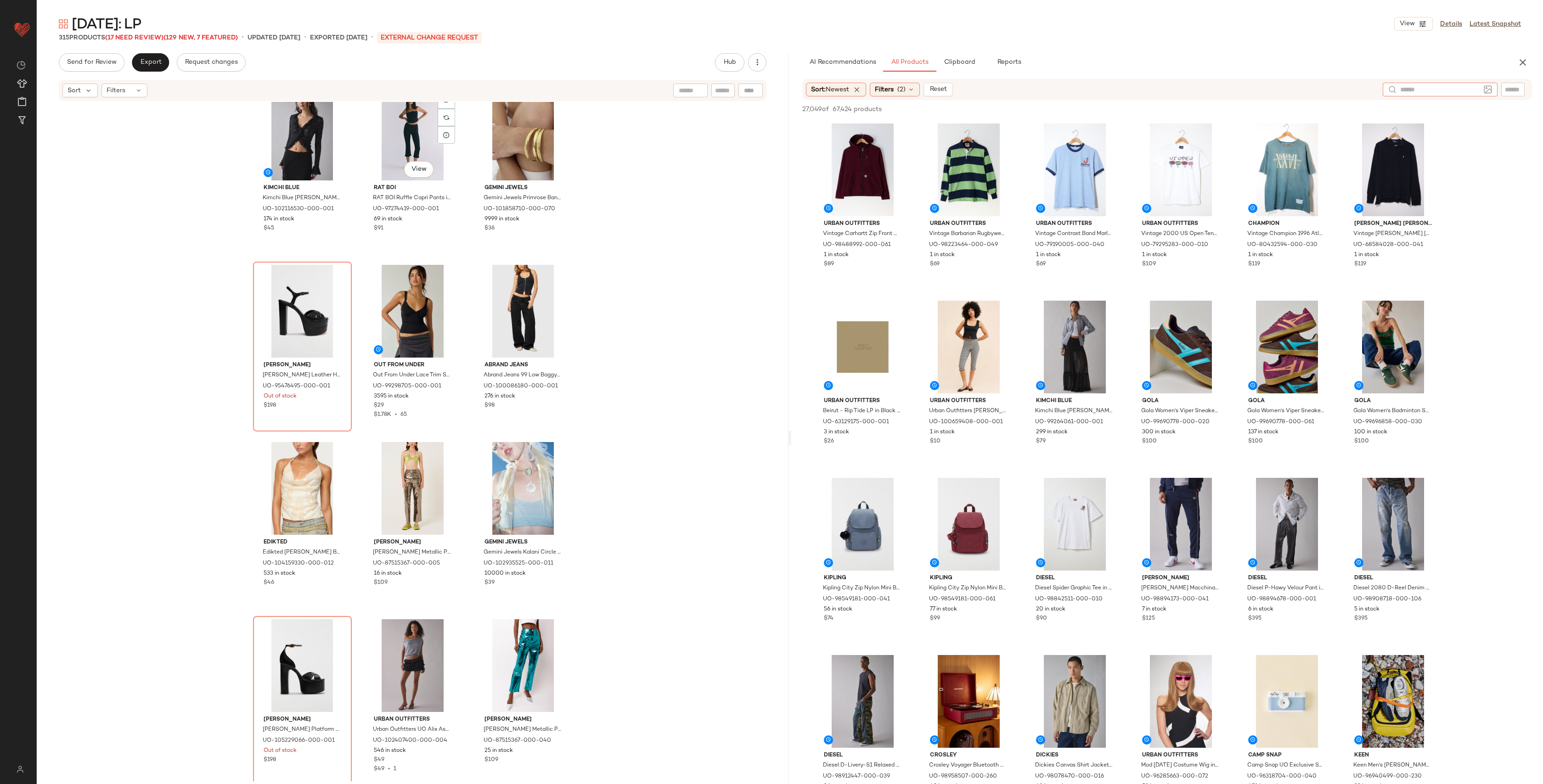
scroll to position [17928, 0]
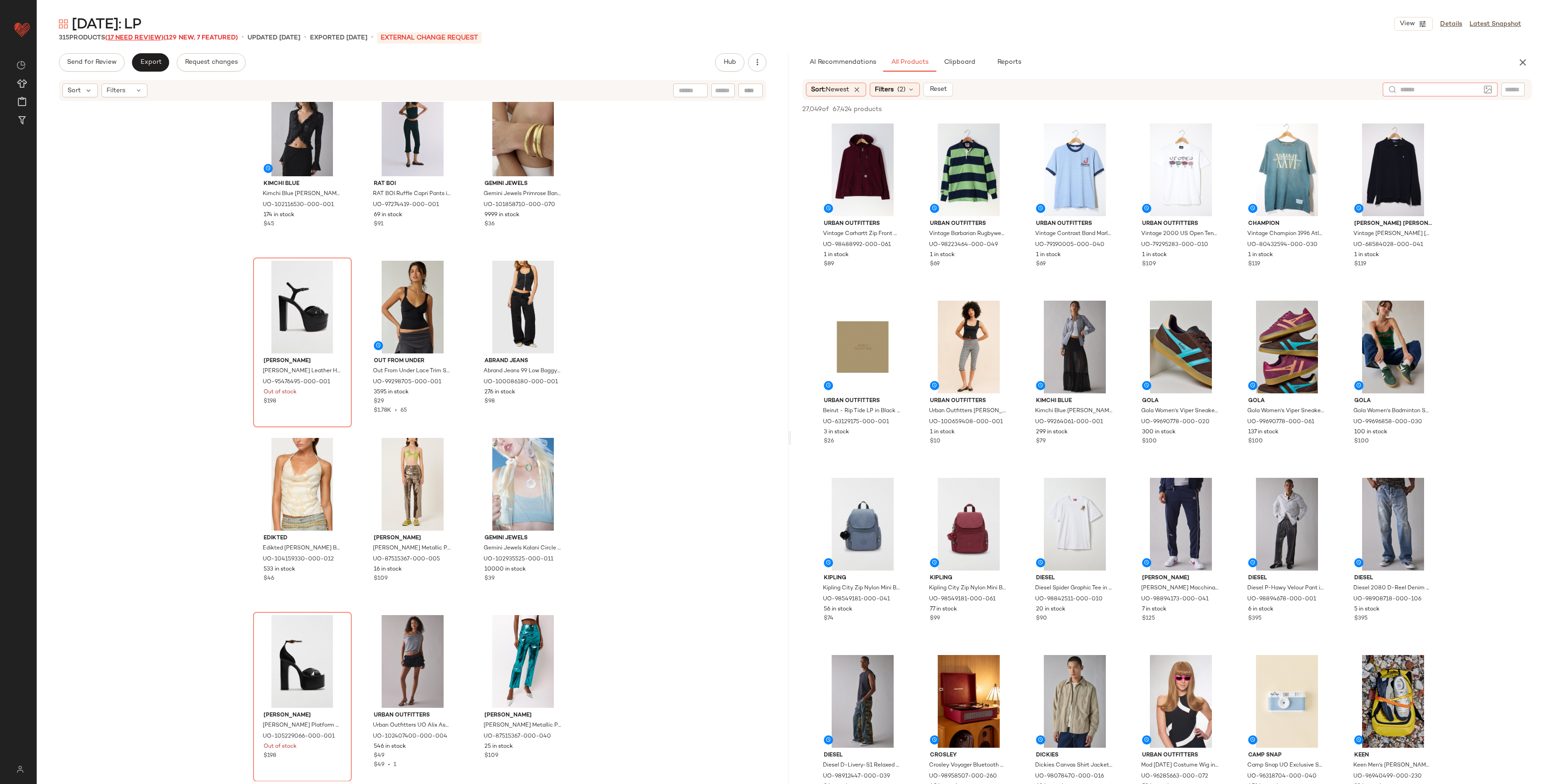
click at [125, 37] on span "(17 Need Review)" at bounding box center [134, 38] width 58 height 7
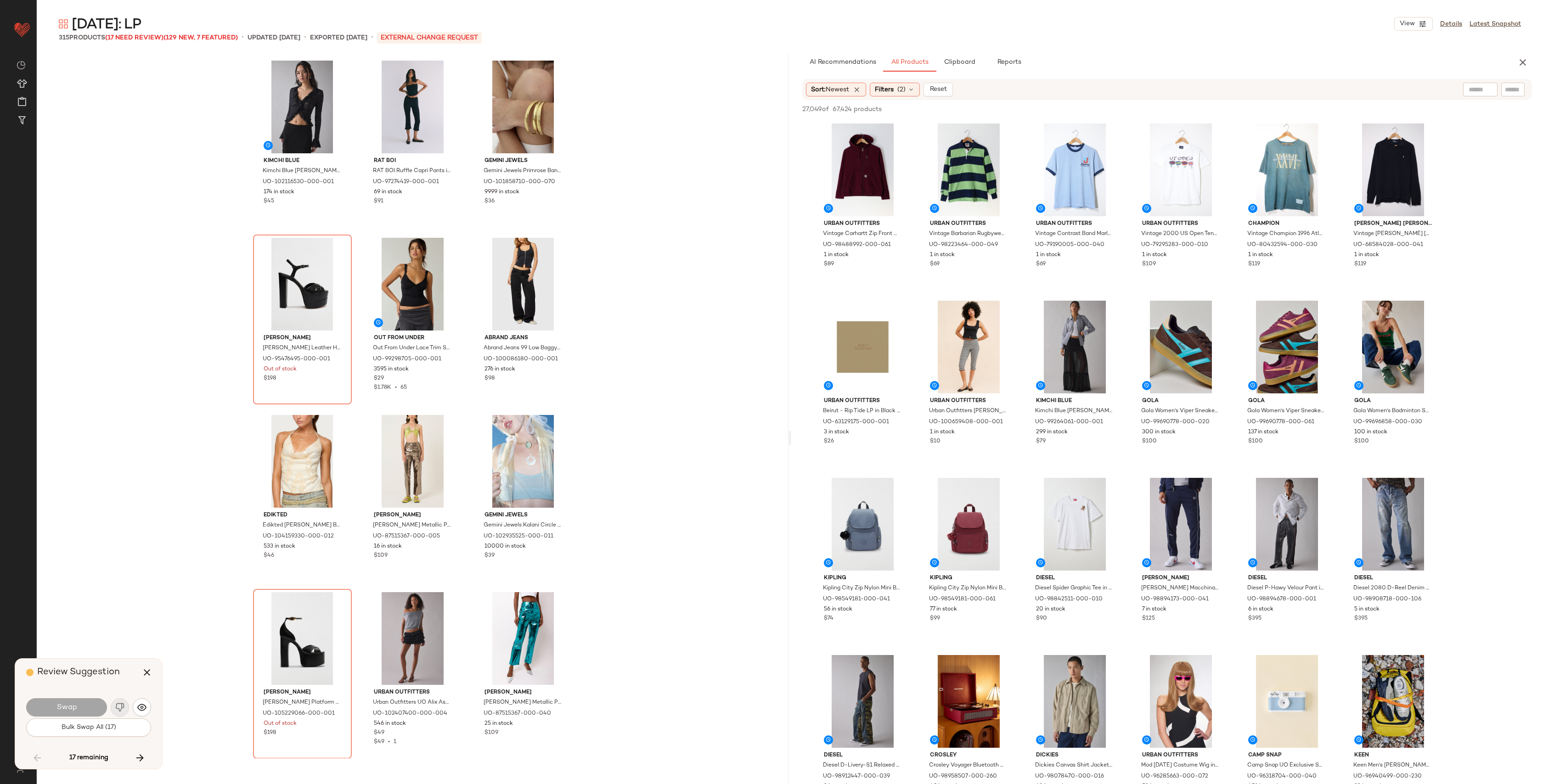
scroll to position [7265, 0]
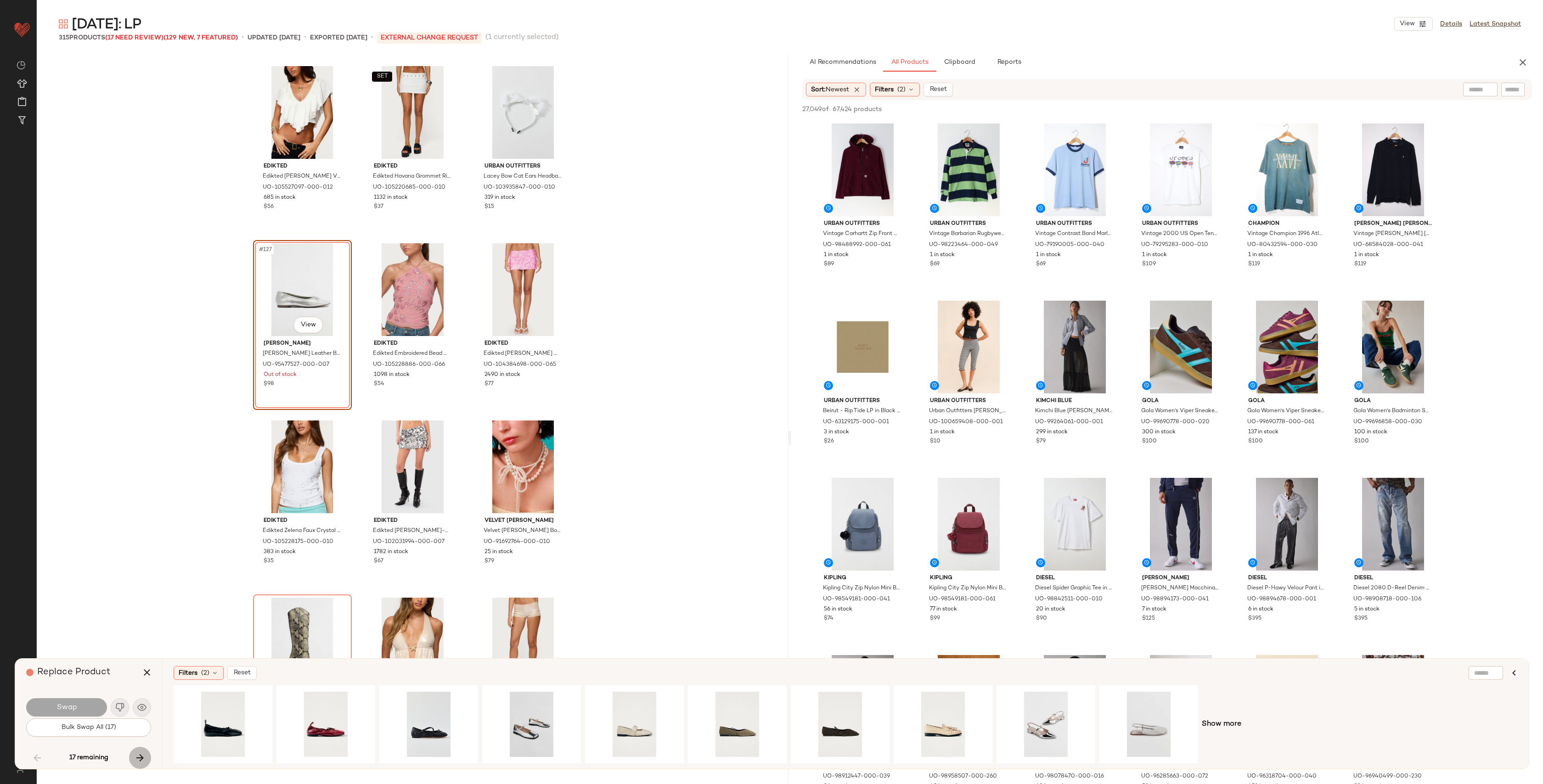
click at [136, 763] on icon "button" at bounding box center [140, 758] width 11 height 11
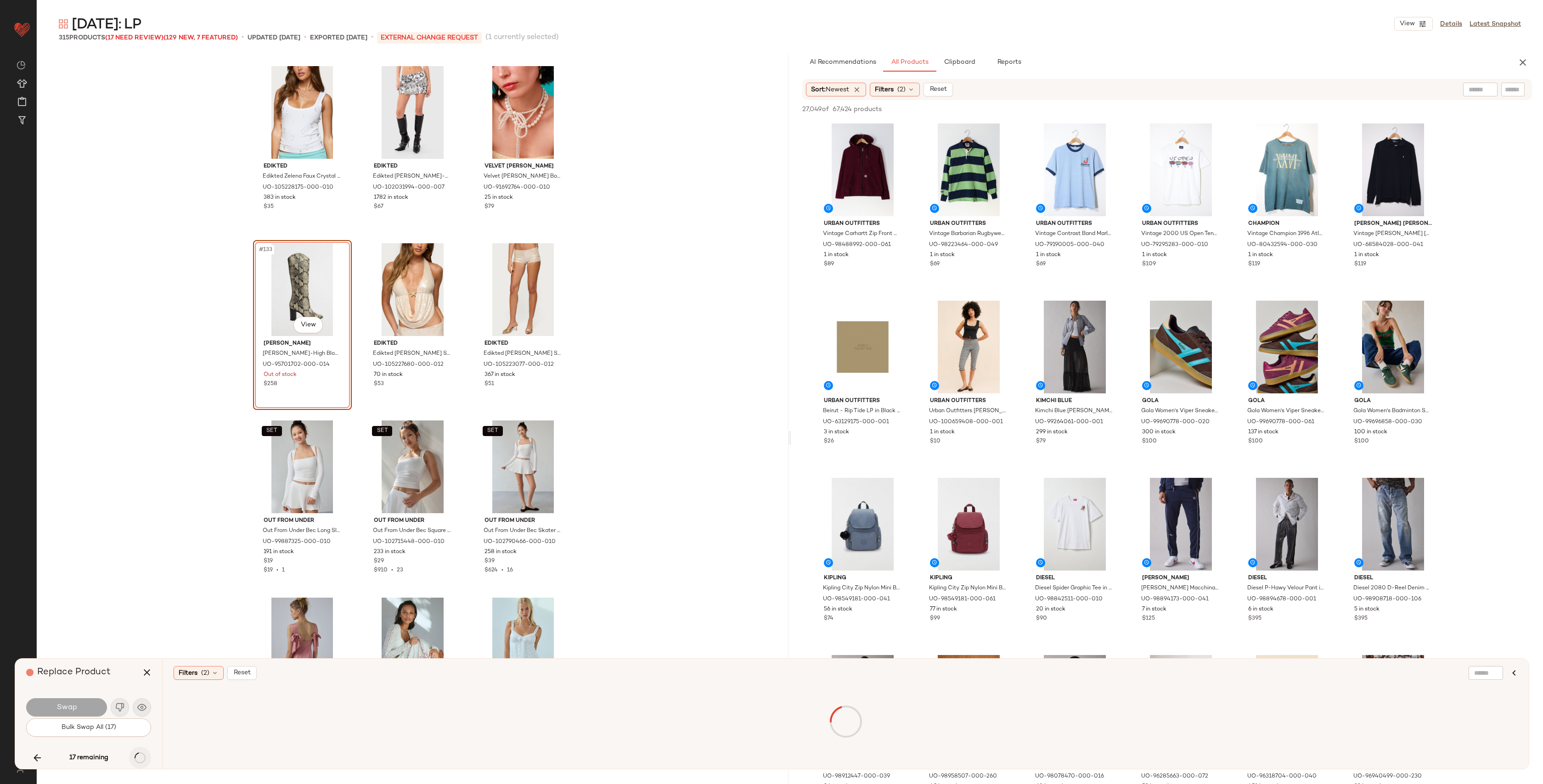
click at [138, 761] on div "17 remaining" at bounding box center [89, 758] width 125 height 22
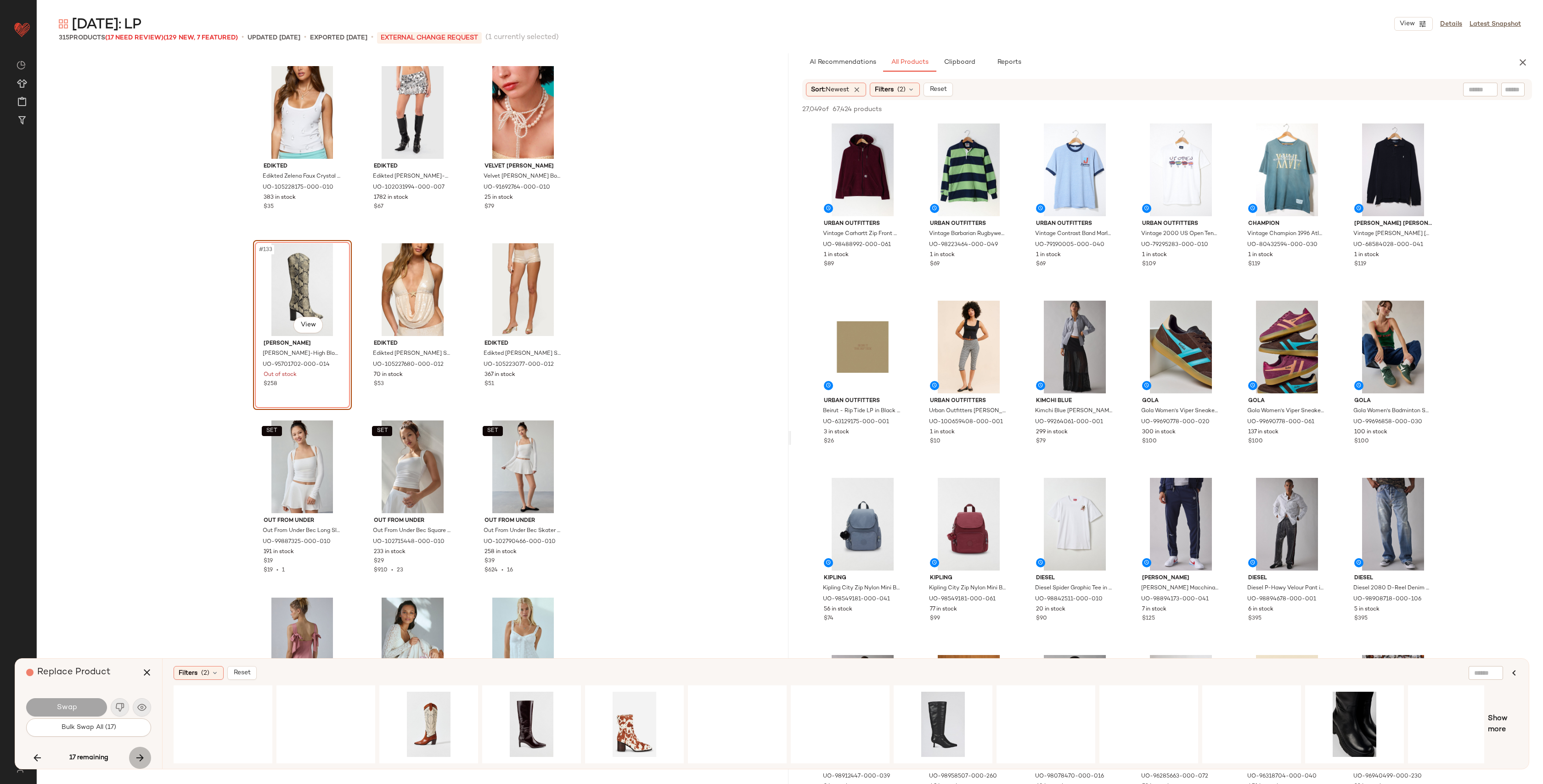
click at [138, 761] on icon "button" at bounding box center [140, 758] width 11 height 11
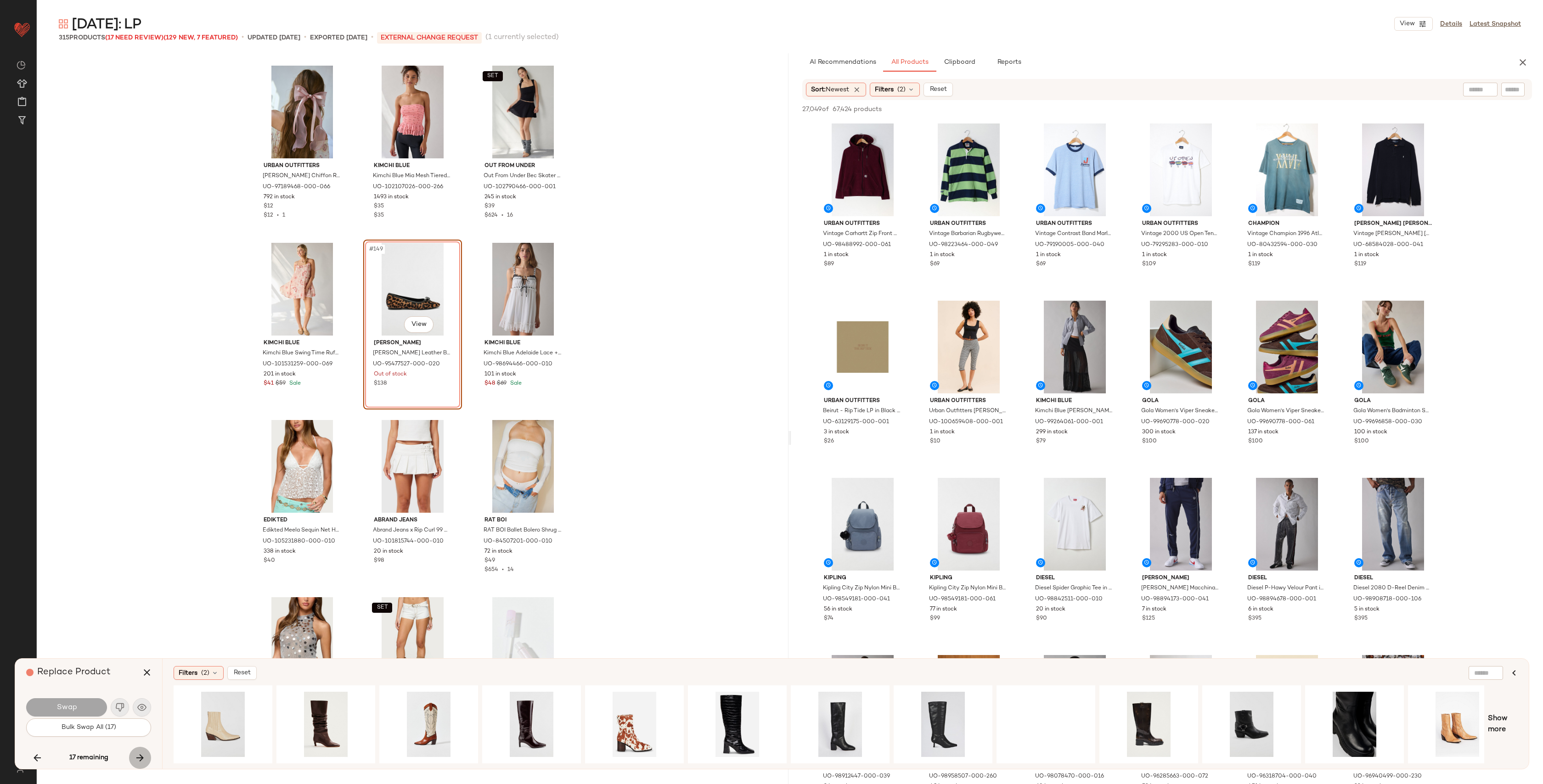
click at [138, 761] on icon "button" at bounding box center [140, 758] width 11 height 11
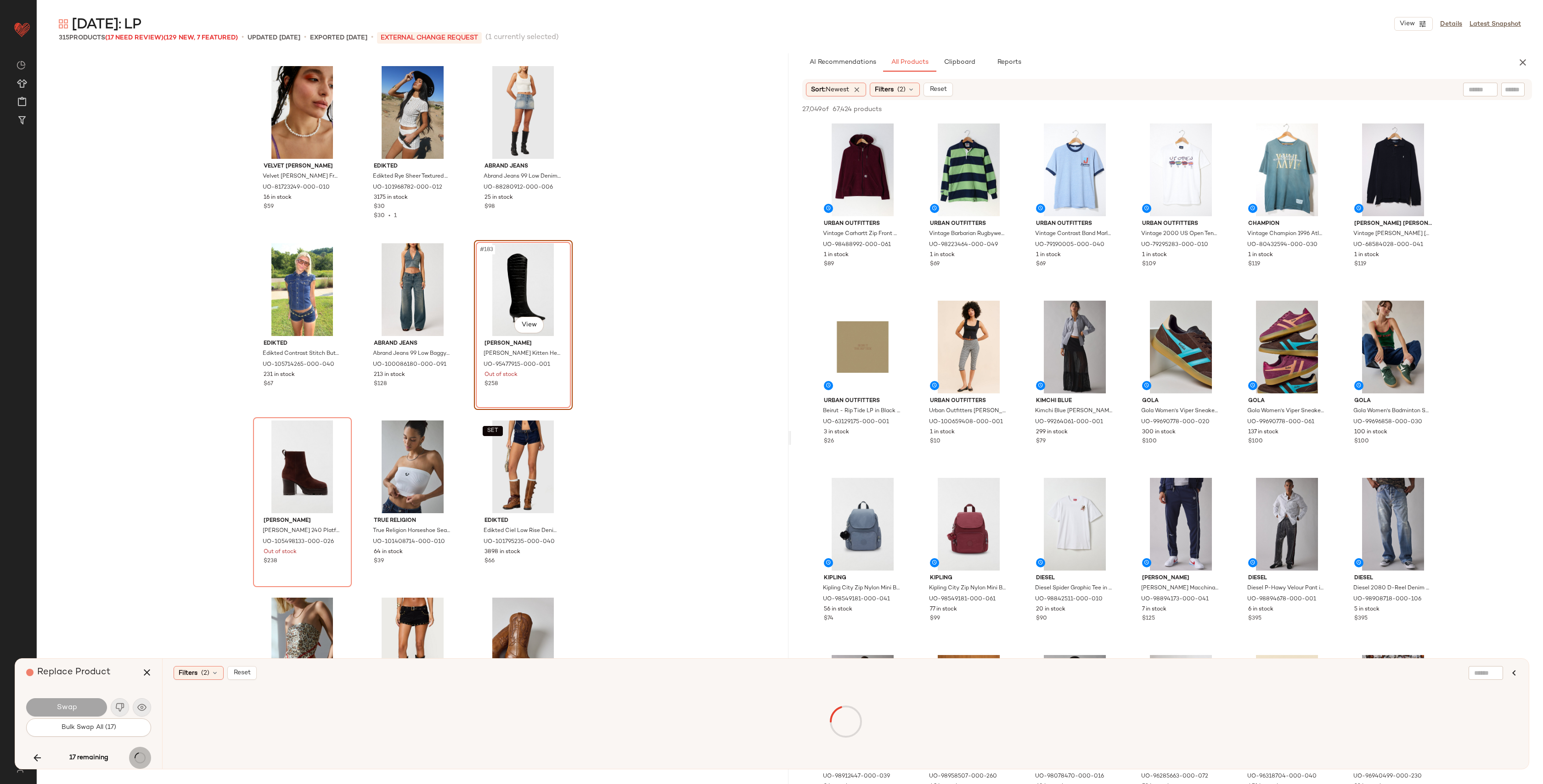
click at [138, 761] on div "17 remaining" at bounding box center [89, 758] width 125 height 22
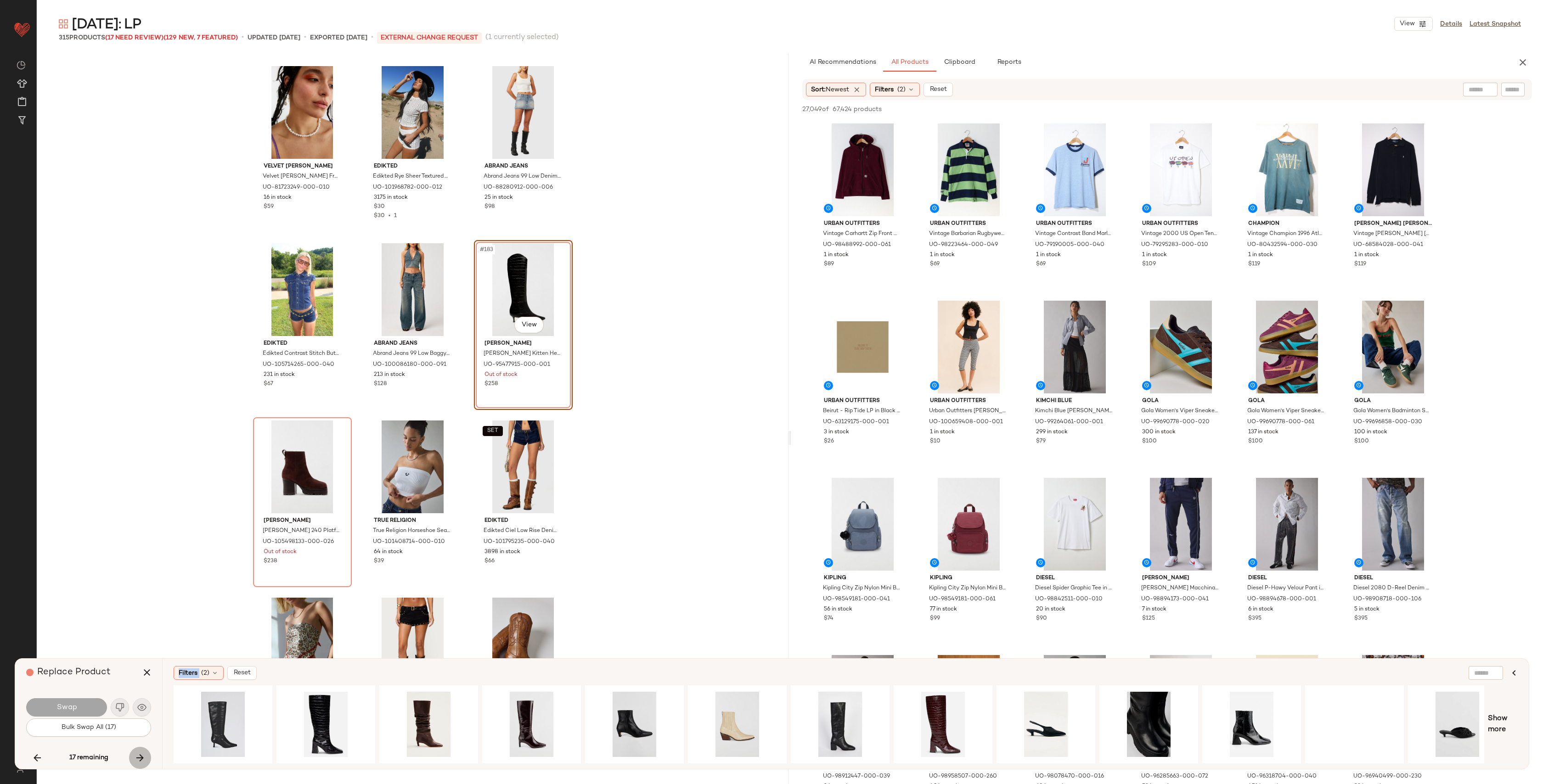
click at [138, 761] on icon "button" at bounding box center [140, 758] width 11 height 11
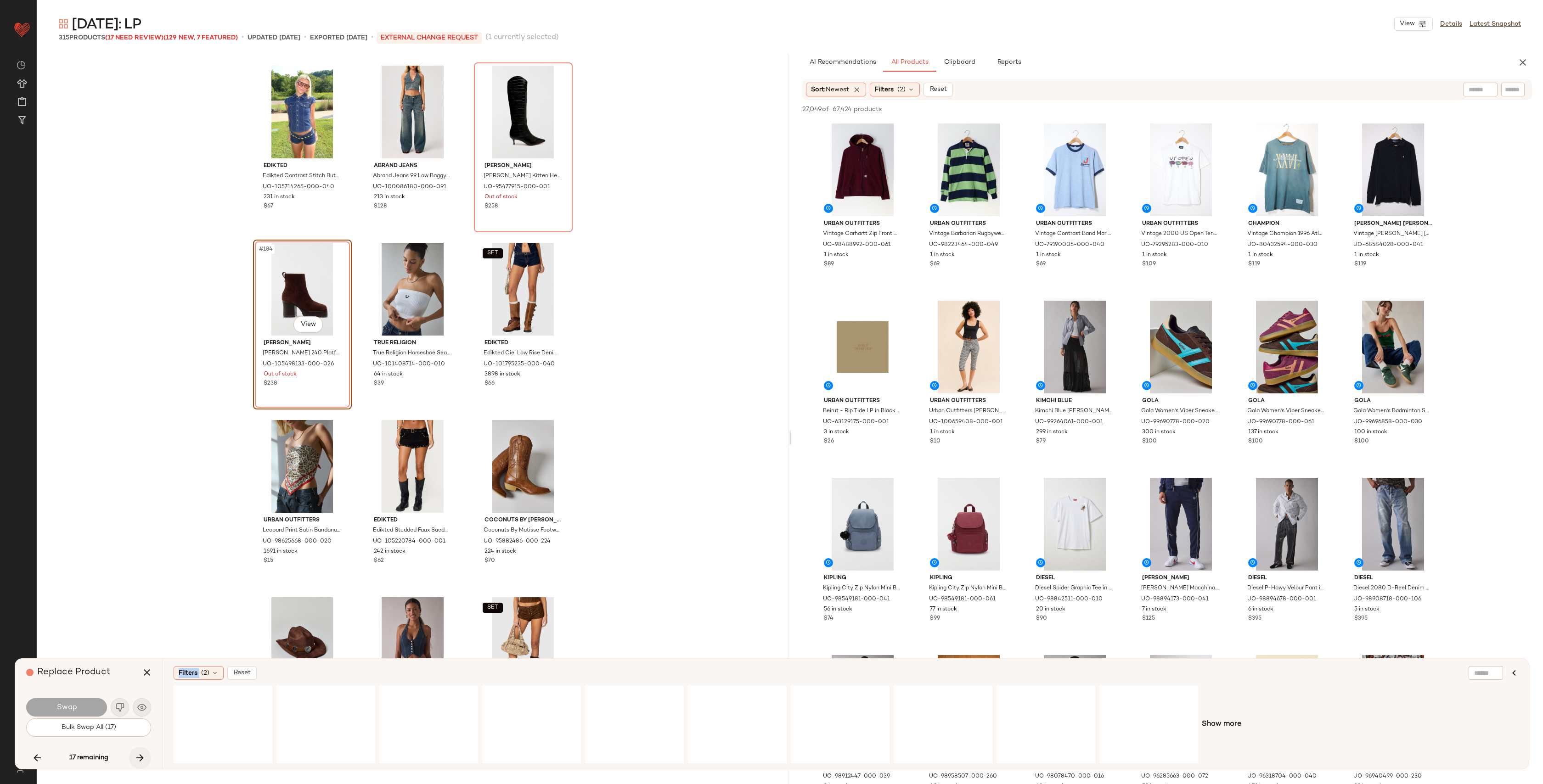
click at [138, 761] on div "17 remaining" at bounding box center [89, 758] width 125 height 22
click at [138, 761] on icon "button" at bounding box center [140, 758] width 11 height 11
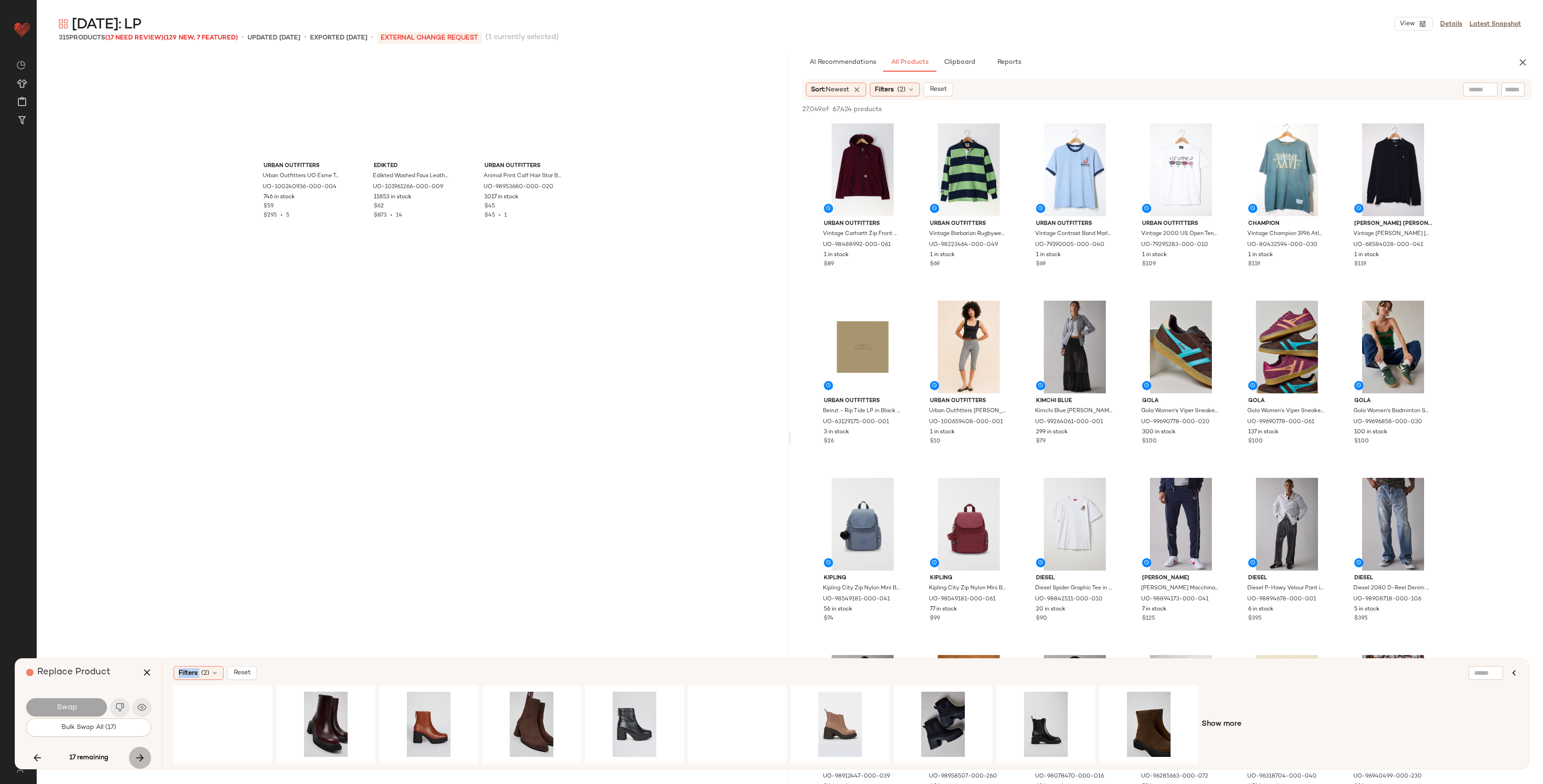
click at [138, 761] on div "17 remaining" at bounding box center [89, 758] width 125 height 22
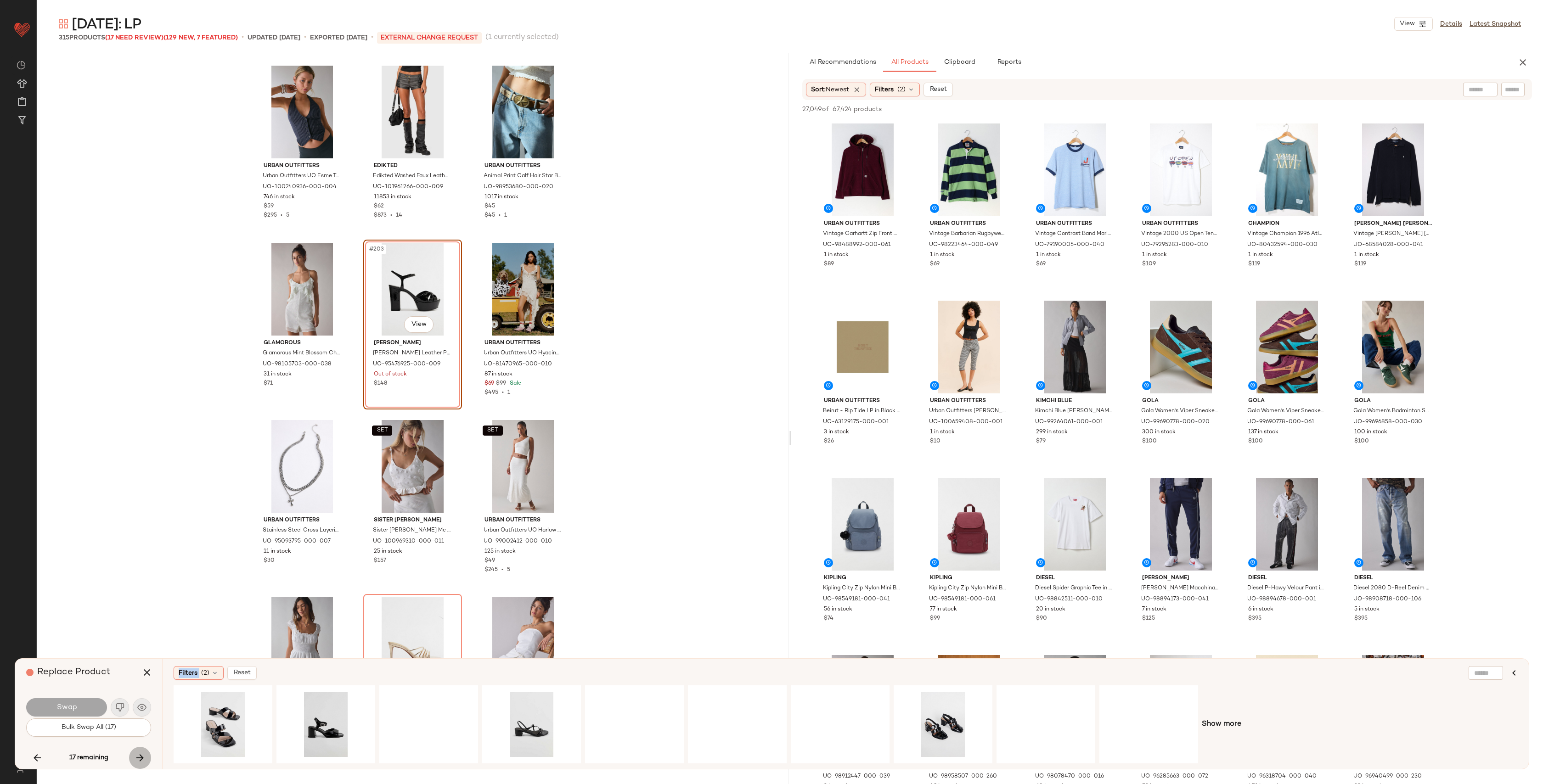
click at [138, 761] on icon "button" at bounding box center [140, 758] width 11 height 11
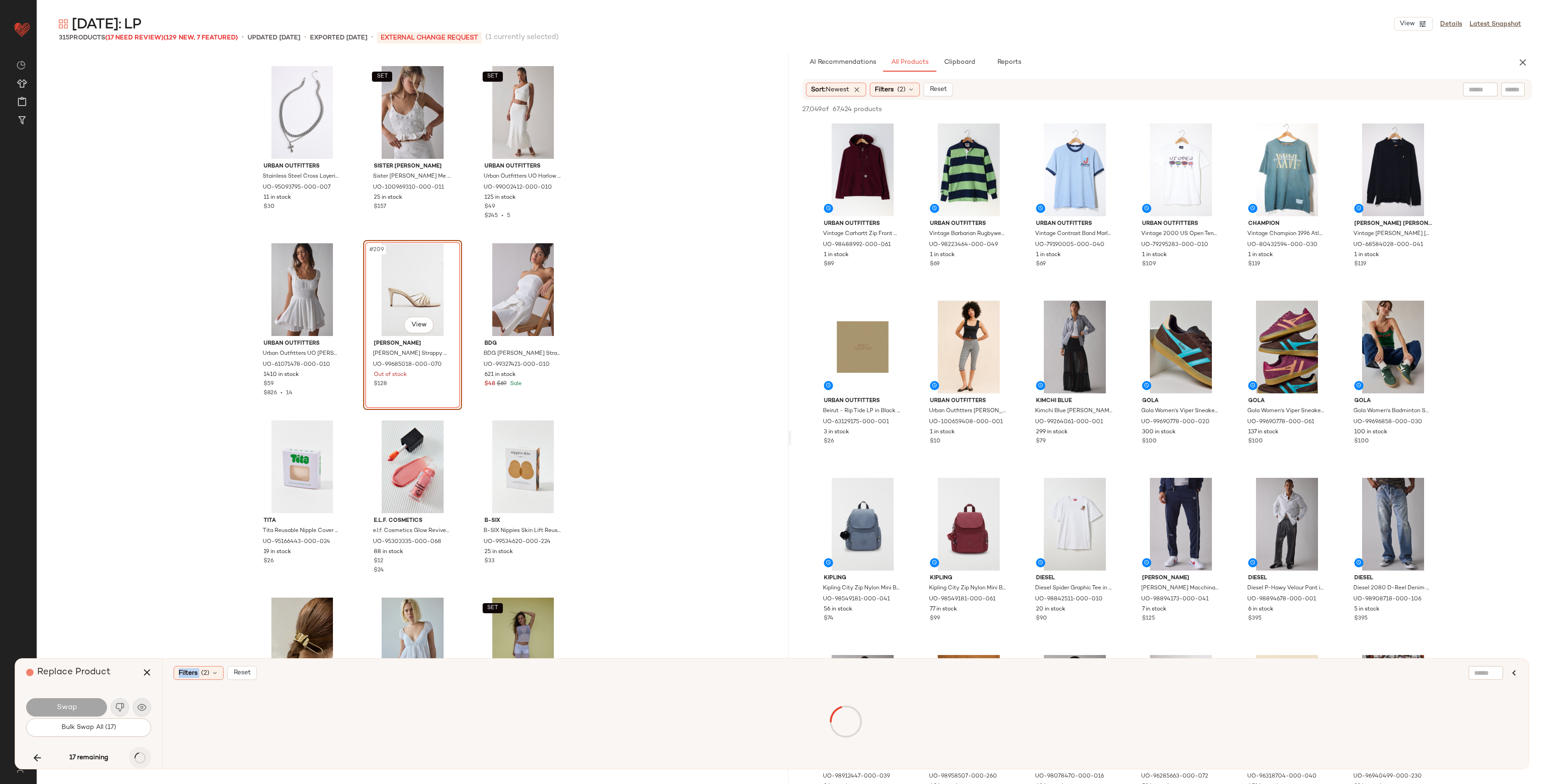
click at [138, 761] on div "17 remaining" at bounding box center [89, 758] width 125 height 22
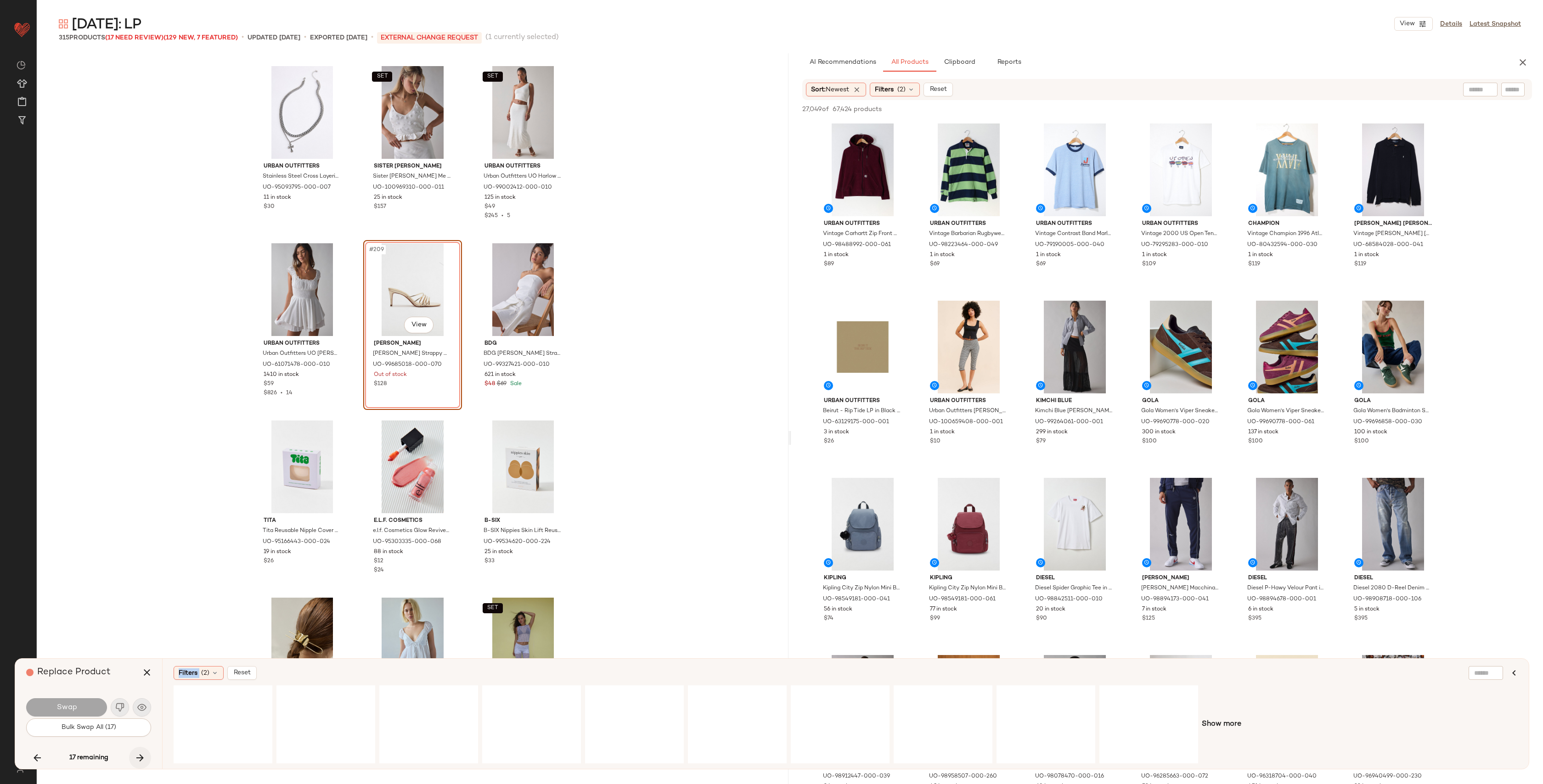
click at [138, 761] on icon "button" at bounding box center [140, 758] width 11 height 11
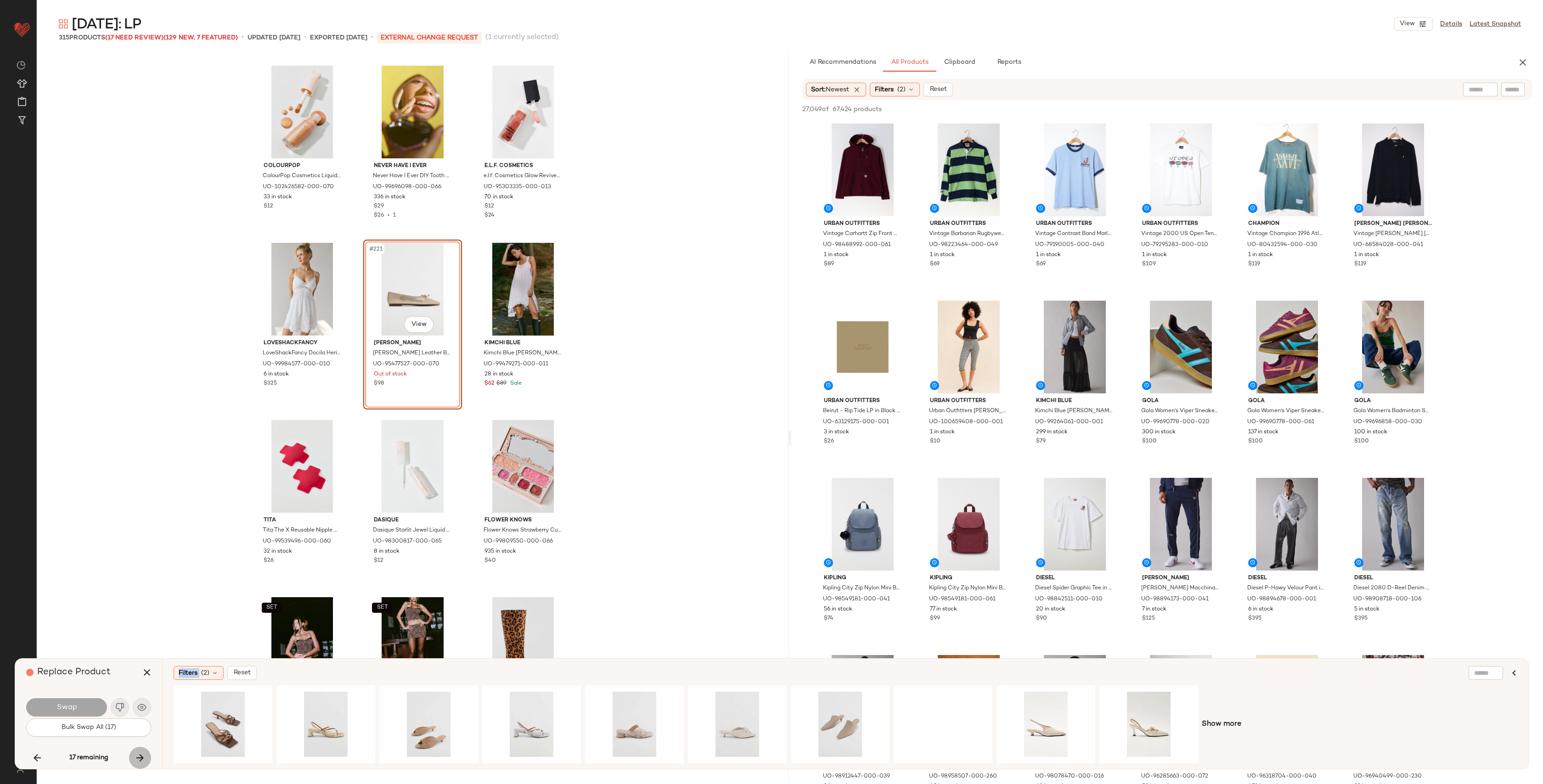
click at [138, 761] on div "17 remaining" at bounding box center [89, 758] width 125 height 22
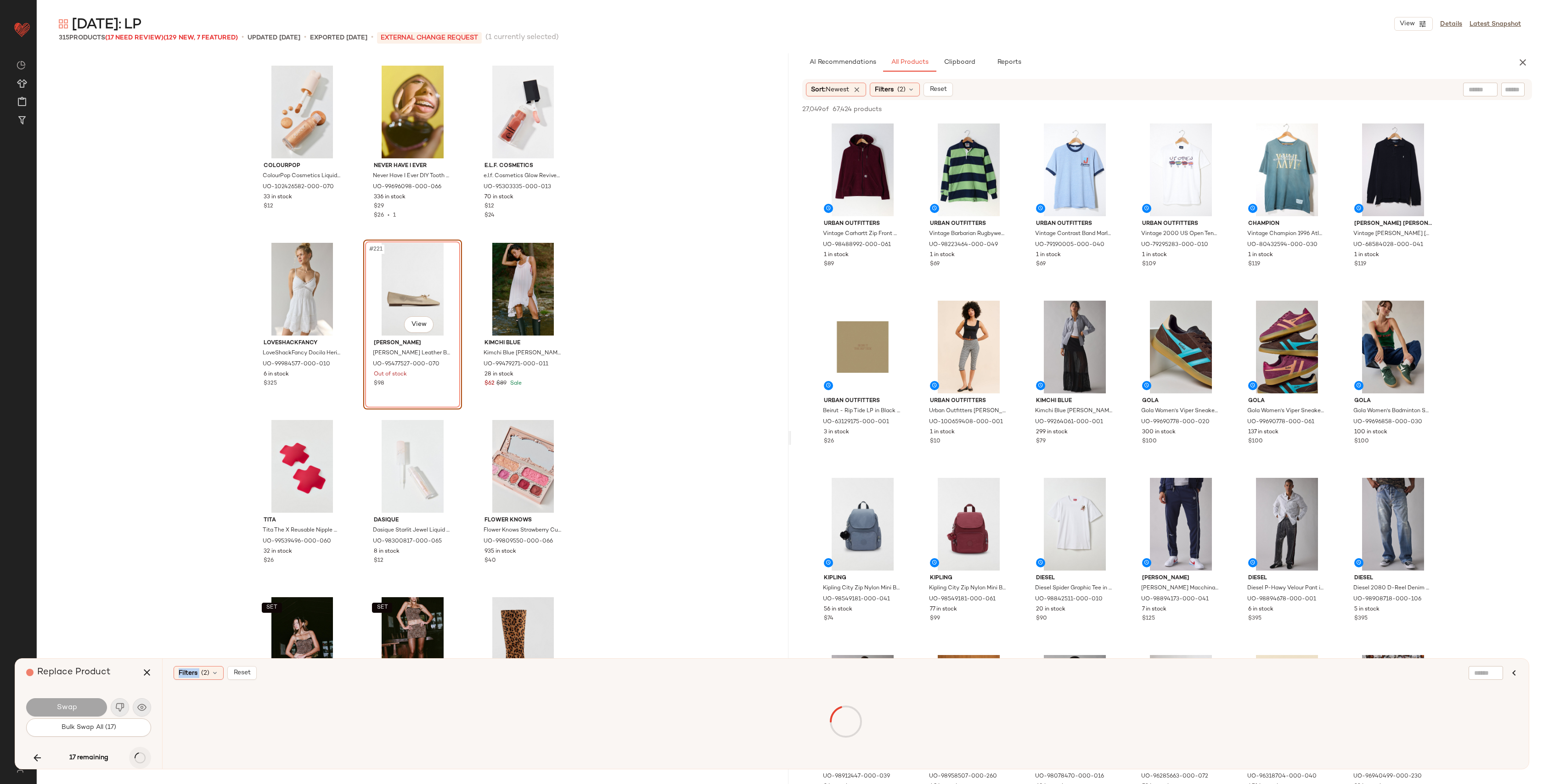
click at [138, 761] on icon "button" at bounding box center [140, 758] width 11 height 11
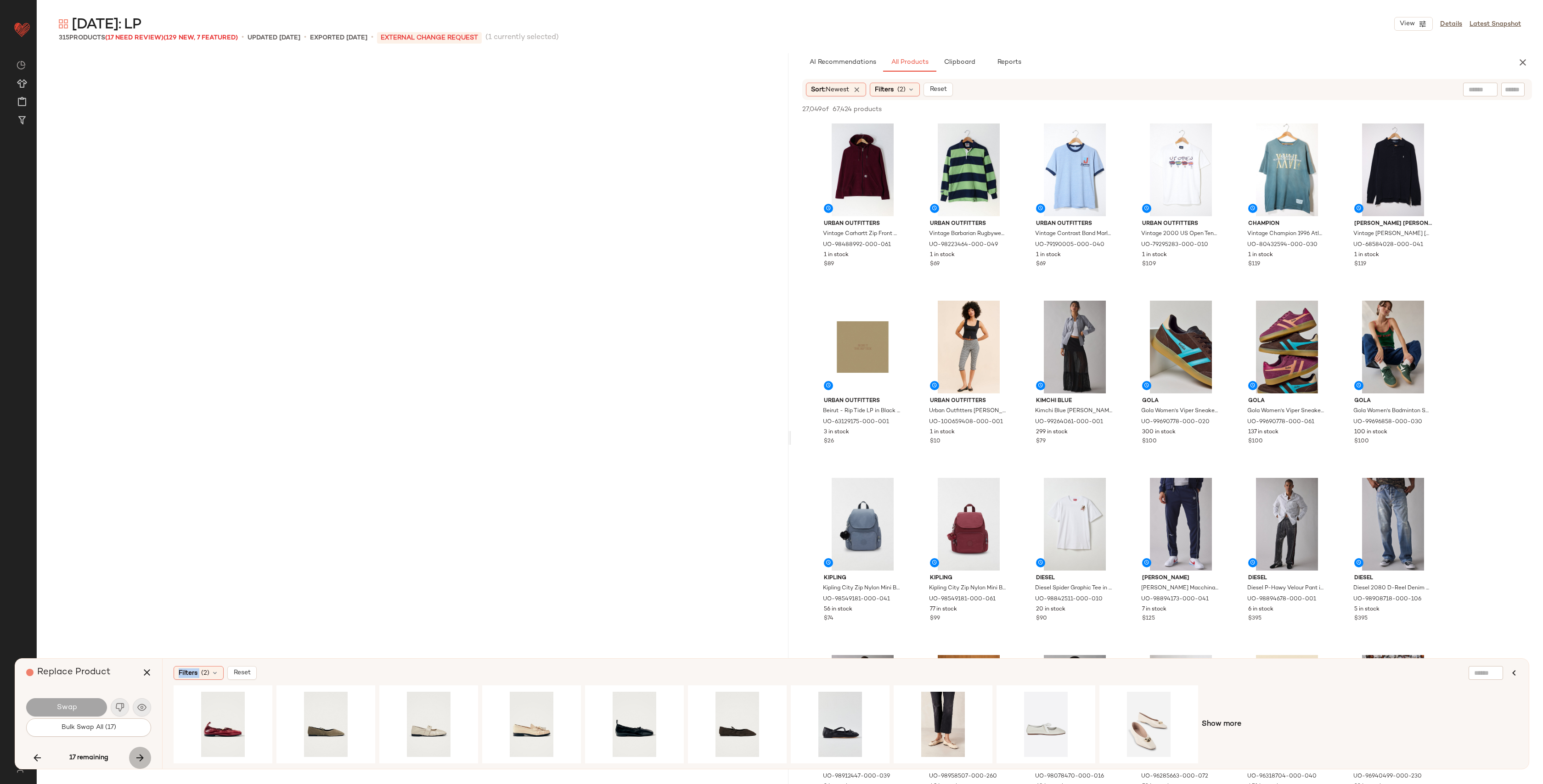
scroll to position [13645, 0]
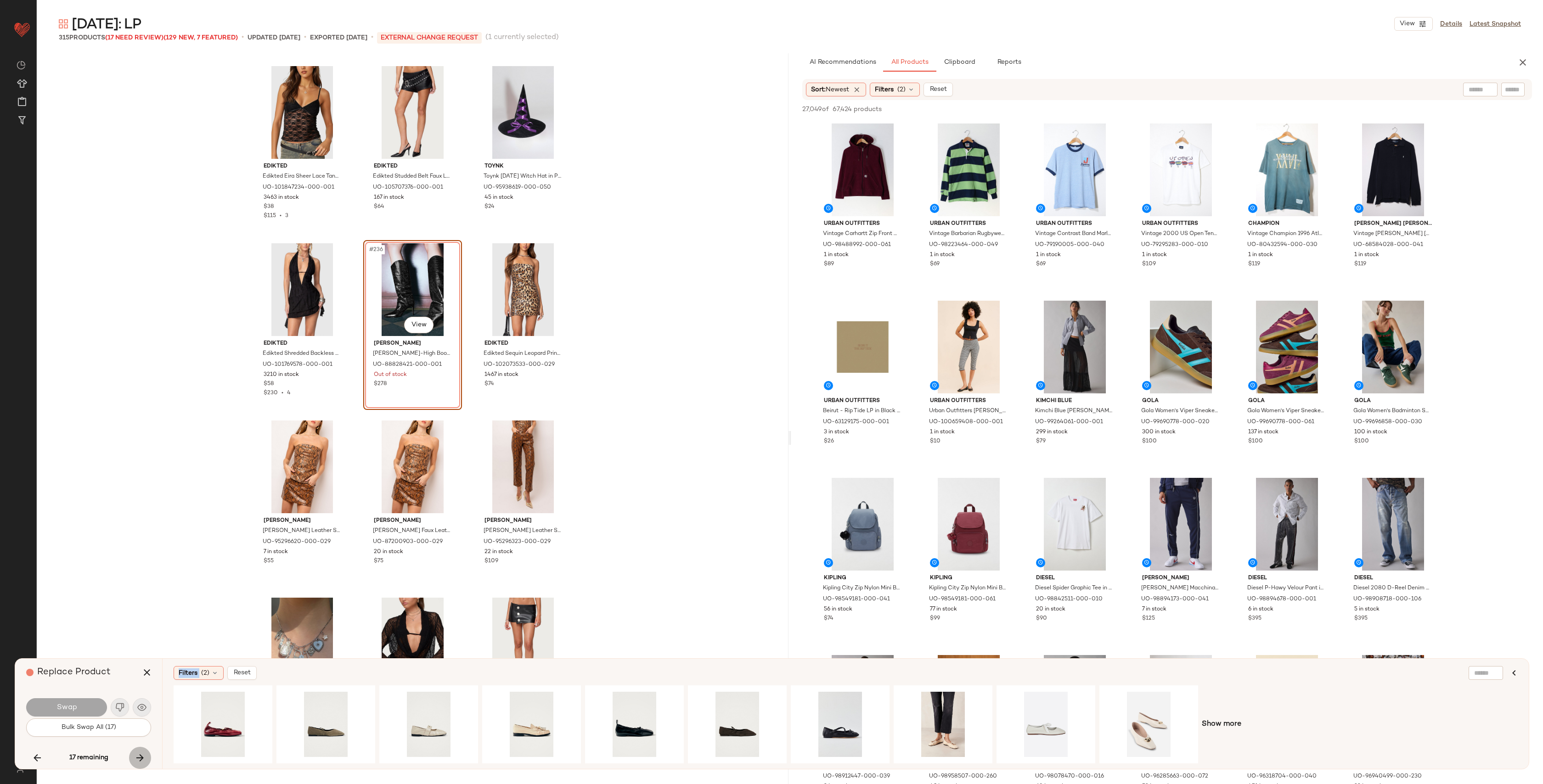
click at [138, 761] on div "17 remaining" at bounding box center [89, 758] width 125 height 22
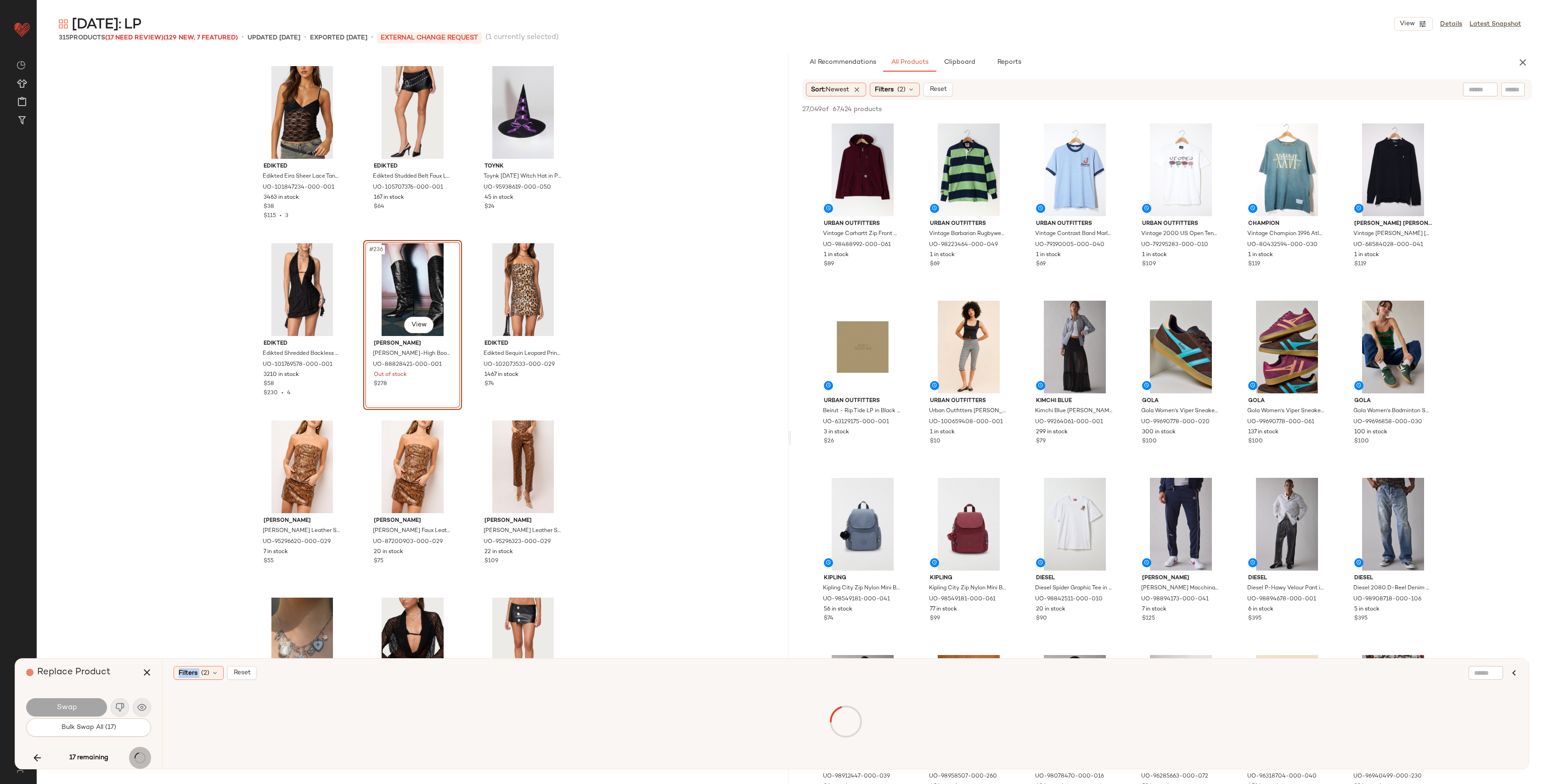
click at [138, 761] on div "17 remaining" at bounding box center [89, 758] width 125 height 22
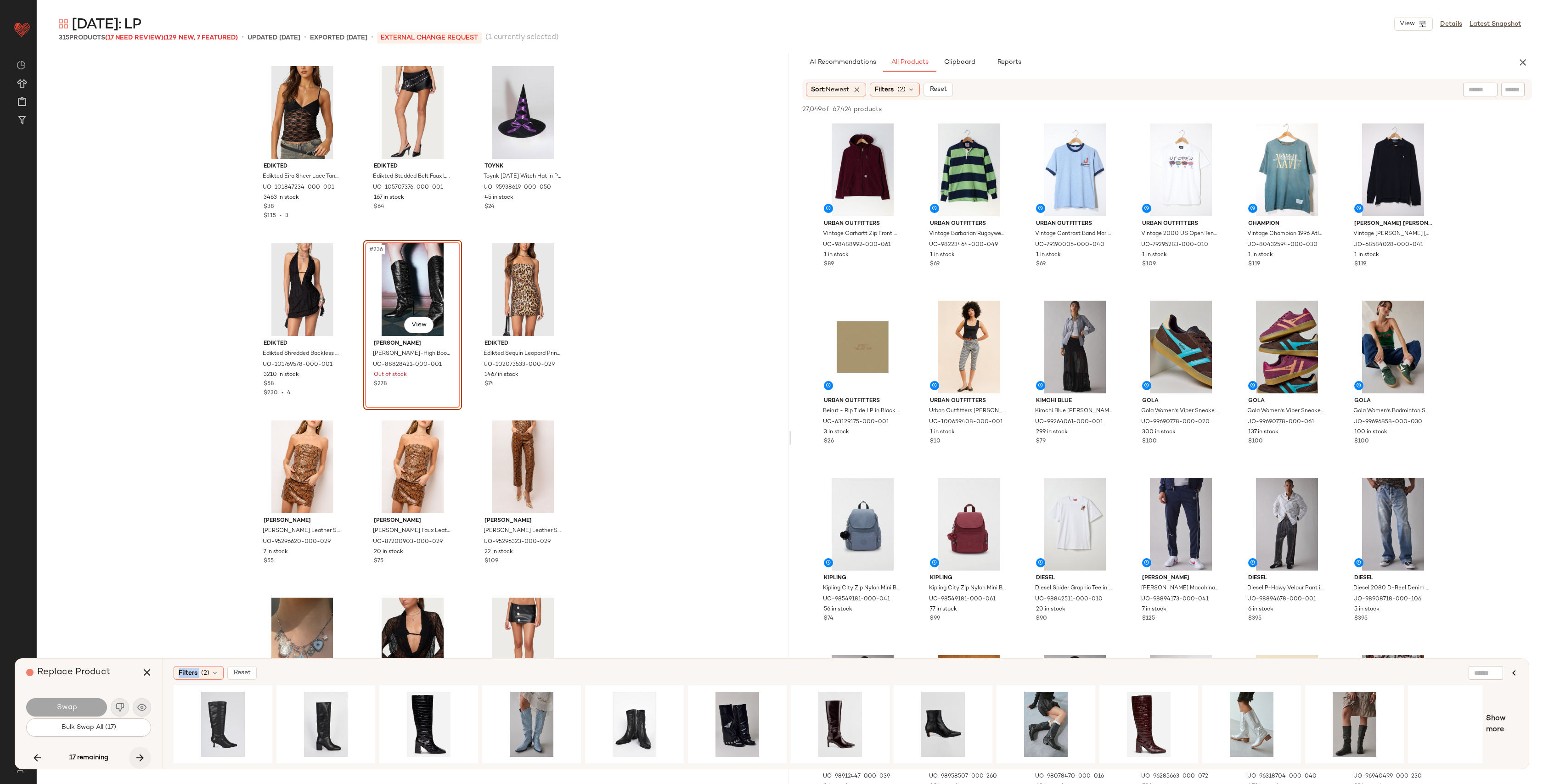
click at [138, 761] on div "17 remaining" at bounding box center [89, 758] width 125 height 22
click at [138, 761] on icon "button" at bounding box center [140, 758] width 11 height 11
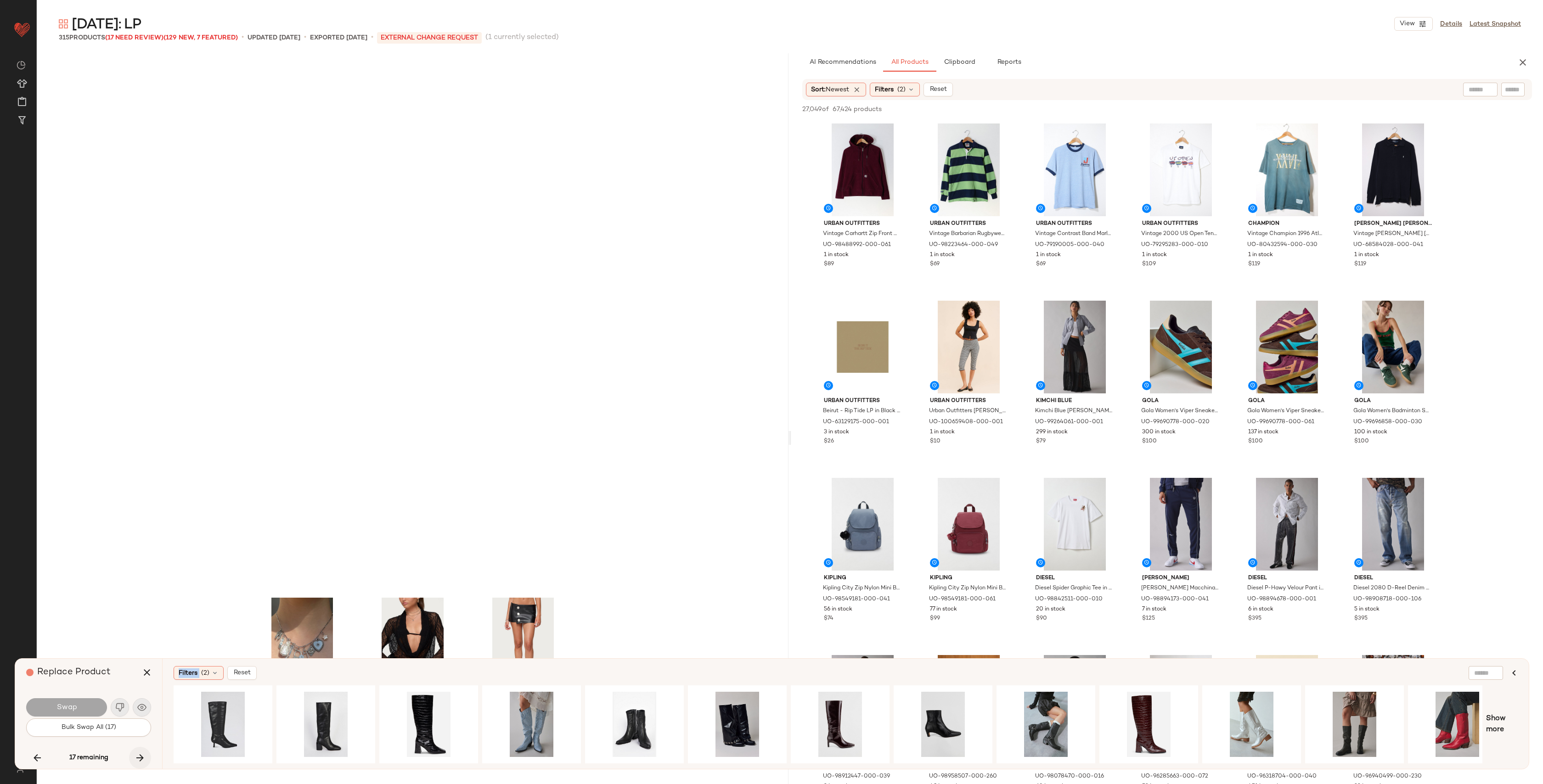
scroll to position [14176, 0]
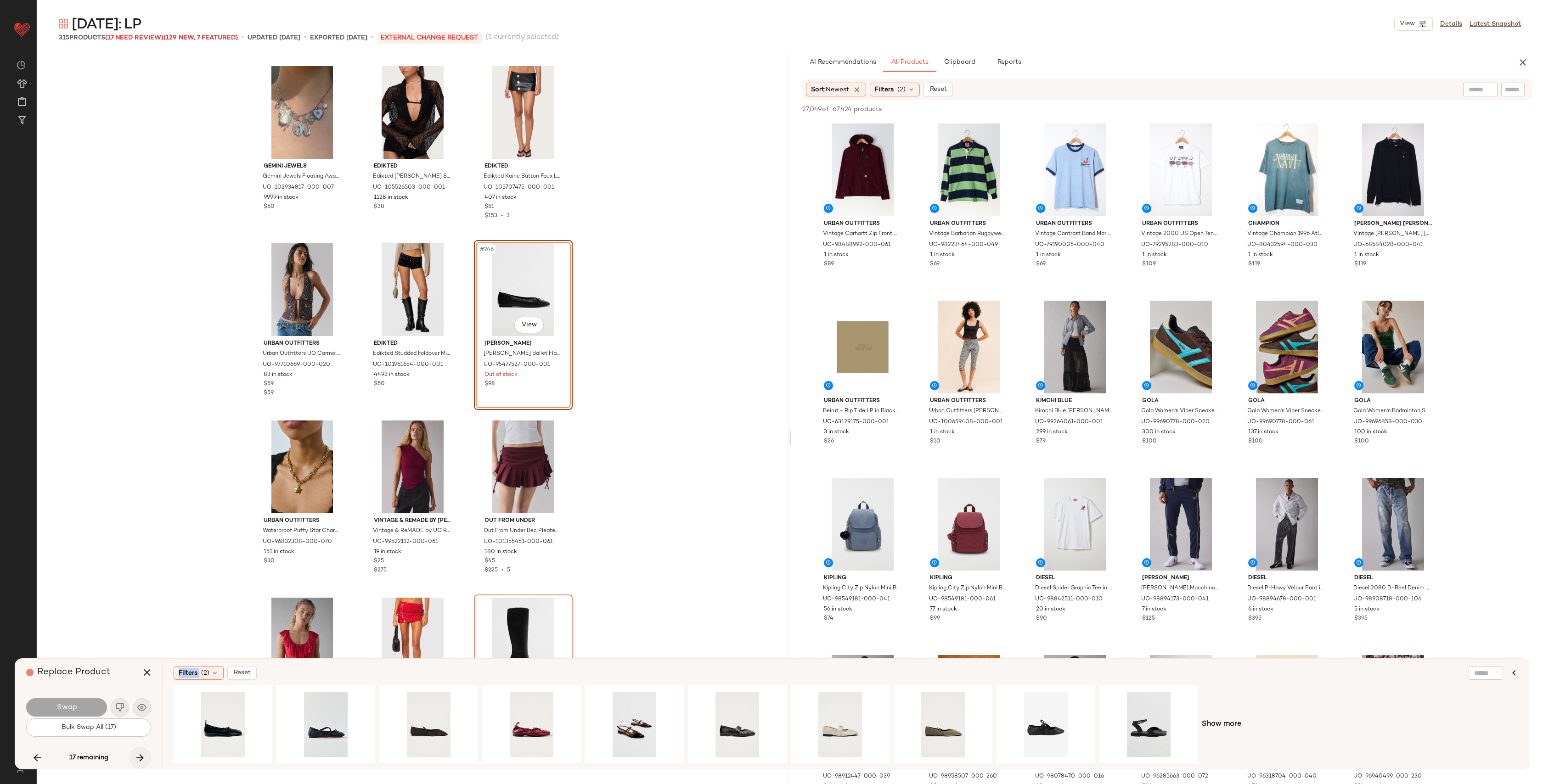
click at [145, 758] on icon "button" at bounding box center [140, 758] width 11 height 11
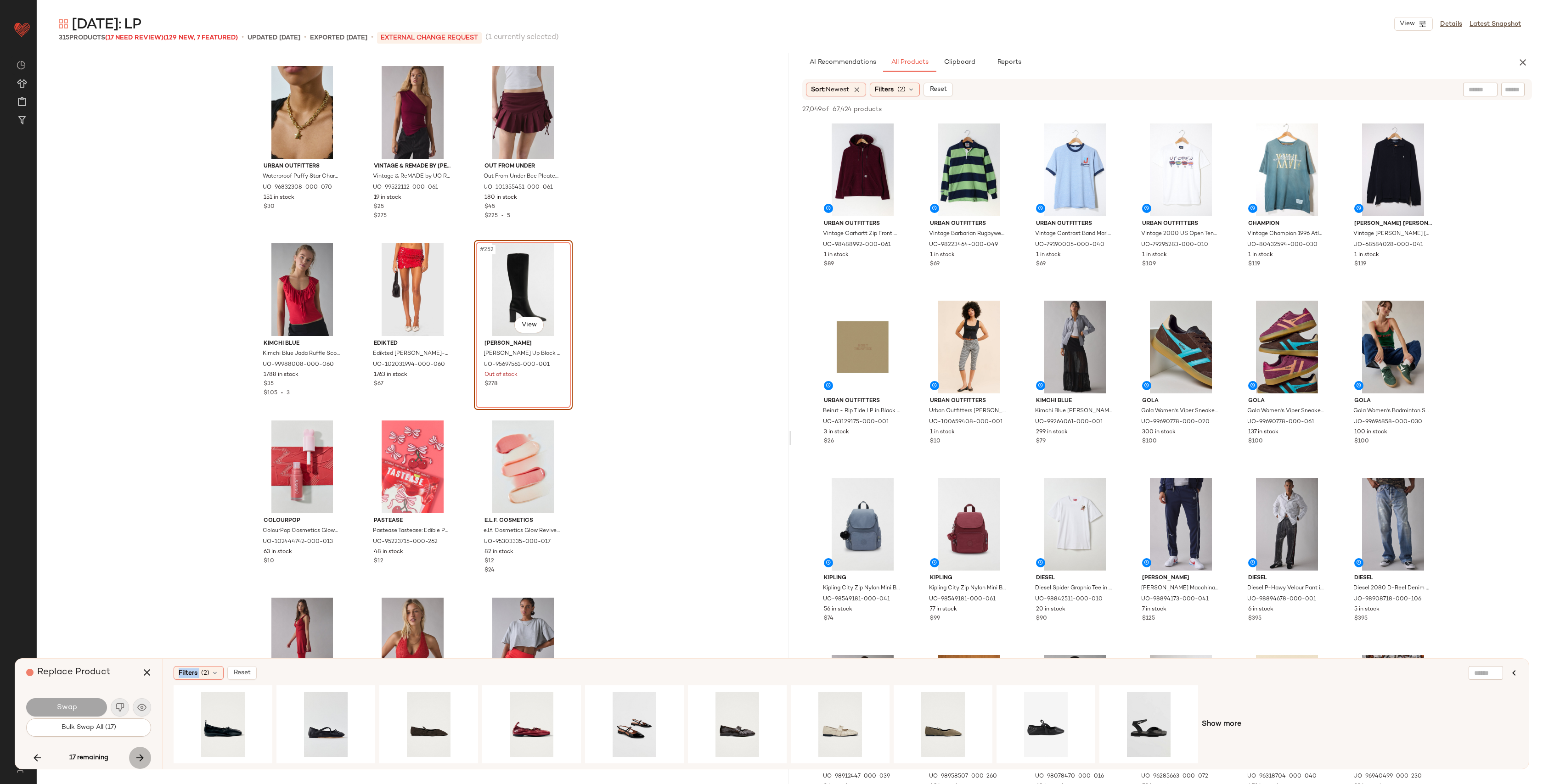
click at [145, 758] on icon "button" at bounding box center [140, 758] width 11 height 11
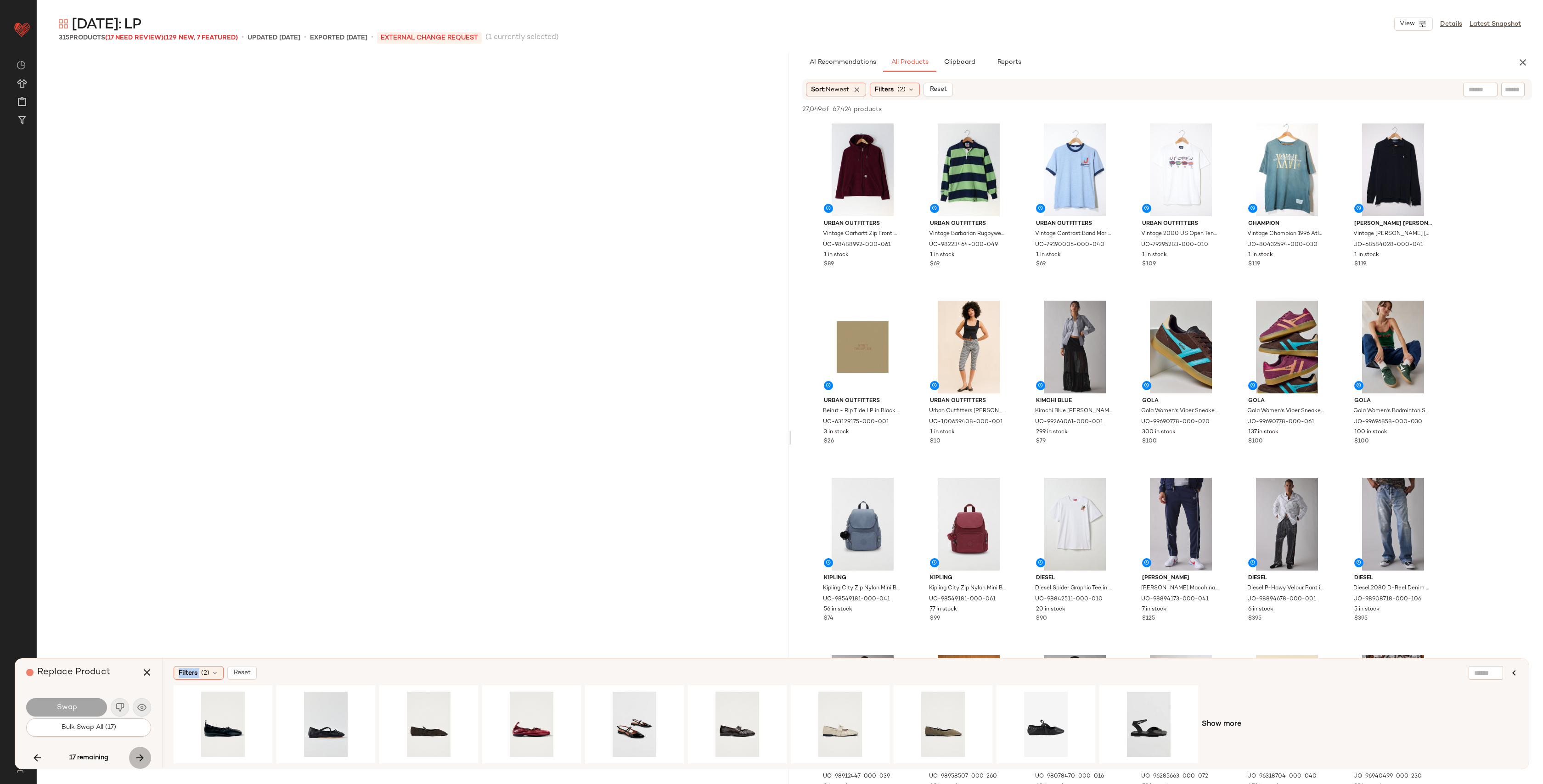
click at [145, 758] on icon "button" at bounding box center [140, 758] width 11 height 11
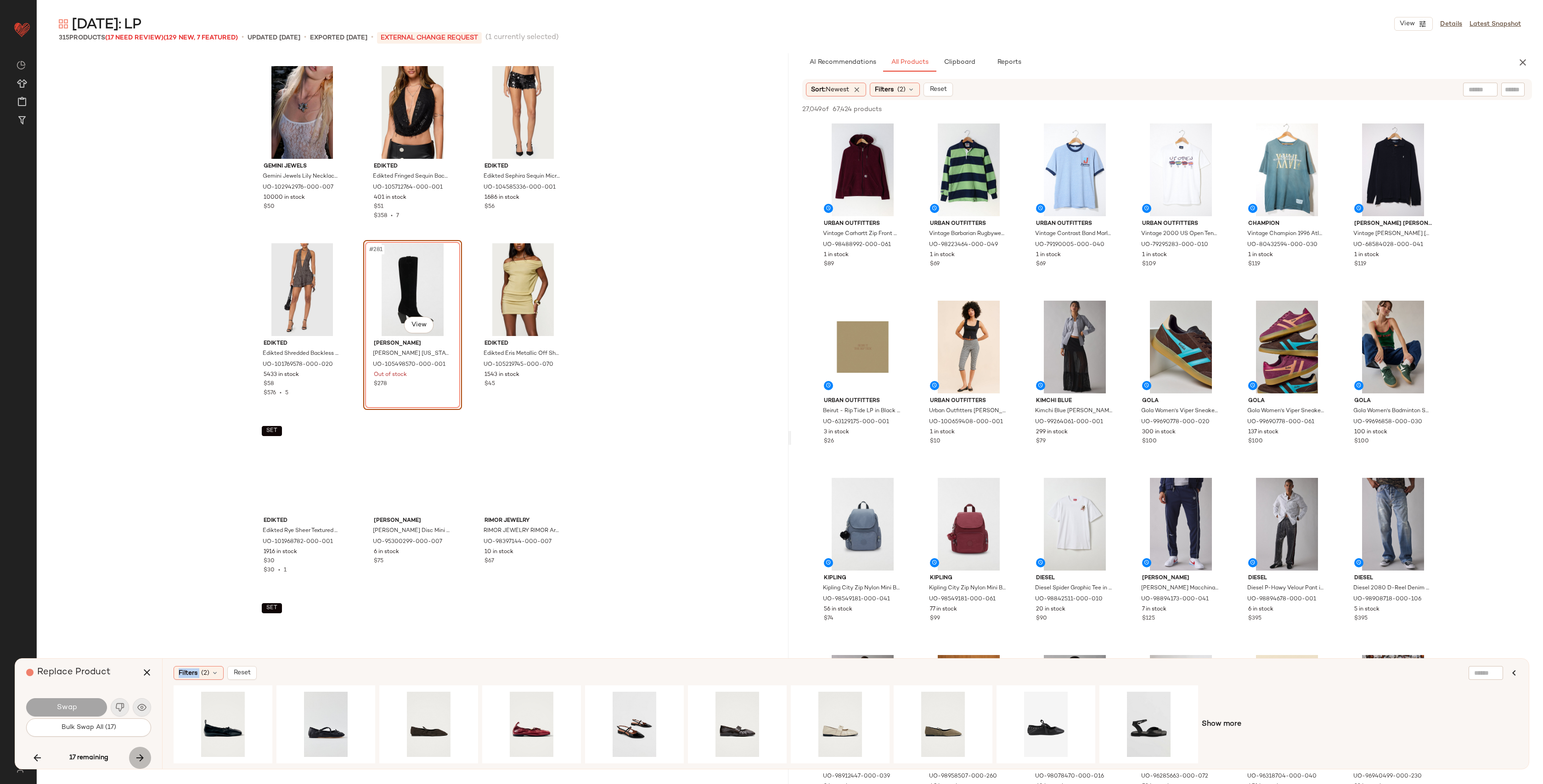
click at [145, 758] on icon "button" at bounding box center [140, 758] width 11 height 11
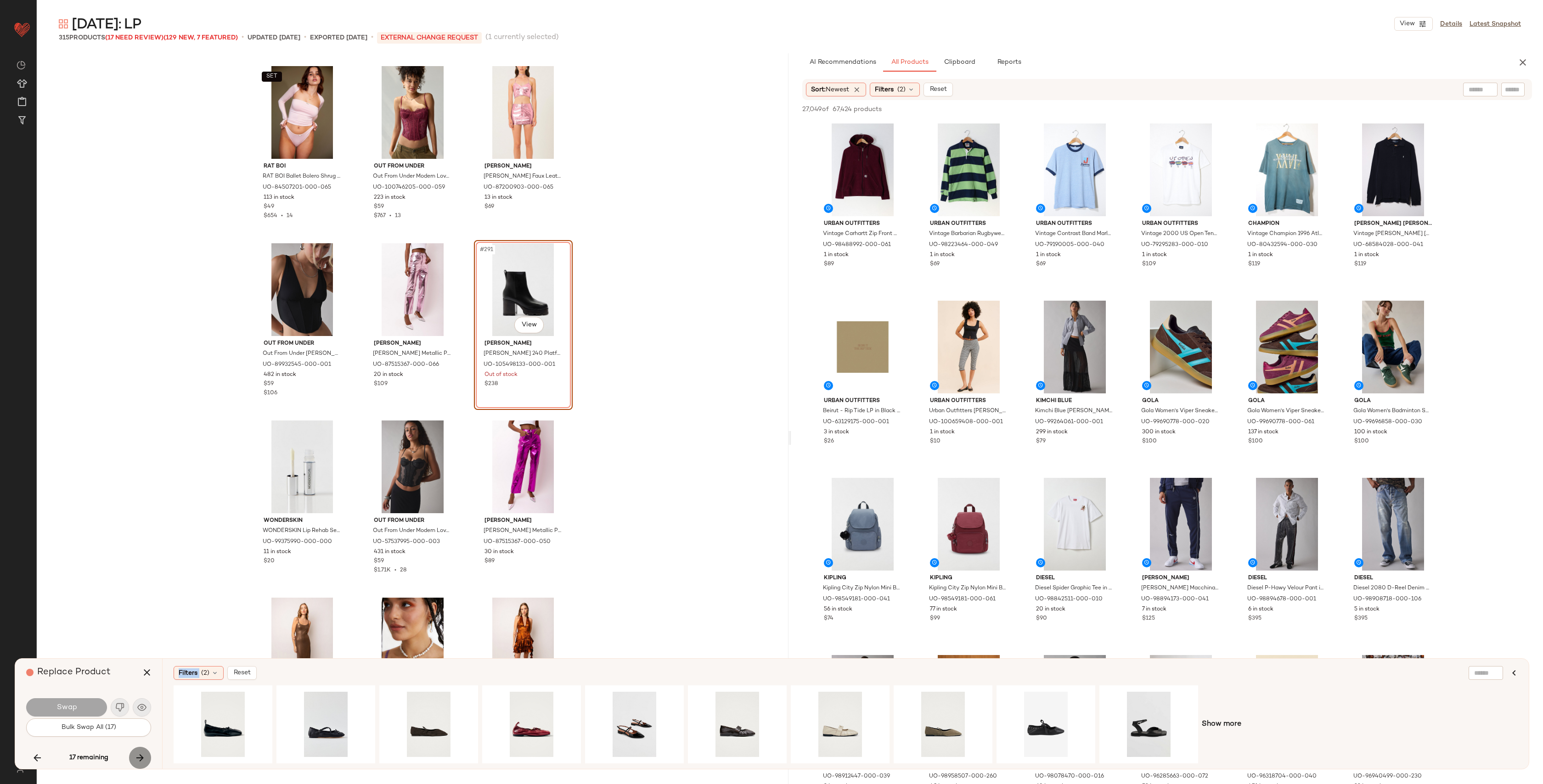
click at [145, 758] on icon "button" at bounding box center [140, 758] width 11 height 11
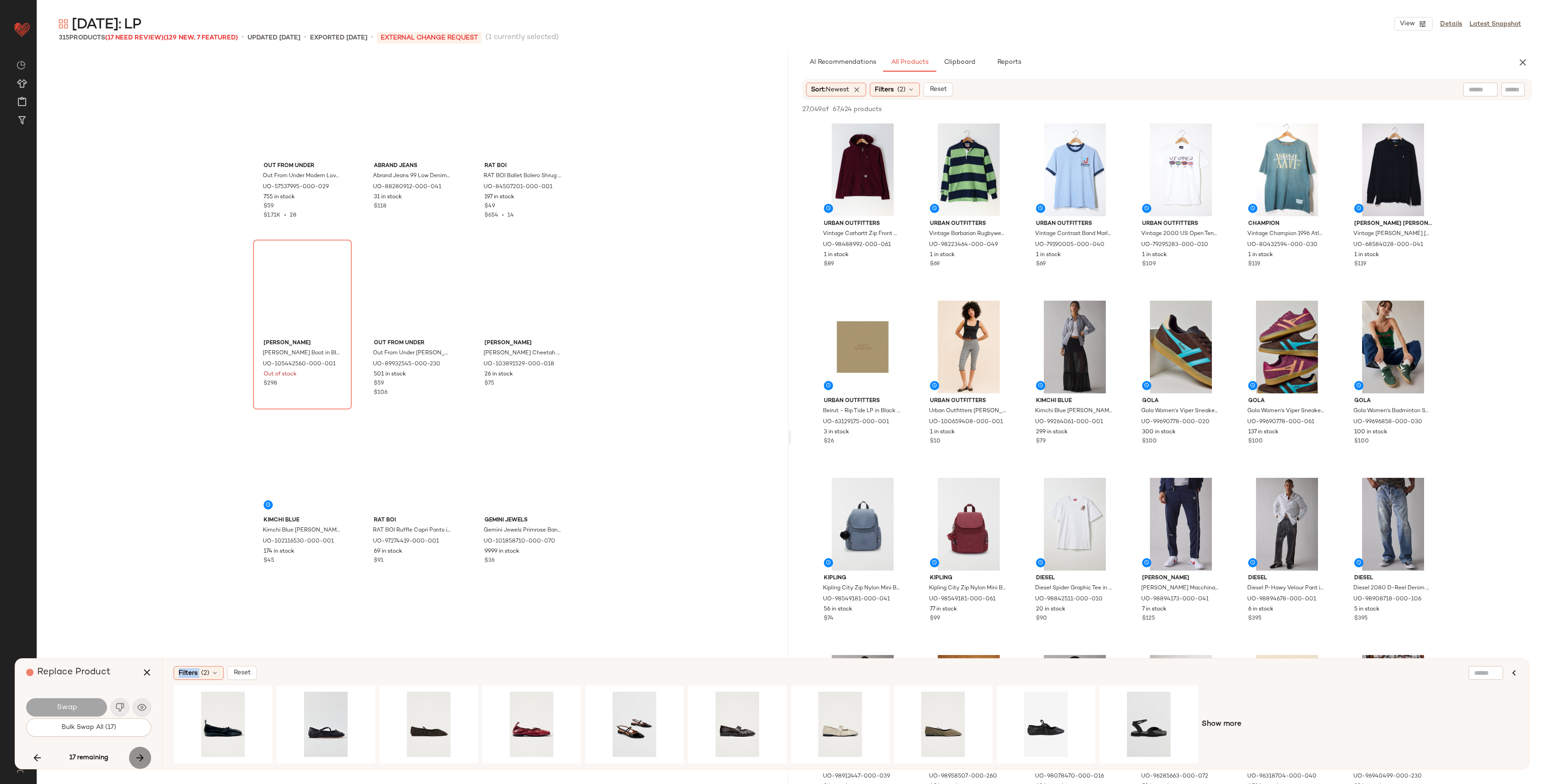
click at [145, 758] on icon "button" at bounding box center [140, 758] width 11 height 11
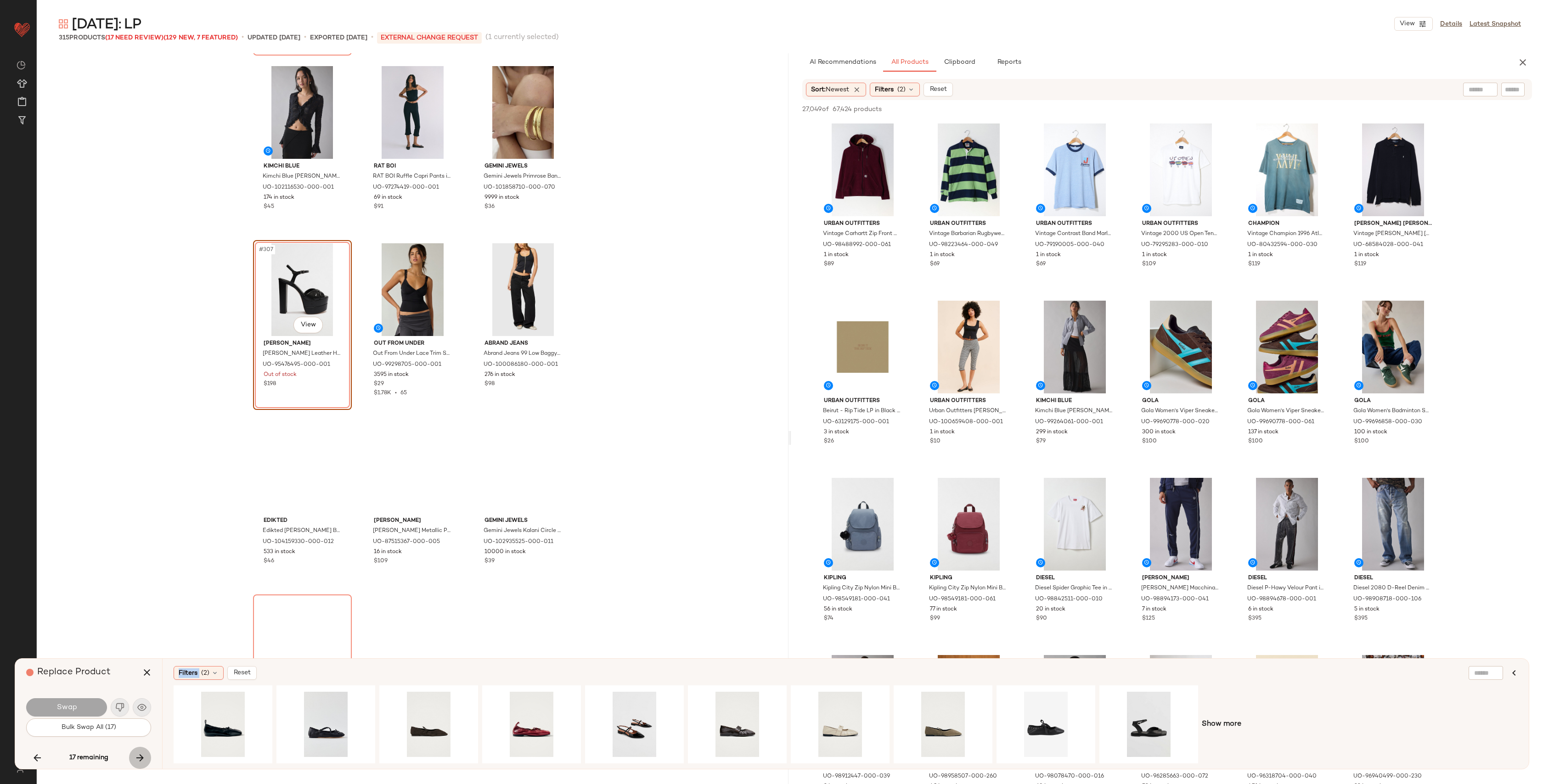
click at [145, 758] on div "17 remaining" at bounding box center [89, 758] width 125 height 22
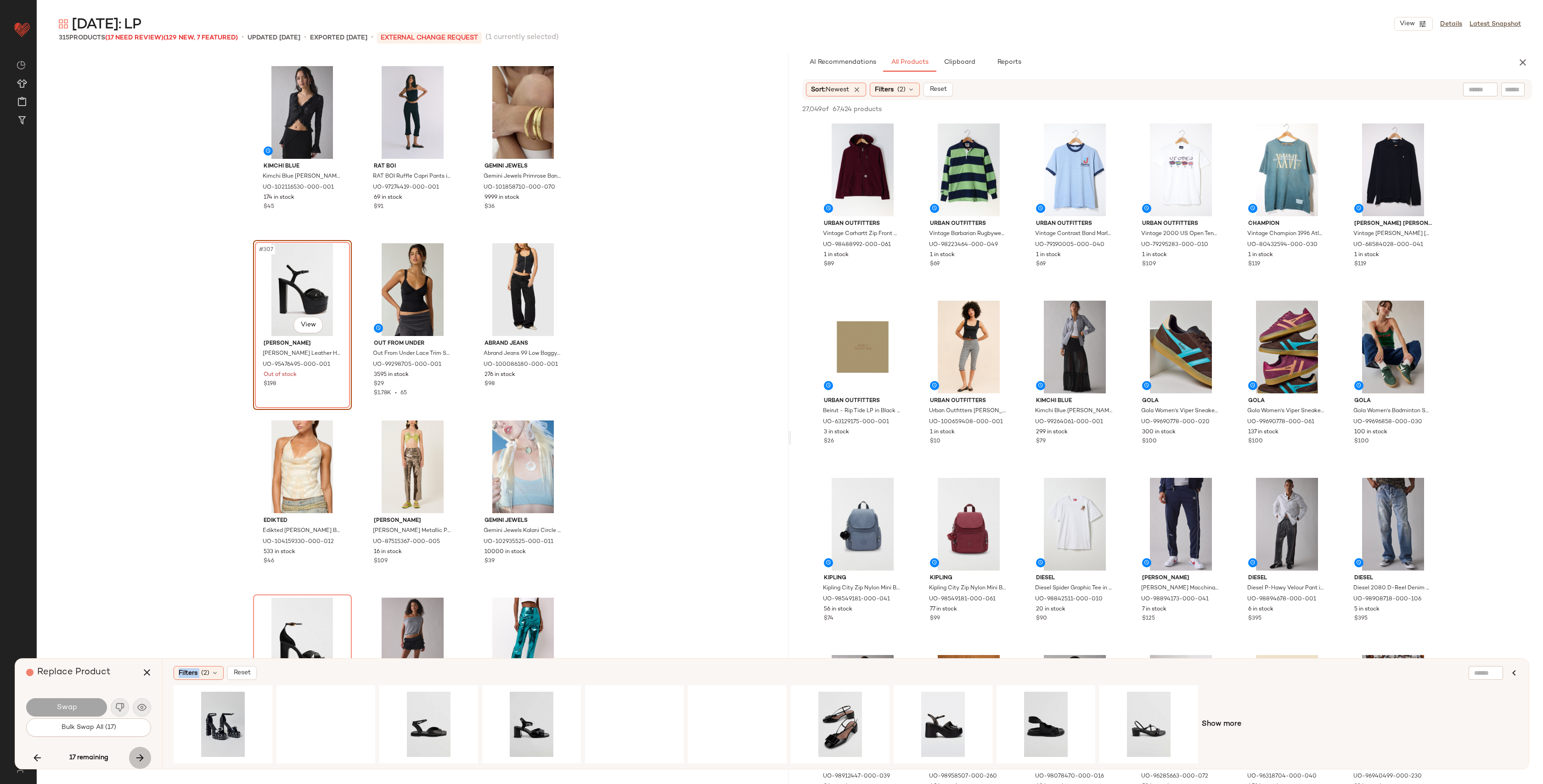
click at [145, 758] on icon "button" at bounding box center [140, 758] width 11 height 11
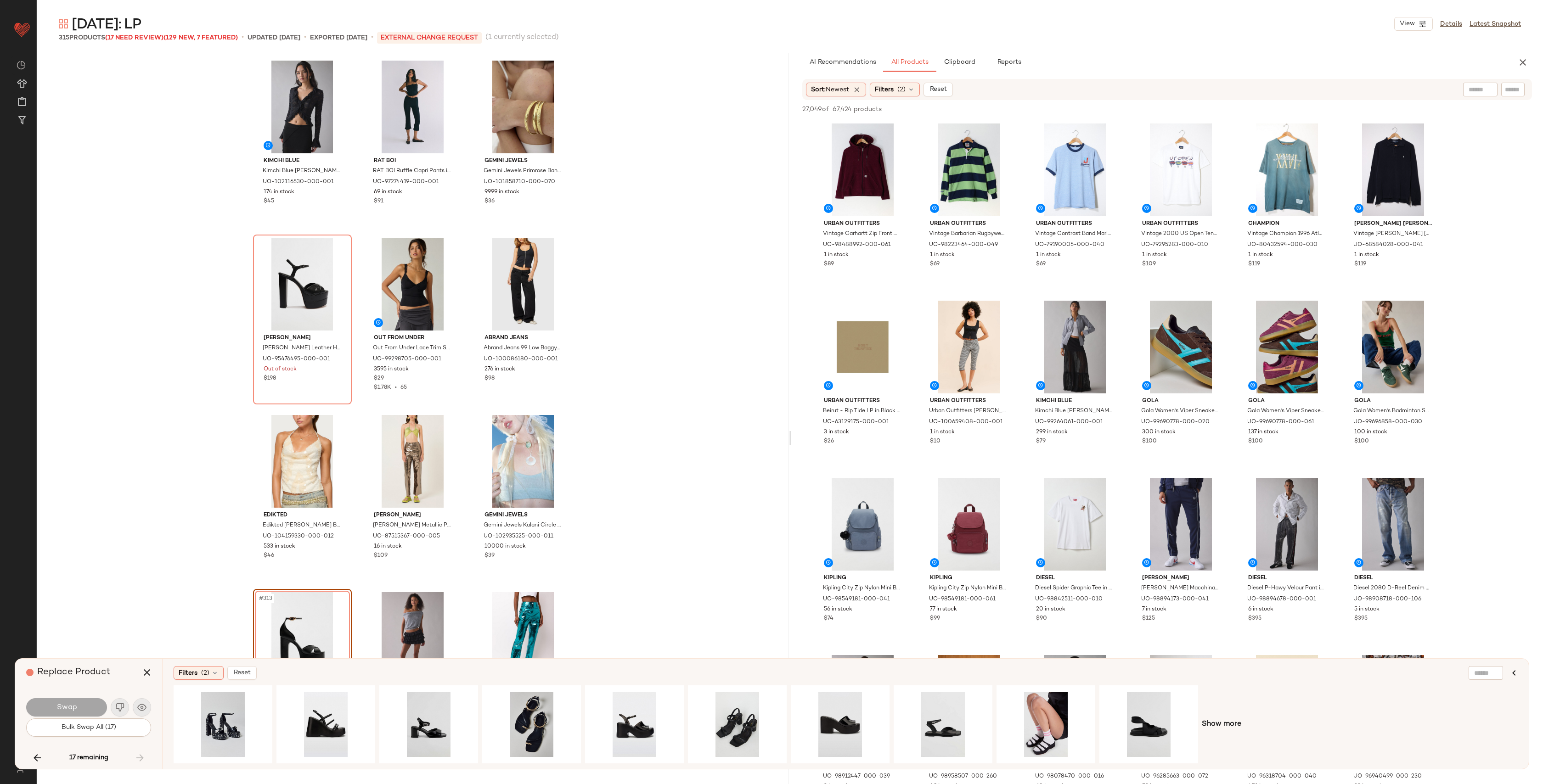
drag, startPoint x: 141, startPoint y: 765, endPoint x: 145, endPoint y: 700, distance: 65.1
click at [141, 763] on div "17 remaining" at bounding box center [89, 758] width 125 height 22
click at [145, 677] on icon "button" at bounding box center [147, 673] width 11 height 11
